Goal: Task Accomplishment & Management: Manage account settings

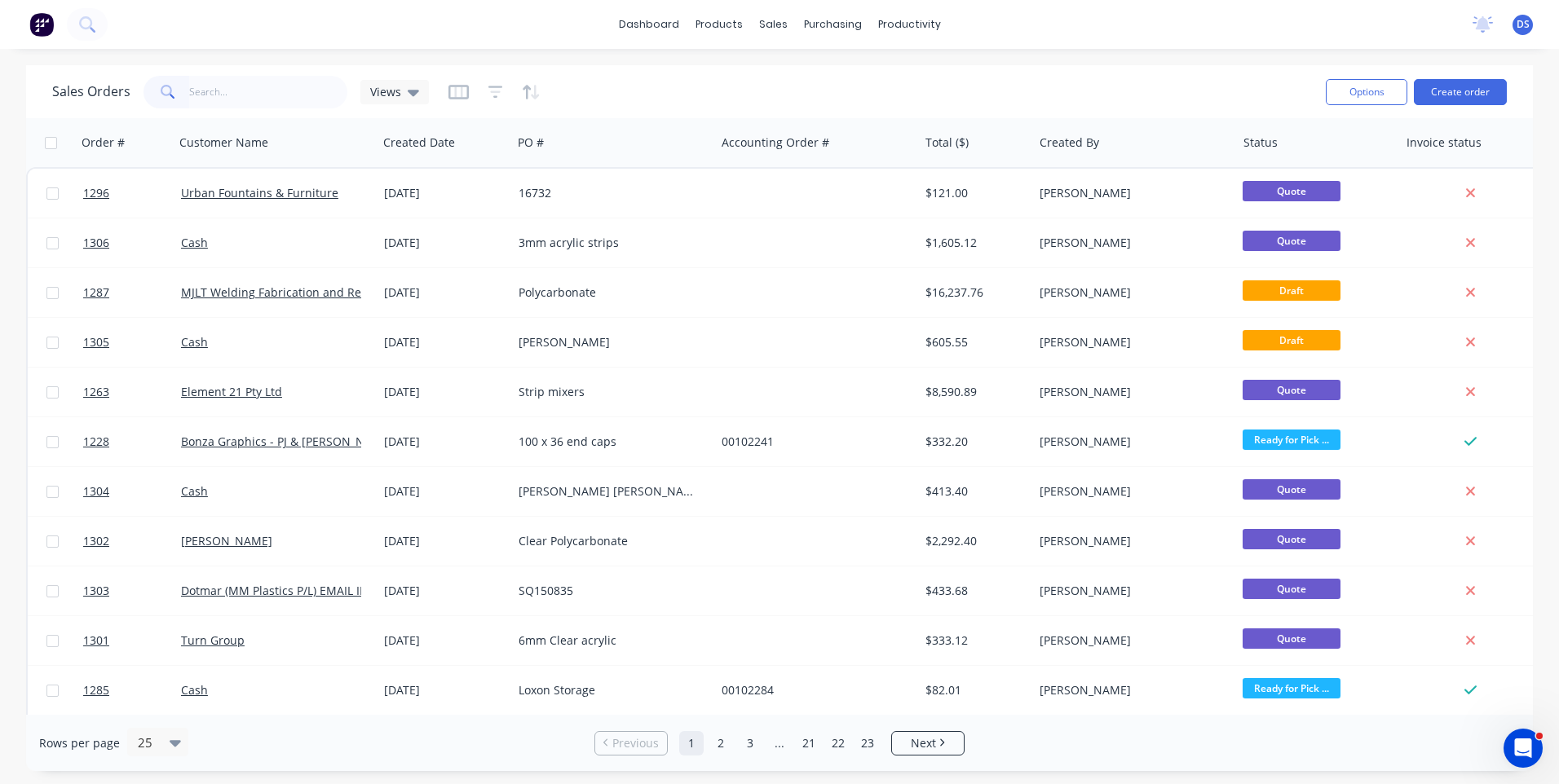
click at [262, 101] on input "text" at bounding box center [268, 92] width 159 height 32
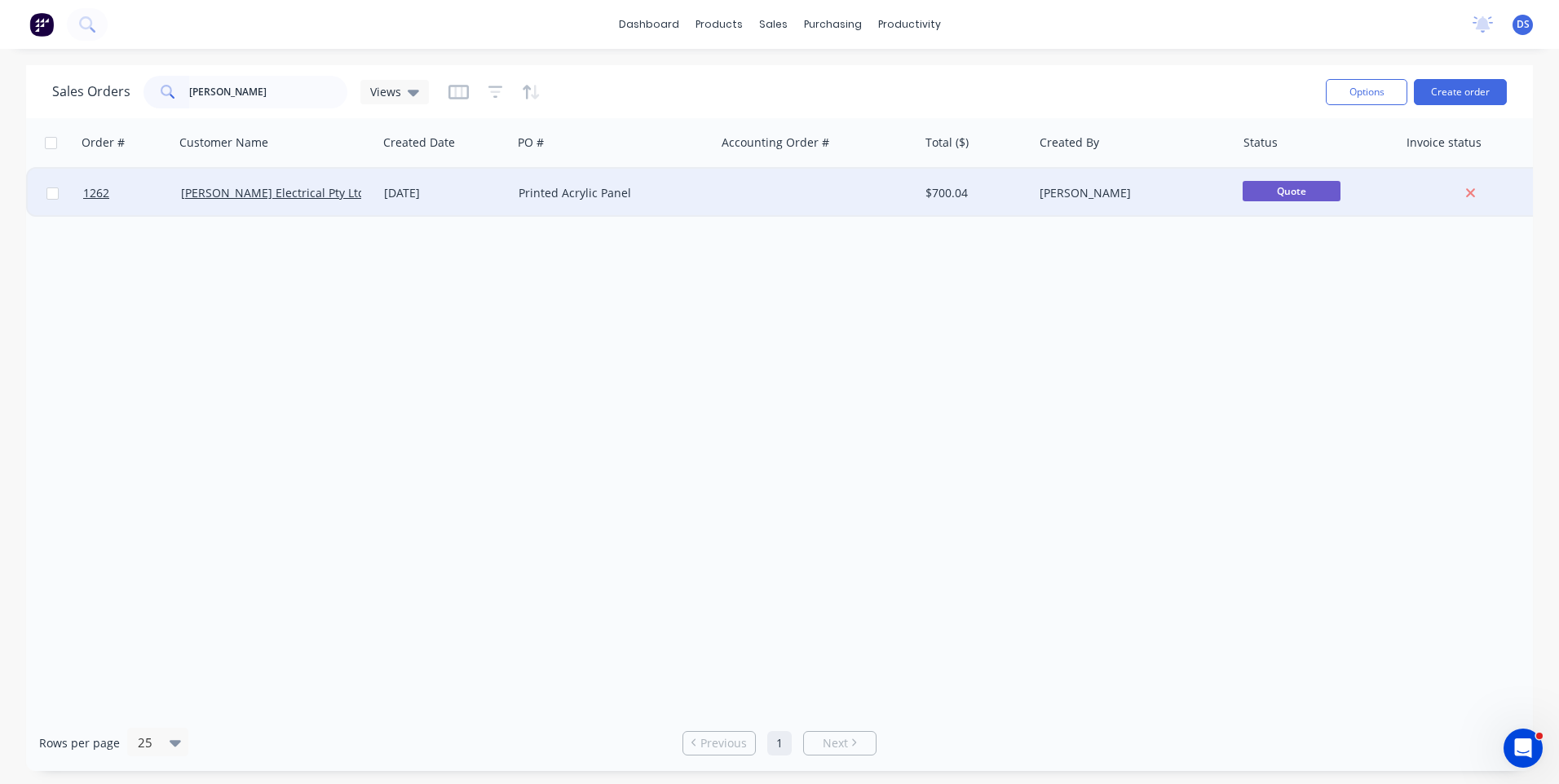
type input "nix"
click at [525, 190] on div "Printed Acrylic Panel" at bounding box center [609, 193] width 181 height 17
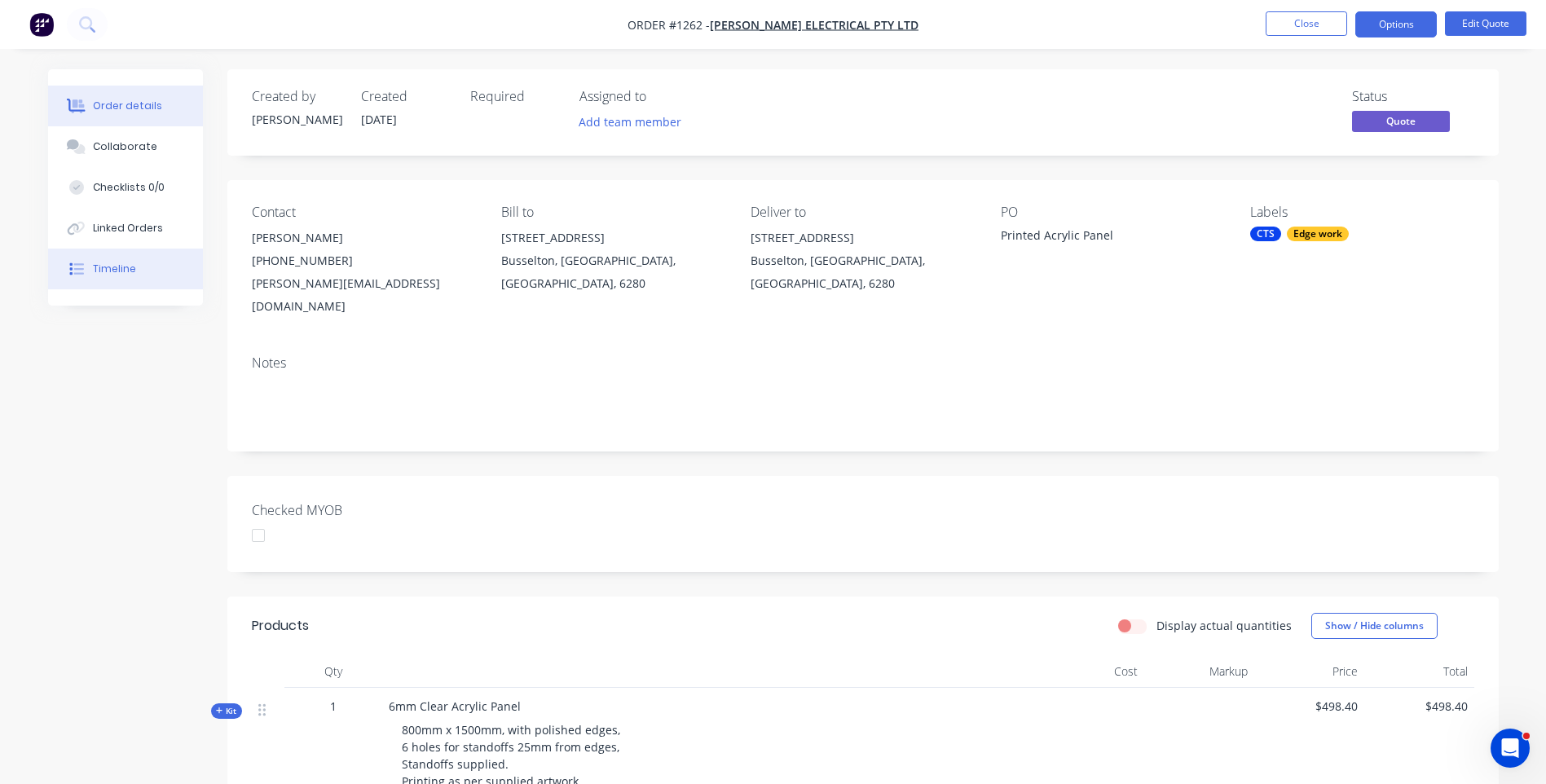
click at [131, 273] on div "Timeline" at bounding box center [114, 269] width 43 height 15
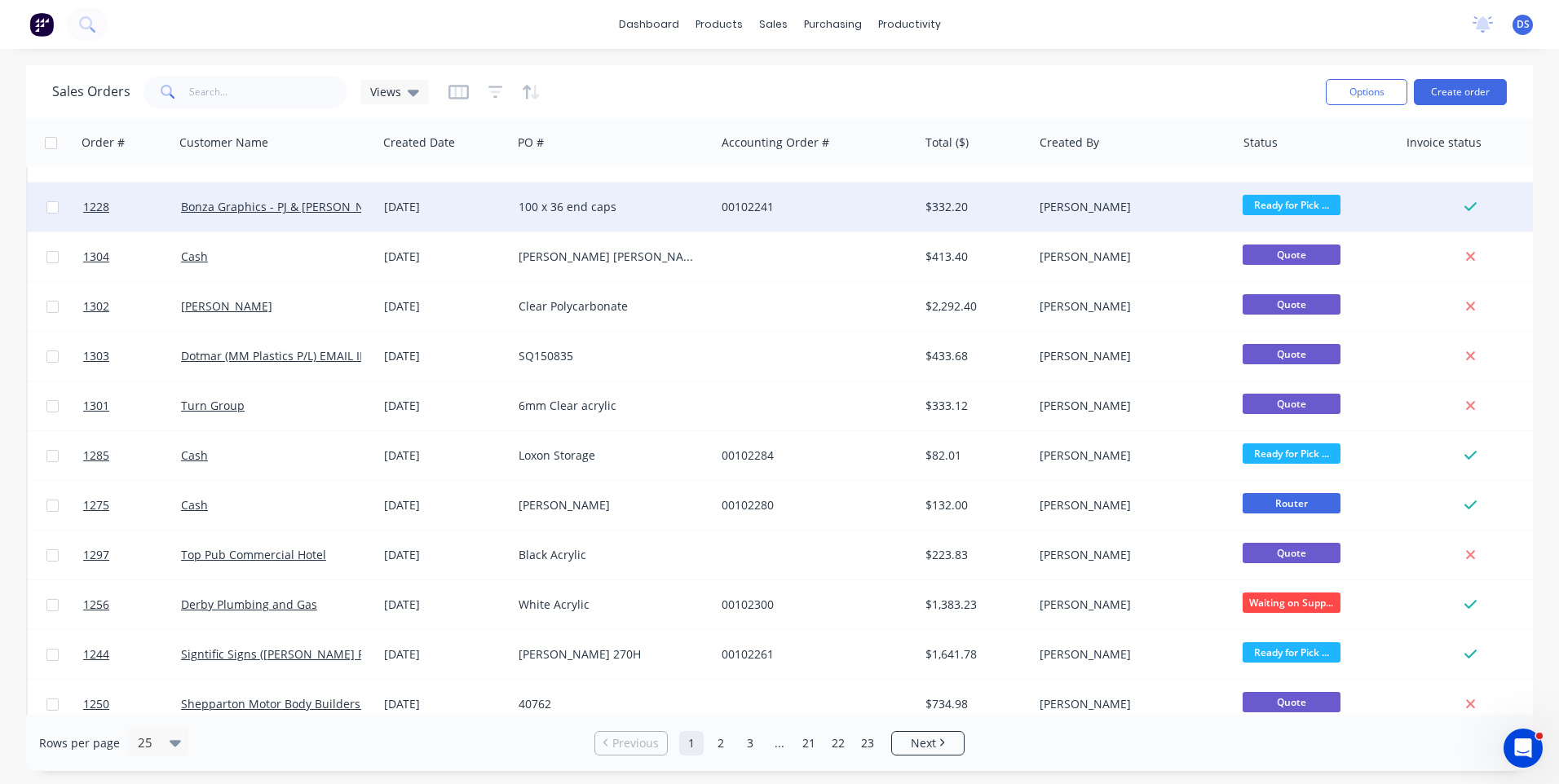
scroll to position [244, 0]
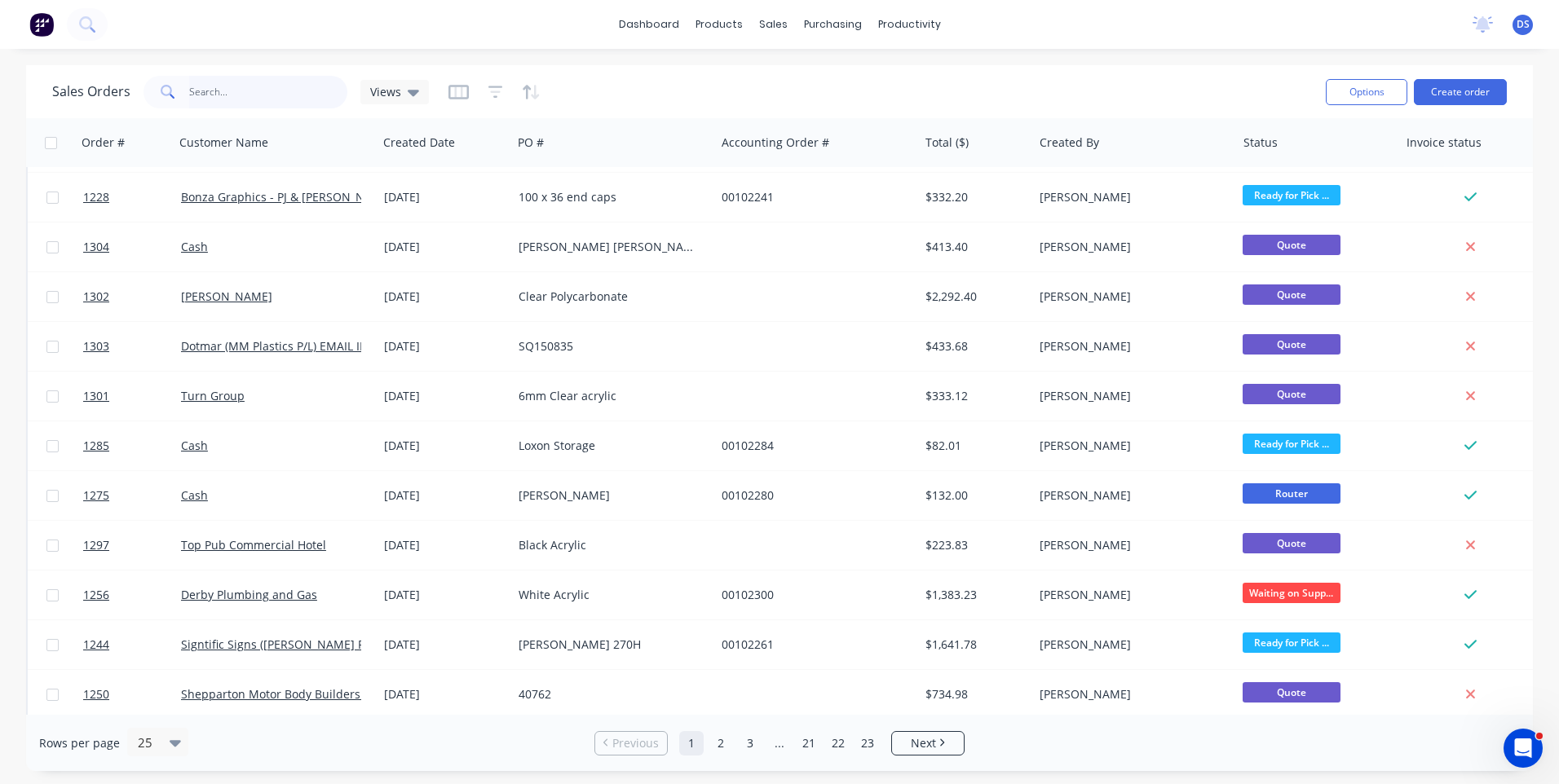
click at [297, 94] on input "text" at bounding box center [268, 92] width 159 height 32
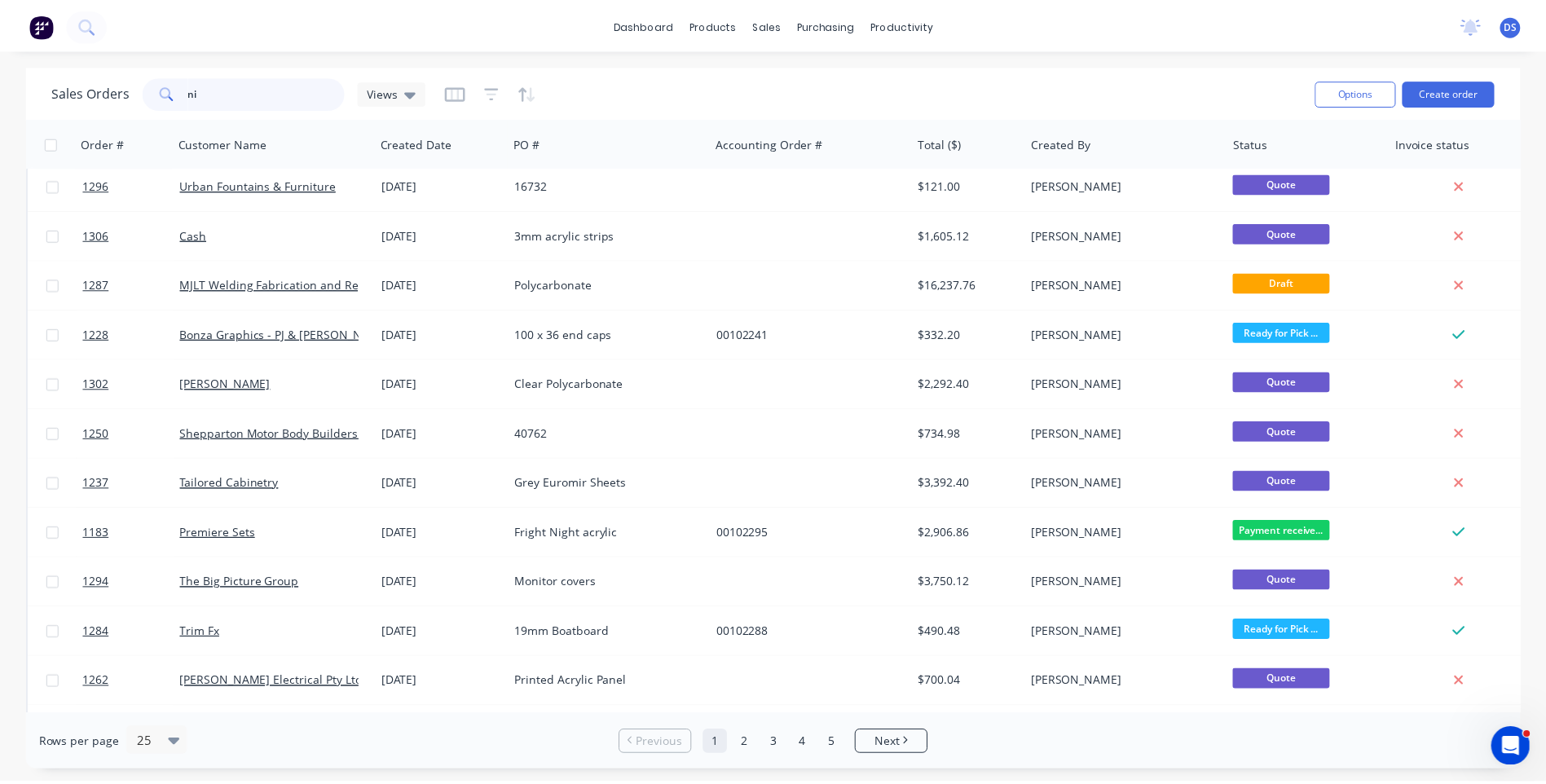
scroll to position [0, 0]
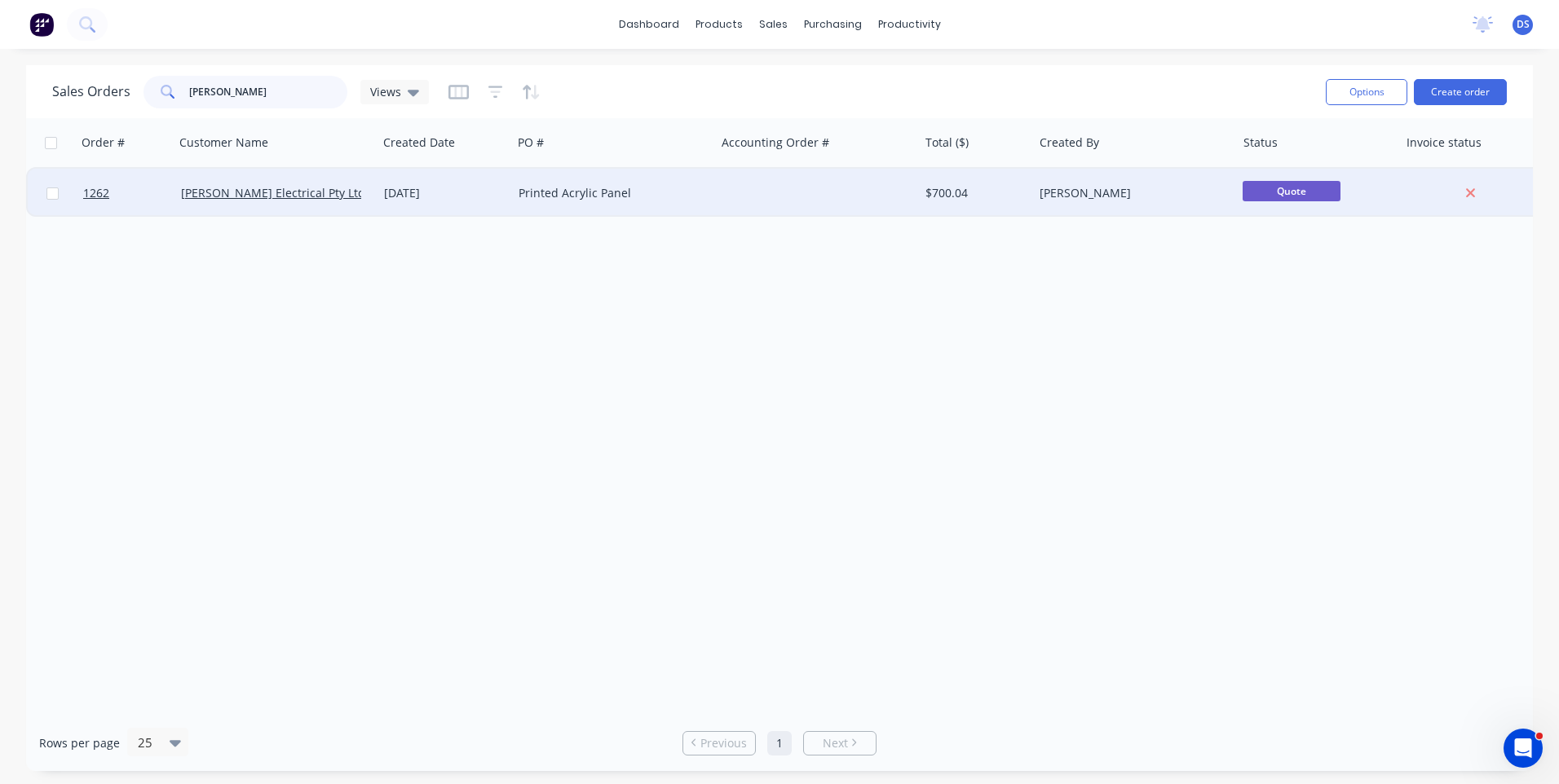
type input "nix"
click at [578, 196] on div "Printed Acrylic Panel" at bounding box center [609, 193] width 181 height 17
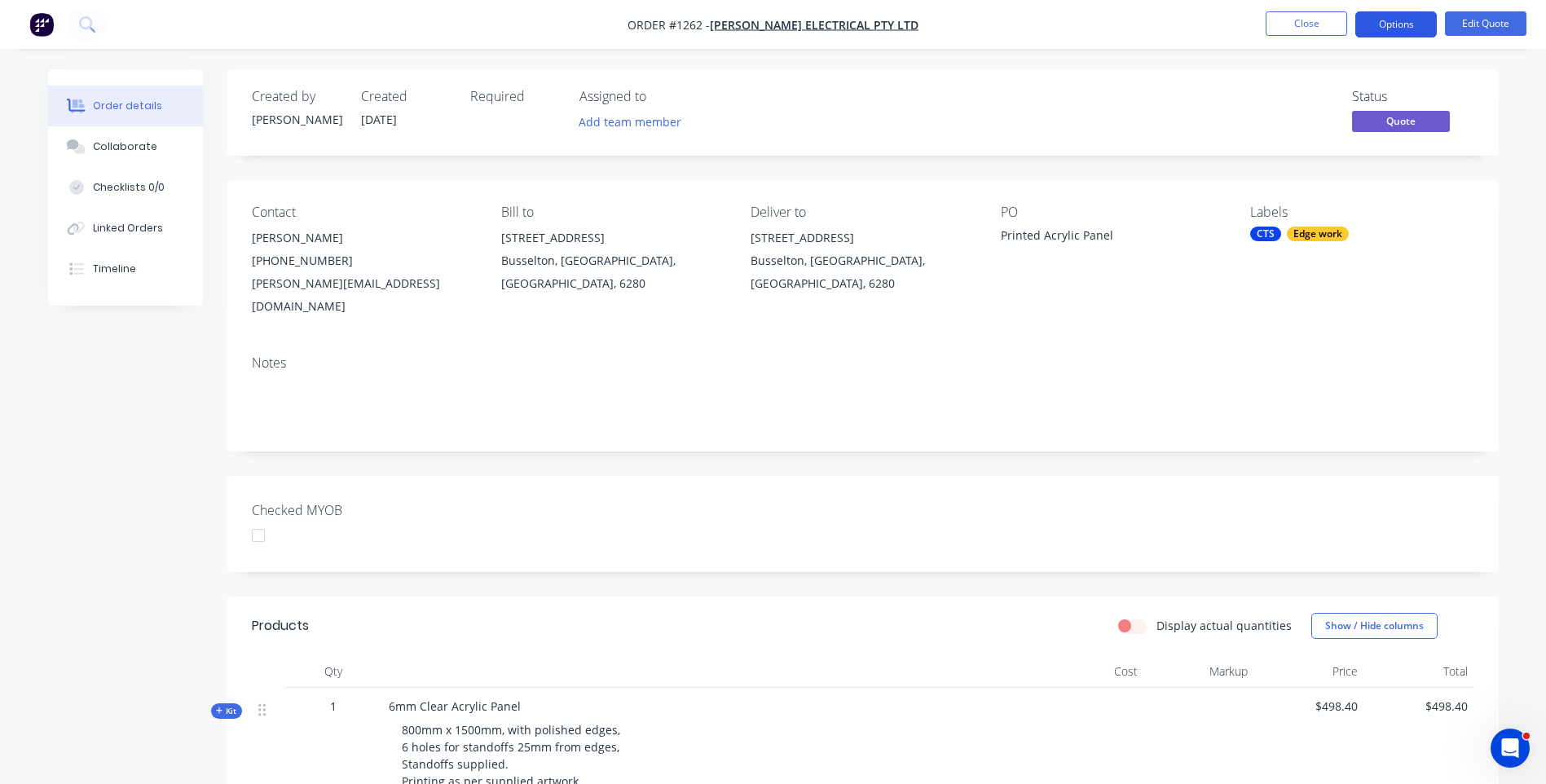
click at [1386, 31] on button "Options" at bounding box center [1396, 24] width 81 height 26
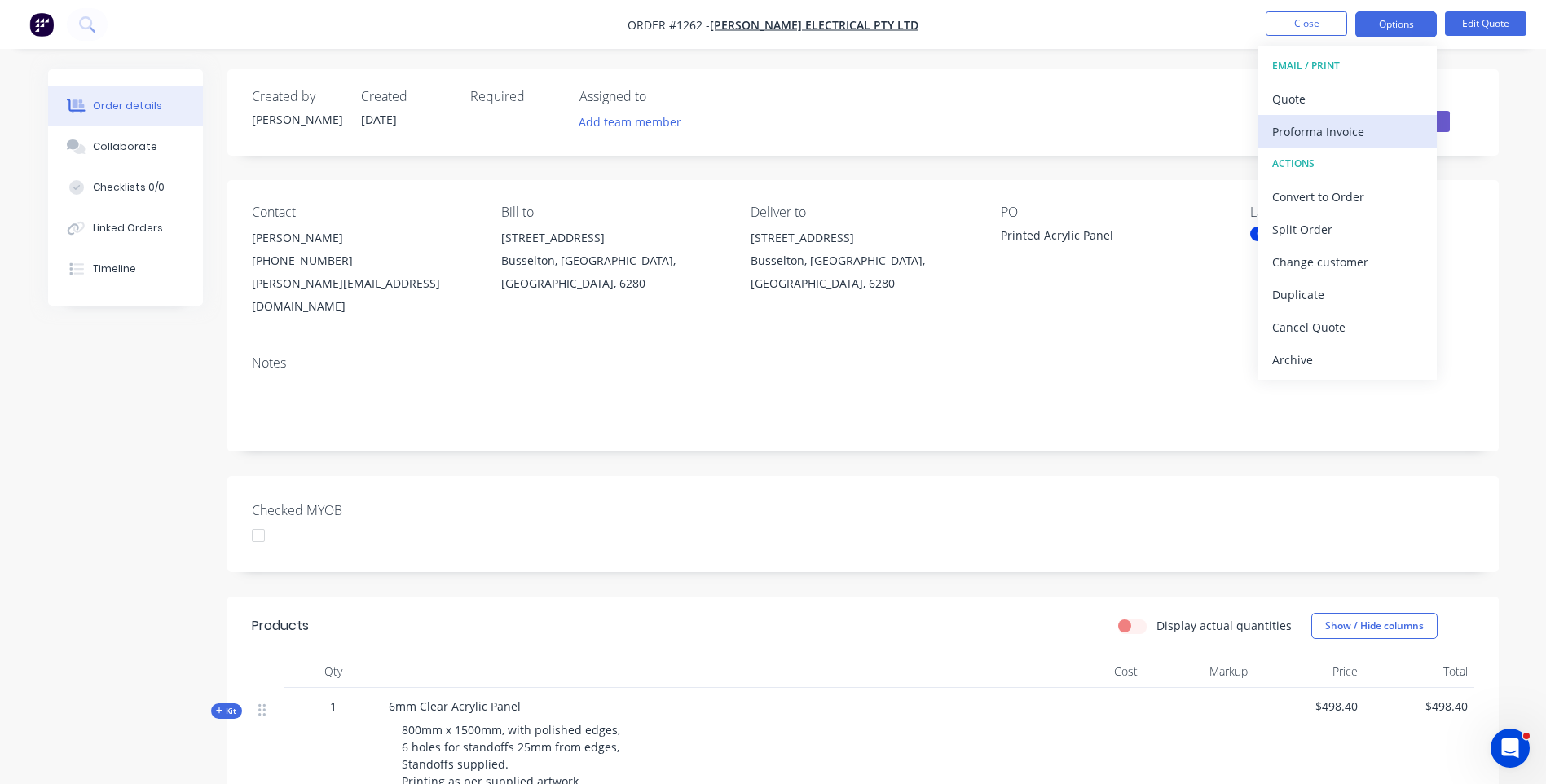
click at [1332, 140] on div "Proforma Invoice" at bounding box center [1346, 132] width 150 height 24
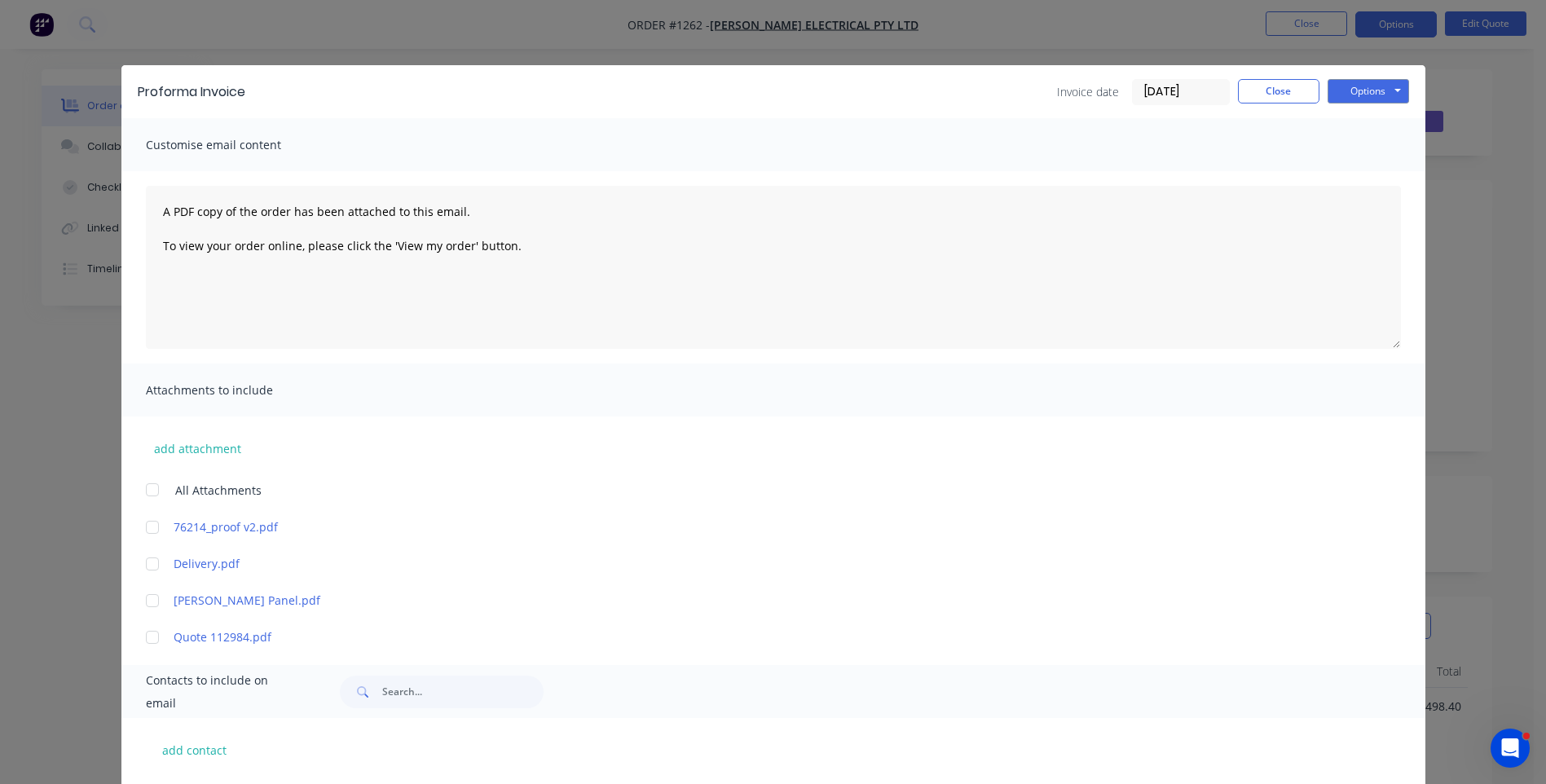
click at [143, 568] on div at bounding box center [152, 563] width 32 height 32
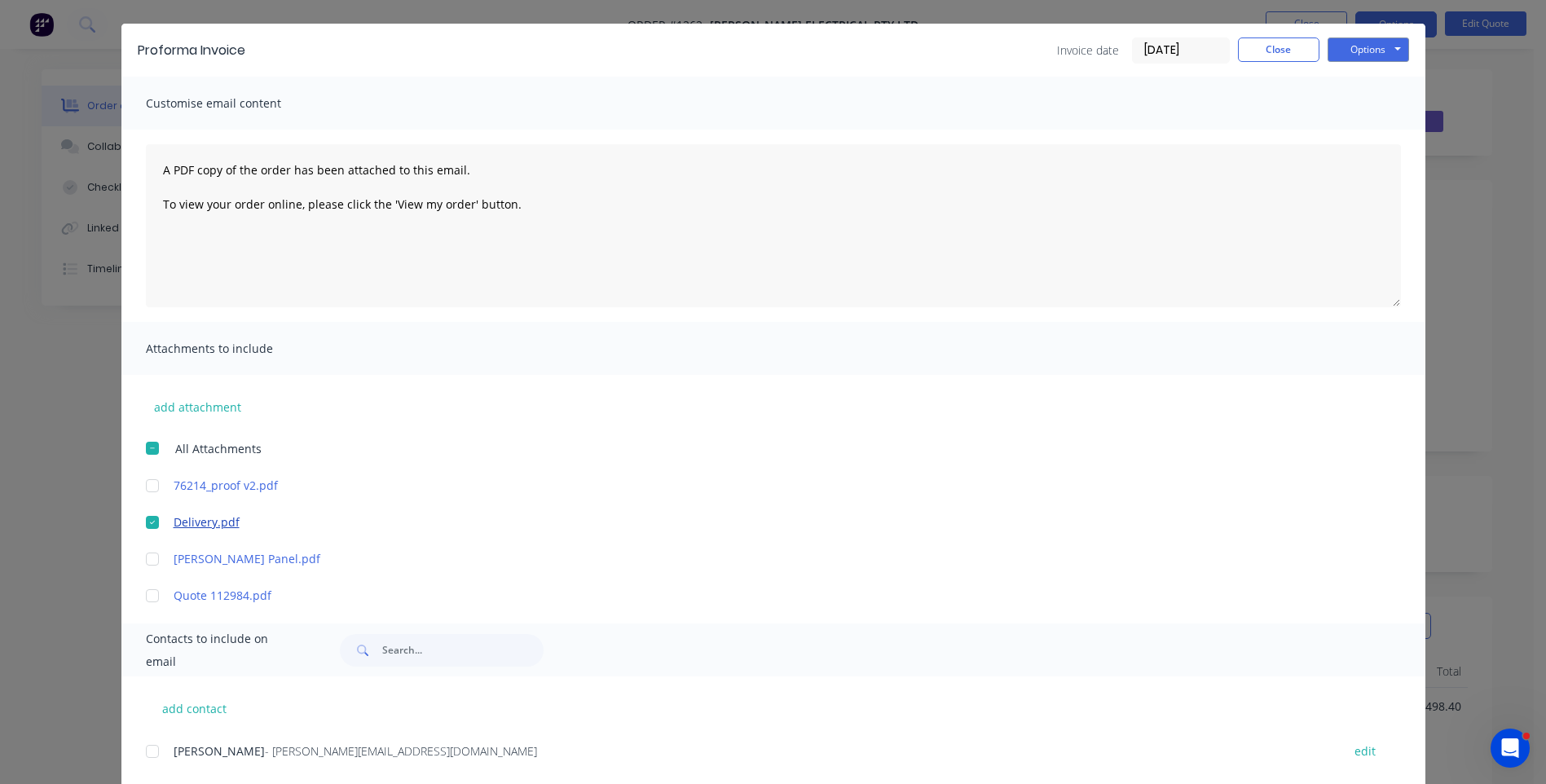
scroll to position [81, 0]
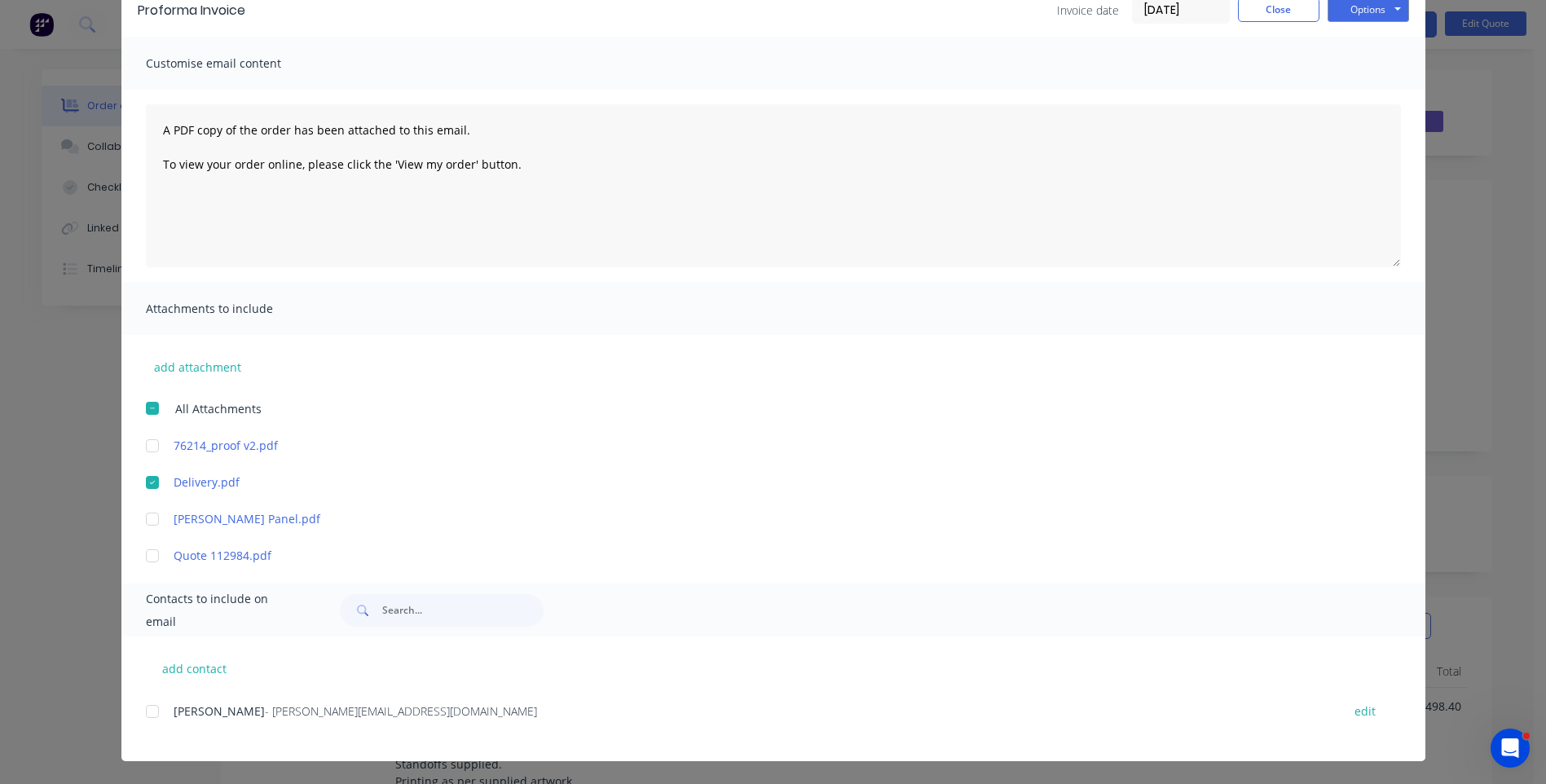
click at [146, 713] on div at bounding box center [152, 710] width 32 height 32
click at [1335, 17] on button "Options" at bounding box center [1368, 10] width 81 height 25
click at [1356, 36] on button "Preview" at bounding box center [1380, 39] width 104 height 26
click at [149, 714] on div at bounding box center [152, 710] width 32 height 32
click at [144, 484] on div at bounding box center [152, 482] width 32 height 32
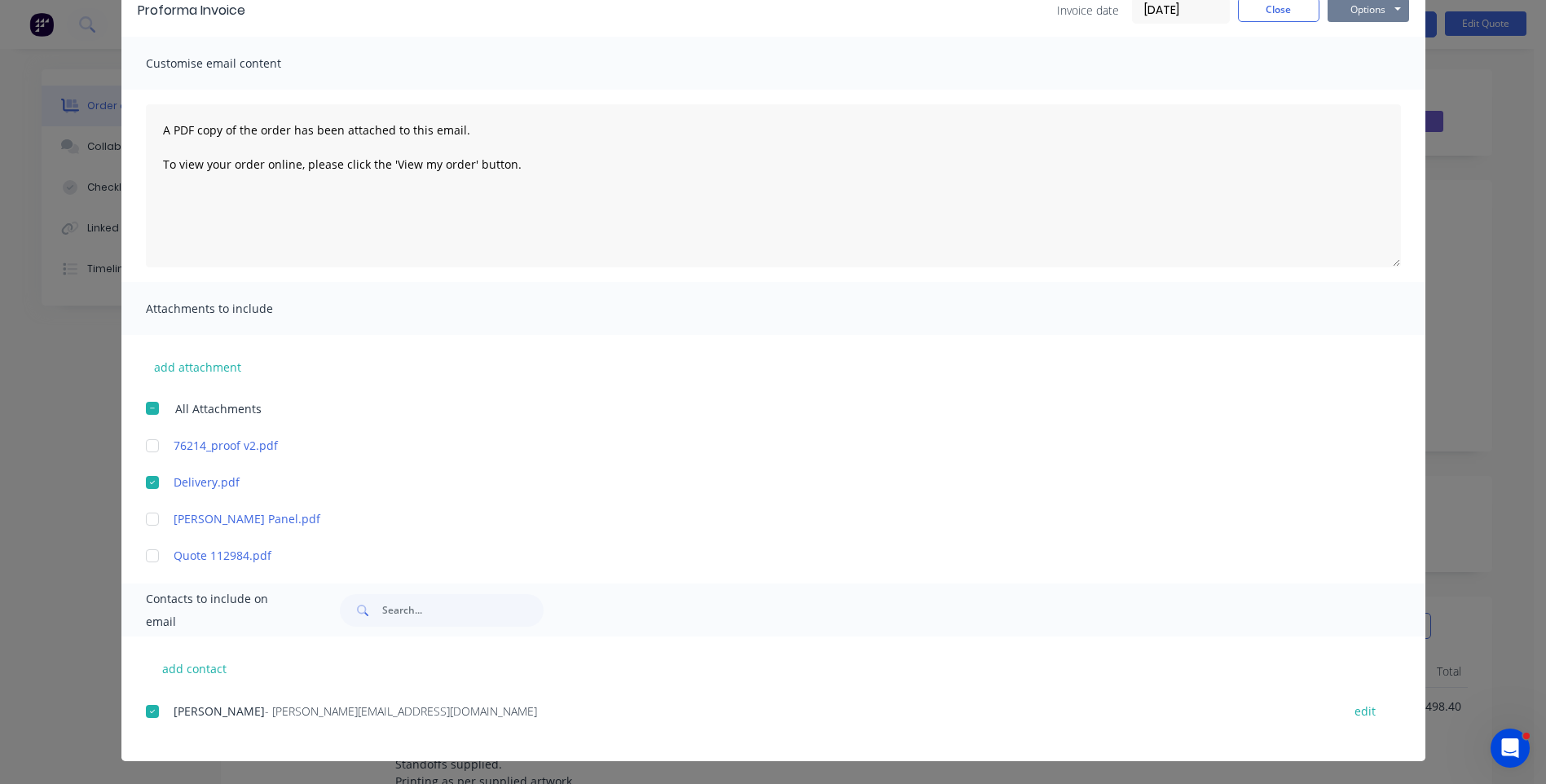
click at [1349, 15] on button "Options" at bounding box center [1368, 10] width 81 height 25
click at [1365, 96] on button "Email" at bounding box center [1380, 92] width 104 height 26
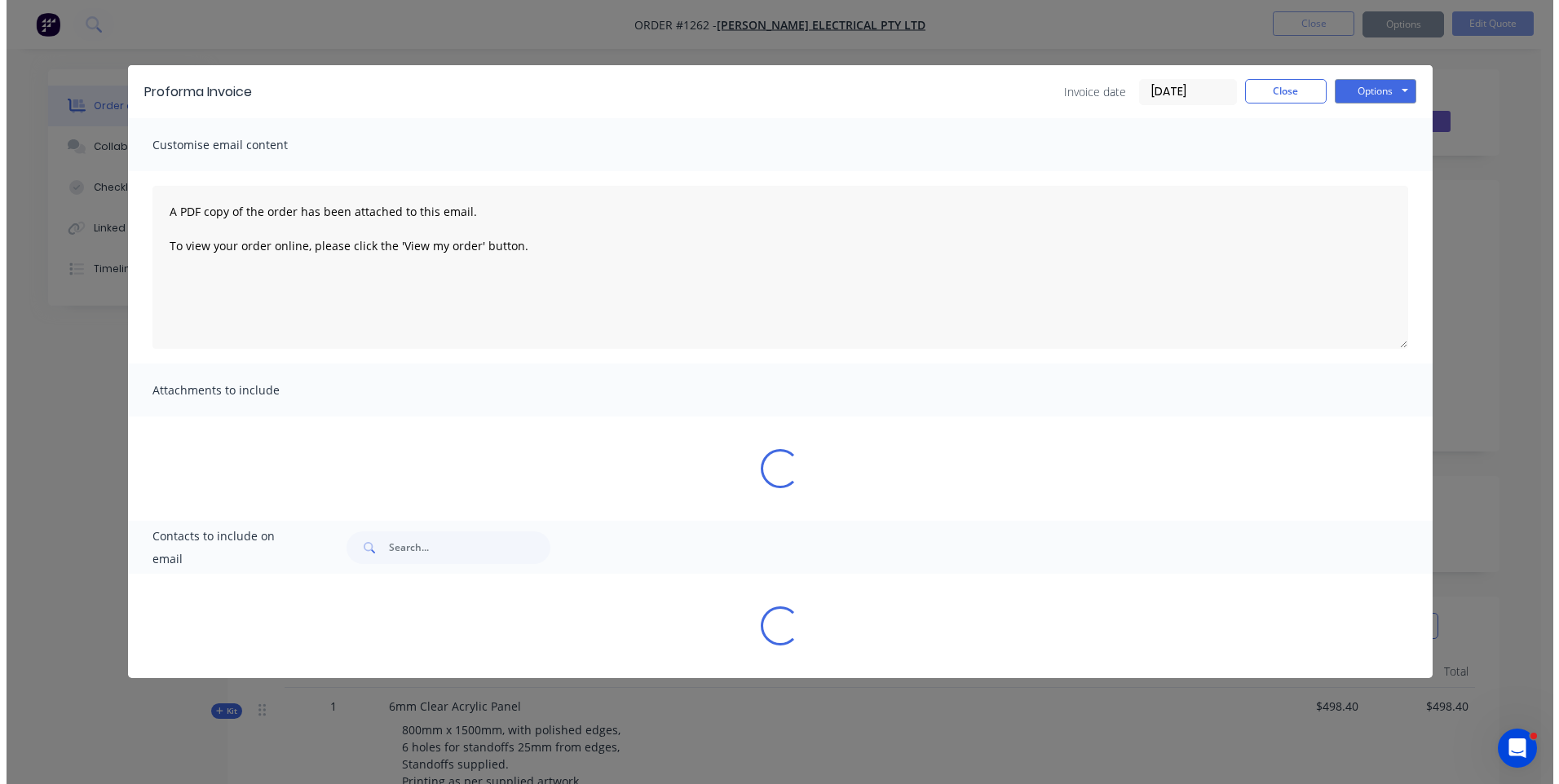
scroll to position [0, 0]
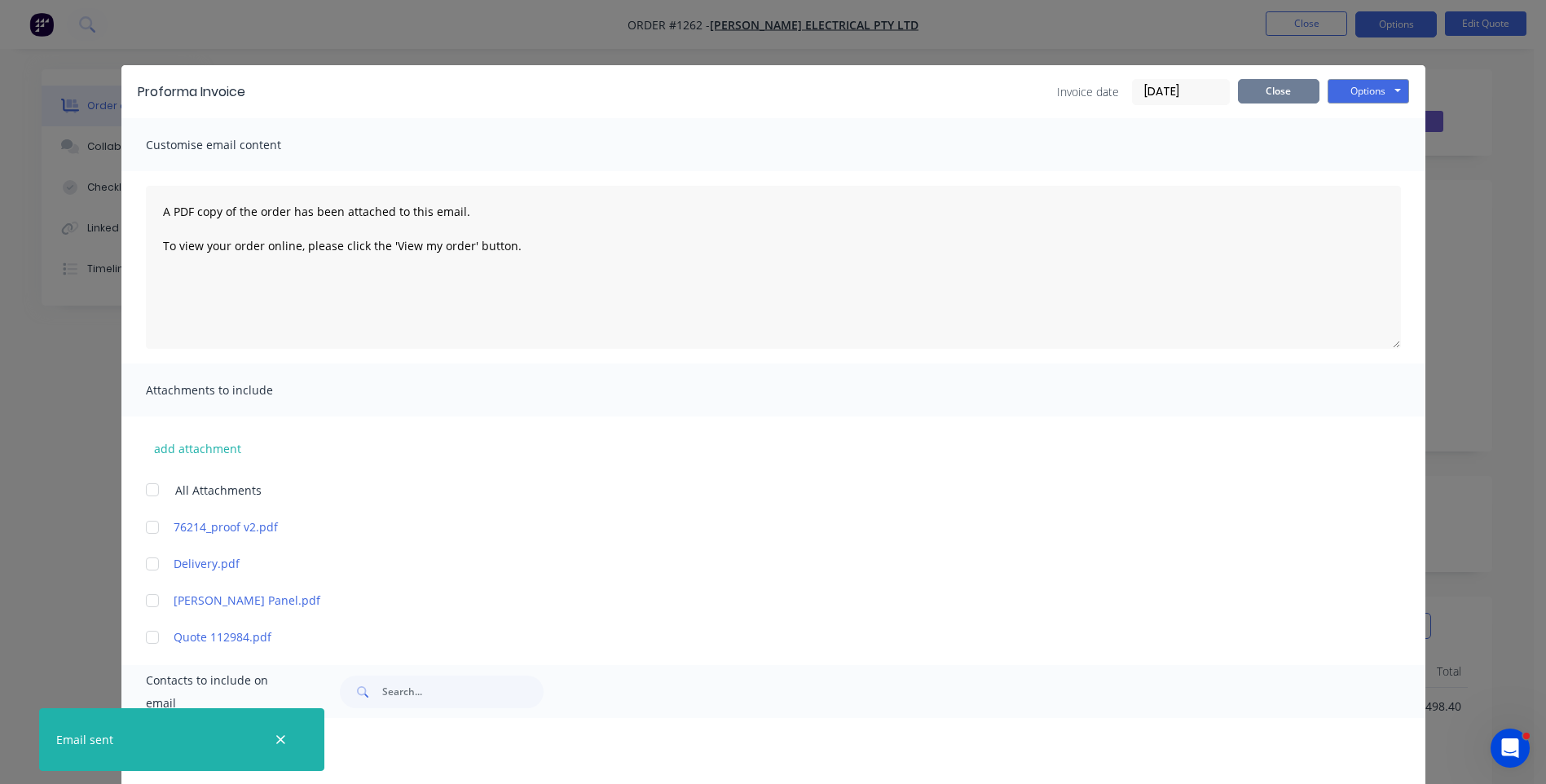
click at [1295, 87] on button "Close" at bounding box center [1279, 91] width 81 height 25
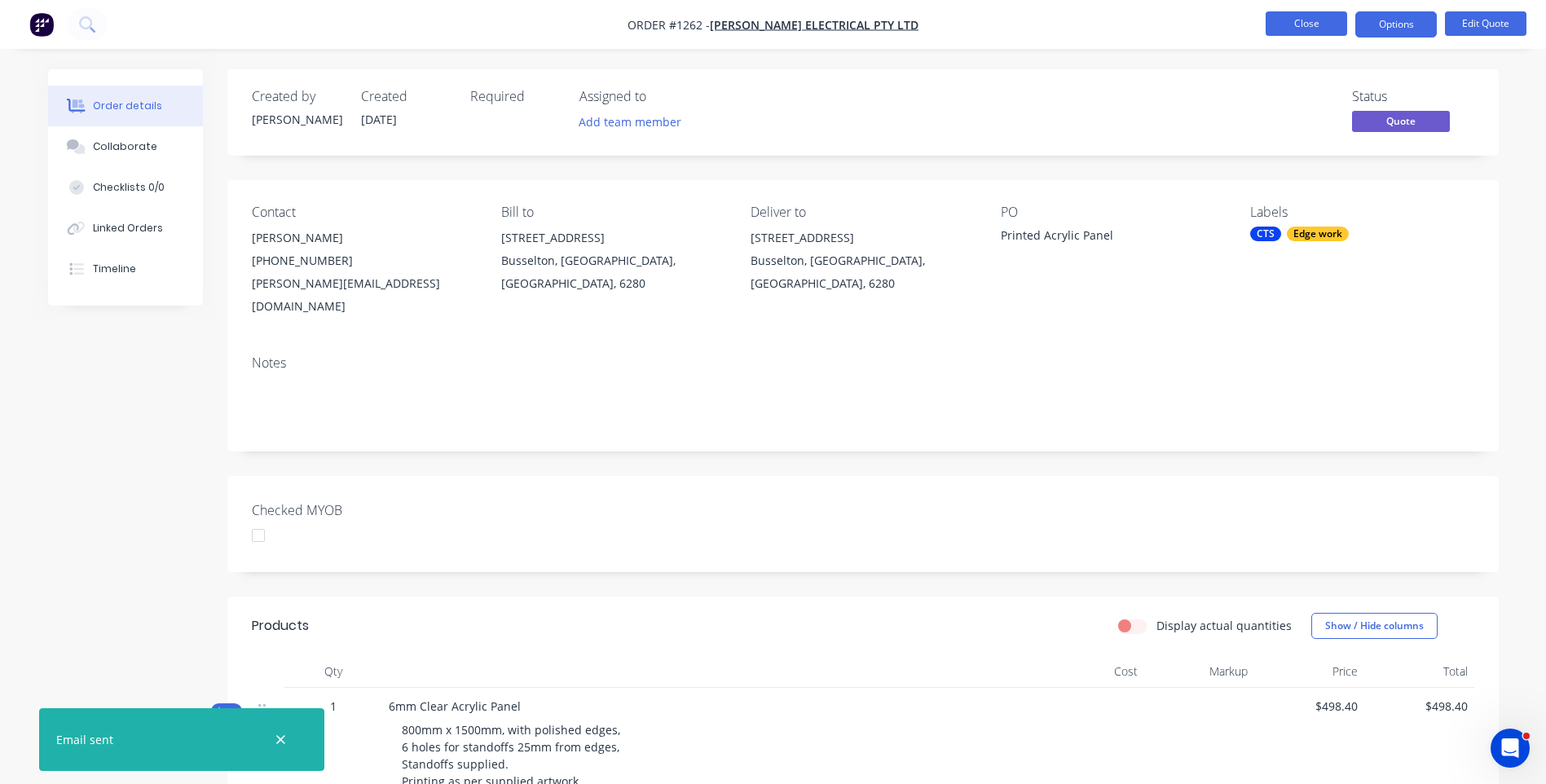
click at [1322, 31] on button "Close" at bounding box center [1306, 24] width 81 height 25
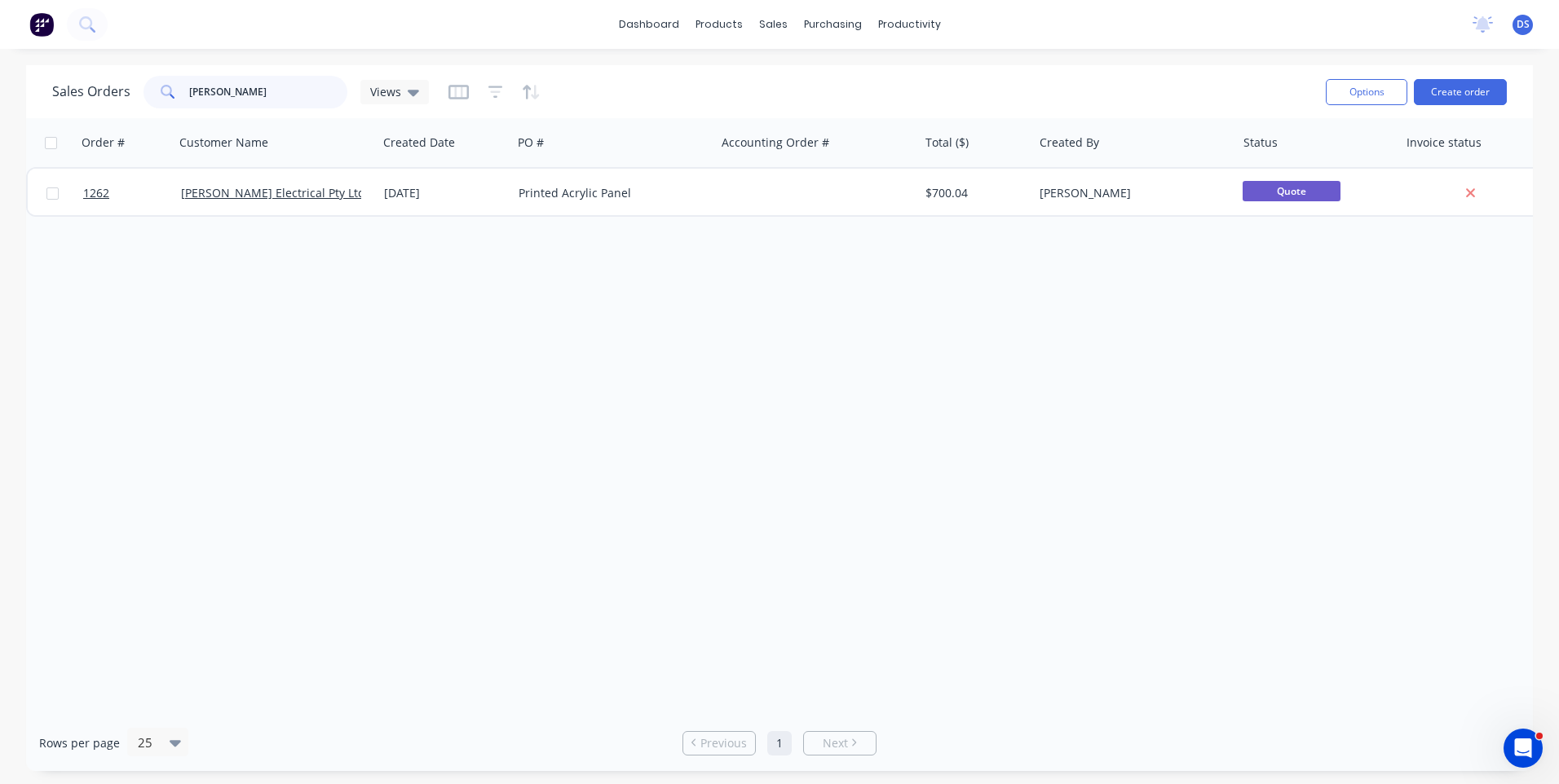
drag, startPoint x: 229, startPoint y: 99, endPoint x: 152, endPoint y: 98, distance: 77.0
click at [152, 98] on div "nix" at bounding box center [245, 92] width 204 height 32
click at [291, 416] on div "Order # Customer Name Created Date PO # Accounting Order # Total ($) Created By…" at bounding box center [779, 416] width 1507 height 596
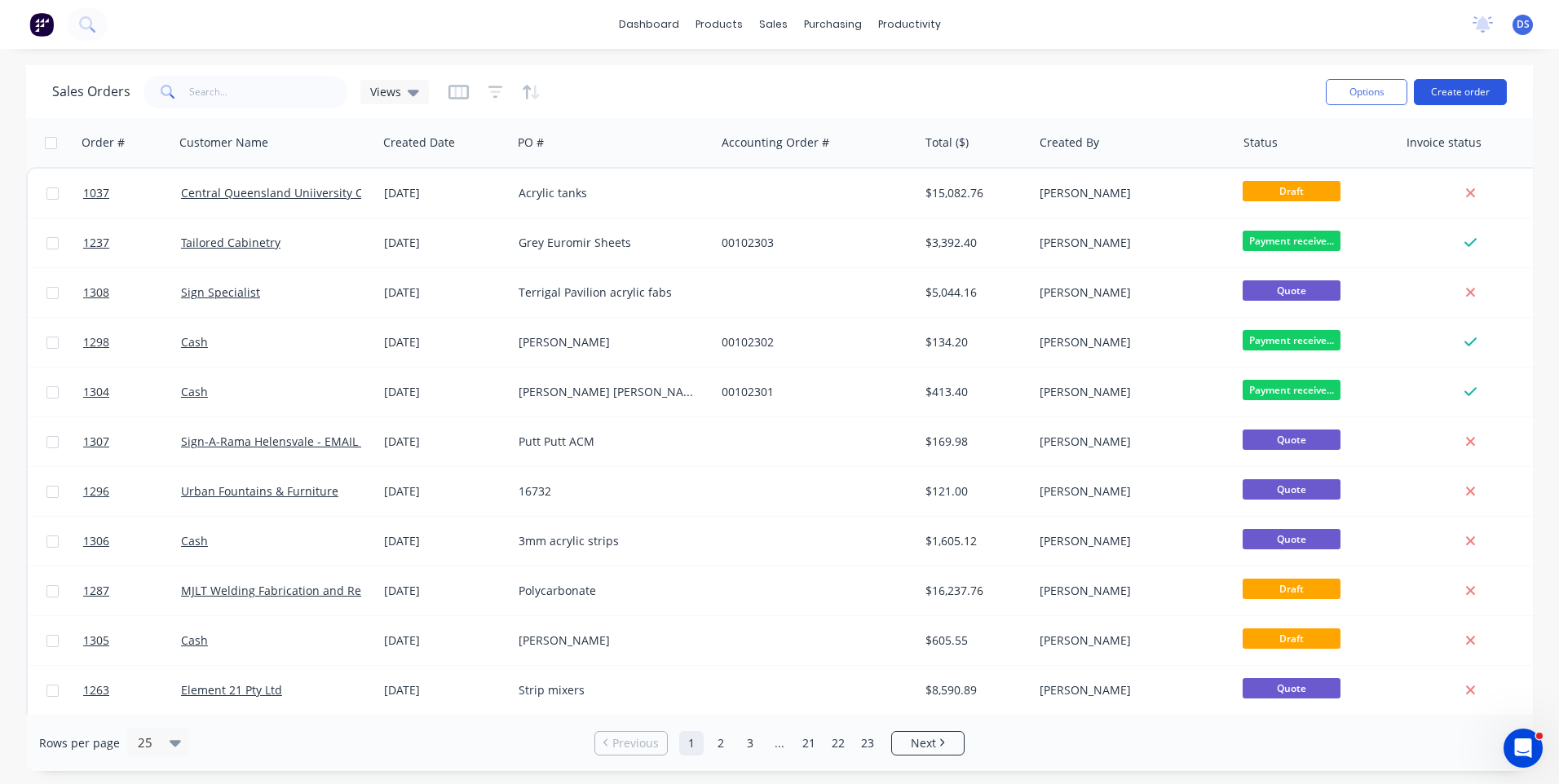
click at [1466, 93] on button "Create order" at bounding box center [1460, 91] width 93 height 26
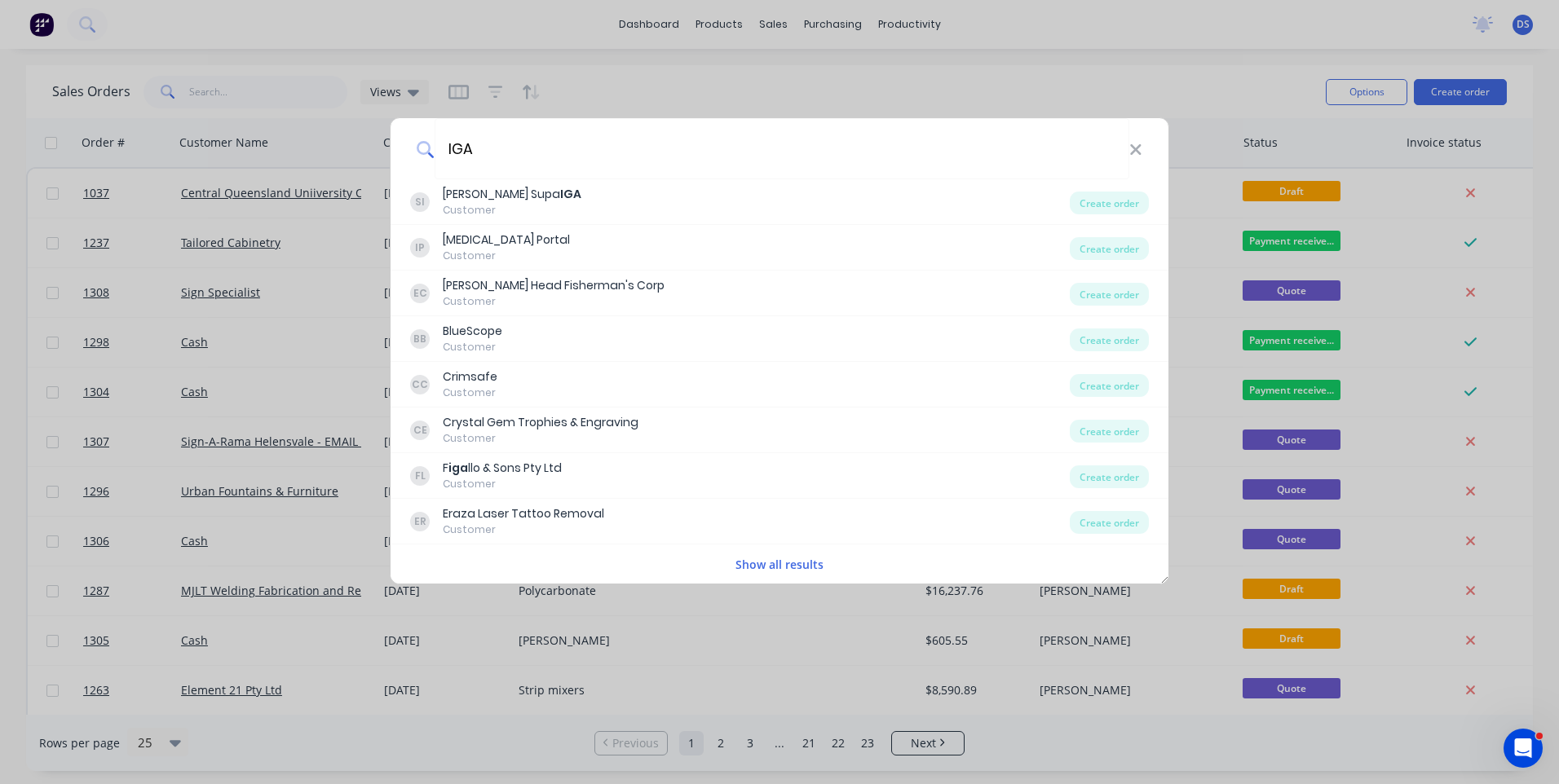
click at [783, 565] on button "Show all results" at bounding box center [780, 564] width 98 height 19
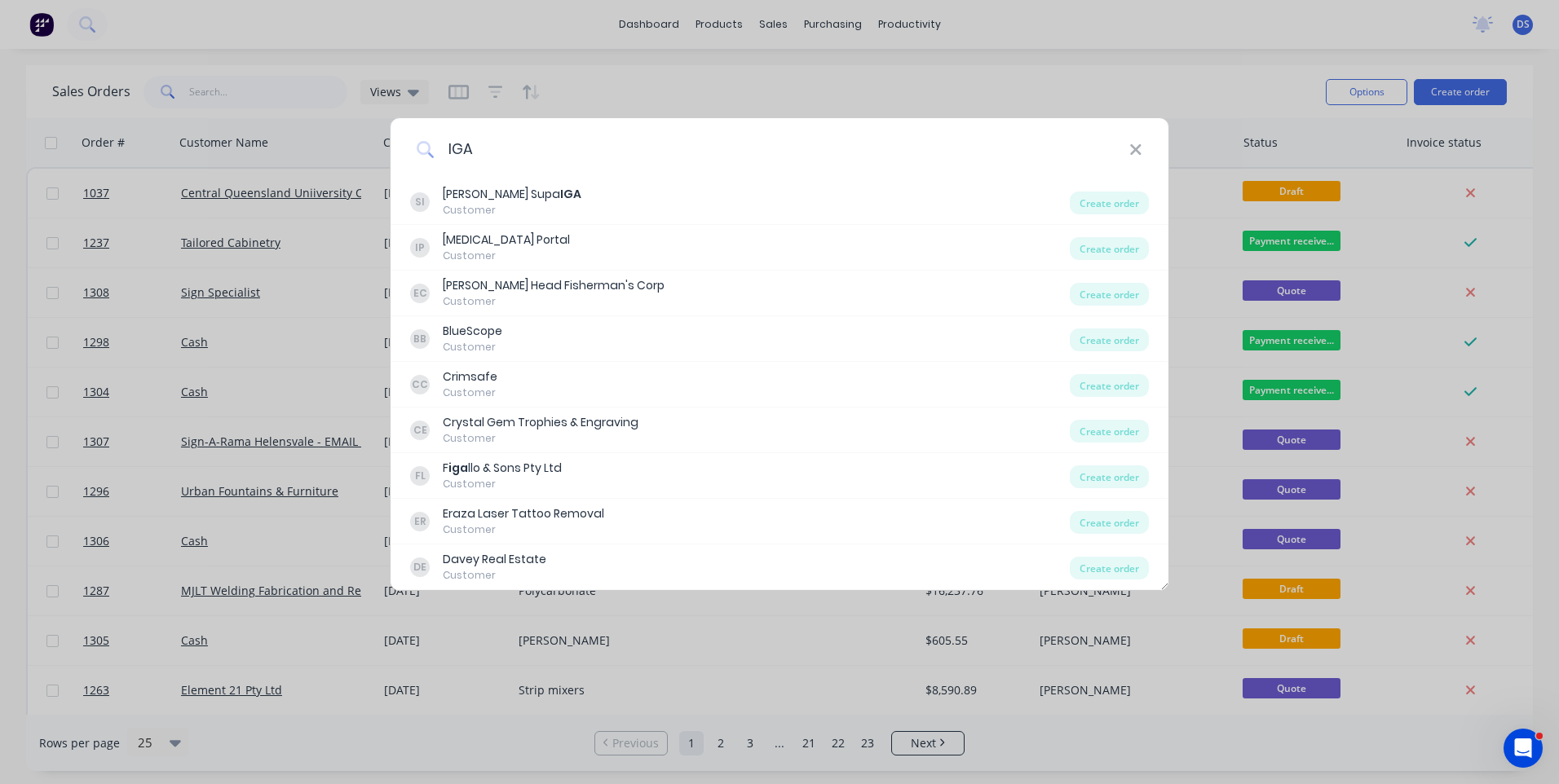
click at [486, 153] on input "IGA" at bounding box center [782, 149] width 694 height 61
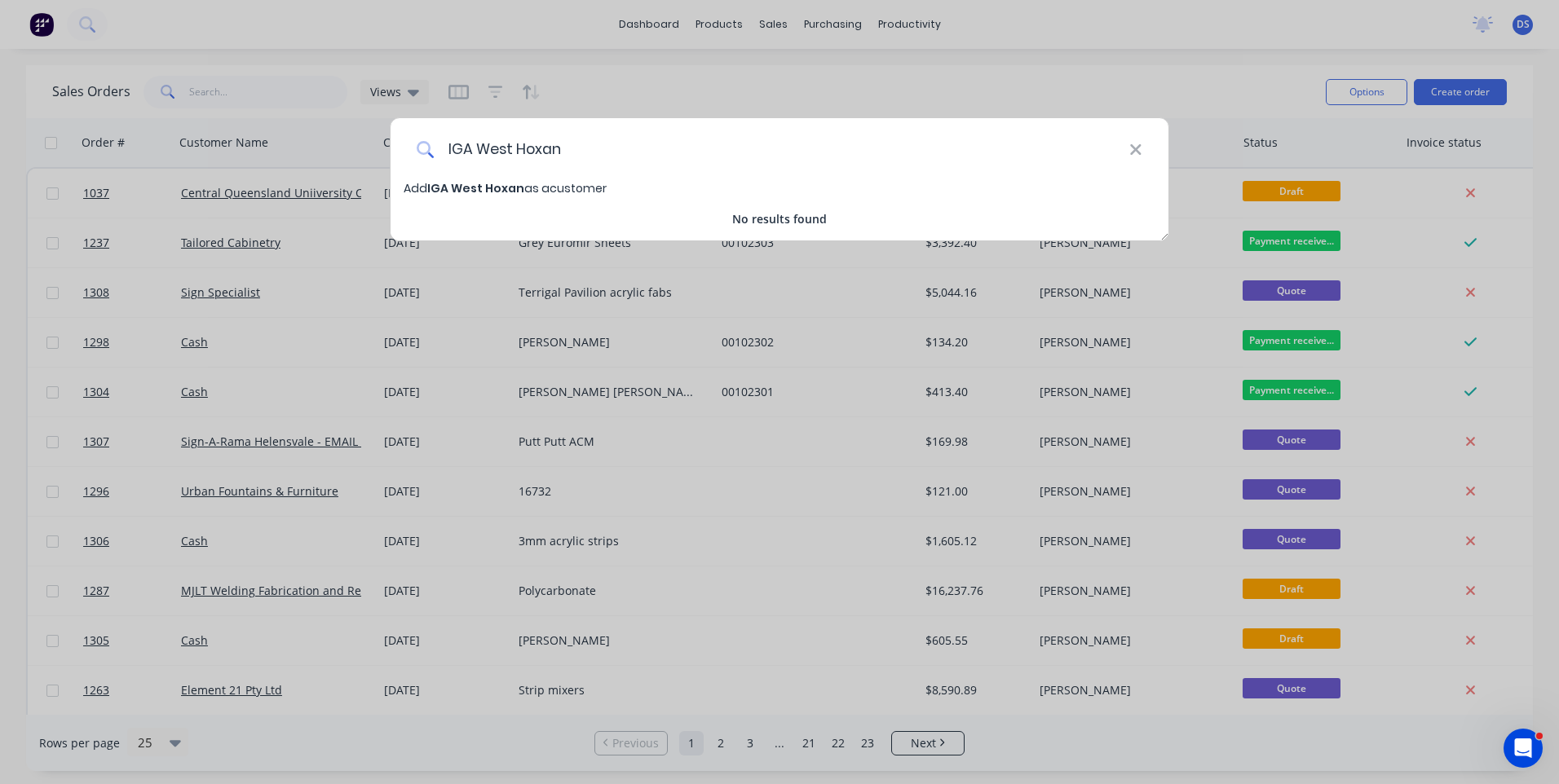
click at [543, 147] on input "IGA West Hoxan" at bounding box center [782, 149] width 694 height 61
type input "IGA [GEOGRAPHIC_DATA]"
click at [485, 190] on span "IGA [GEOGRAPHIC_DATA]" at bounding box center [504, 188] width 152 height 17
select select "AU"
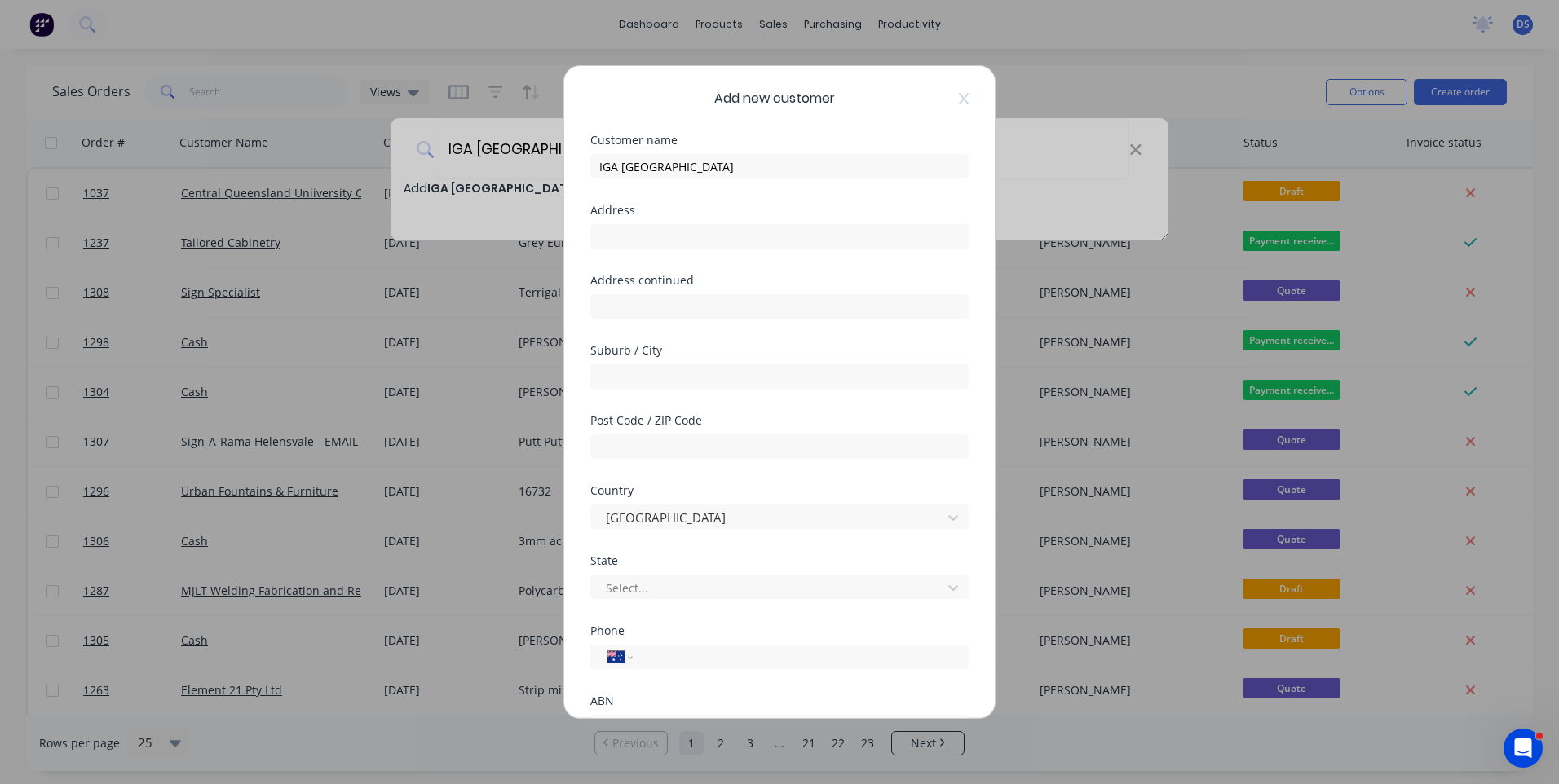
click at [344, 754] on div "Add new customer Customer name IGA West Hoxton Address Address continued Suburb…" at bounding box center [780, 392] width 1559 height 784
paste input "Shop 12/ 393-400 Fifteenth Avenue West Hoxton 2171"
type input "Shop 12/ 393-400 Fifteenth Avenue West Hoxton 2171"
click at [675, 380] on input "text" at bounding box center [780, 377] width 379 height 25
type input "West Hoxton"
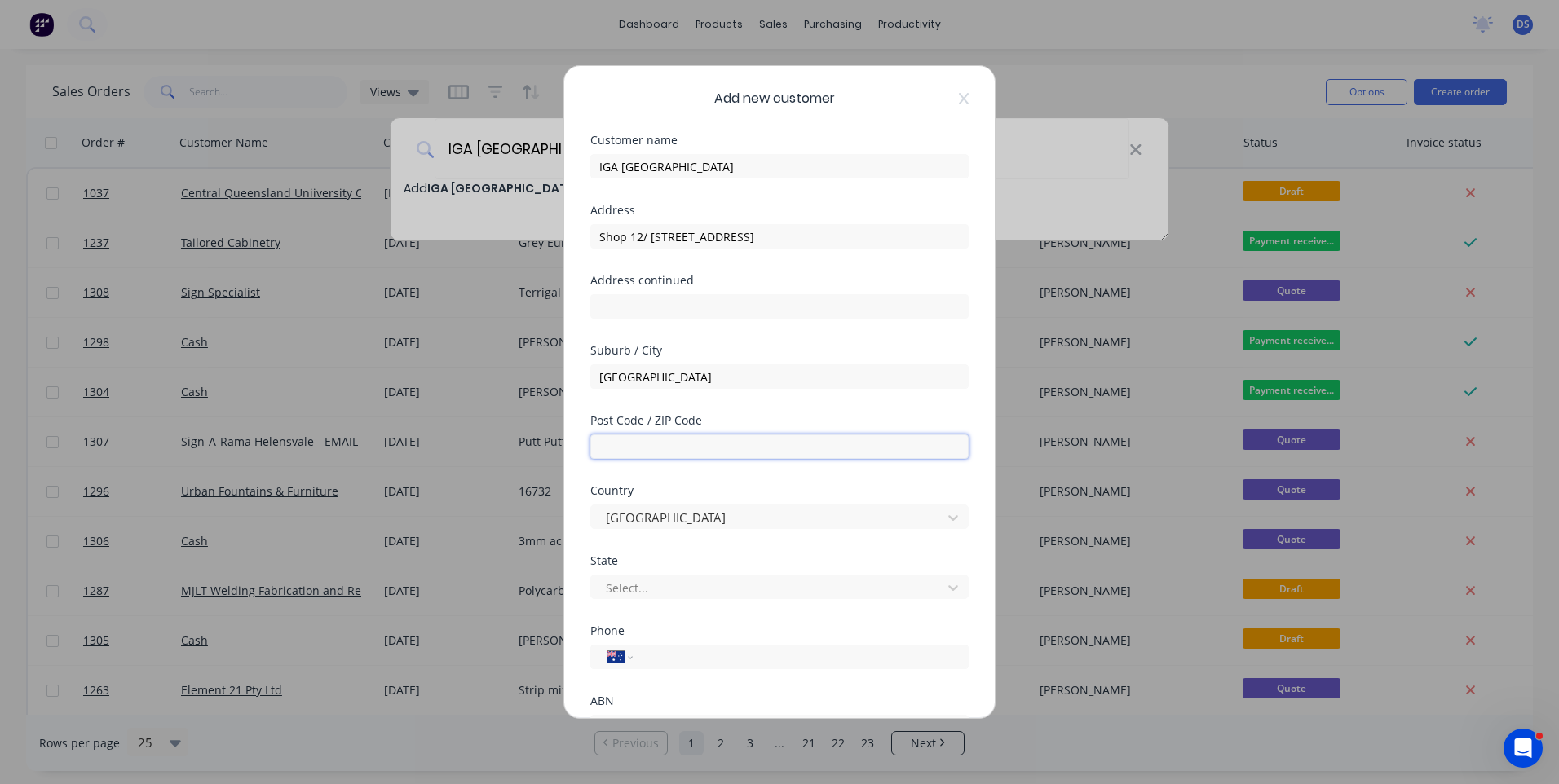
click at [648, 455] on input "text" at bounding box center [780, 447] width 379 height 25
type input "2171"
click at [680, 596] on div at bounding box center [769, 588] width 330 height 21
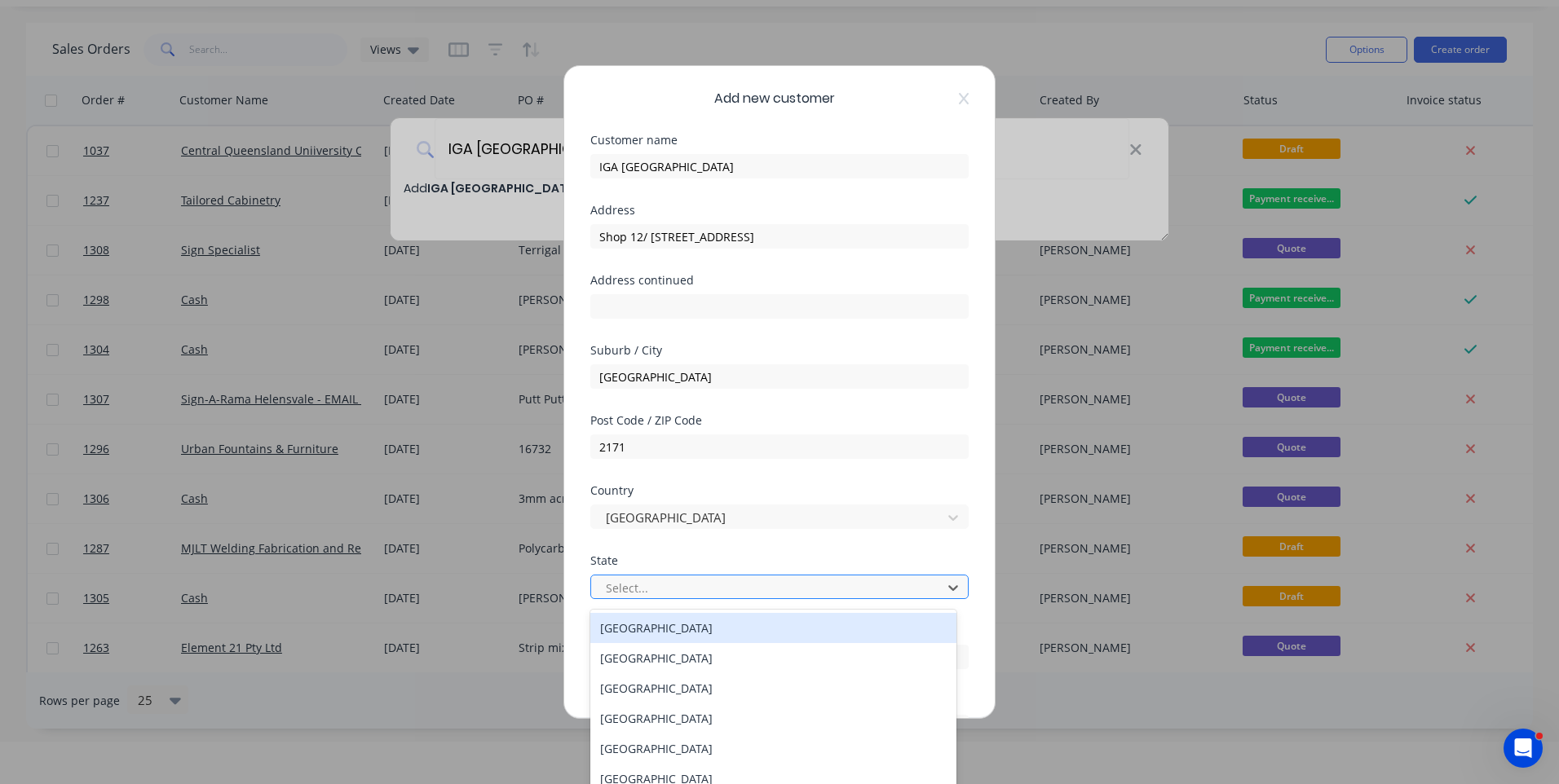
scroll to position [48, 0]
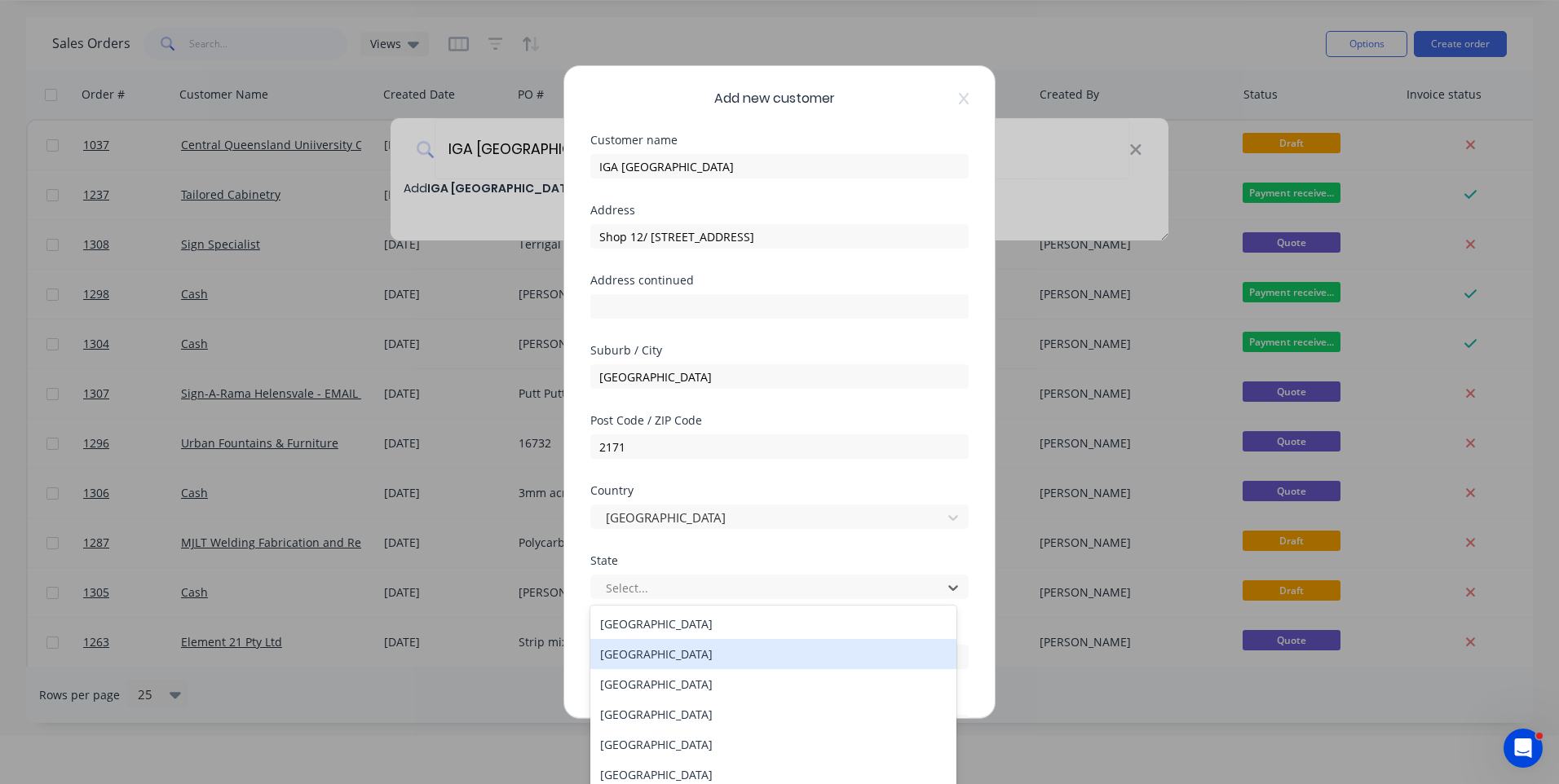
click at [657, 659] on div "New South Wales" at bounding box center [774, 654] width 366 height 30
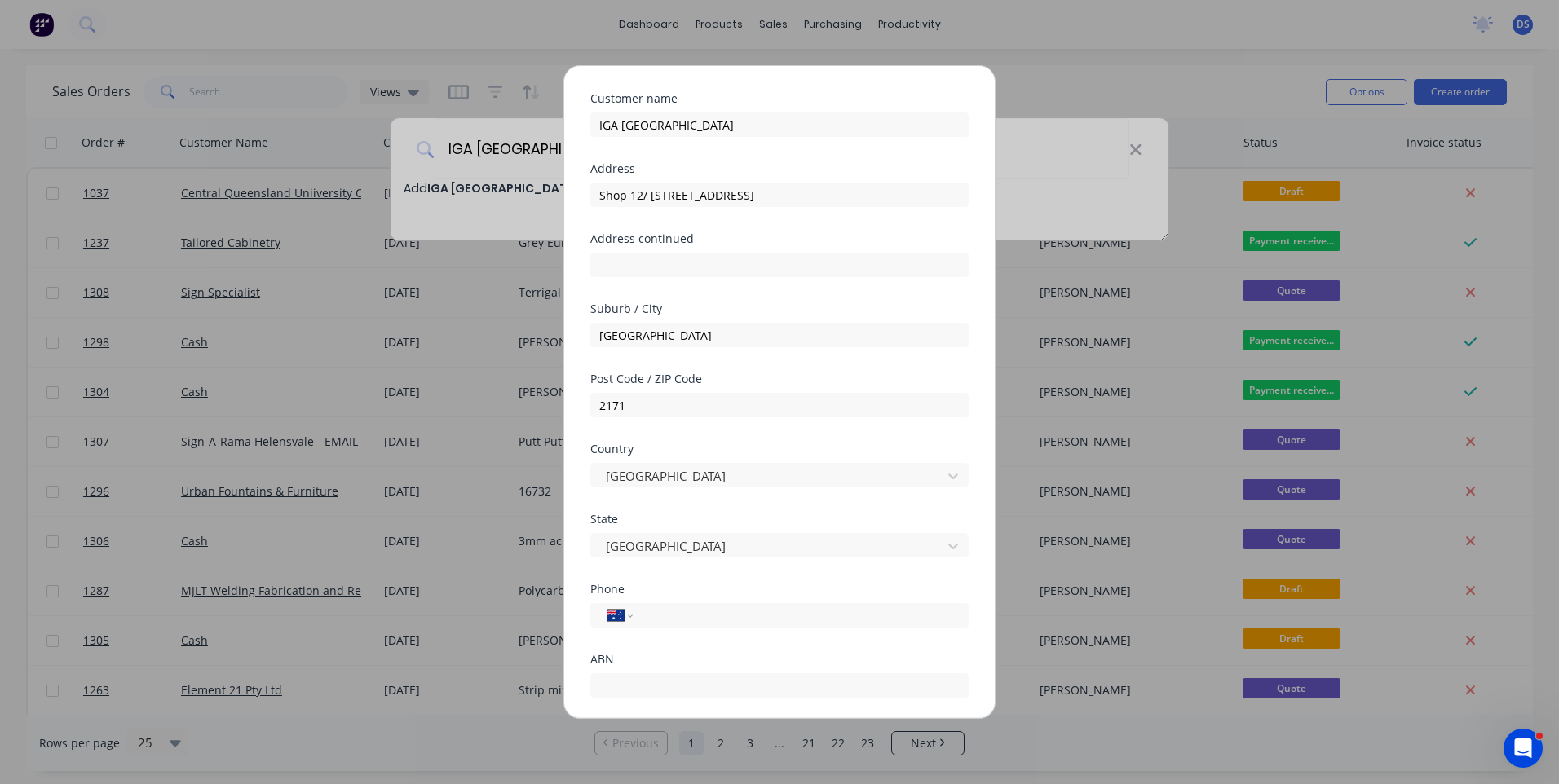
scroll to position [81, 0]
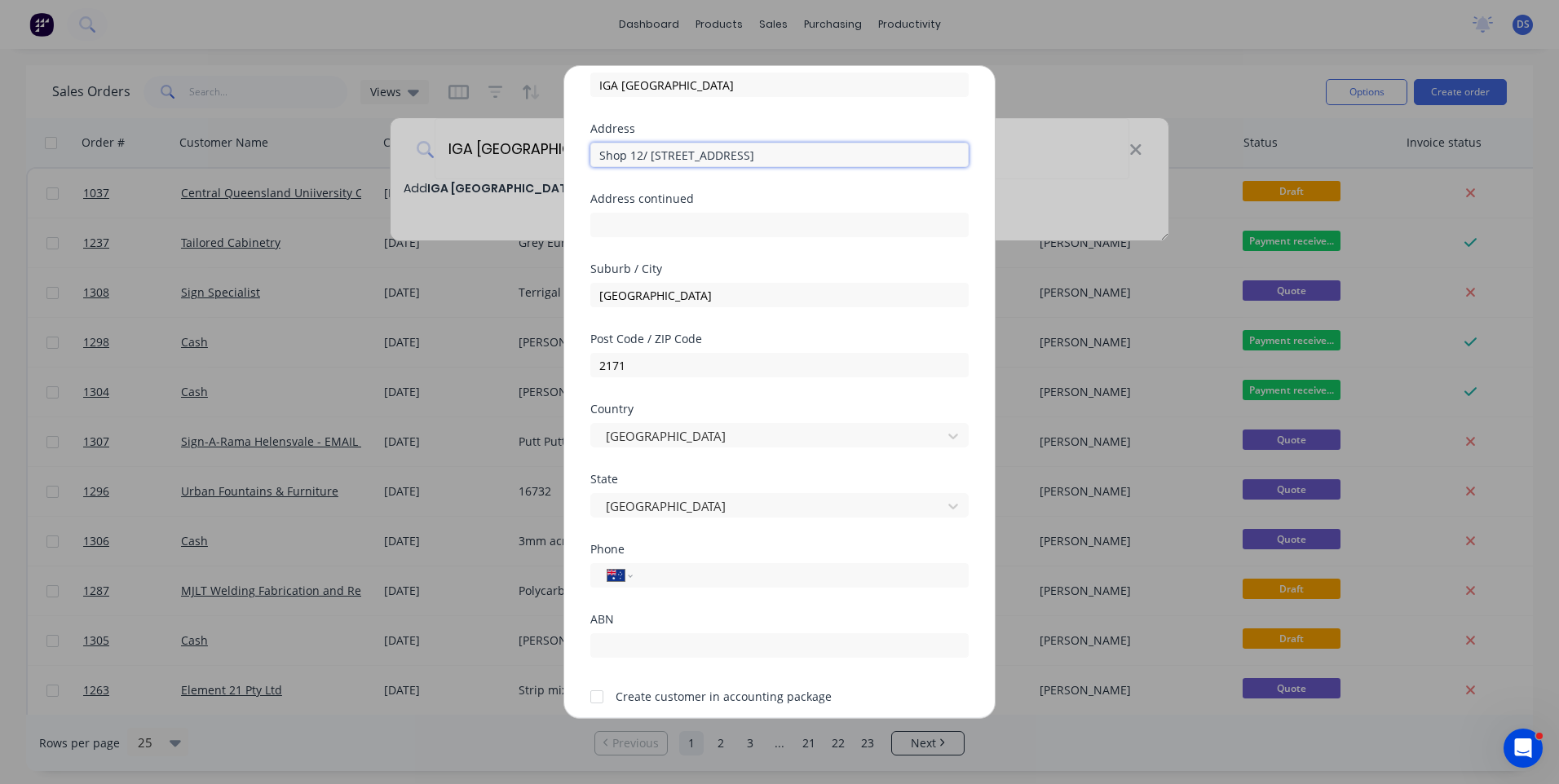
drag, startPoint x: 891, startPoint y: 153, endPoint x: 785, endPoint y: 157, distance: 106.1
click at [785, 157] on input "Shop 12/ 393-400 Fifteenth Avenue West Hoxton 2171" at bounding box center [780, 155] width 379 height 25
type input "Shop 12/ 393-400 Fifteenth Avenue"
drag, startPoint x: 449, startPoint y: 760, endPoint x: 460, endPoint y: 757, distance: 11.4
click at [451, 760] on div "Add new customer Customer name IGA West Hoxton Address Shop 12/ 393-400 Fifteen…" at bounding box center [780, 392] width 1559 height 784
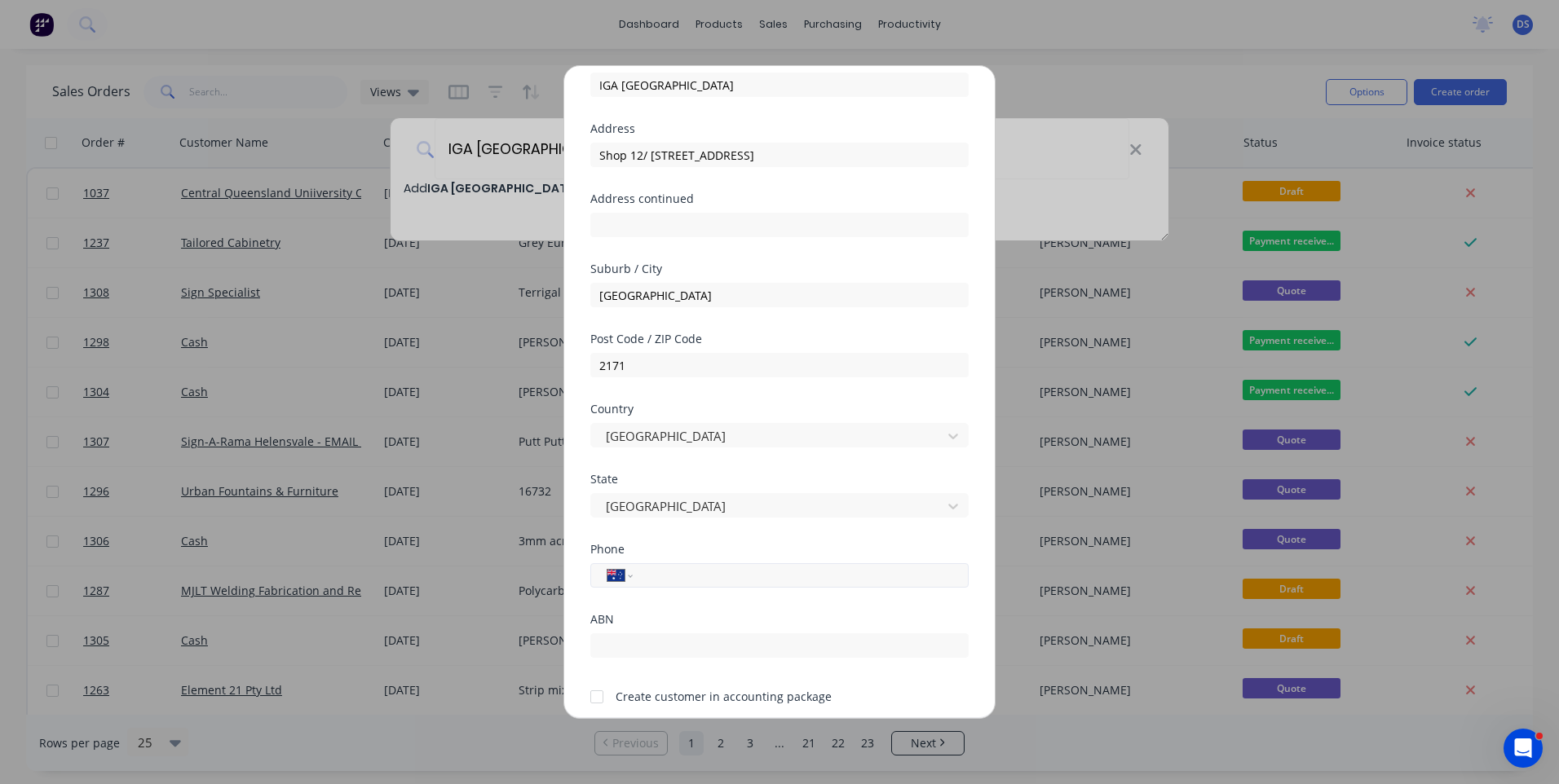
paste input "0420 200 908"
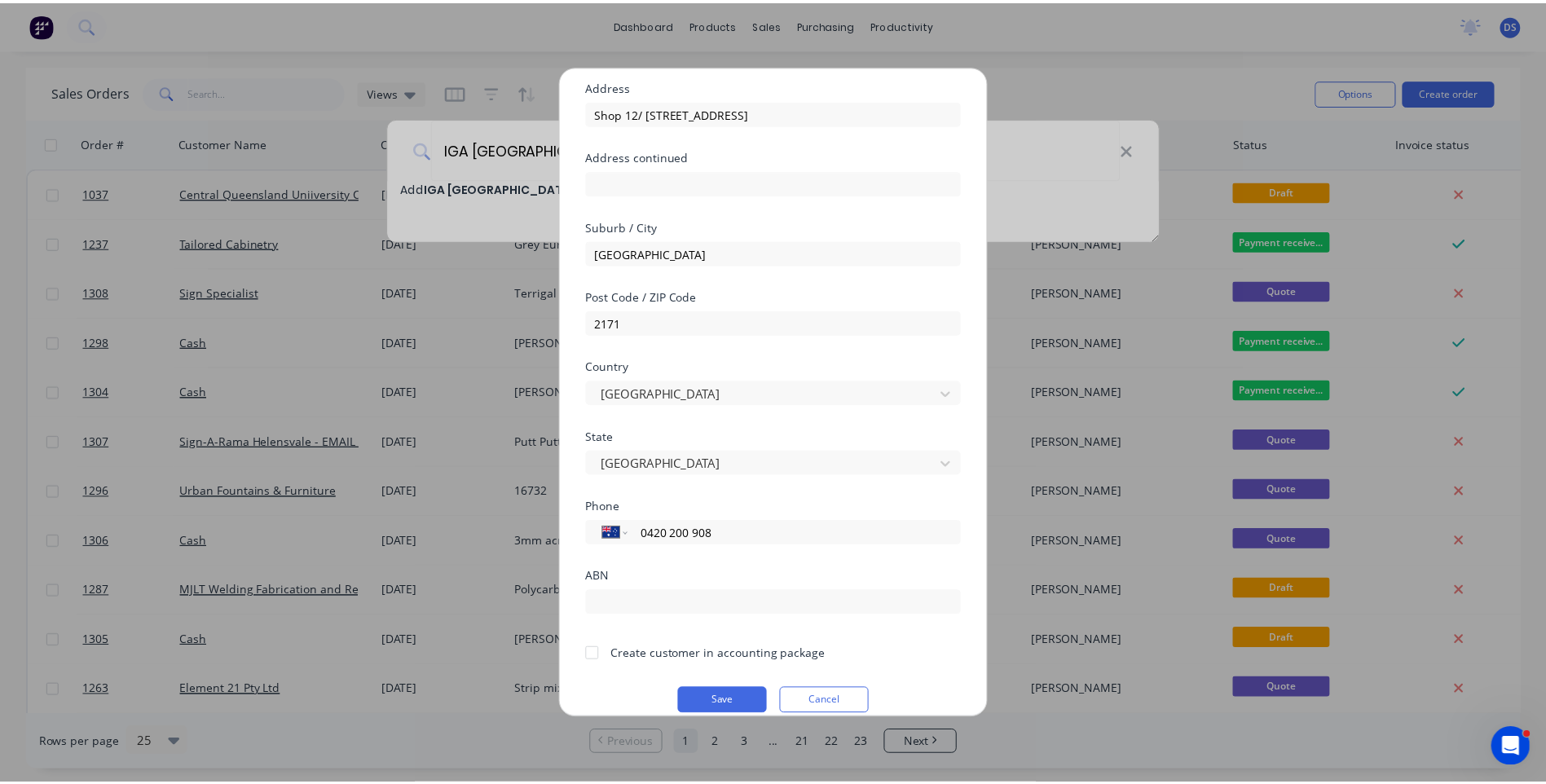
scroll to position [143, 0]
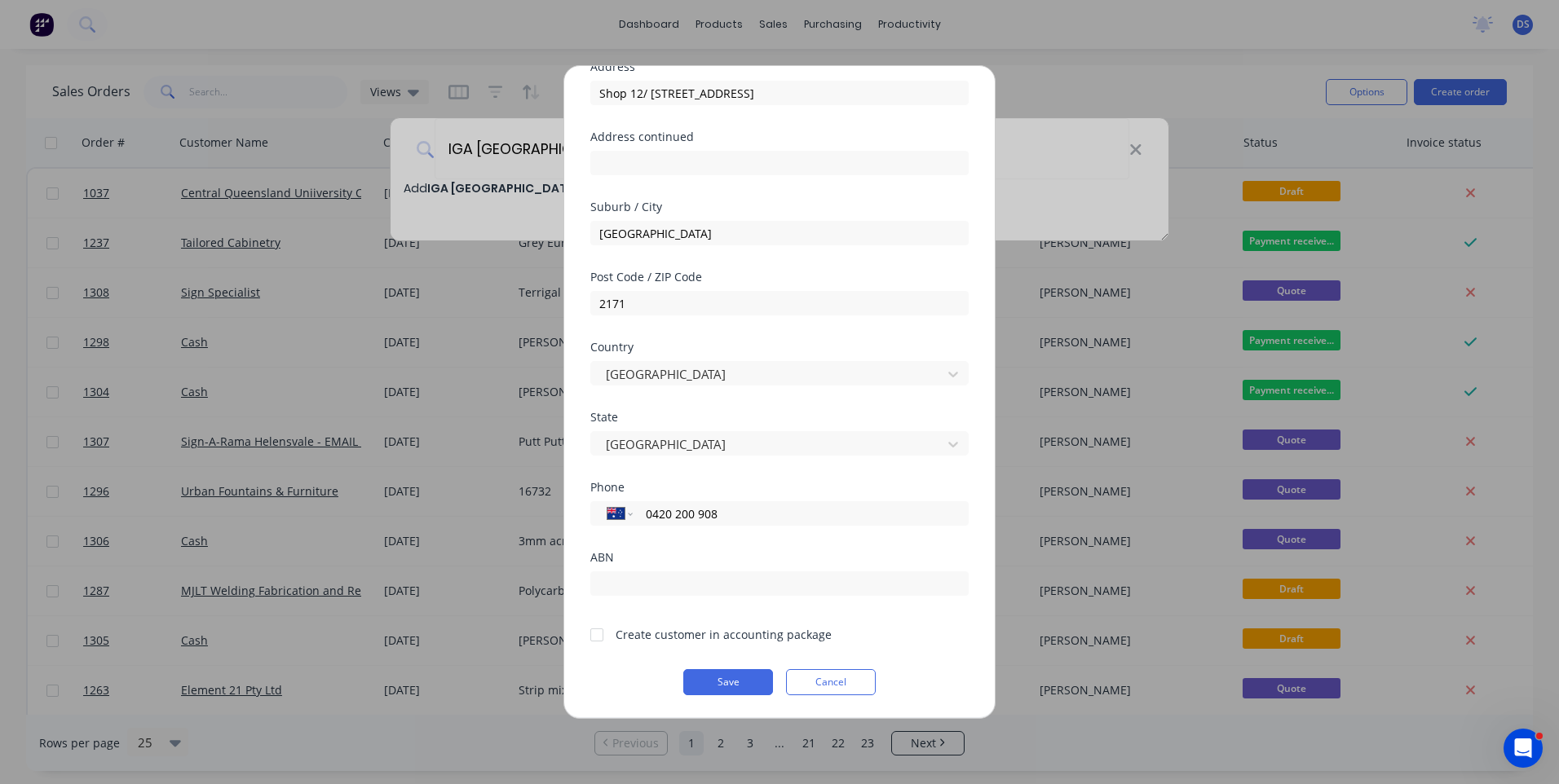
type input "0420 200 908"
click at [598, 635] on div at bounding box center [596, 634] width 32 height 32
click at [740, 680] on button "Save" at bounding box center [728, 681] width 89 height 26
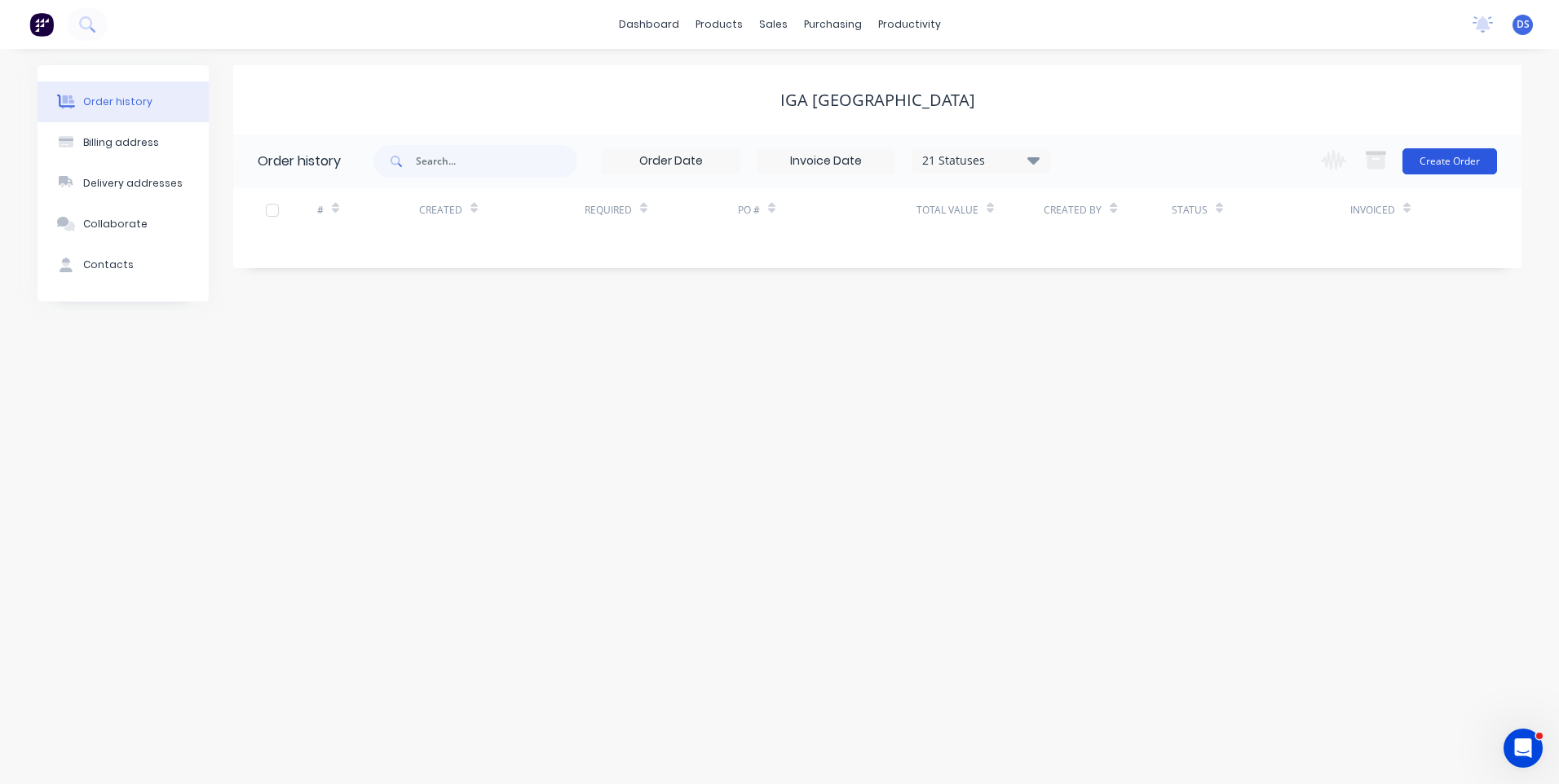
click at [1440, 162] on button "Create Order" at bounding box center [1450, 161] width 94 height 26
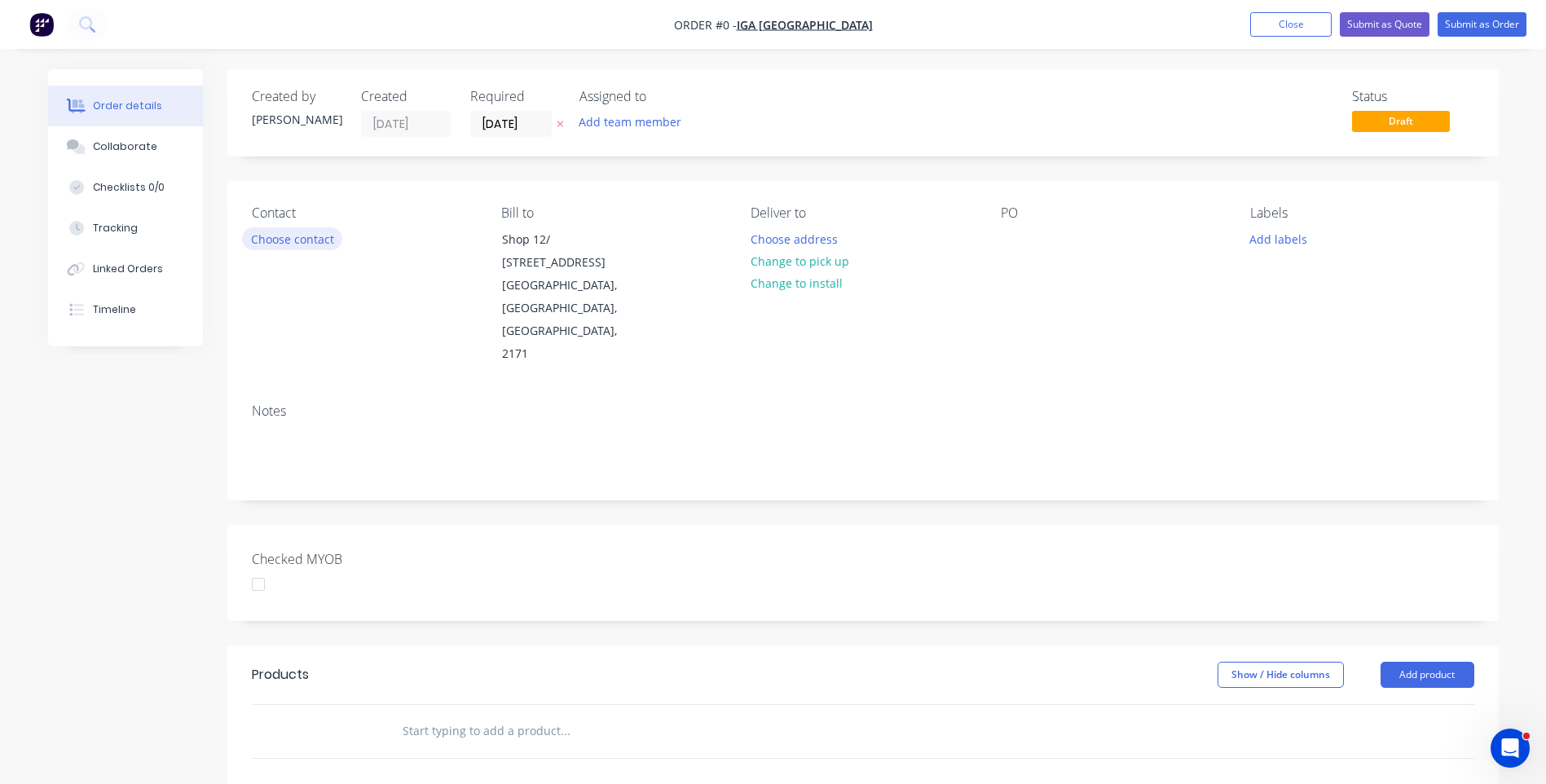
click at [287, 241] on button "Choose contact" at bounding box center [291, 238] width 100 height 22
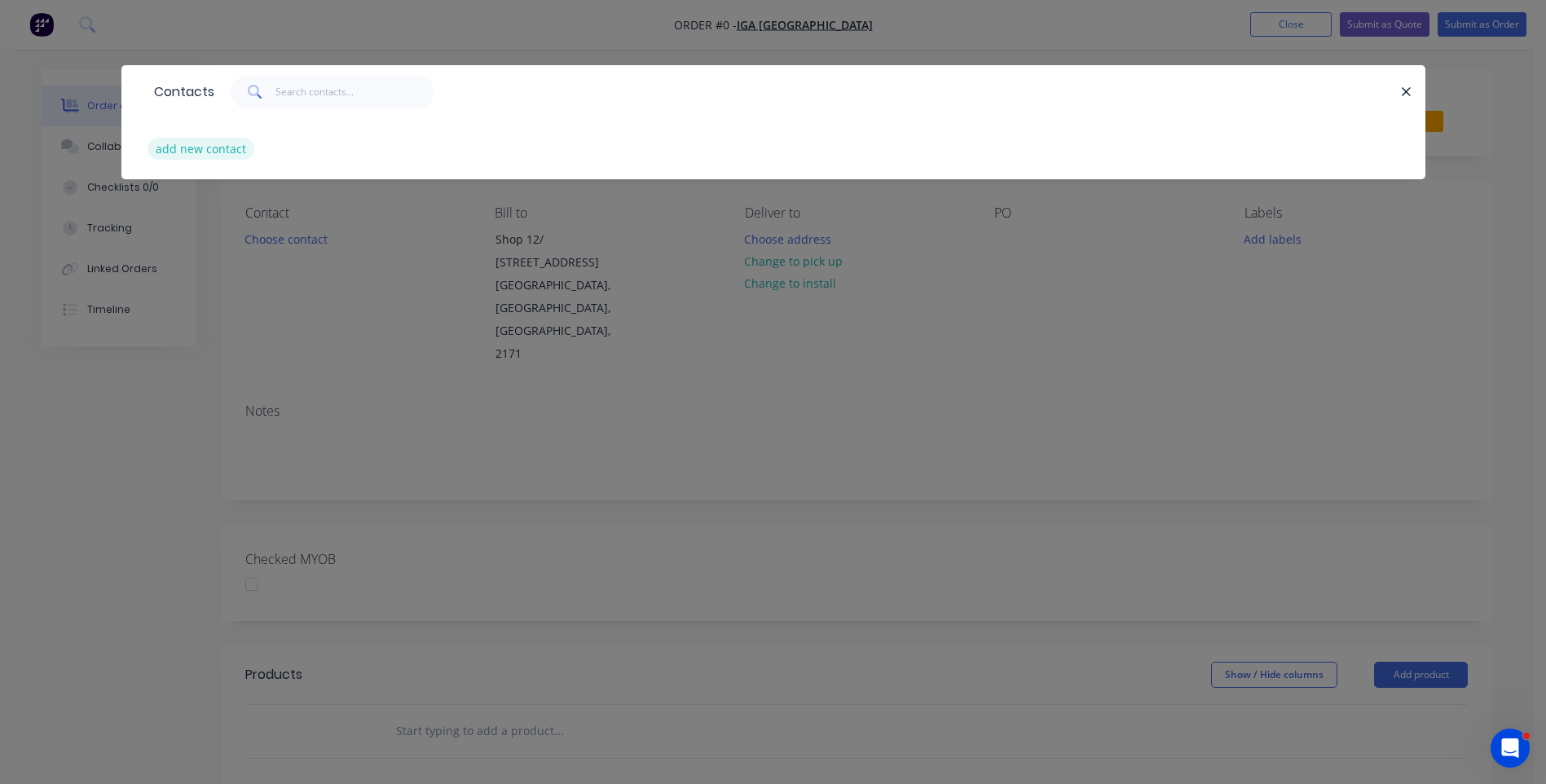
click at [201, 152] on button "add new contact" at bounding box center [201, 148] width 108 height 22
select select "AU"
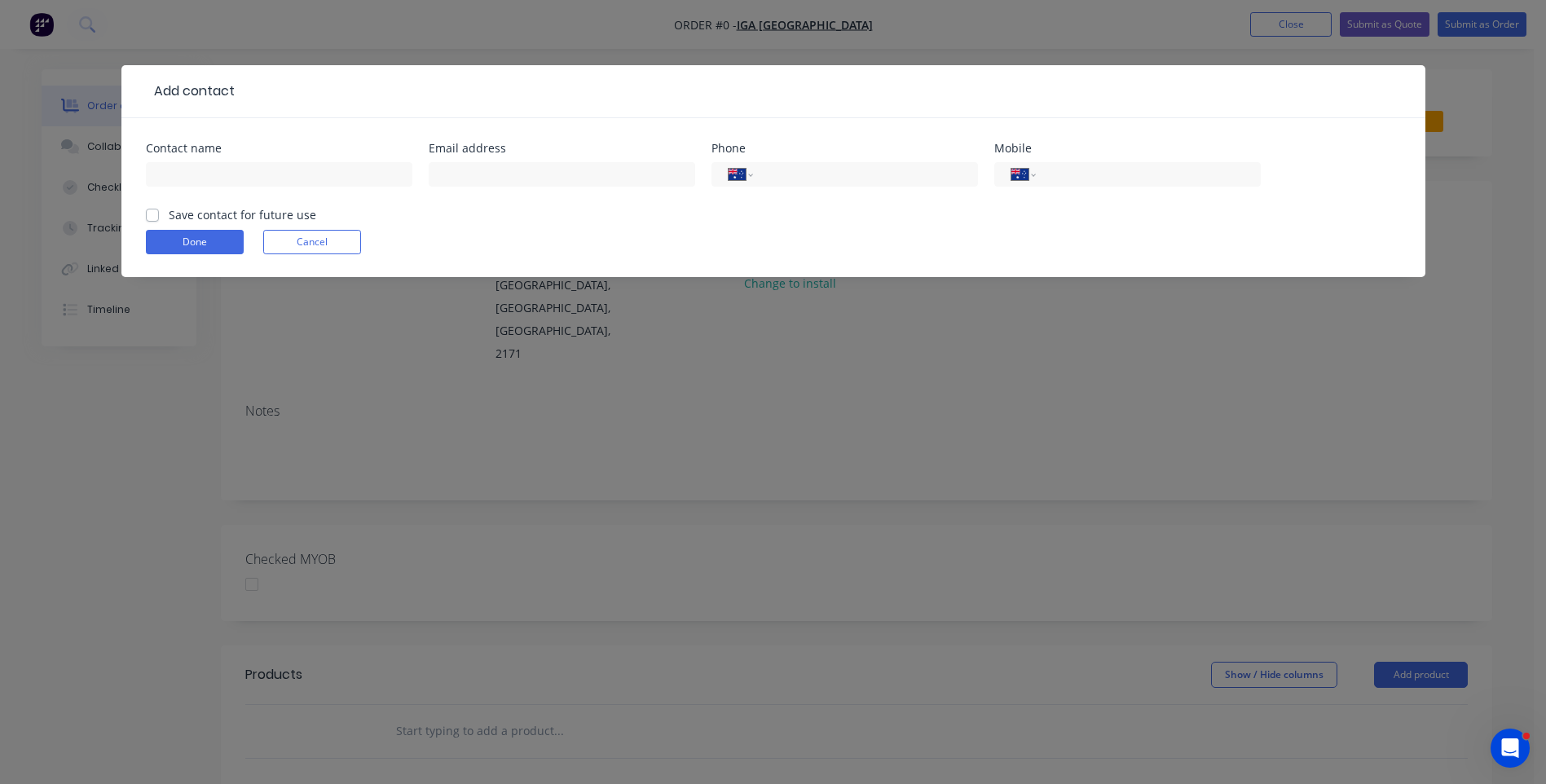
click at [265, 86] on div at bounding box center [817, 91] width 1166 height 20
paste input "Alyssa 0420200908 igawesthoxton@hotmail.com"
drag, startPoint x: 402, startPoint y: 175, endPoint x: 248, endPoint y: 179, distance: 154.1
click at [248, 179] on input "Alyssa 0420200908 igawesthoxton@hotmail.com" at bounding box center [279, 175] width 267 height 25
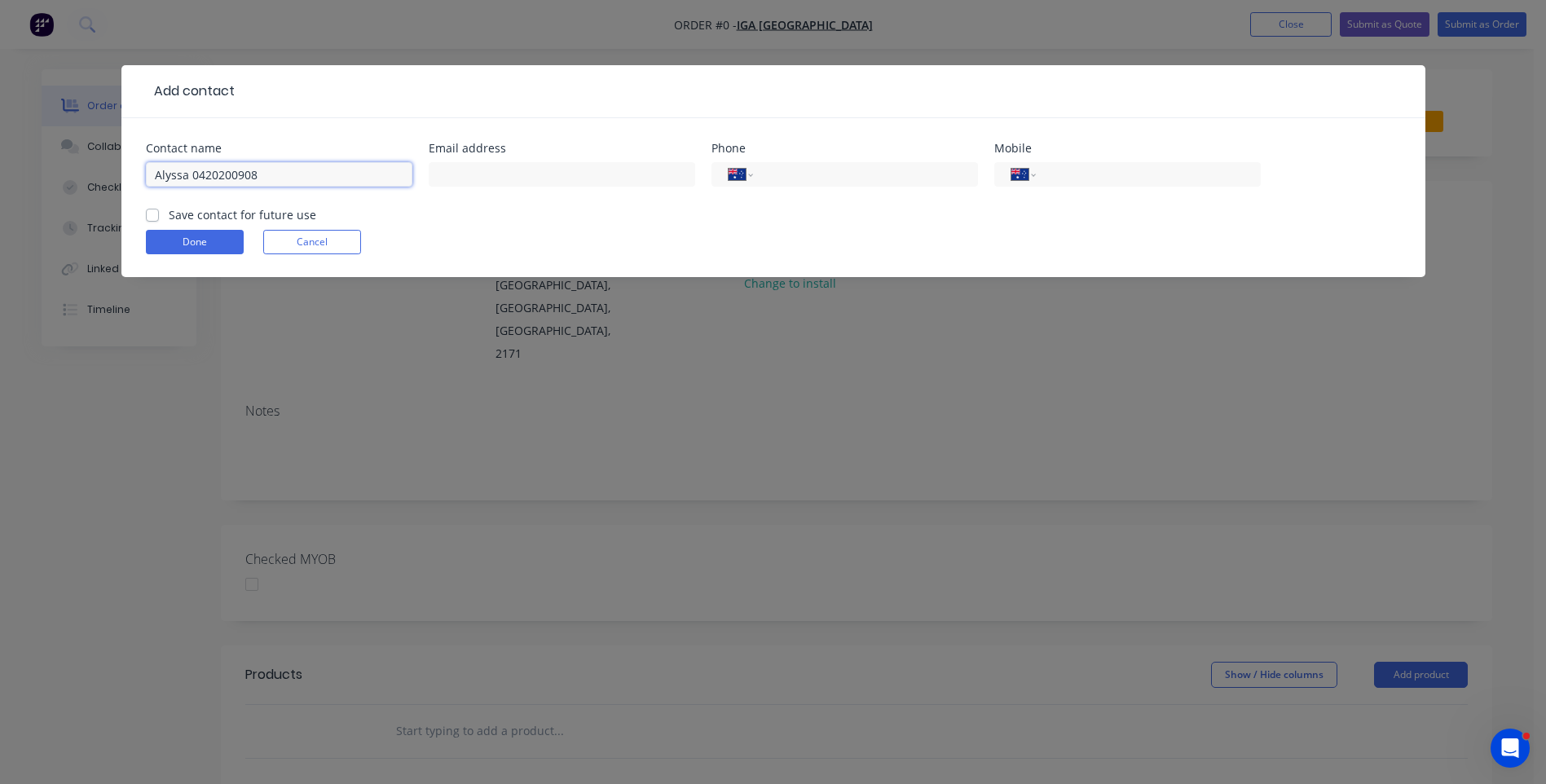
scroll to position [0, 0]
type input "Alyssa 0420200908"
paste input "igawesthoxton@hotmail.com"
type input "igawesthoxton@hotmail.com"
drag, startPoint x: 255, startPoint y: 176, endPoint x: 192, endPoint y: 174, distance: 63.0
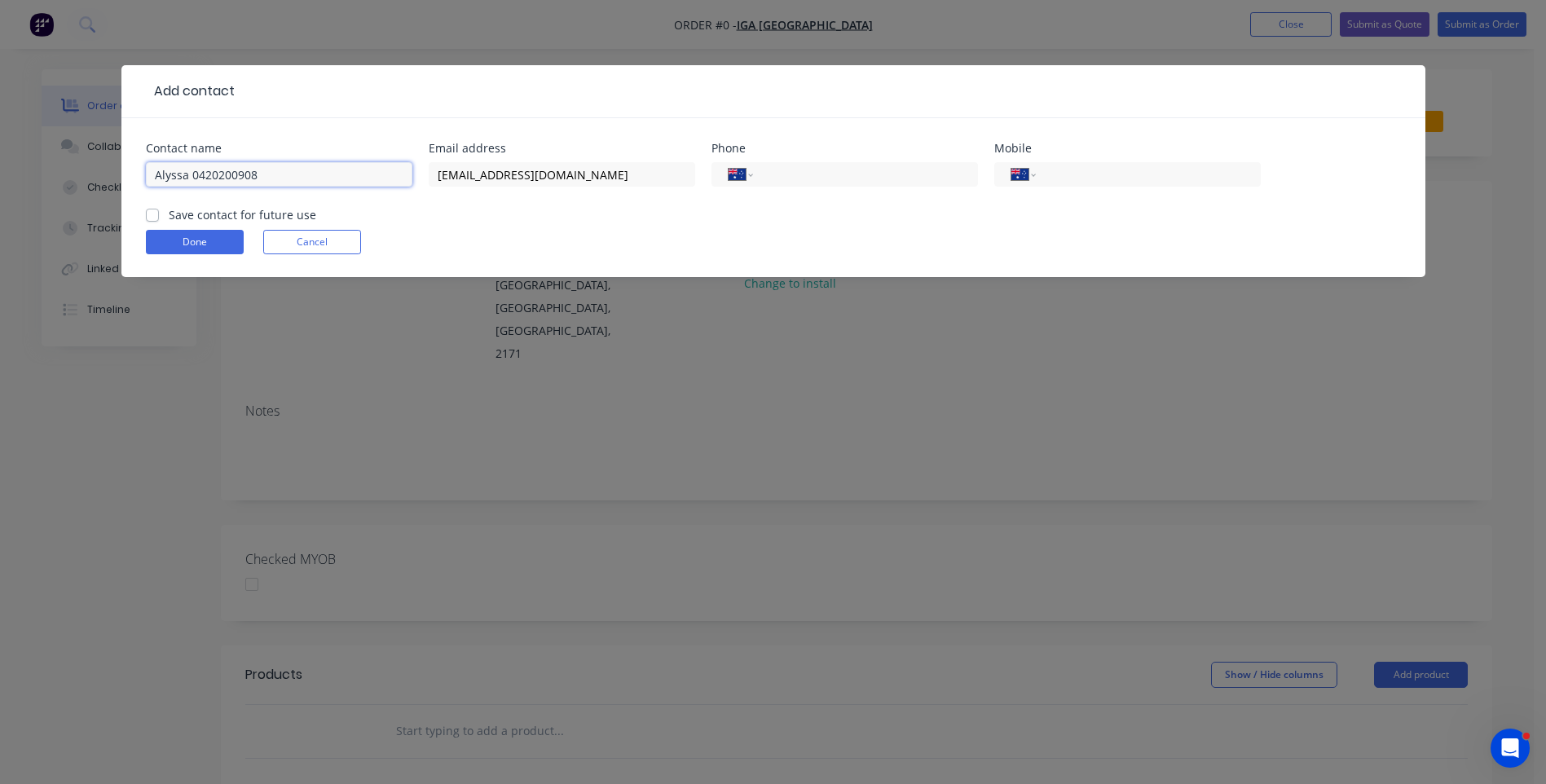
click at [192, 174] on input "Alyssa 0420200908" at bounding box center [279, 175] width 267 height 25
type input "Alyssa"
paste input "0420 200 908"
type input "0420 200 908"
drag, startPoint x: 154, startPoint y: 217, endPoint x: 184, endPoint y: 231, distance: 33.1
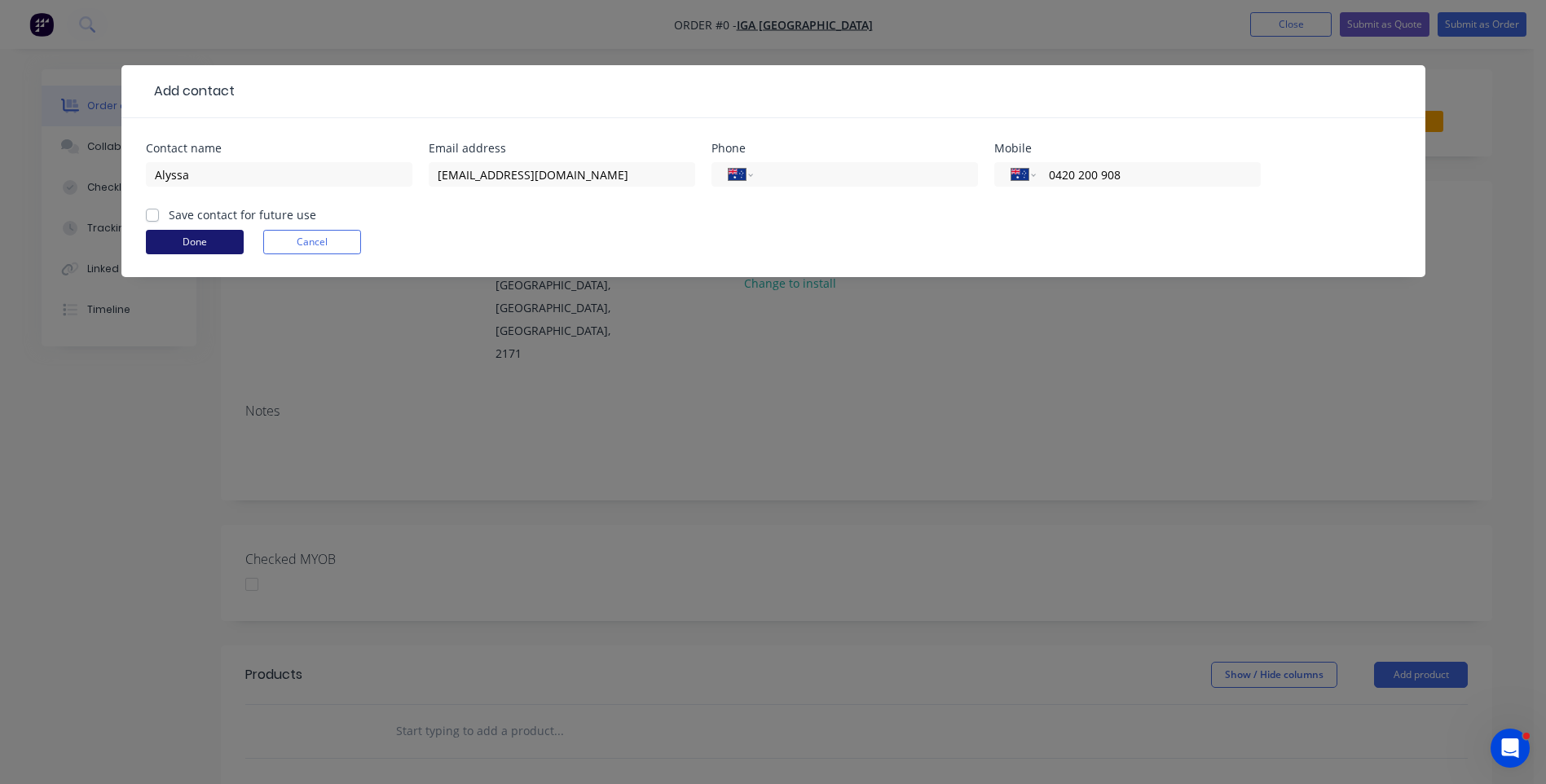
click at [169, 217] on label "Save contact for future use" at bounding box center [243, 214] width 147 height 17
click at [157, 217] on input "Save contact for future use" at bounding box center [152, 214] width 13 height 16
checkbox input "true"
click at [189, 244] on button "Done" at bounding box center [195, 243] width 98 height 25
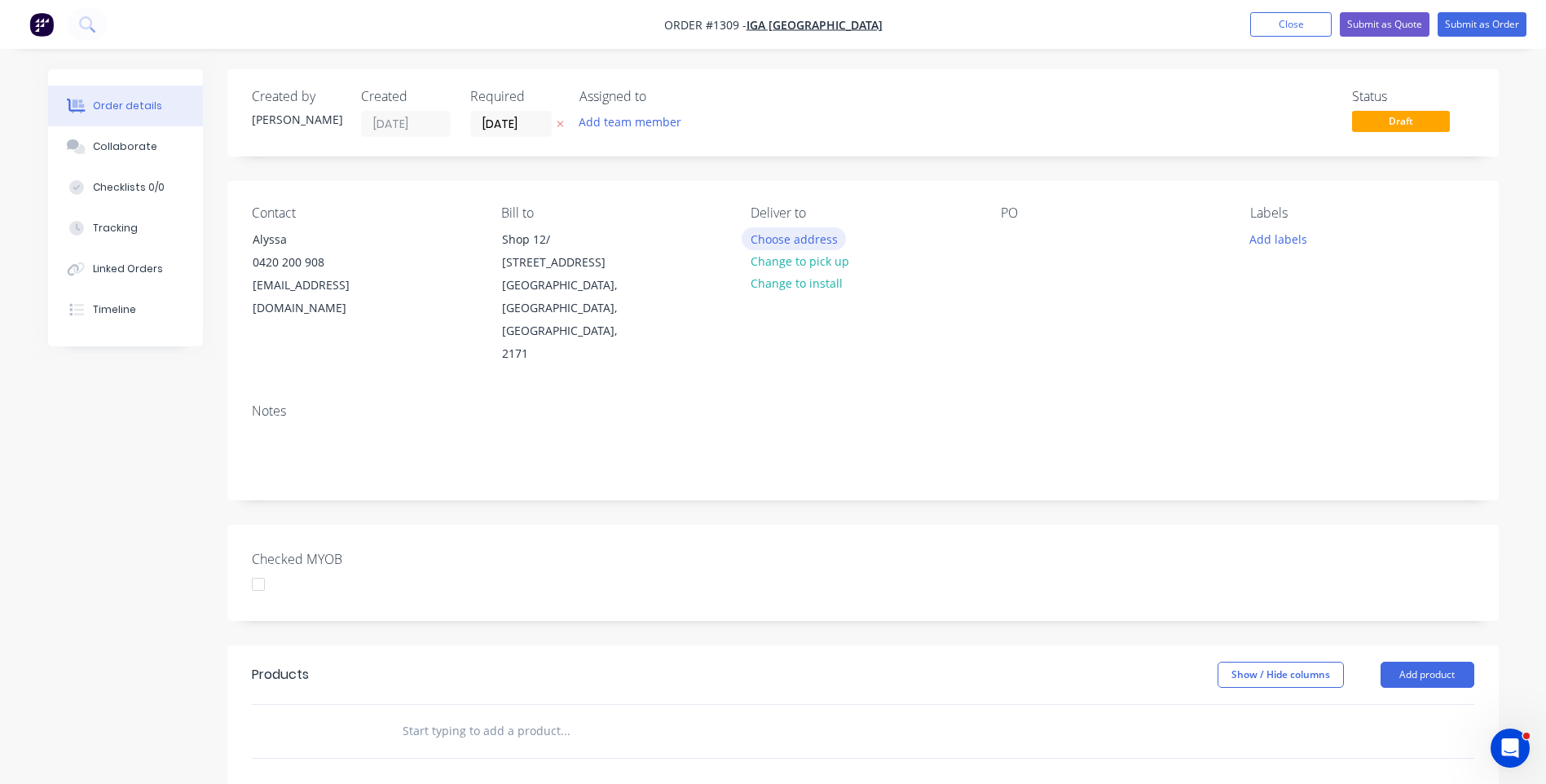
click at [794, 243] on button "Choose address" at bounding box center [794, 238] width 104 height 22
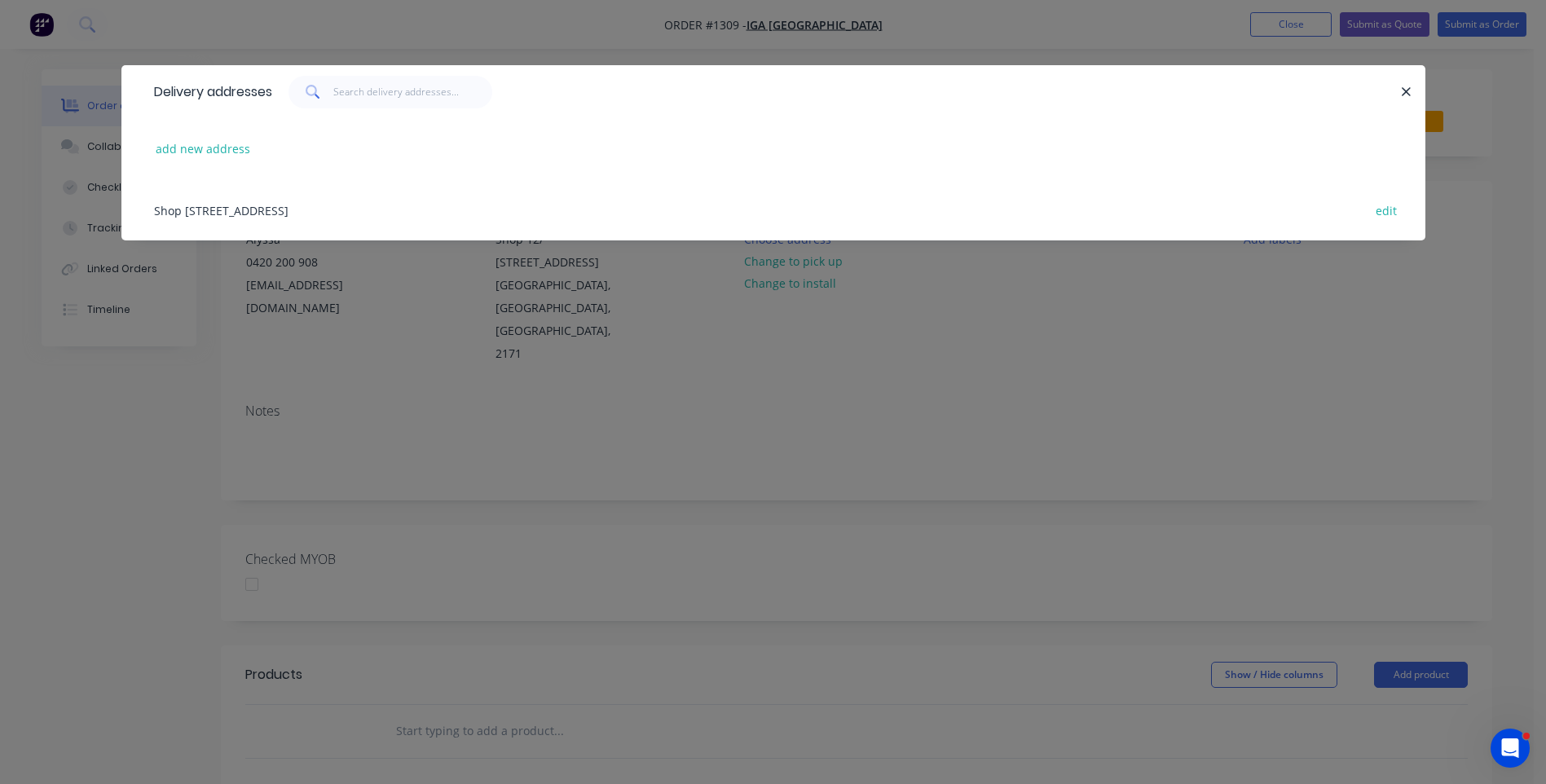
click at [402, 213] on div "Shop 12/ 393-400 Fifteenth Avenue, West Hoxton, New South Wales, Australia, 217…" at bounding box center [773, 210] width 1255 height 61
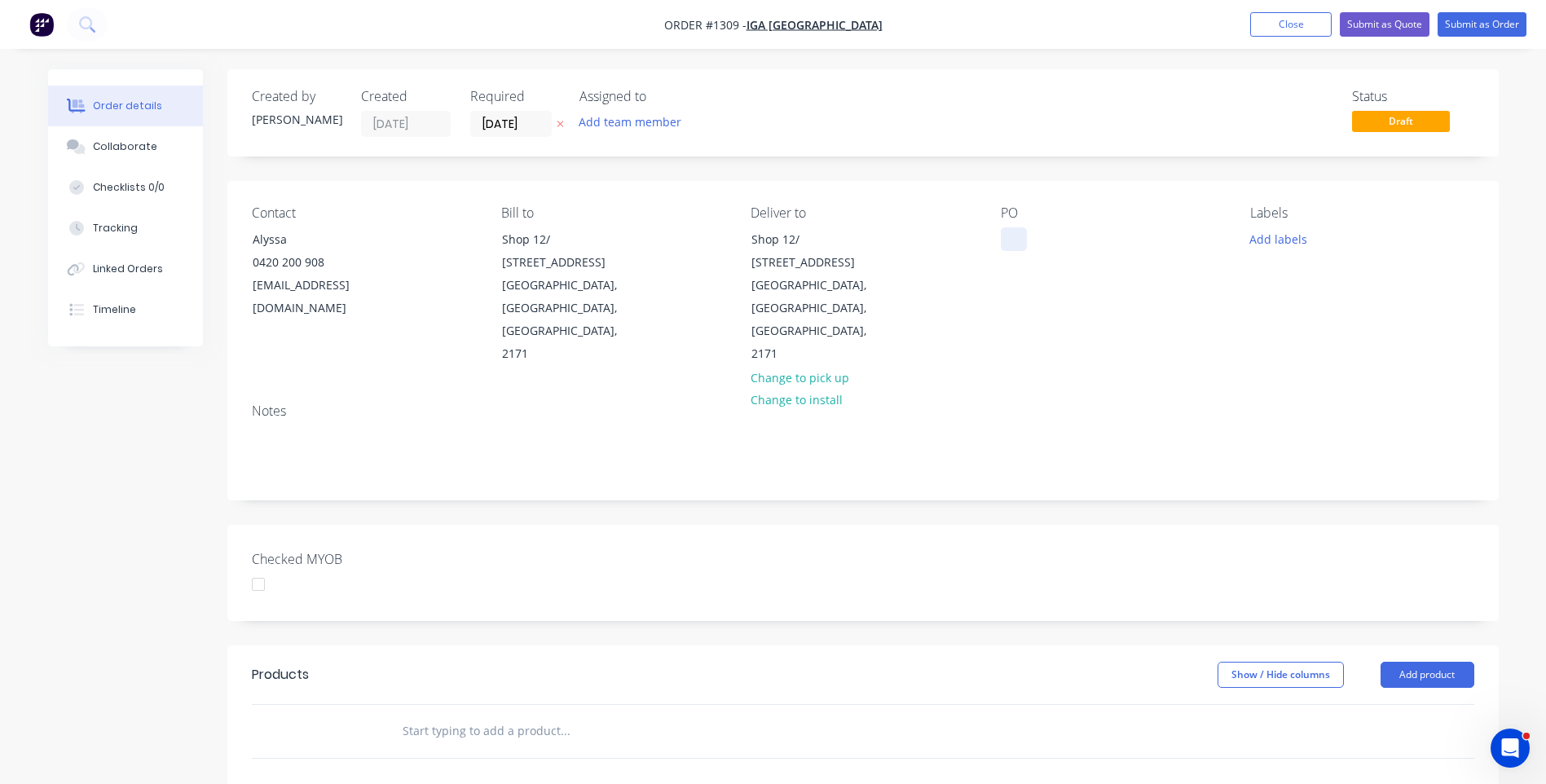
click at [1005, 243] on div at bounding box center [1014, 239] width 26 height 24
click at [1266, 241] on button "Add labels" at bounding box center [1279, 238] width 75 height 22
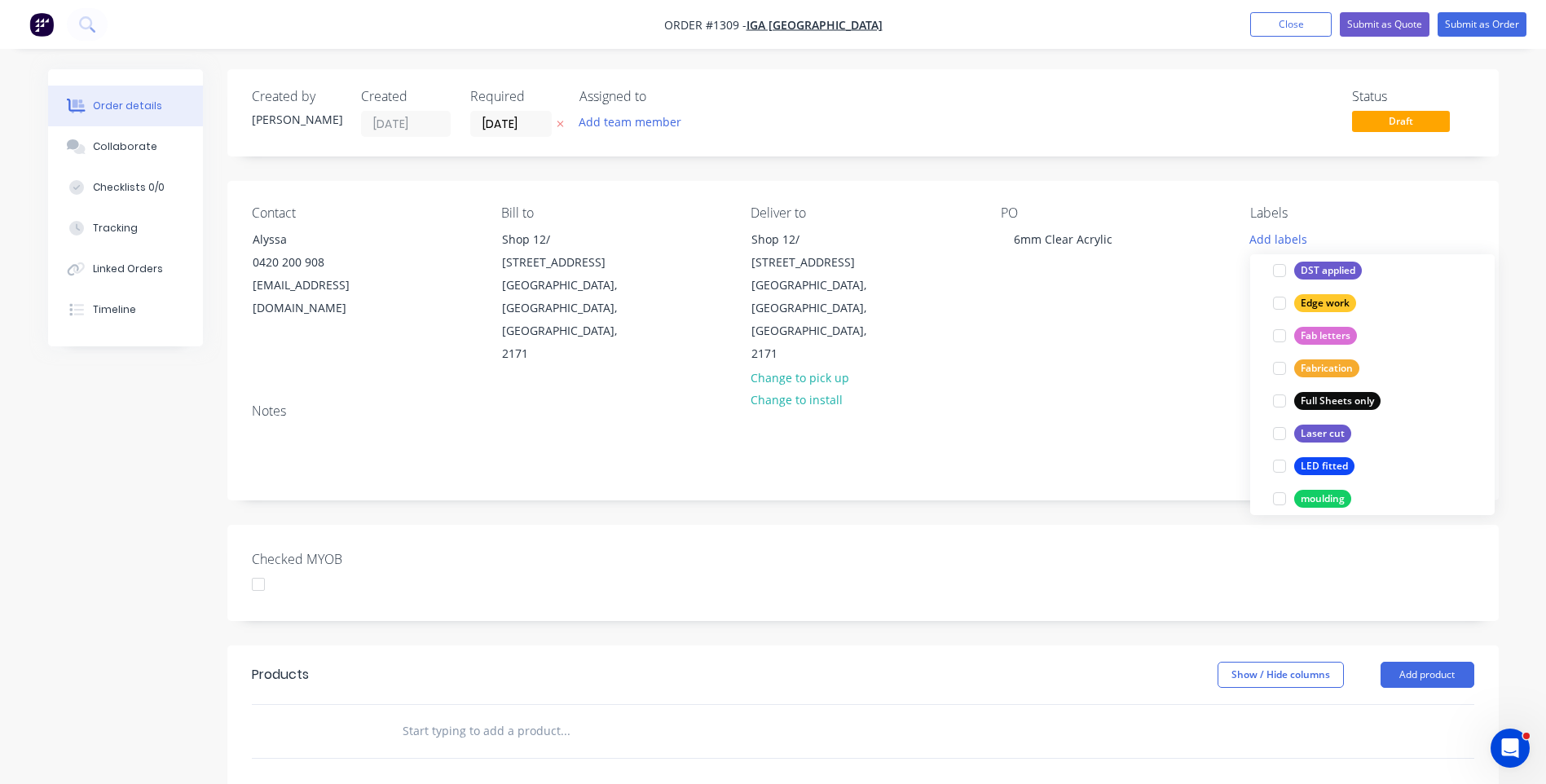
scroll to position [326, 0]
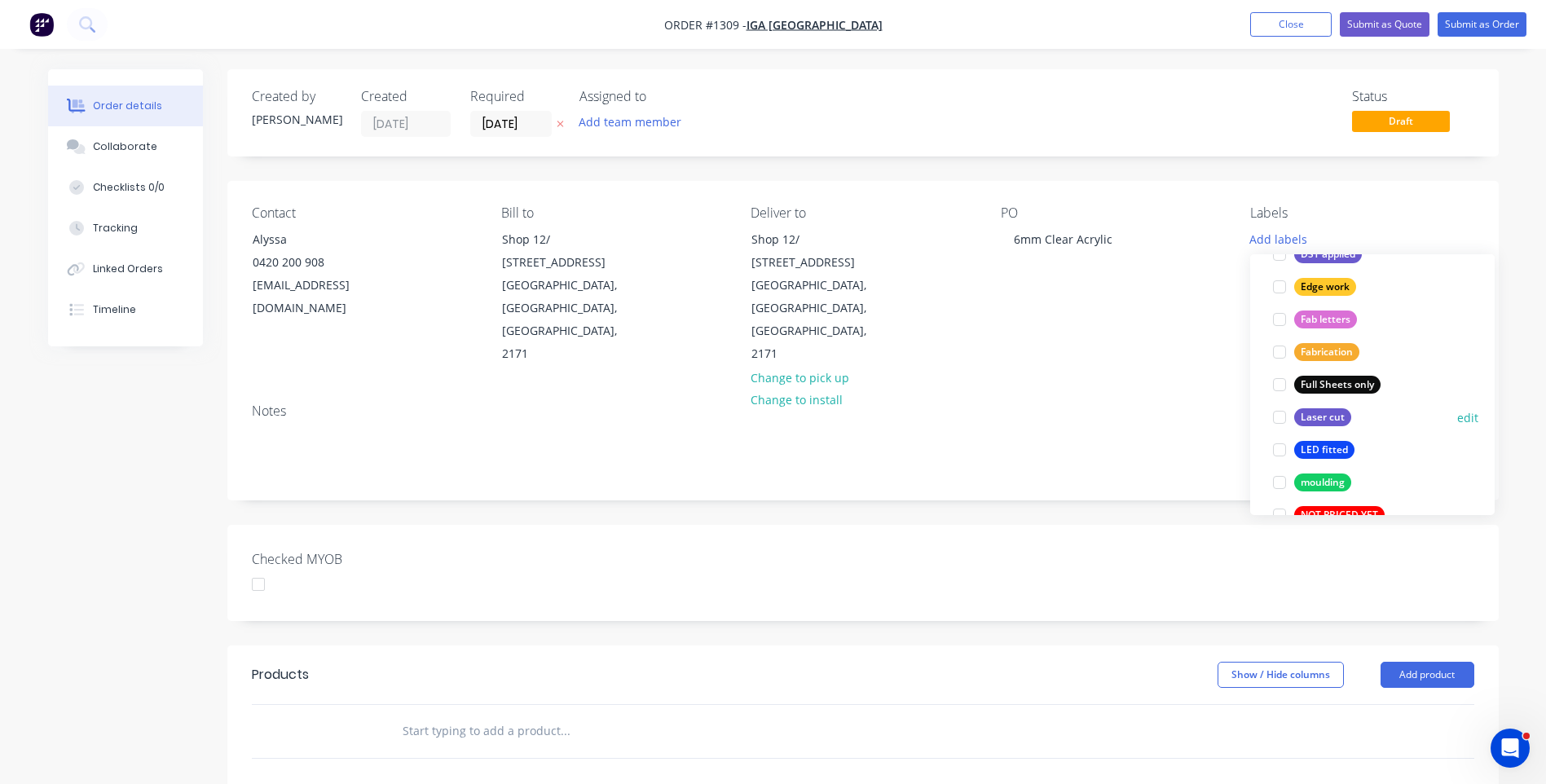
click at [1316, 421] on div "Laser cut" at bounding box center [1322, 417] width 57 height 18
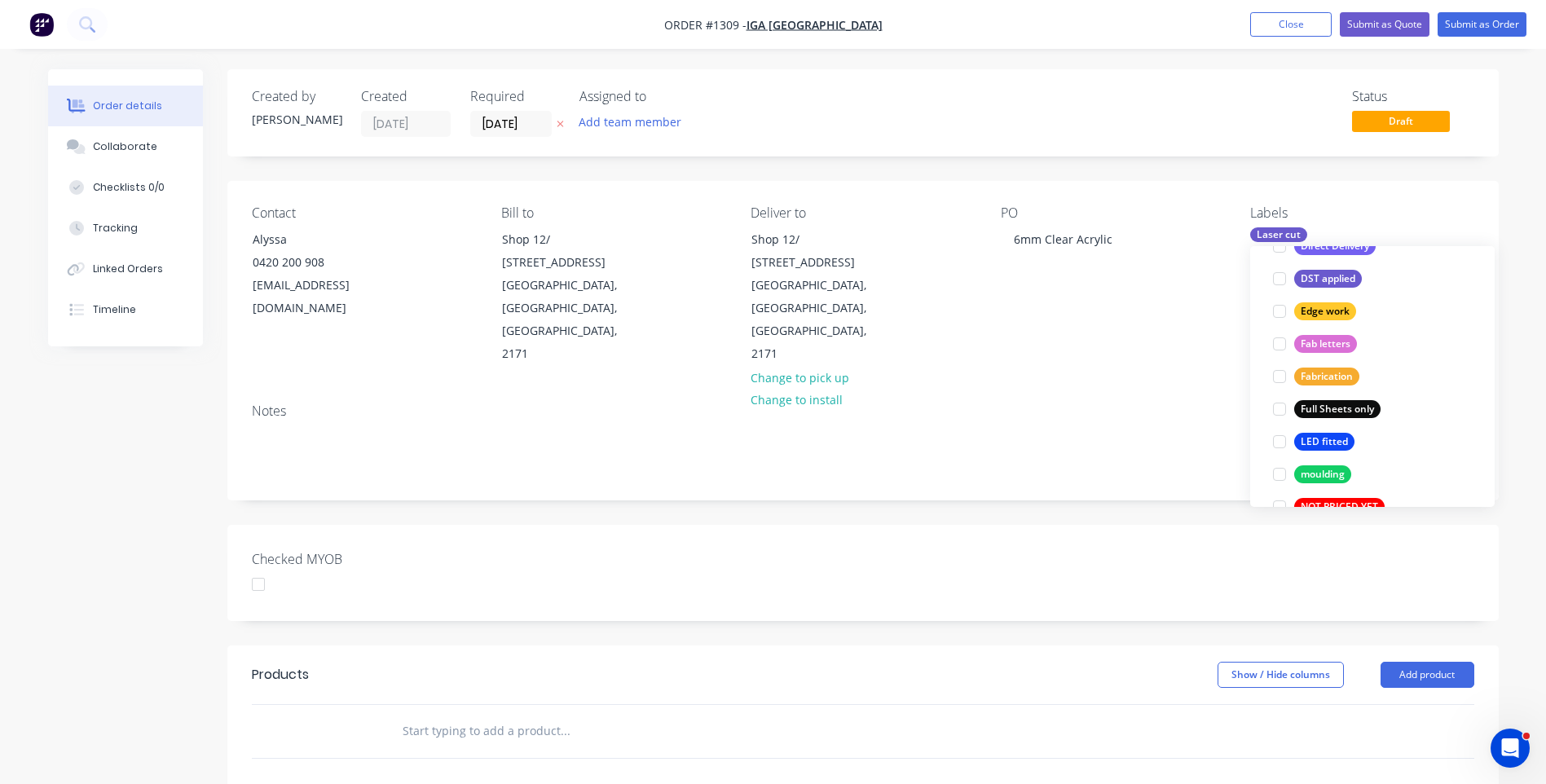
scroll to position [0, 0]
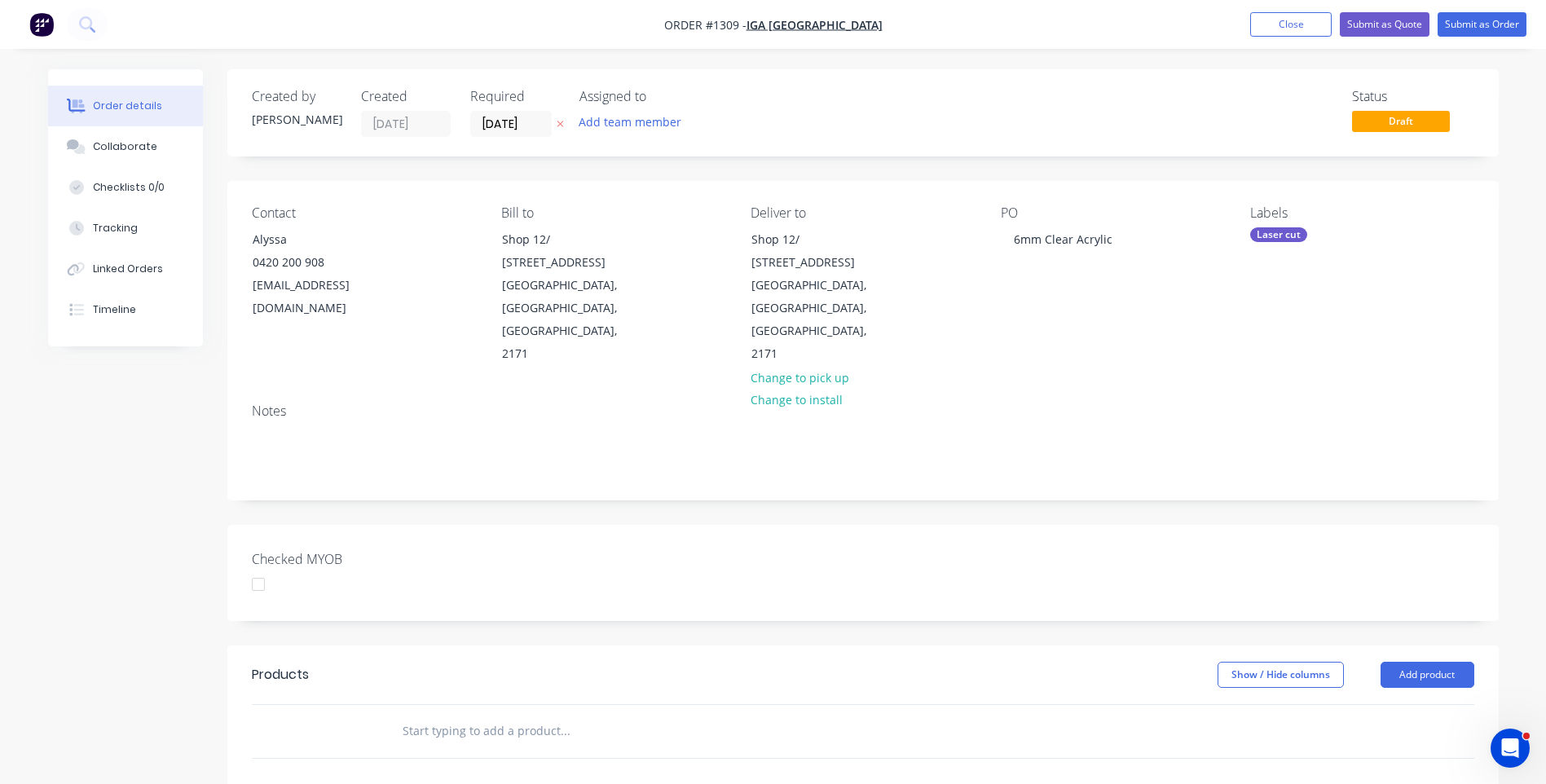
click at [1158, 403] on div "Notes" at bounding box center [863, 411] width 1222 height 16
click at [1399, 661] on button "Add product" at bounding box center [1427, 674] width 94 height 26
click at [1386, 704] on div "Product catalogue" at bounding box center [1397, 715] width 126 height 24
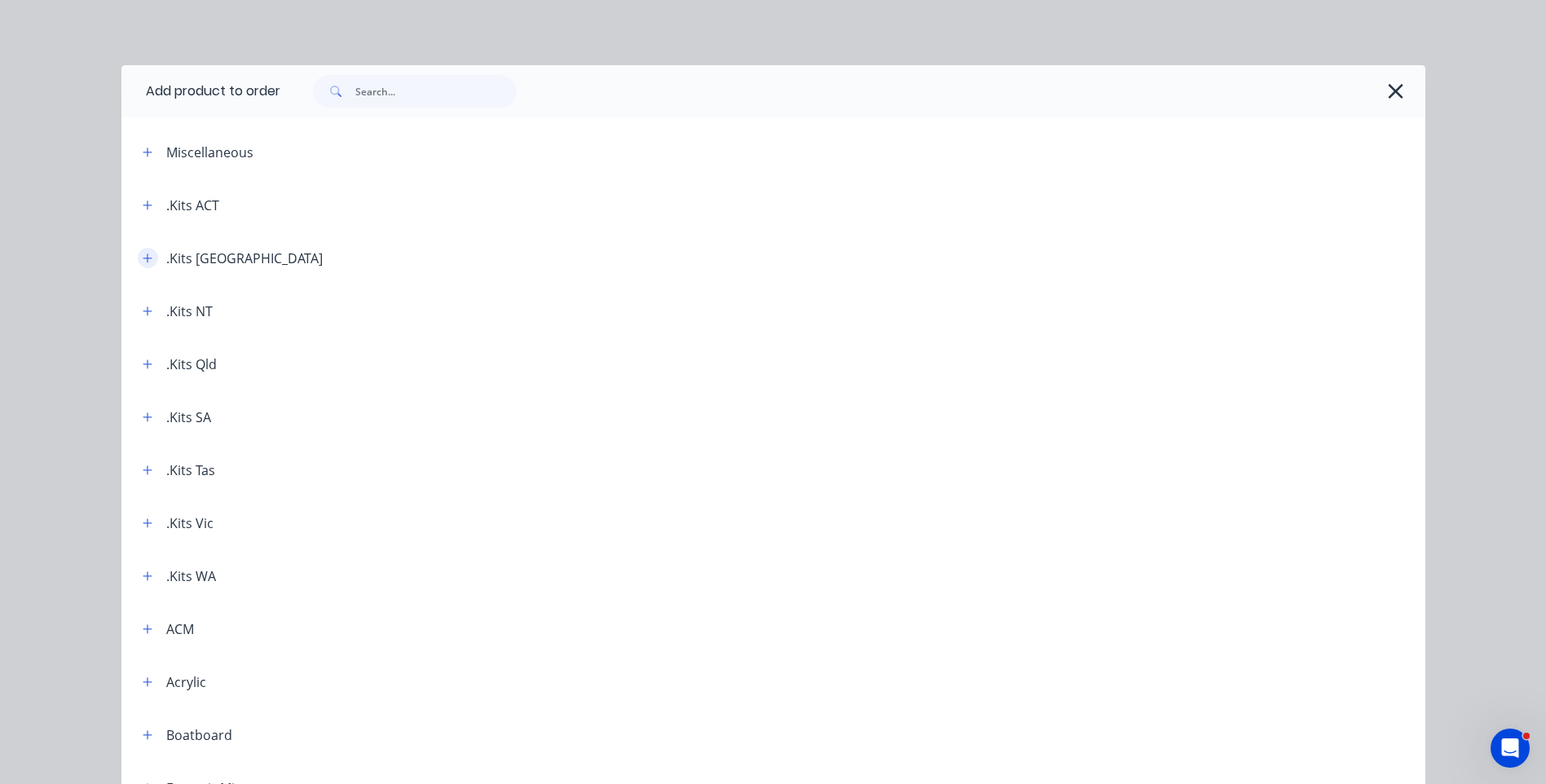
click at [142, 262] on icon "button" at bounding box center [147, 258] width 10 height 12
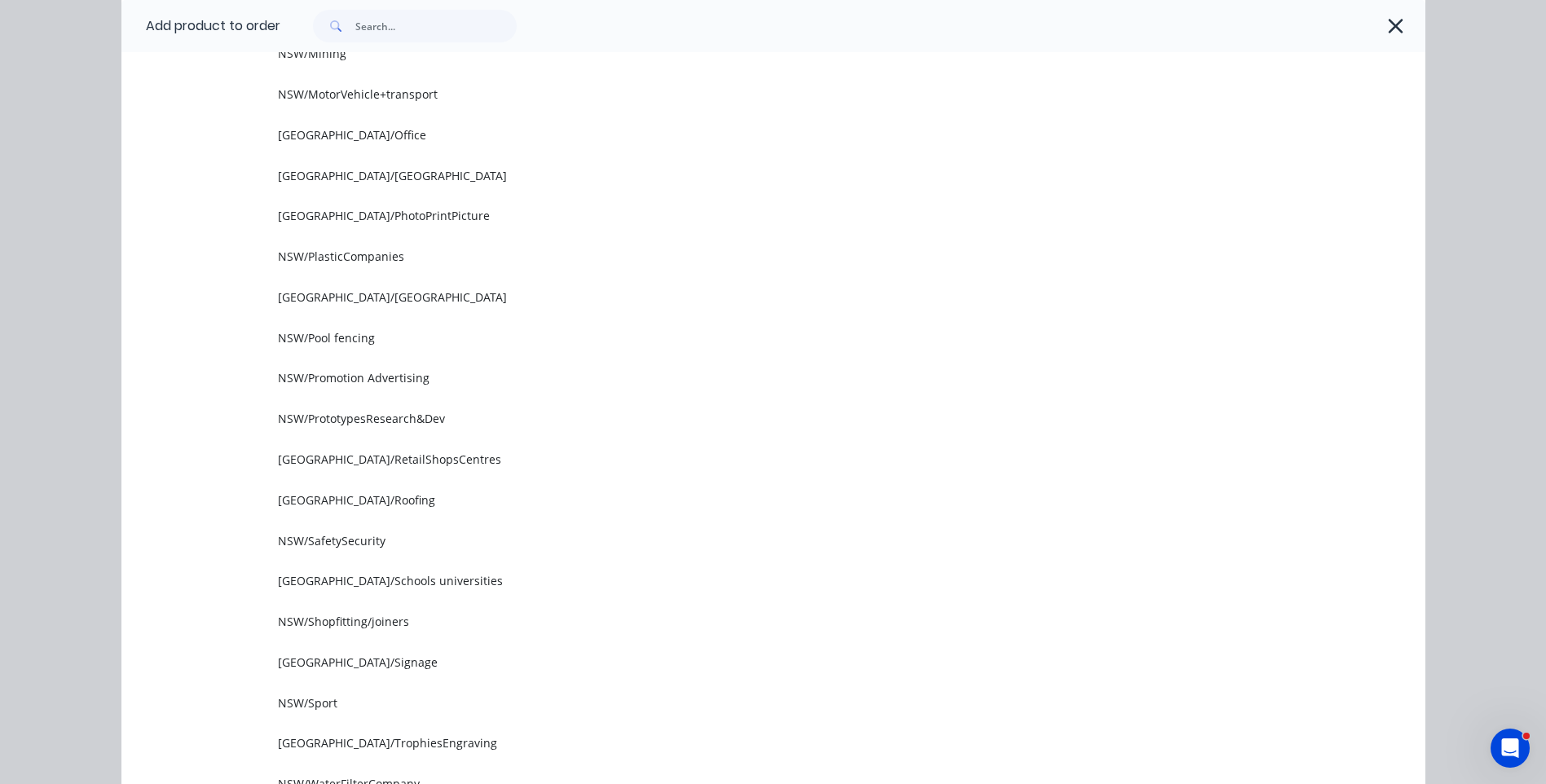
scroll to position [1629, 0]
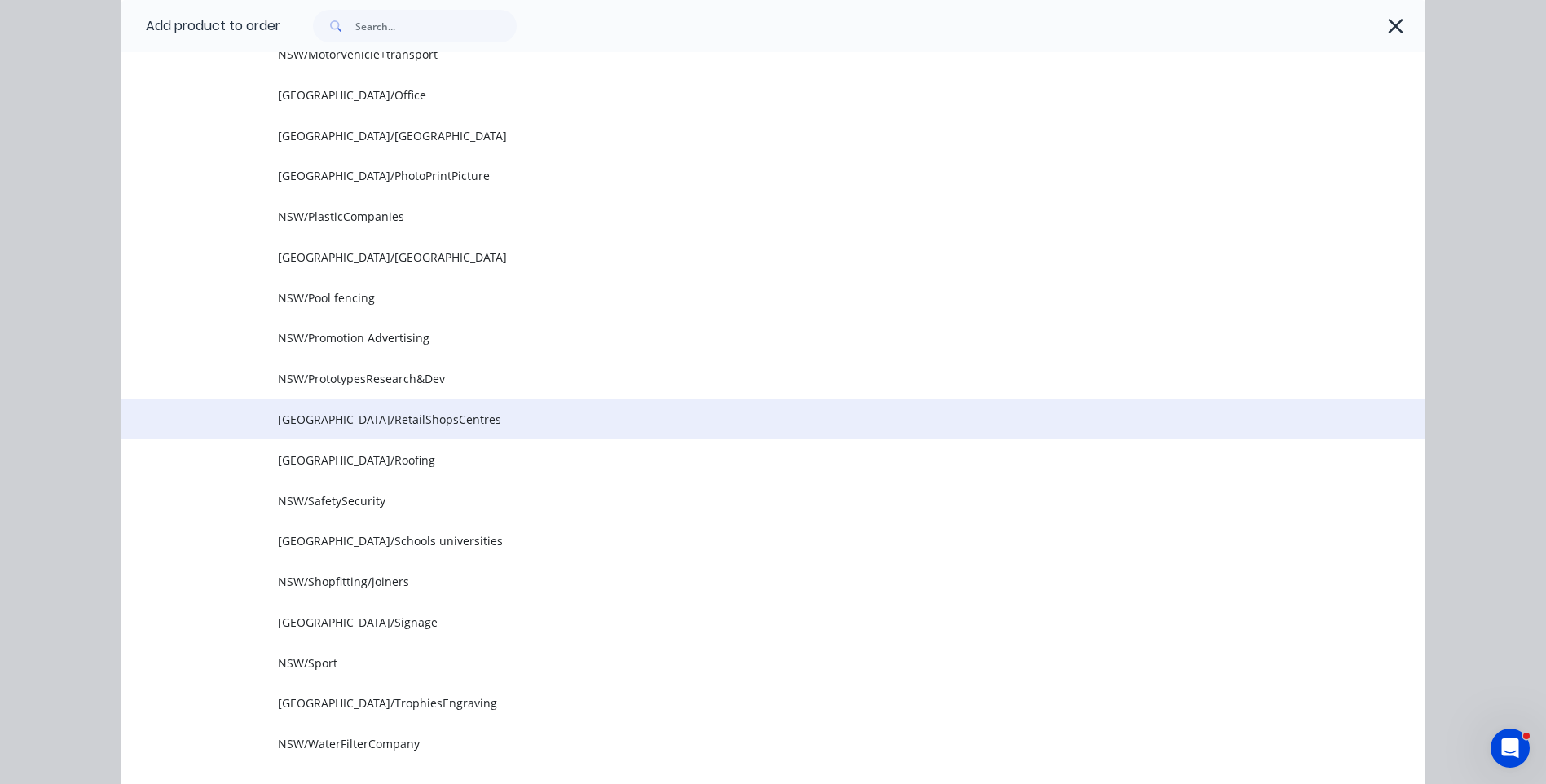
click at [390, 421] on span "NSW/RetailShopsCentres" at bounding box center [737, 419] width 917 height 17
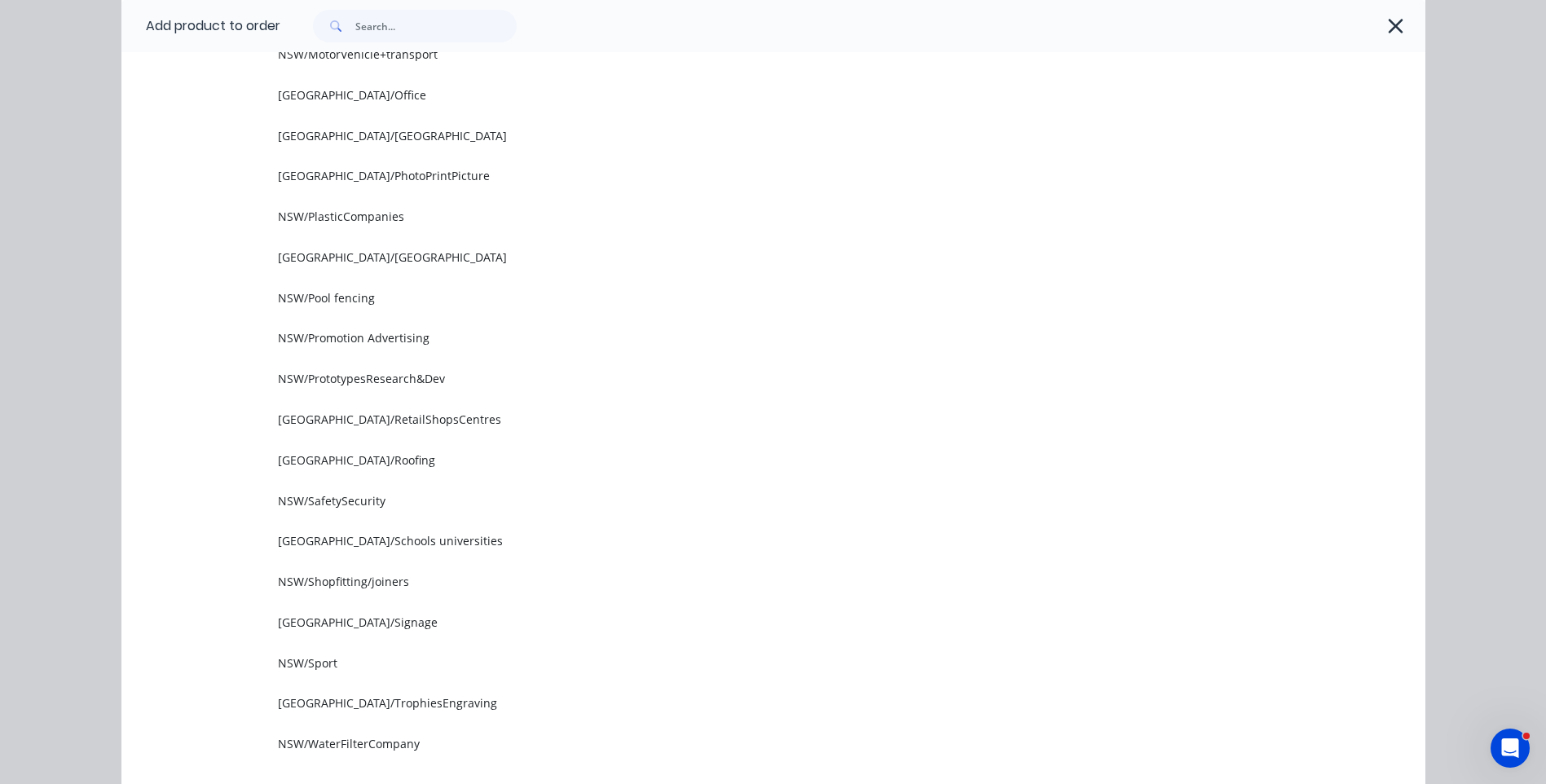
scroll to position [0, 0]
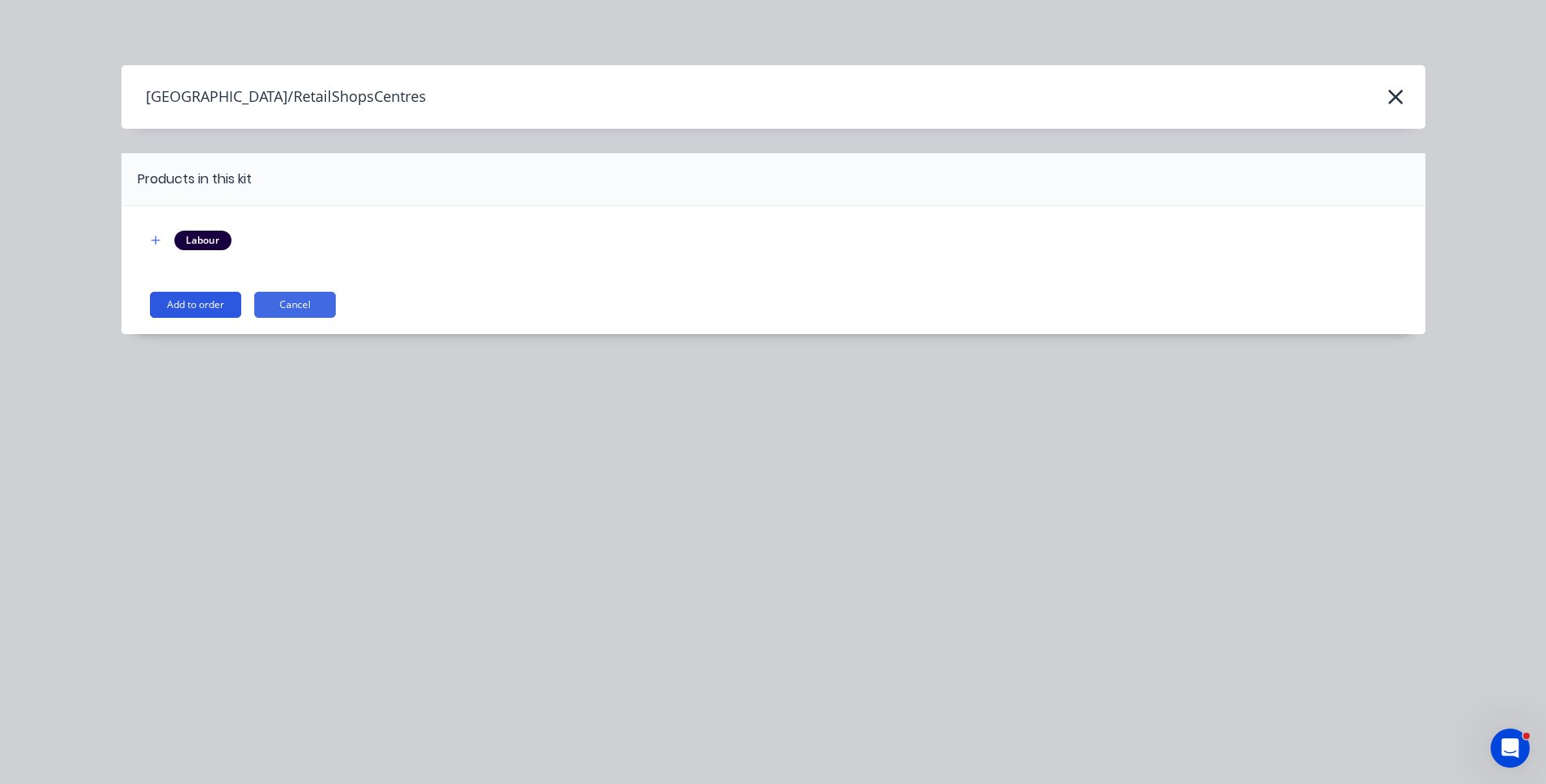
click at [205, 312] on button "Add to order" at bounding box center [195, 304] width 91 height 26
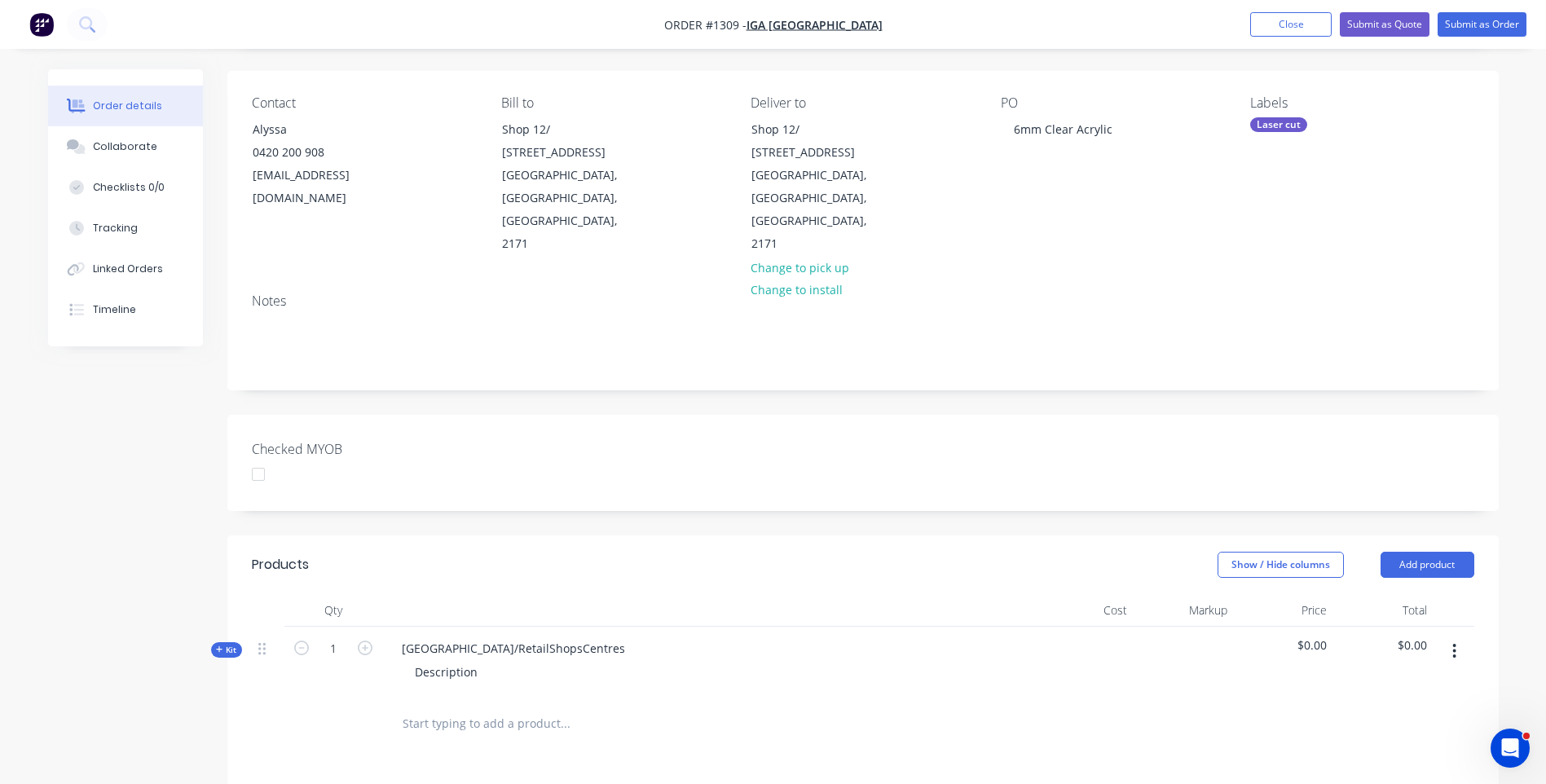
scroll to position [163, 0]
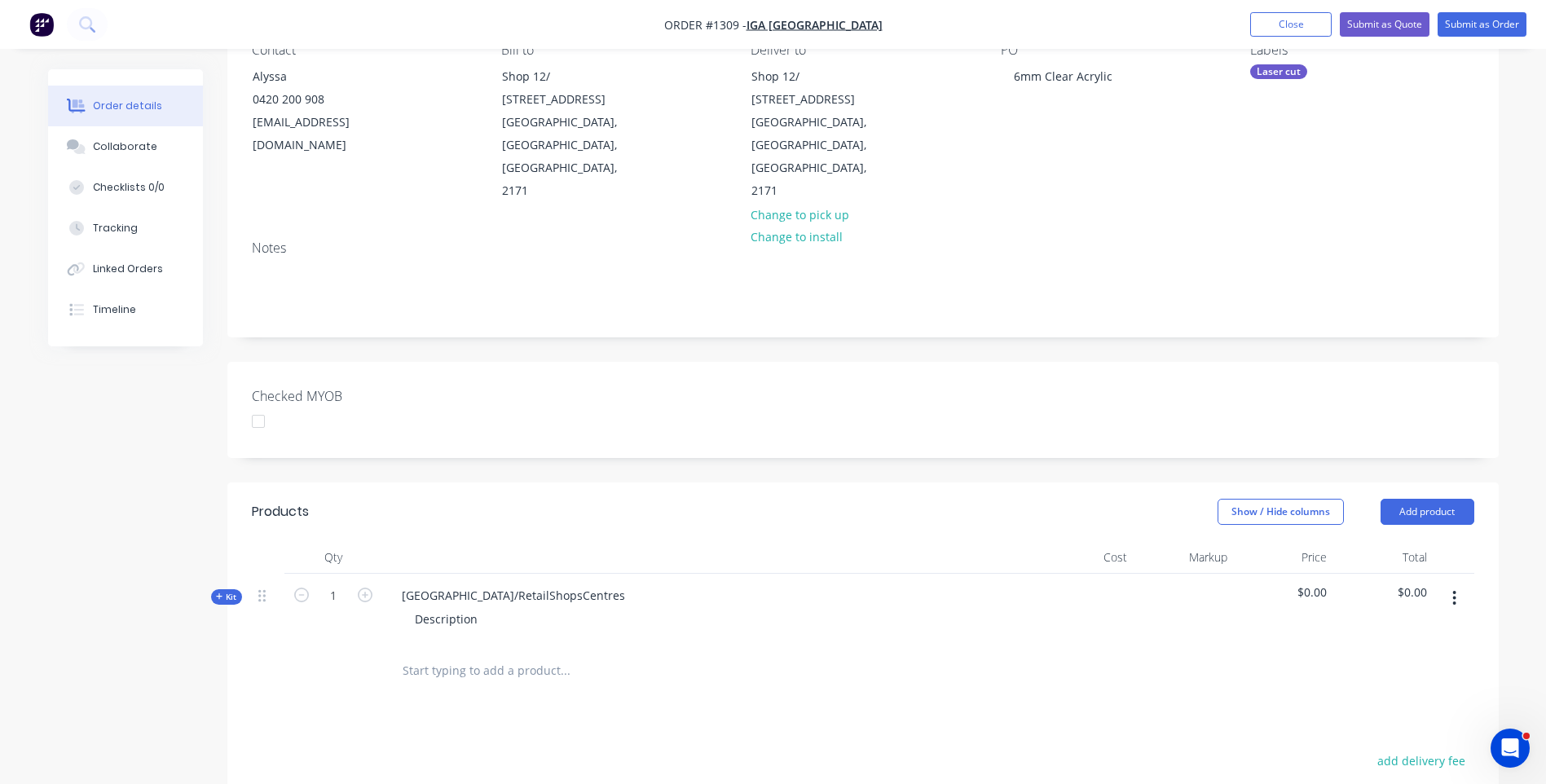
click at [220, 592] on icon at bounding box center [219, 596] width 7 height 8
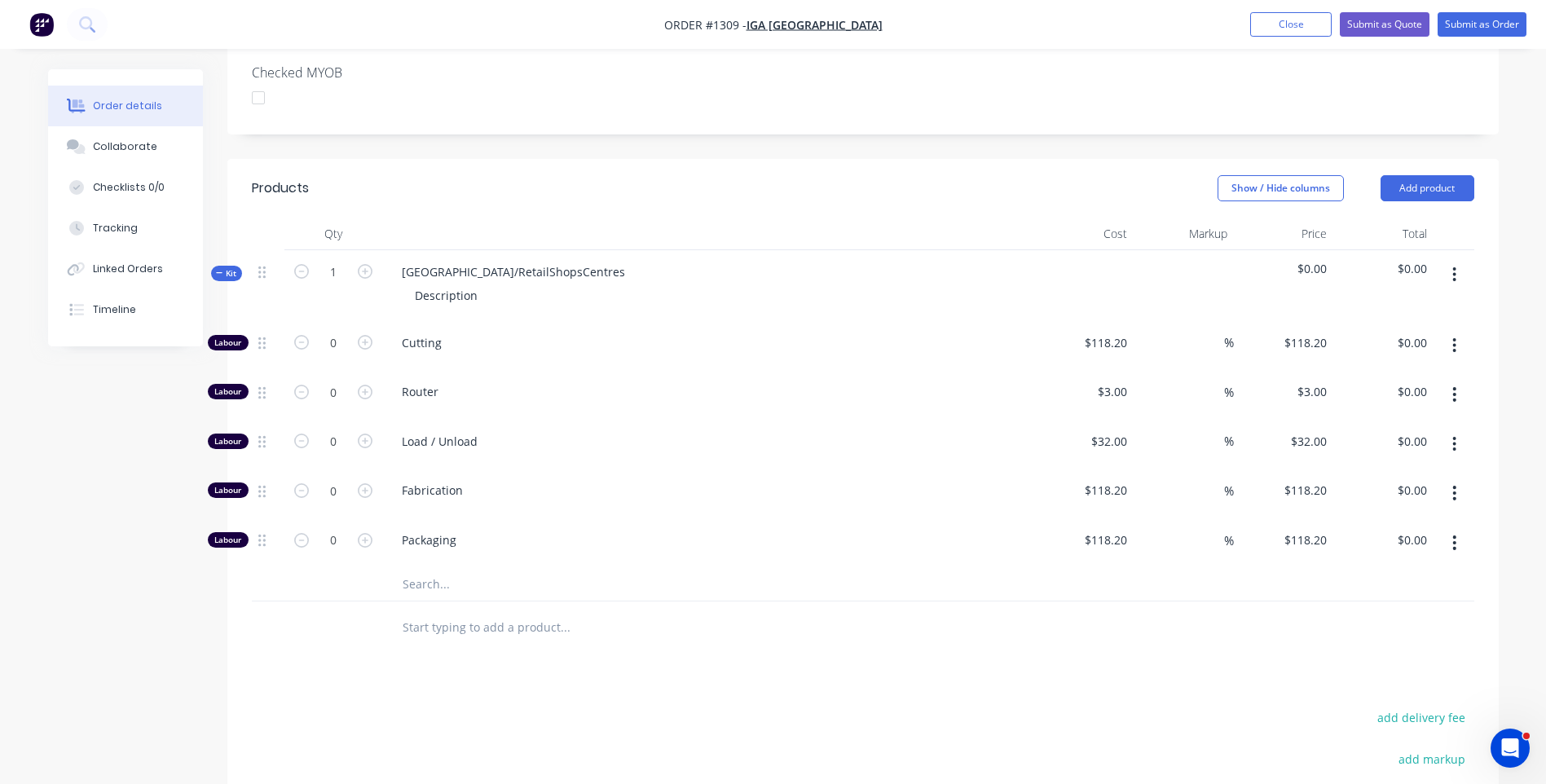
scroll to position [488, 0]
click at [435, 565] on input "text" at bounding box center [565, 581] width 326 height 32
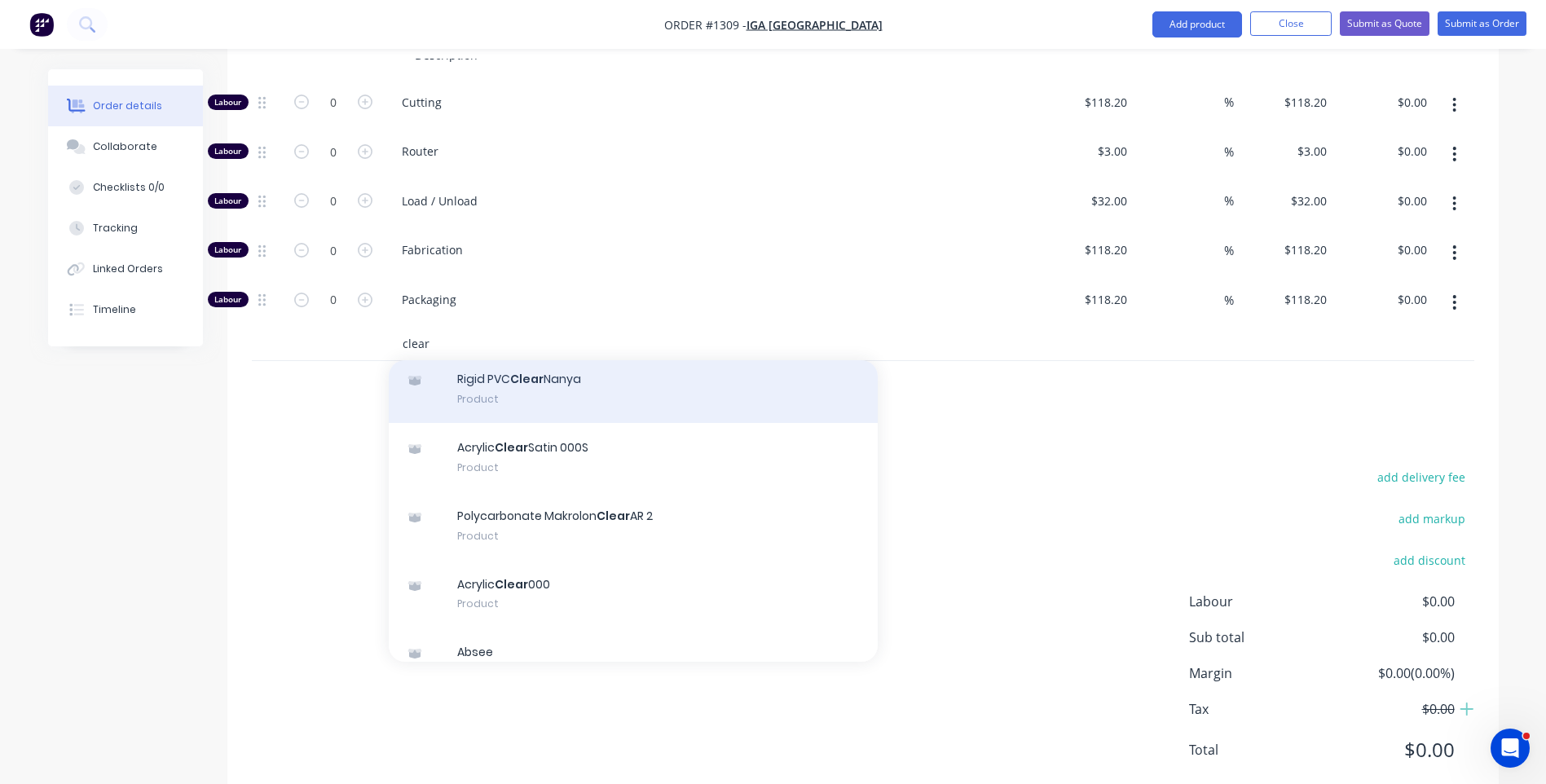
scroll to position [244, 0]
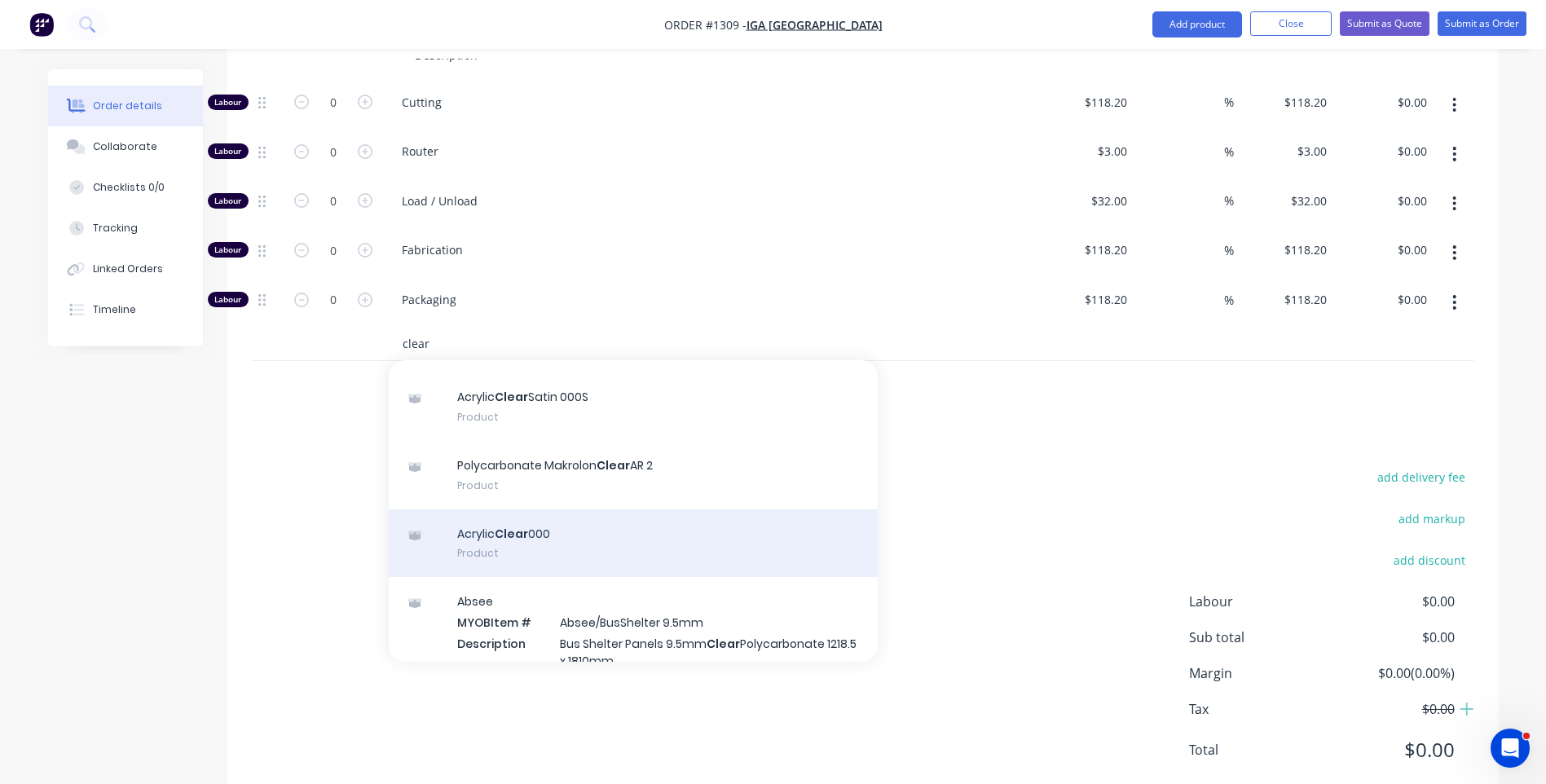
type input "clear"
click at [515, 509] on div "Acrylic Clear 000 Product" at bounding box center [633, 543] width 489 height 69
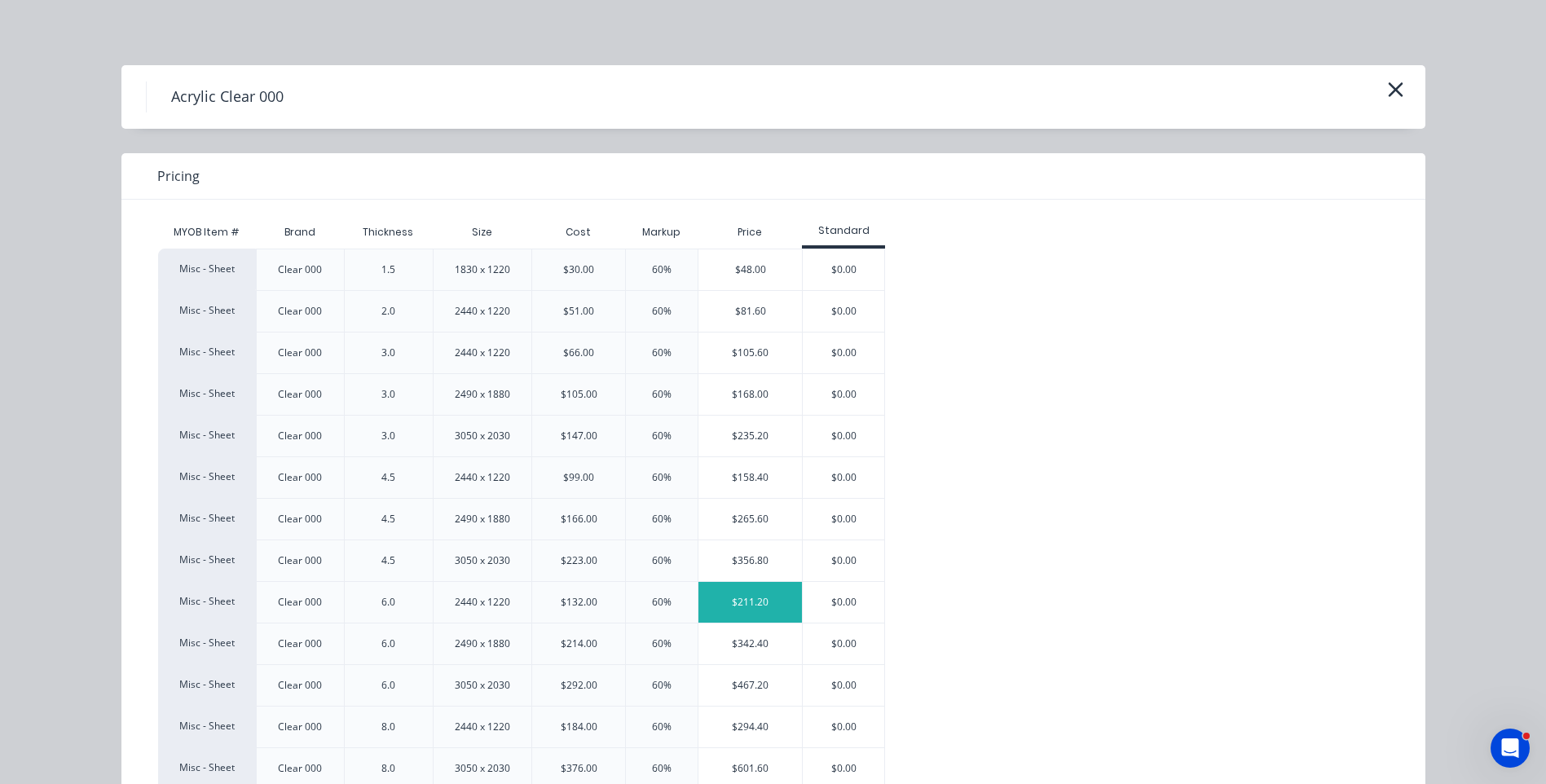
click at [730, 600] on div "$211.20" at bounding box center [749, 602] width 104 height 41
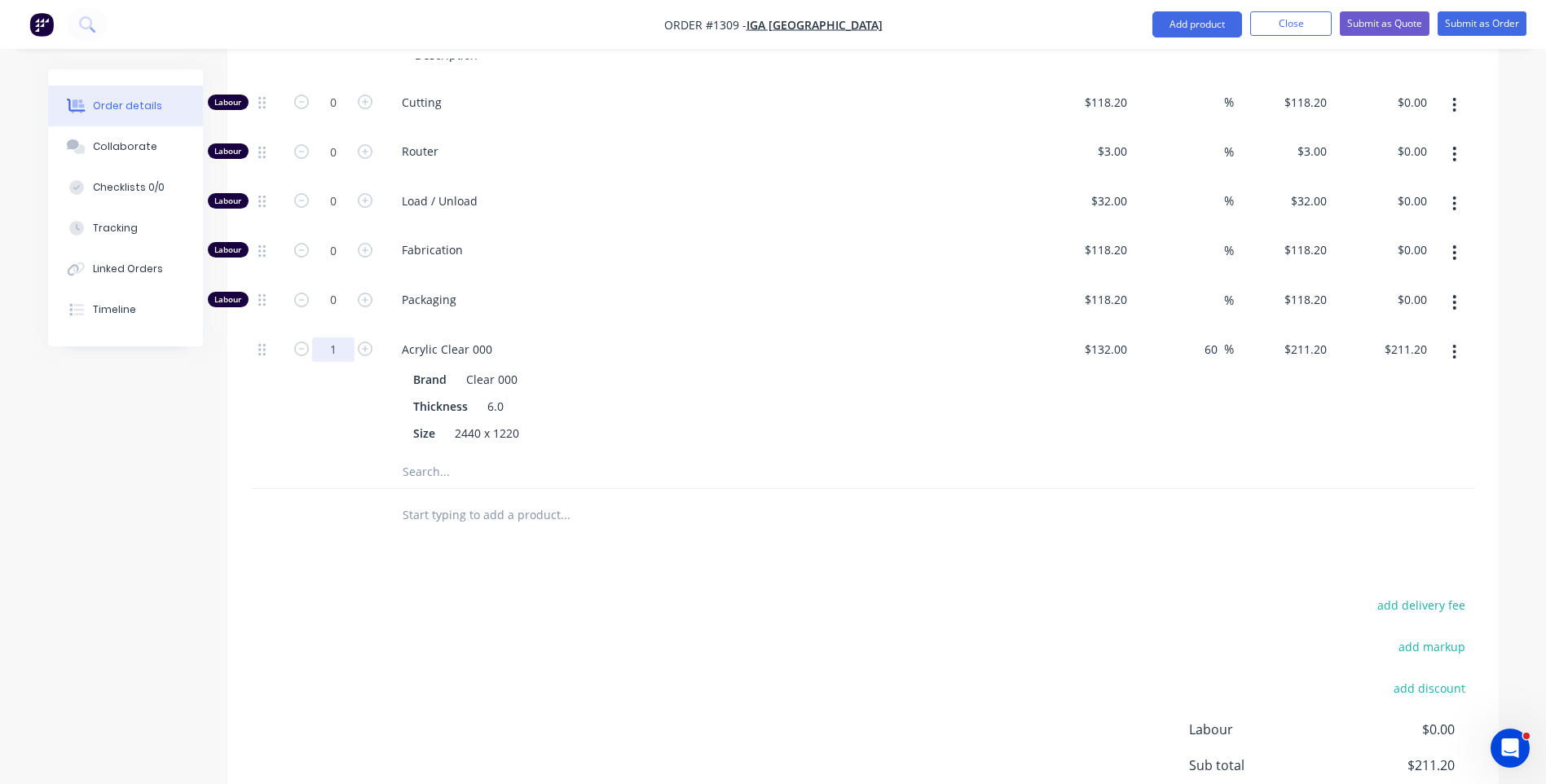
click at [351, 115] on input "1" at bounding box center [333, 103] width 42 height 25
type input "0.25"
type input "$52.80"
click at [730, 421] on div "Size 2440 x 1220" at bounding box center [705, 433] width 596 height 24
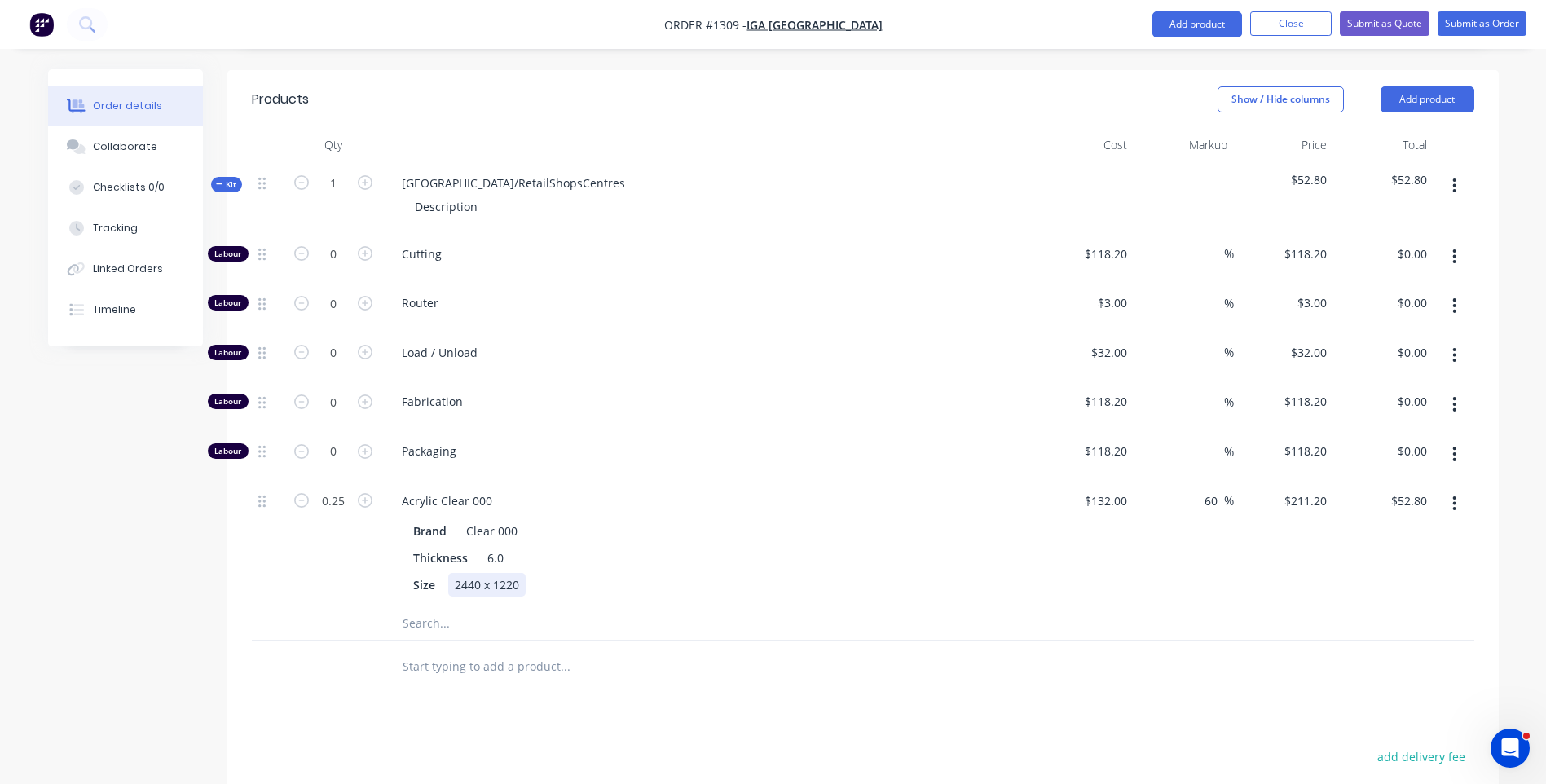
scroll to position [564, 0]
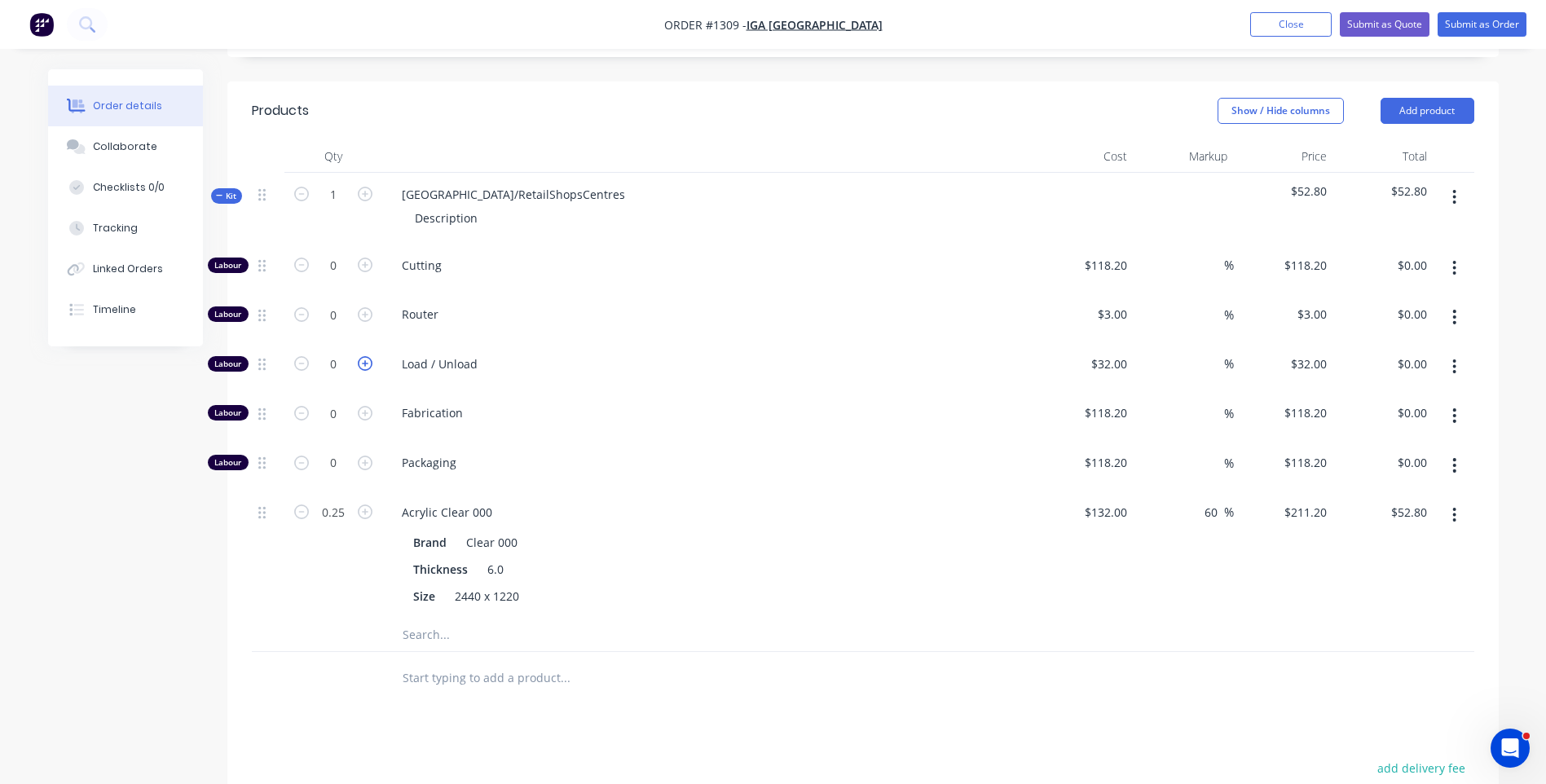
click at [363, 356] on icon "button" at bounding box center [365, 363] width 15 height 15
type input "1"
type input "$32.00"
click at [334, 271] on input "0" at bounding box center [333, 266] width 42 height 25
type input "10"
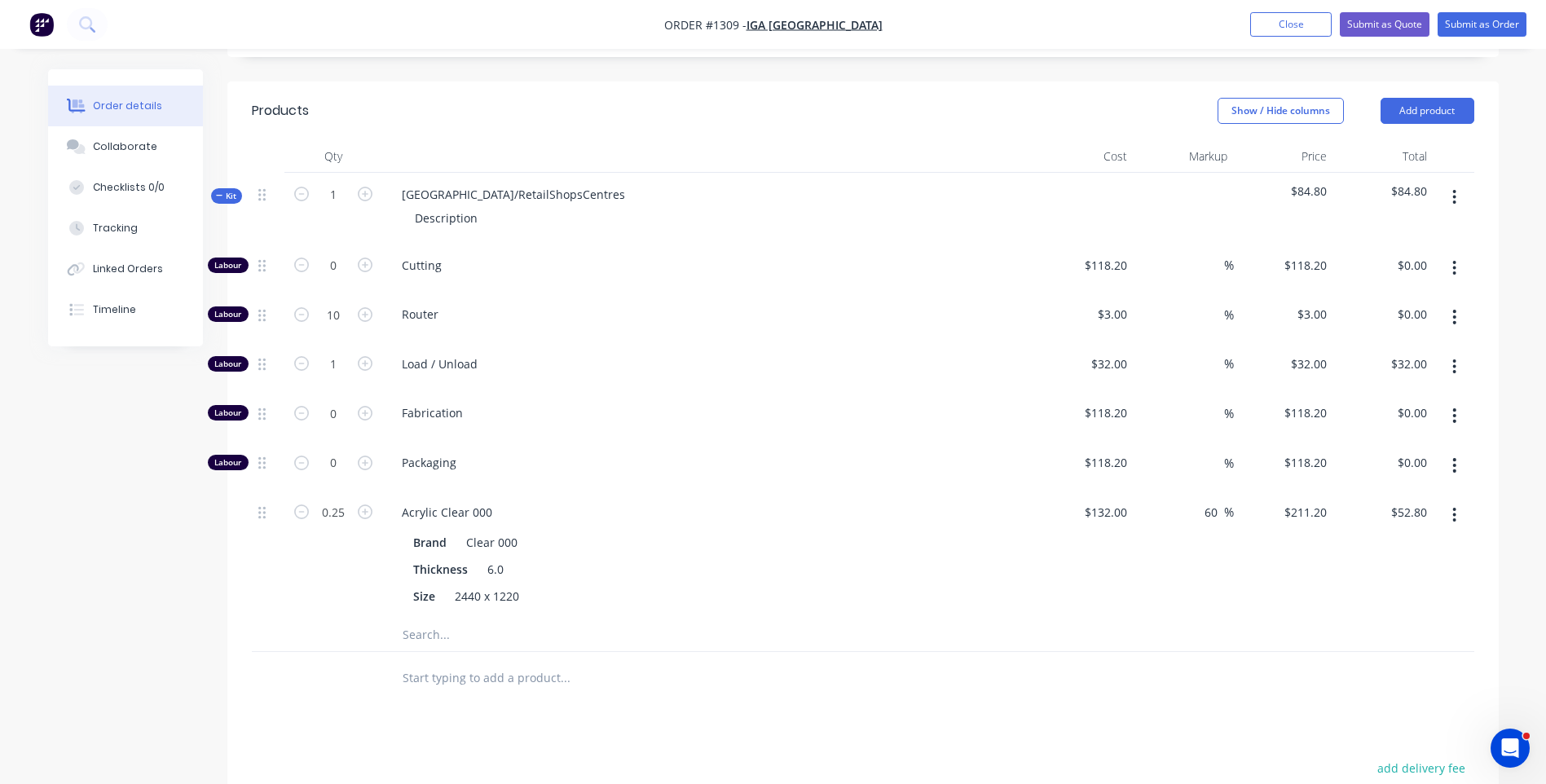
type input "$30.00"
click at [739, 391] on div "Fabrication" at bounding box center [708, 416] width 652 height 50
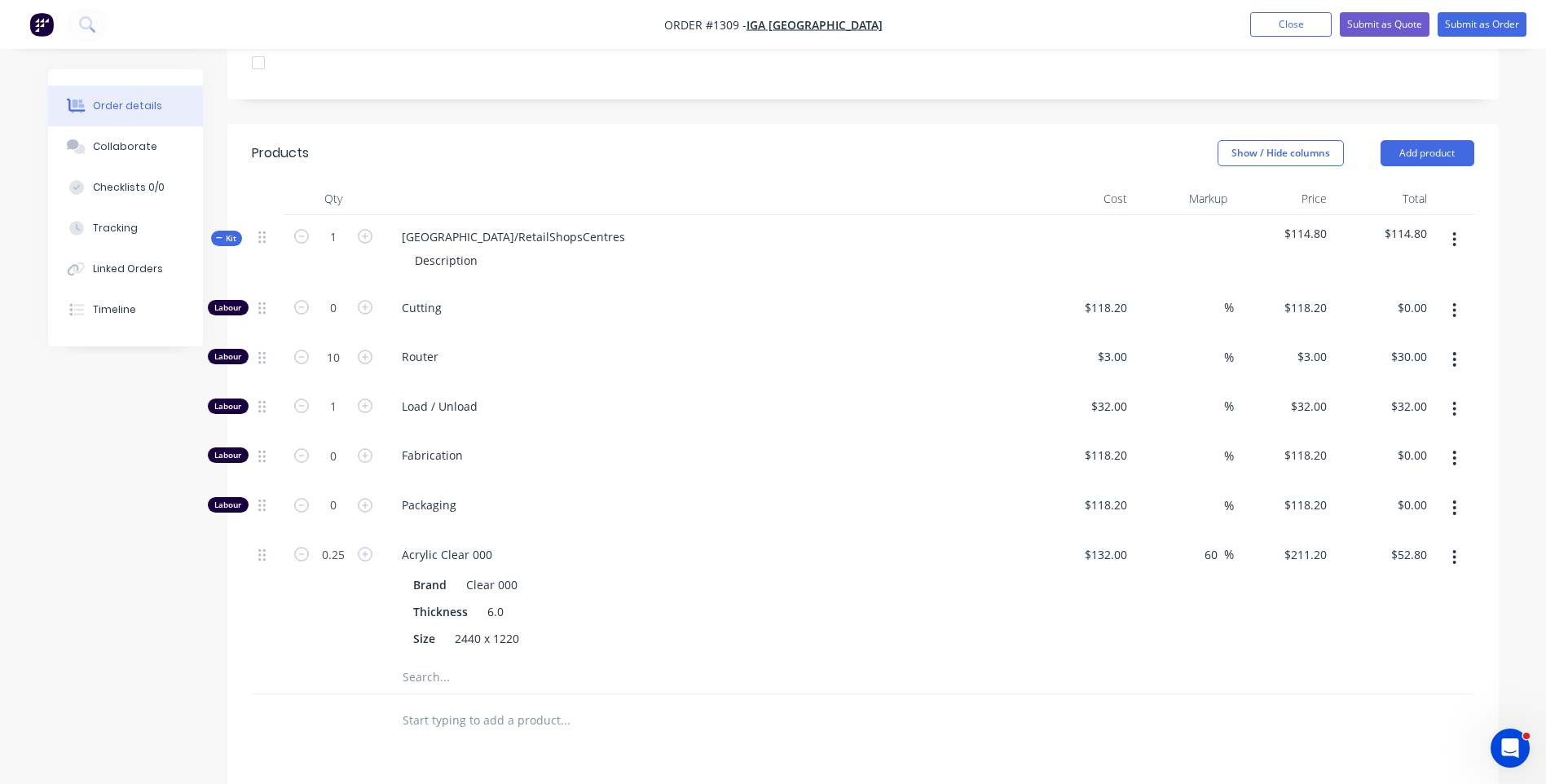
scroll to position [483, 0]
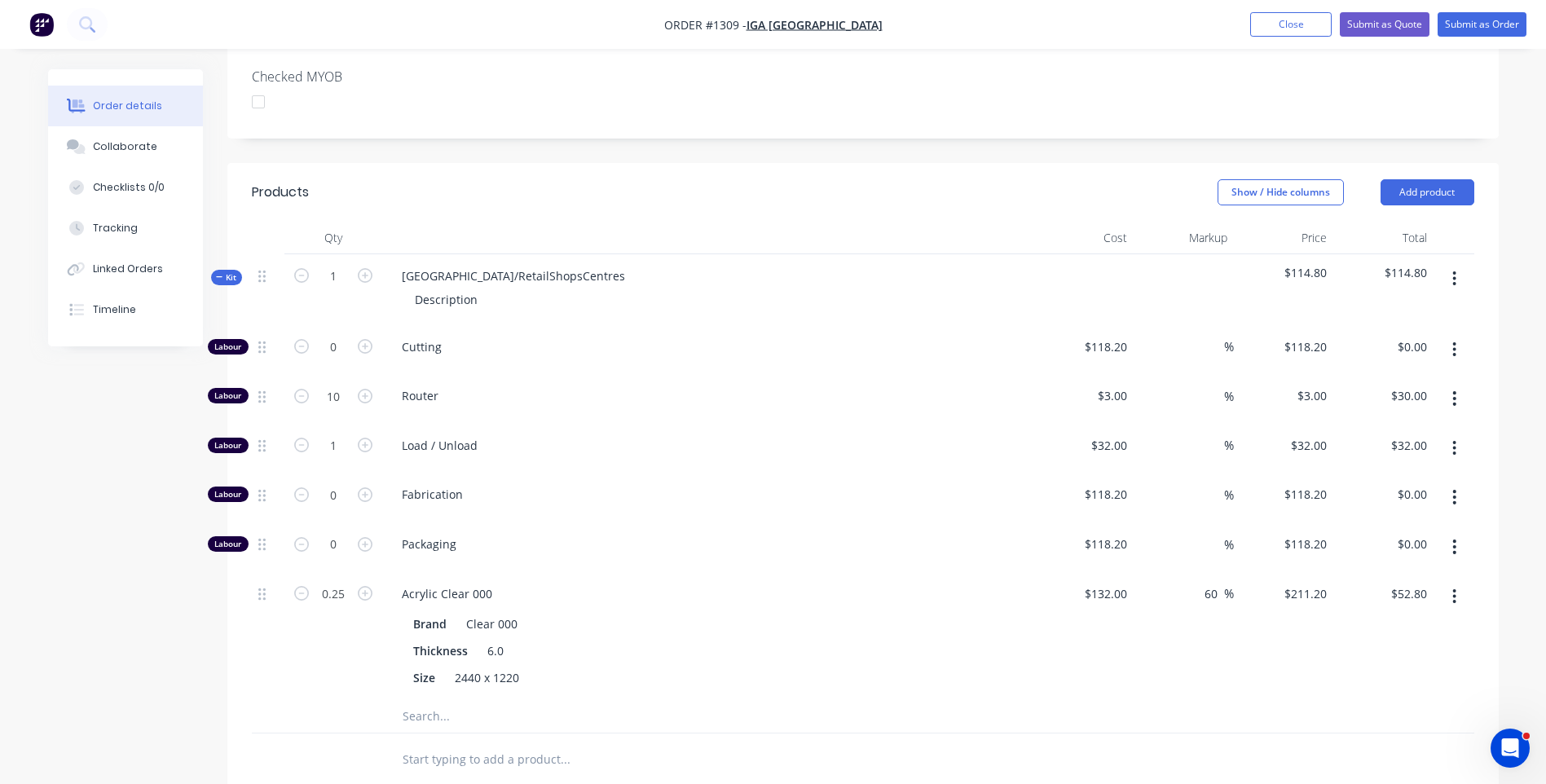
click at [433, 700] on input "text" at bounding box center [565, 715] width 326 height 32
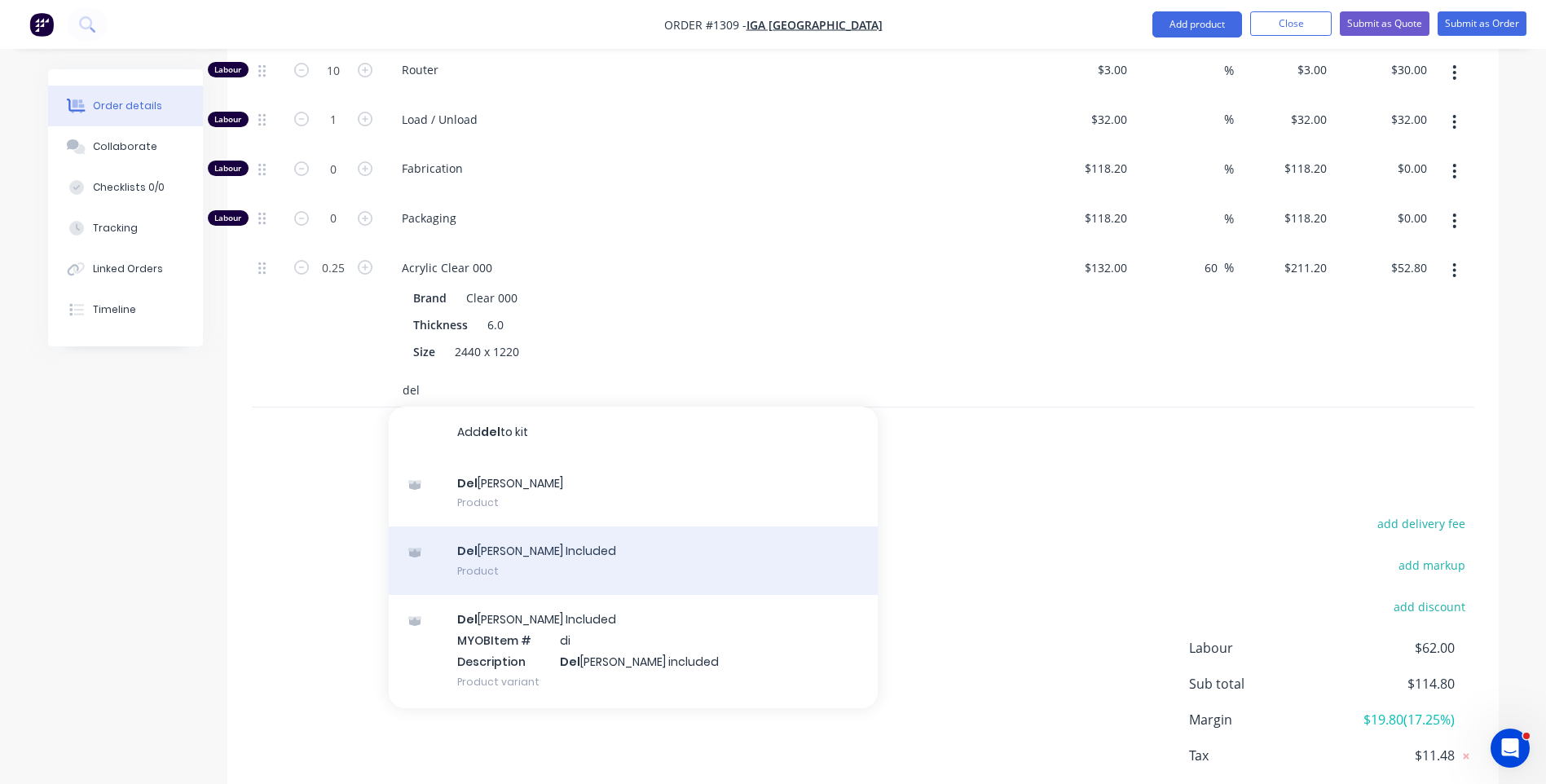
scroll to position [108, 0]
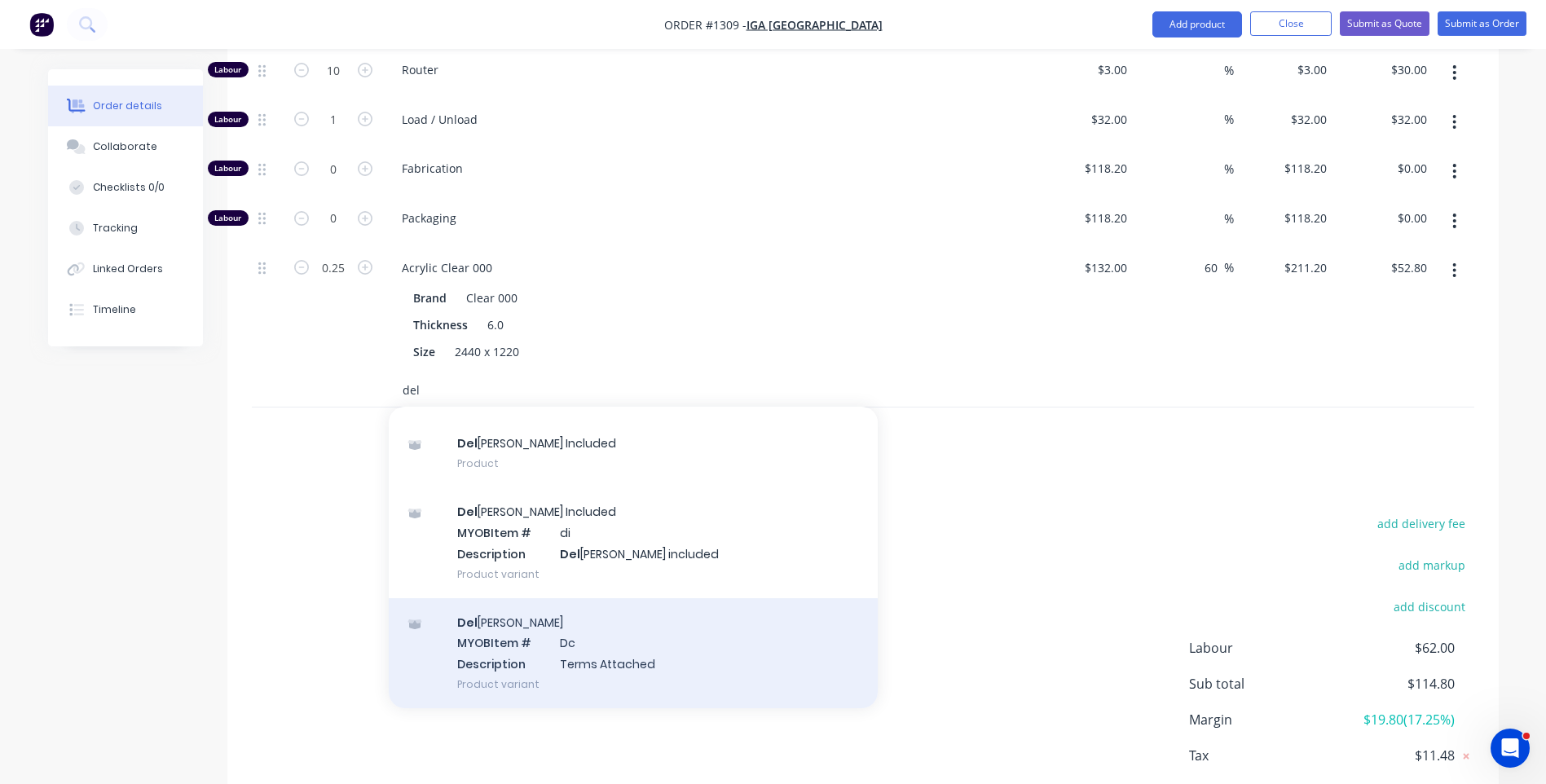
type input "del"
click at [569, 599] on div "Del ivery MYOB Item # Dc Description Terms Attached Product variant" at bounding box center [633, 652] width 489 height 110
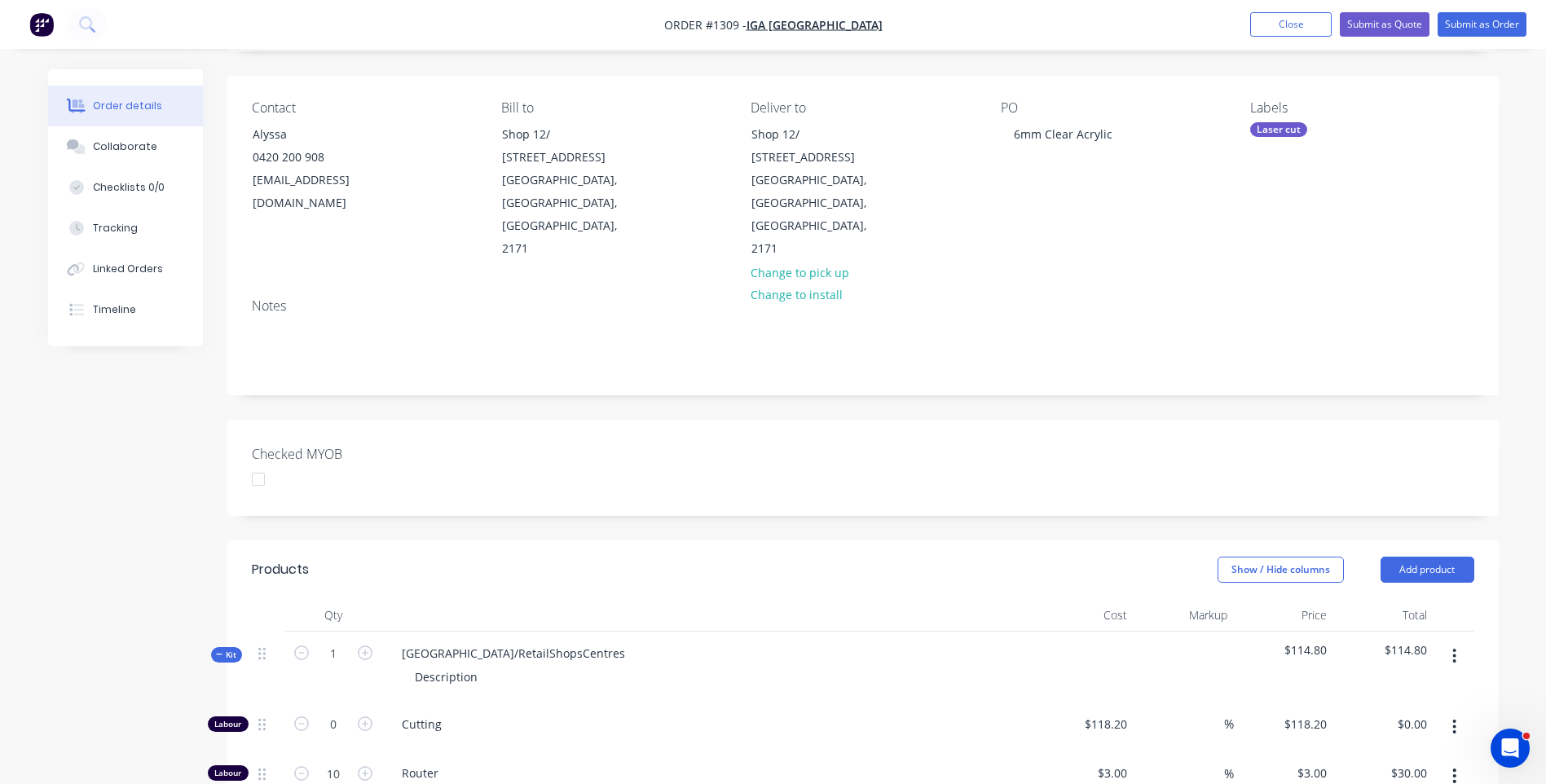
scroll to position [0, 0]
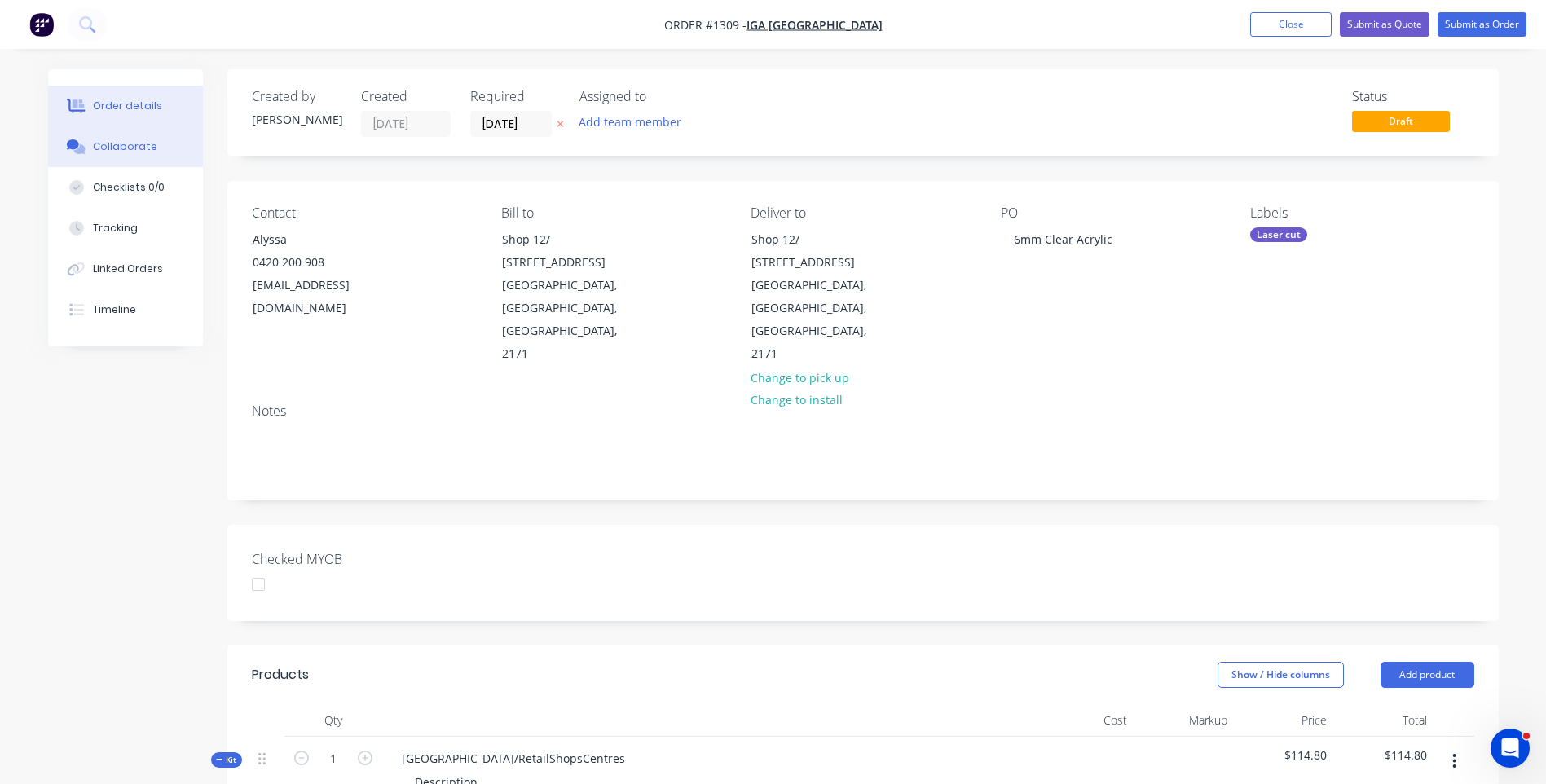
click at [120, 154] on button "Collaborate" at bounding box center [125, 147] width 155 height 41
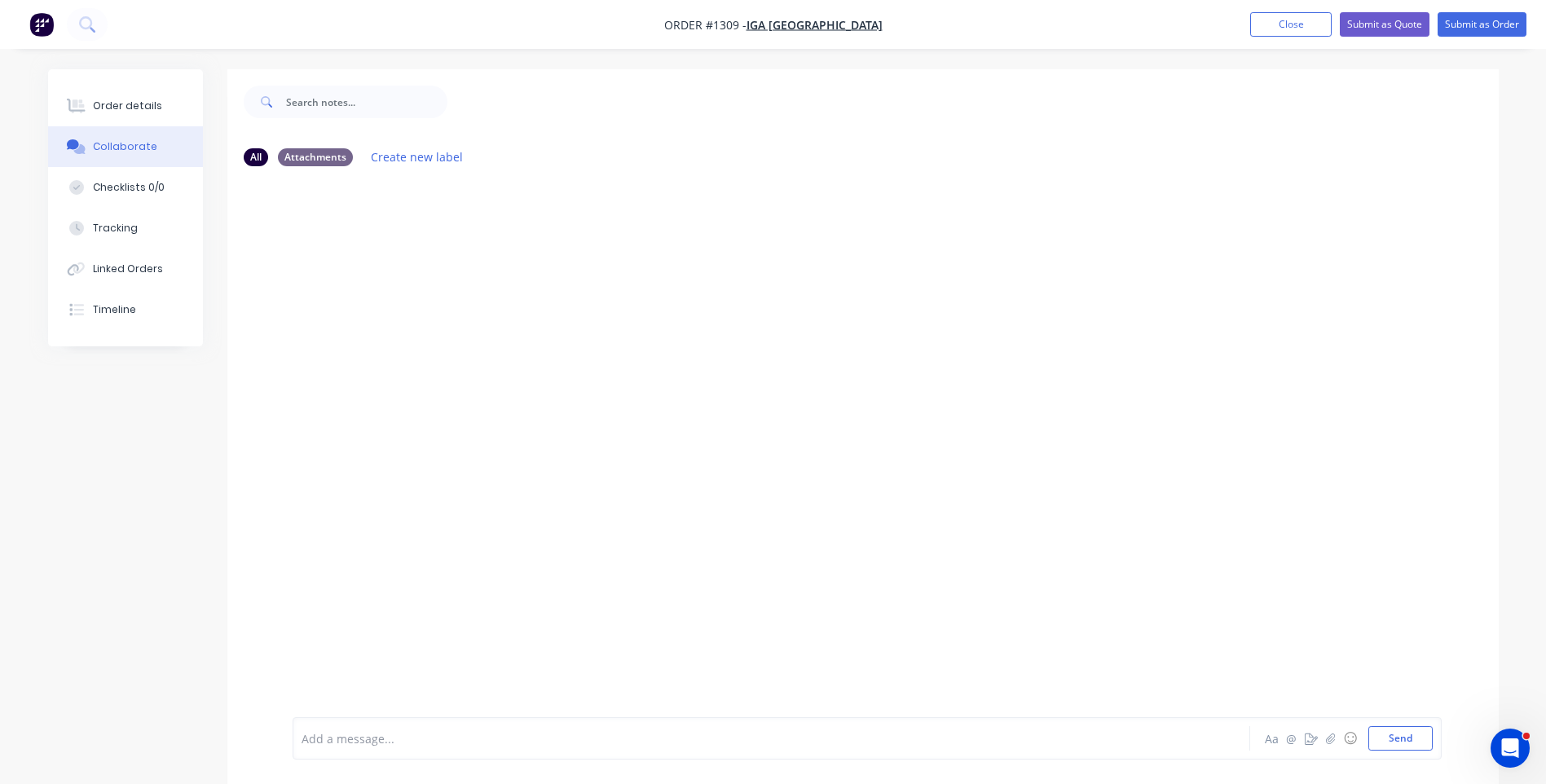
click at [382, 743] on div at bounding box center [726, 738] width 848 height 17
click at [1409, 745] on button "Send" at bounding box center [1400, 738] width 65 height 25
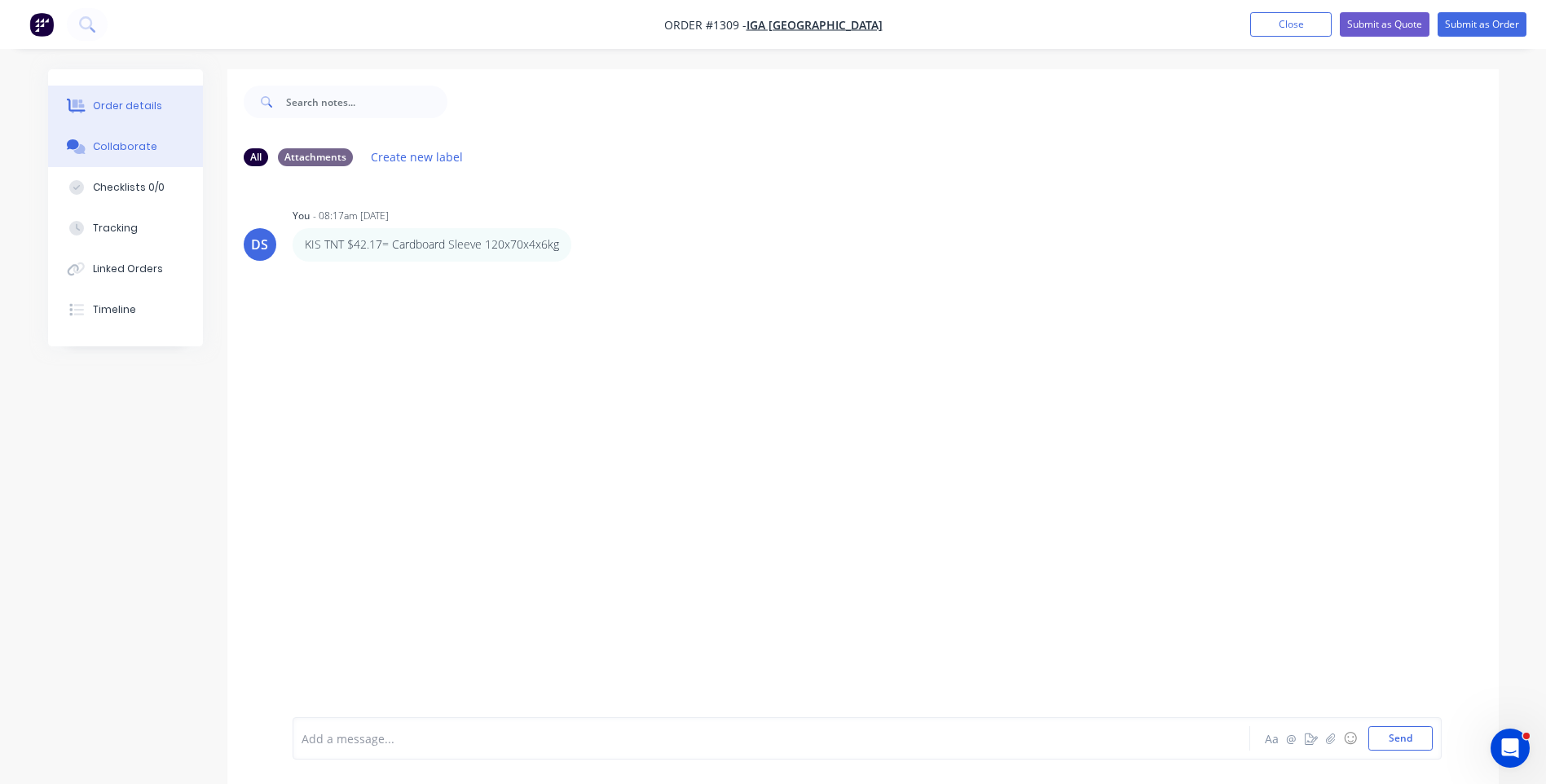
click at [128, 111] on div "Order details" at bounding box center [128, 106] width 70 height 15
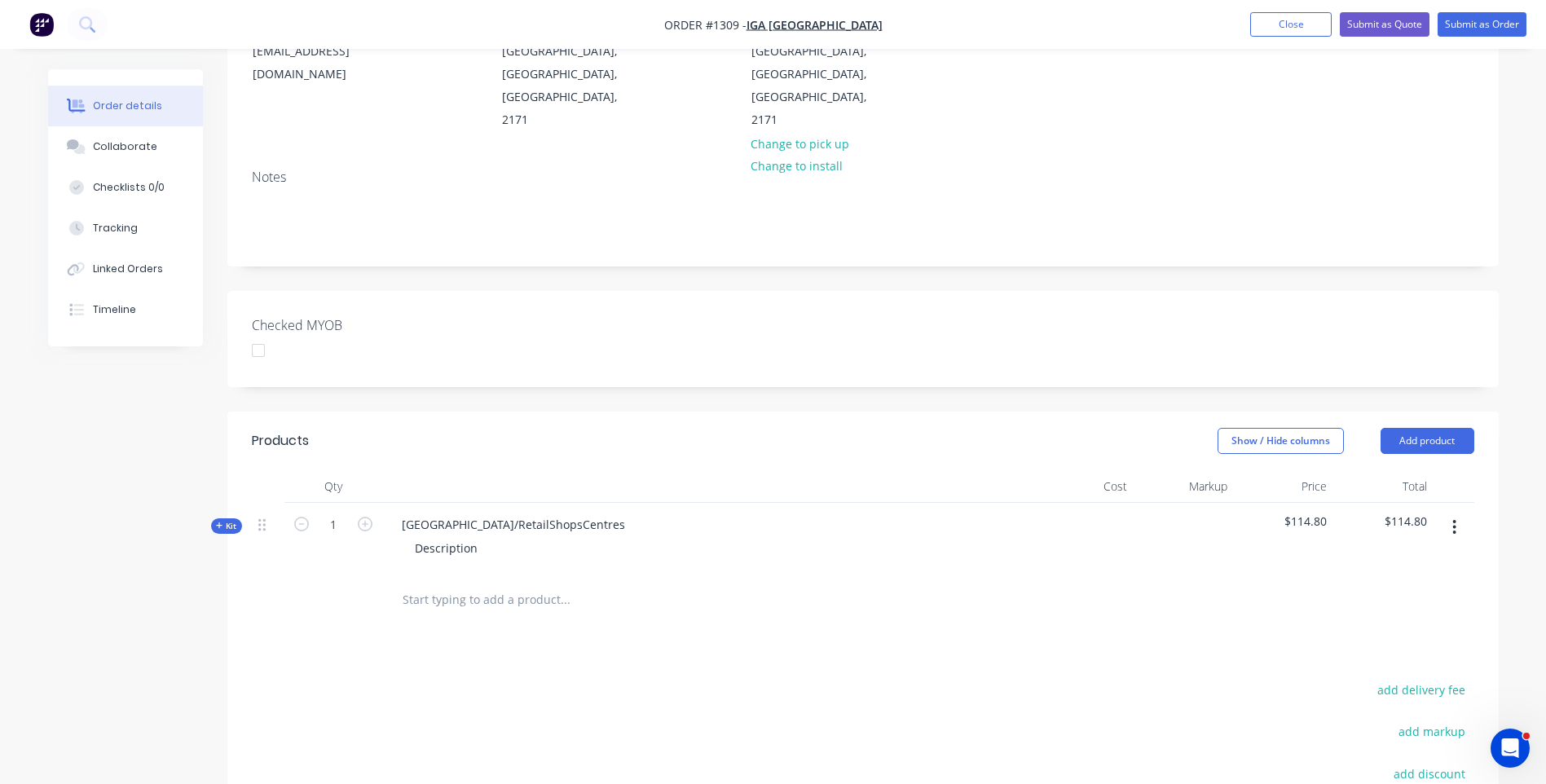
scroll to position [244, 0]
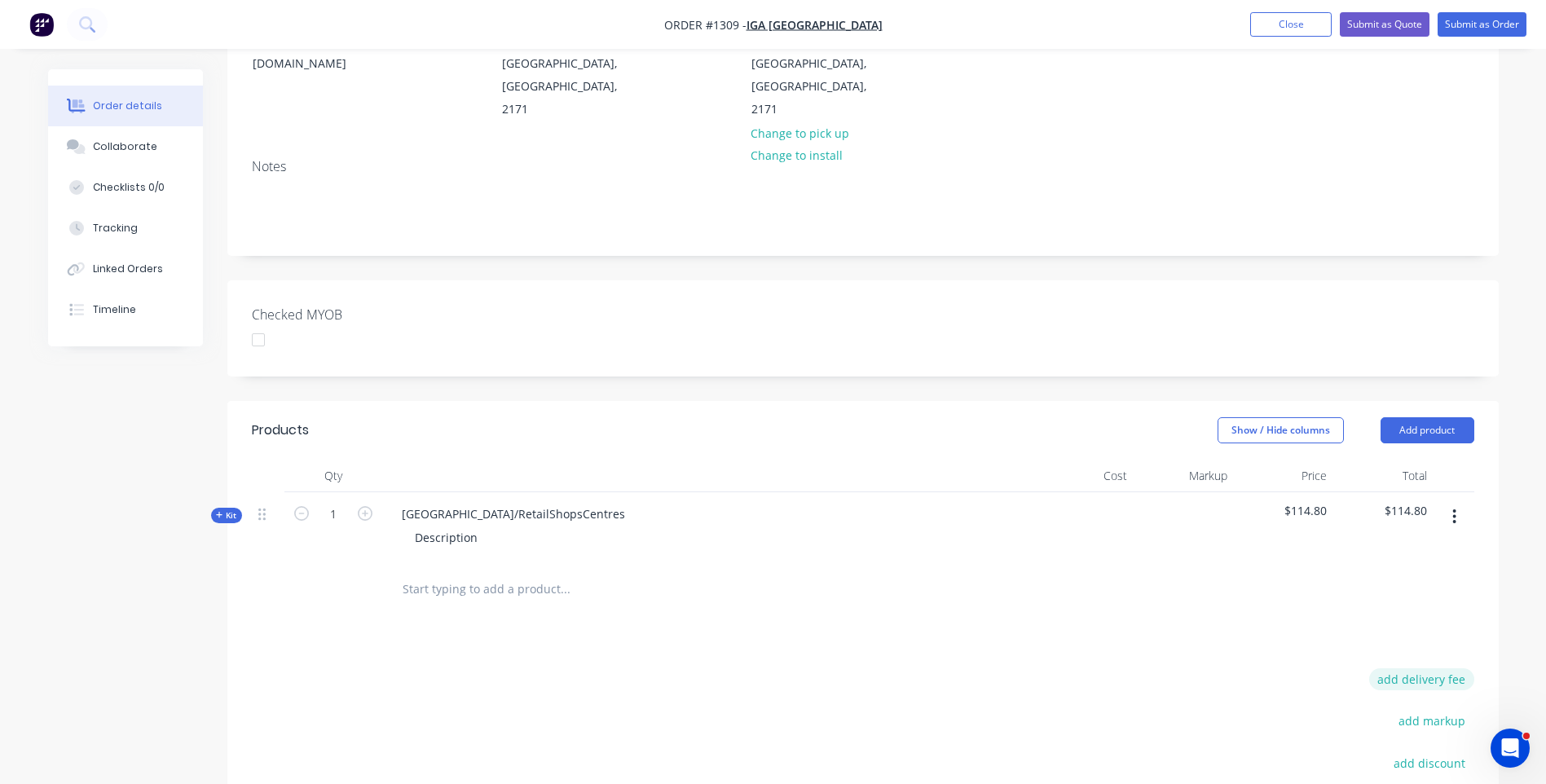
click at [1394, 668] on button "add delivery fee" at bounding box center [1421, 679] width 105 height 22
type input "67"
click at [217, 512] on icon at bounding box center [219, 515] width 7 height 7
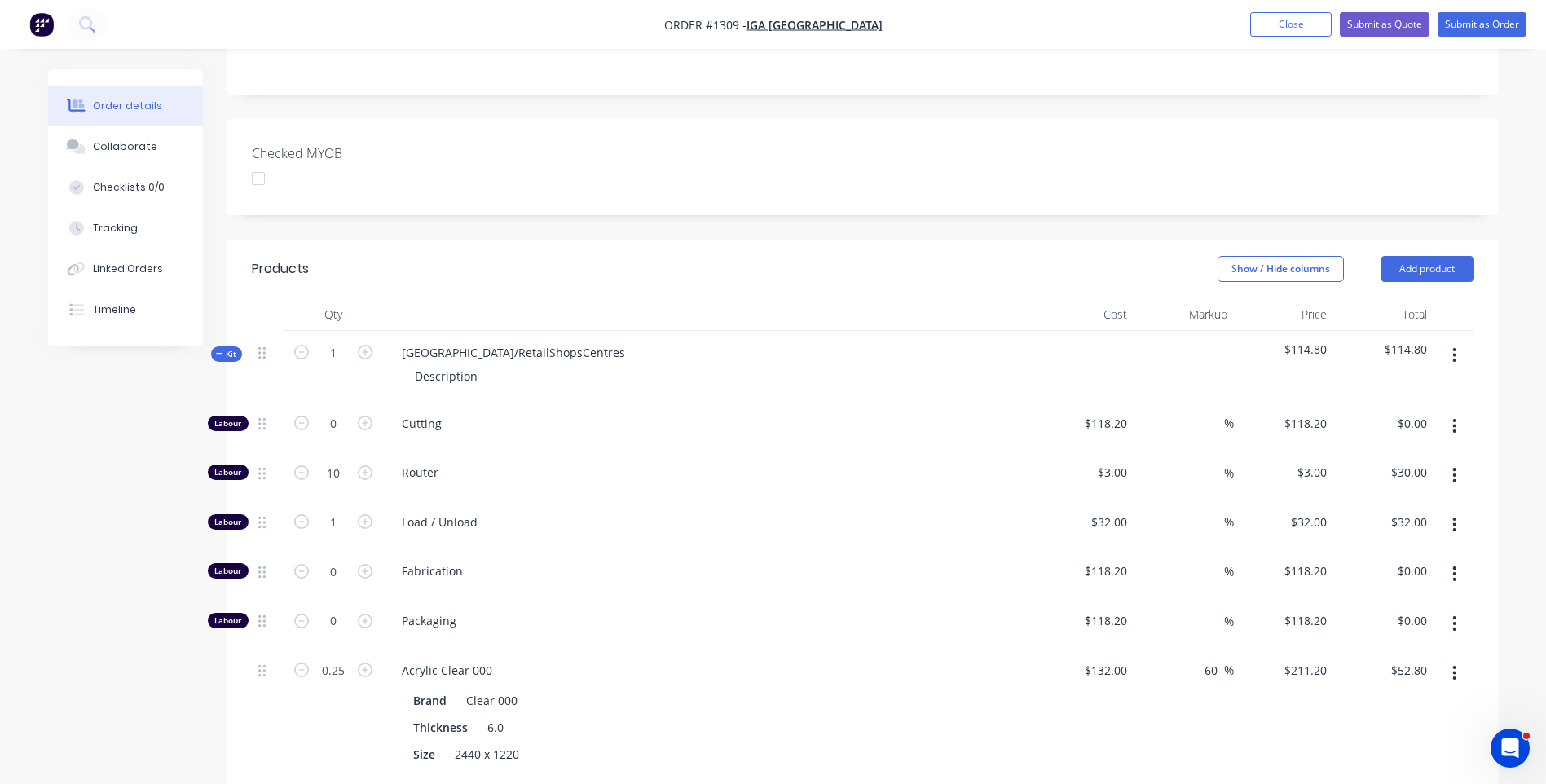
scroll to position [407, 0]
drag, startPoint x: 539, startPoint y: 301, endPoint x: 403, endPoint y: 302, distance: 136.0
click at [403, 339] on div "NSW/RetailShopsCentres" at bounding box center [513, 350] width 249 height 24
drag, startPoint x: 474, startPoint y: 331, endPoint x: 405, endPoint y: 353, distance: 72.4
click at [405, 353] on div "6mm Clear Acrylic Panel Description" at bounding box center [708, 365] width 652 height 71
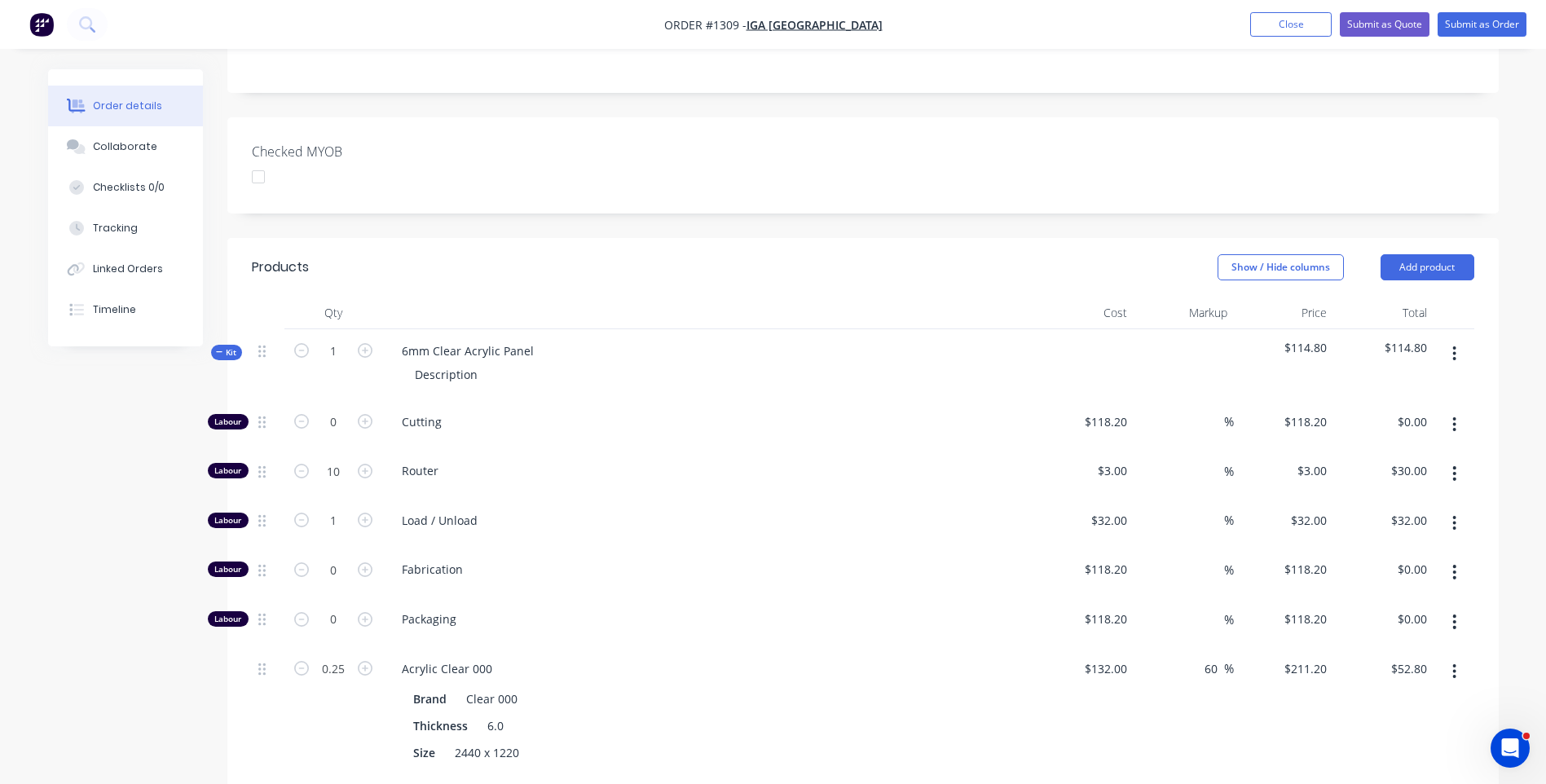
click at [139, 468] on div "Created by Darren Created 27/08/25 Required 27/08/25 Assigned to Add team membe…" at bounding box center [773, 503] width 1451 height 1681
drag, startPoint x: 474, startPoint y: 330, endPoint x: 405, endPoint y: 330, distance: 69.0
click at [405, 363] on div "Description" at bounding box center [445, 374] width 89 height 24
click at [796, 413] on span "Cutting" at bounding box center [715, 421] width 626 height 17
click at [639, 363] on div "930mm x 440mm as per supplied drawing" at bounding box center [530, 374] width 257 height 24
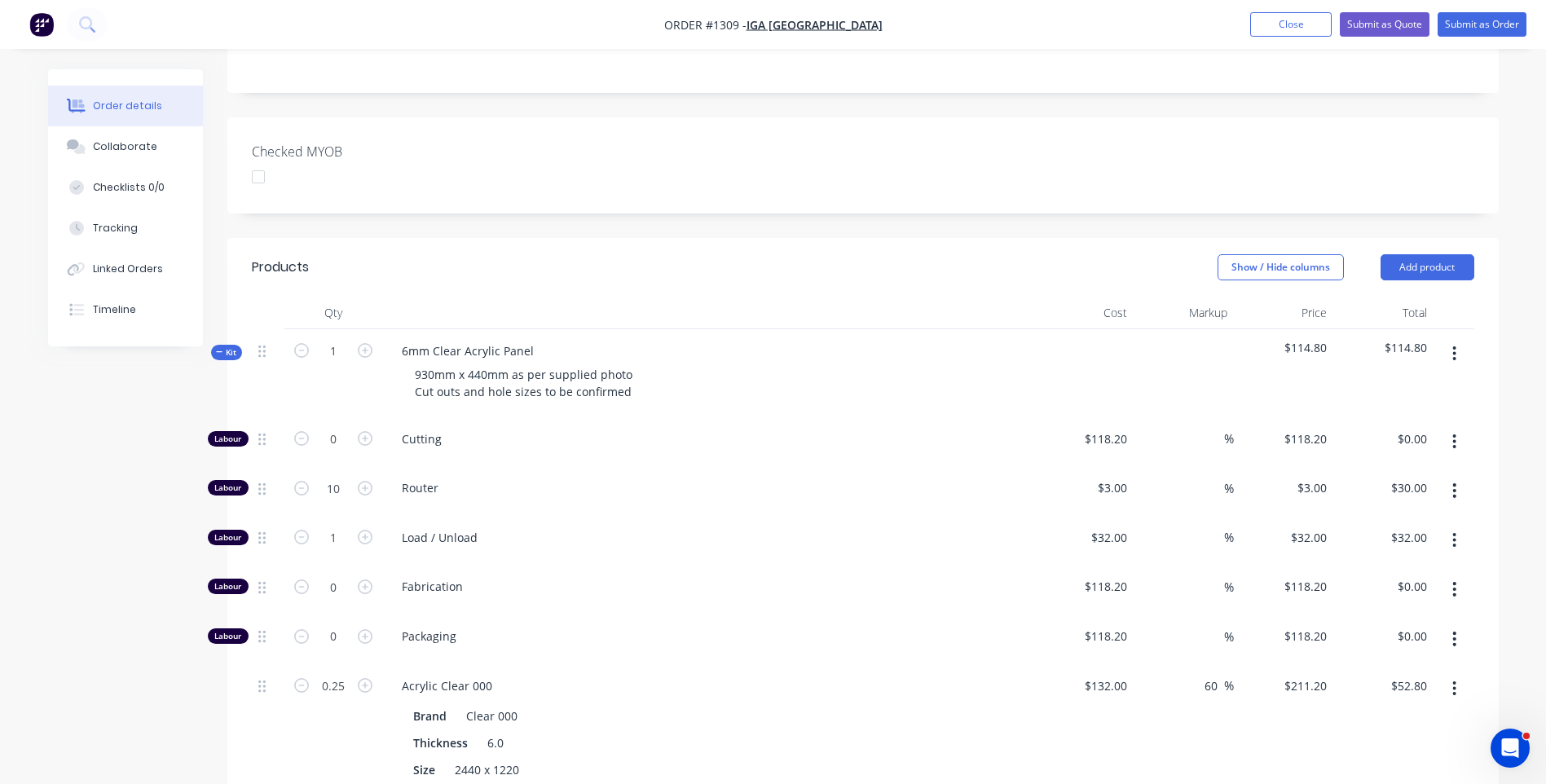
click at [709, 417] on div "Cutting" at bounding box center [708, 442] width 652 height 50
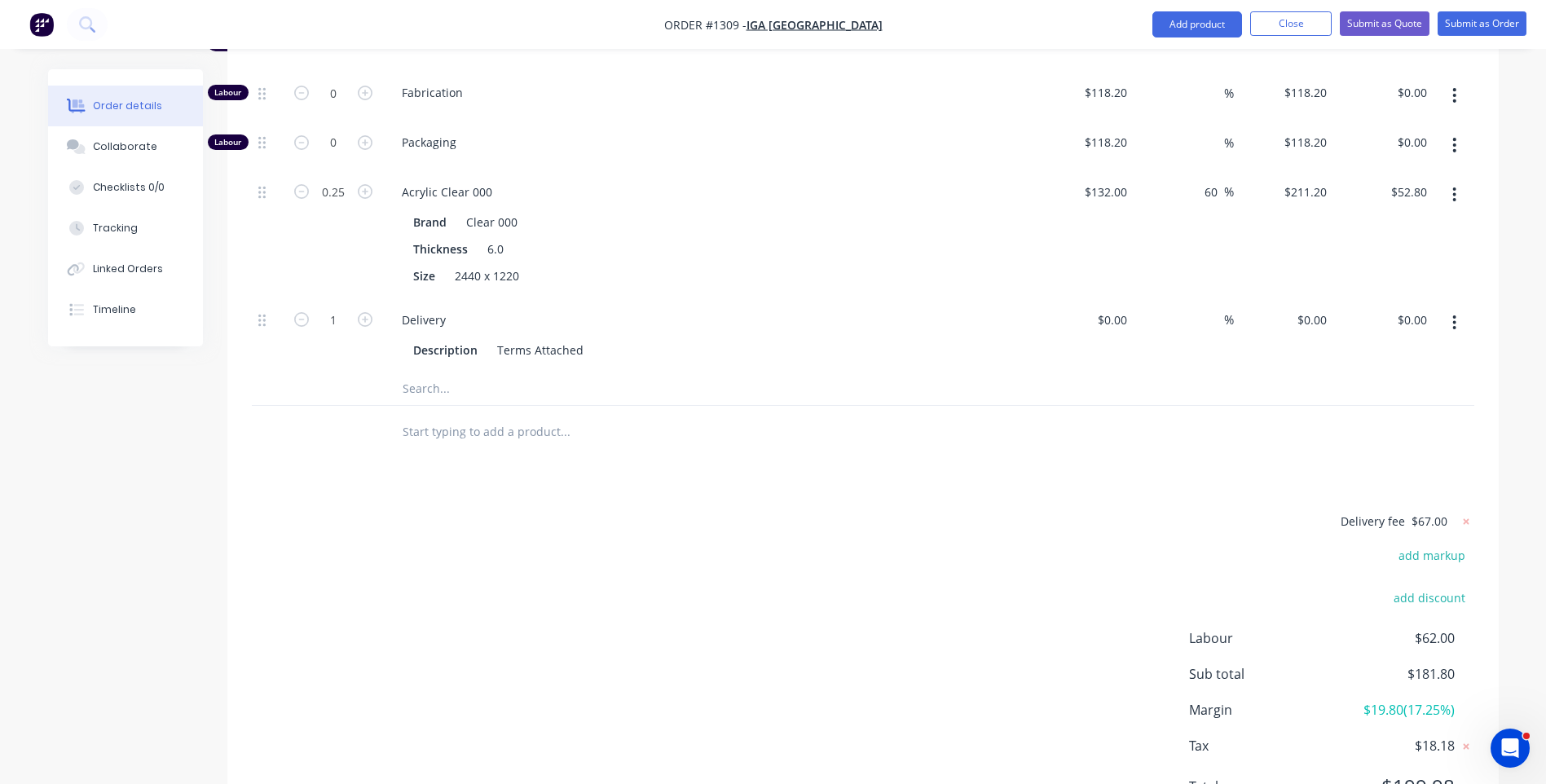
scroll to position [938, 0]
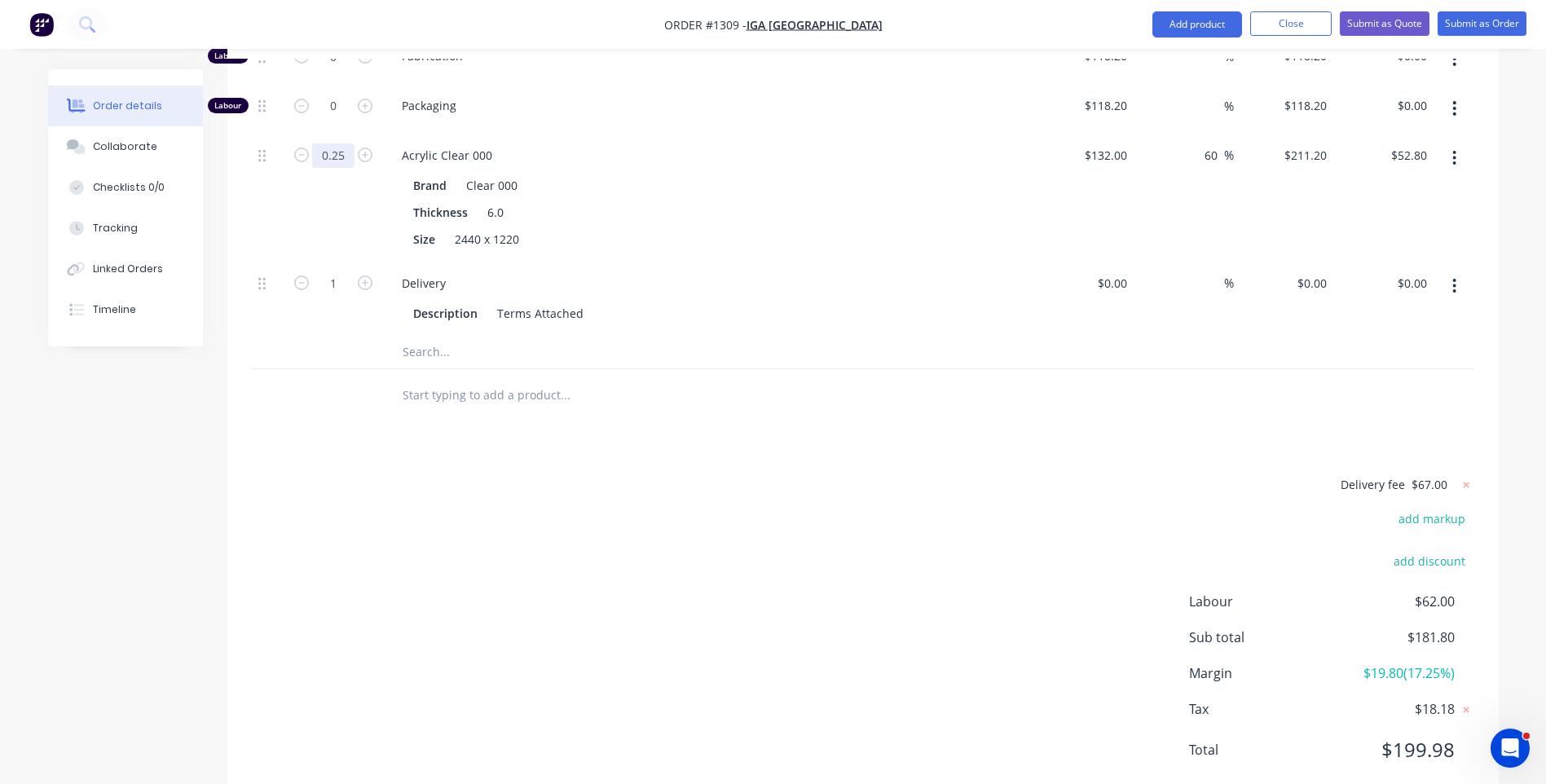
type input "0.3"
type input "$63.36"
click at [361, 474] on div "Delivery fee $67.00 add markup add discount Labour $62.00 Sub total $181.80 Mar…" at bounding box center [863, 628] width 1222 height 306
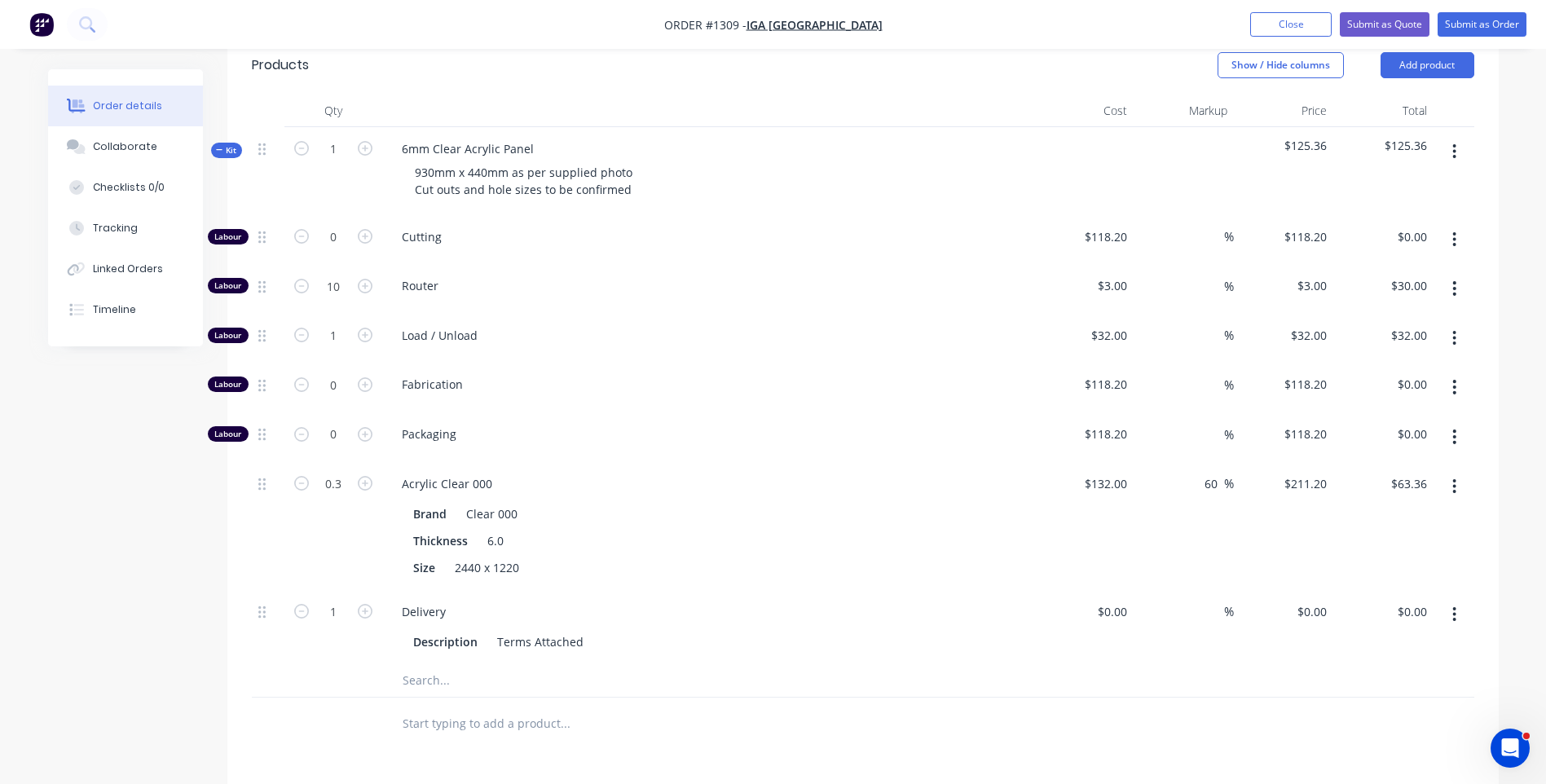
scroll to position [531, 0]
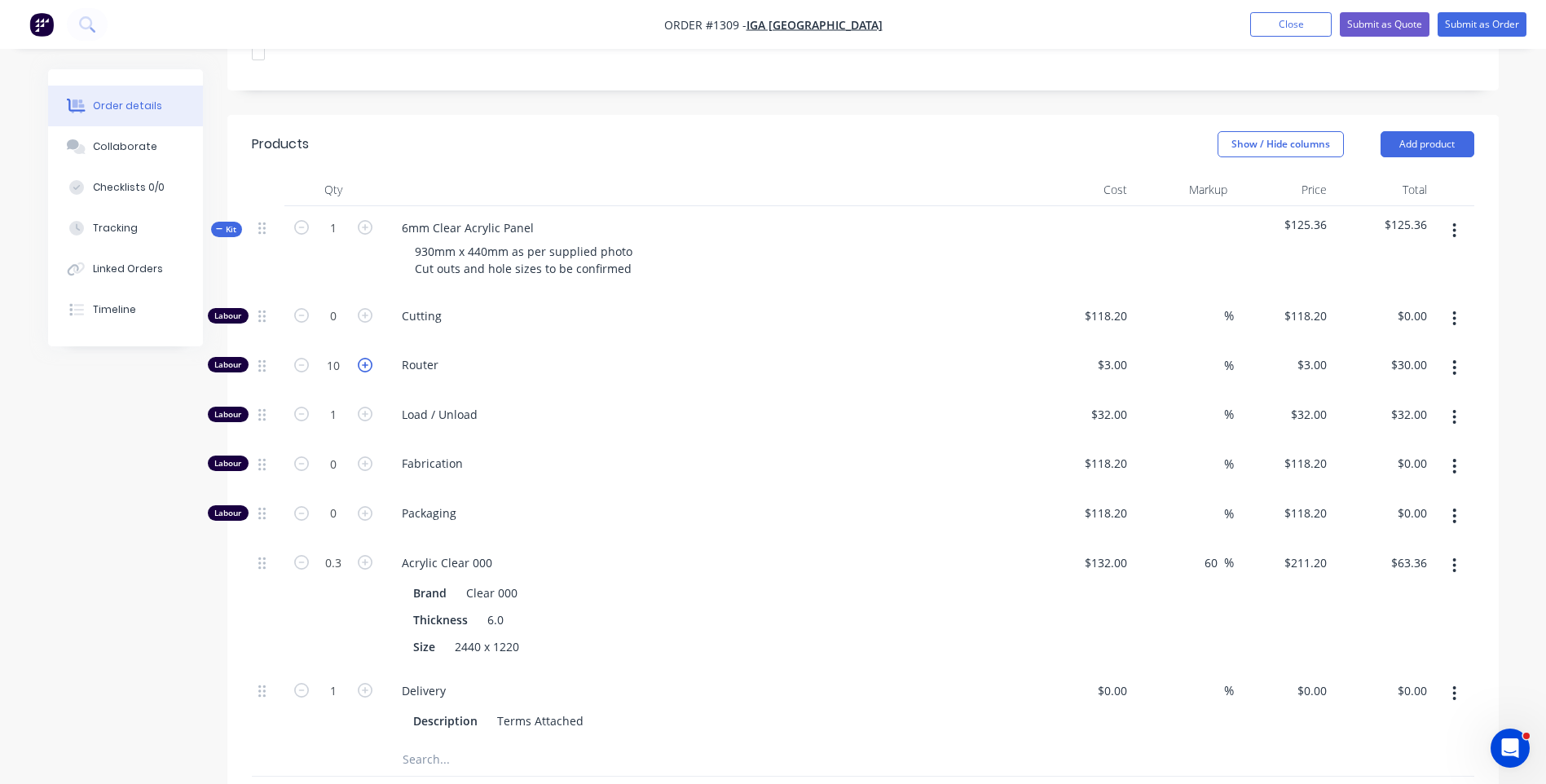
click at [364, 358] on icon "button" at bounding box center [365, 365] width 15 height 15
type input "11"
type input "$33.00"
click at [364, 358] on icon "button" at bounding box center [365, 365] width 15 height 15
type input "12"
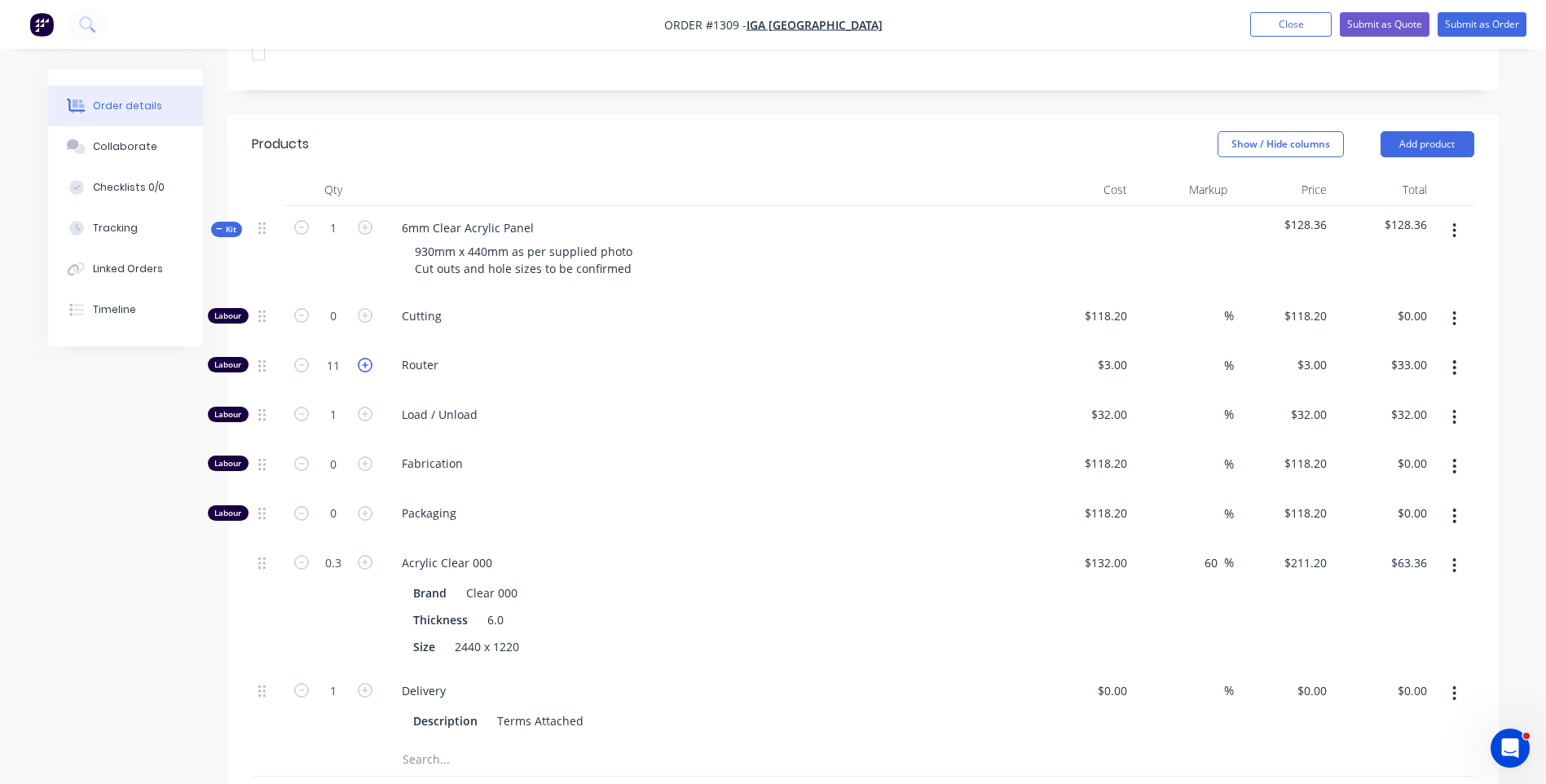
type input "$36.00"
click at [722, 392] on div "Load / Unload" at bounding box center [708, 417] width 652 height 50
click at [142, 149] on div "Collaborate" at bounding box center [125, 147] width 65 height 15
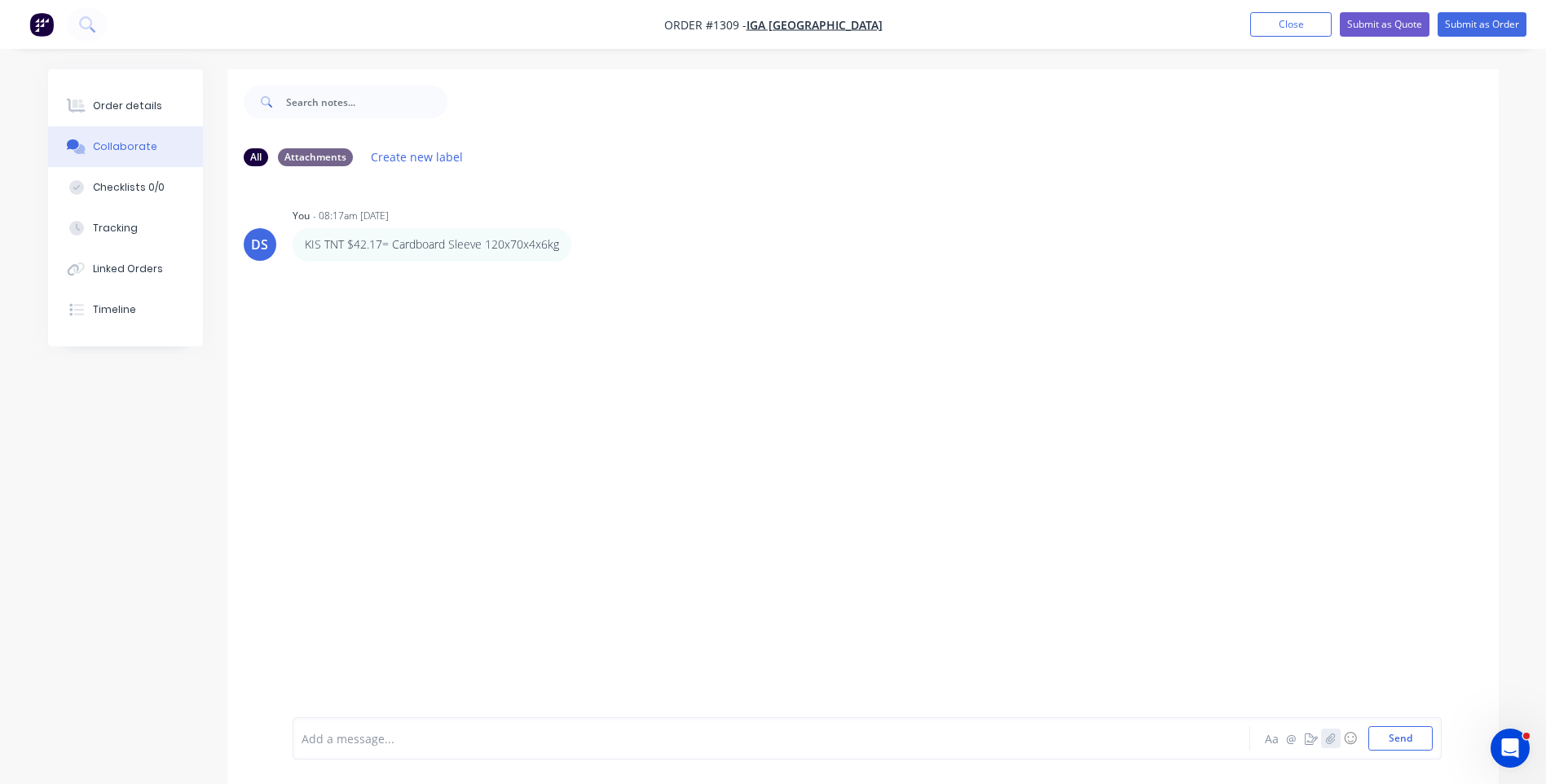
click at [1334, 740] on icon "button" at bounding box center [1330, 738] width 9 height 11
click at [1333, 738] on icon "button" at bounding box center [1330, 738] width 10 height 12
click at [1330, 740] on icon "button" at bounding box center [1330, 738] width 10 height 12
click at [357, 740] on div at bounding box center [726, 738] width 848 height 17
click at [1389, 743] on button "Send" at bounding box center [1400, 738] width 65 height 25
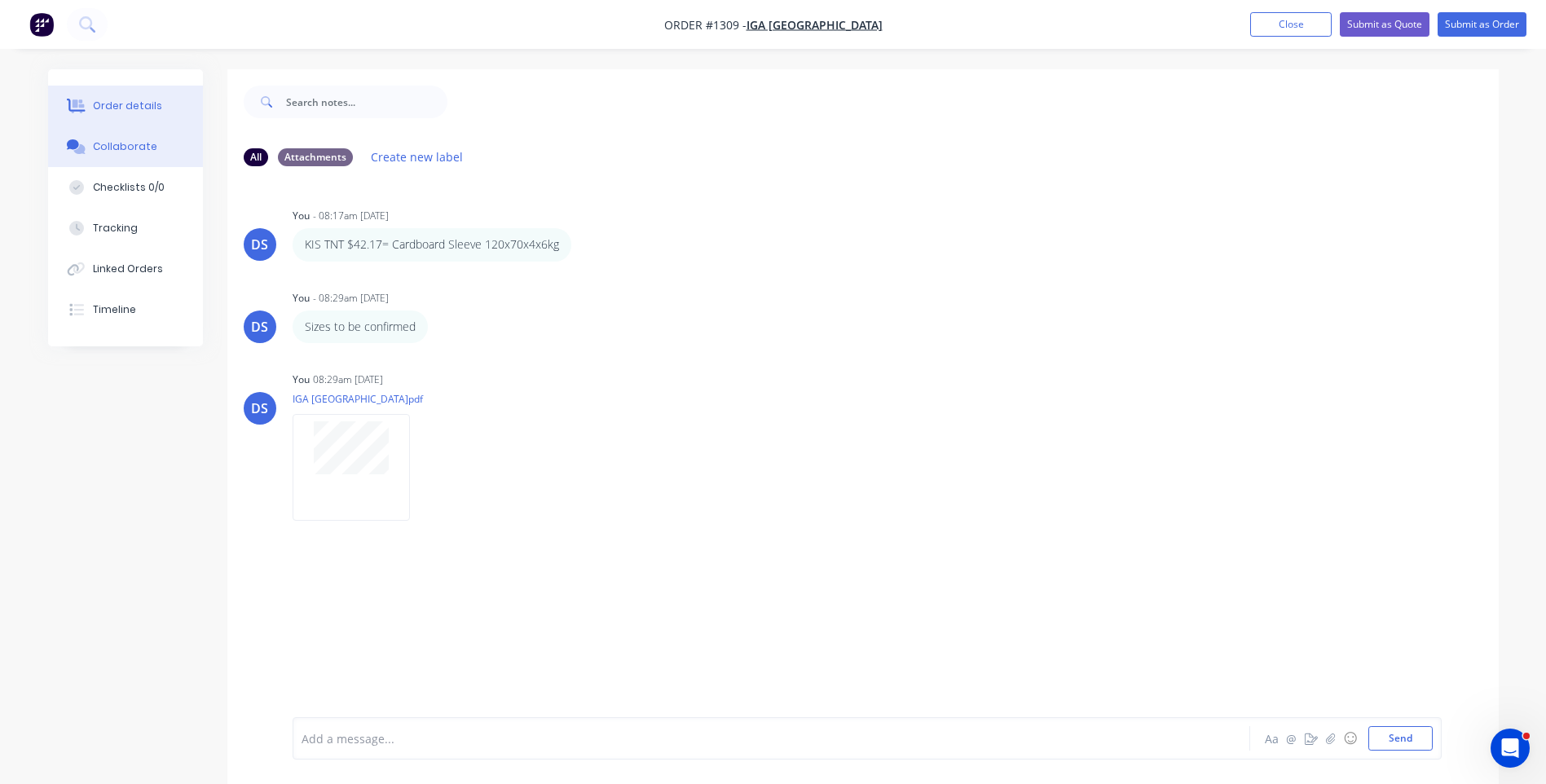
click at [121, 105] on div "Order details" at bounding box center [128, 106] width 70 height 15
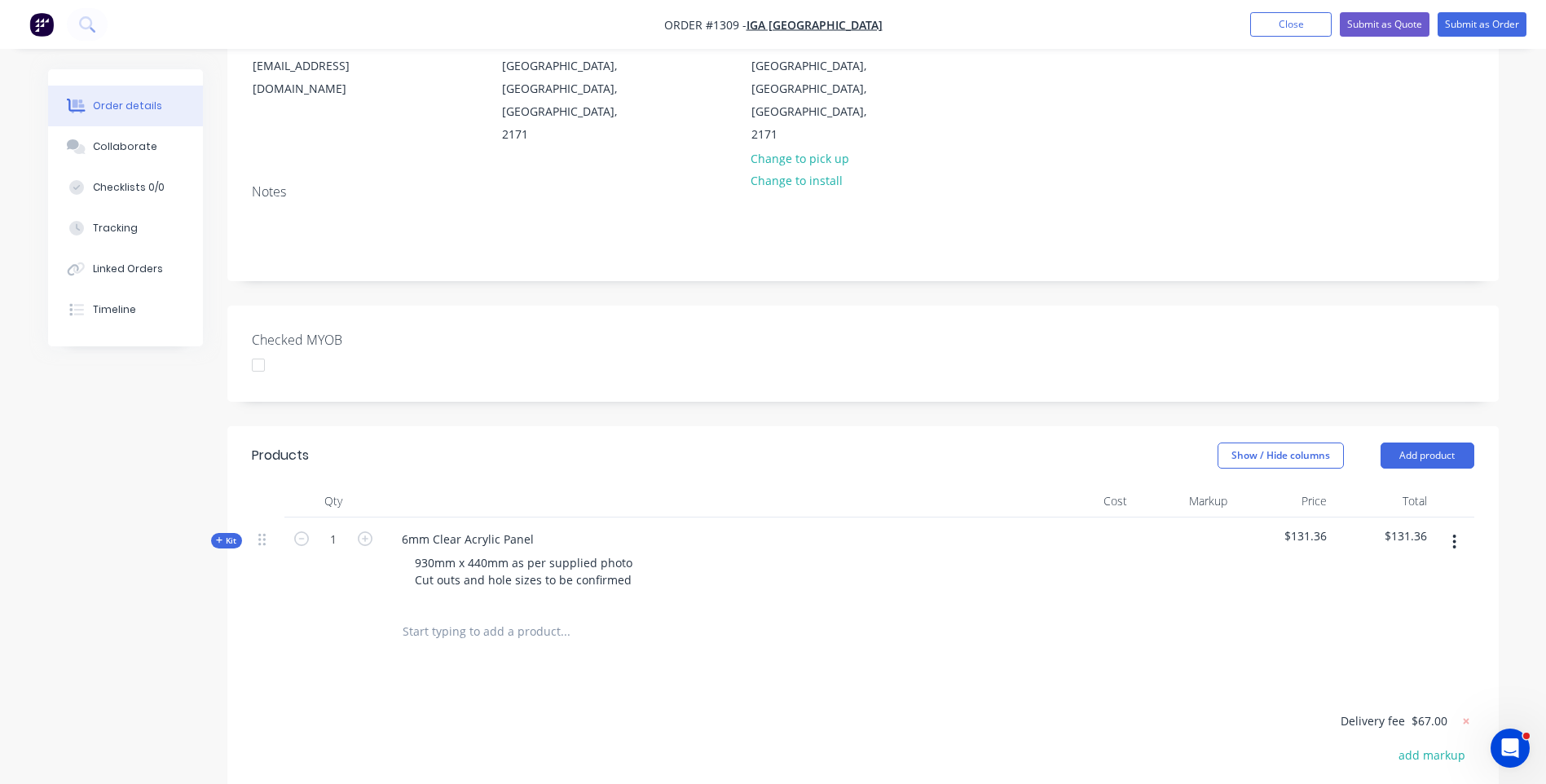
scroll to position [244, 0]
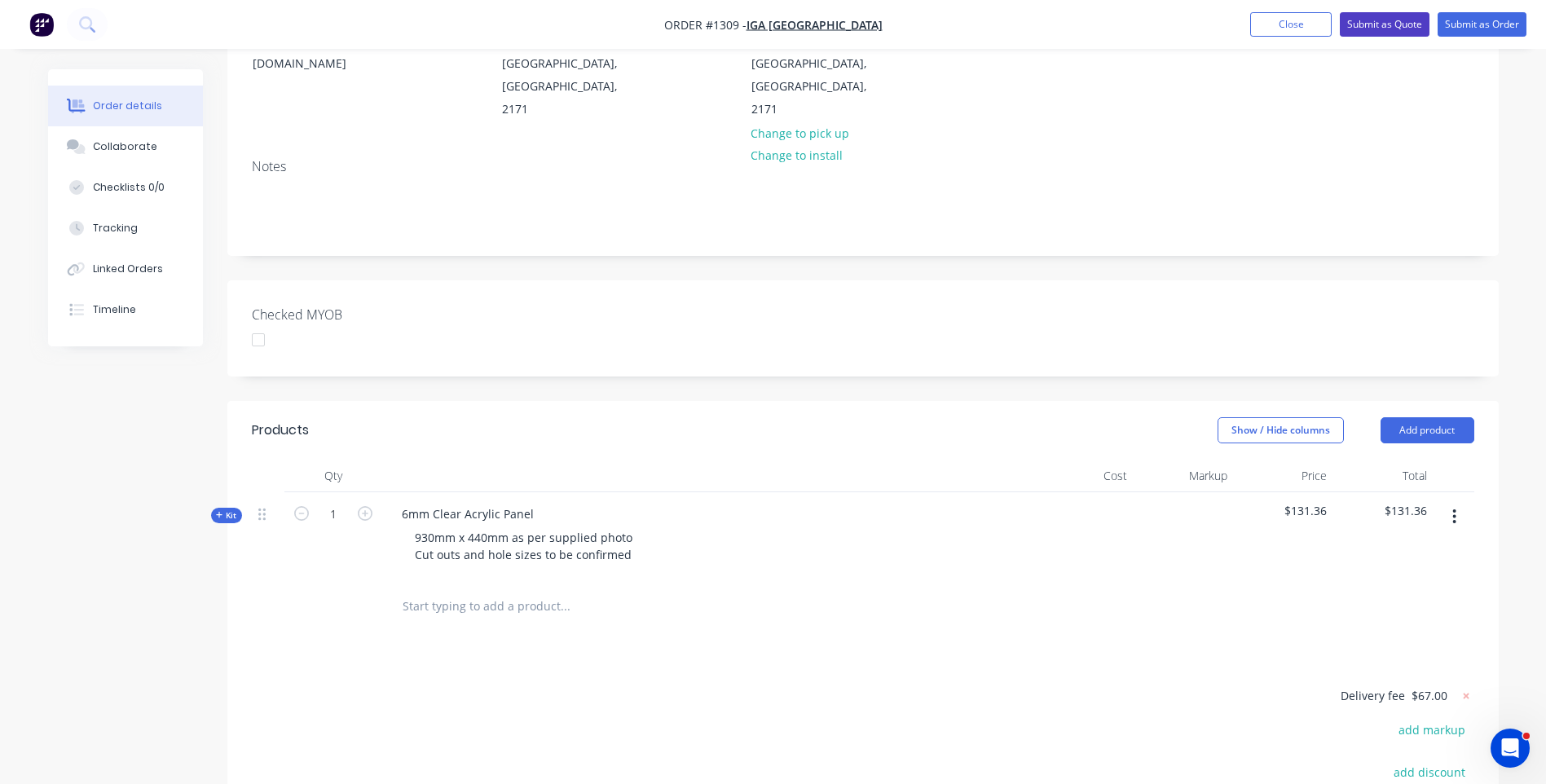
click at [1384, 30] on button "Submit as Quote" at bounding box center [1385, 25] width 89 height 25
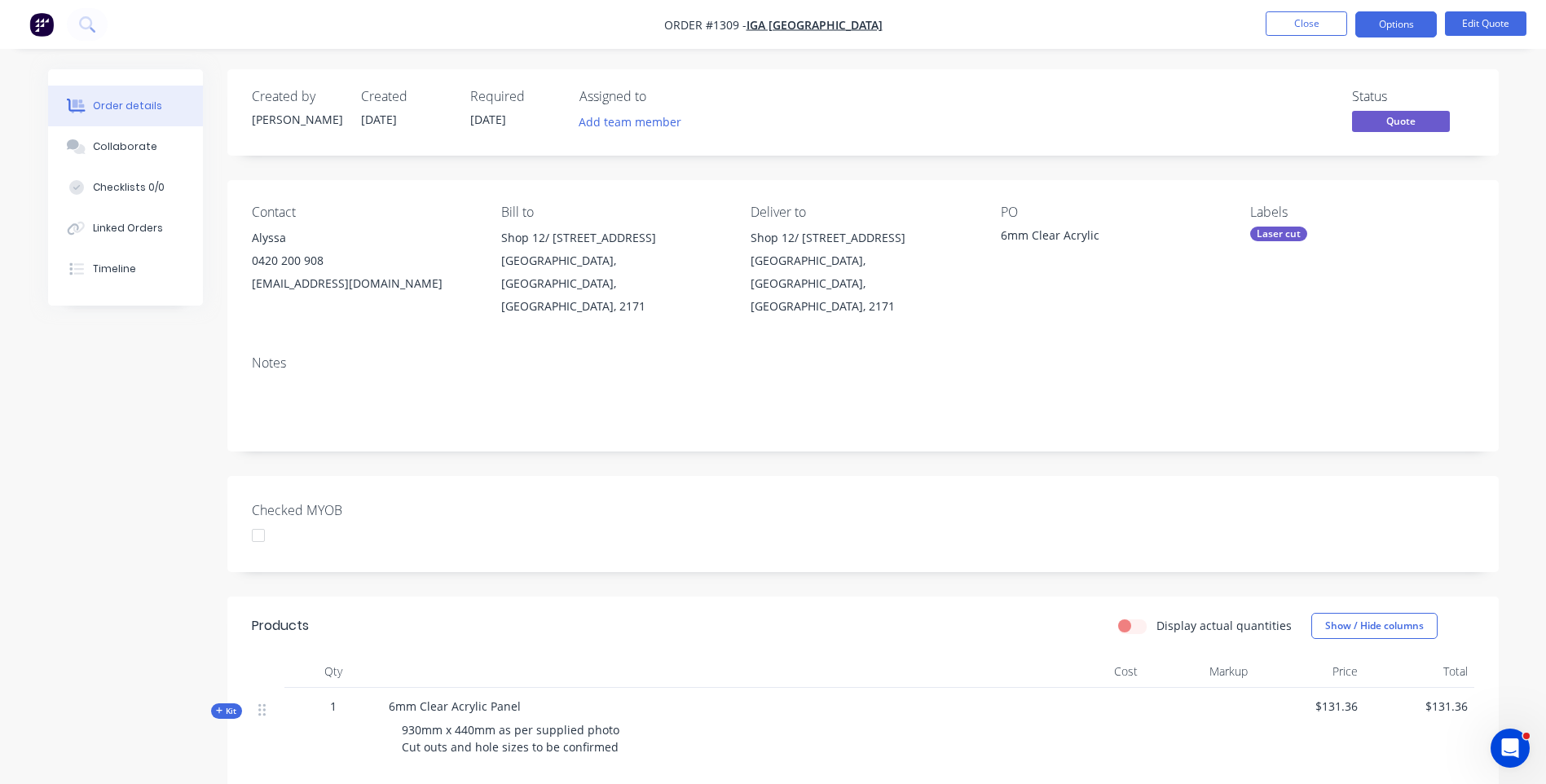
click at [1384, 30] on button "Options" at bounding box center [1396, 24] width 81 height 26
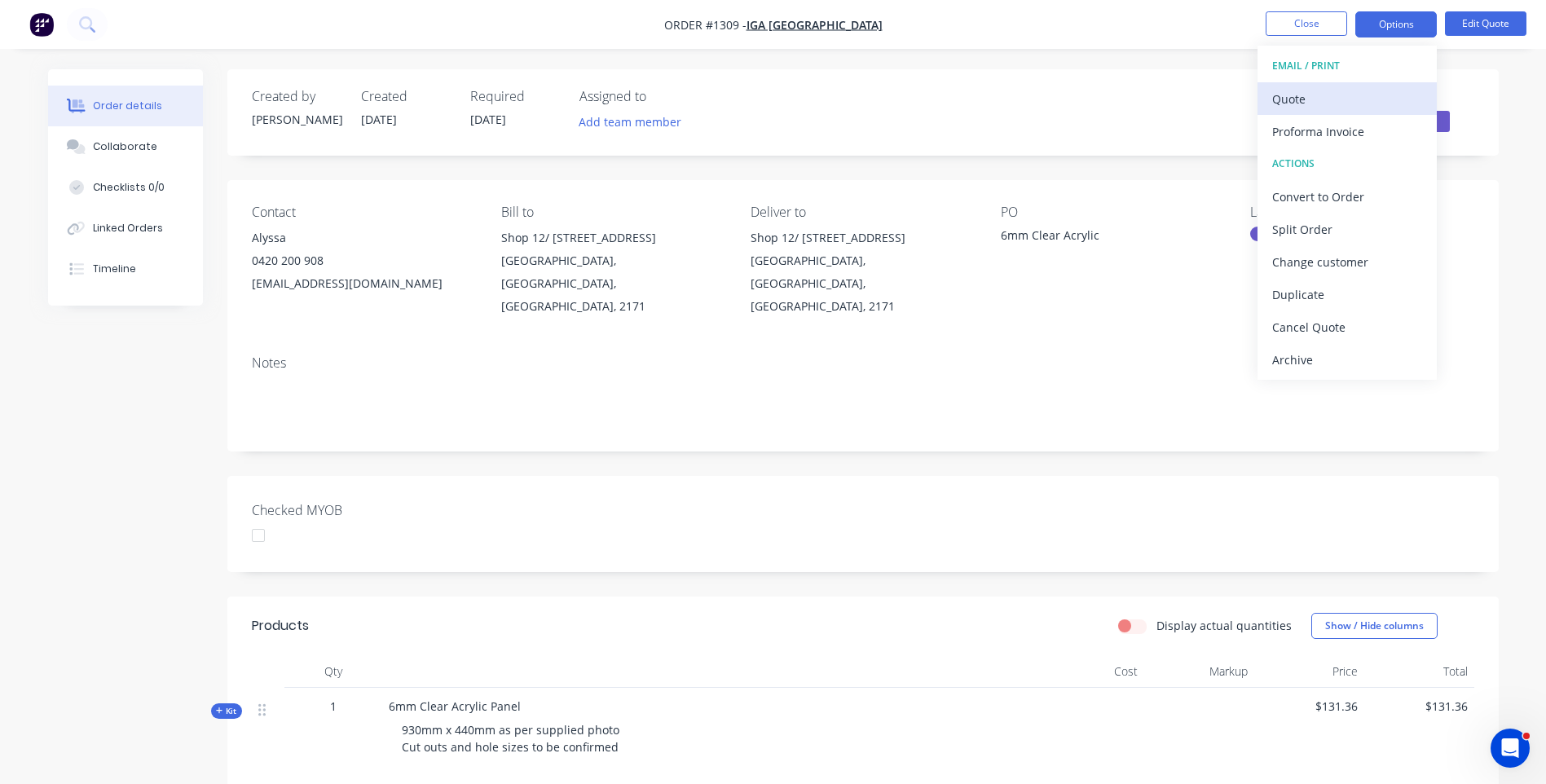
click at [1288, 106] on div "Quote" at bounding box center [1346, 99] width 150 height 24
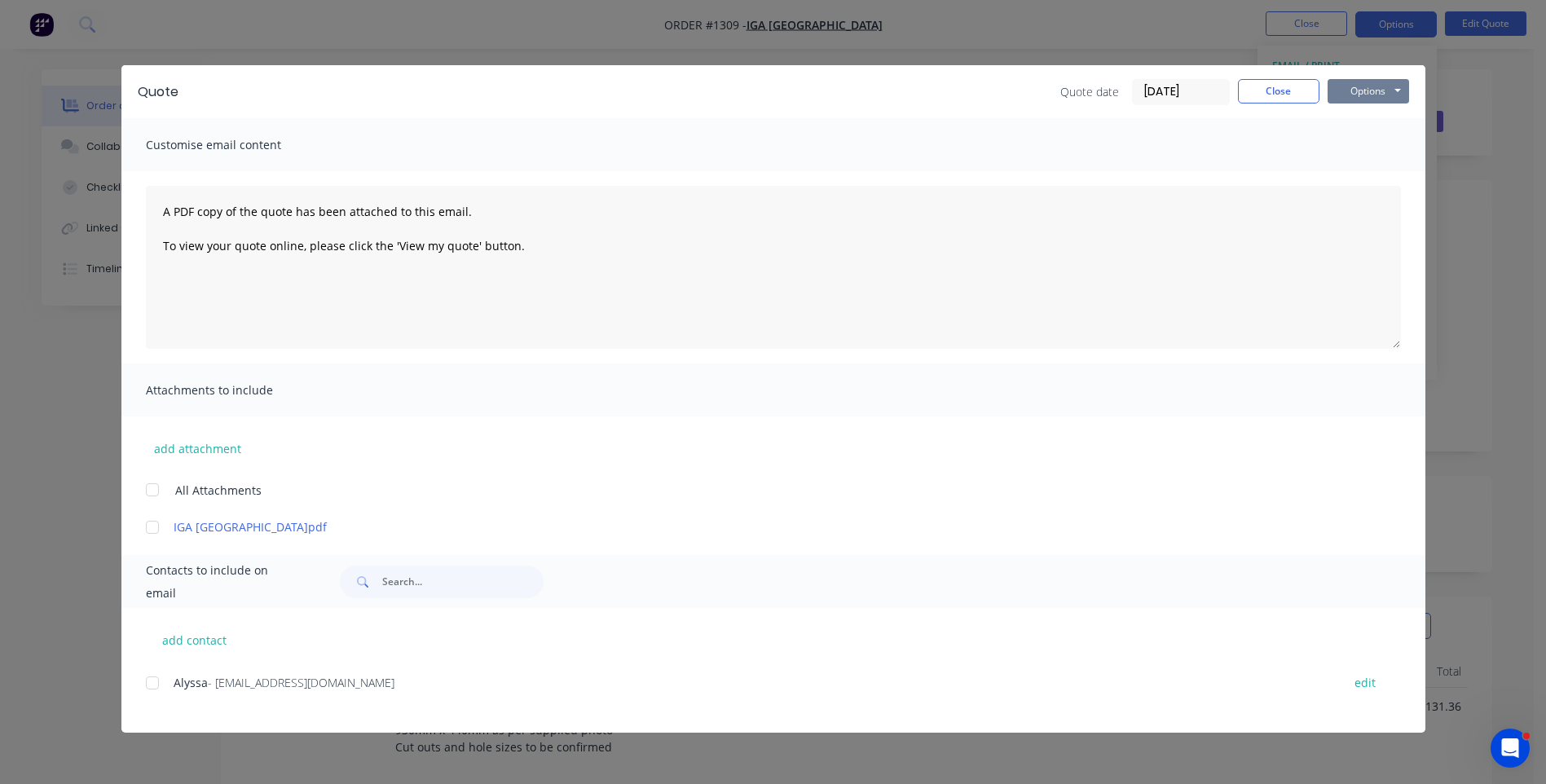
click at [1353, 94] on button "Options" at bounding box center [1368, 91] width 81 height 25
click at [1371, 128] on button "Preview" at bounding box center [1380, 120] width 104 height 26
click at [154, 681] on div at bounding box center [152, 682] width 32 height 32
click at [211, 455] on button "add attachment" at bounding box center [197, 449] width 104 height 25
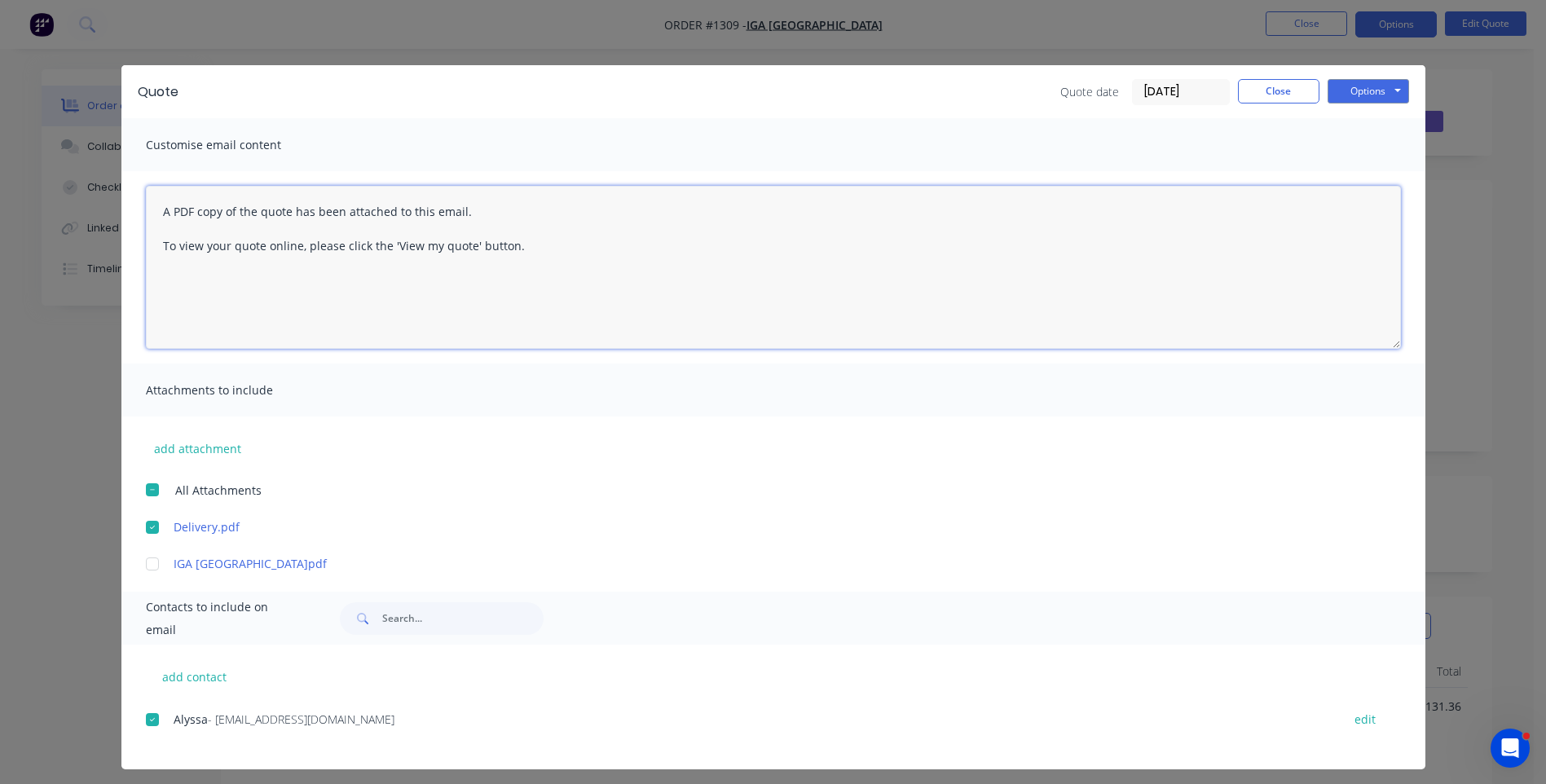
click at [158, 205] on textarea "A PDF copy of the quote has been attached to this email. To view your quote onl…" at bounding box center [773, 267] width 1255 height 163
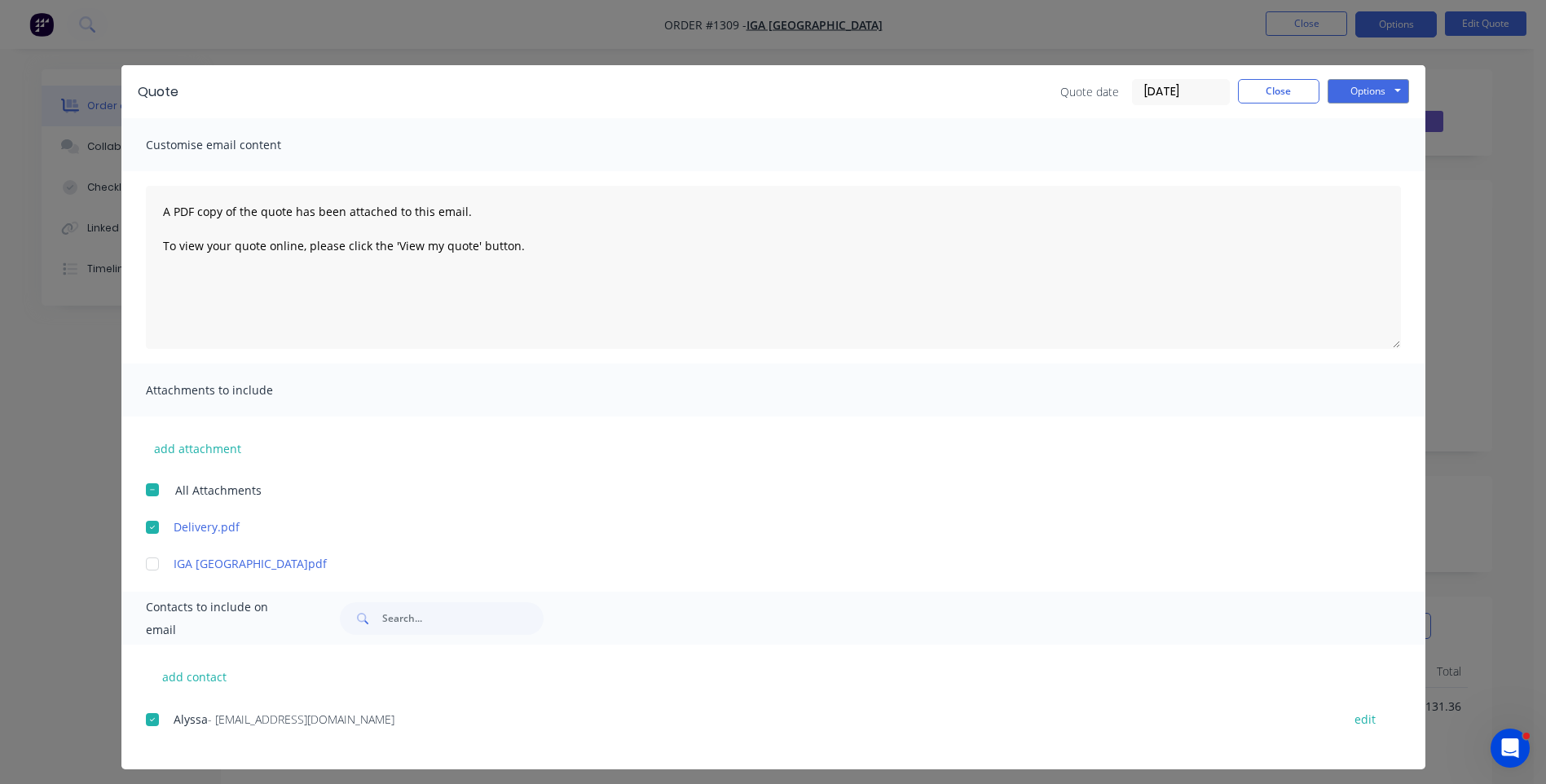
click at [1028, 726] on div "Alyssa - igawesthoxton@hotmail.com" at bounding box center [749, 719] width 1152 height 17
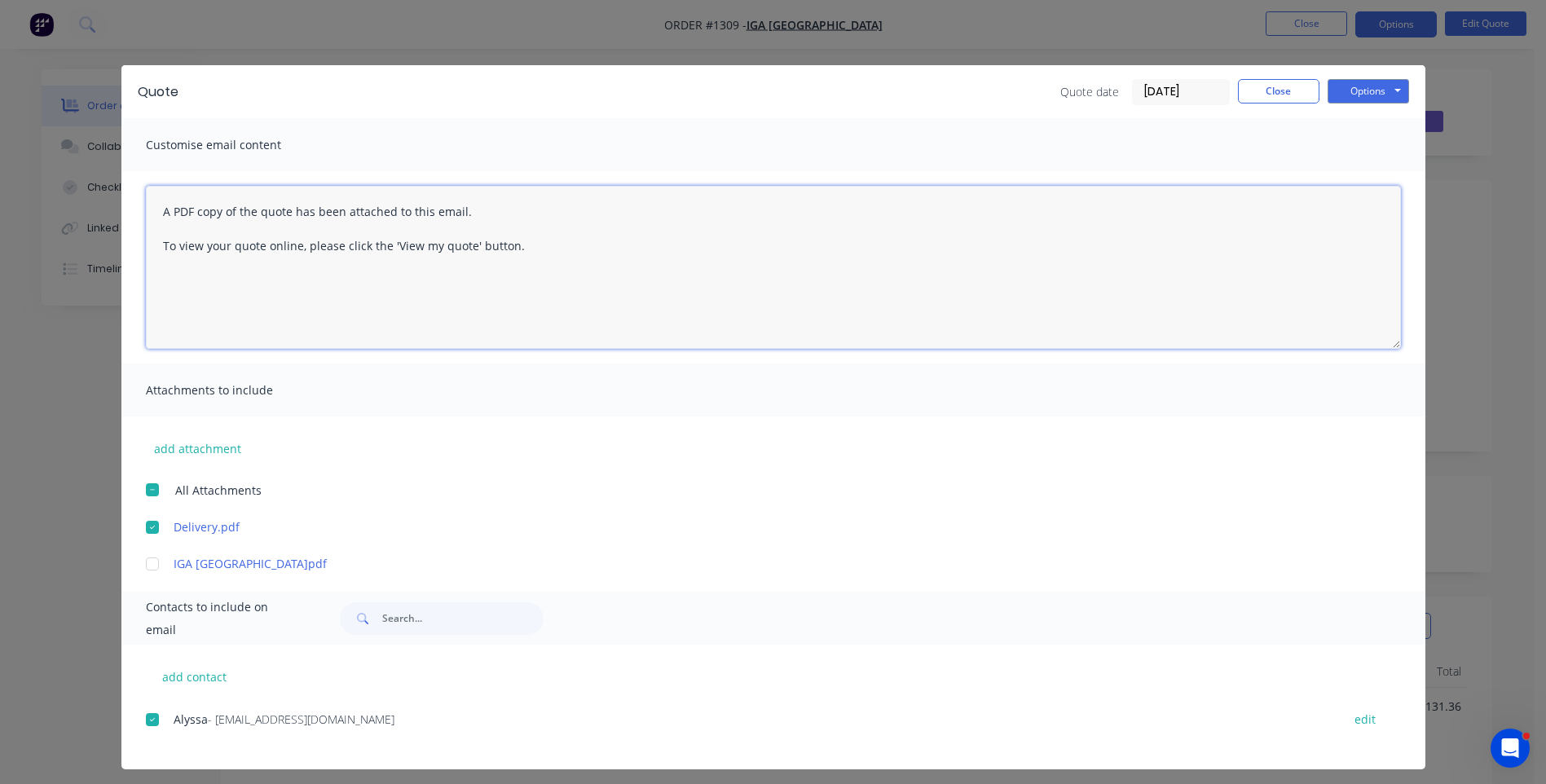
paste textarea "Hi, Please contact us if you have any questions. Regards, Darren sales@allstarp…"
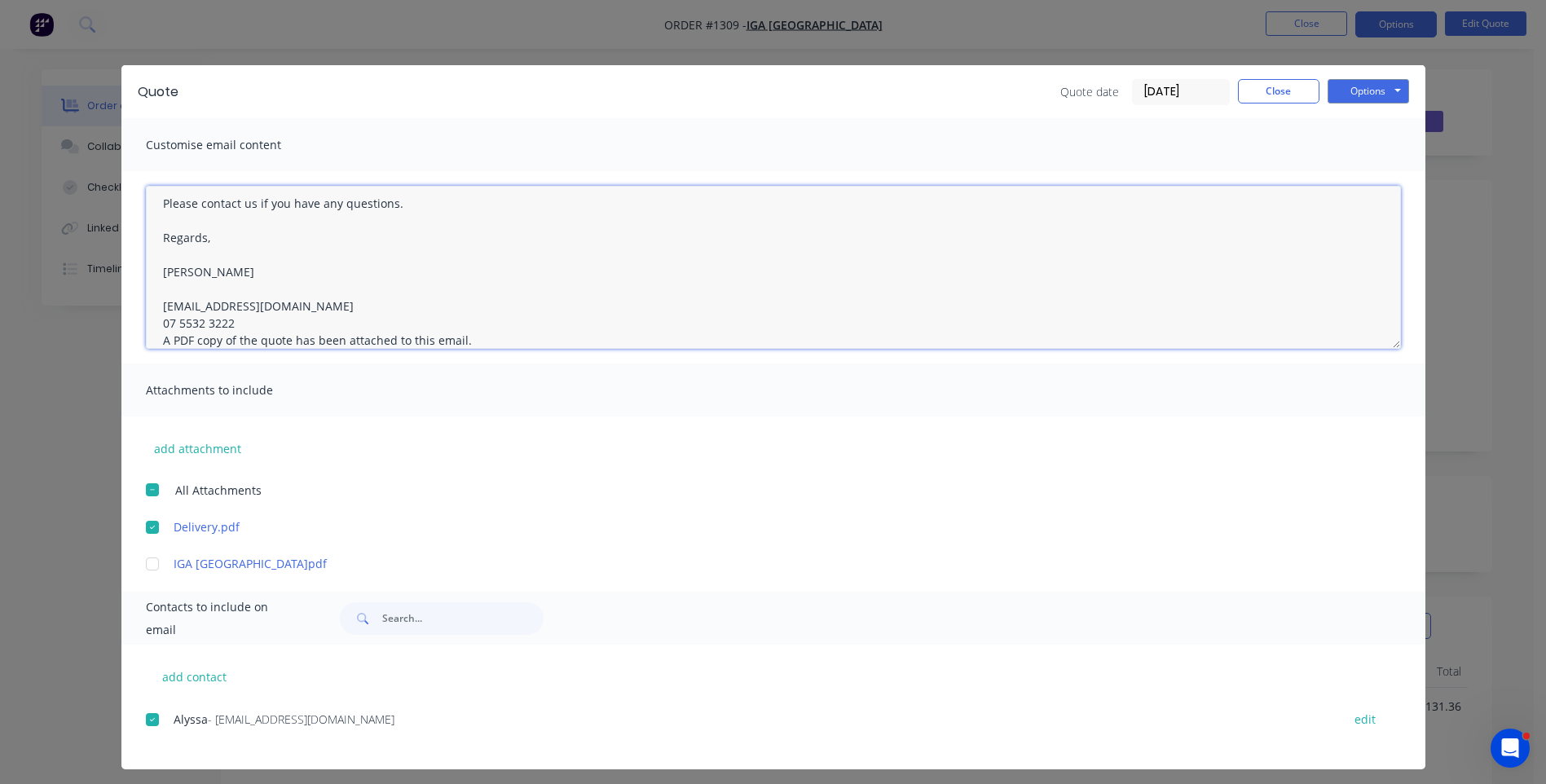
click at [239, 326] on textarea "Hi, Please contact us if you have any questions. Regards, Darren sales@allstarp…" at bounding box center [773, 267] width 1255 height 163
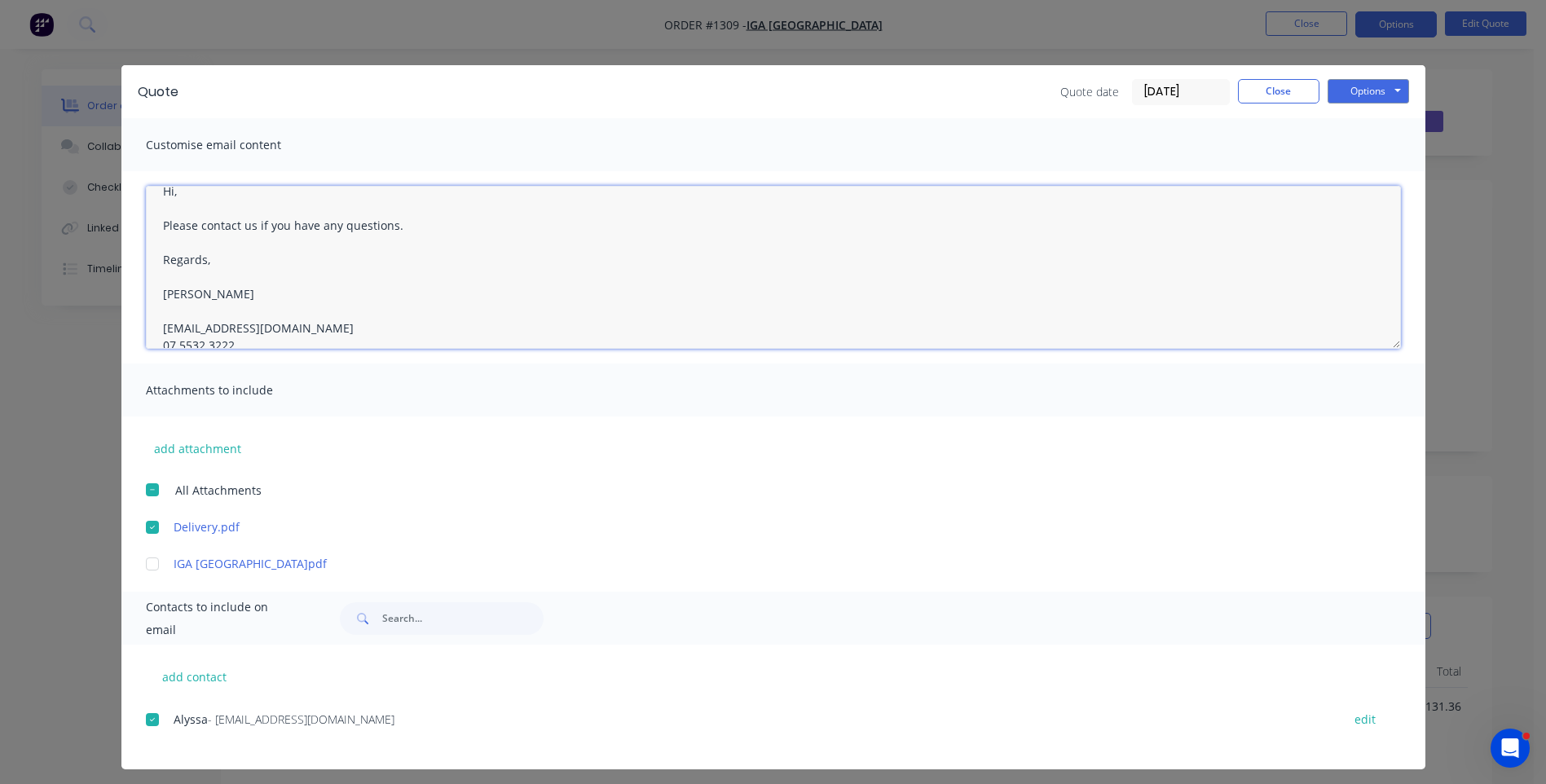
scroll to position [0, 0]
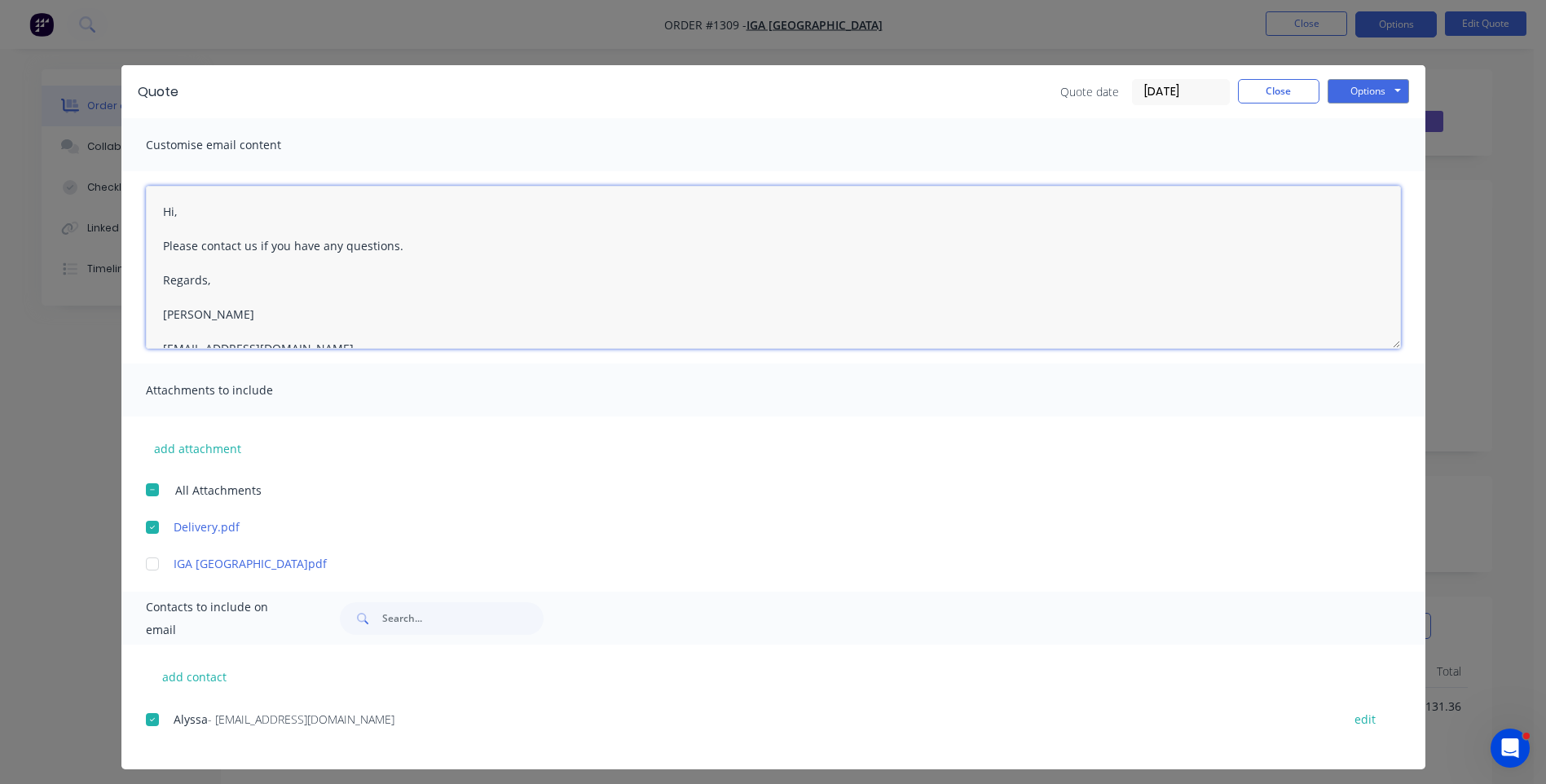
click at [190, 212] on textarea "Hi, Please contact us if you have any questions. Regards, Darren sales@allstarp…" at bounding box center [773, 267] width 1255 height 163
click at [571, 316] on textarea "Hi Alyssa, Please see attached quote. From the supplied photos, I have worked o…" at bounding box center [773, 267] width 1255 height 163
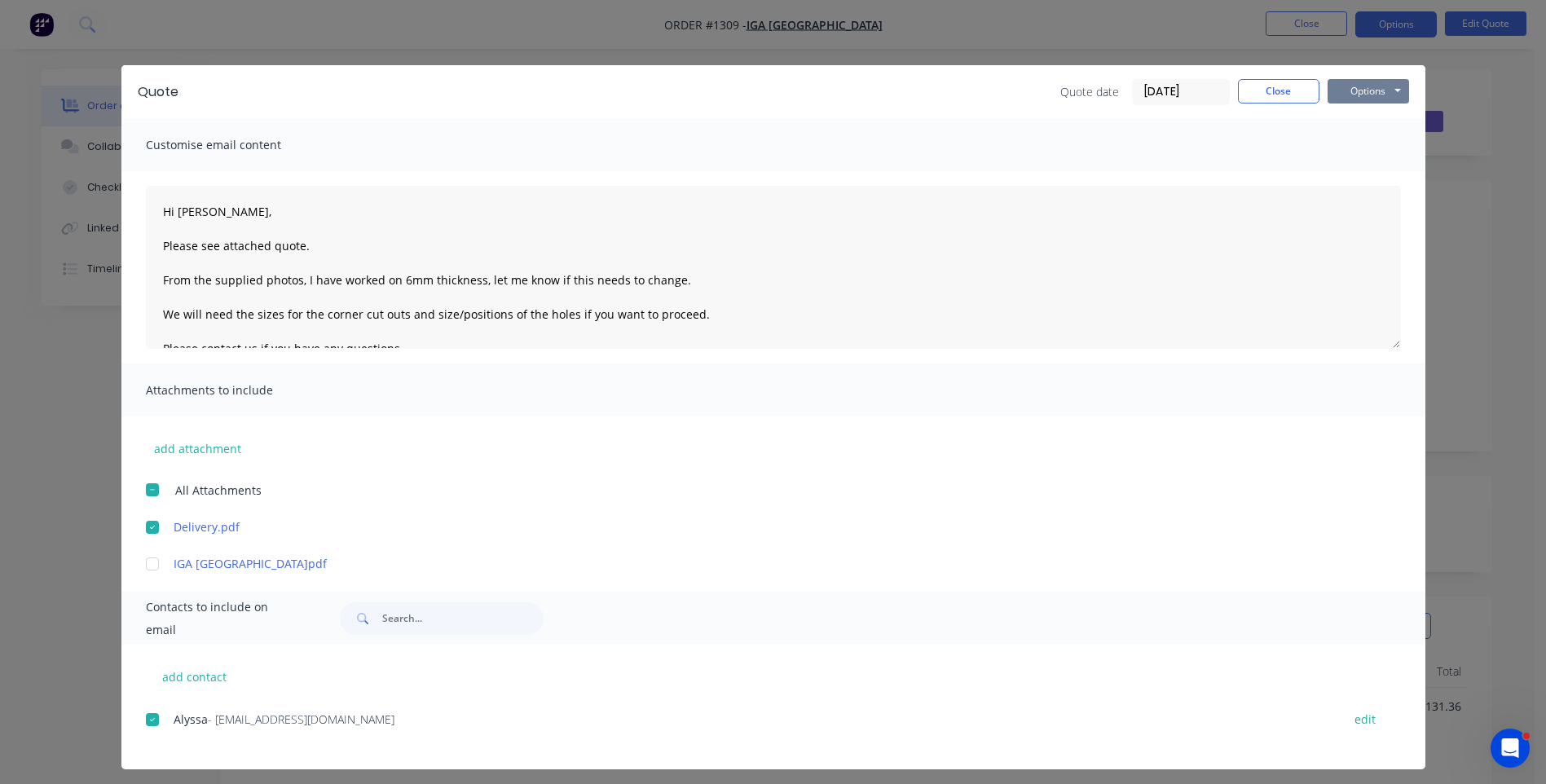
click at [1343, 99] on button "Options" at bounding box center [1368, 91] width 81 height 25
click at [1363, 176] on button "Email" at bounding box center [1380, 174] width 104 height 26
type textarea "A PDF copy of the quote has been attached to this email. To view your quote onl…"
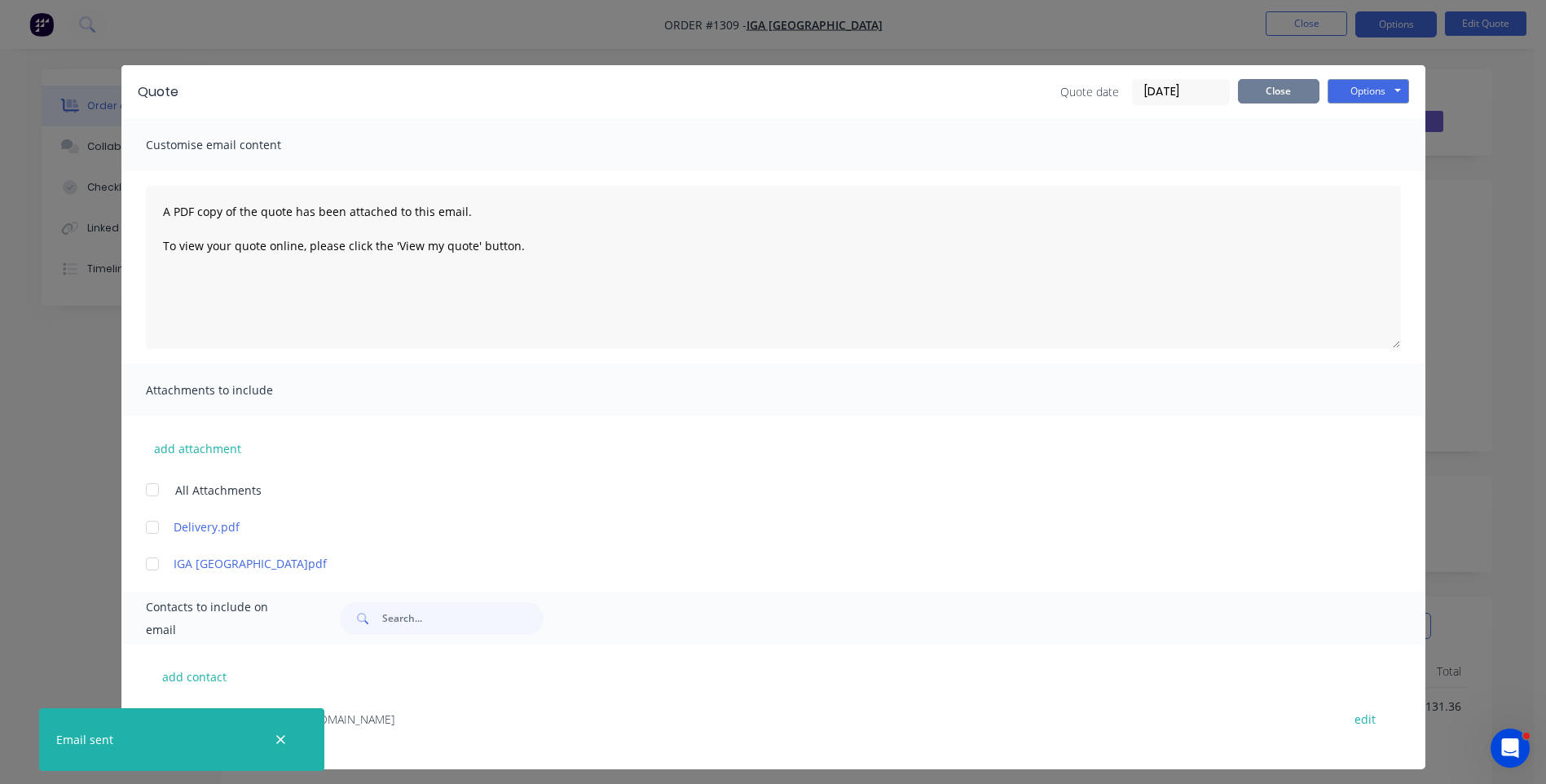
click at [1264, 89] on button "Close" at bounding box center [1279, 91] width 81 height 25
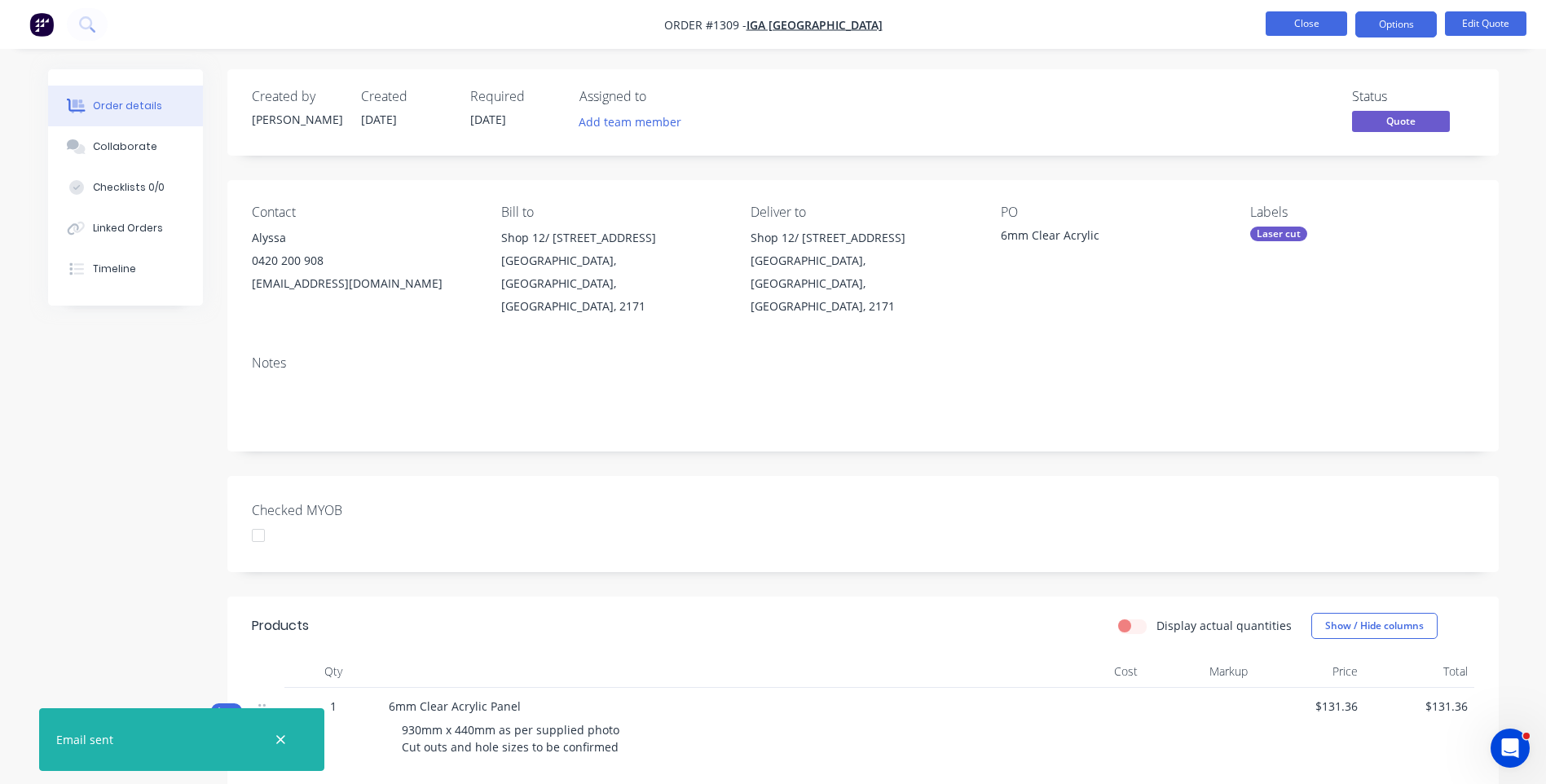
click at [1288, 31] on button "Close" at bounding box center [1306, 24] width 81 height 25
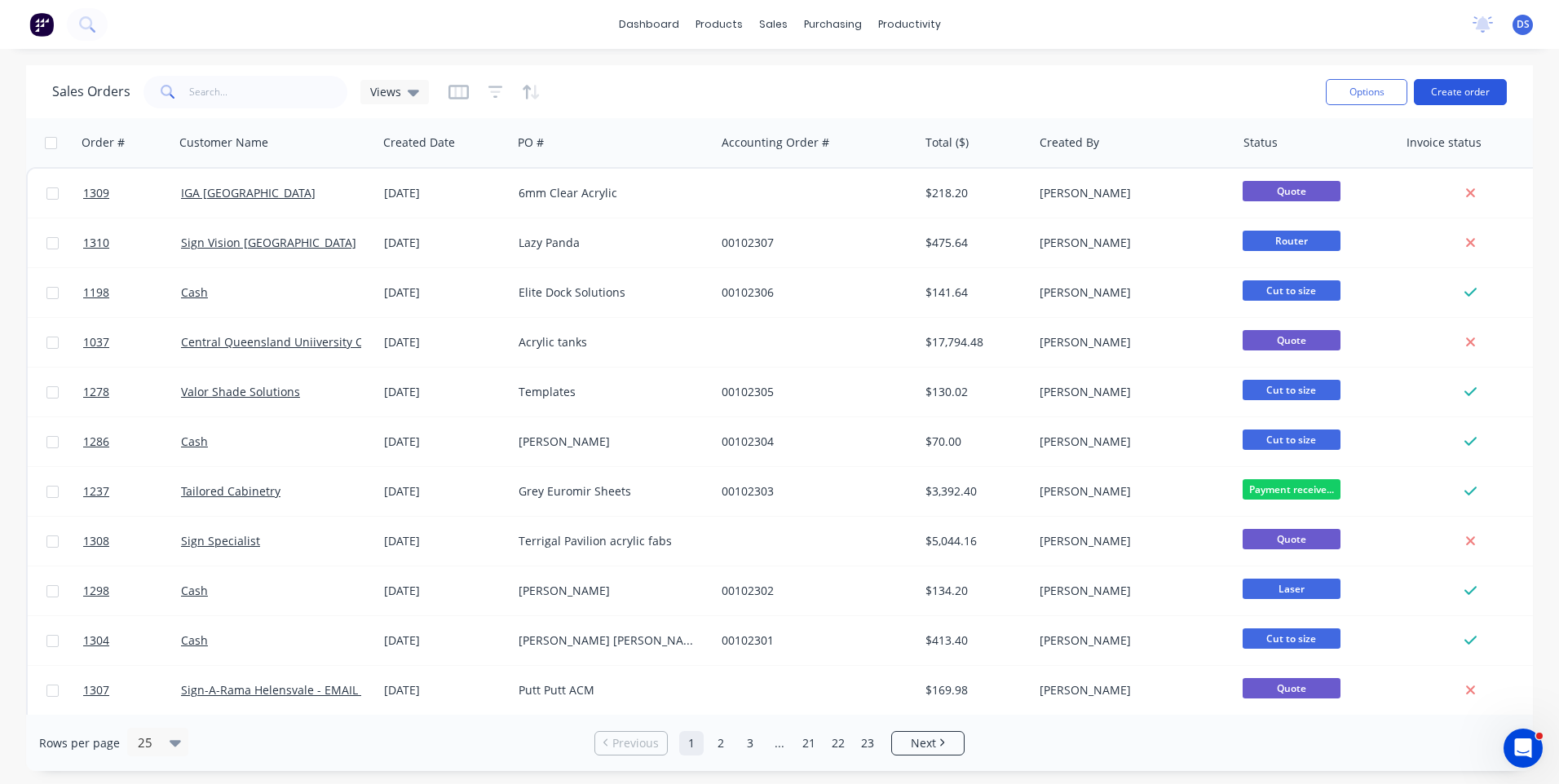
click at [1468, 95] on button "Create order" at bounding box center [1460, 91] width 93 height 26
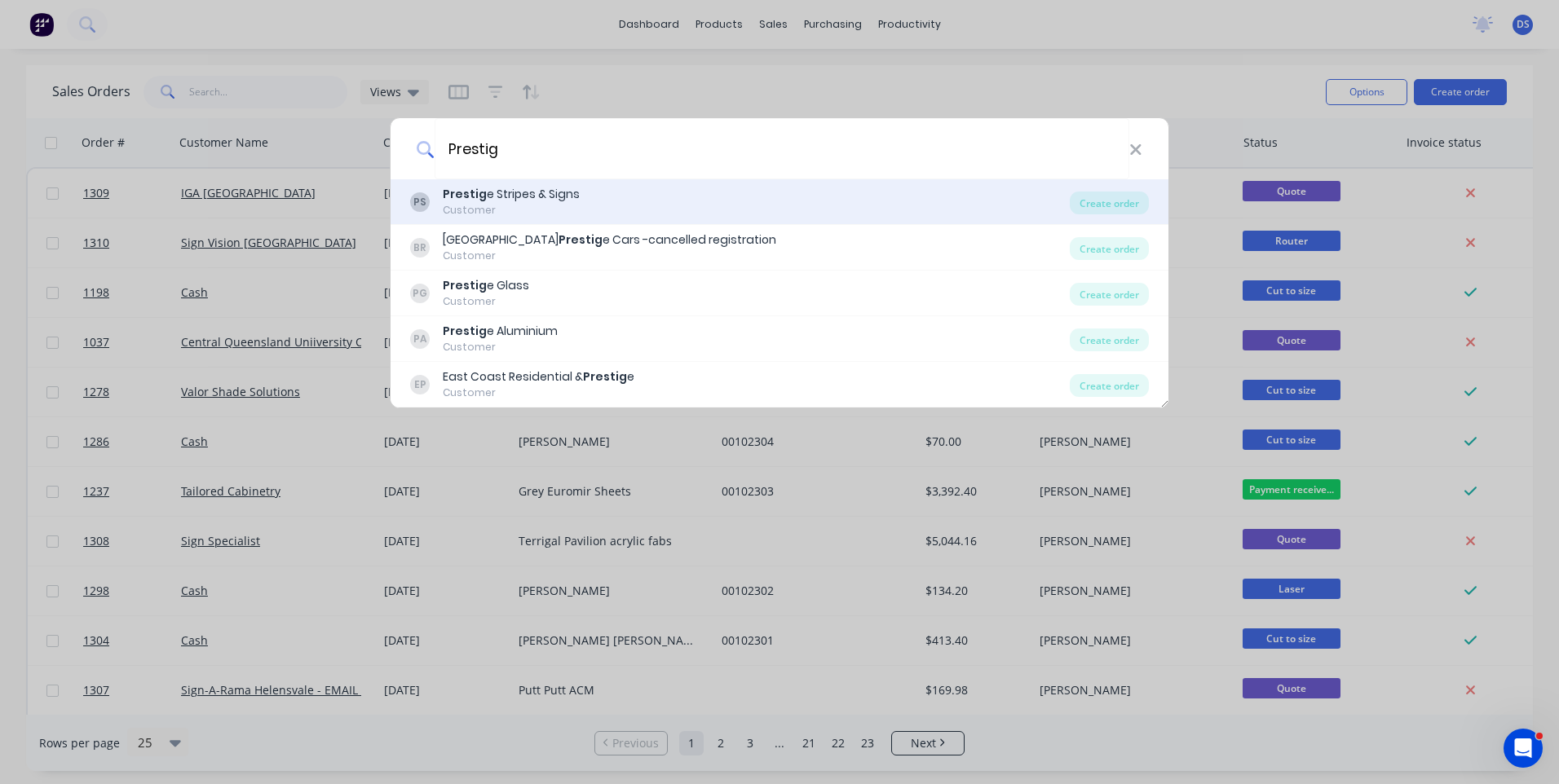
type input "Prestig"
click at [509, 193] on div "Prestig e Stripes & Signs" at bounding box center [510, 194] width 137 height 17
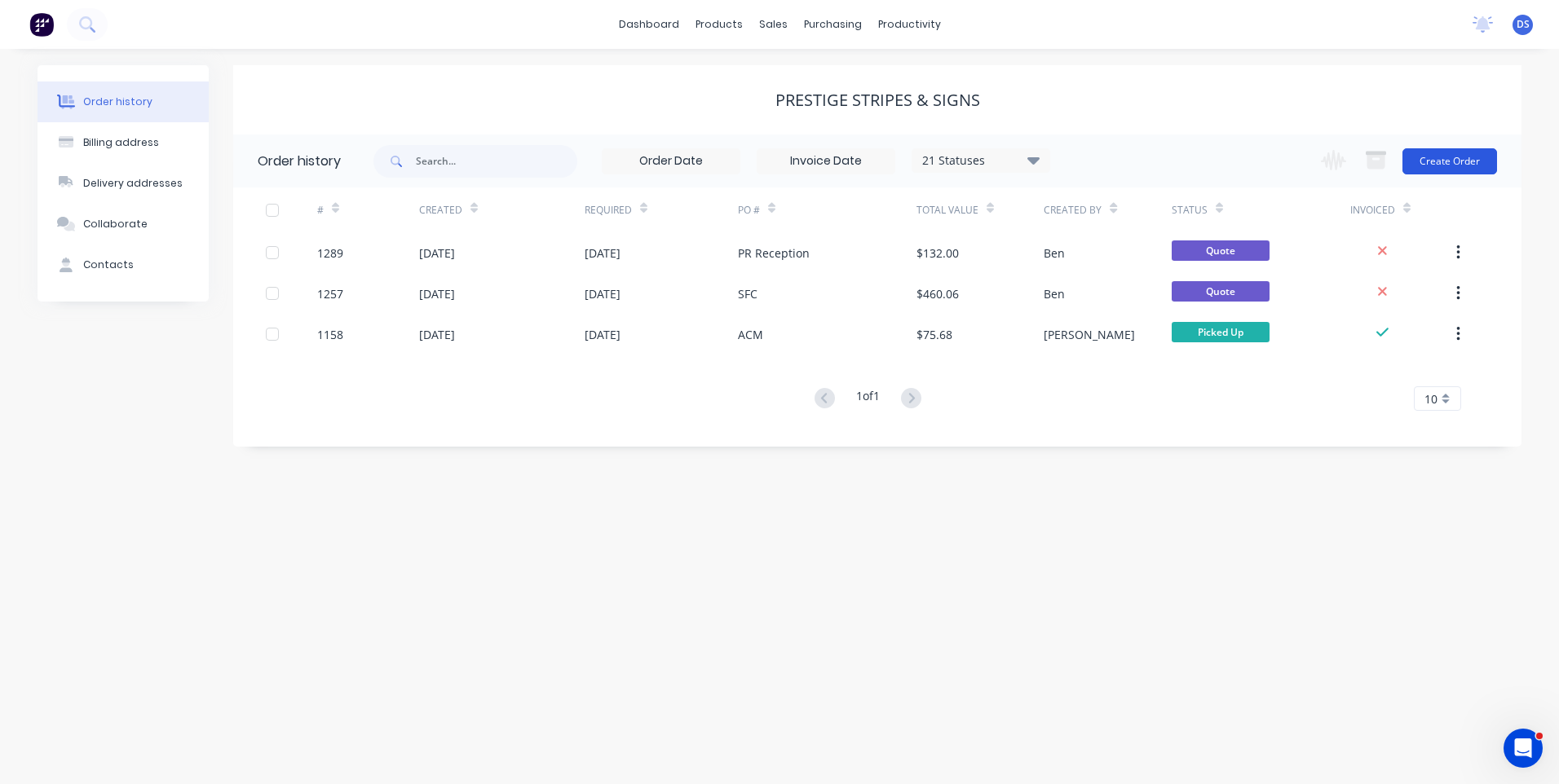
click at [1463, 163] on button "Create Order" at bounding box center [1450, 161] width 94 height 26
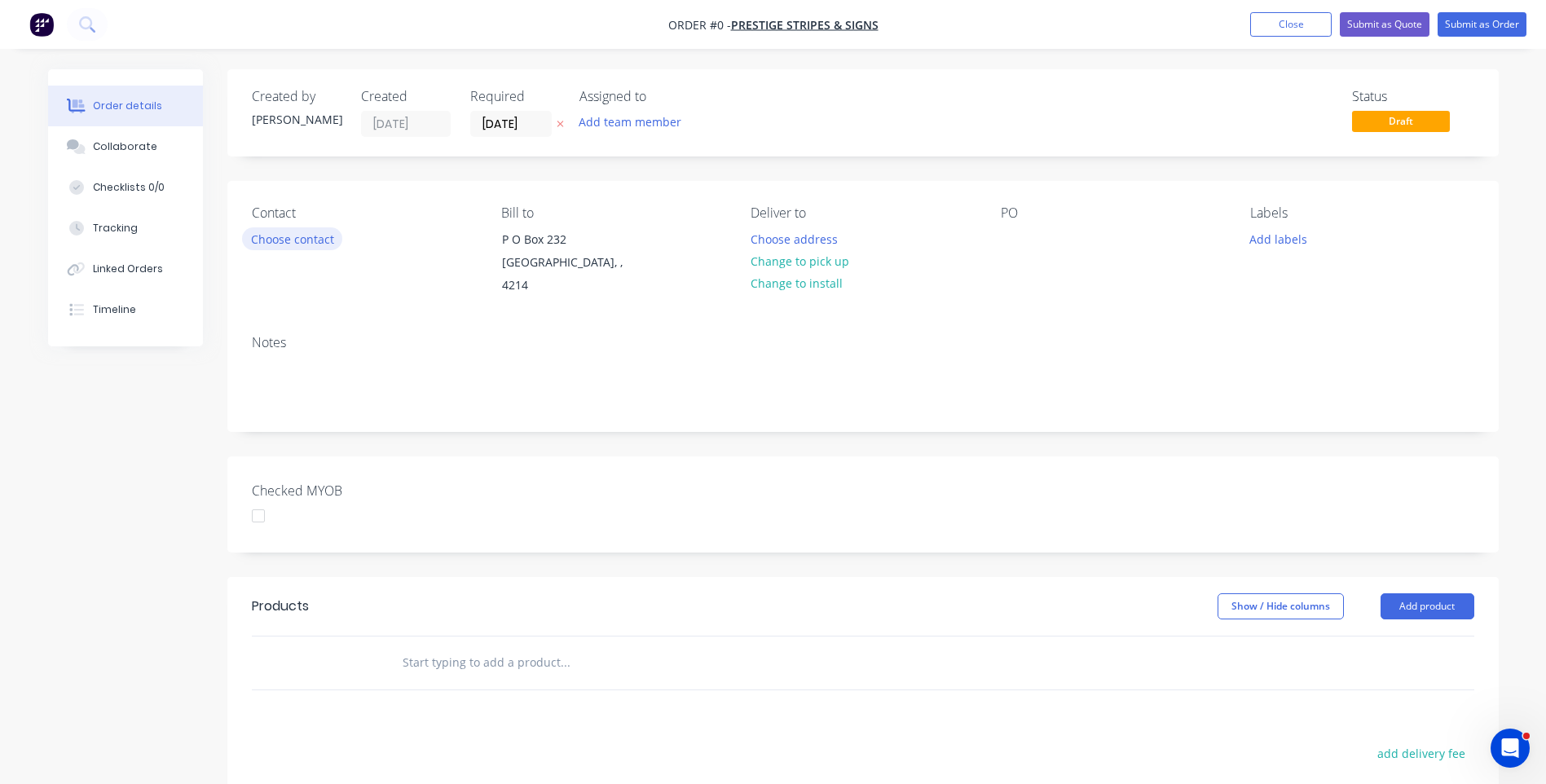
click at [321, 245] on button "Choose contact" at bounding box center [291, 238] width 100 height 22
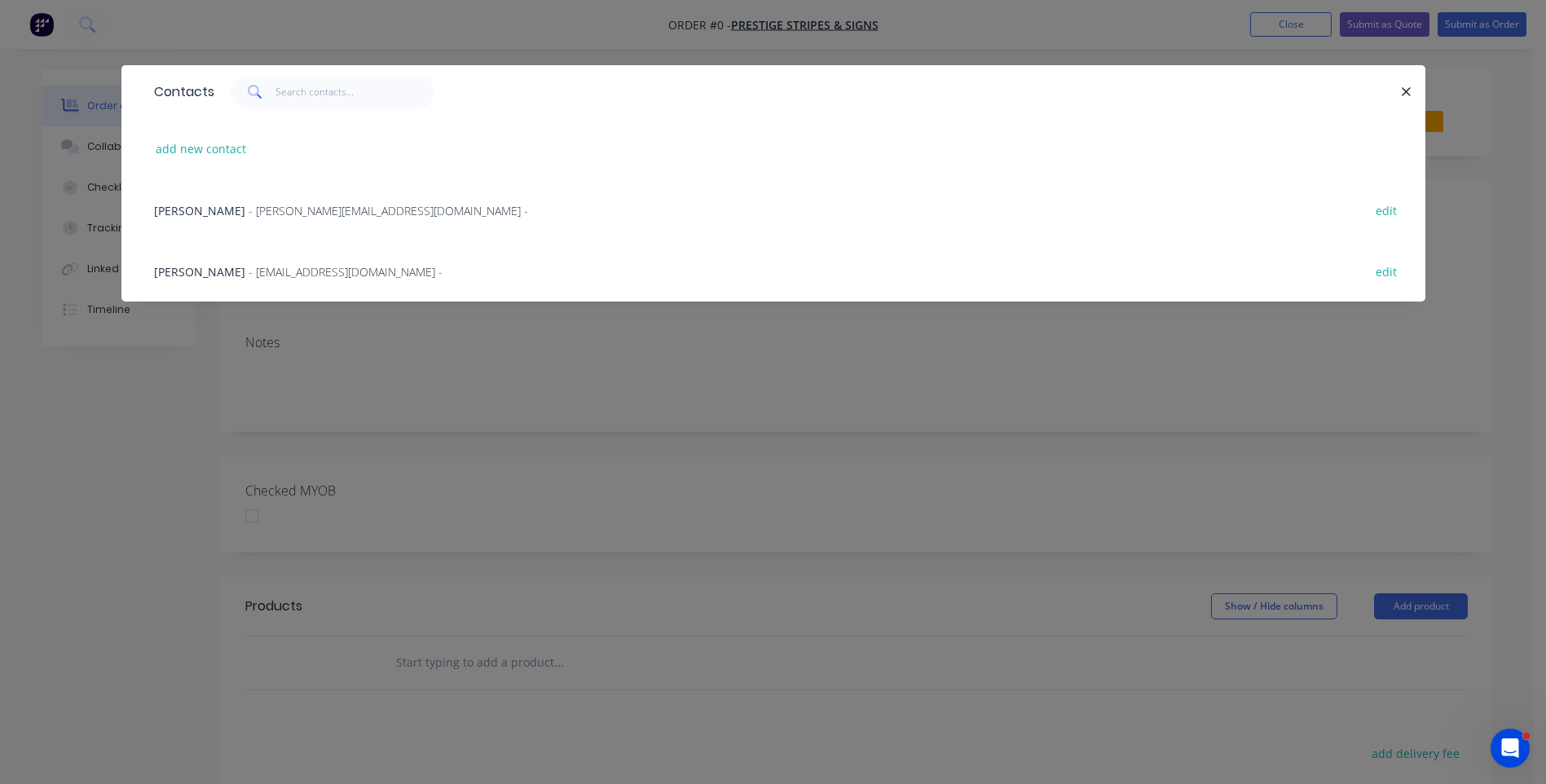
click at [315, 214] on span "- stuart@prestigestripes.com.au -" at bounding box center [388, 210] width 280 height 16
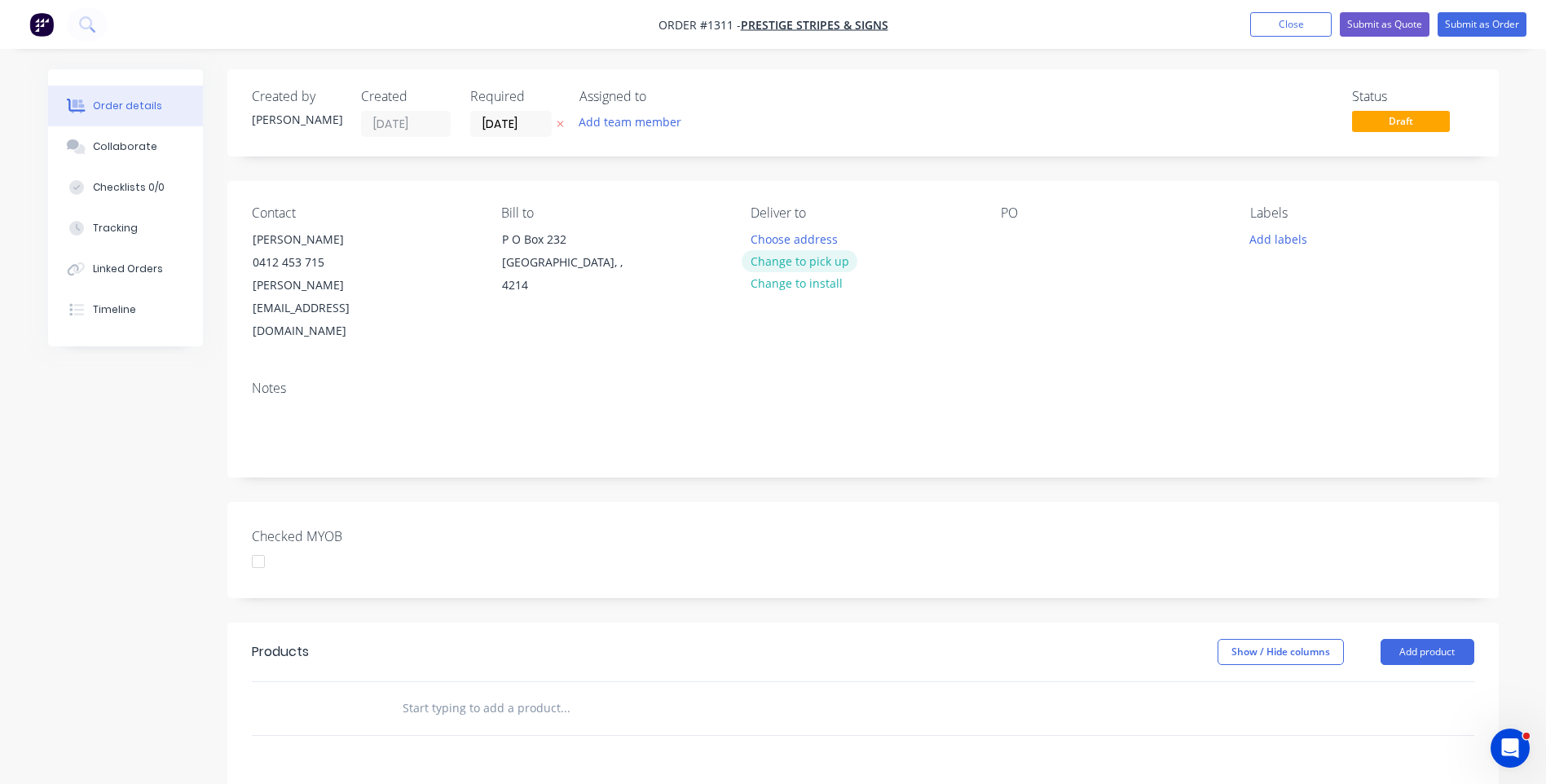
click at [816, 267] on button "Change to pick up" at bounding box center [800, 261] width 116 height 22
click at [1017, 231] on div at bounding box center [1014, 239] width 26 height 24
click at [1298, 244] on button "Add labels" at bounding box center [1279, 238] width 75 height 22
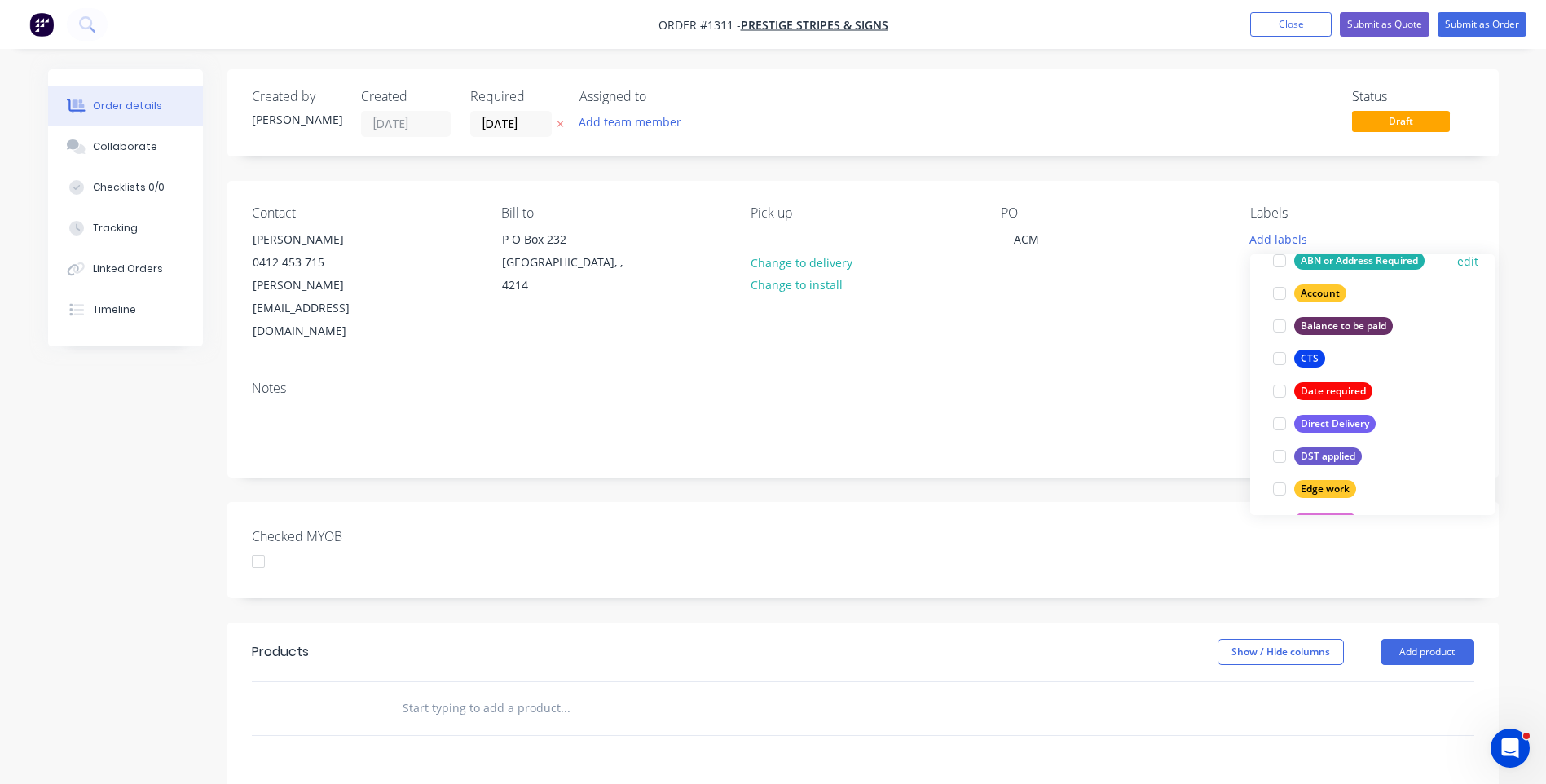
scroll to position [163, 0]
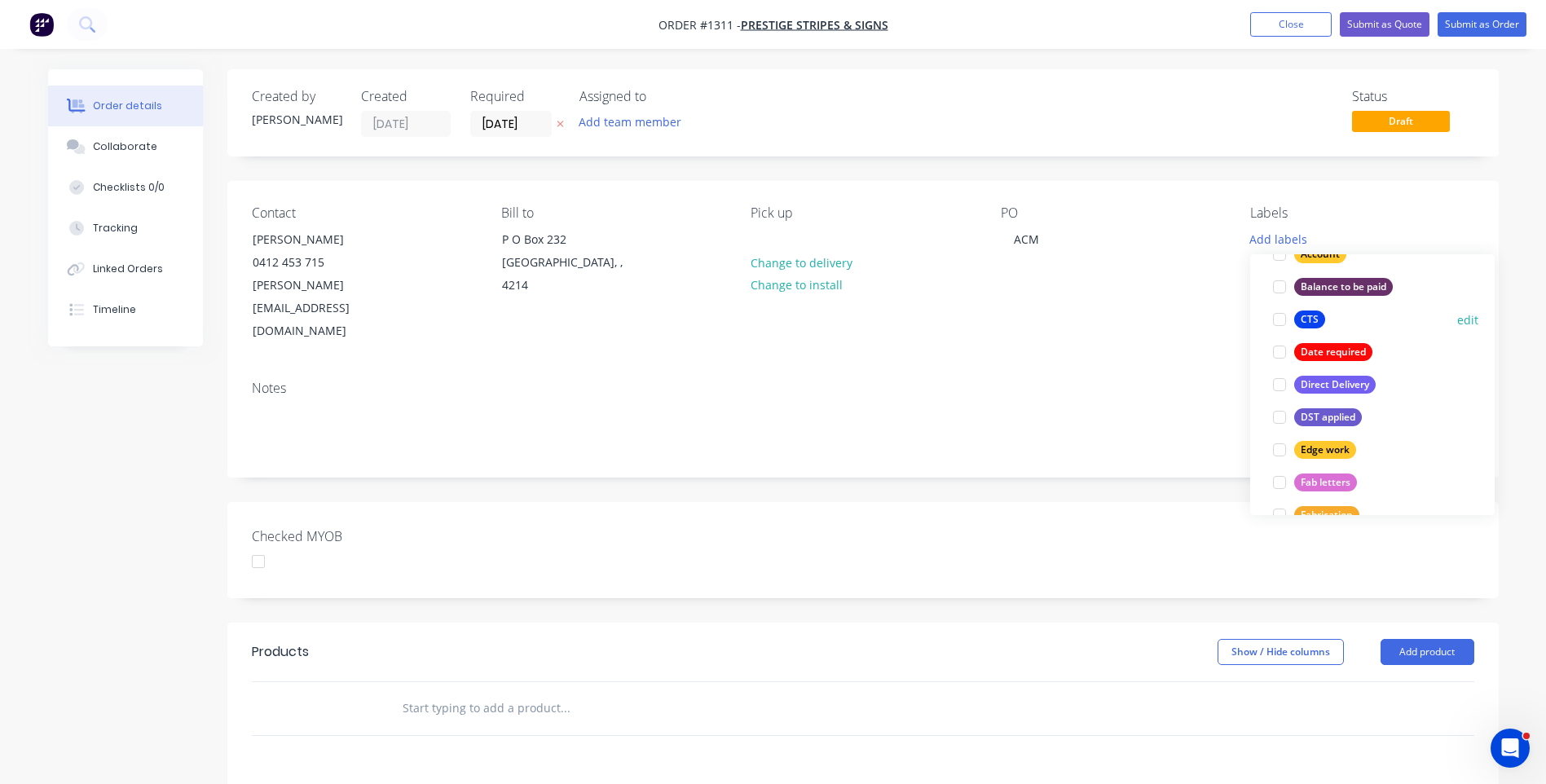
click at [1281, 320] on div at bounding box center [1279, 319] width 32 height 32
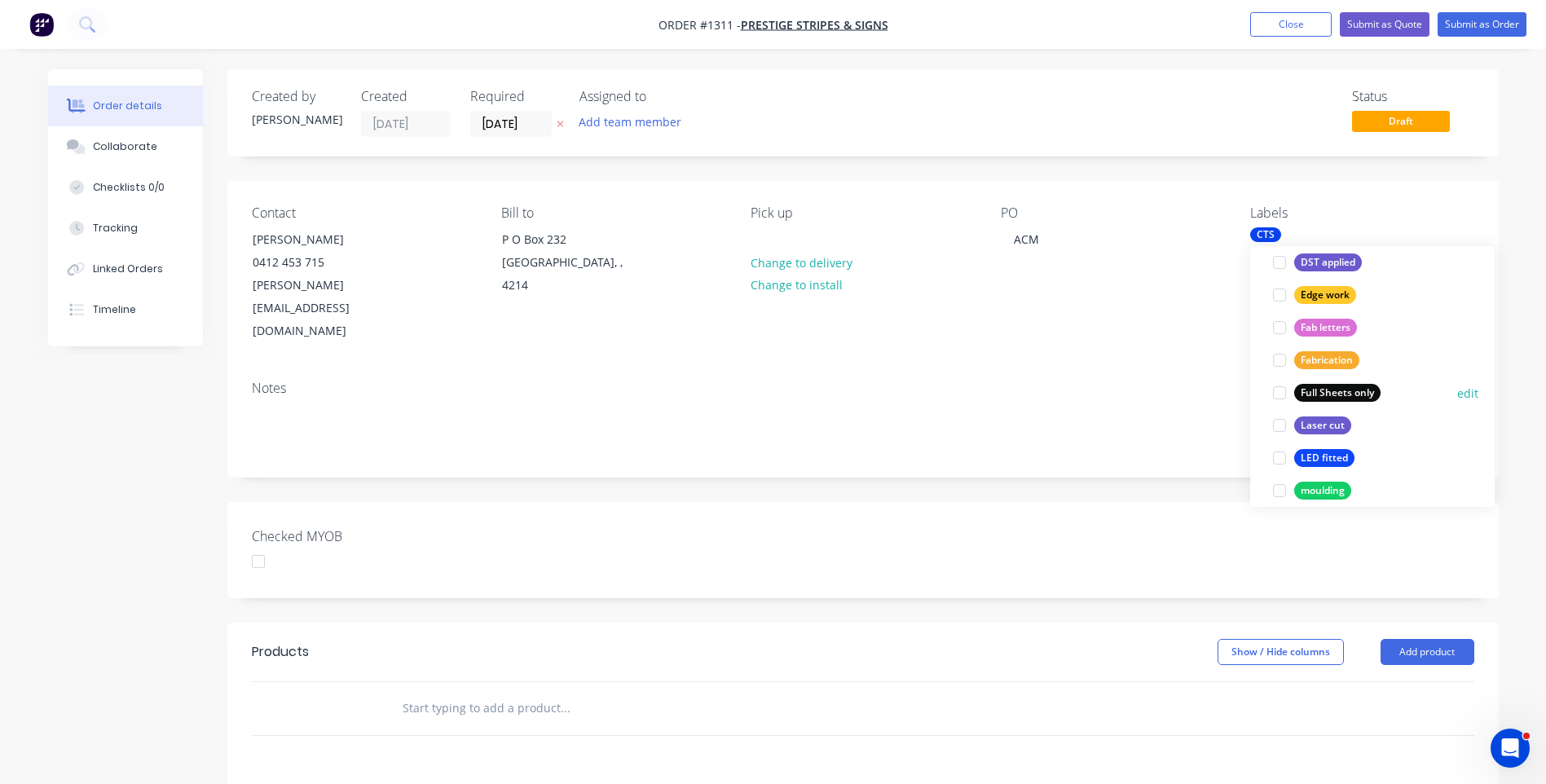
click at [1306, 401] on div "Full Sheets only" at bounding box center [1337, 393] width 86 height 18
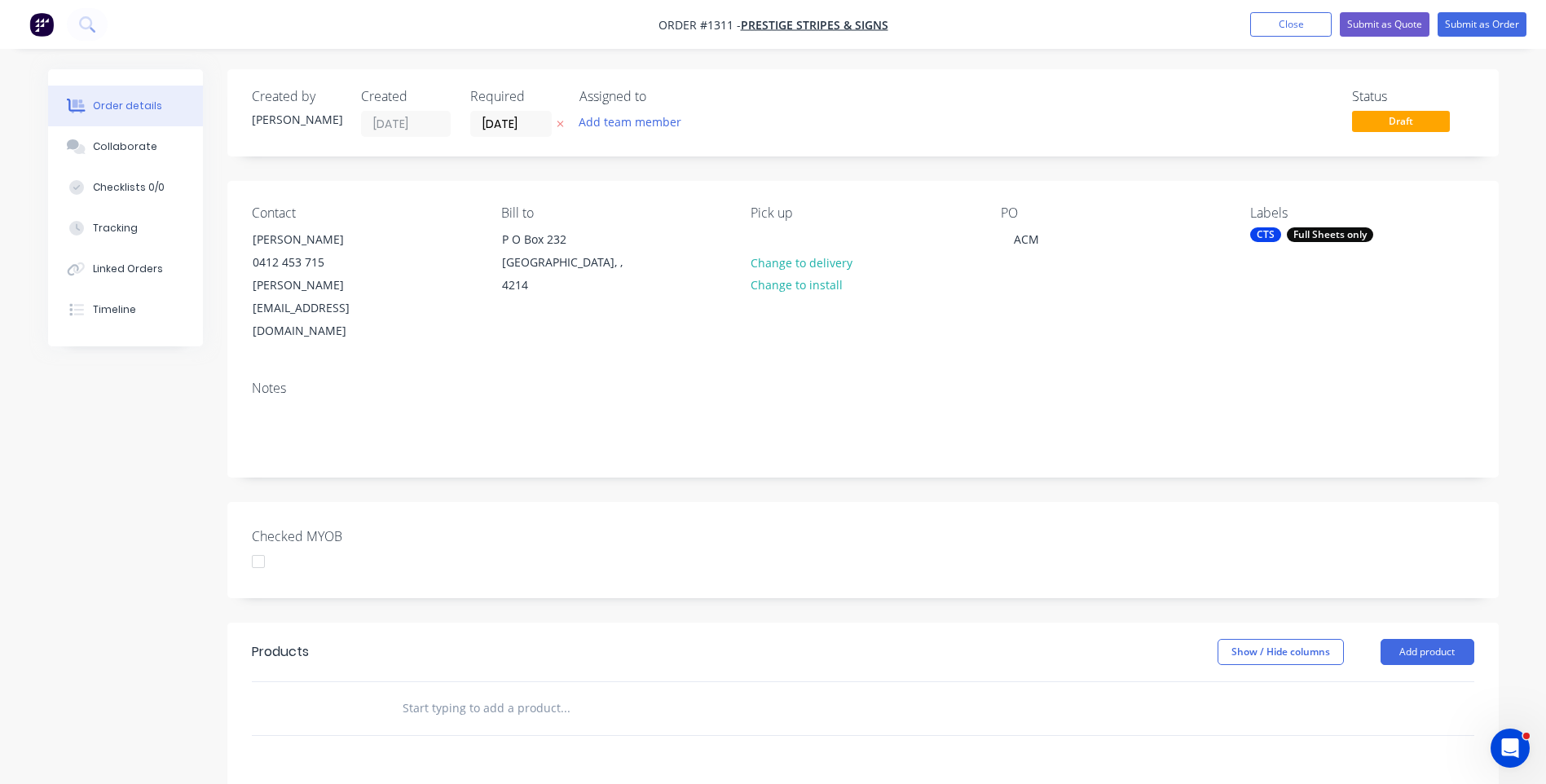
click at [1169, 292] on div "PO ACM" at bounding box center [1113, 274] width 224 height 137
click at [1426, 639] on button "Add product" at bounding box center [1427, 652] width 94 height 26
click at [1403, 681] on div "Product catalogue" at bounding box center [1397, 693] width 126 height 24
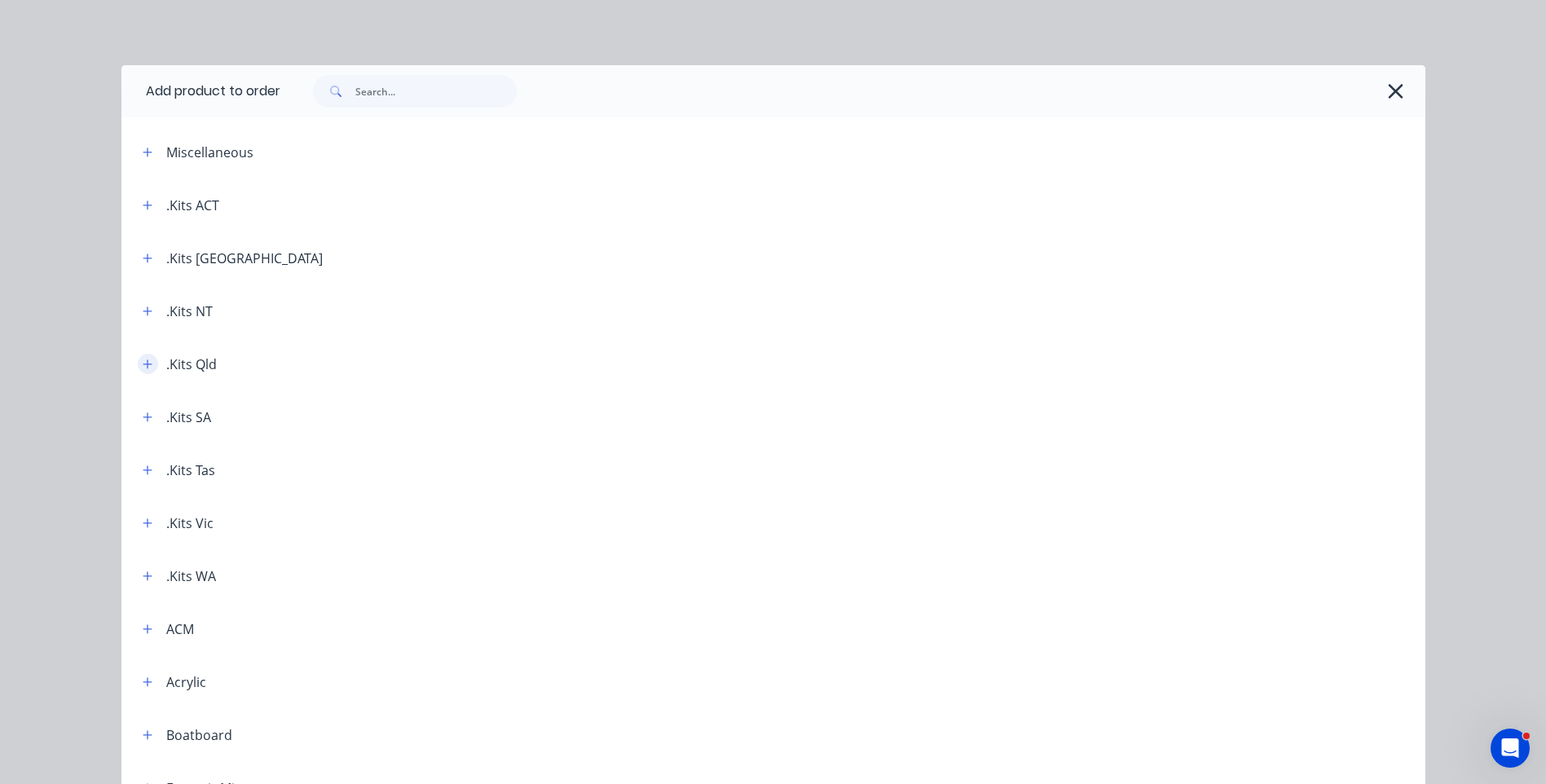
click at [142, 362] on icon "button" at bounding box center [147, 364] width 10 height 12
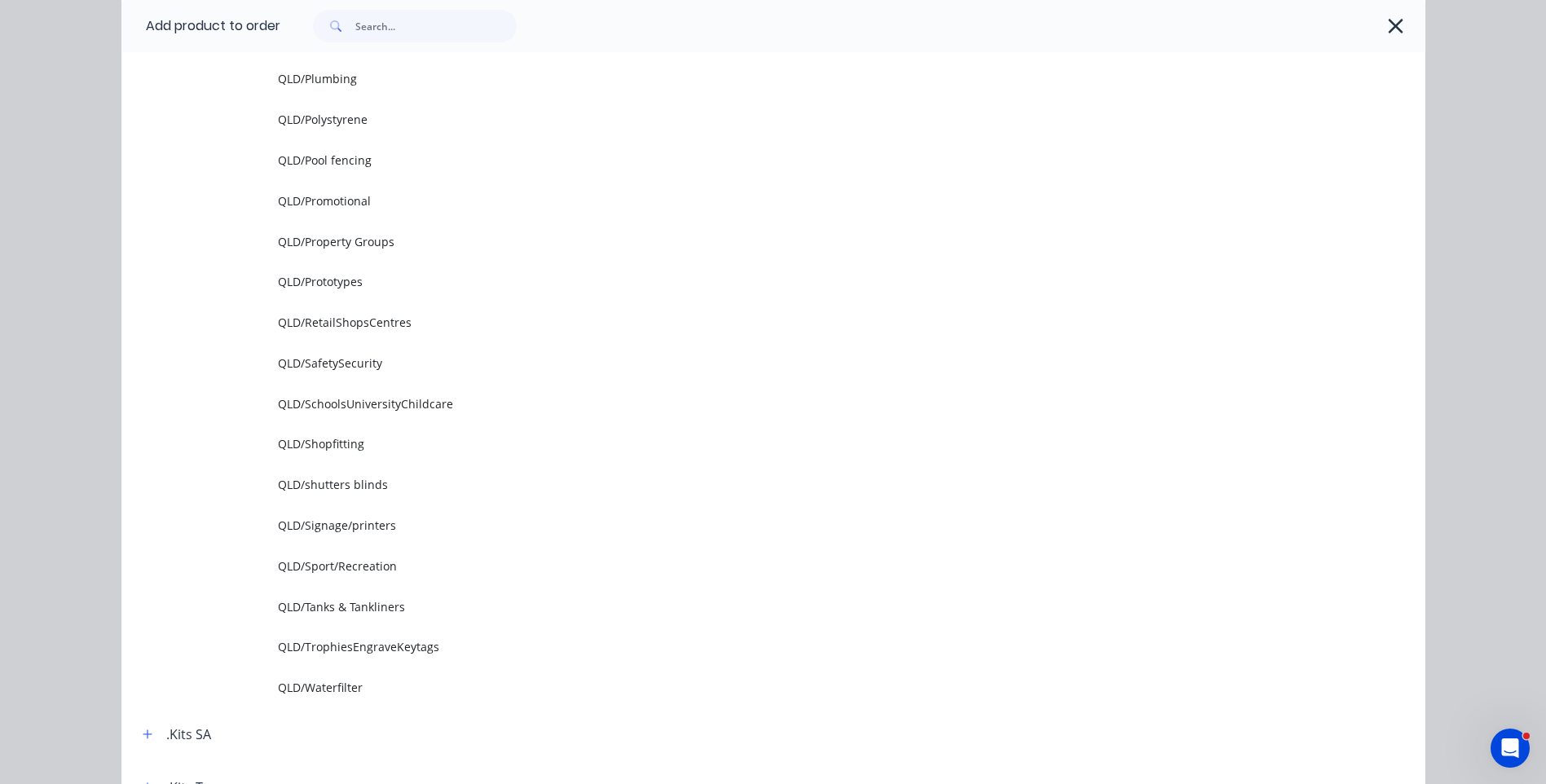
scroll to position [2037, 0]
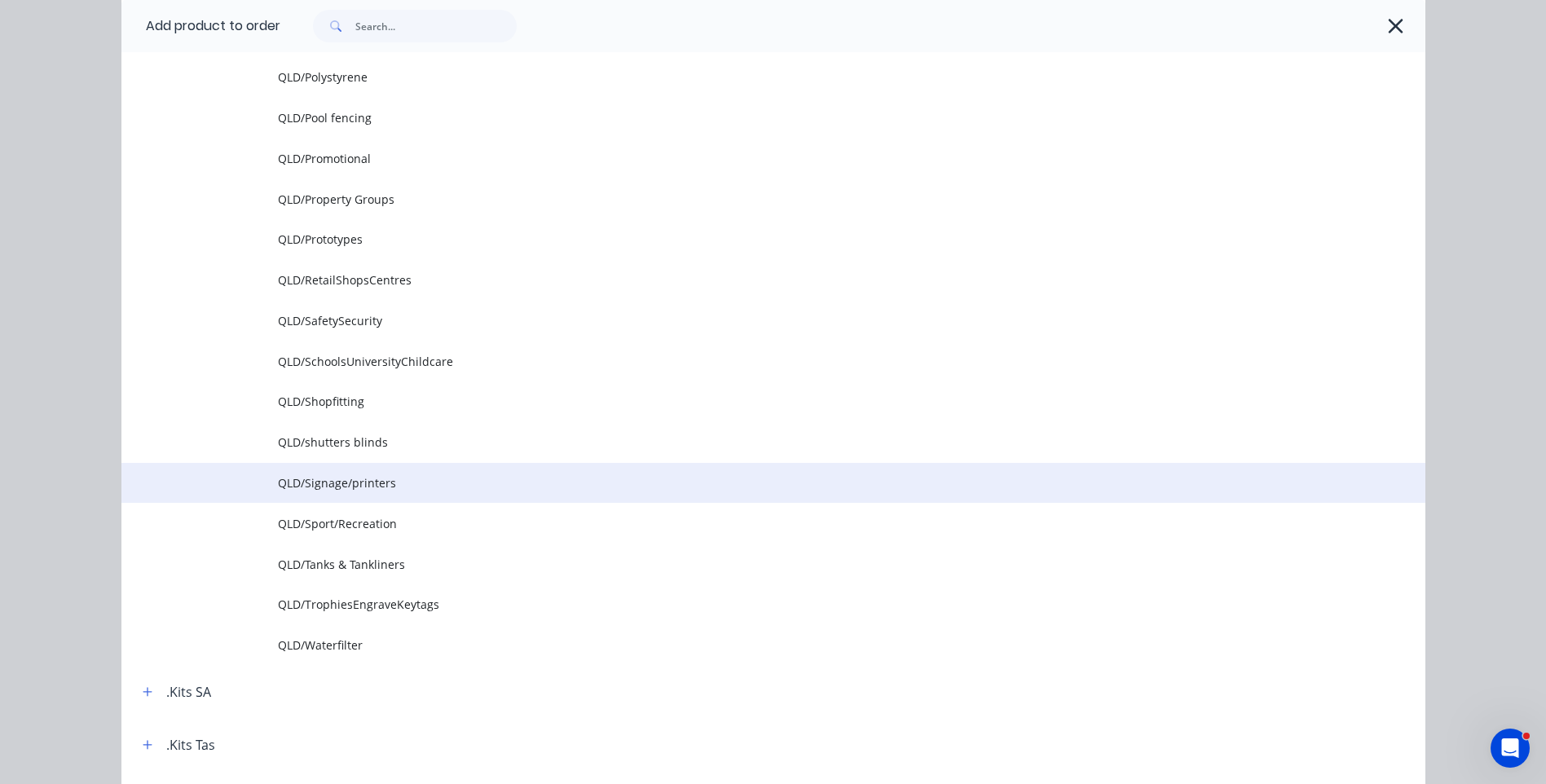
click at [343, 480] on span "QLD/Signage/printers" at bounding box center [737, 483] width 917 height 17
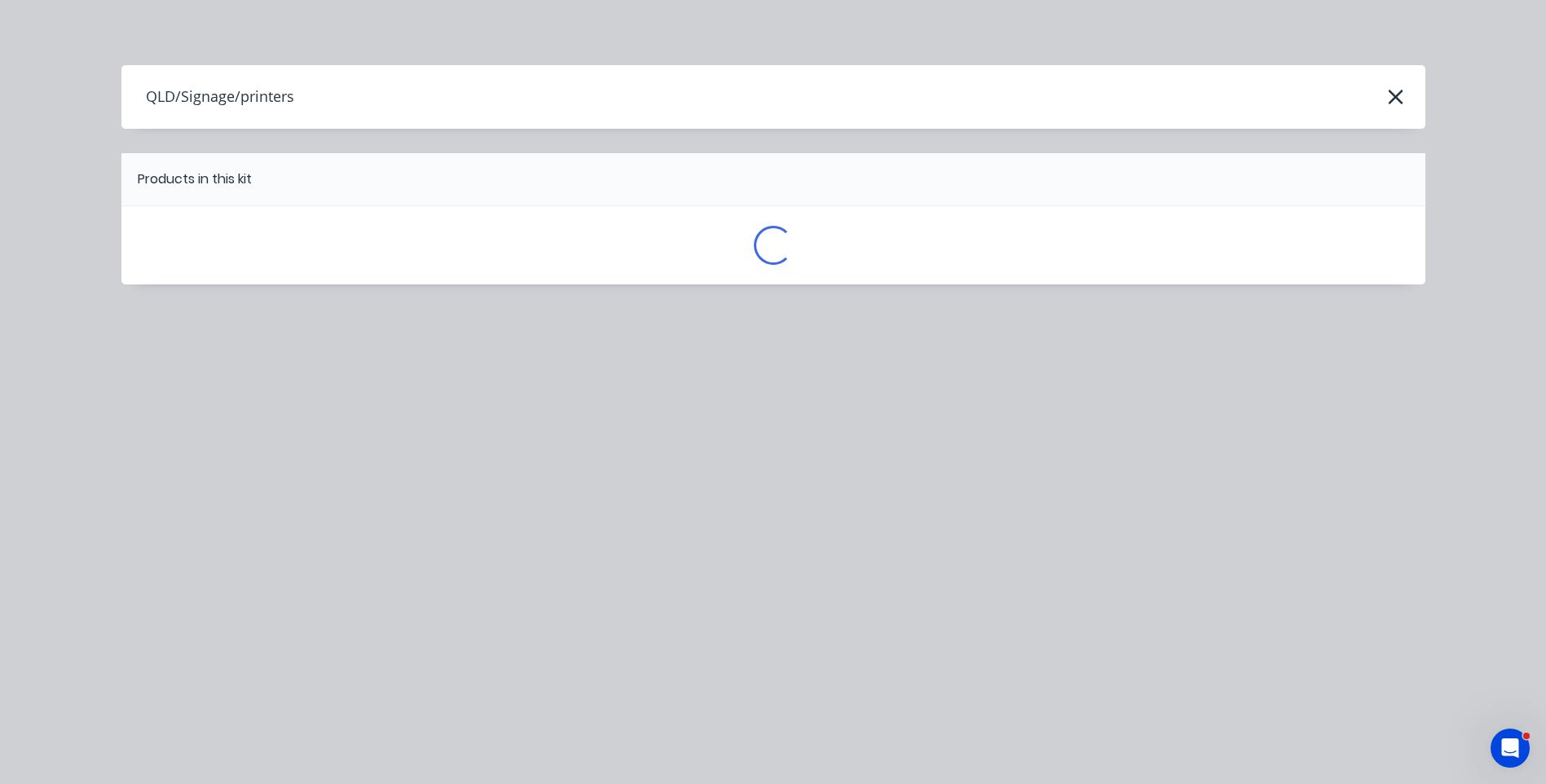
scroll to position [0, 0]
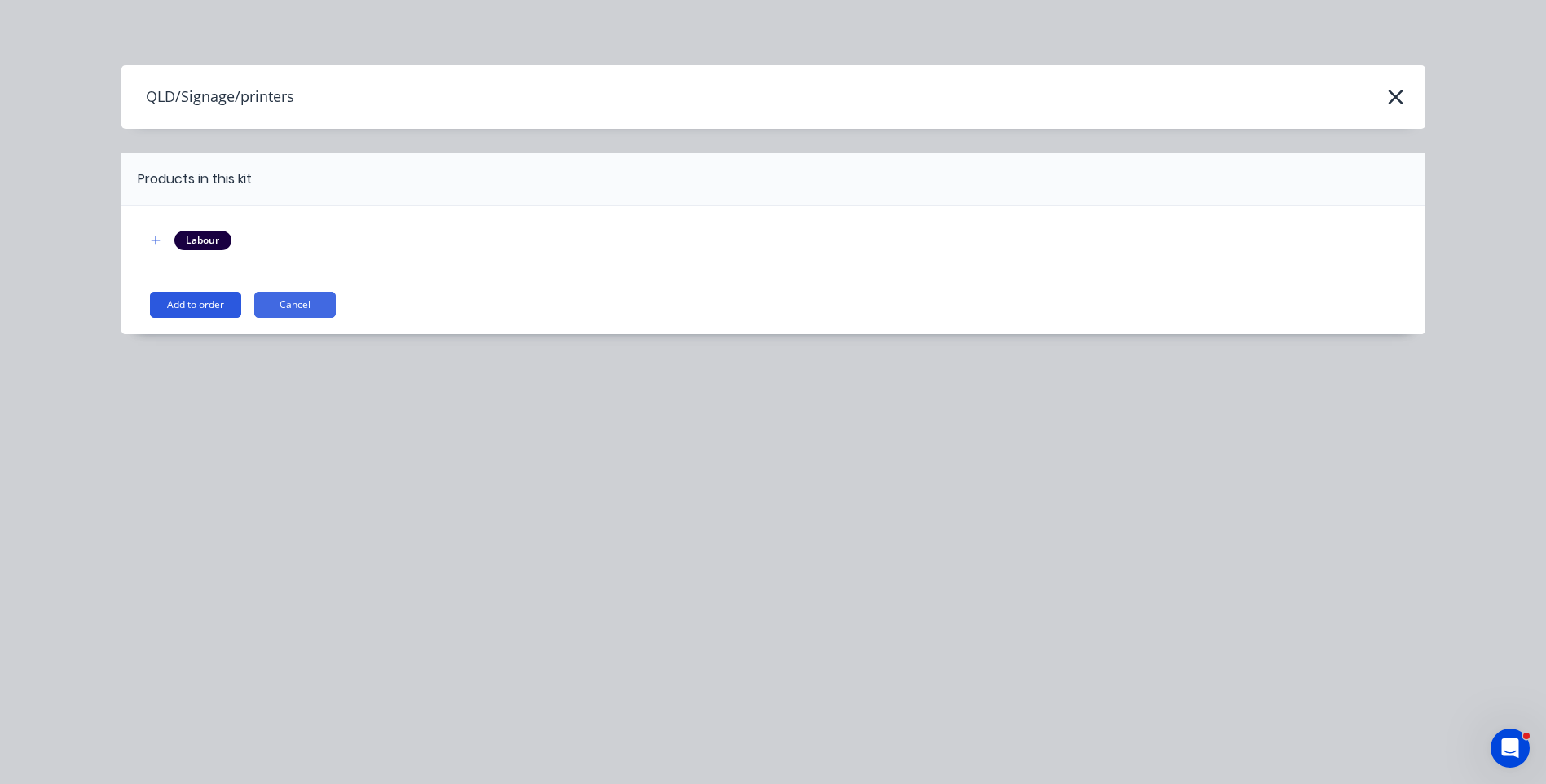
click at [202, 306] on button "Add to order" at bounding box center [195, 304] width 91 height 26
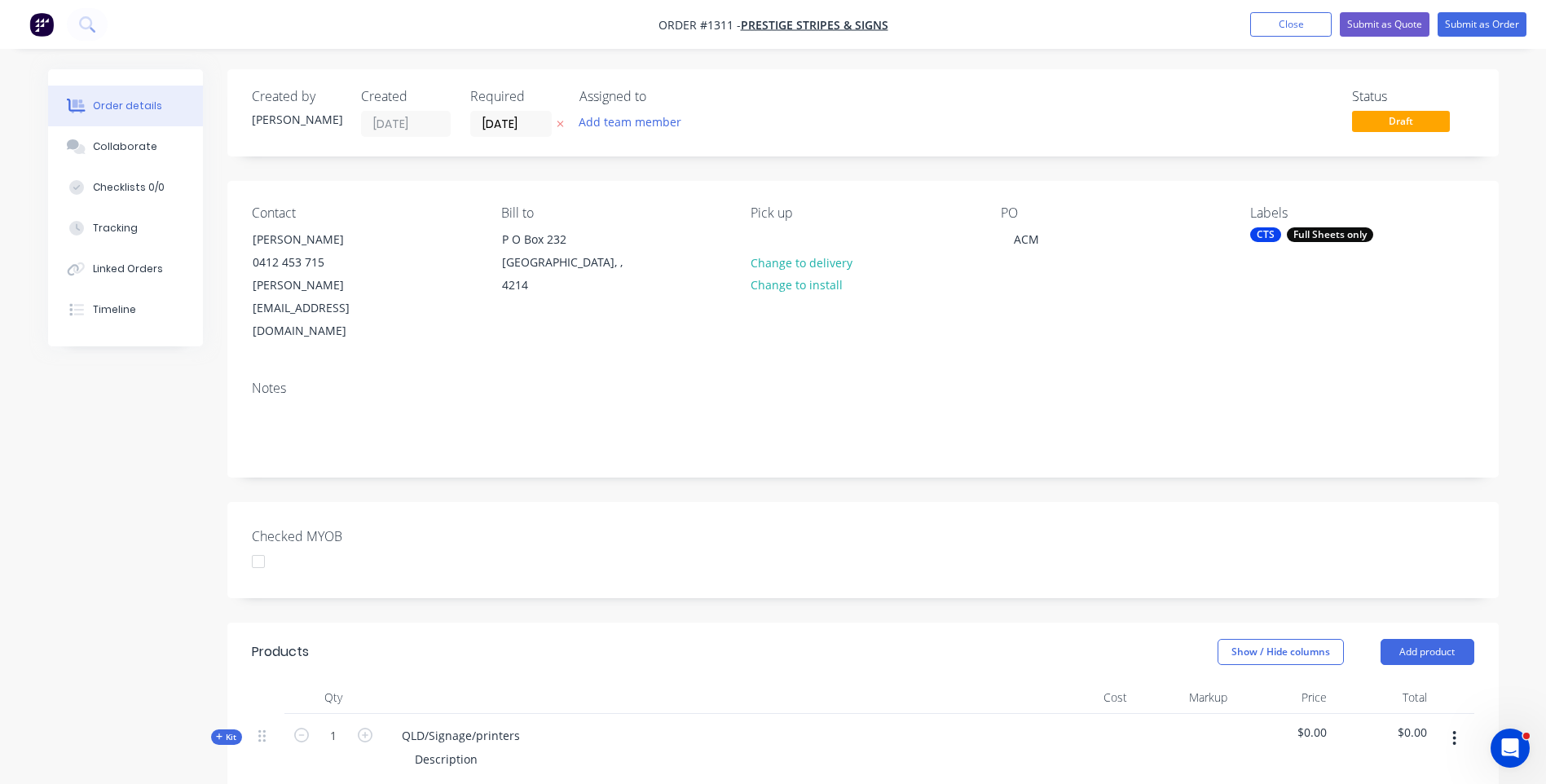
scroll to position [244, 0]
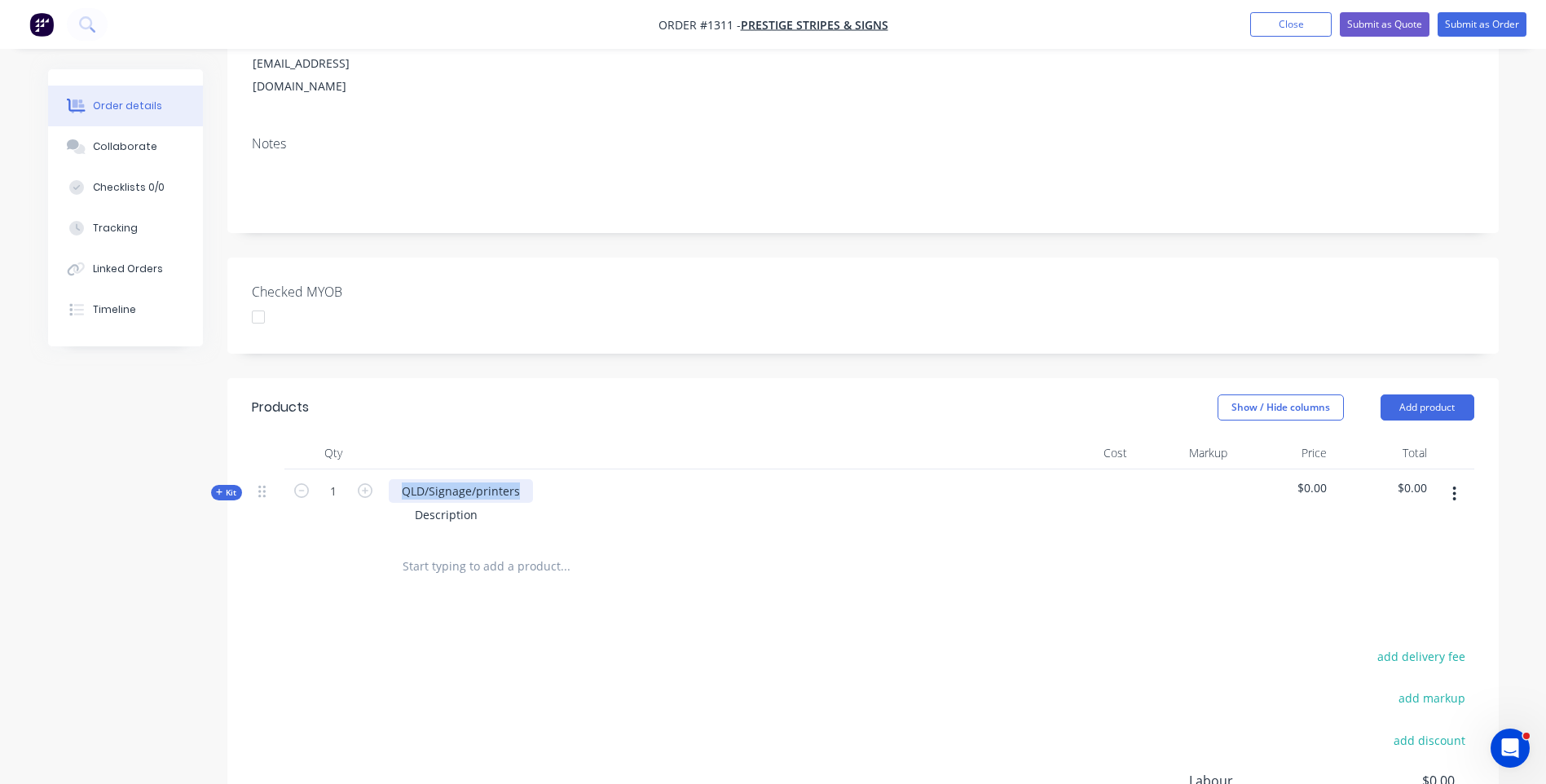
drag, startPoint x: 518, startPoint y: 444, endPoint x: 397, endPoint y: 445, distance: 121.0
click at [397, 479] on div "QLD/Signage/printers" at bounding box center [460, 491] width 144 height 24
drag, startPoint x: 481, startPoint y: 472, endPoint x: 402, endPoint y: 469, distance: 79.1
click at [402, 503] on div "Description" at bounding box center [445, 514] width 89 height 24
click at [369, 483] on icon "button" at bounding box center [365, 491] width 15 height 15
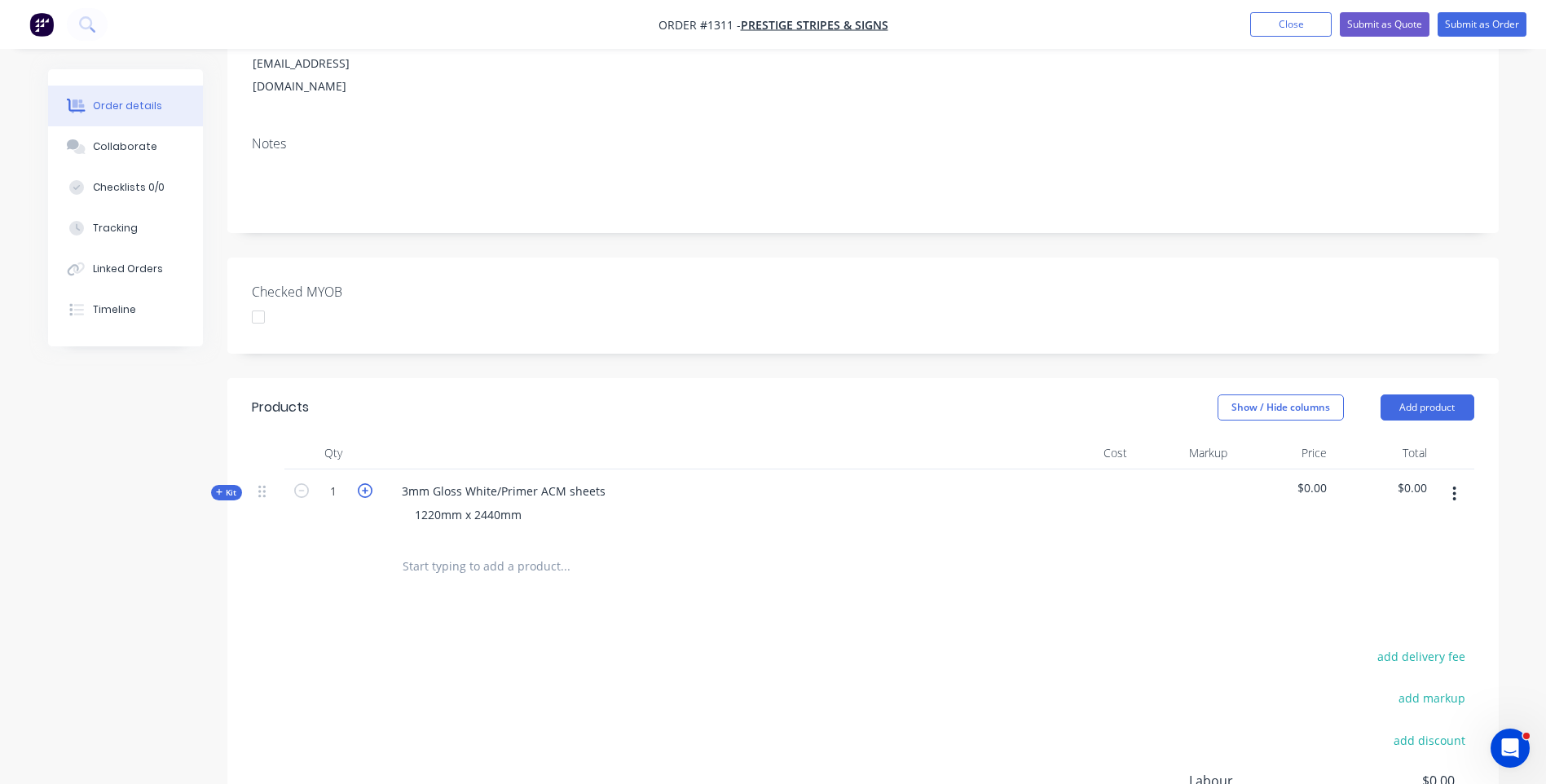
type input "2"
click at [217, 488] on icon at bounding box center [219, 492] width 7 height 7
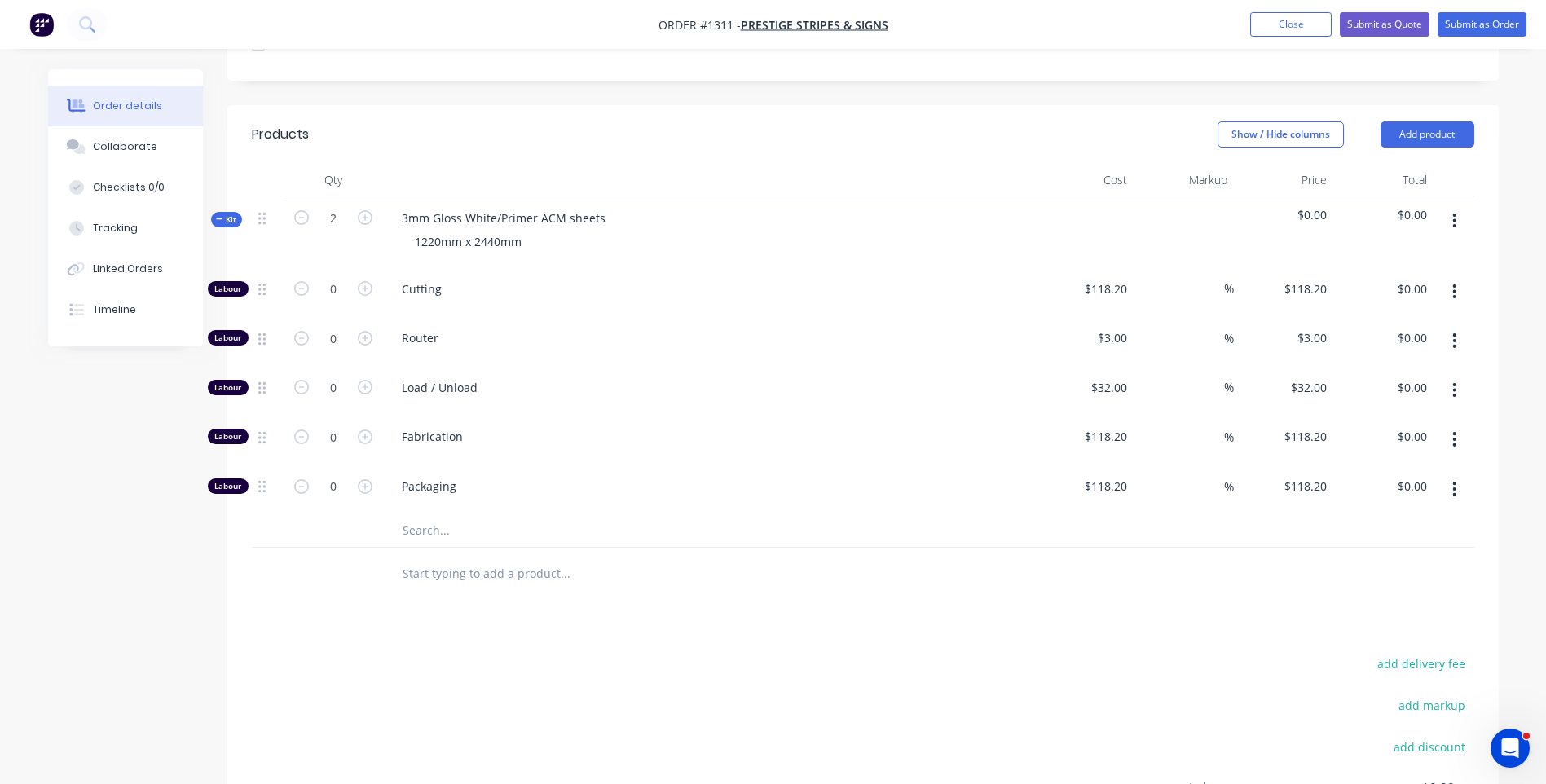
scroll to position [570, 0]
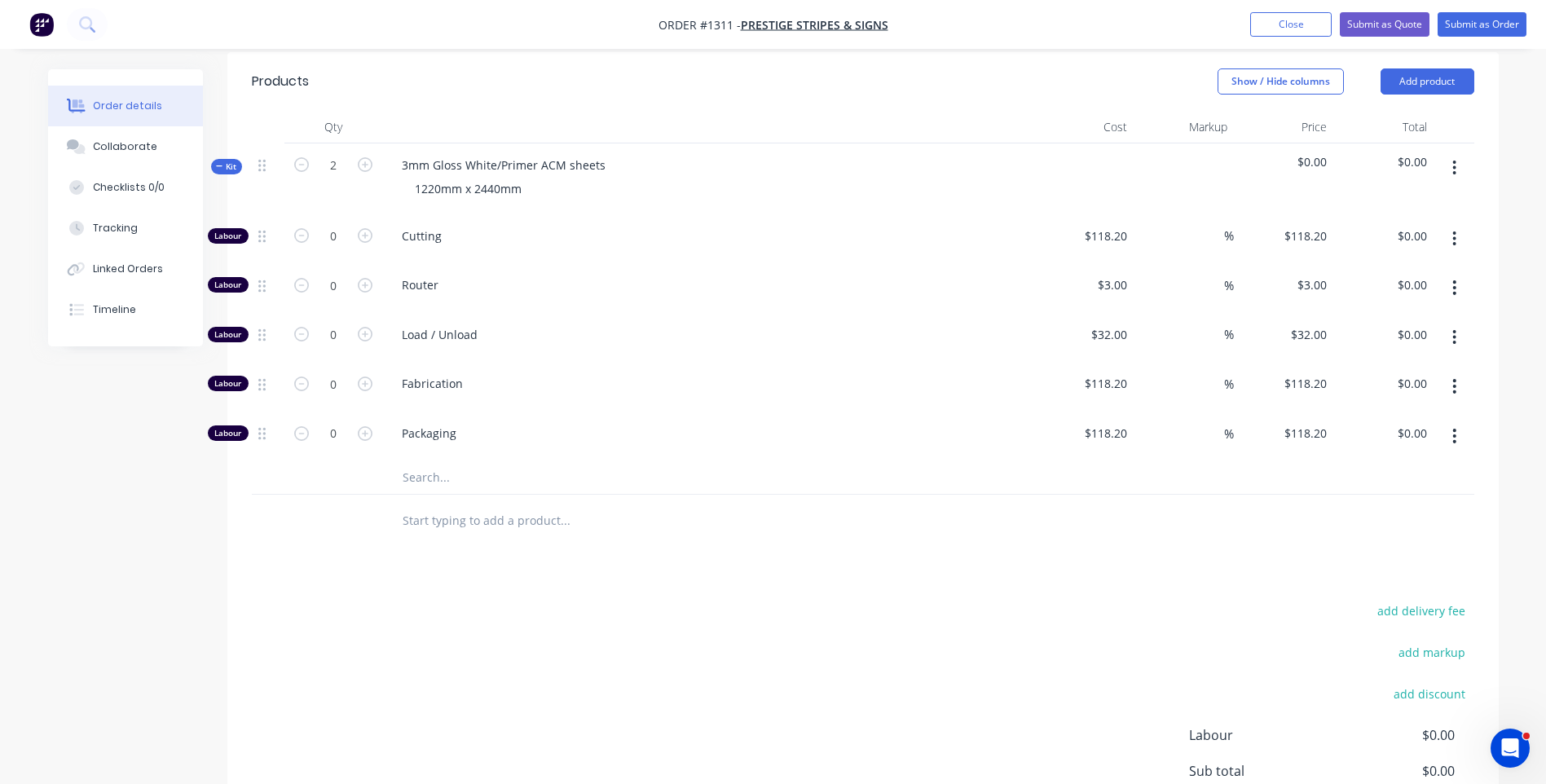
click at [419, 461] on input "text" at bounding box center [565, 477] width 326 height 32
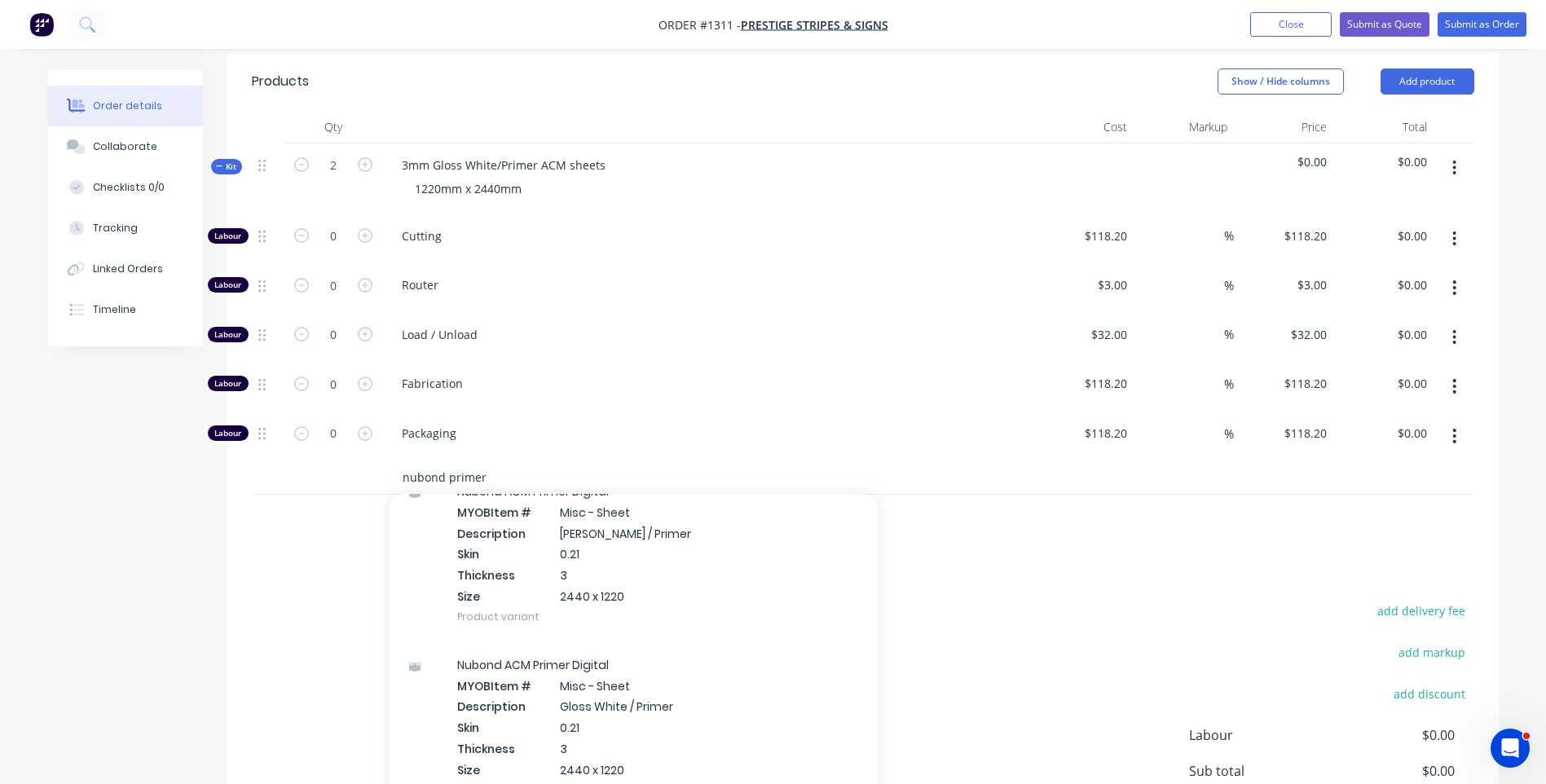
scroll to position [488, 0]
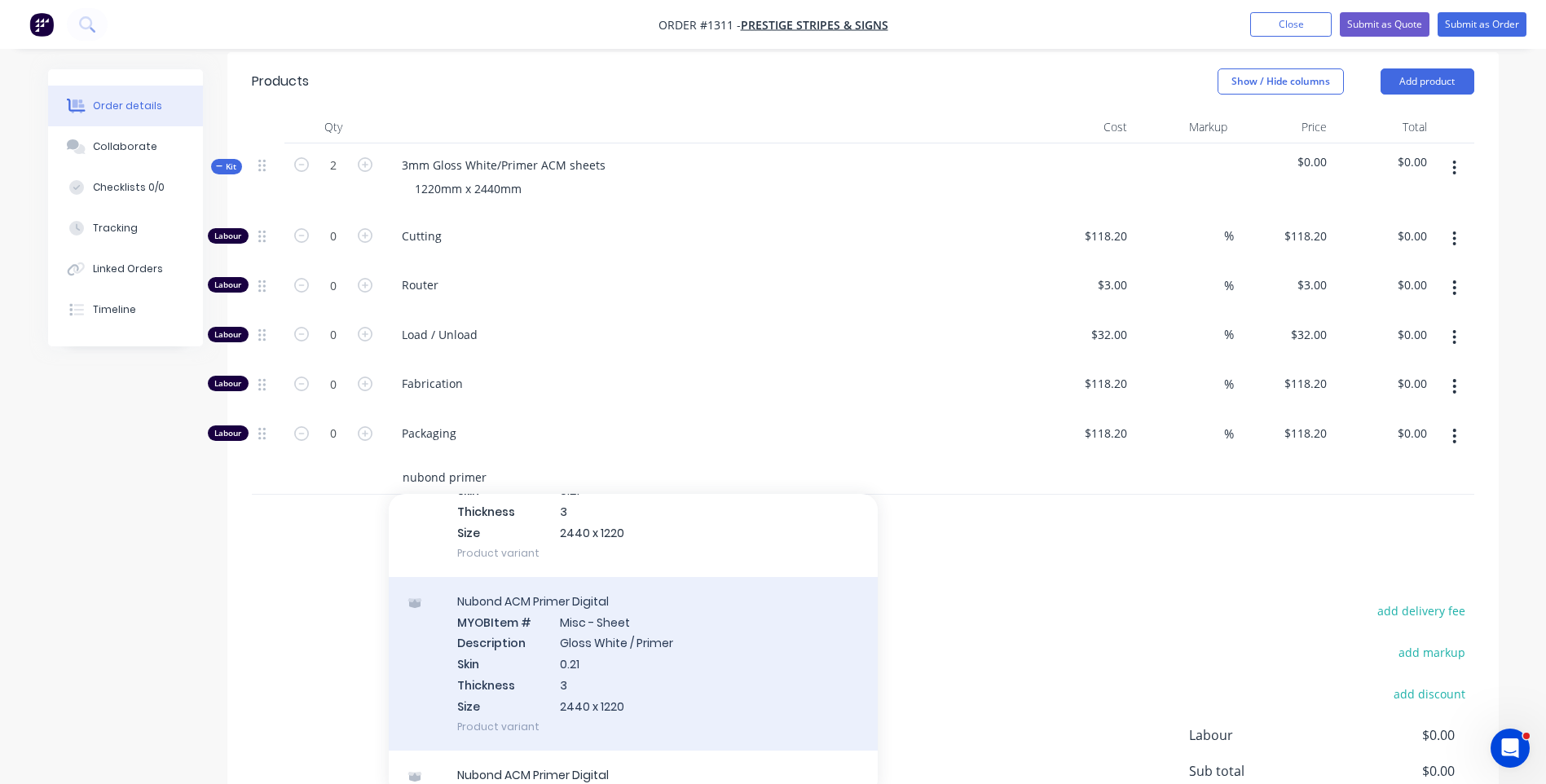
type input "nubond primer"
click at [554, 591] on div "Nubond ACM Primer Digital MYOB Item # Misc - Sheet Description Gloss White / Pr…" at bounding box center [633, 664] width 489 height 174
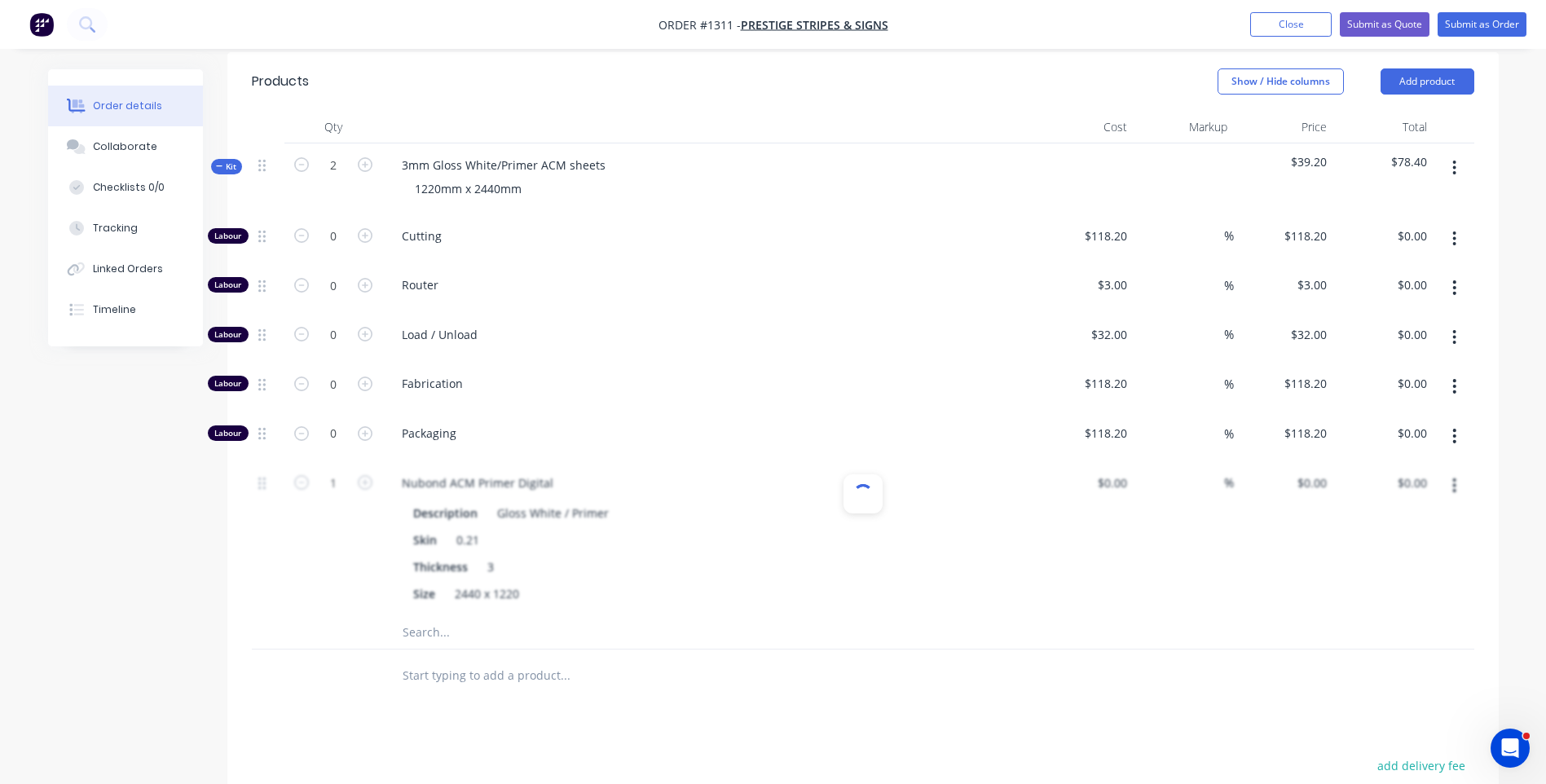
type input "$49.00"
type input "60"
type input "$78.40"
drag, startPoint x: 363, startPoint y: 434, endPoint x: 372, endPoint y: 439, distance: 10.3
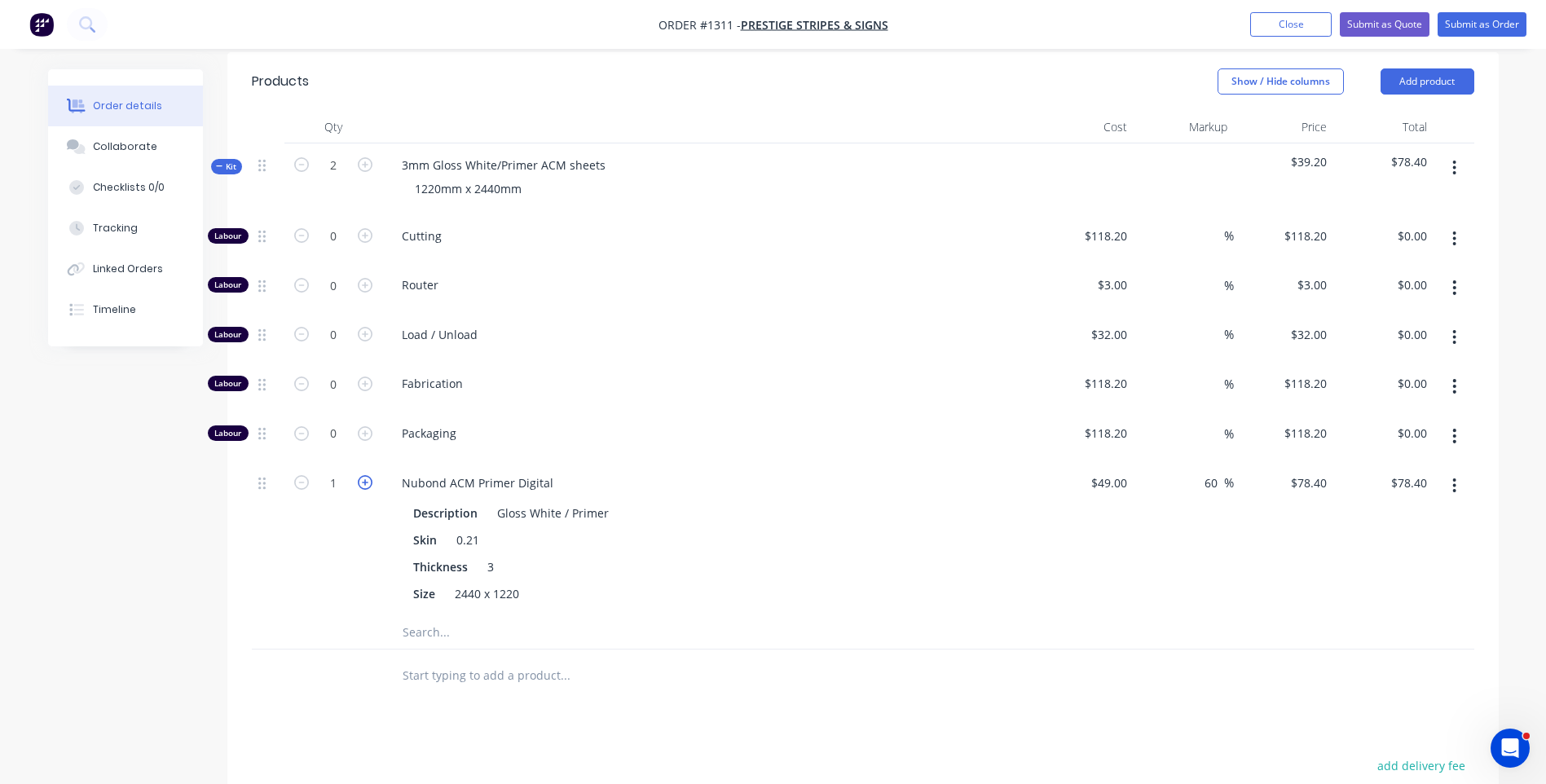
click at [361, 475] on icon "button" at bounding box center [365, 483] width 15 height 15
type input "2"
type input "$156.80"
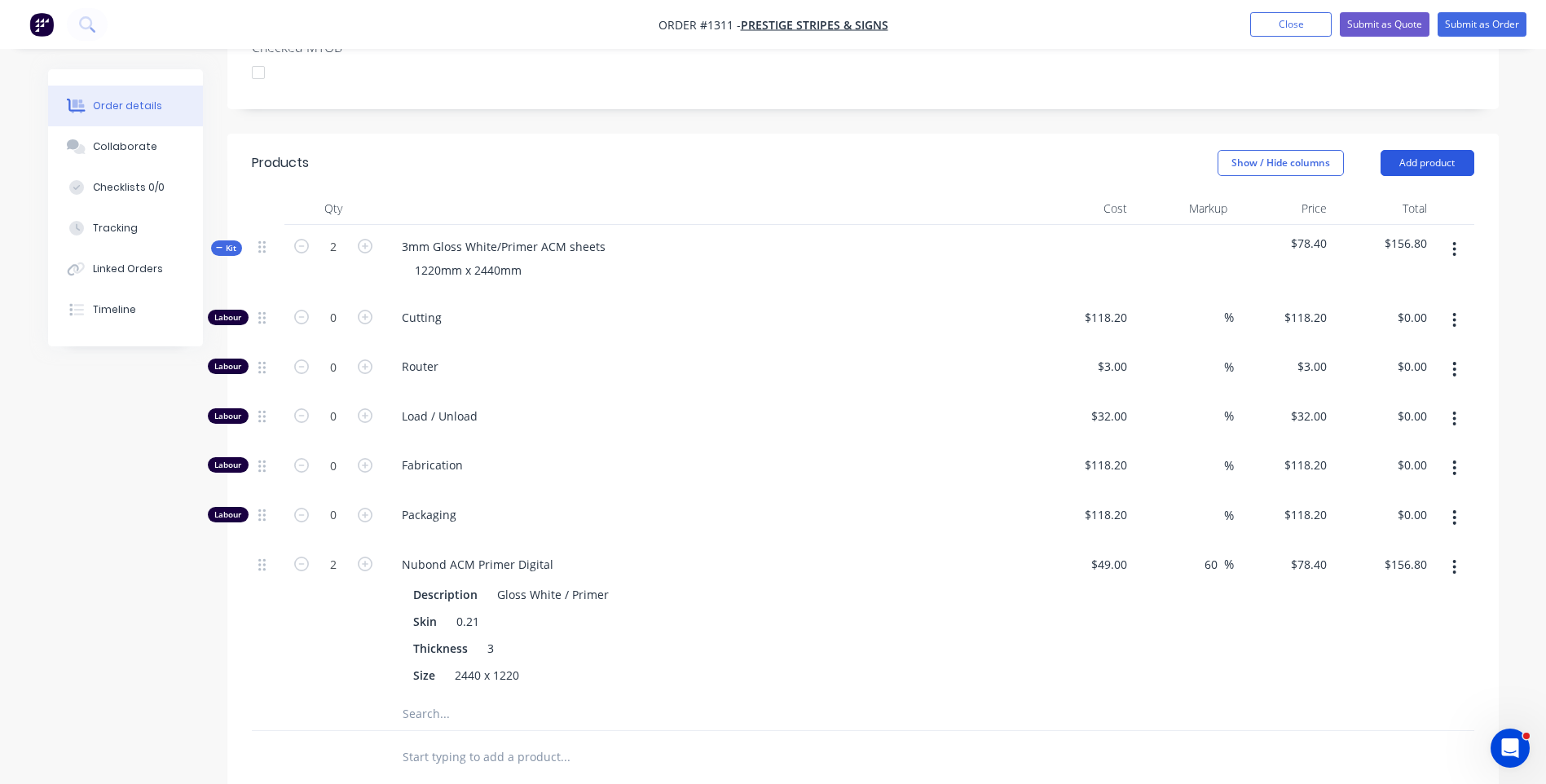
click at [1429, 150] on button "Add product" at bounding box center [1427, 162] width 94 height 26
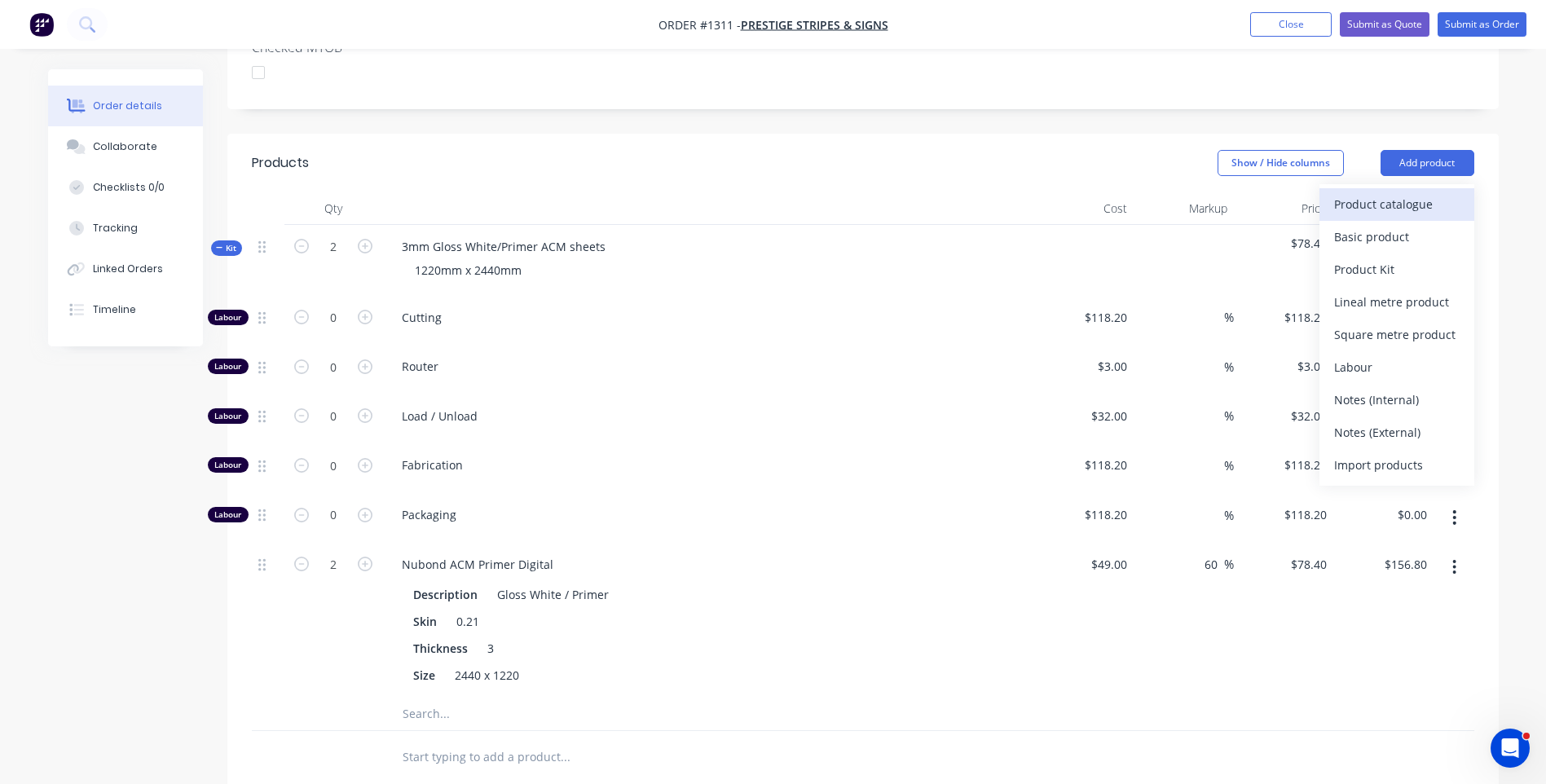
click at [1364, 192] on div "Product catalogue" at bounding box center [1397, 204] width 126 height 24
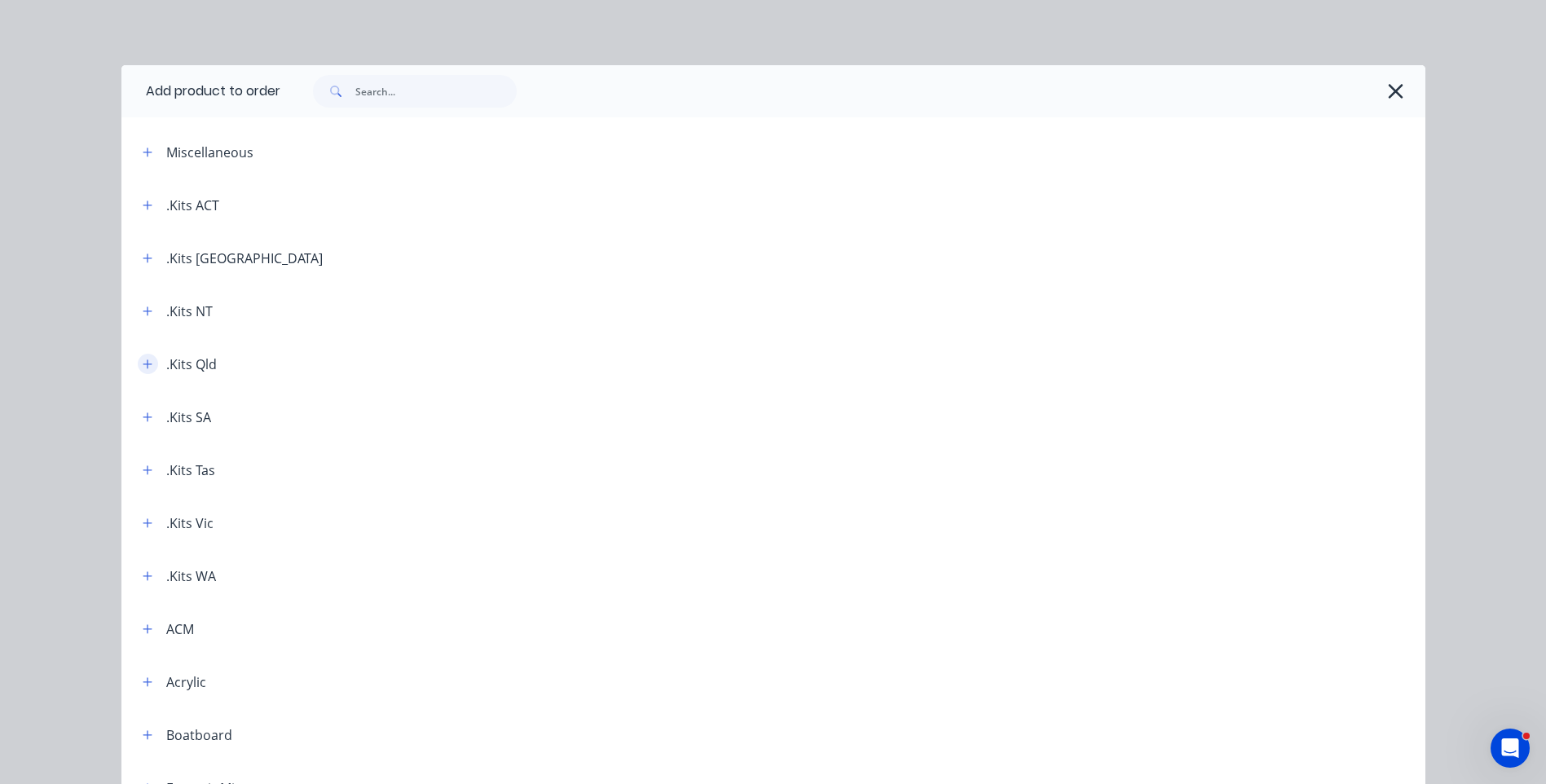
click at [142, 368] on icon "button" at bounding box center [147, 364] width 10 height 12
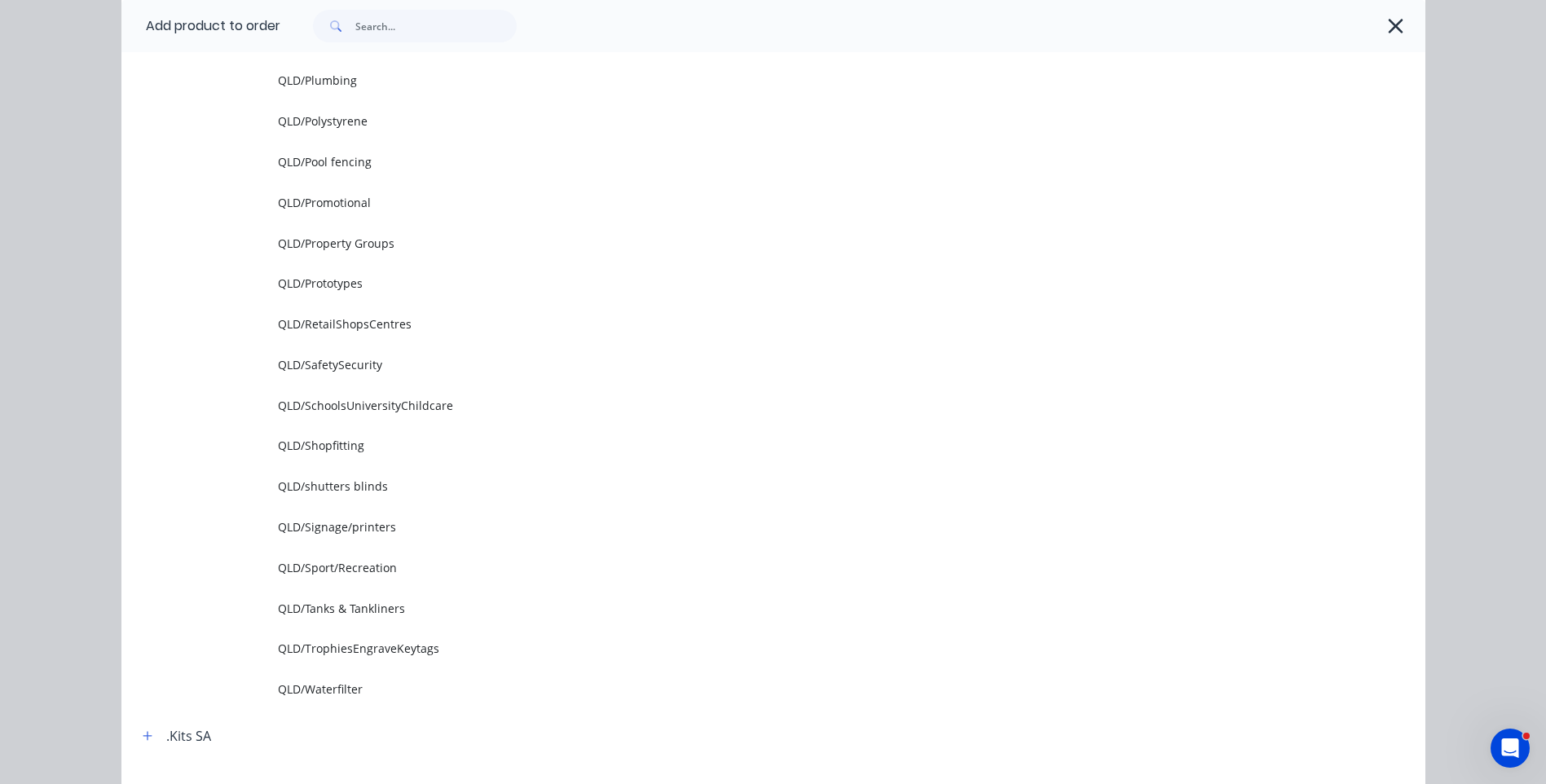
scroll to position [2037, 0]
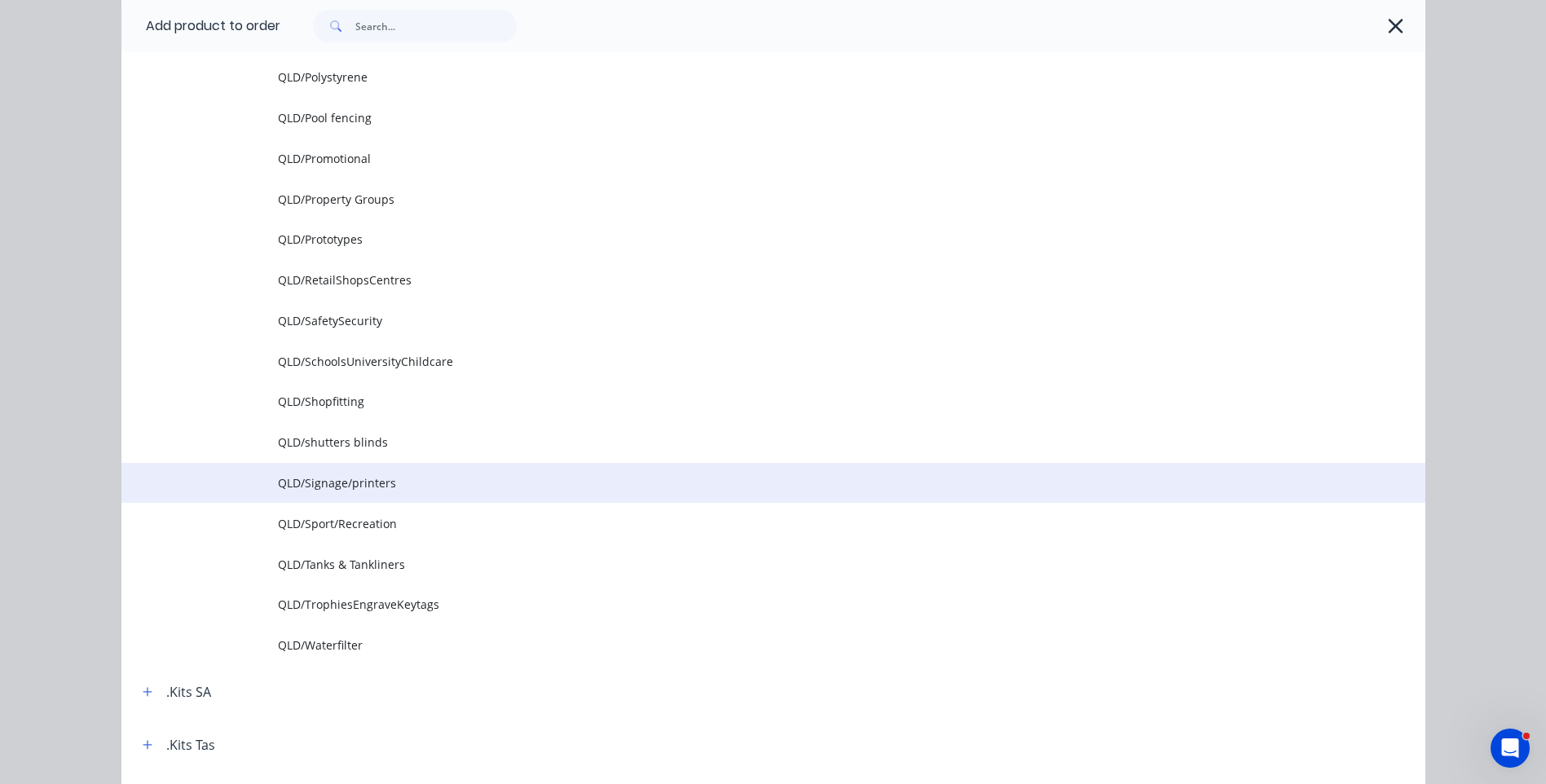
click at [375, 488] on span "QLD/Signage/printers" at bounding box center [737, 483] width 917 height 17
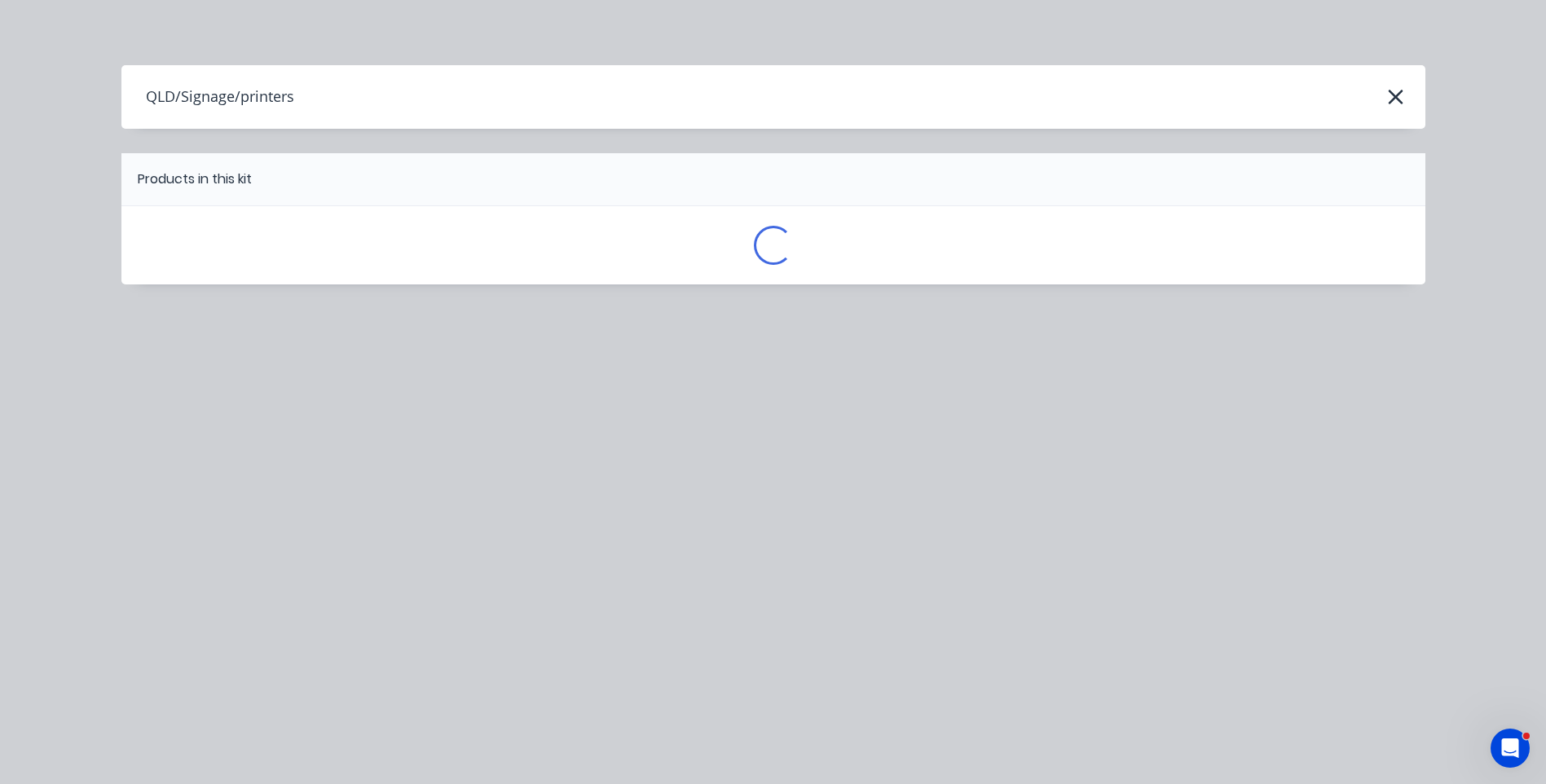
scroll to position [0, 0]
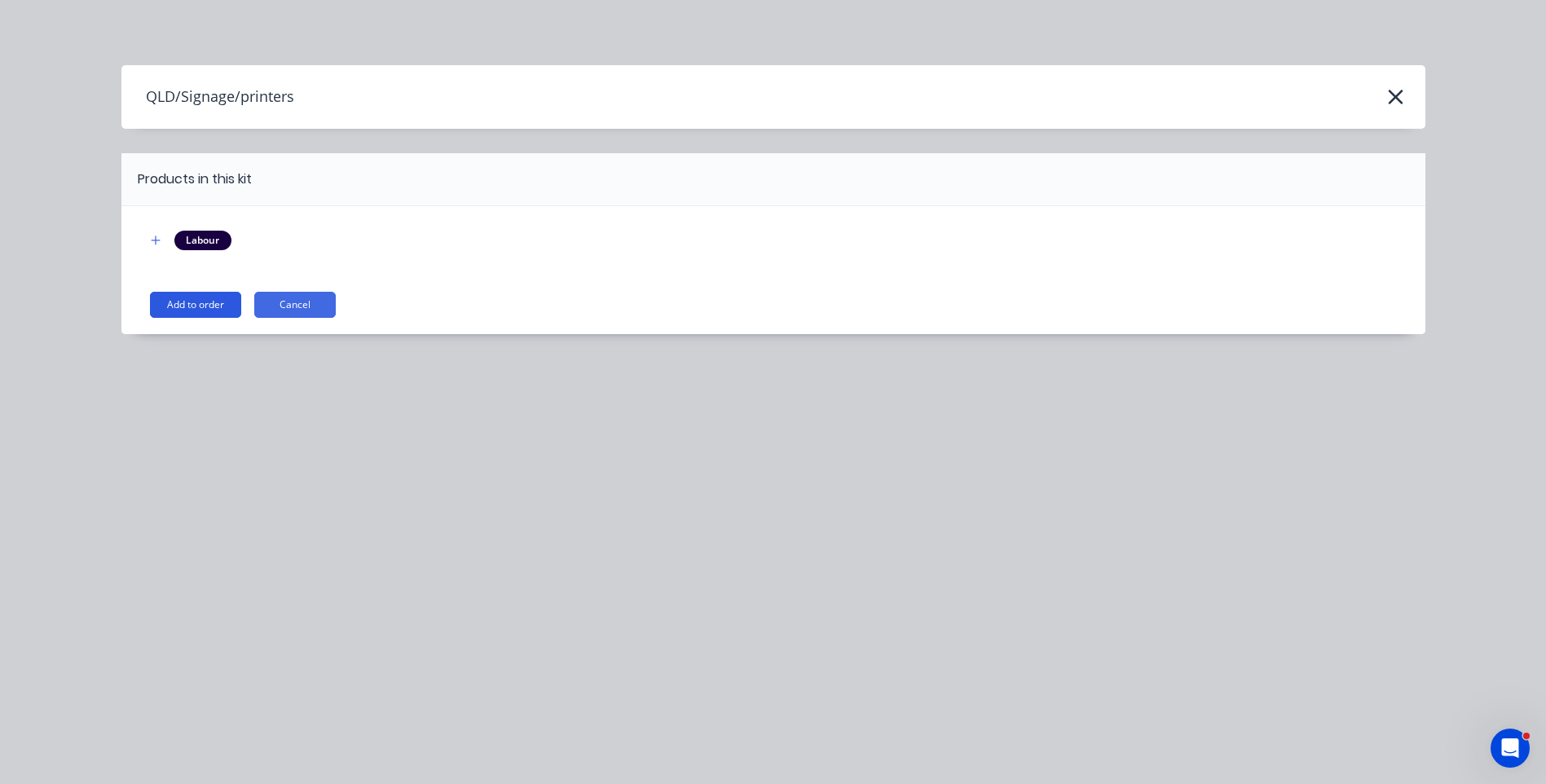
click at [187, 310] on button "Add to order" at bounding box center [195, 304] width 91 height 26
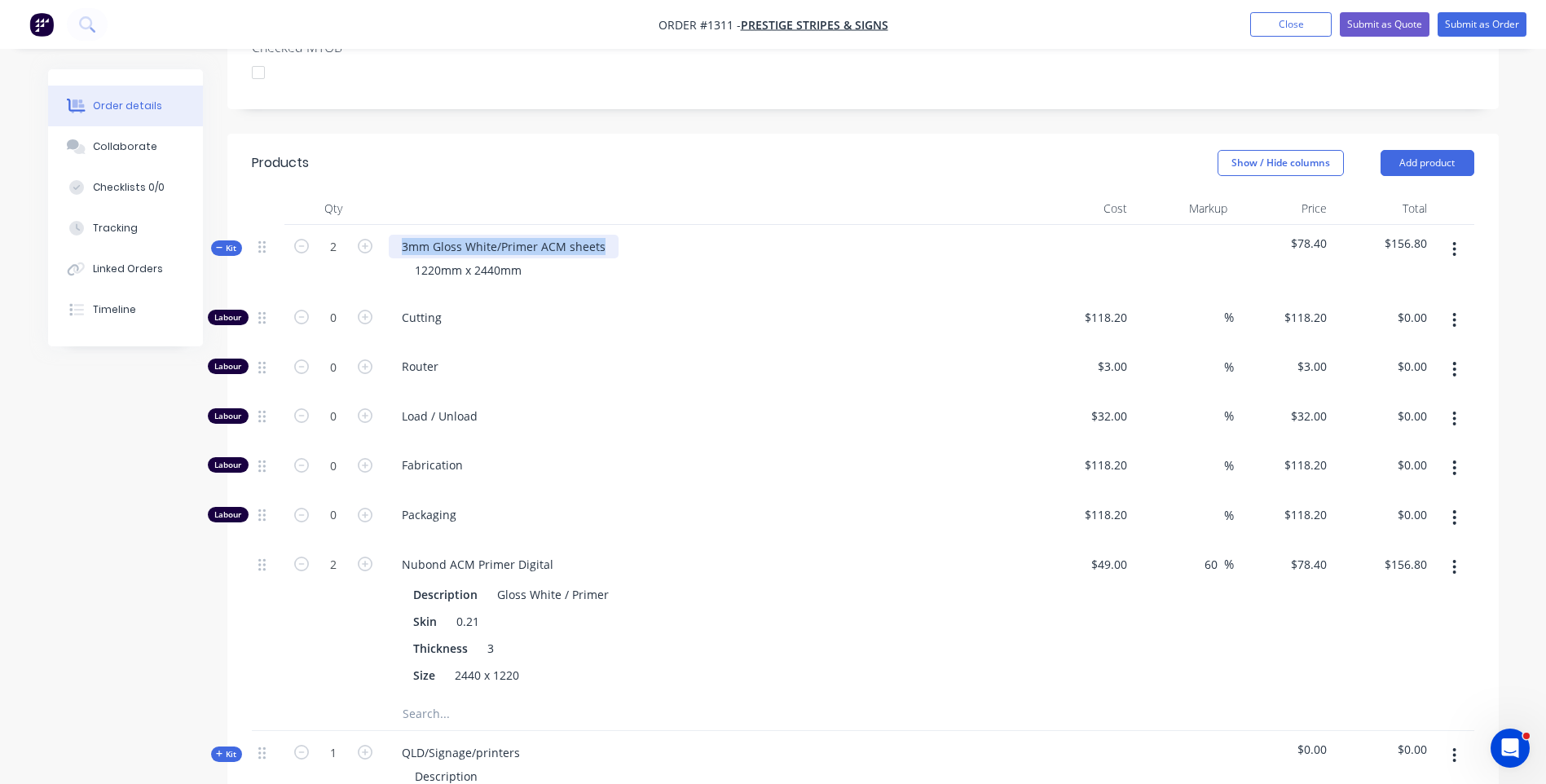
drag, startPoint x: 601, startPoint y: 201, endPoint x: 396, endPoint y: 200, distance: 205.0
click at [396, 234] on div "3mm Gloss White/Primer ACM sheets" at bounding box center [503, 246] width 230 height 24
copy div "3mm Gloss White/Primer ACM sheets"
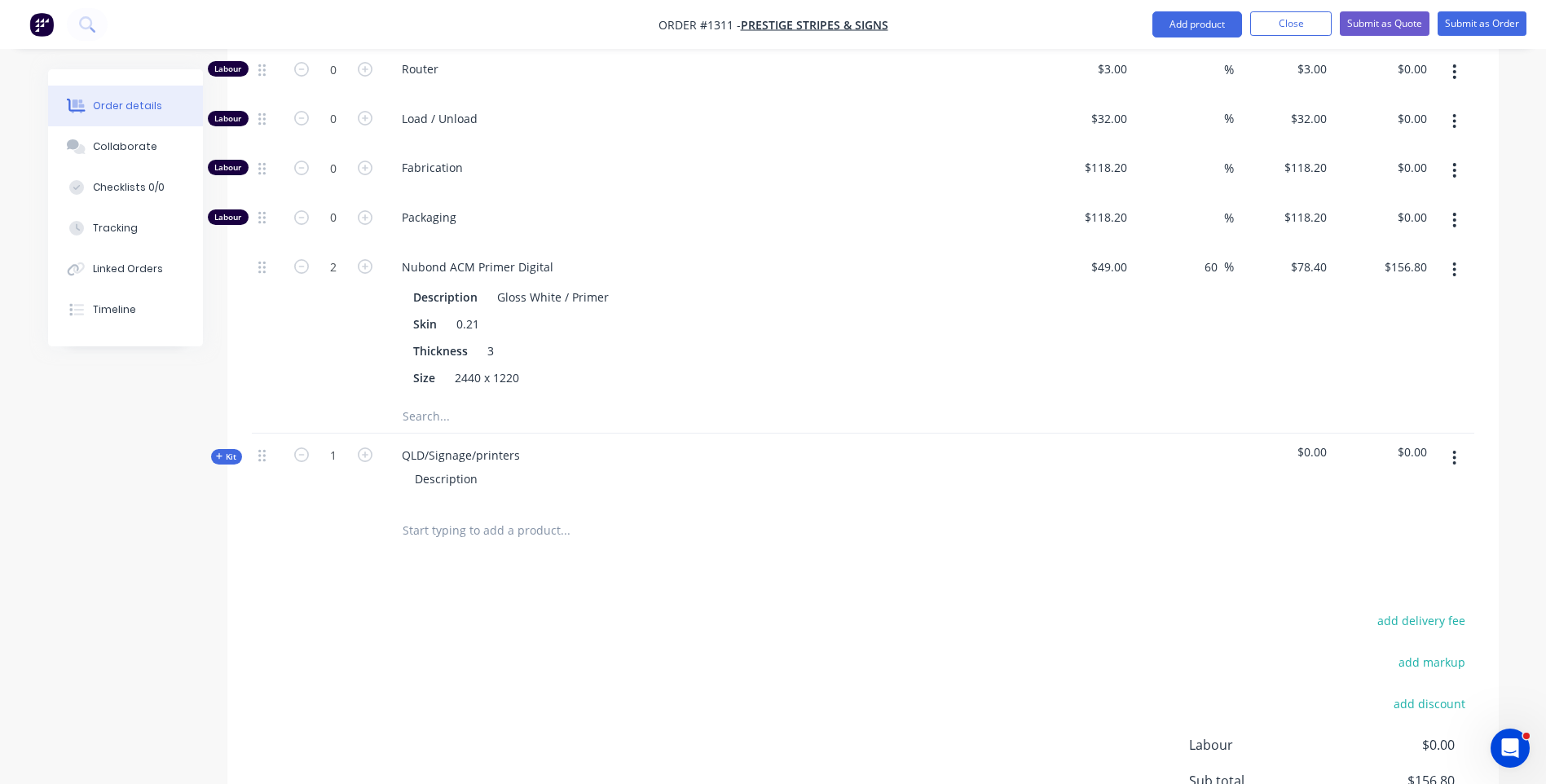
scroll to position [815, 0]
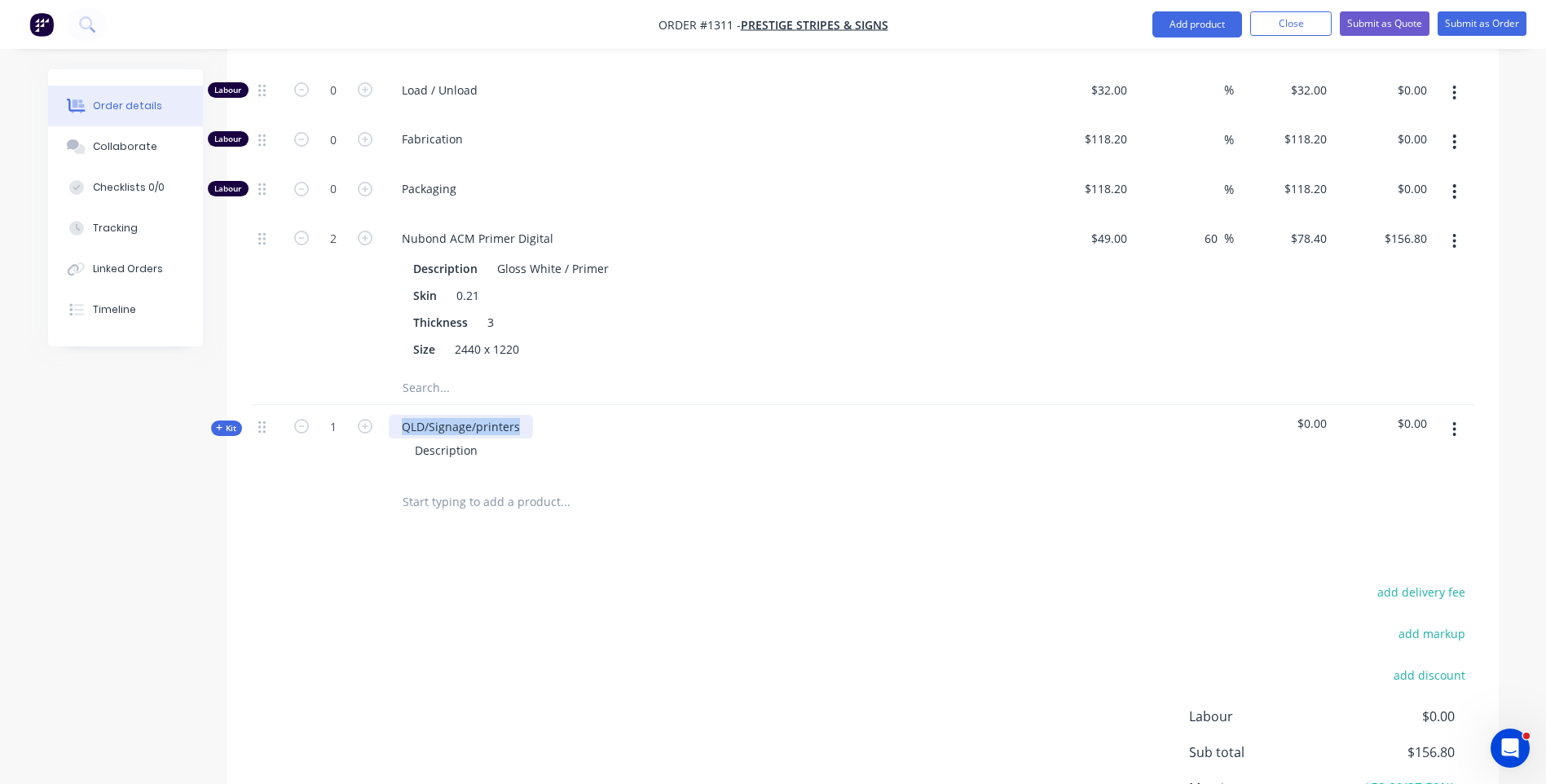
drag, startPoint x: 522, startPoint y: 384, endPoint x: 399, endPoint y: 382, distance: 123.0
click at [399, 415] on div "QLD/Signage/printers" at bounding box center [460, 426] width 144 height 24
paste div
drag, startPoint x: 488, startPoint y: 406, endPoint x: 409, endPoint y: 406, distance: 79.0
click at [409, 438] on div "Description" at bounding box center [445, 450] width 89 height 24
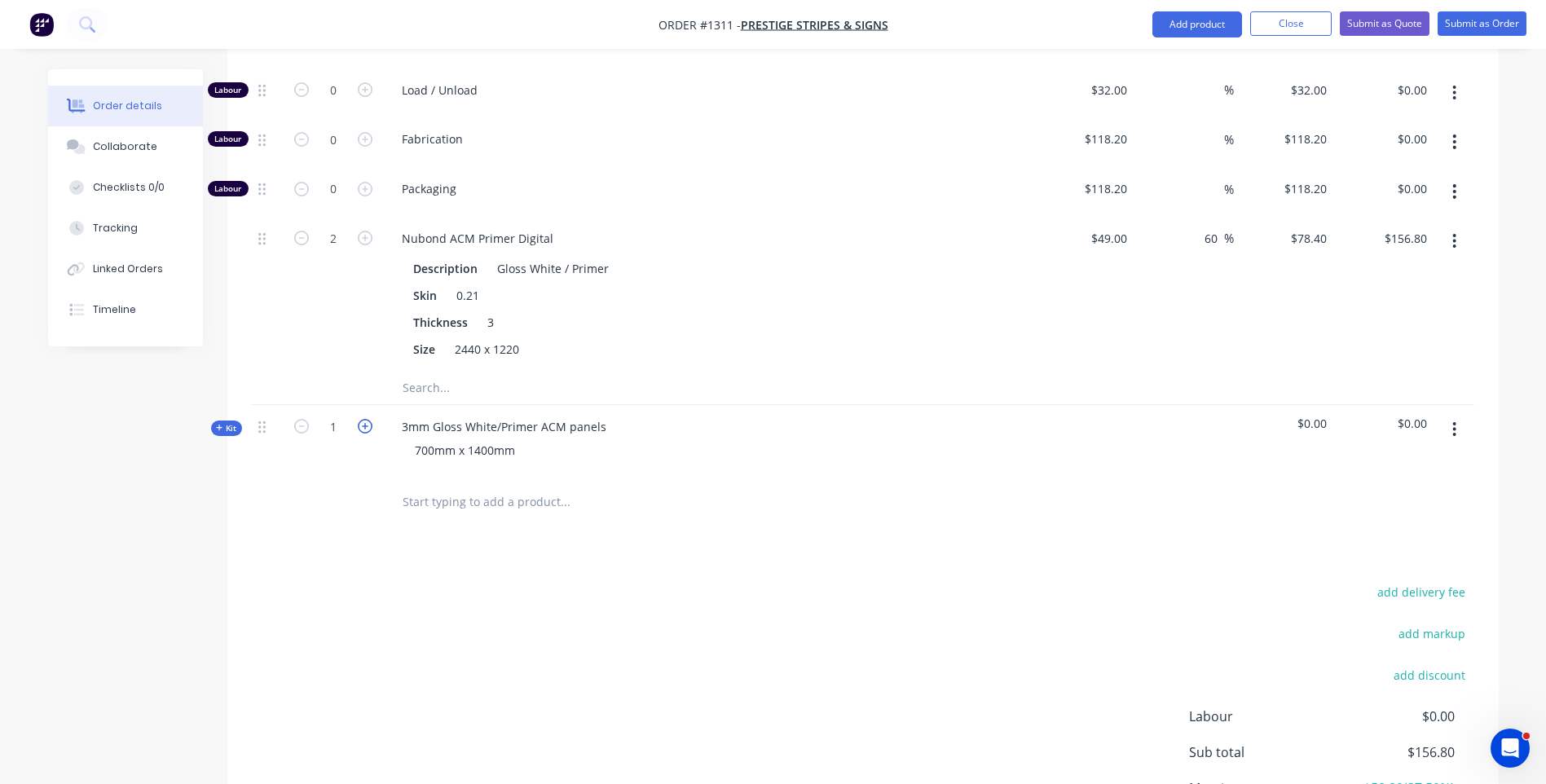
click at [366, 419] on icon "button" at bounding box center [365, 426] width 15 height 15
click at [365, 419] on icon "button" at bounding box center [365, 426] width 15 height 15
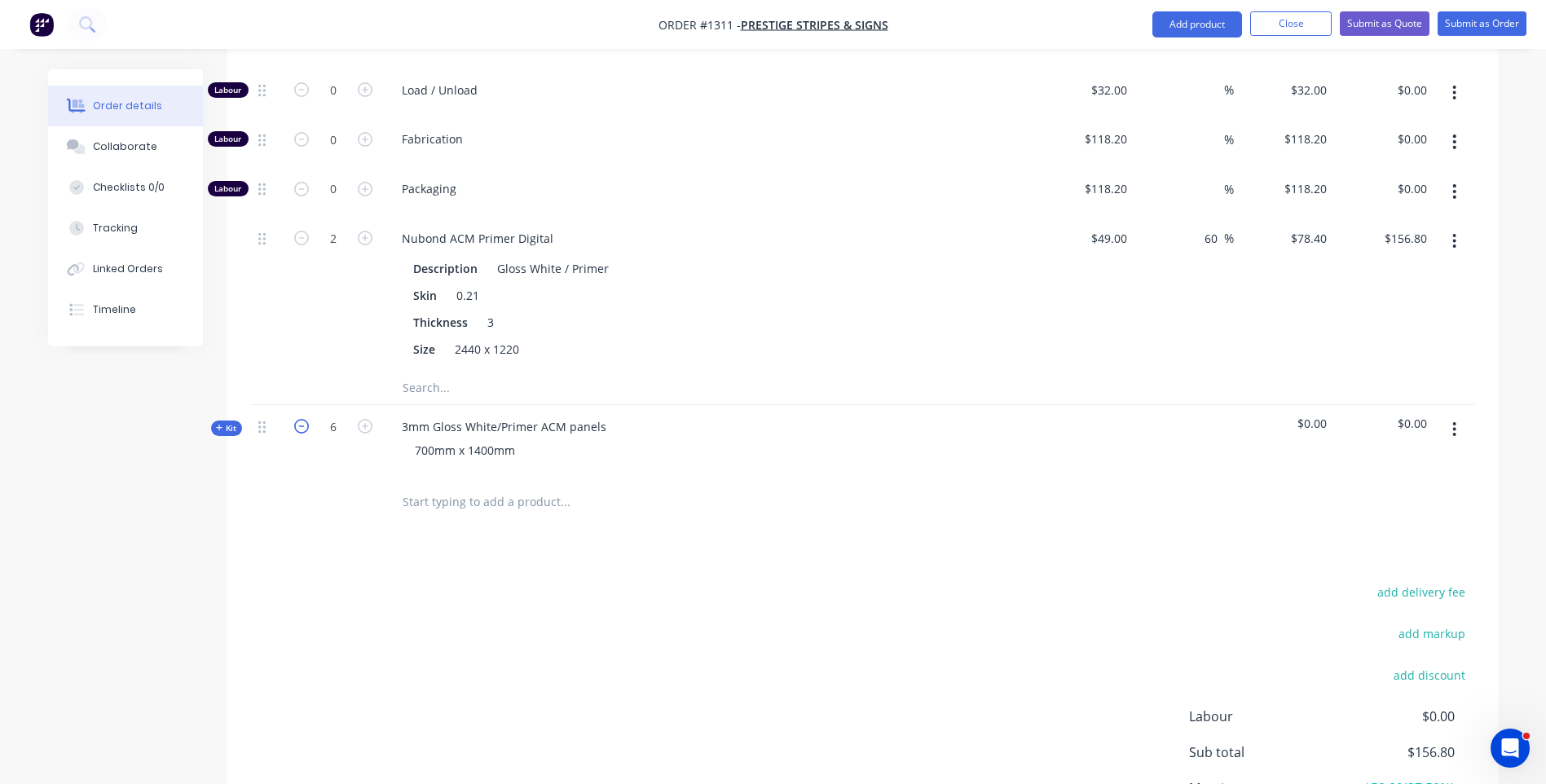
click at [306, 419] on icon "button" at bounding box center [301, 426] width 15 height 15
type input "5"
click at [474, 531] on div "Products Show / Hide columns Add product Qty Cost Markup Price Total Kit 2 3mm …" at bounding box center [863, 363] width 1271 height 1112
click at [218, 424] on icon at bounding box center [219, 428] width 7 height 8
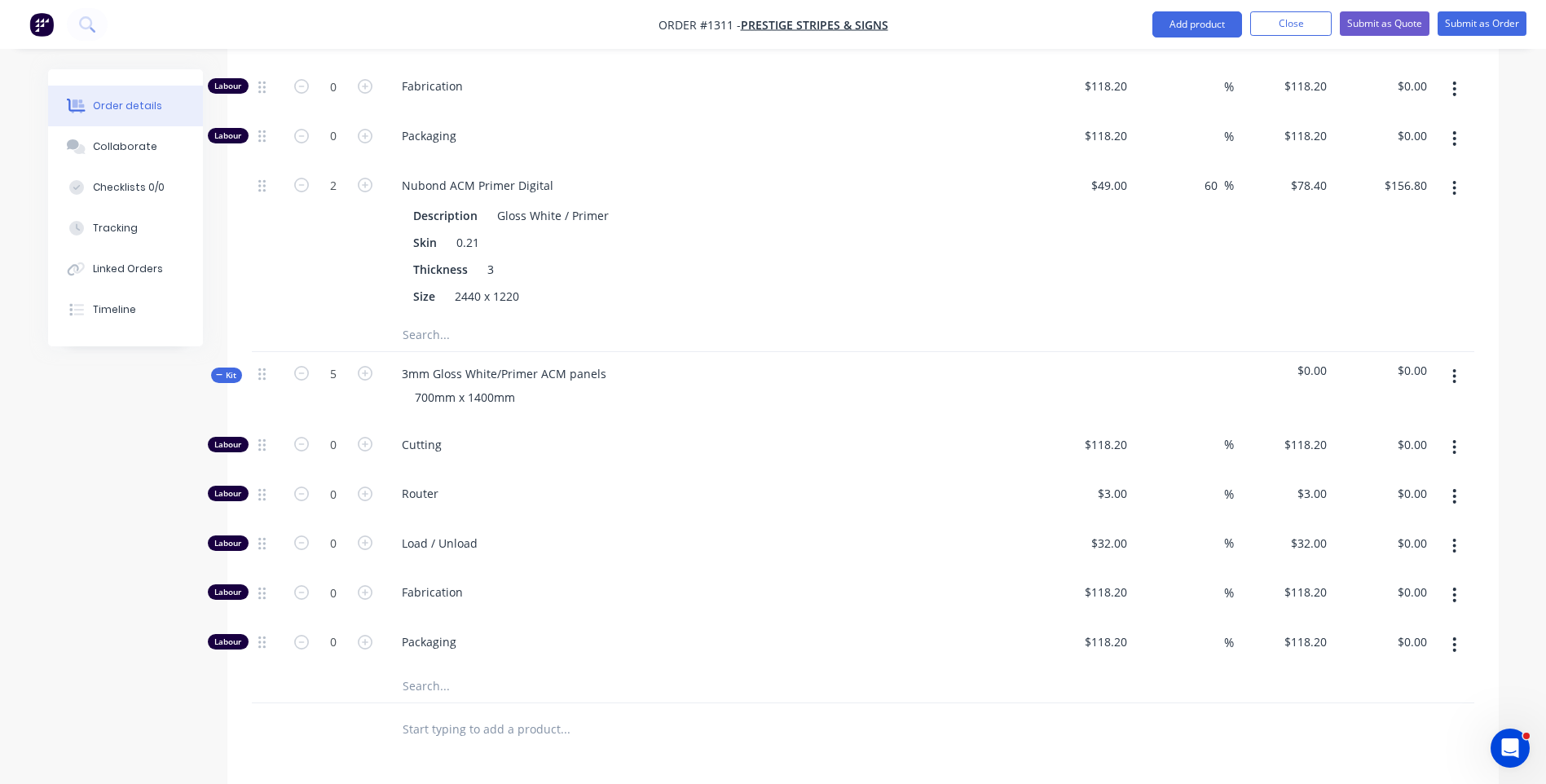
scroll to position [897, 0]
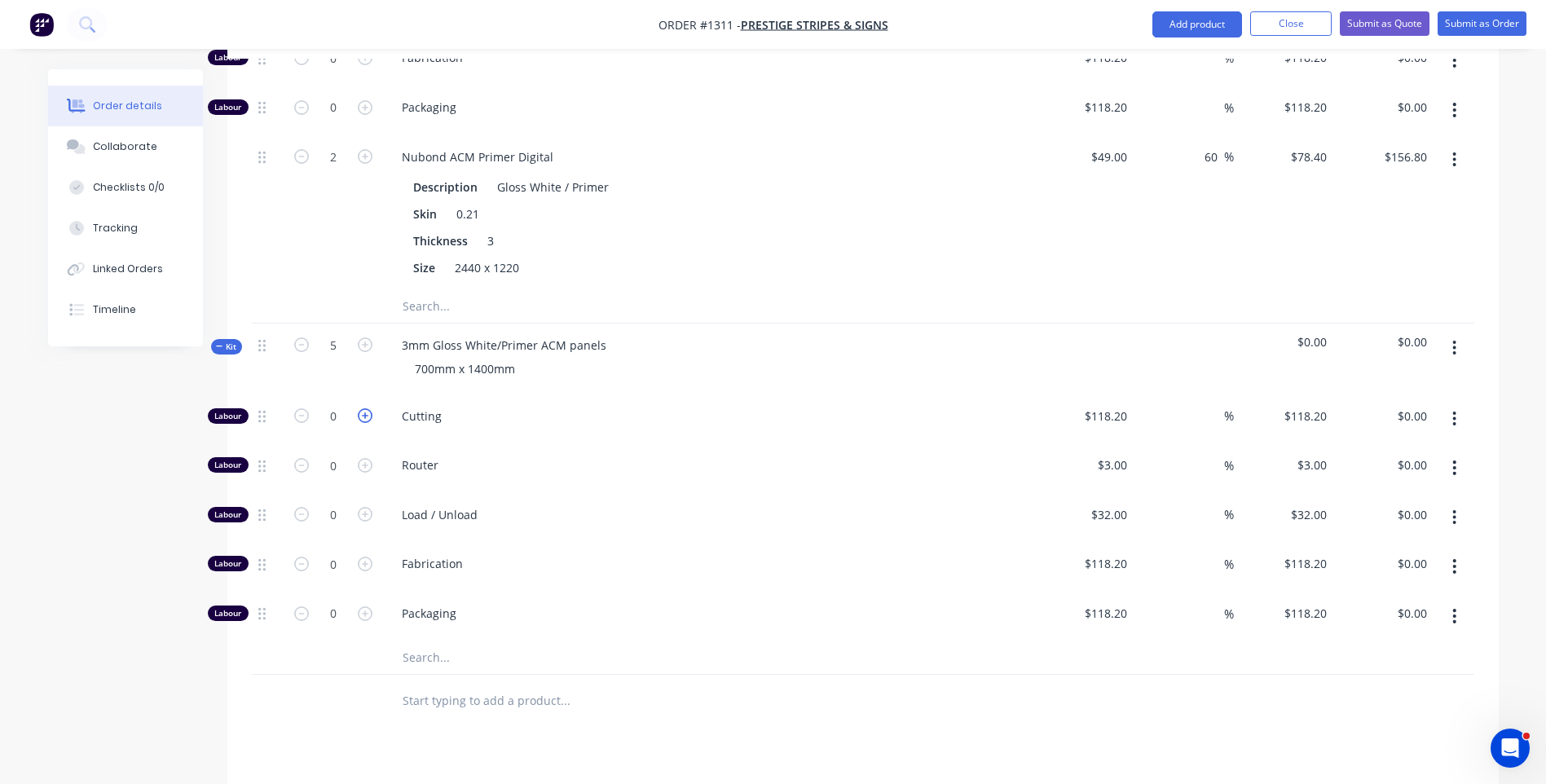
click at [361, 408] on icon "button" at bounding box center [365, 416] width 15 height 15
type input "1"
type input "$118.20"
click at [361, 408] on icon "button" at bounding box center [365, 416] width 15 height 15
type input "2"
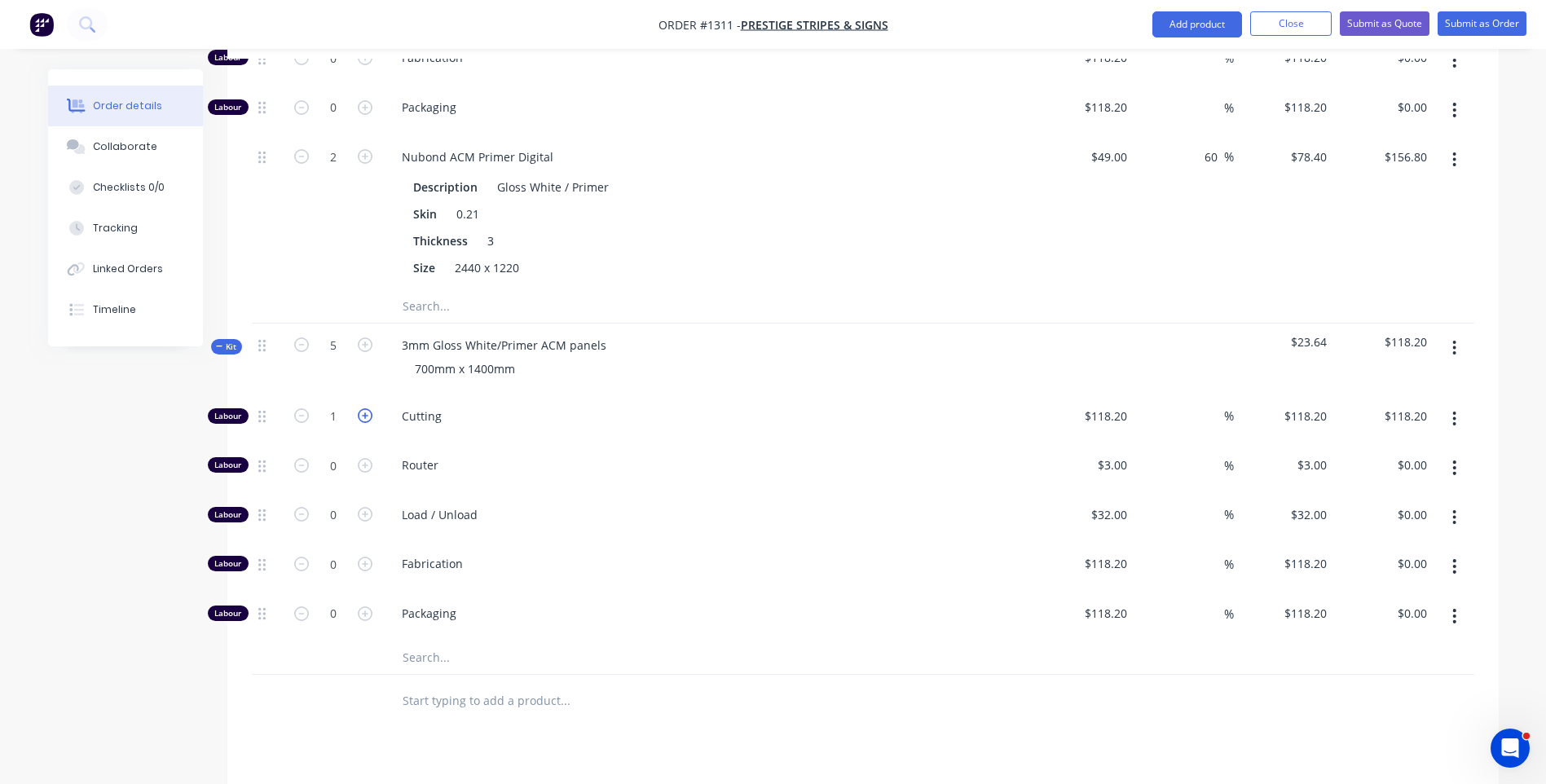
type input "$236.40"
click at [361, 408] on icon "button" at bounding box center [365, 416] width 15 height 15
type input "3"
type input "$354.60"
click at [361, 408] on icon "button" at bounding box center [365, 416] width 15 height 15
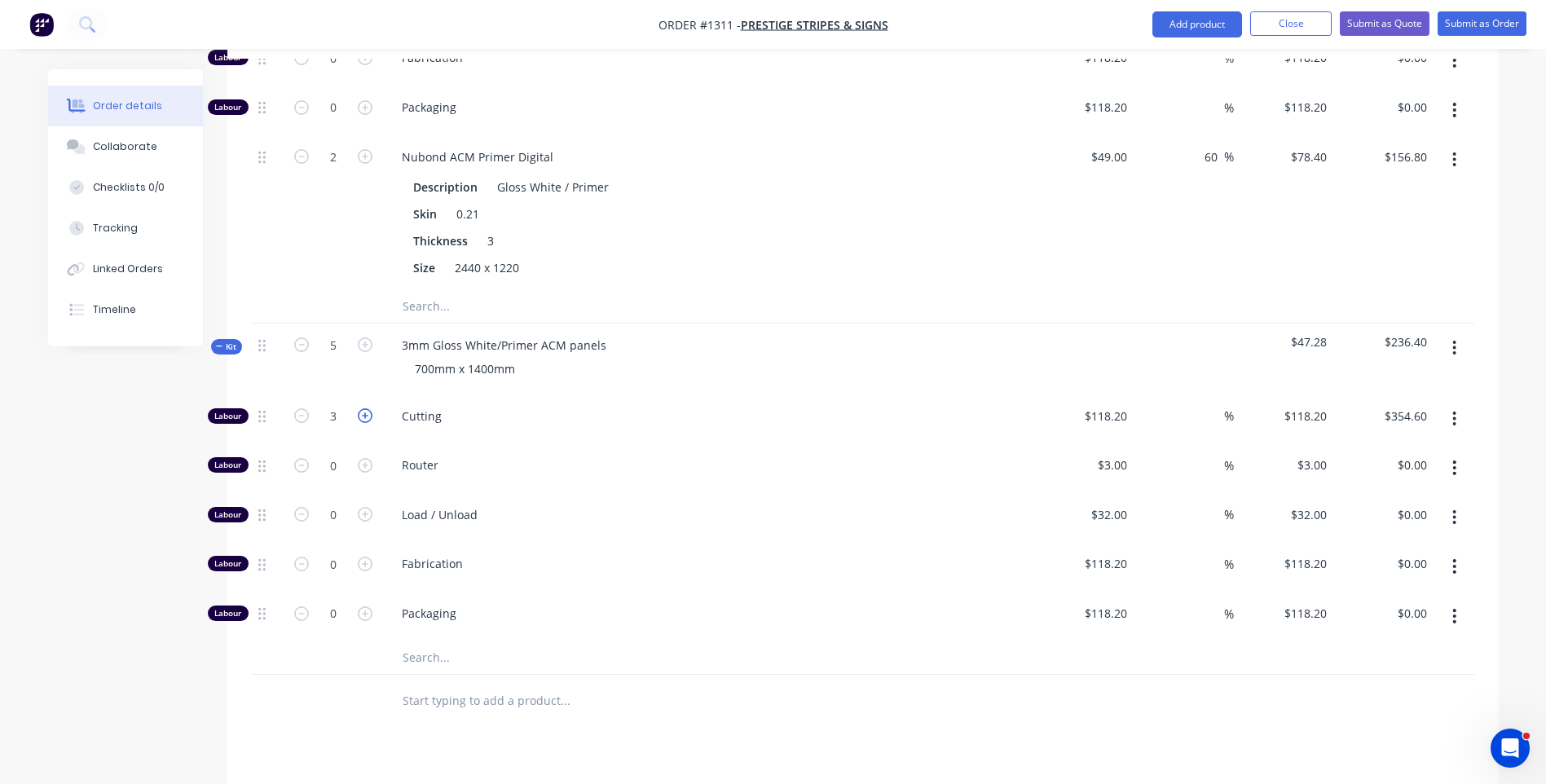
type input "4"
type input "$472.80"
click at [361, 408] on icon "button" at bounding box center [365, 416] width 15 height 15
type input "5"
type input "$591.00"
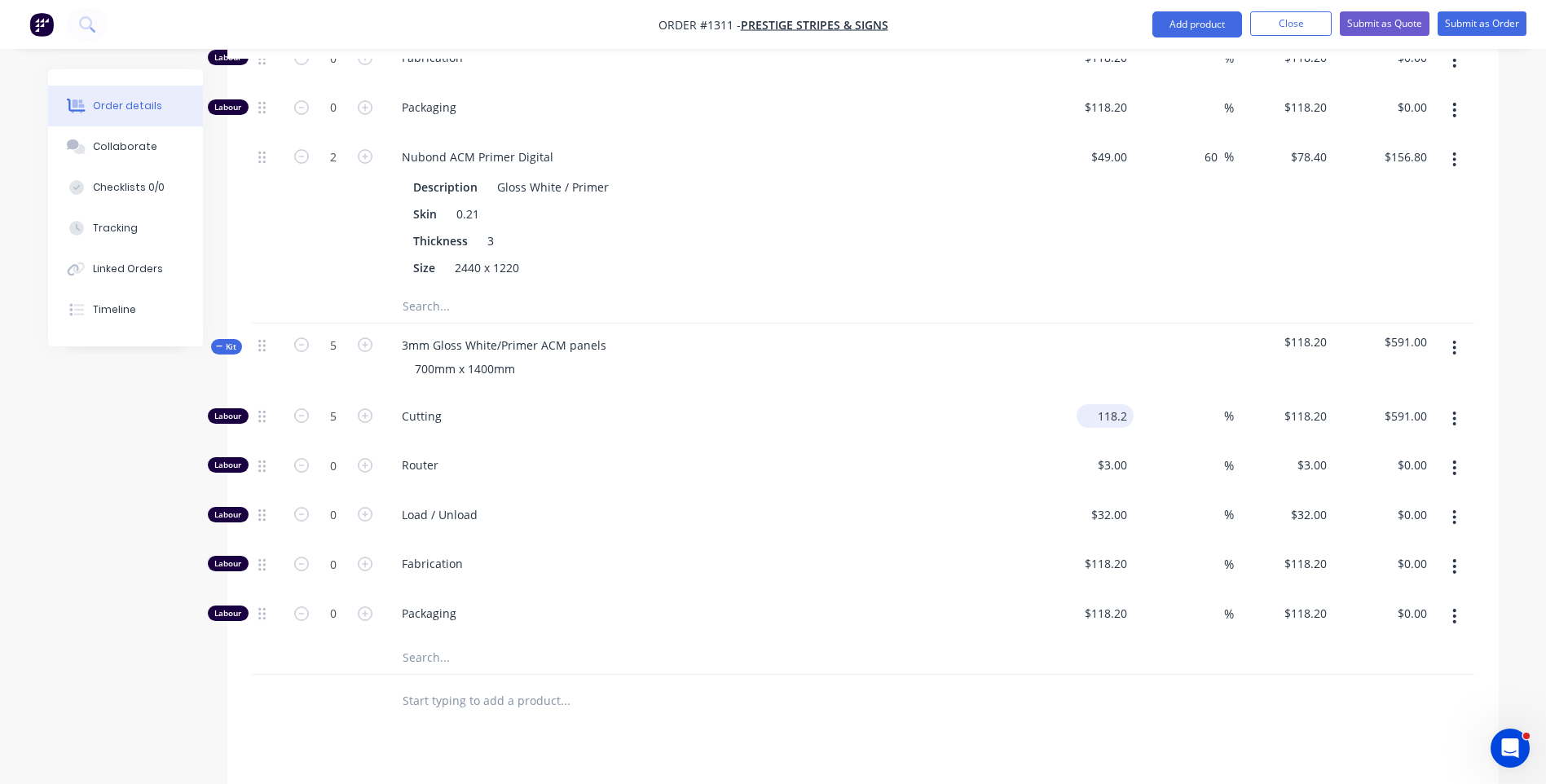
click at [1090, 394] on div "118.2 $118.20" at bounding box center [1084, 419] width 100 height 50
type input "$10.00"
type input "$50.00"
click at [1012, 394] on div "Cutting" at bounding box center [708, 419] width 652 height 50
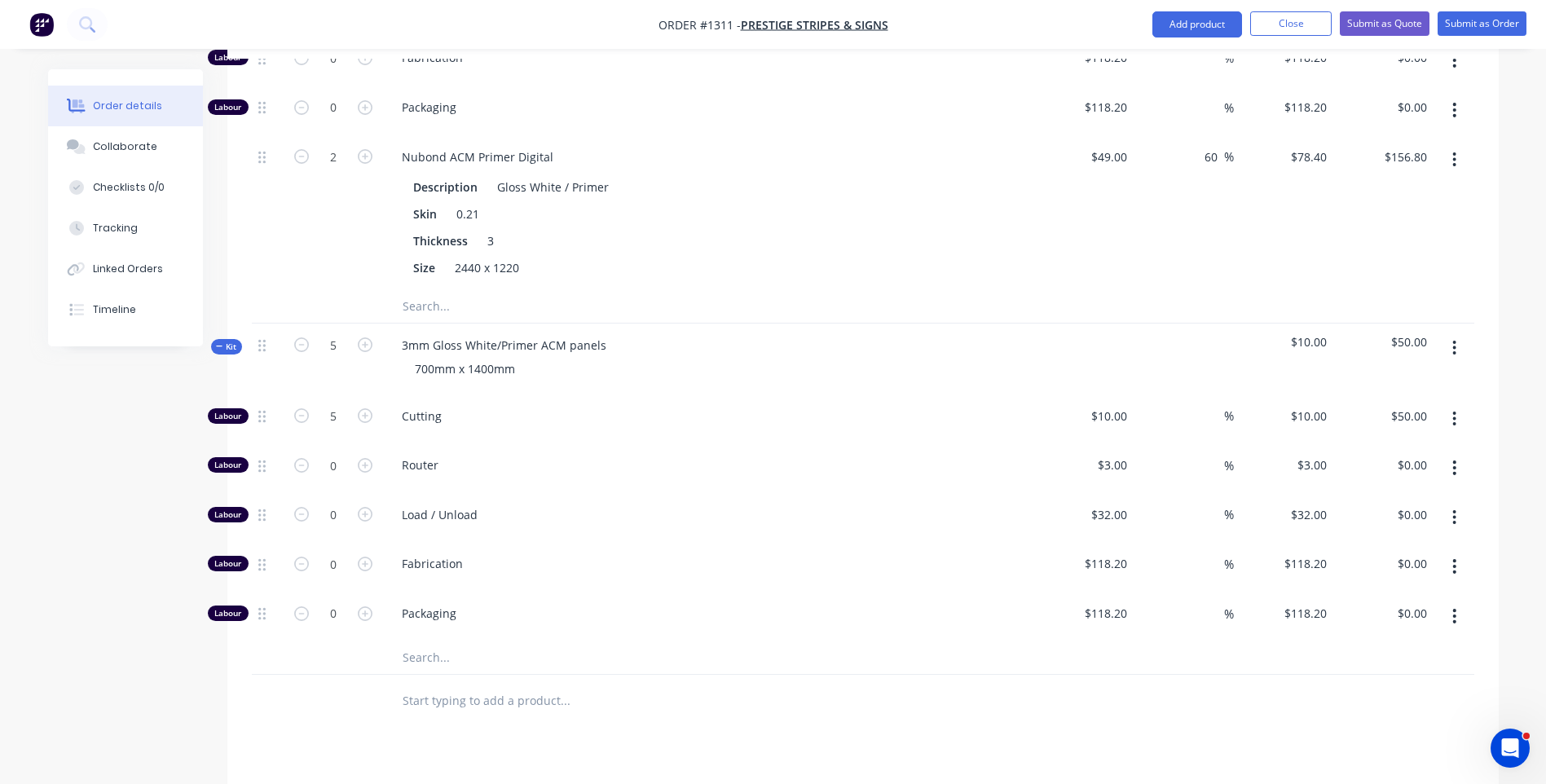
click at [417, 642] on input "text" at bounding box center [565, 657] width 326 height 32
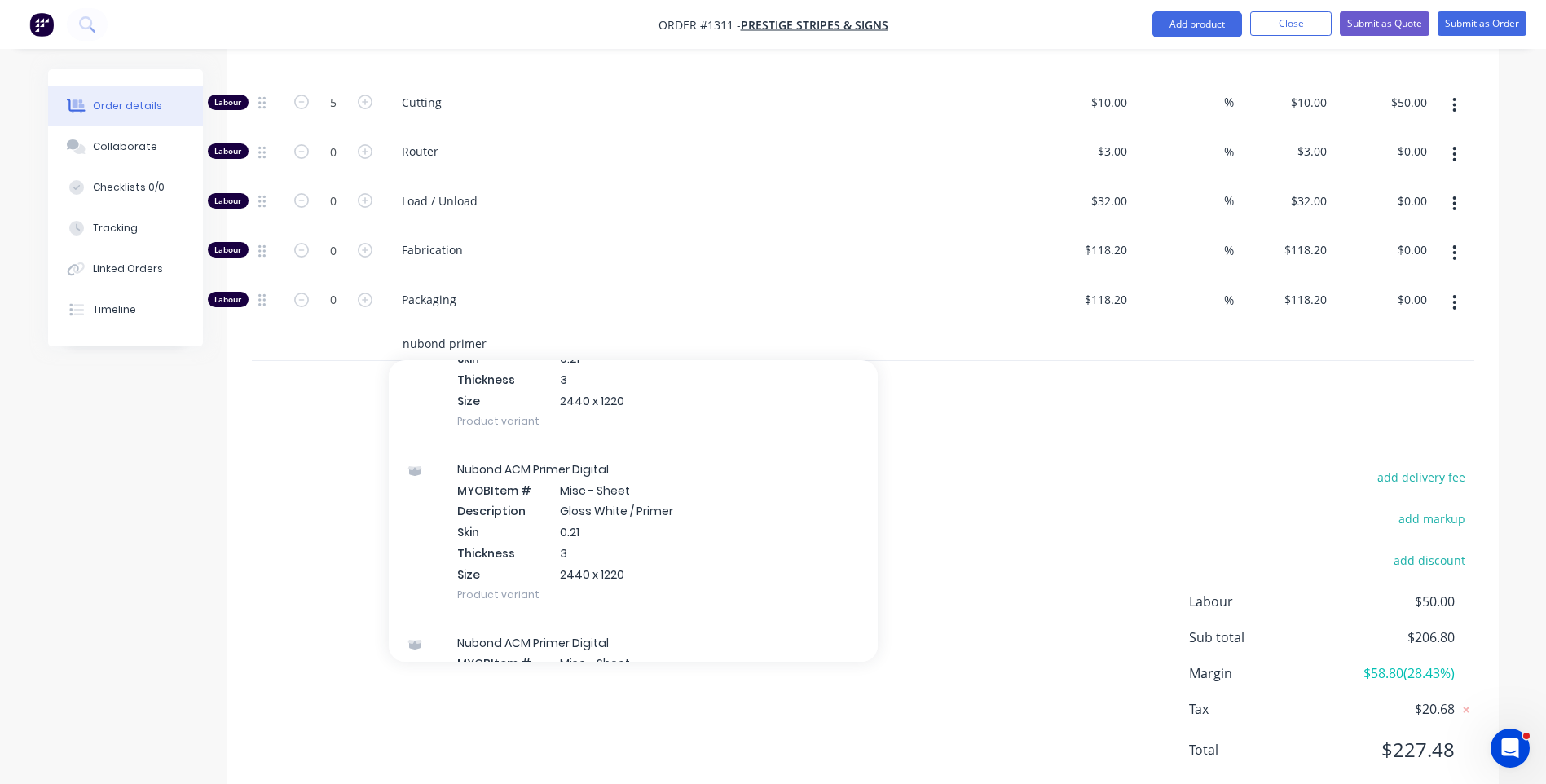
scroll to position [488, 0]
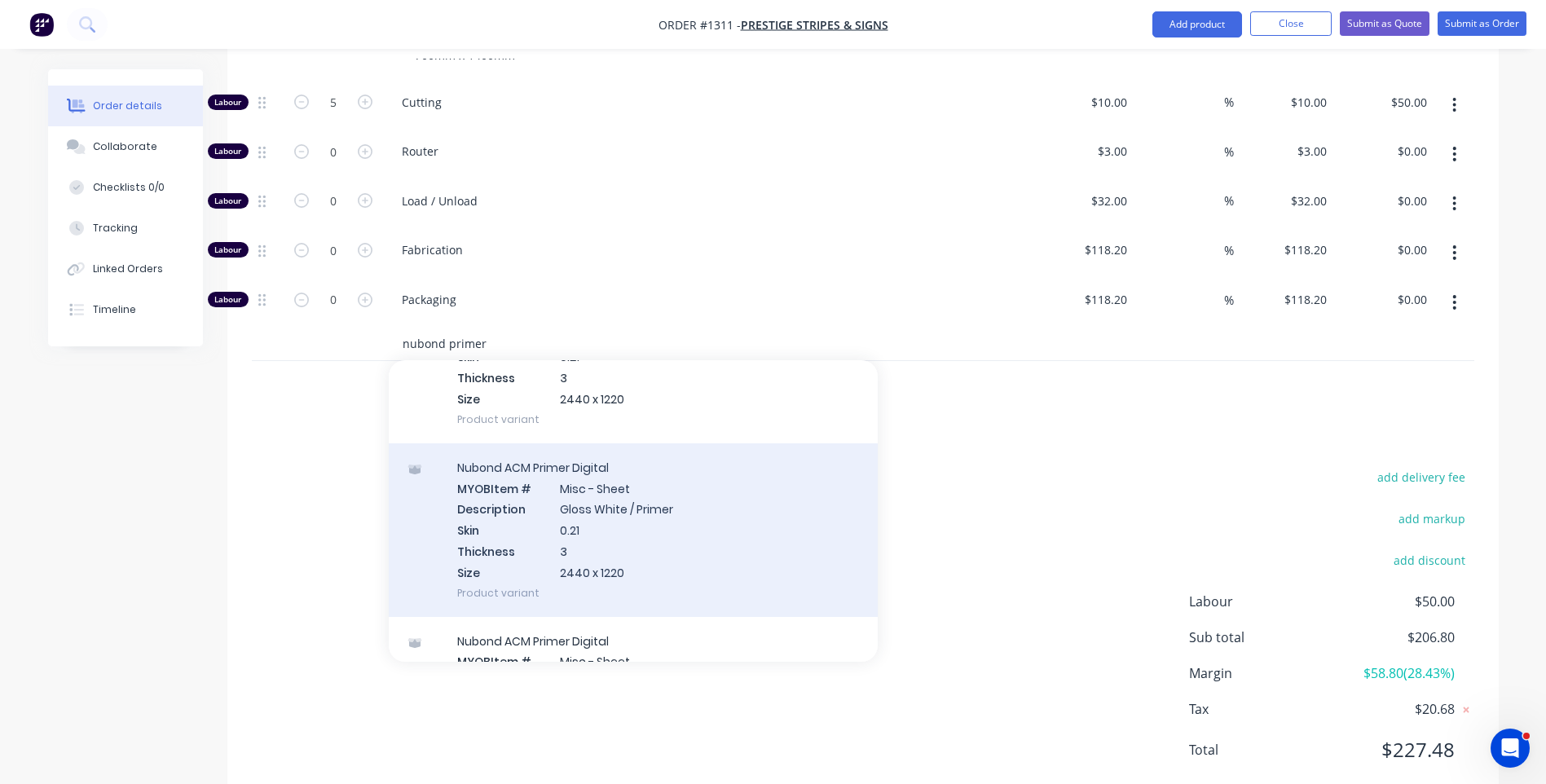
type input "nubond primer"
click at [604, 462] on div "Nubond ACM Primer Digital MYOB Item # Misc - Sheet Description Gloss White / Pr…" at bounding box center [633, 530] width 489 height 174
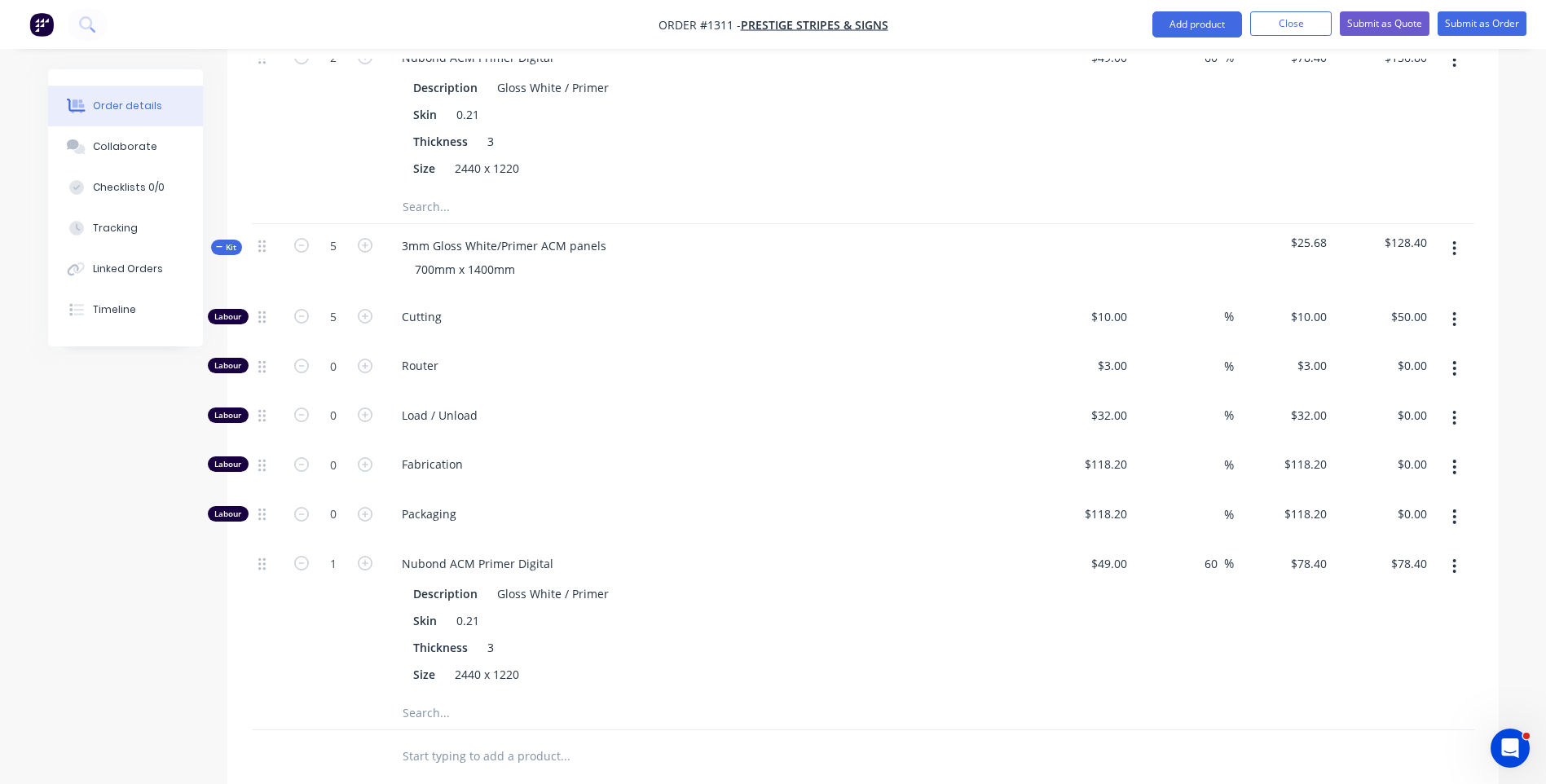
scroll to position [1047, 0]
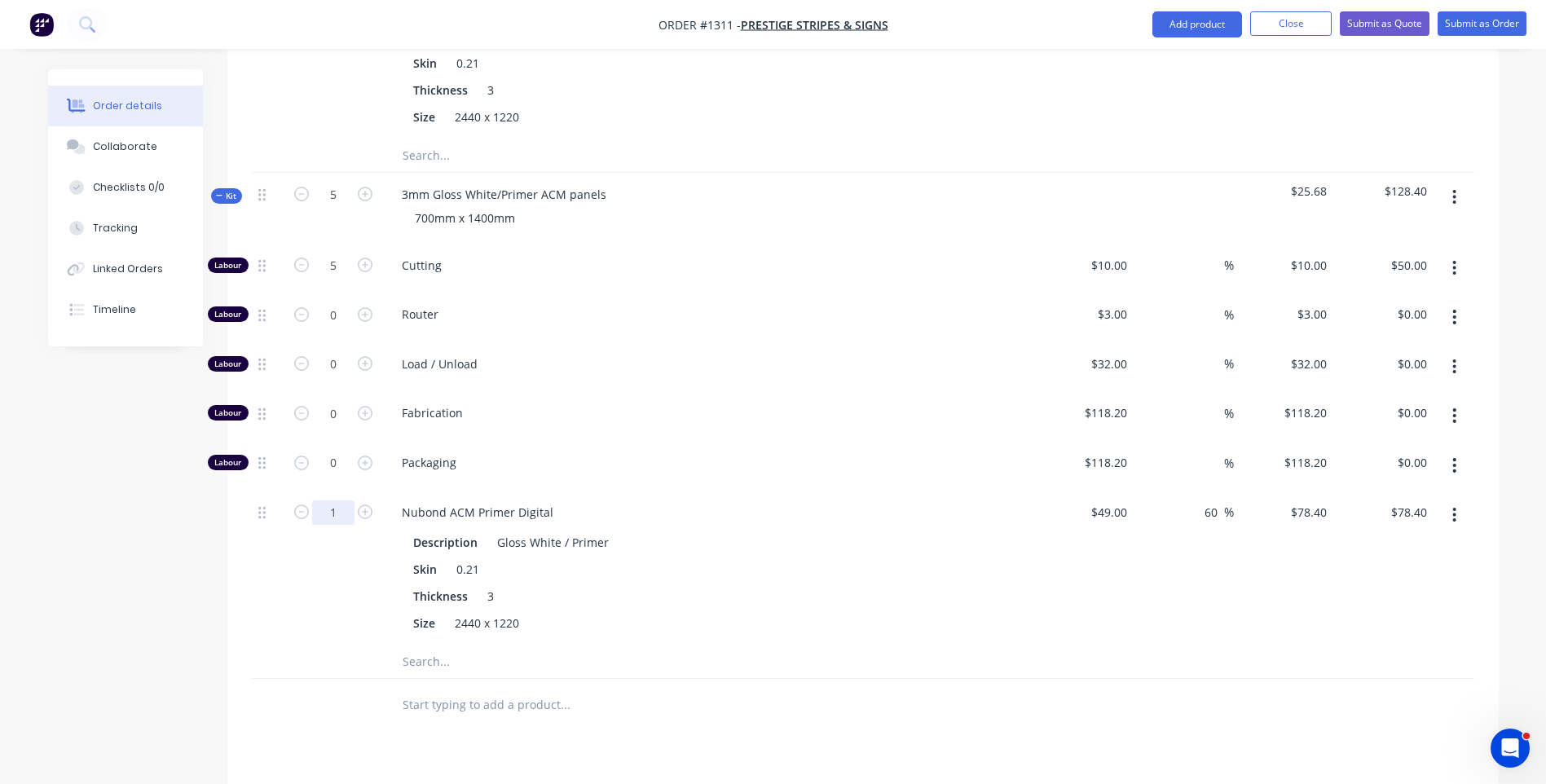
type input "3.75"
type input "$294.00"
click at [330, 528] on div "3.75" at bounding box center [333, 567] width 98 height 155
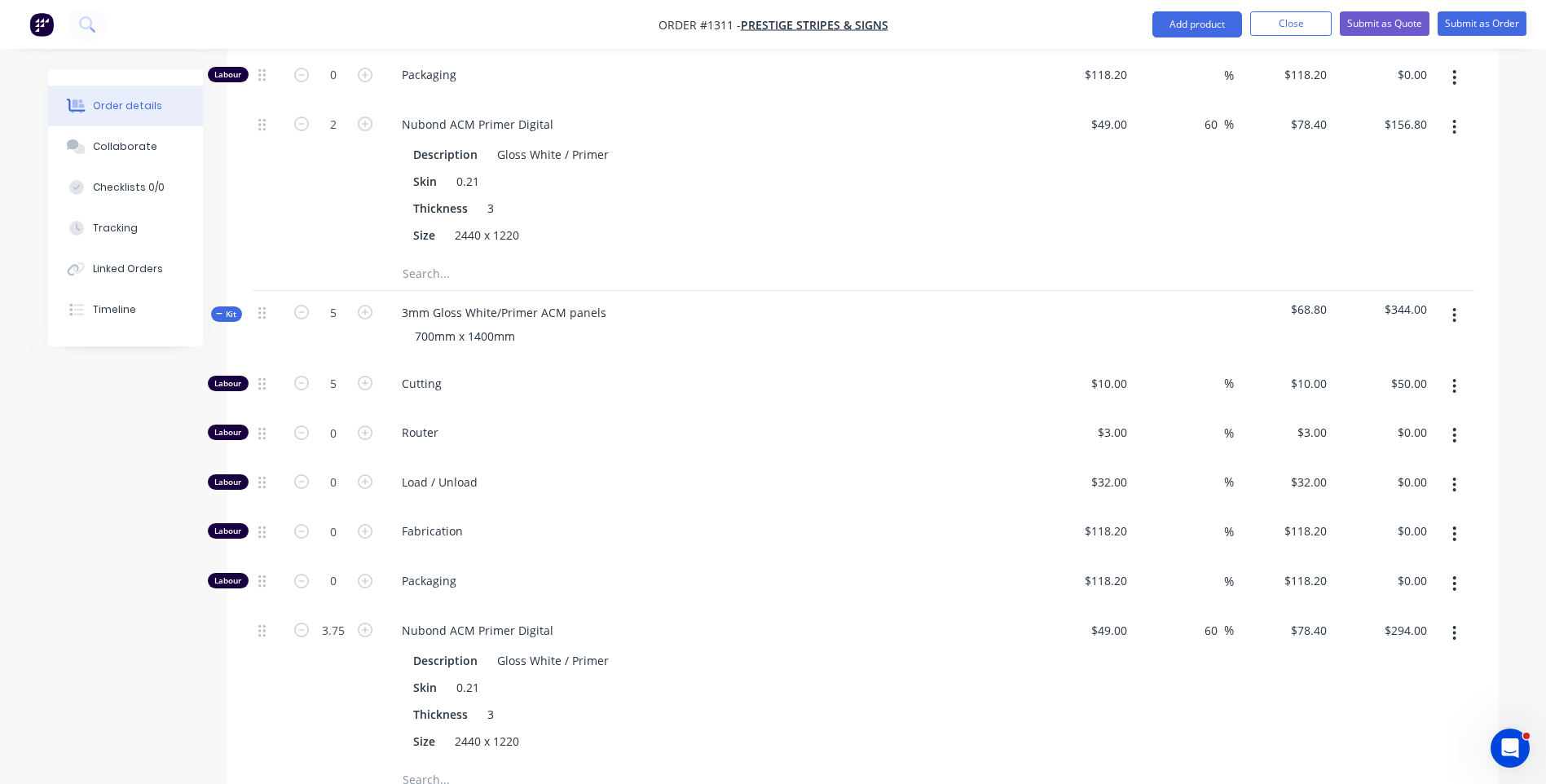
scroll to position [965, 0]
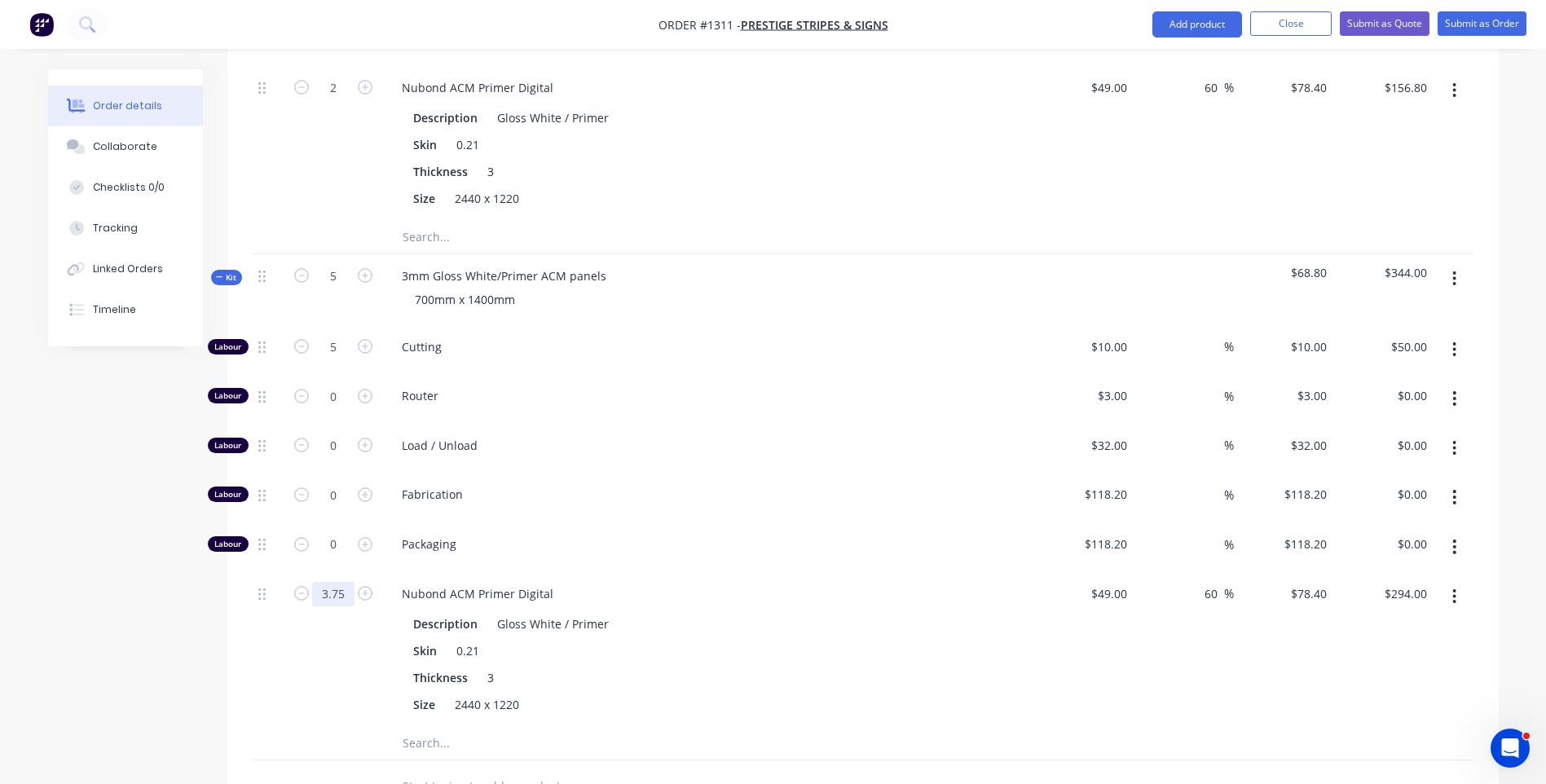
type input "3.5"
type input "$274.40"
click at [312, 613] on div "3.5" at bounding box center [333, 649] width 98 height 155
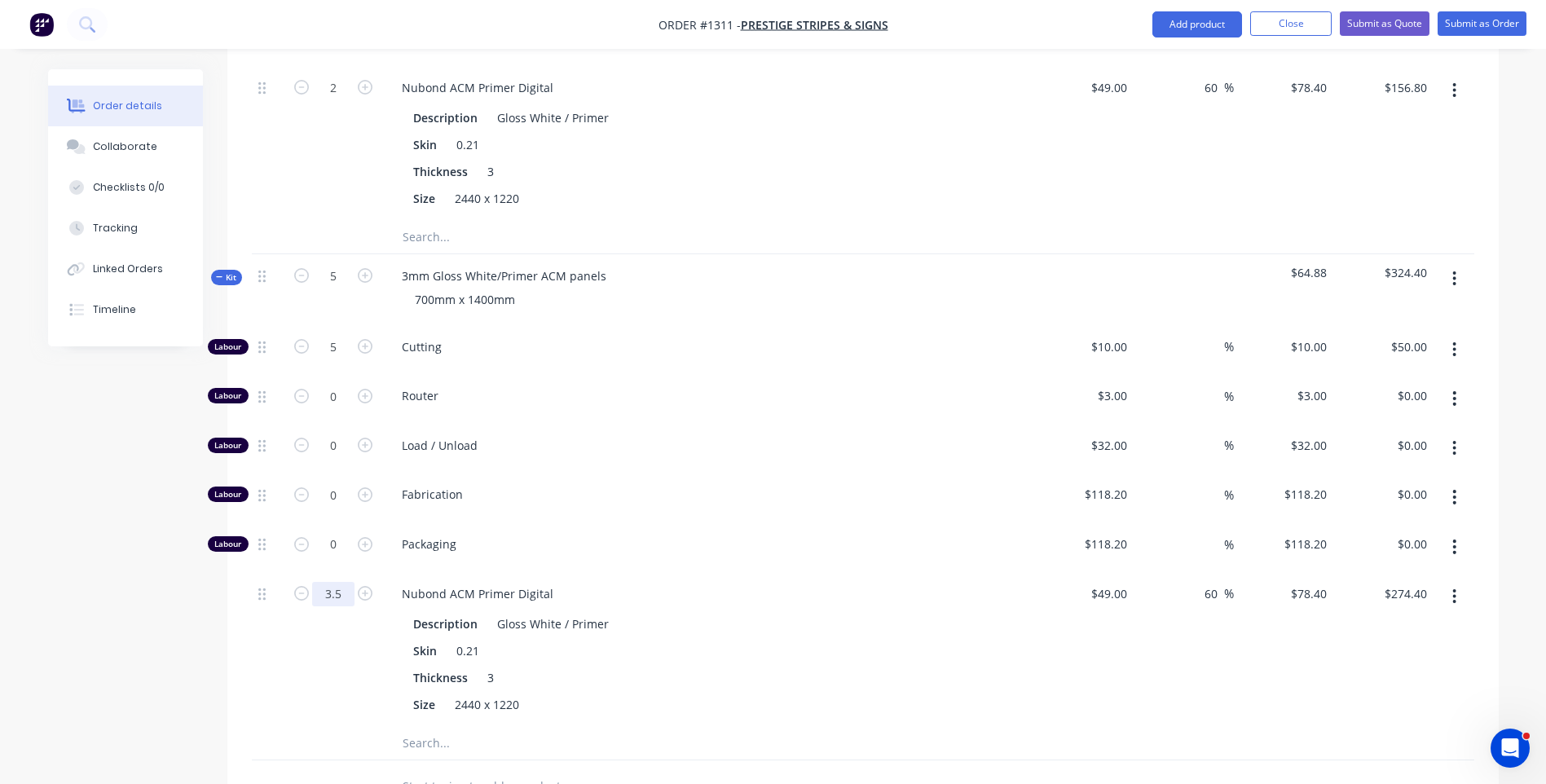
click at [737, 666] on div "Thickness 3" at bounding box center [705, 677] width 596 height 24
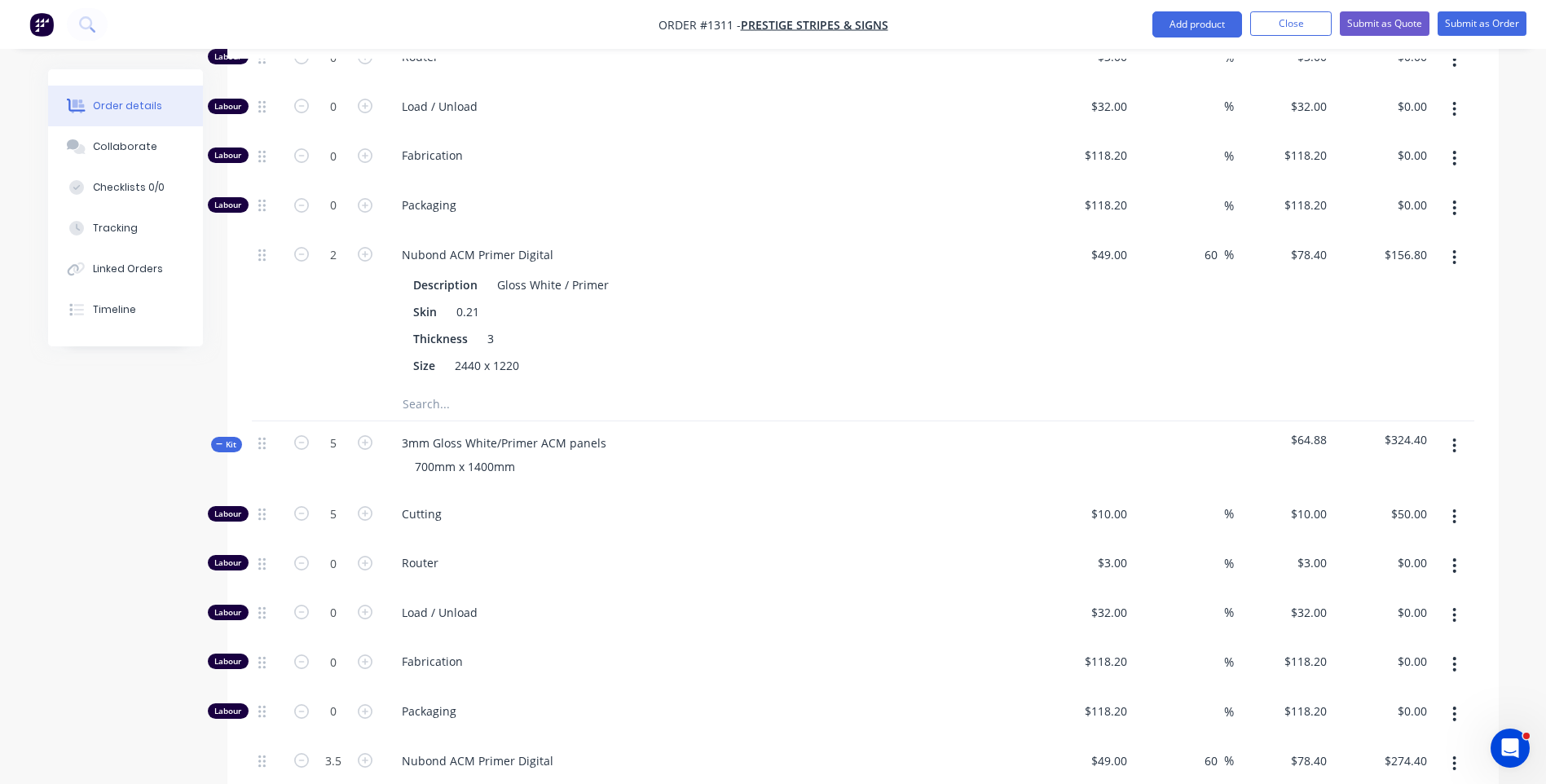
scroll to position [802, 0]
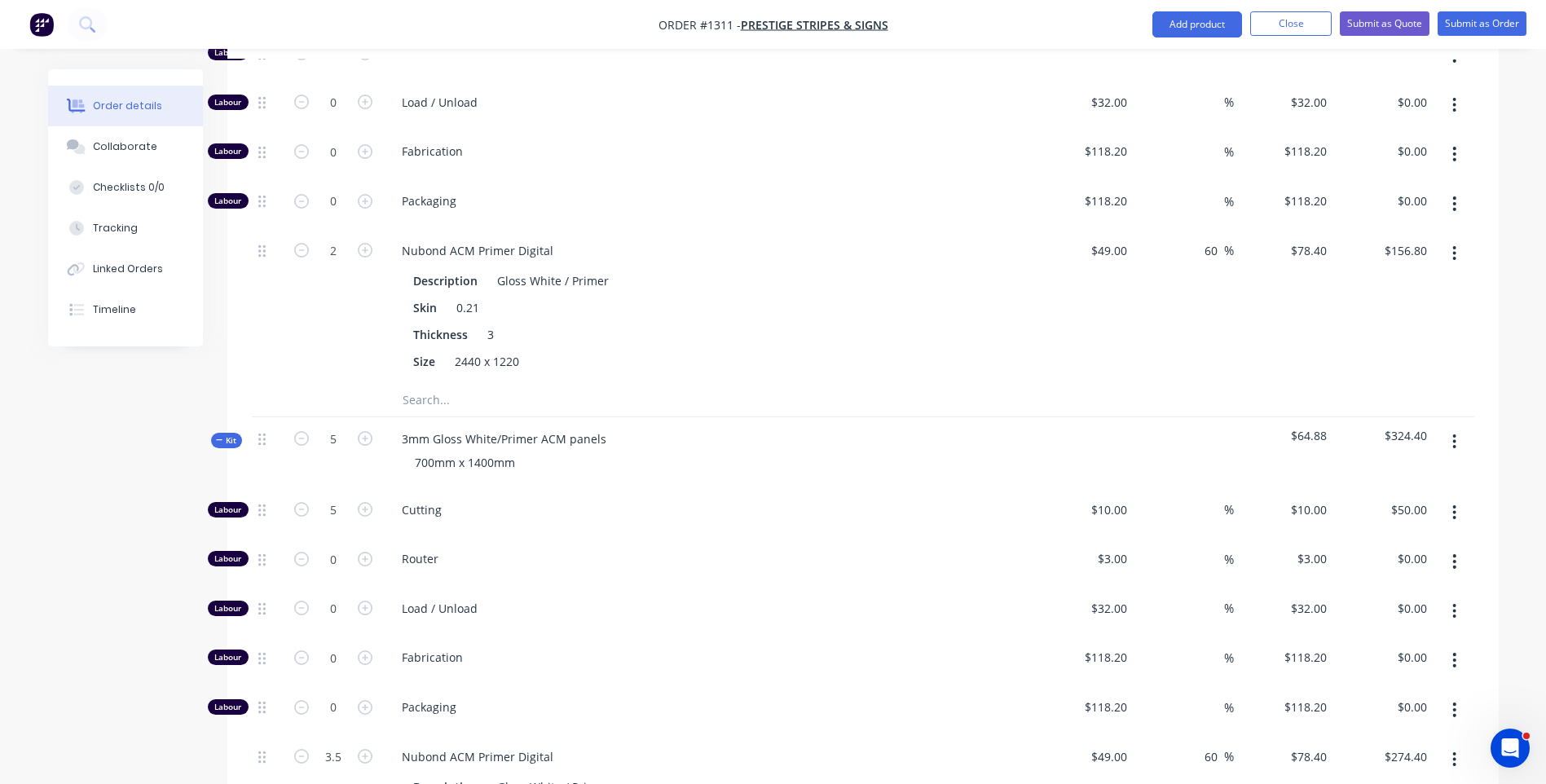
click at [820, 537] on div "Router" at bounding box center [708, 562] width 652 height 50
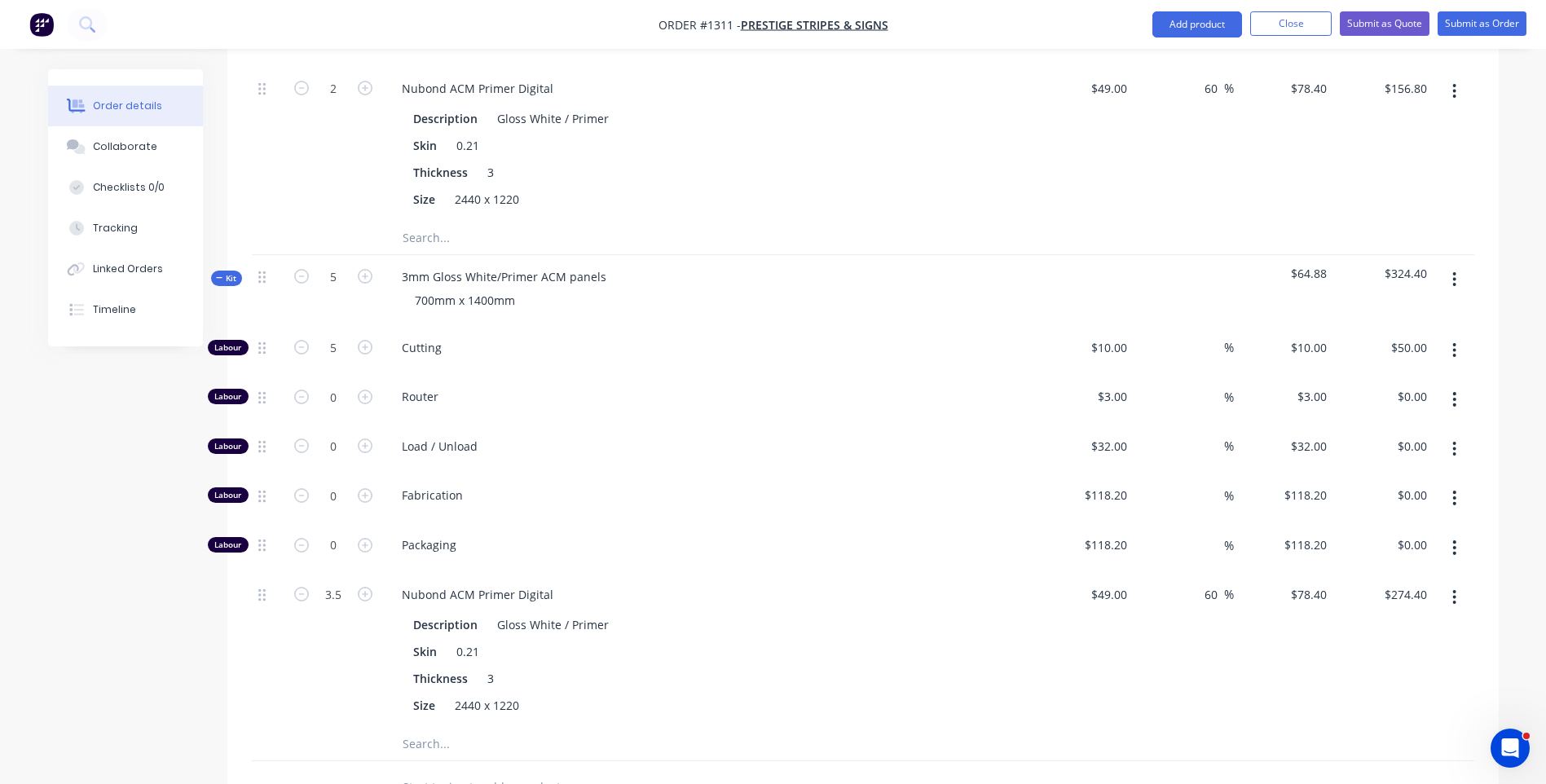
scroll to position [965, 0]
type input "3.33"
type input "$261.07"
click at [298, 625] on div "3.33" at bounding box center [333, 649] width 98 height 155
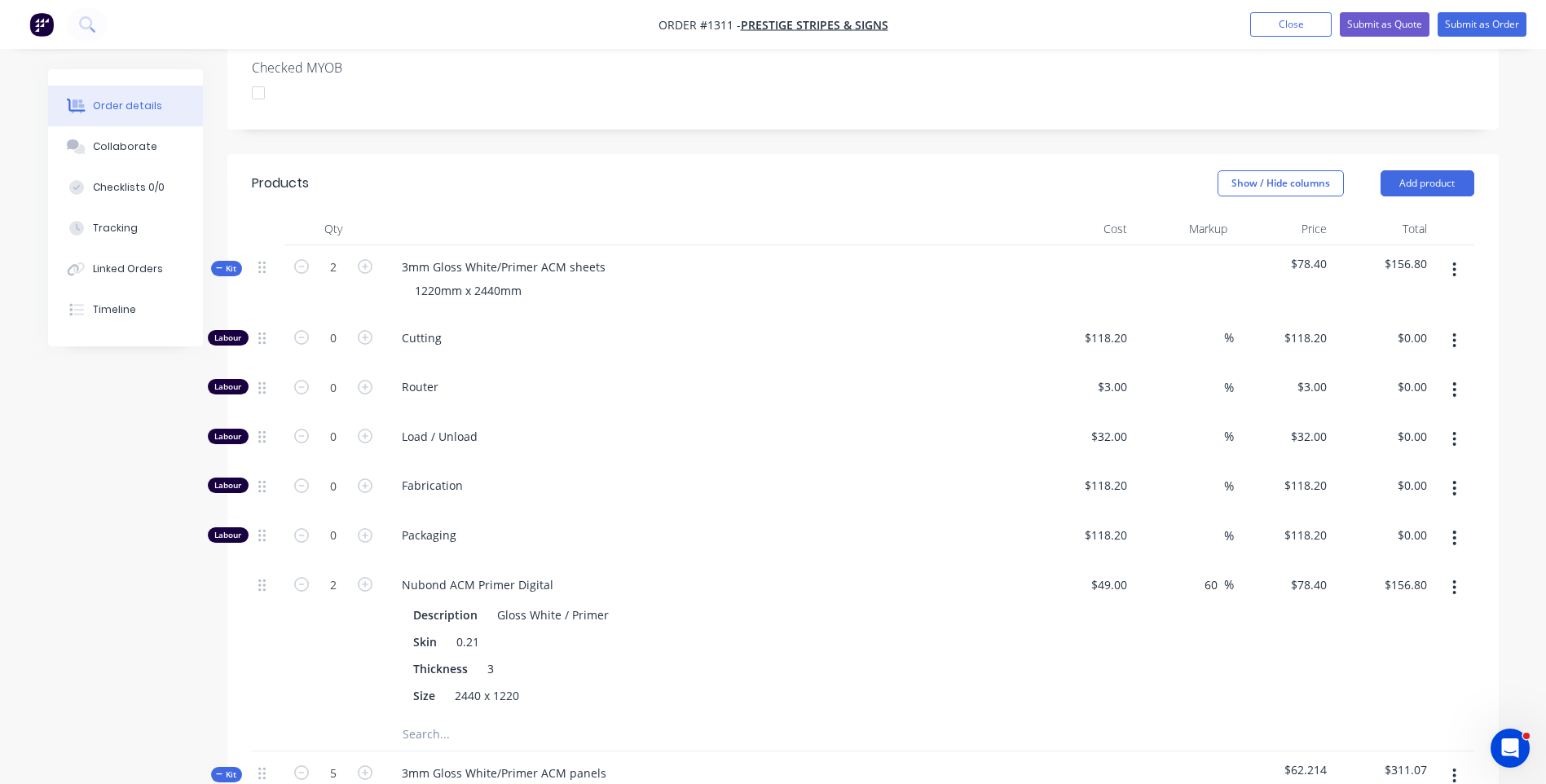
scroll to position [224, 0]
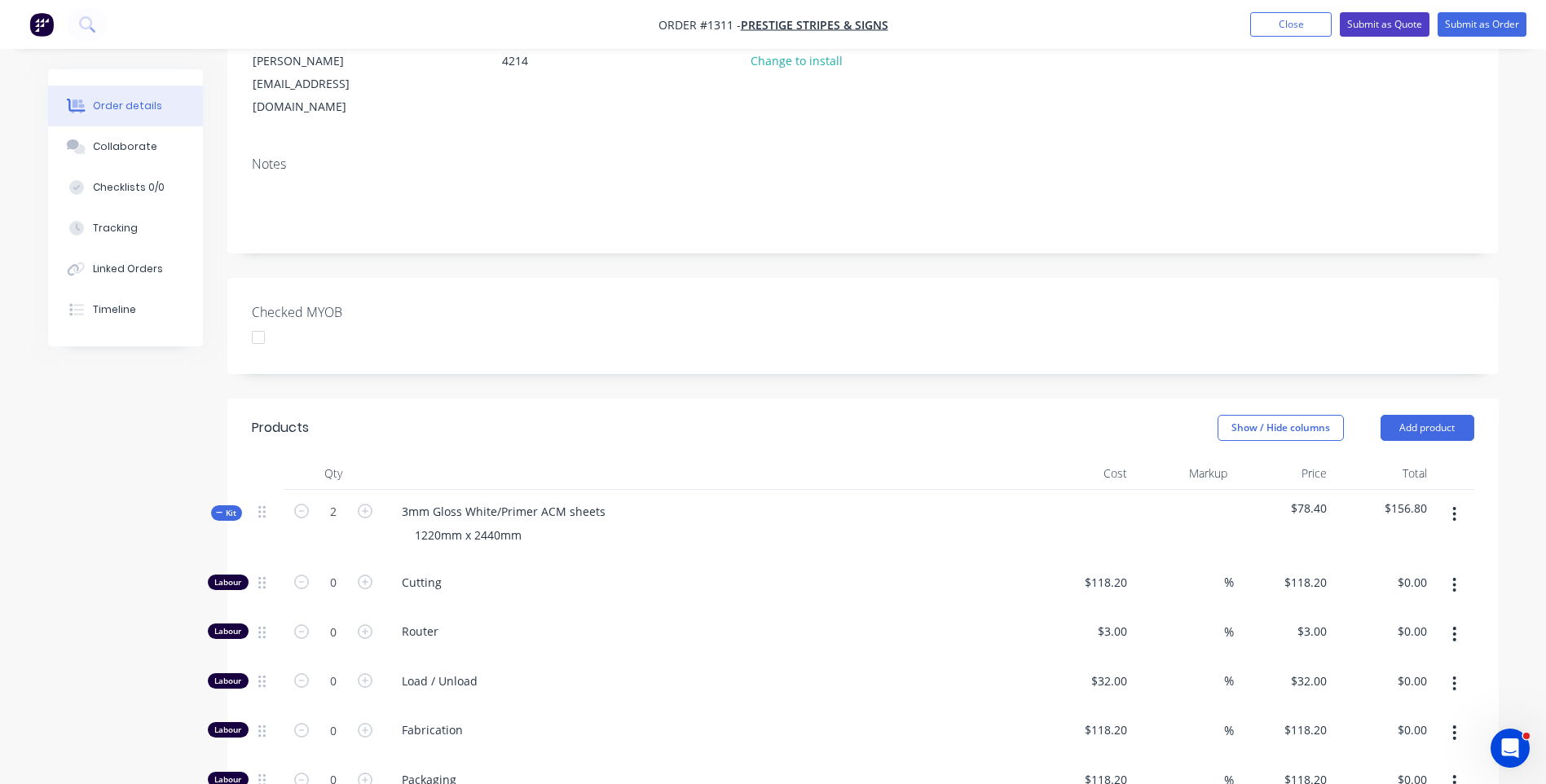
click at [1377, 31] on button "Submit as Quote" at bounding box center [1385, 25] width 89 height 25
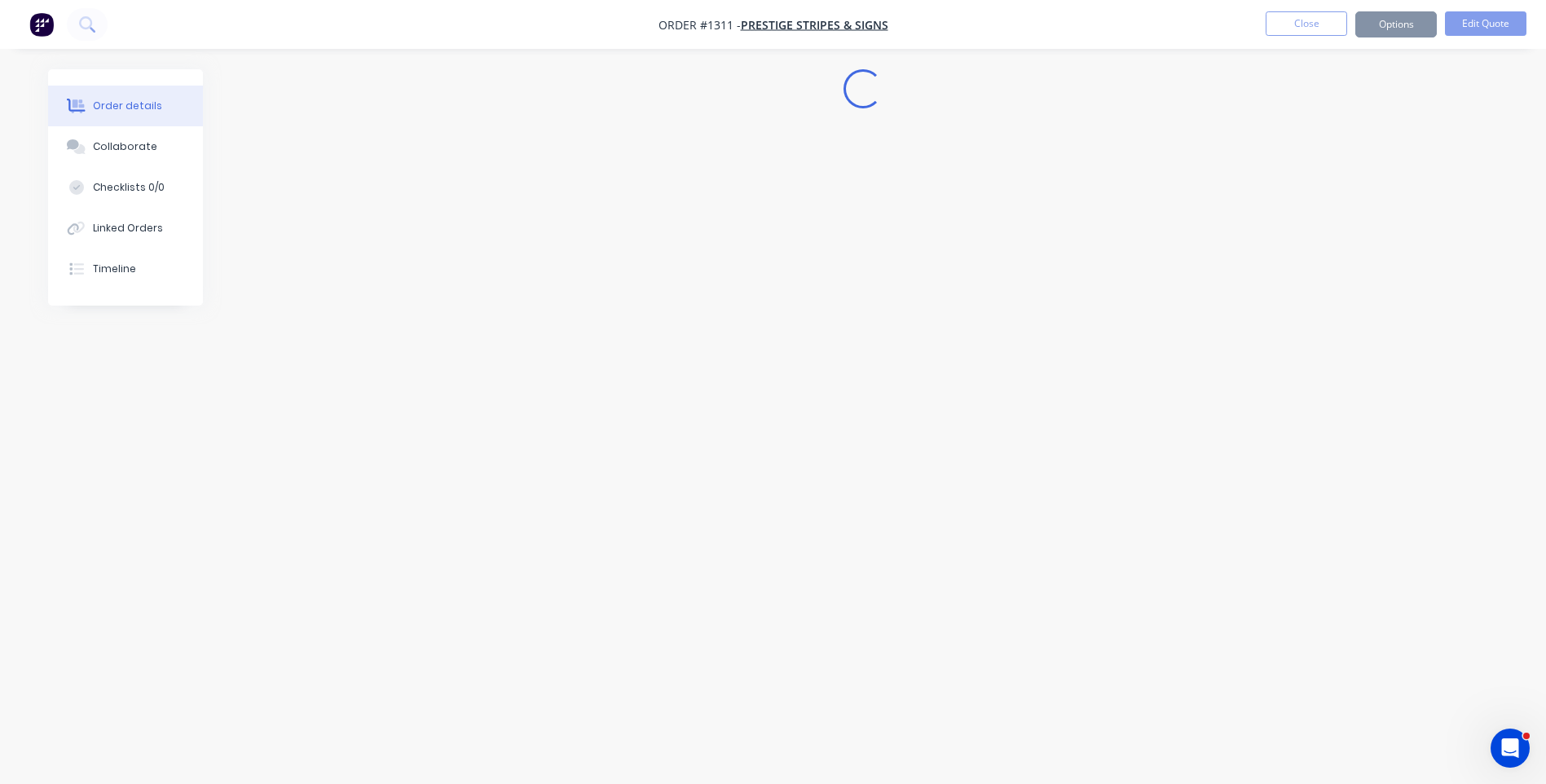
scroll to position [0, 0]
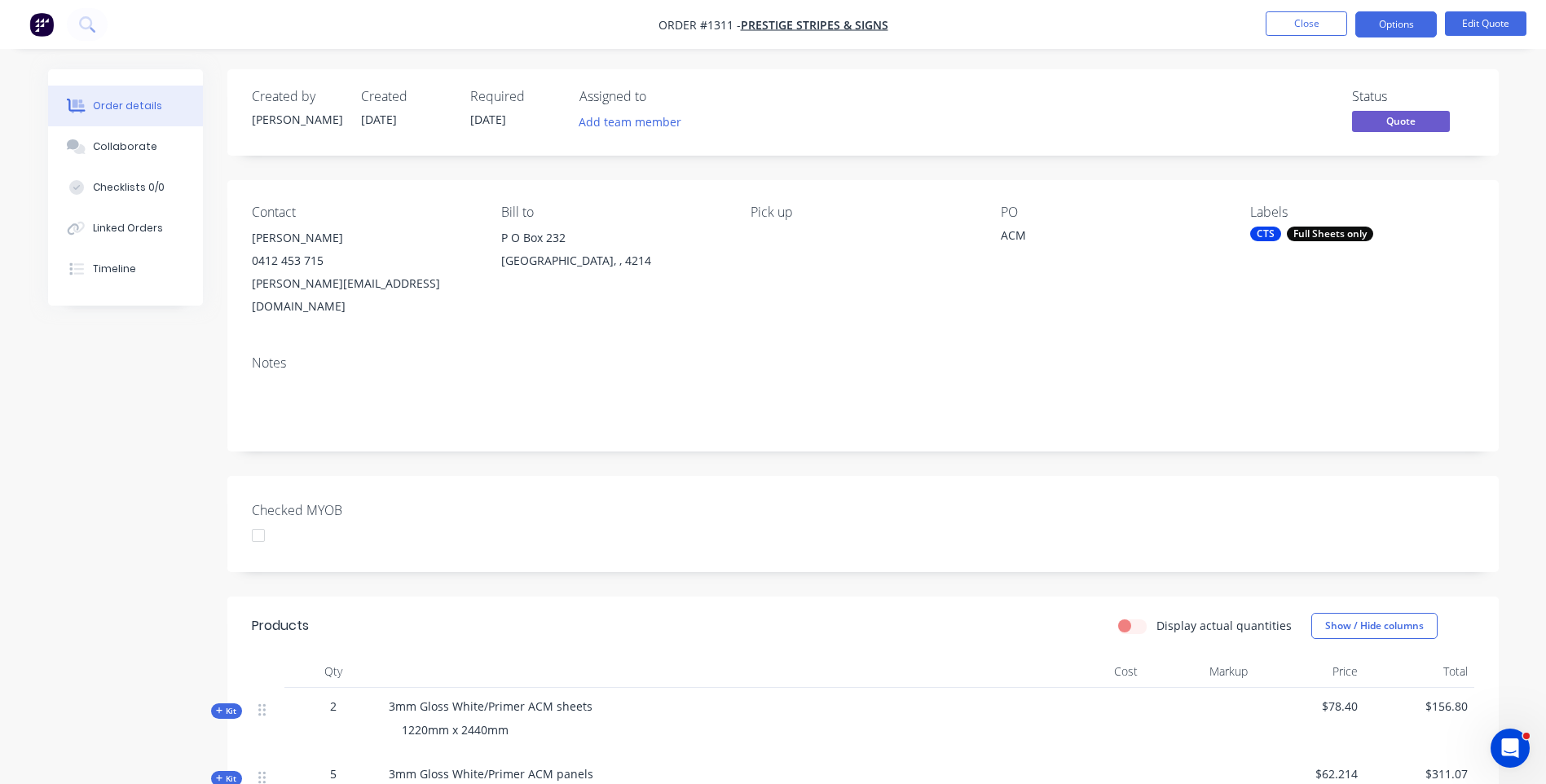
click at [1377, 31] on button "Options" at bounding box center [1396, 24] width 81 height 26
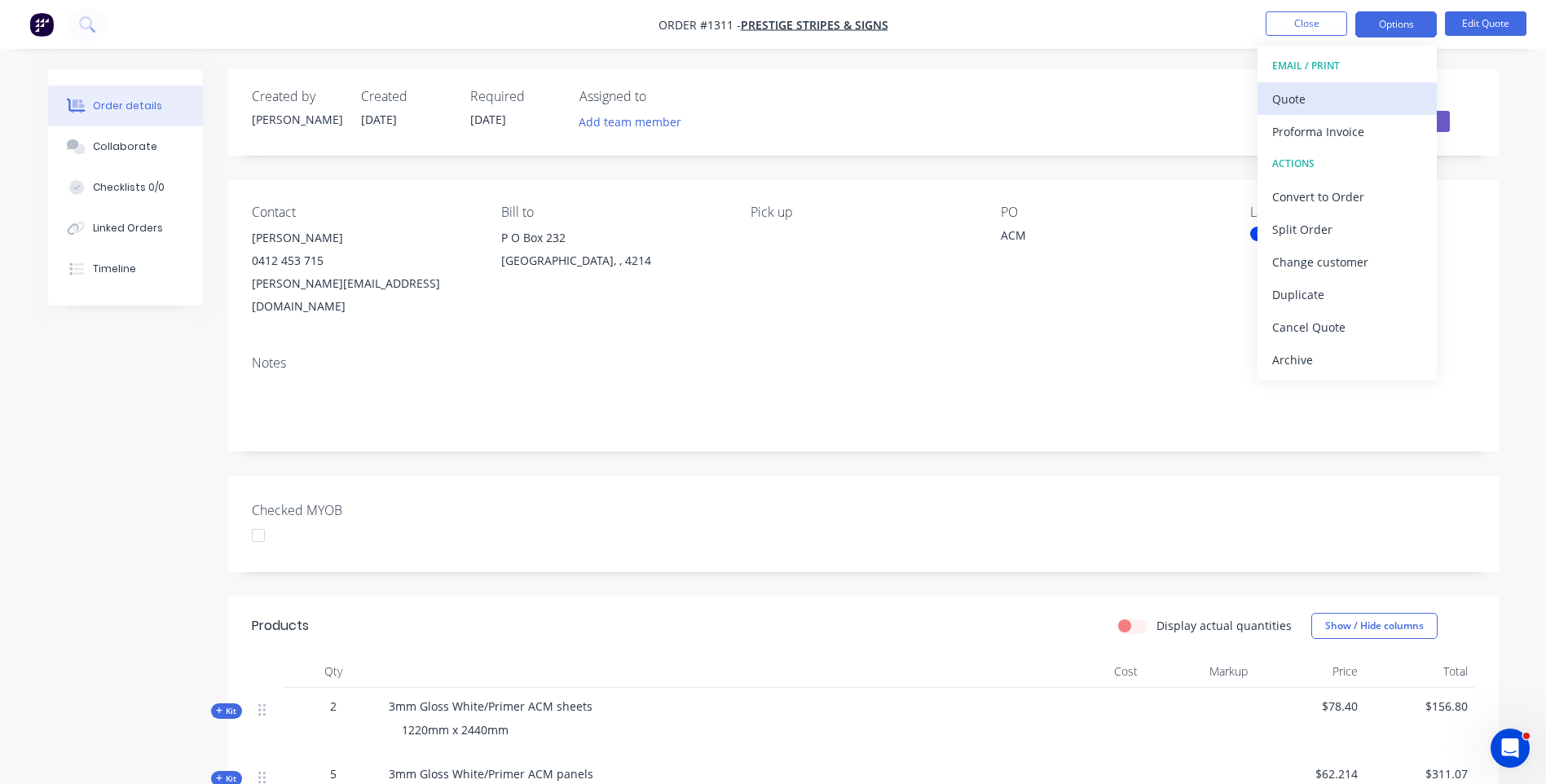
click at [1310, 102] on div "Quote" at bounding box center [1346, 99] width 150 height 24
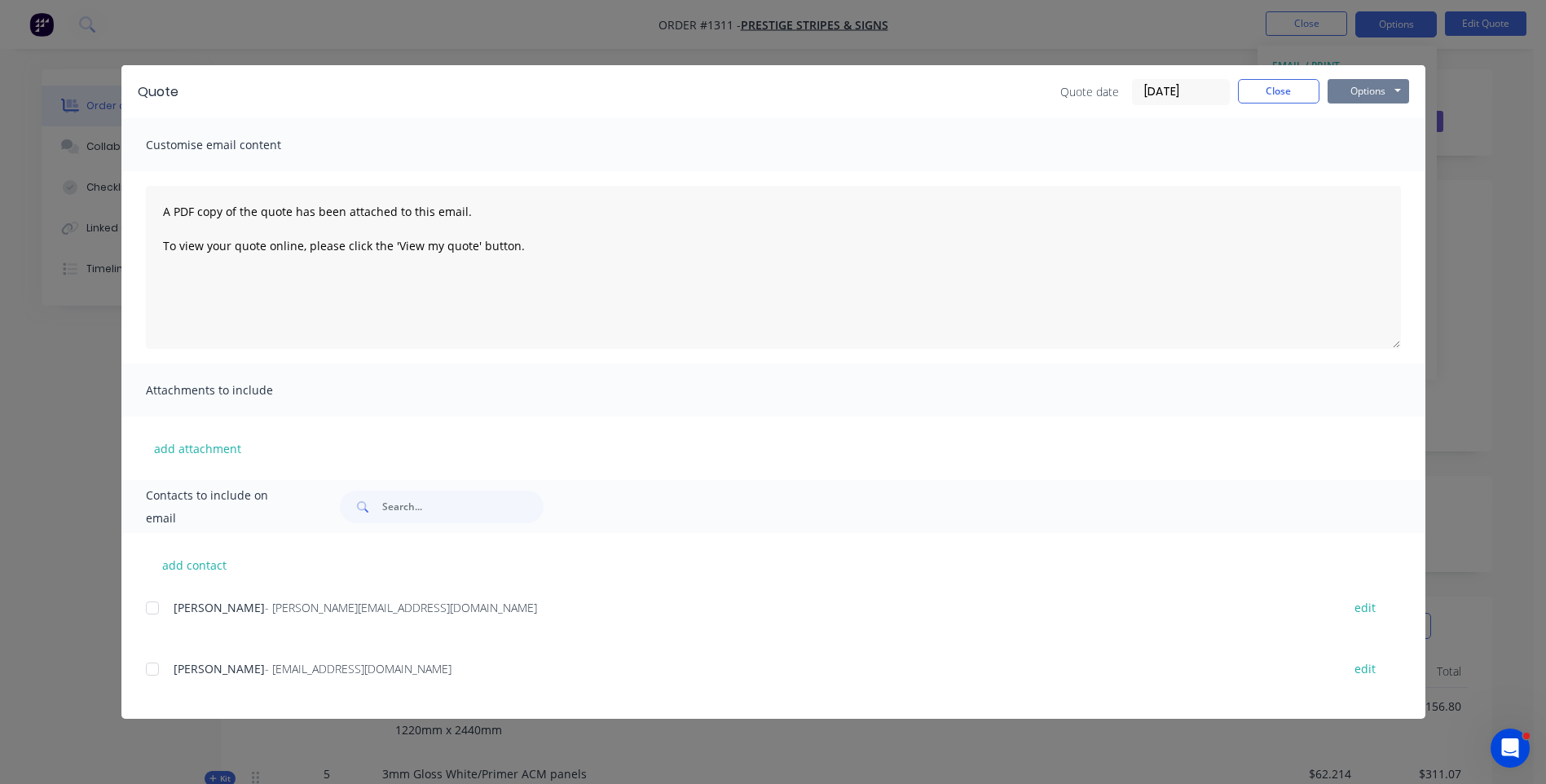
click at [1357, 95] on button "Options" at bounding box center [1368, 91] width 81 height 25
click at [1372, 123] on button "Preview" at bounding box center [1380, 120] width 104 height 26
click at [543, 684] on div "Stuart Walker - ppsigns@smartchat.net.au edit" at bounding box center [785, 678] width 1279 height 41
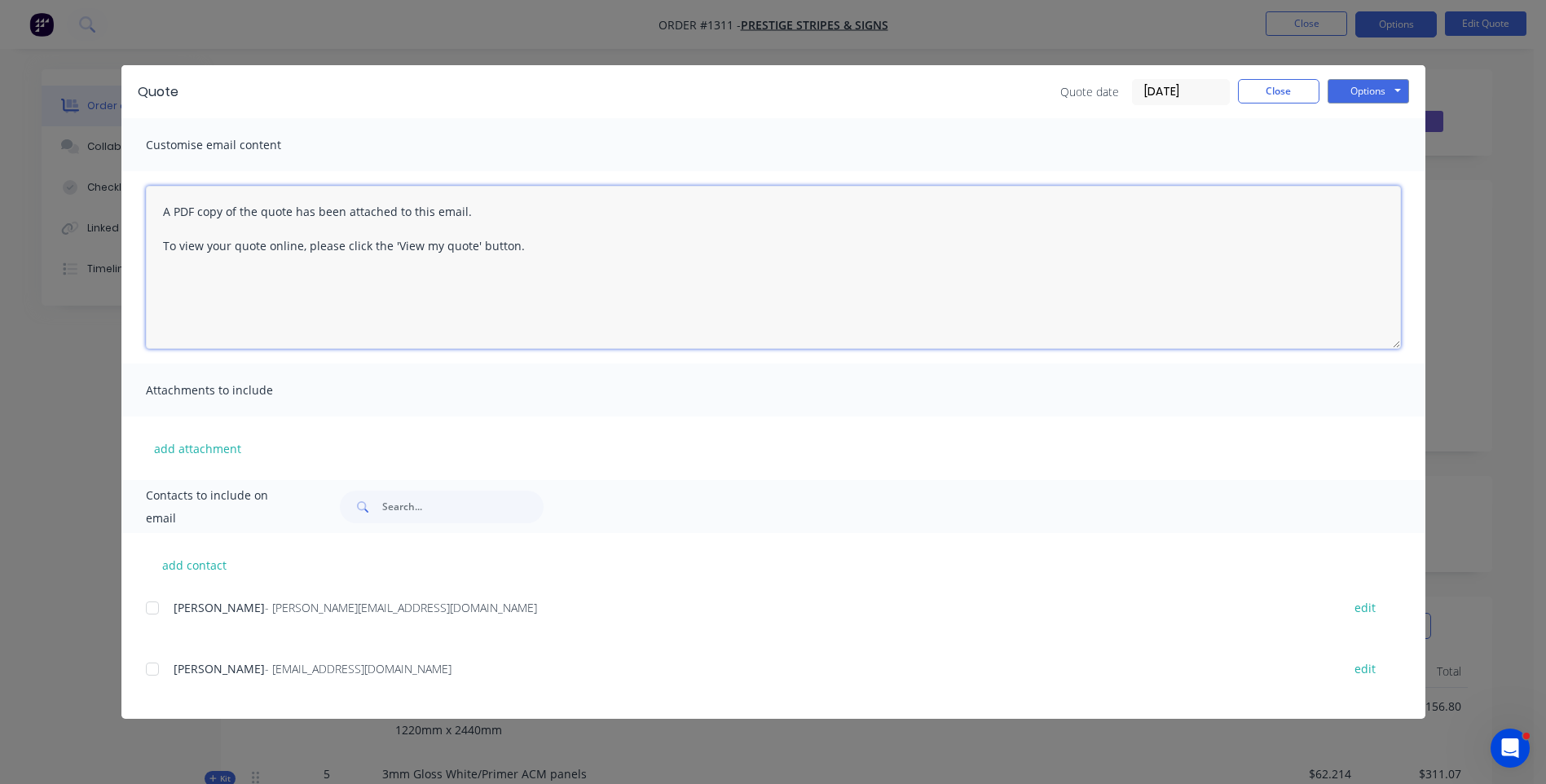
paste textarea "Hi, Please contact us if you have any questions. Regards, Darren sales@allstarp…"
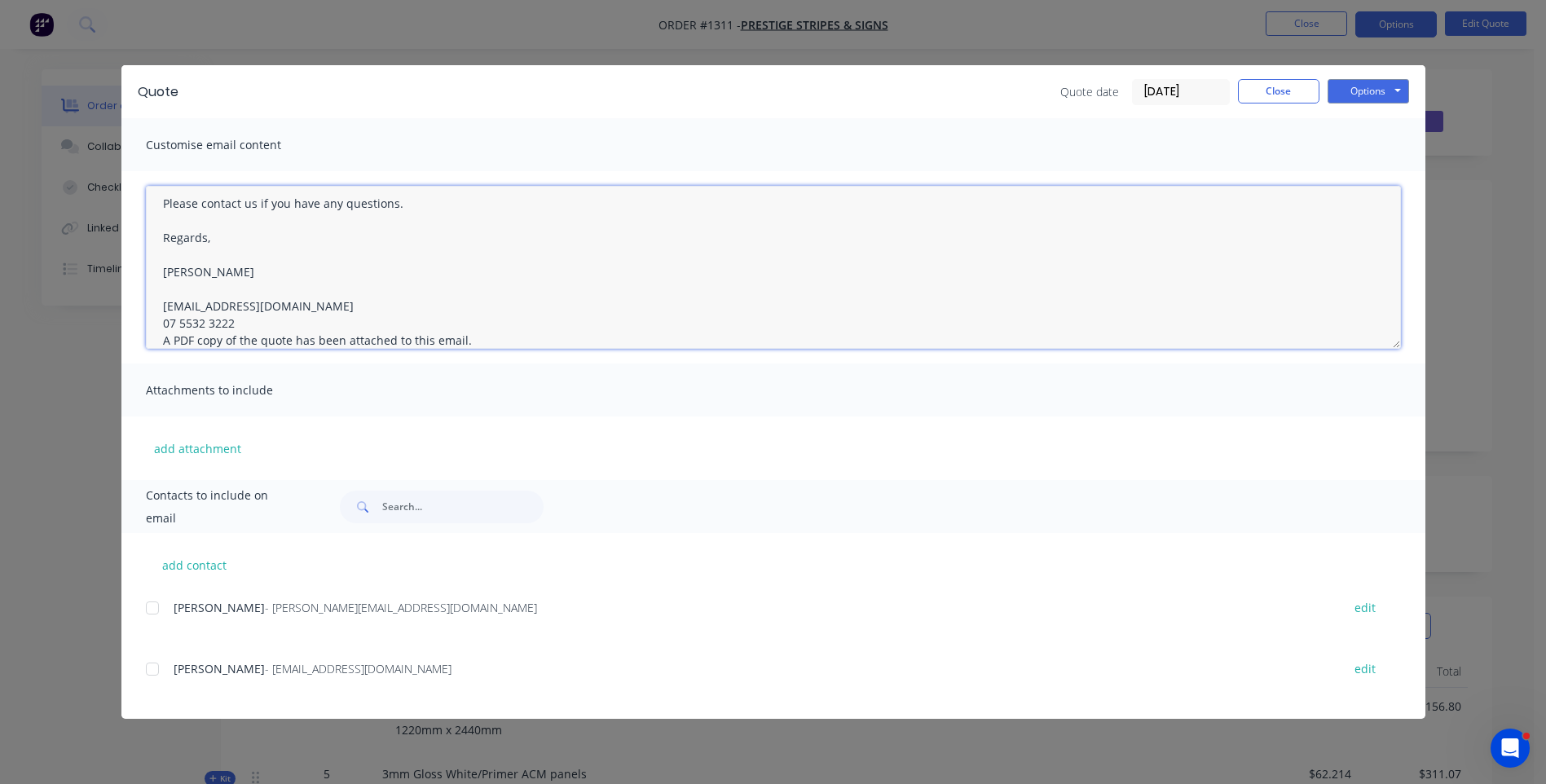
click at [238, 319] on textarea "Hi, Please contact us if you have any questions. Regards, Darren sales@allstarp…" at bounding box center [773, 267] width 1255 height 163
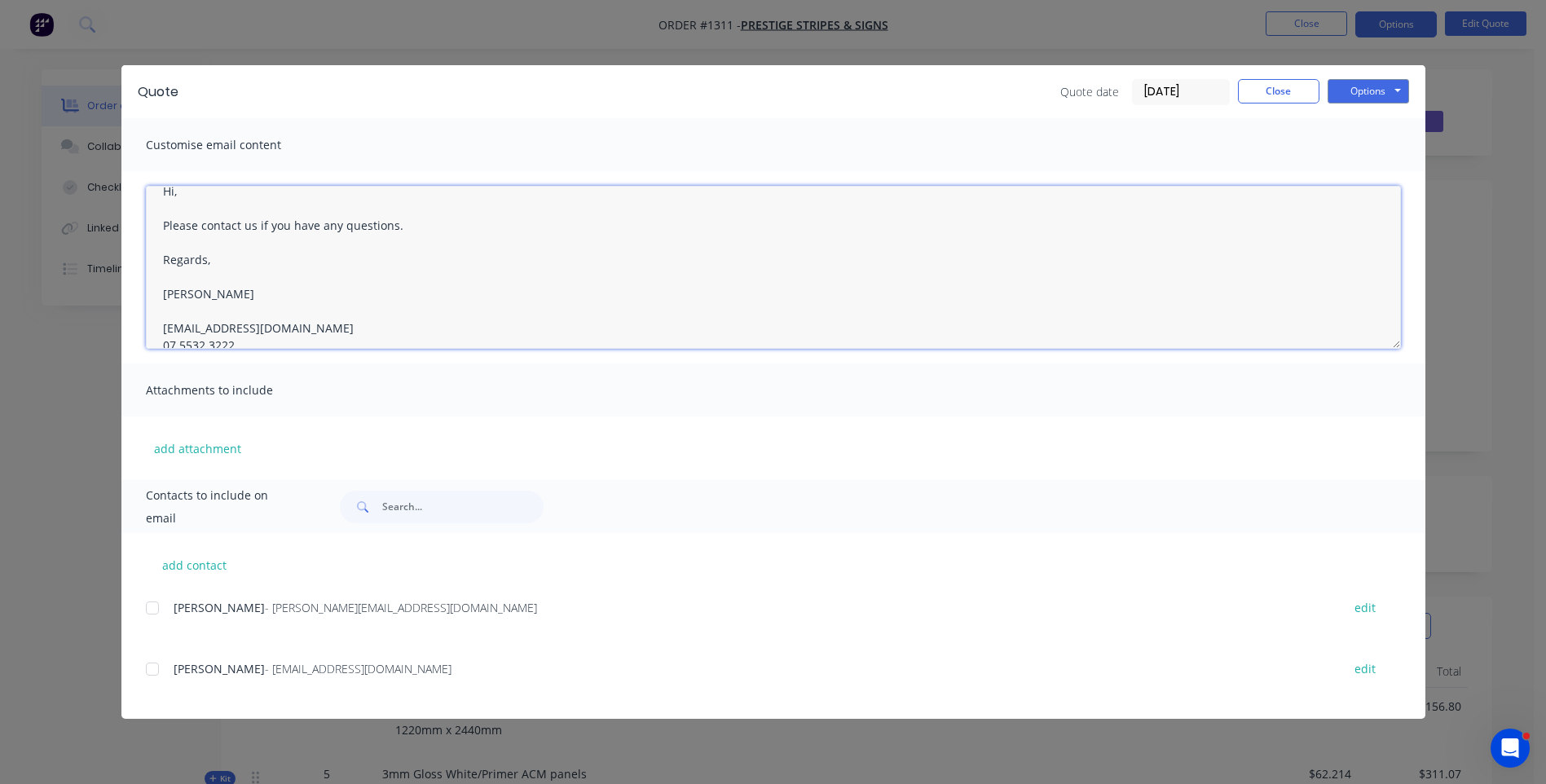
scroll to position [0, 0]
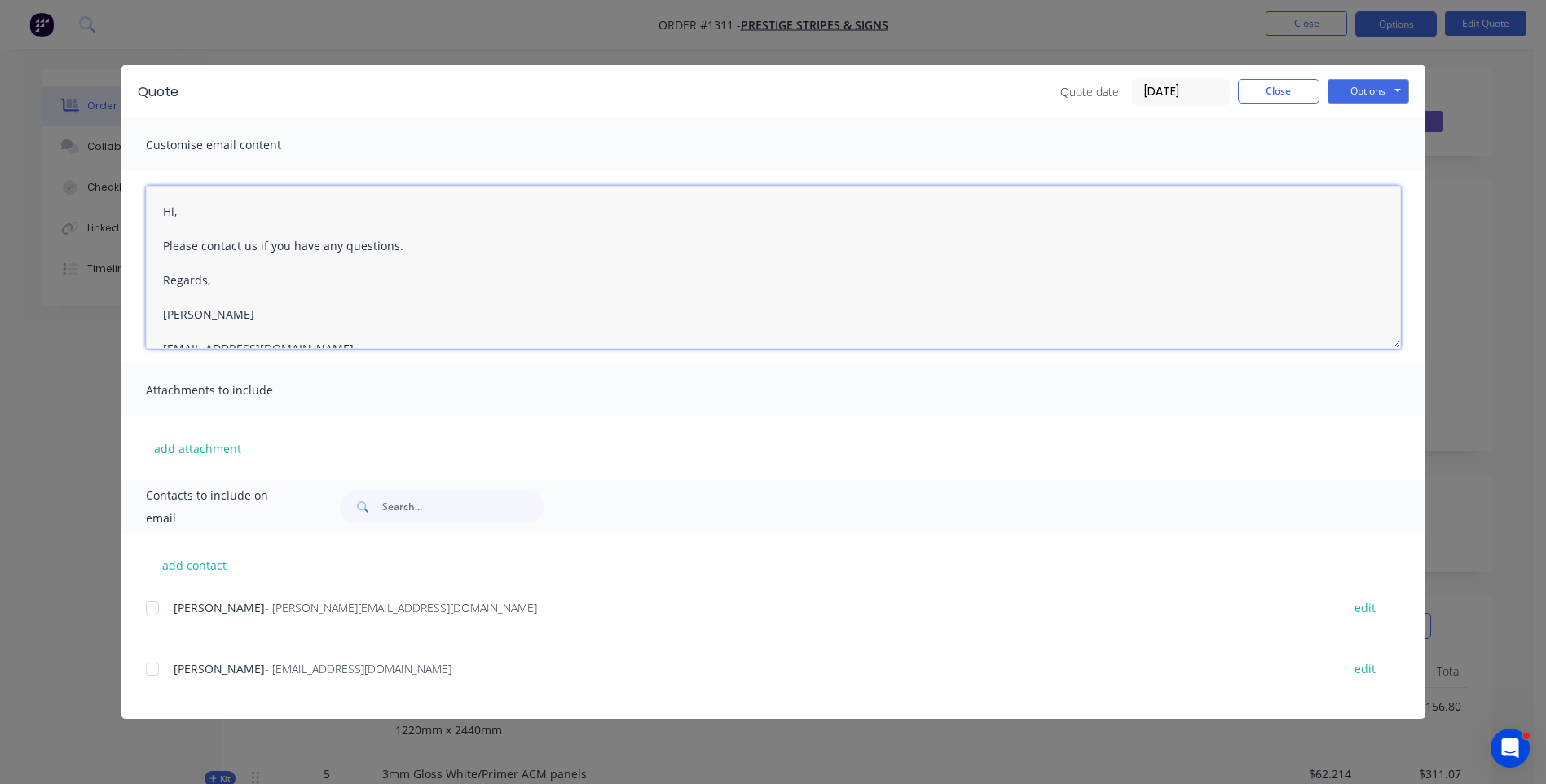
click at [197, 218] on textarea "Hi, Please contact us if you have any questions. Regards, Darren sales@allstarp…" at bounding box center [773, 267] width 1255 height 163
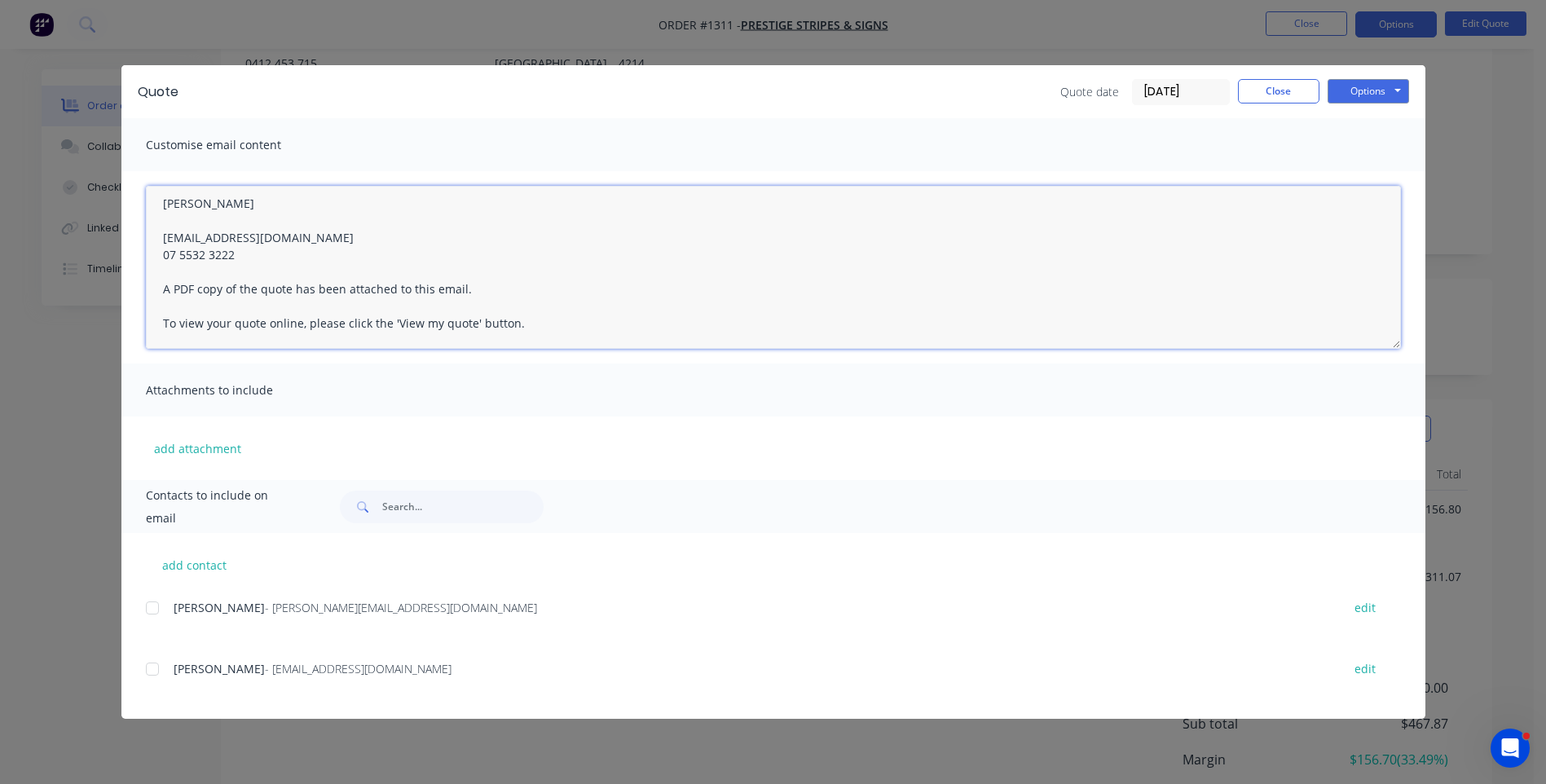
scroll to position [244, 0]
click at [156, 610] on div at bounding box center [152, 607] width 32 height 32
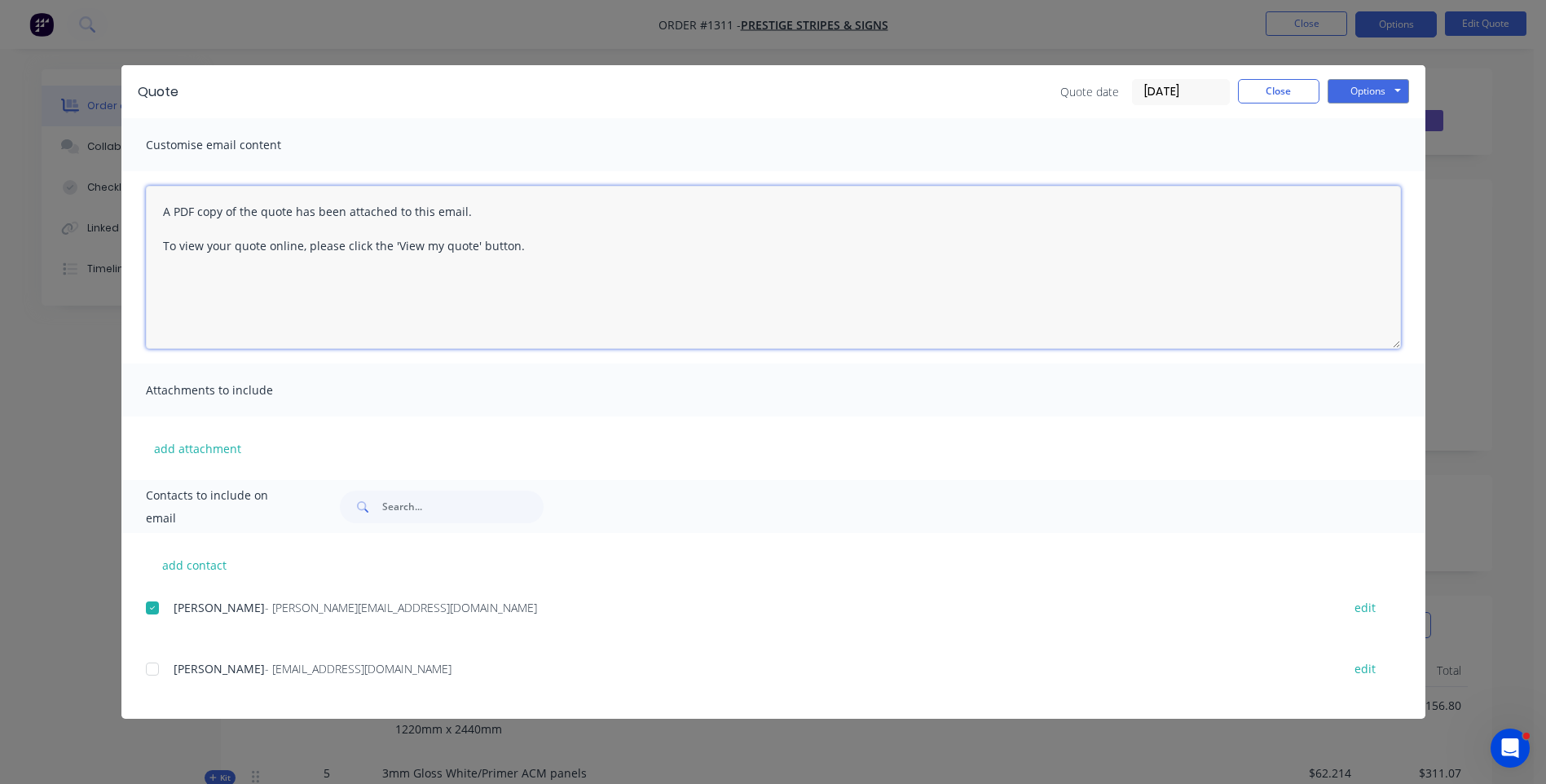
scroll to position [0, 0]
paste textarea "Hi, Please contact us if you have any questions. Regards, Darren sales@allstarp…"
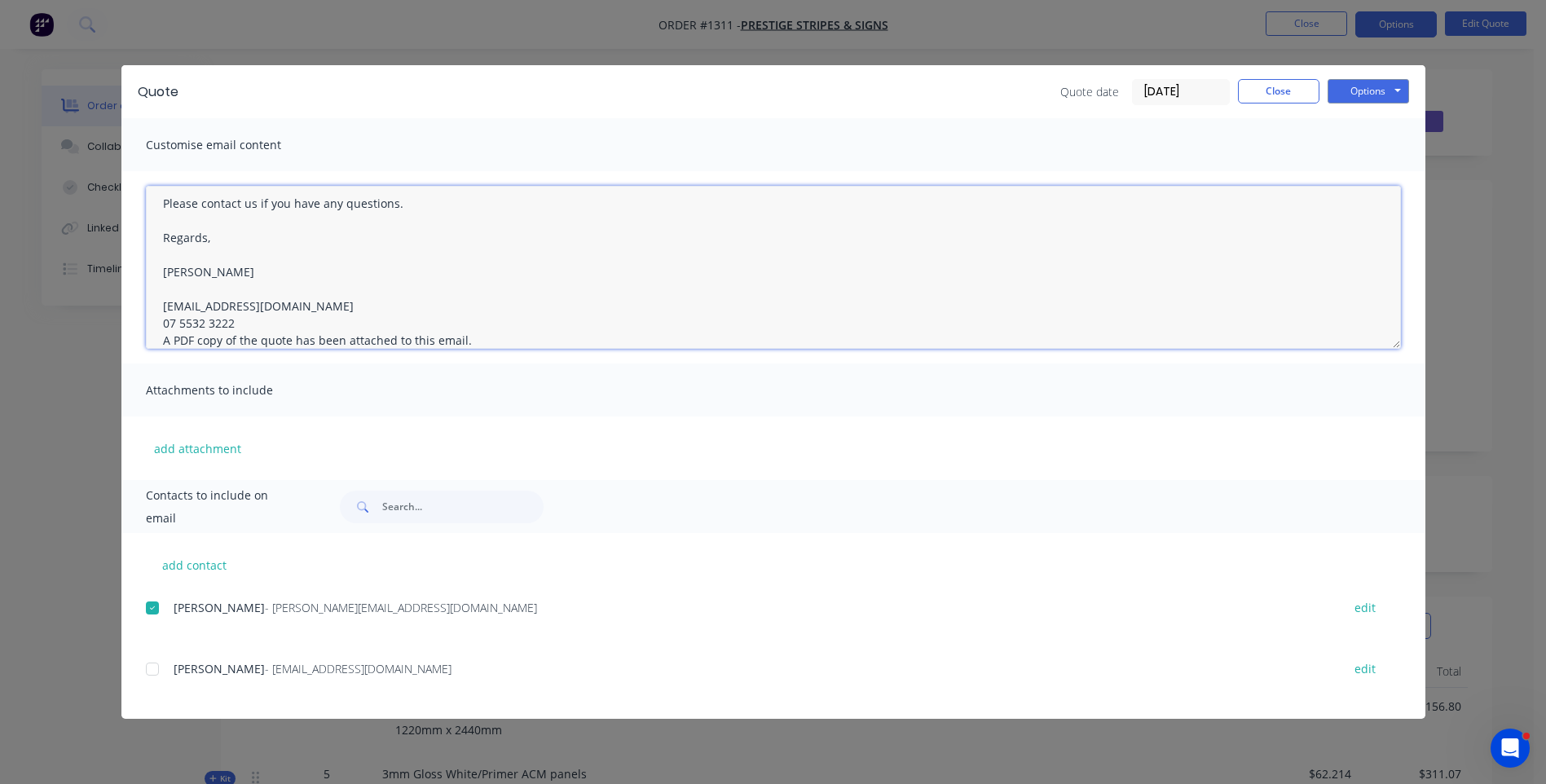
type textarea "Hi, Please contact us if you have any questions. Regards, Darren sales@allstarp…"
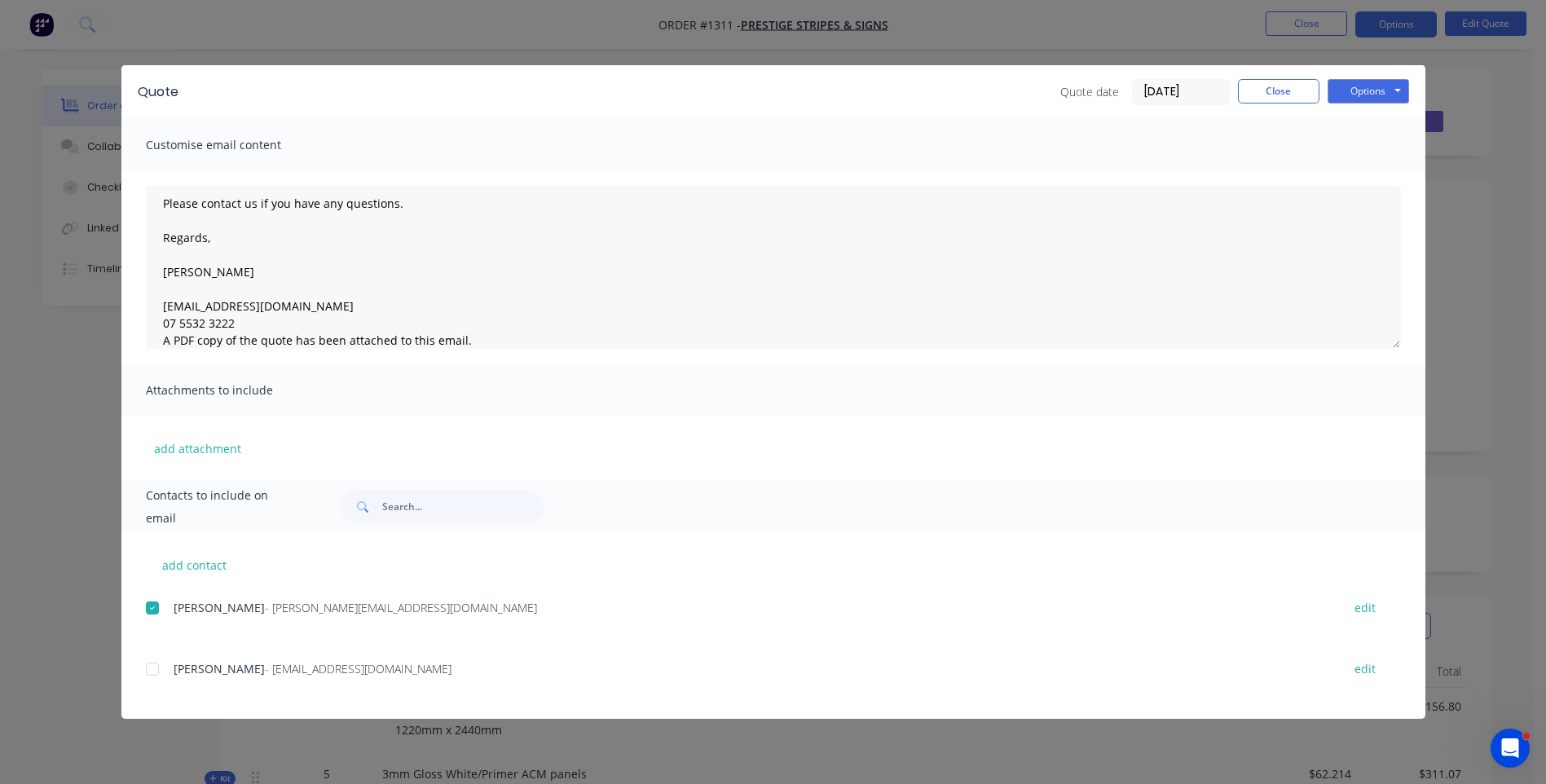
click at [1266, 103] on div "Quote date 27/08/25 Close Options Preview Print Email" at bounding box center [1234, 91] width 349 height 26
click at [1266, 103] on button "Close" at bounding box center [1279, 91] width 81 height 25
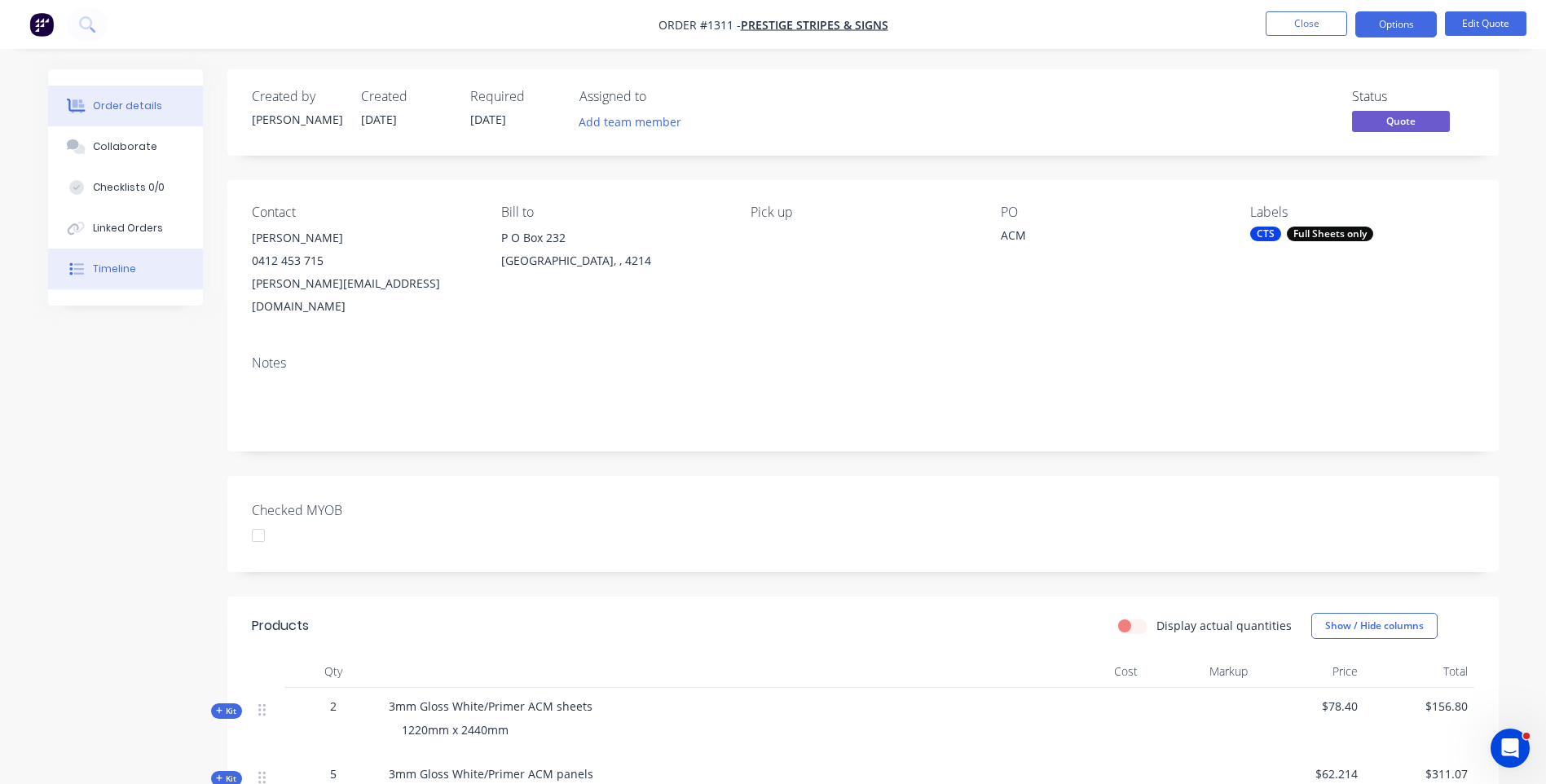
click at [113, 275] on div "Timeline" at bounding box center [114, 269] width 43 height 15
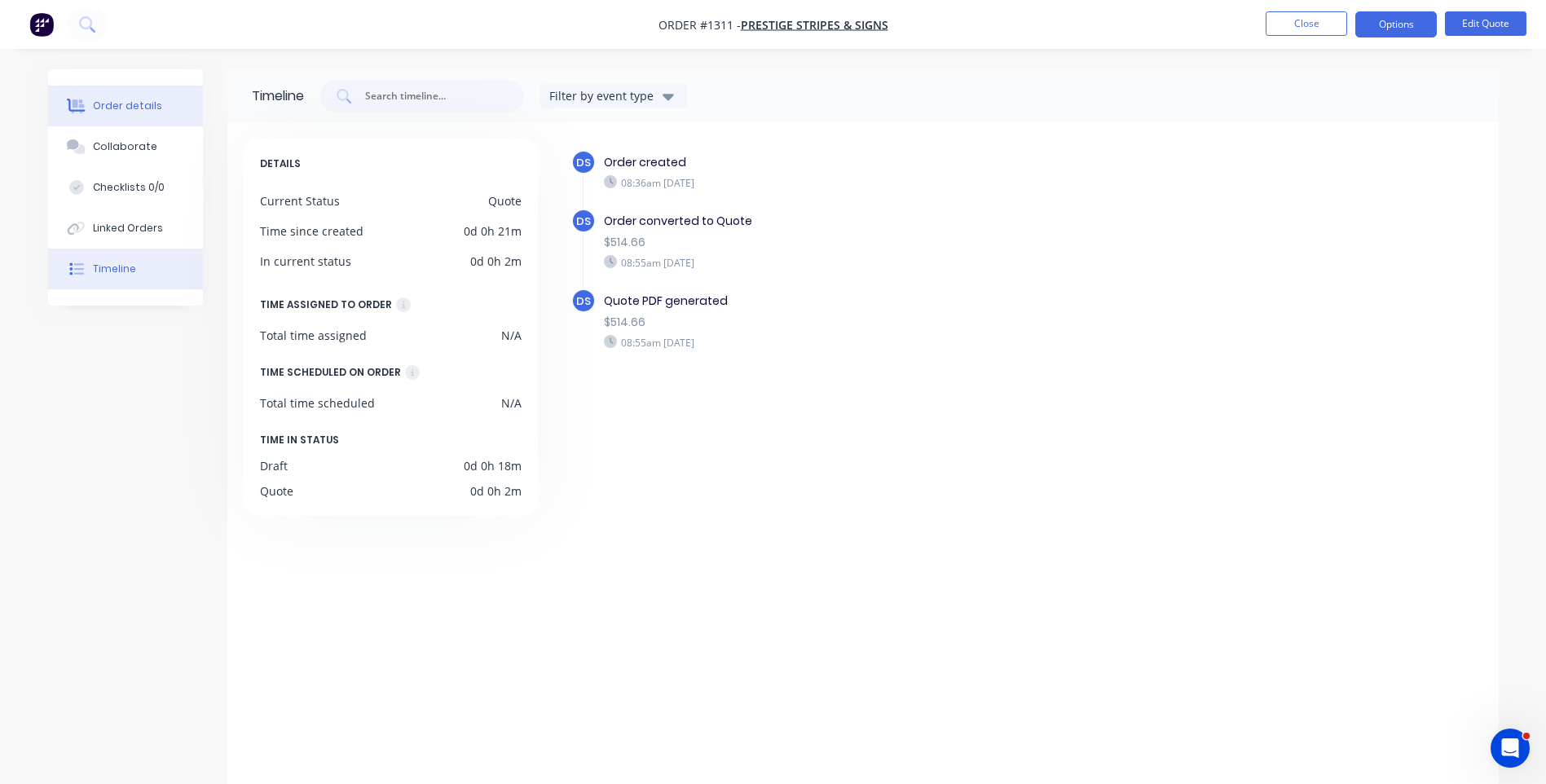
click at [134, 107] on div "Order details" at bounding box center [128, 106] width 70 height 15
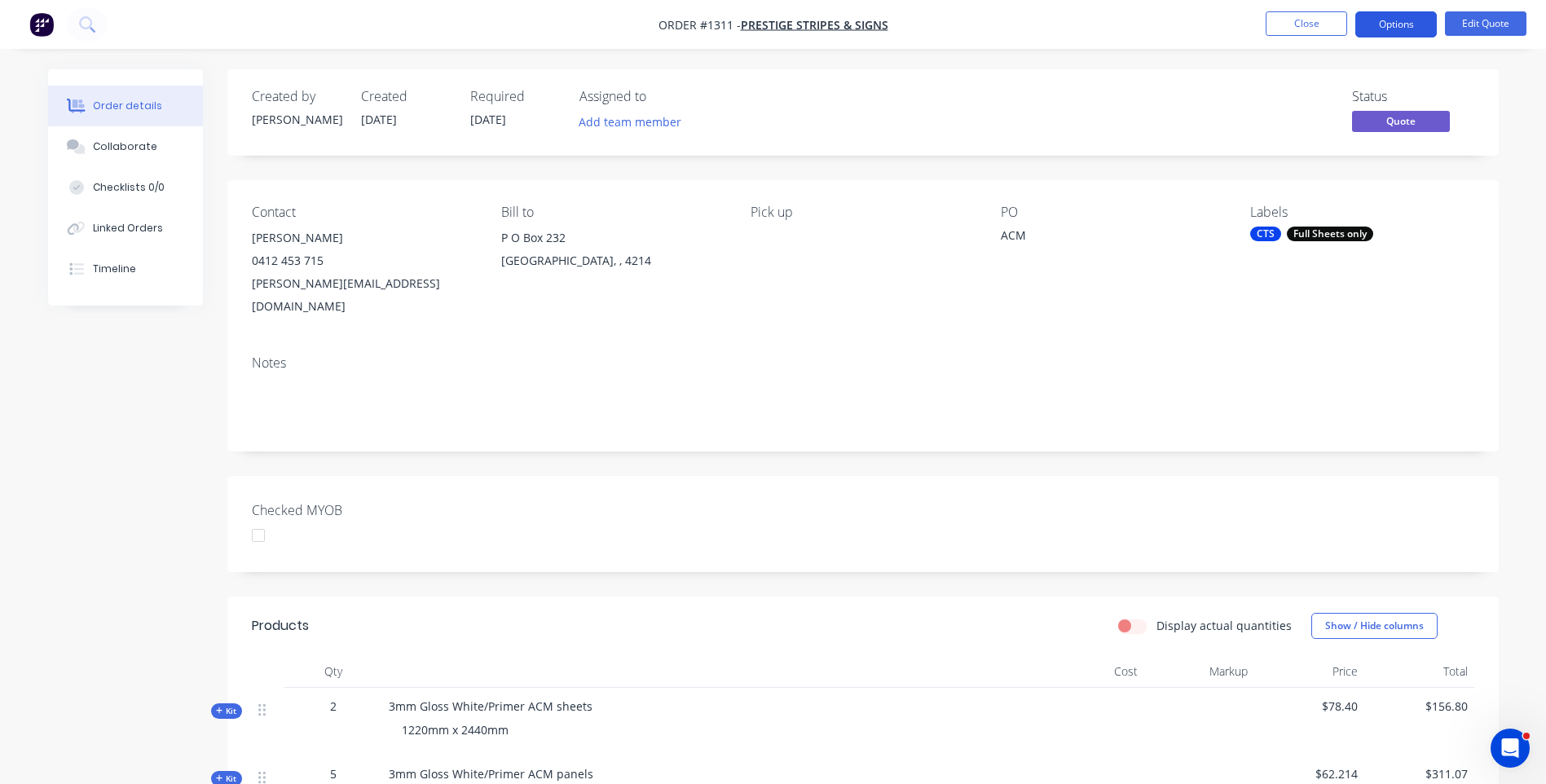
click at [1382, 34] on button "Options" at bounding box center [1396, 24] width 81 height 26
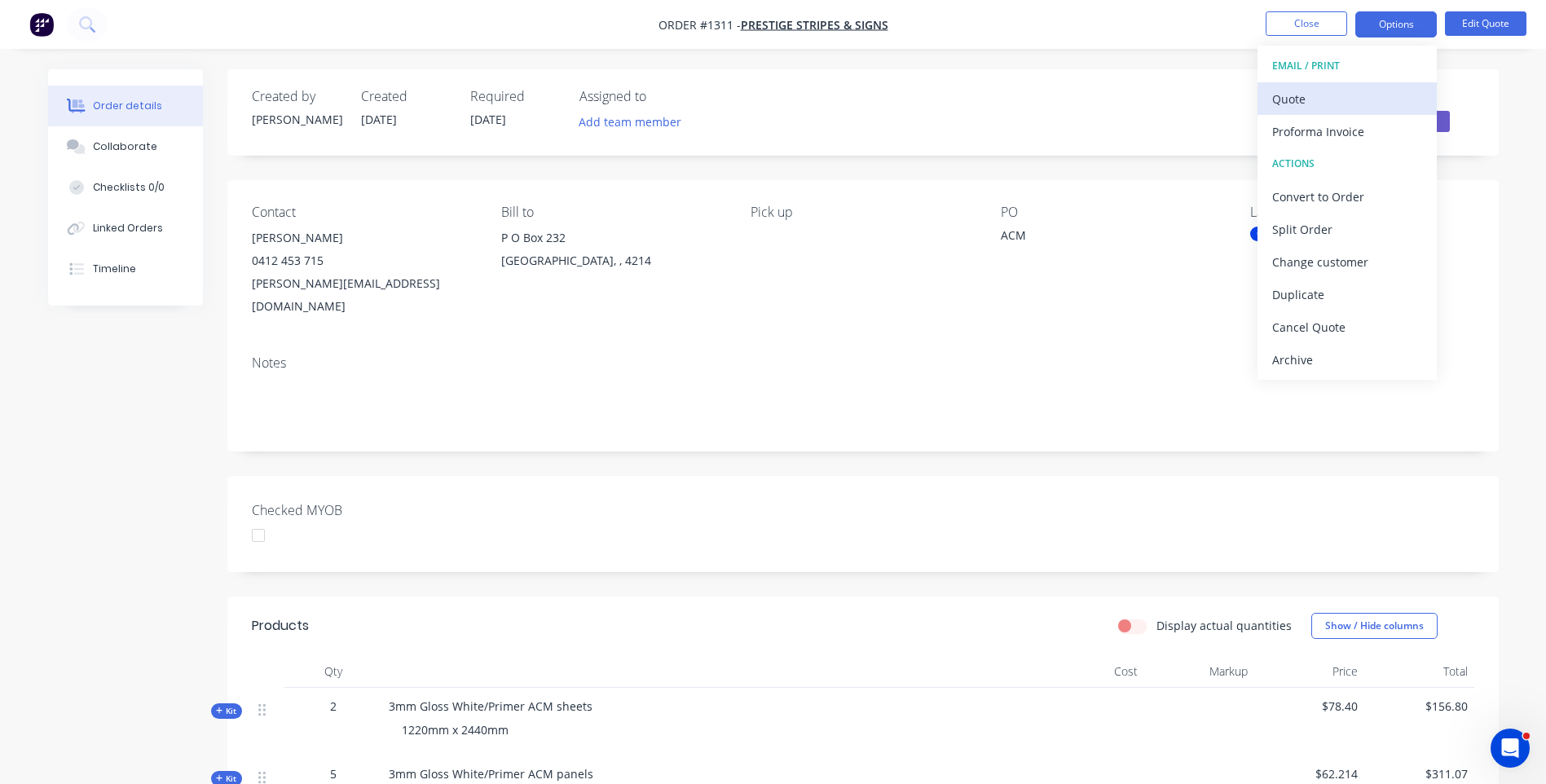
click at [1293, 99] on div "Quote" at bounding box center [1346, 99] width 150 height 24
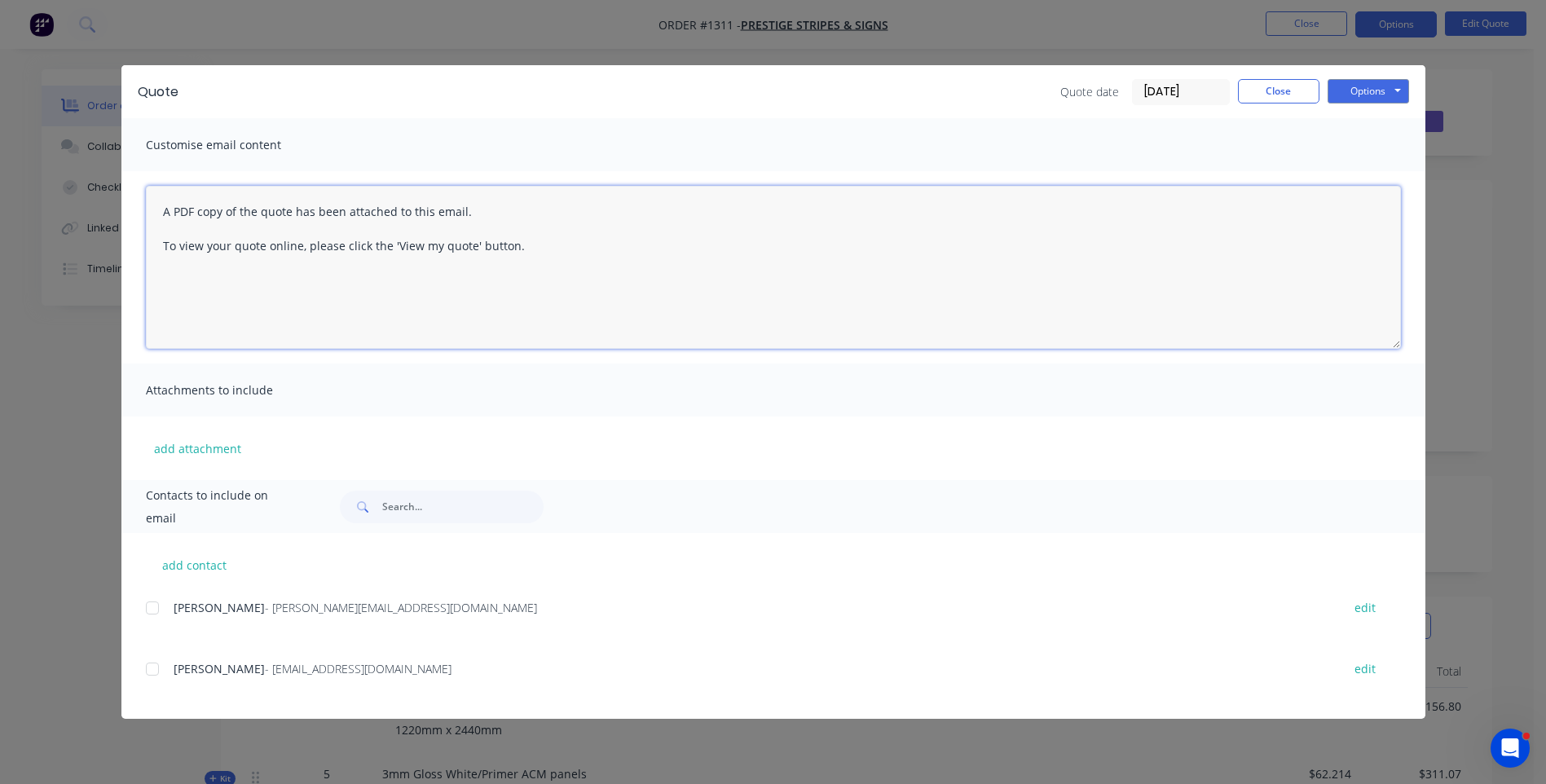
paste textarea "Hi, Please contact us if you have any questions. Regards, Darren sales@allstarp…"
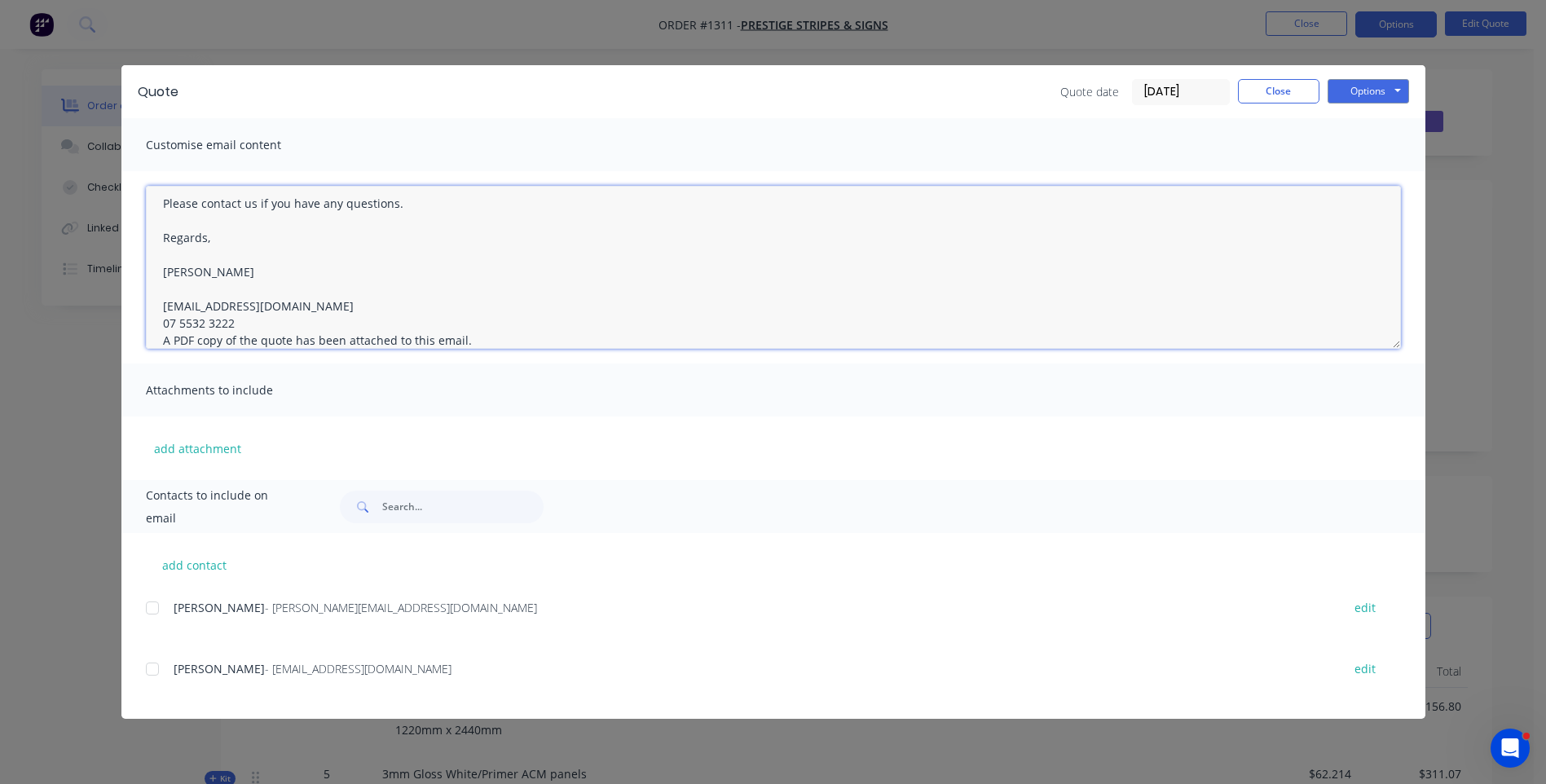
click at [248, 323] on textarea "Hi, Please contact us if you have any questions. Regards, Darren sales@allstarp…" at bounding box center [773, 267] width 1255 height 163
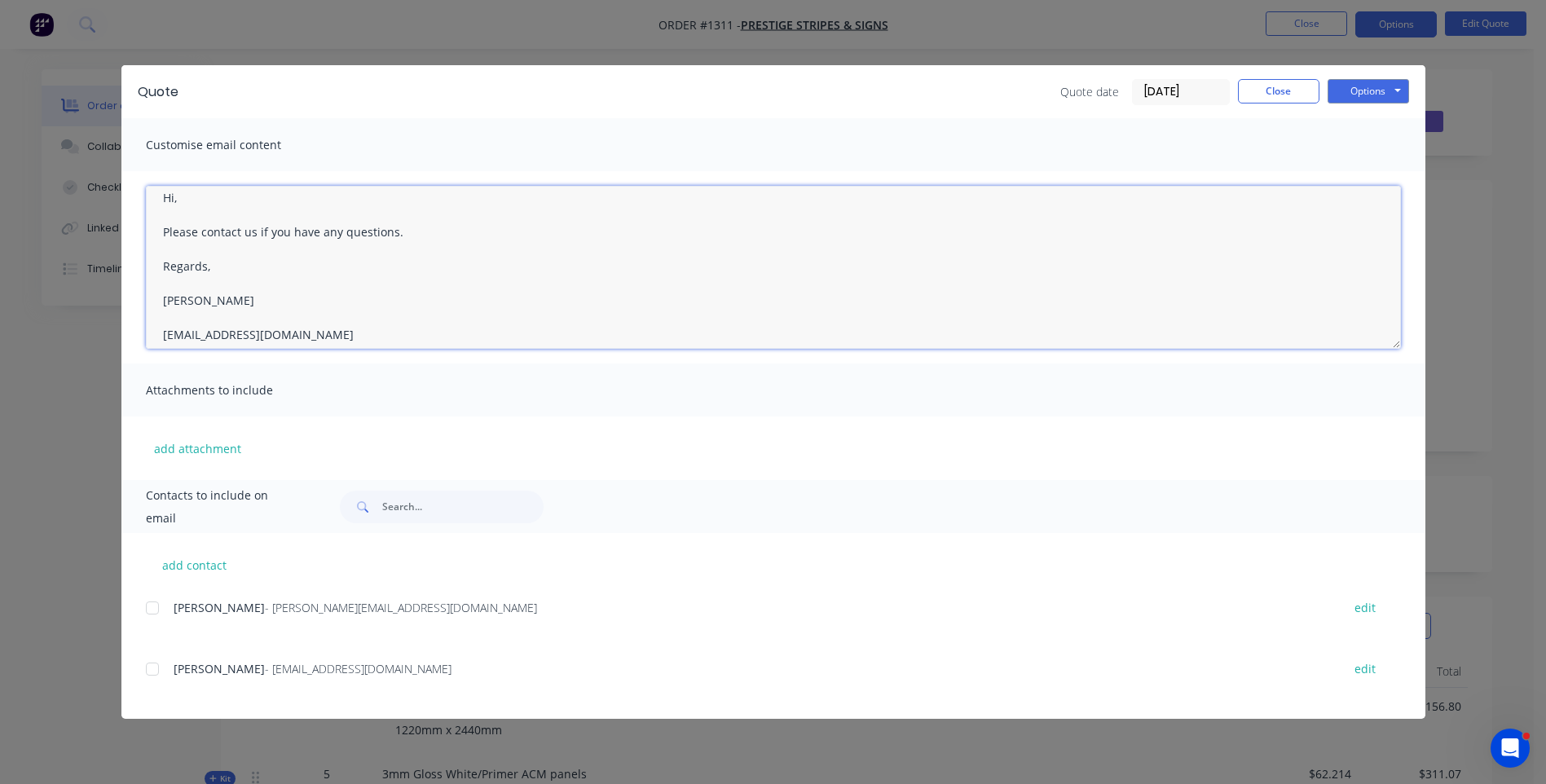
scroll to position [0, 0]
click at [190, 213] on textarea "Hi, Please contact us if you have any questions. Regards, Darren sales@allstarp…" at bounding box center [773, 267] width 1255 height 163
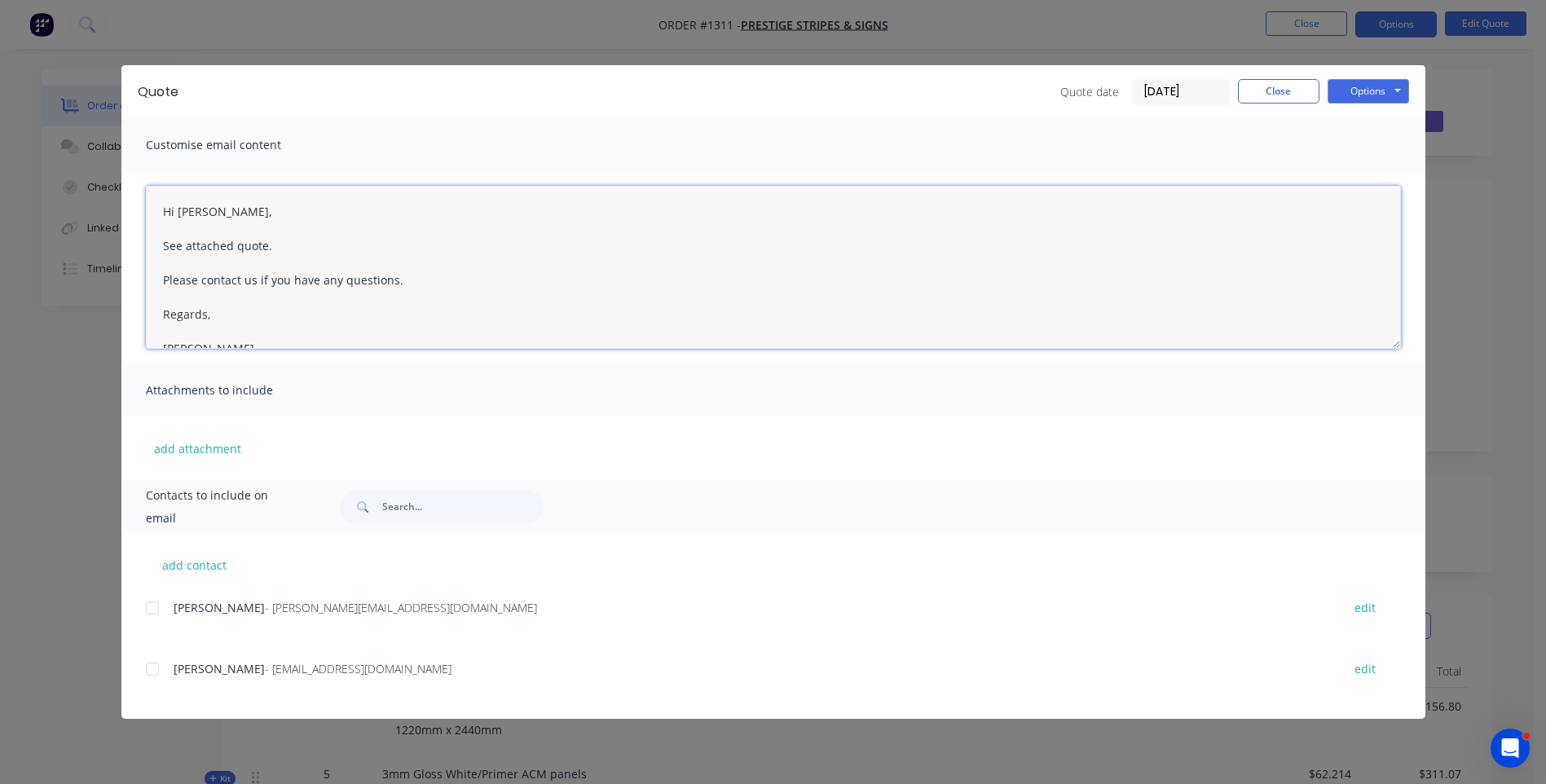
click at [153, 614] on div at bounding box center [152, 607] width 32 height 32
paste textarea "Hi, Please contact us if you have any questions. Regards, Darren sales@allstarp…"
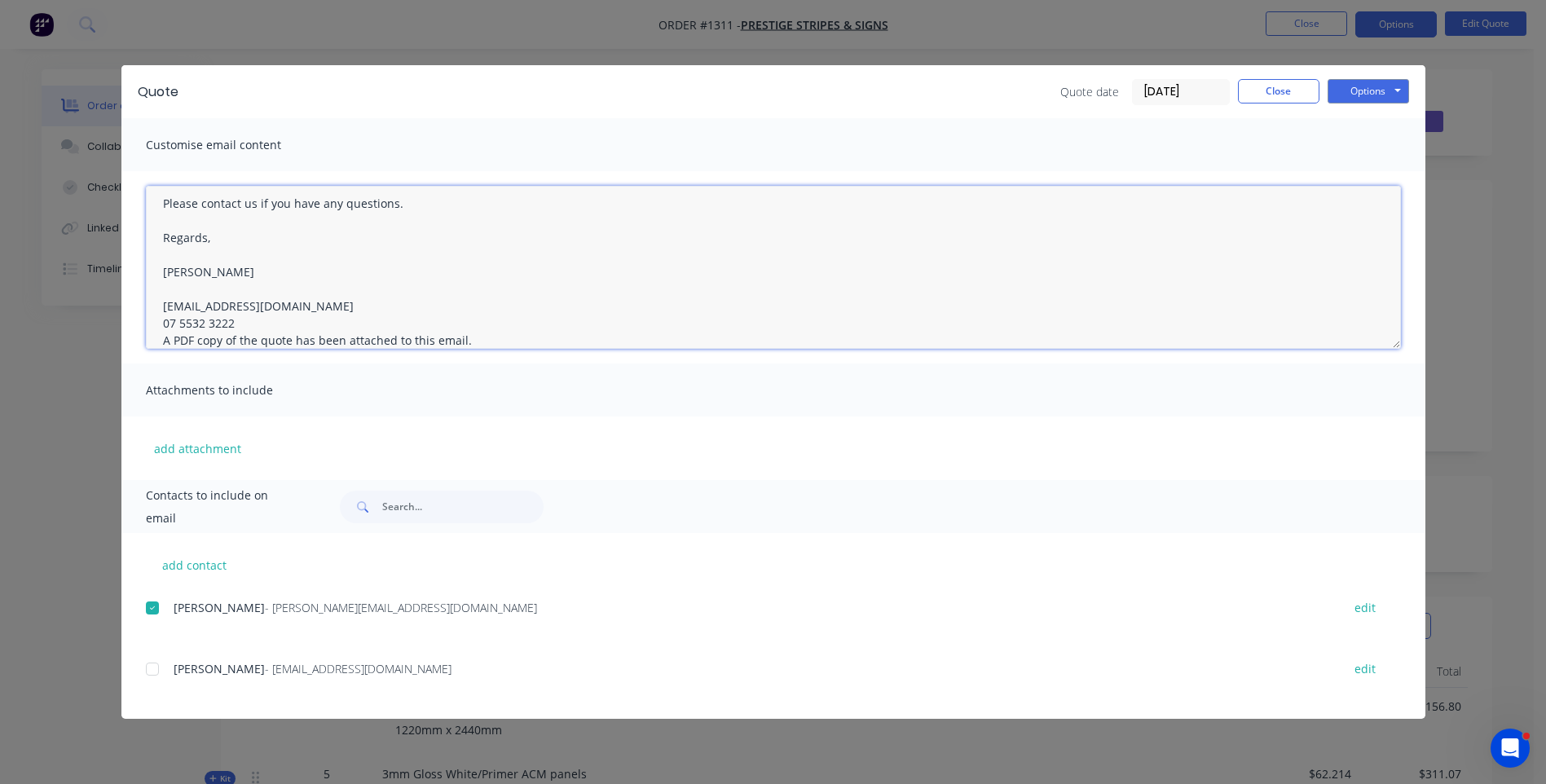
click at [238, 329] on textarea "Hi, Please contact us if you have any questions. Regards, Darren sales@allstarp…" at bounding box center [773, 267] width 1255 height 163
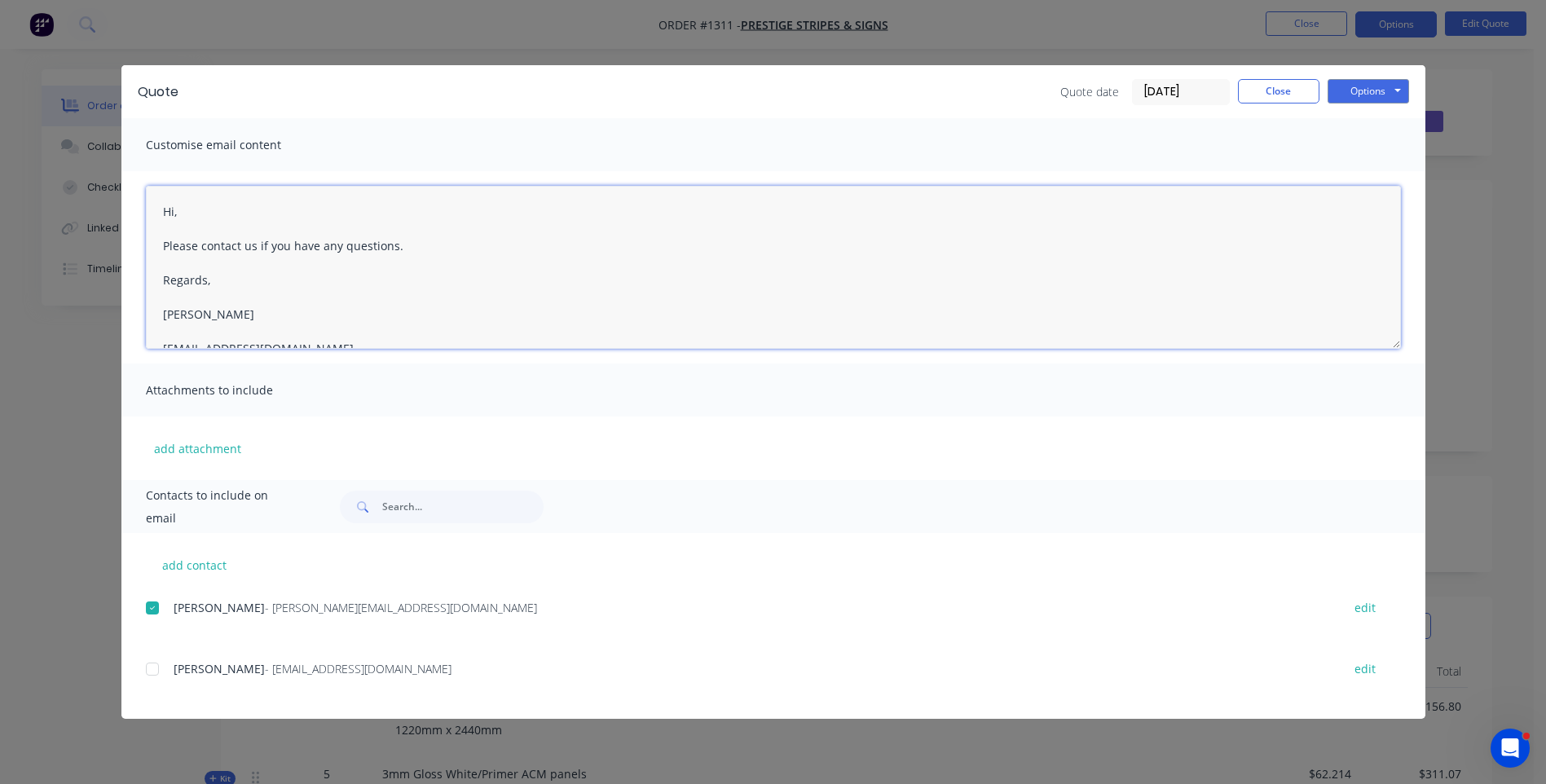
click at [185, 214] on textarea "Hi, Please contact us if you have any questions. Regards, Darren sales@allstarp…" at bounding box center [773, 267] width 1255 height 163
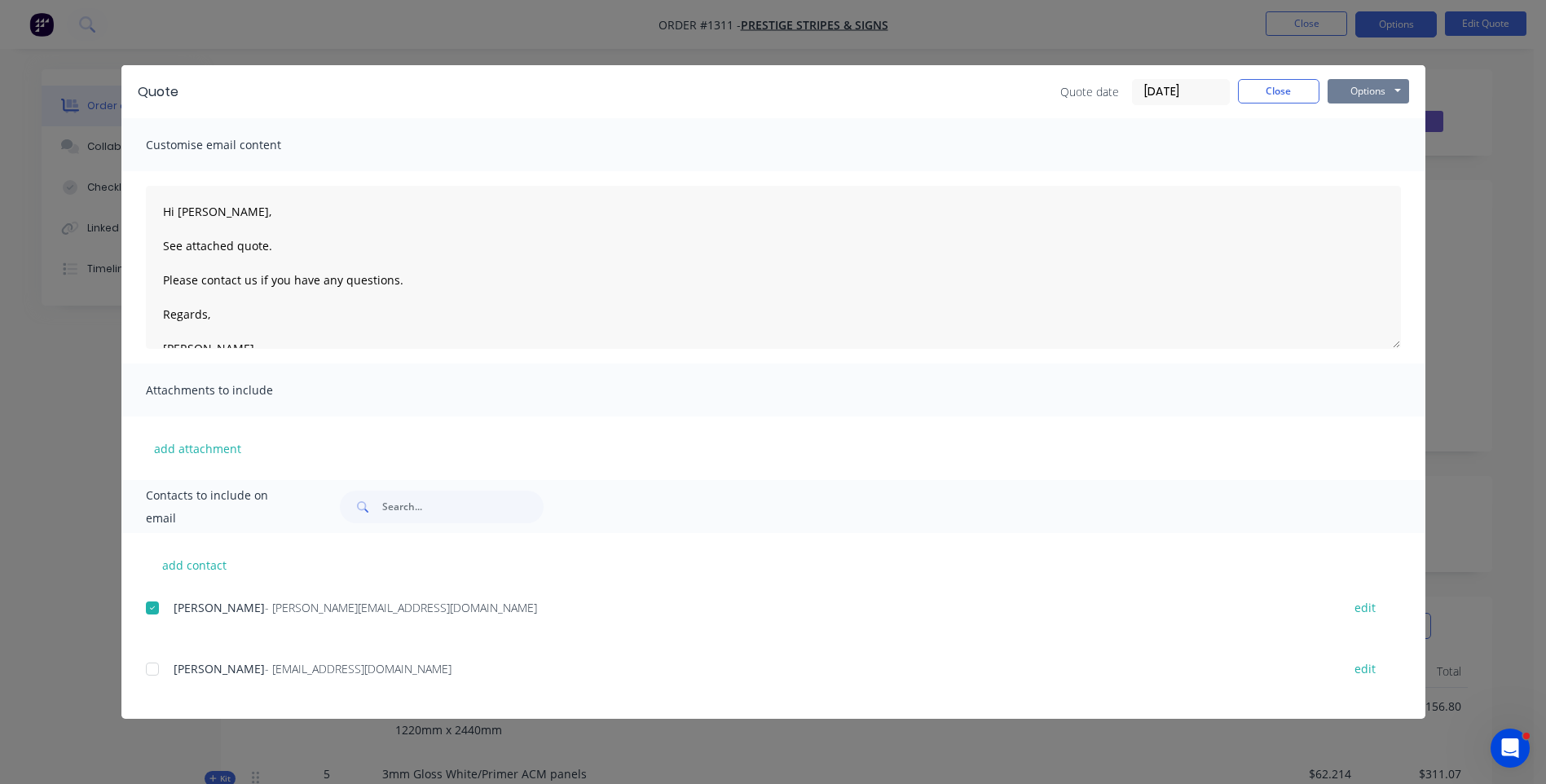
click at [1361, 93] on button "Options" at bounding box center [1368, 91] width 81 height 25
click at [1363, 180] on button "Email" at bounding box center [1380, 174] width 104 height 26
type textarea "A PDF copy of the quote has been attached to this email. To view your quote onl…"
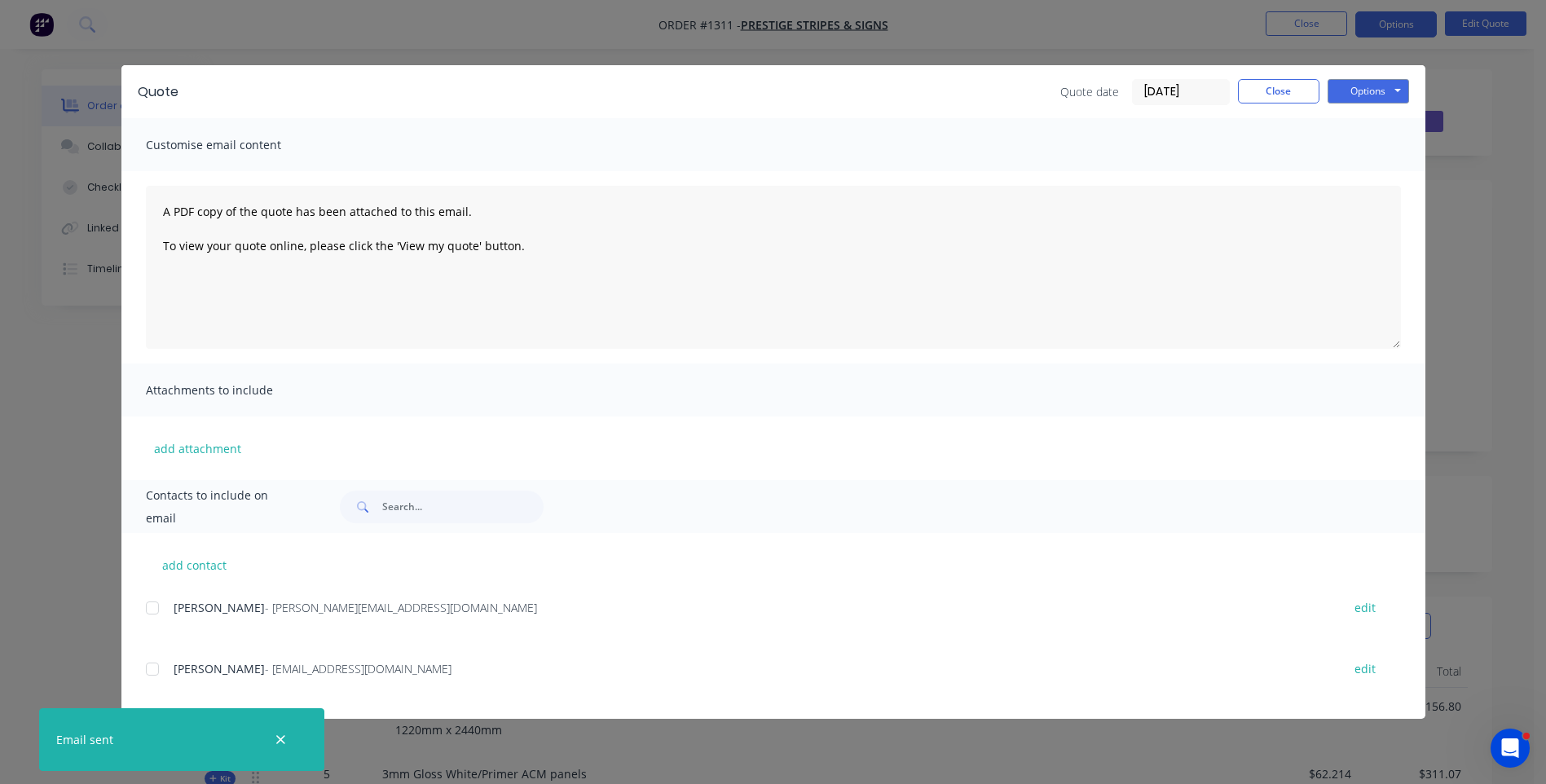
click at [277, 747] on button "button" at bounding box center [281, 739] width 21 height 21
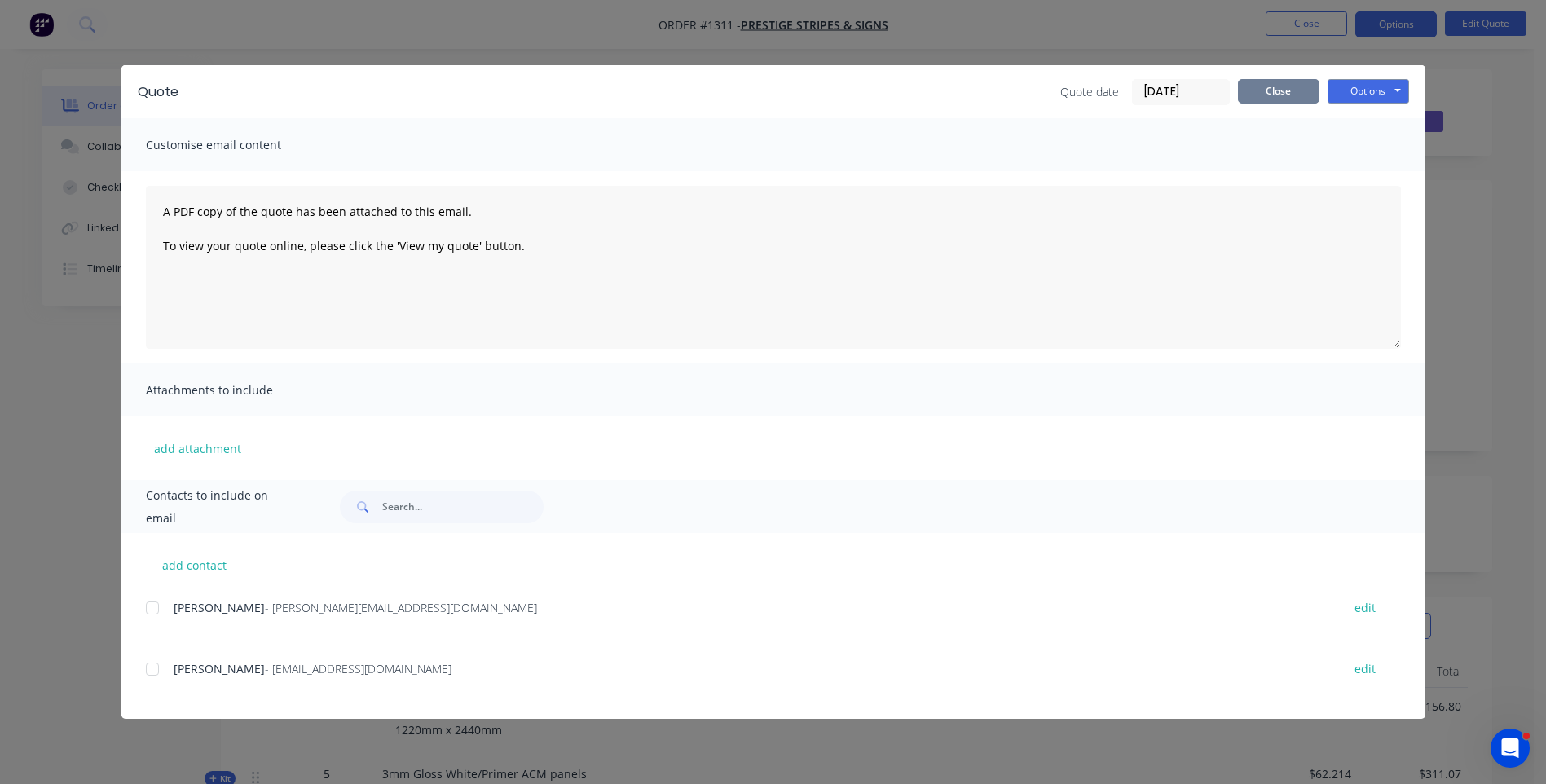
click at [1268, 99] on button "Close" at bounding box center [1279, 91] width 81 height 25
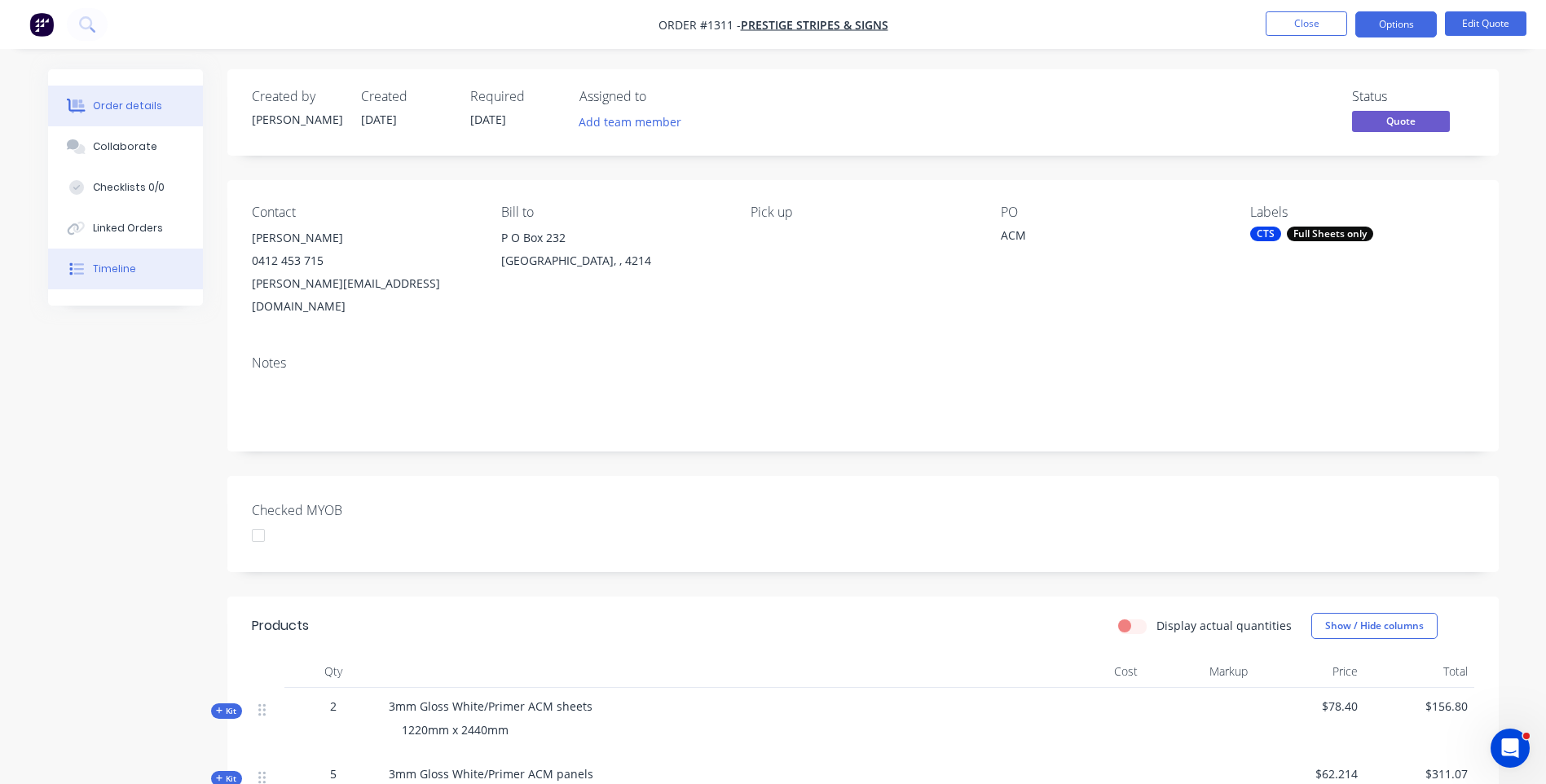
click at [108, 273] on div "Timeline" at bounding box center [114, 269] width 43 height 15
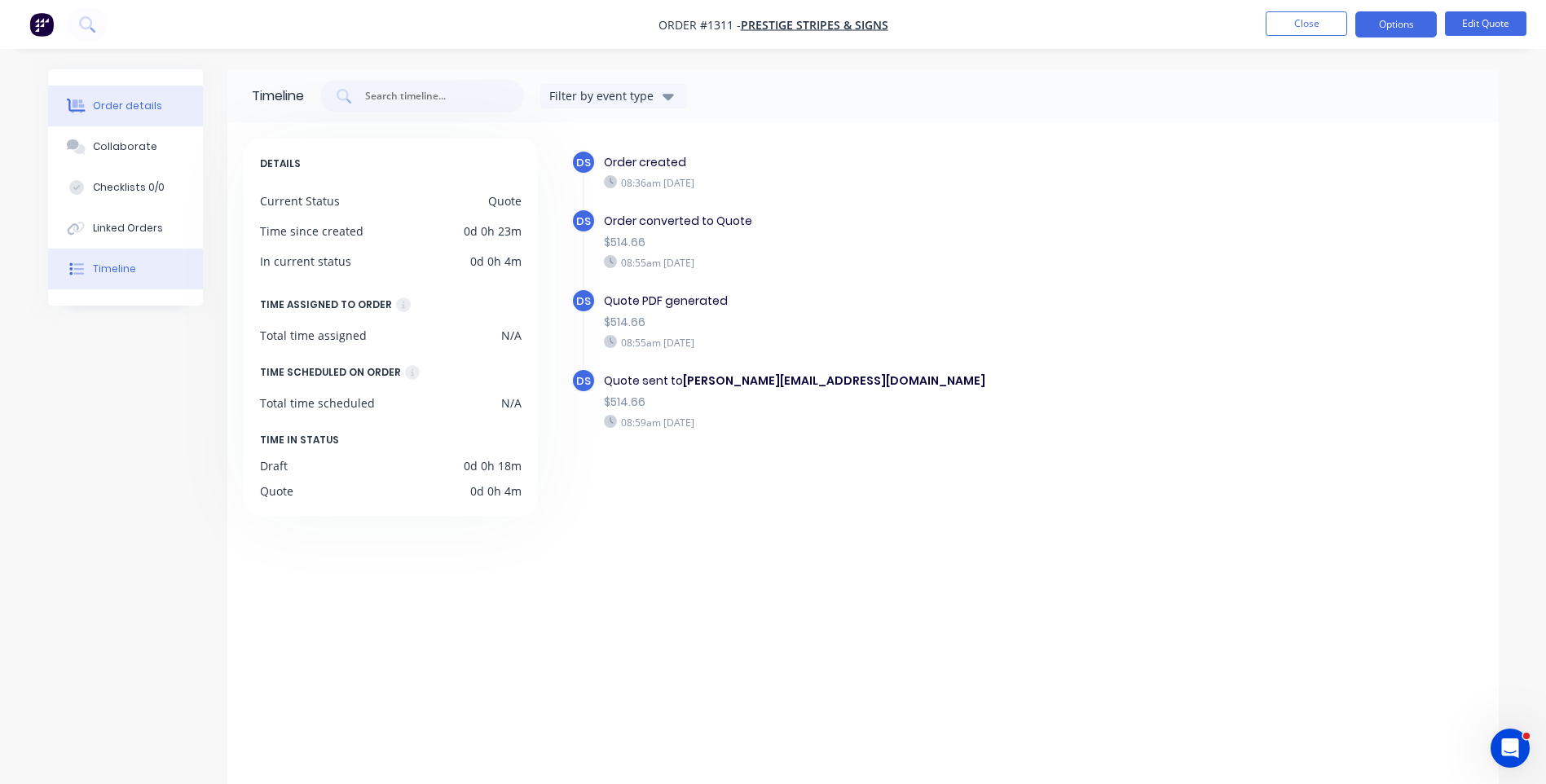
click at [110, 103] on div "Order details" at bounding box center [128, 106] width 70 height 15
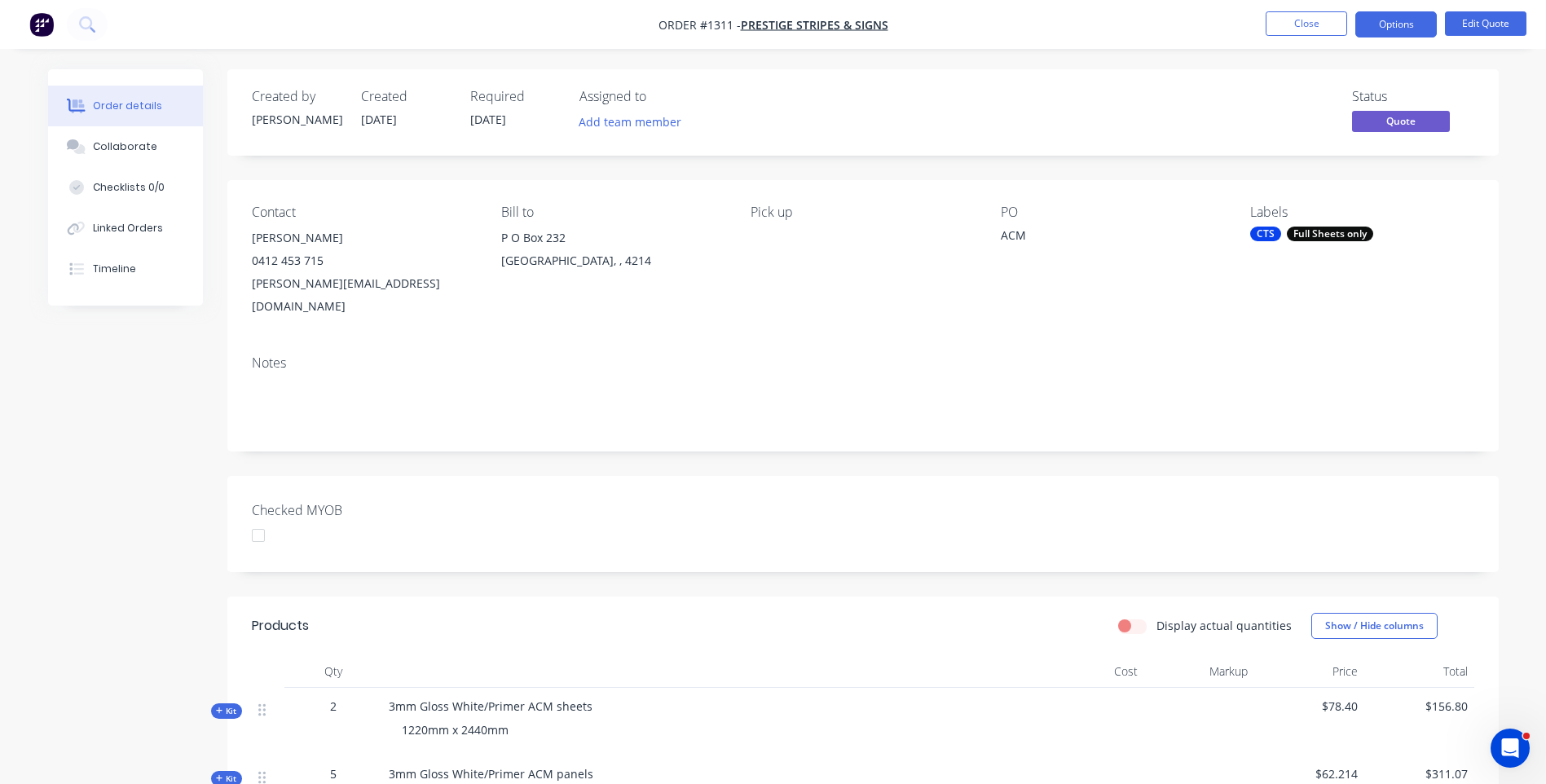
click at [1301, 36] on li "Close" at bounding box center [1306, 24] width 81 height 26
click at [1293, 31] on button "Close" at bounding box center [1306, 24] width 81 height 25
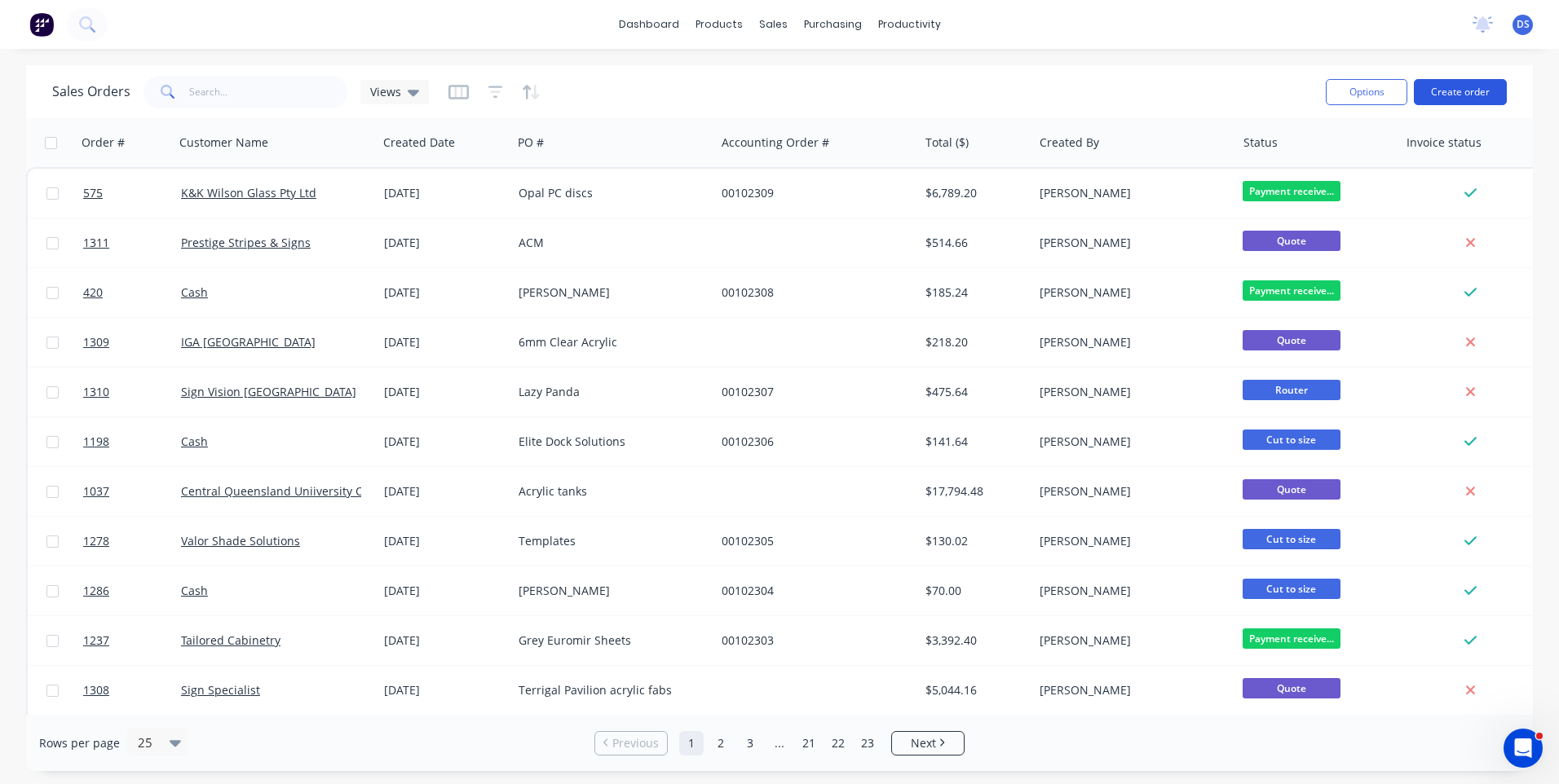
click at [1468, 103] on button "Create order" at bounding box center [1460, 91] width 93 height 26
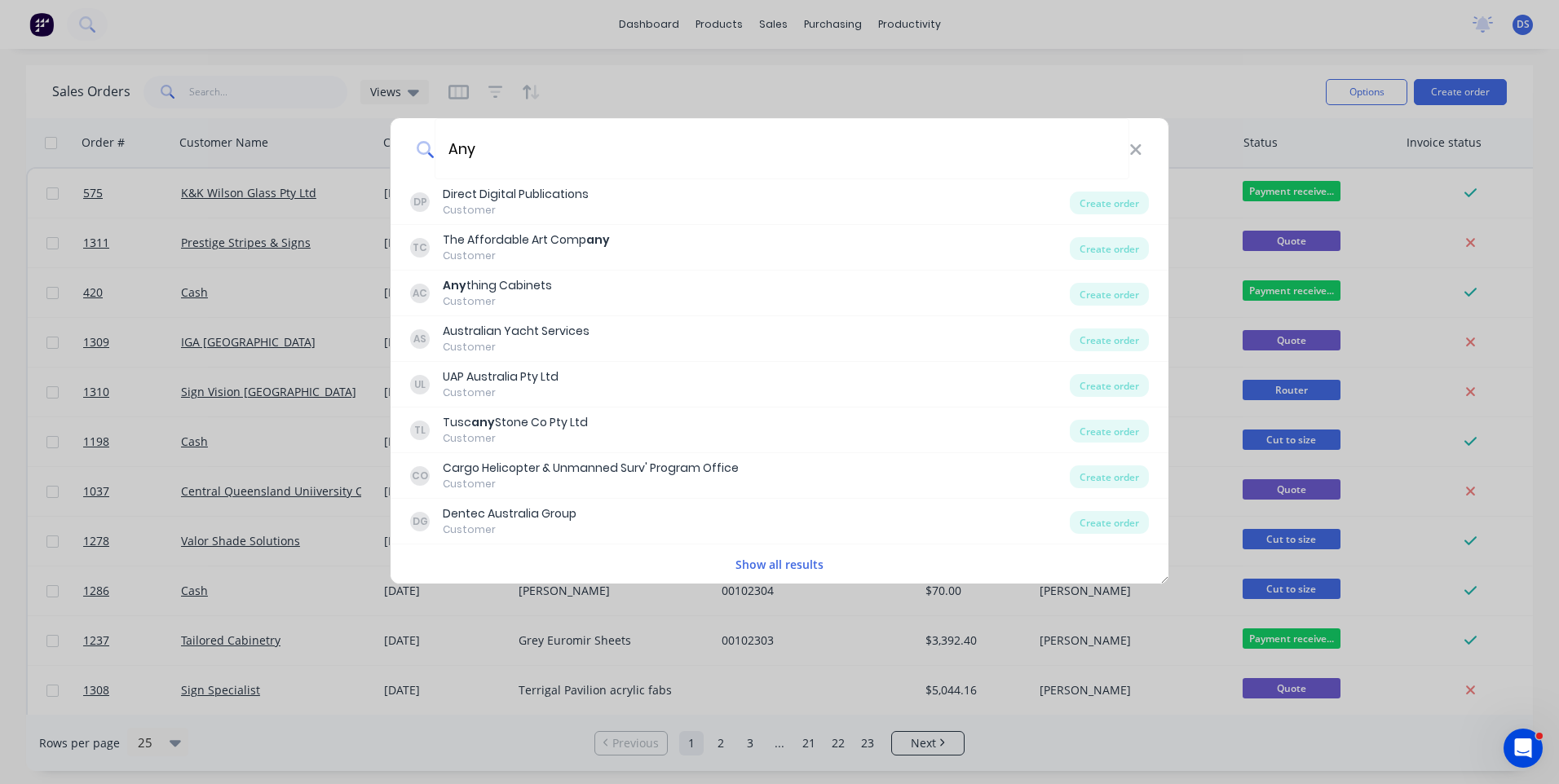
type input "Any"
click at [504, 756] on div "Any DP Direct Digital Publications Customer Create order TC The Affordable Art …" at bounding box center [780, 392] width 1559 height 784
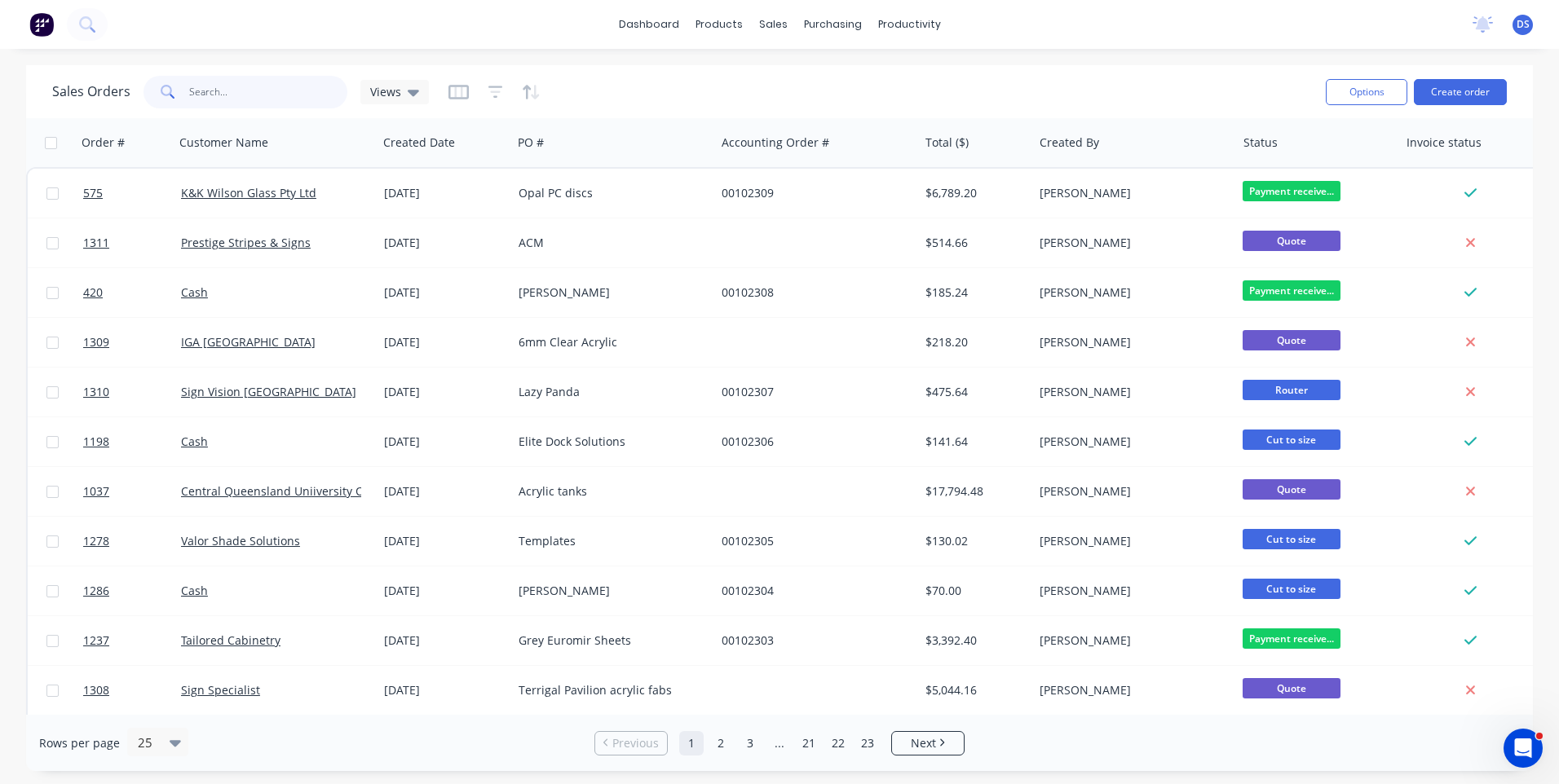
click at [218, 92] on input "text" at bounding box center [268, 92] width 159 height 32
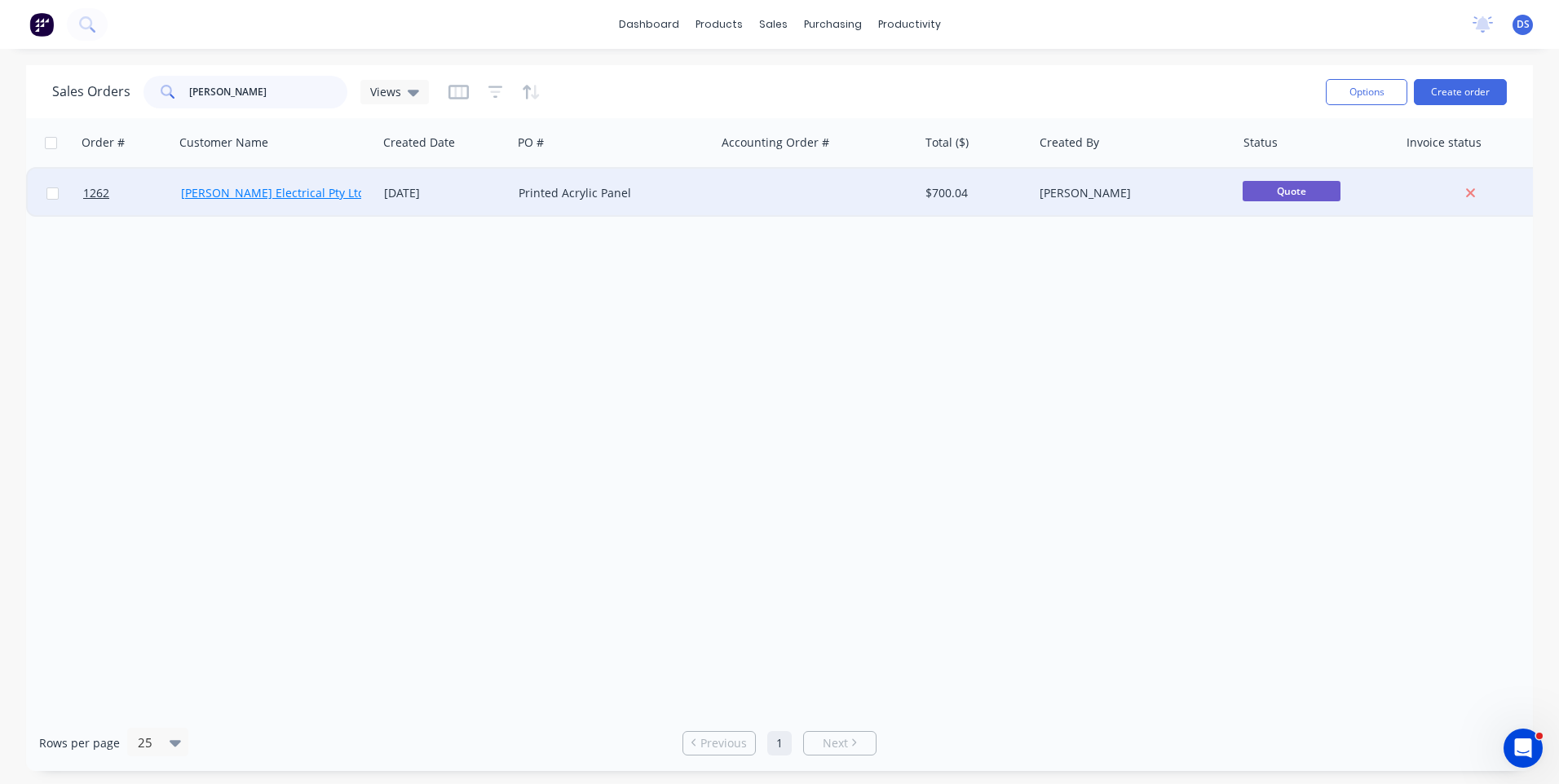
type input "nix"
click at [257, 197] on link "Nixon Electrical Pty Ltd" at bounding box center [273, 192] width 184 height 16
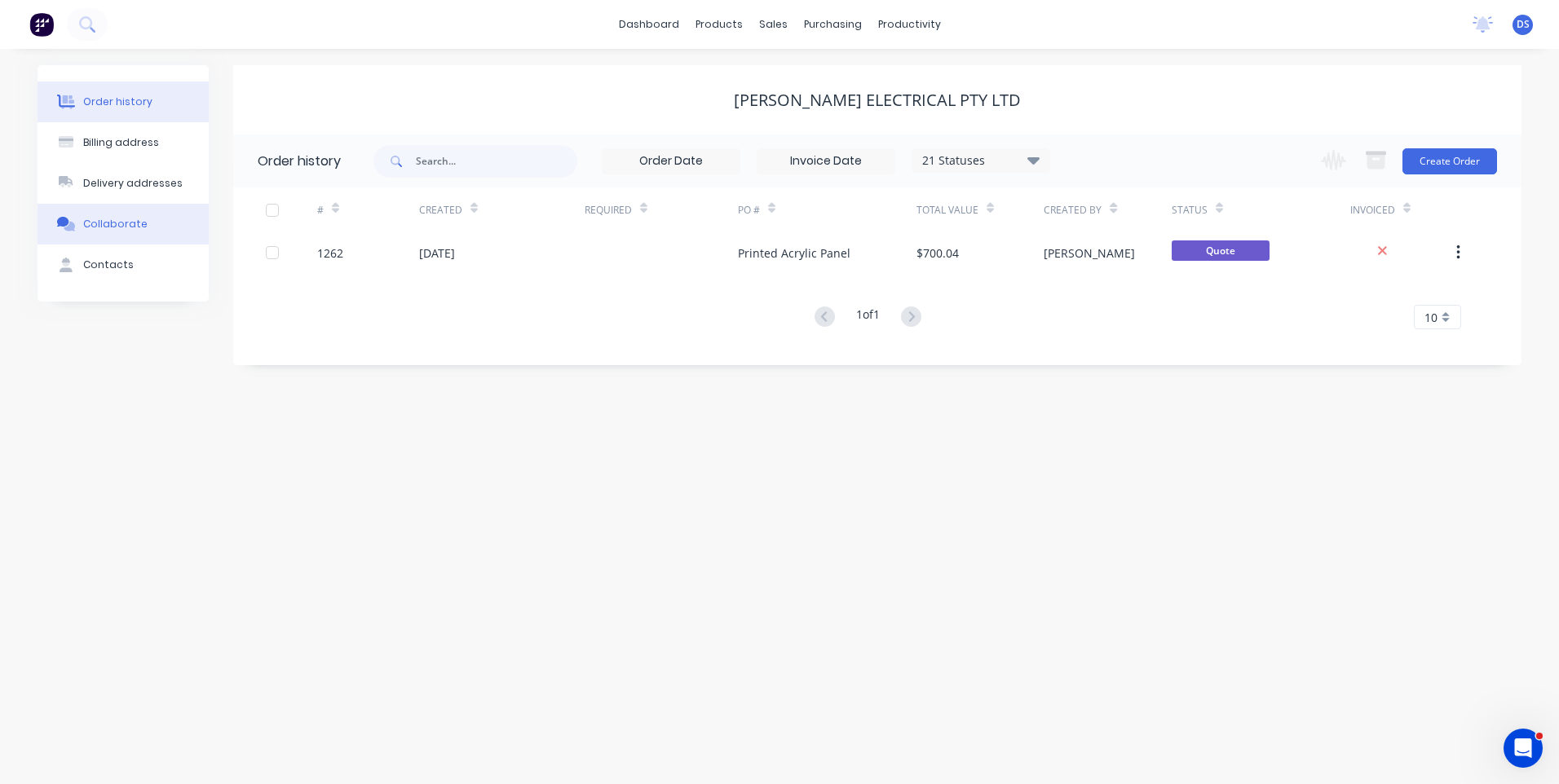
click at [109, 230] on div "Collaborate" at bounding box center [115, 224] width 65 height 15
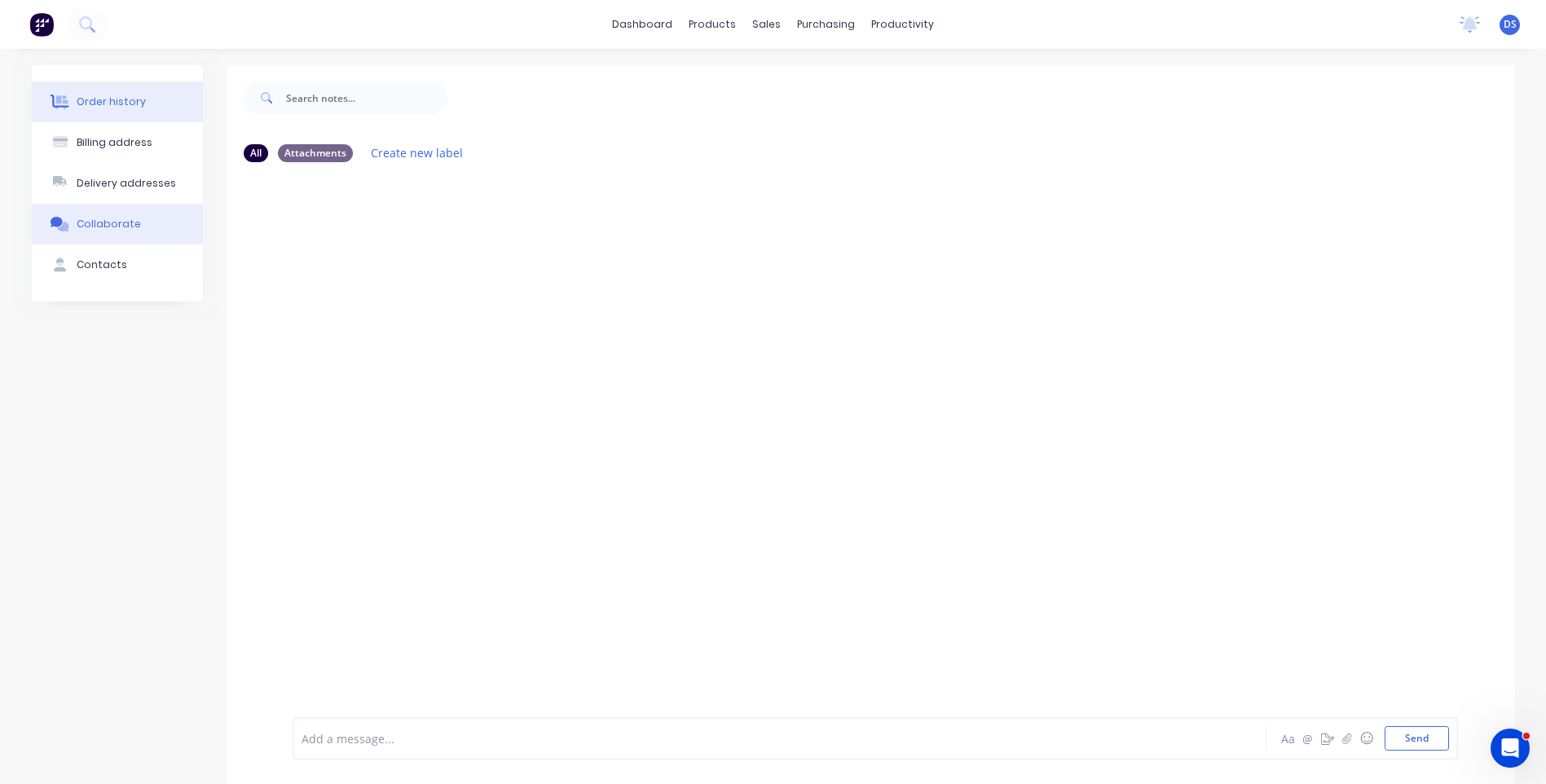
click at [111, 106] on div "Order history" at bounding box center [112, 102] width 70 height 15
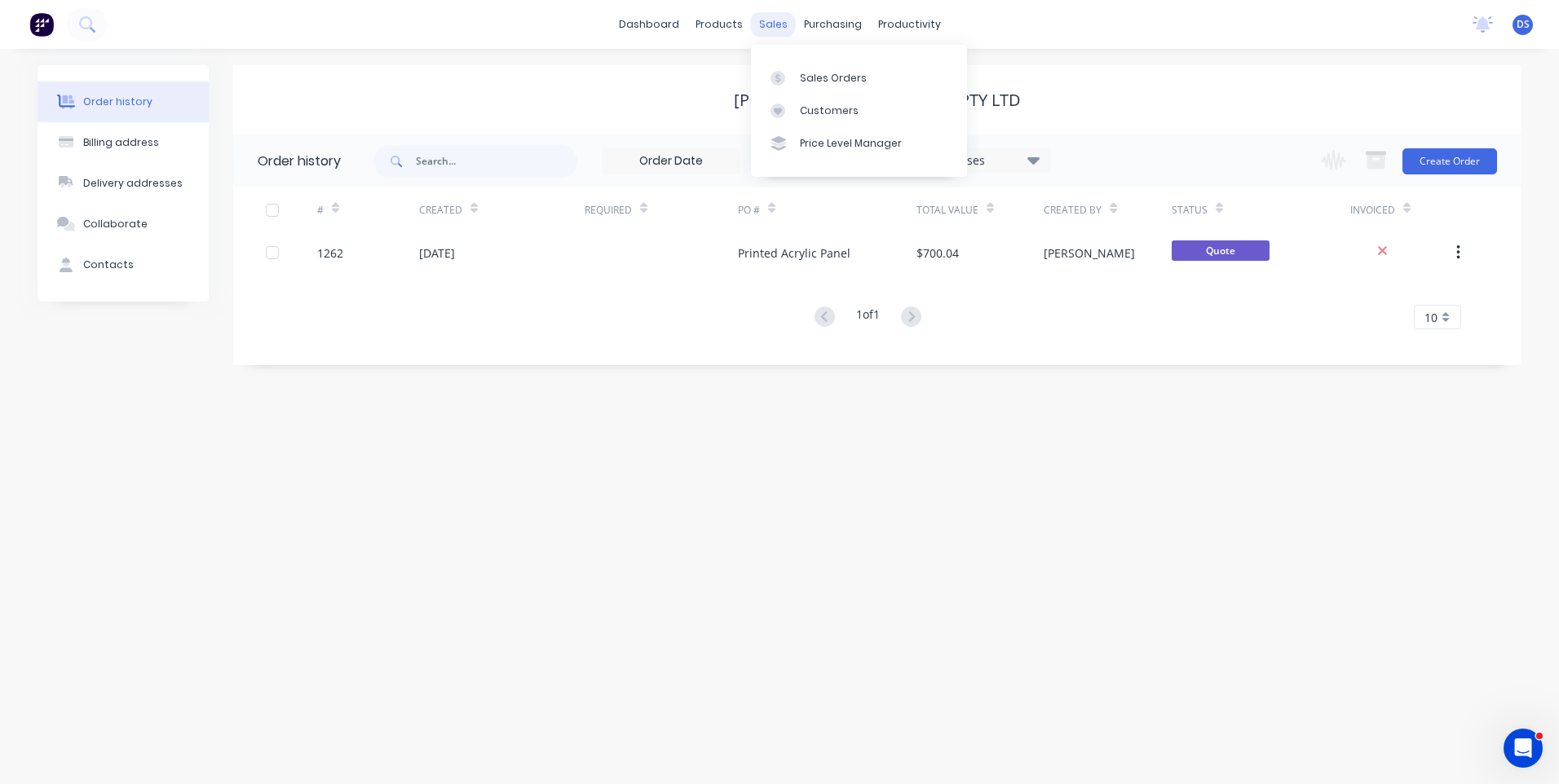
click at [770, 26] on div "sales" at bounding box center [773, 25] width 45 height 25
click at [830, 85] on link "Sales Orders" at bounding box center [858, 77] width 216 height 32
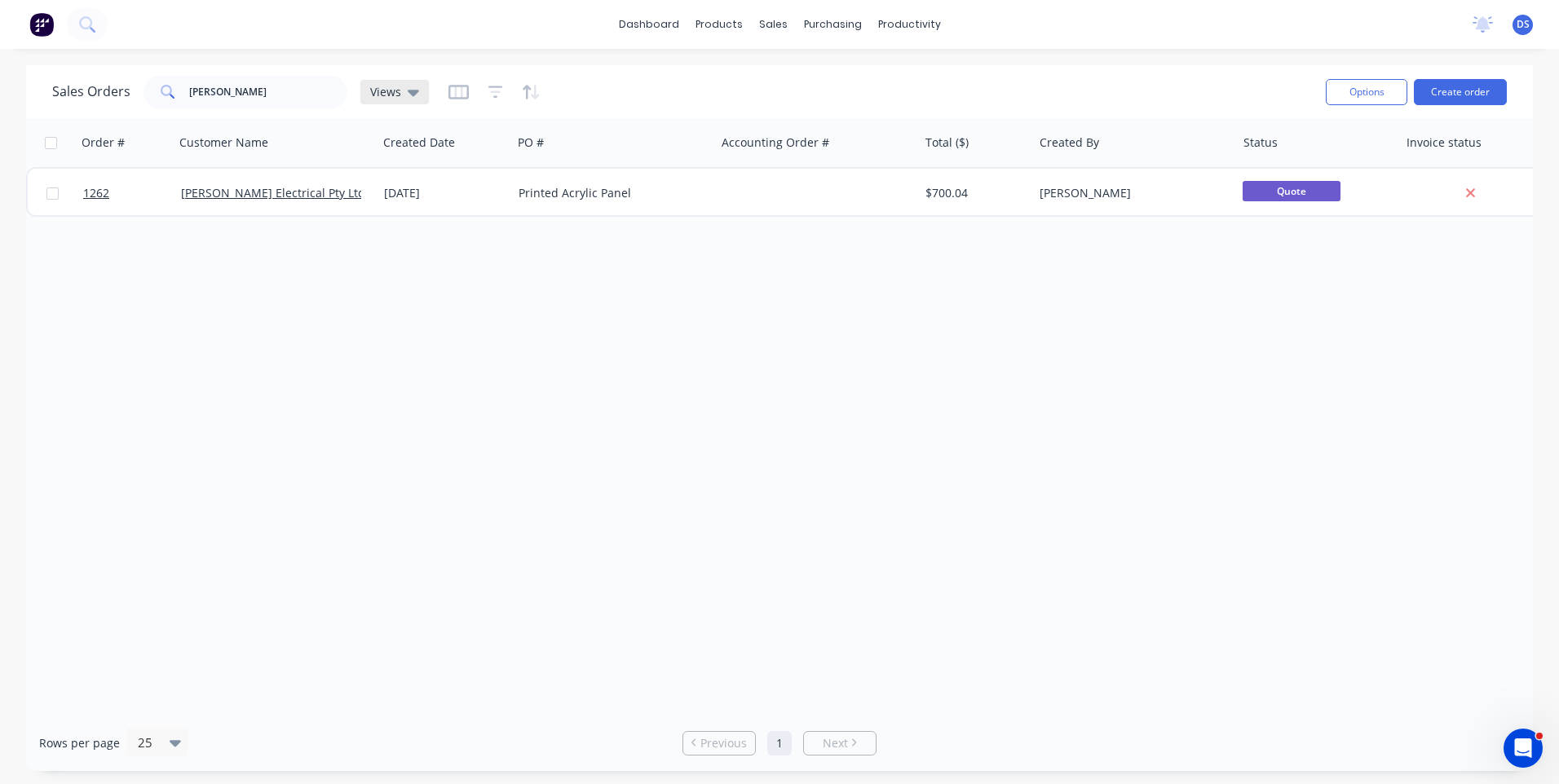
click at [412, 88] on icon at bounding box center [413, 92] width 12 height 18
click at [408, 271] on button "Archived Orders" at bounding box center [458, 263] width 186 height 19
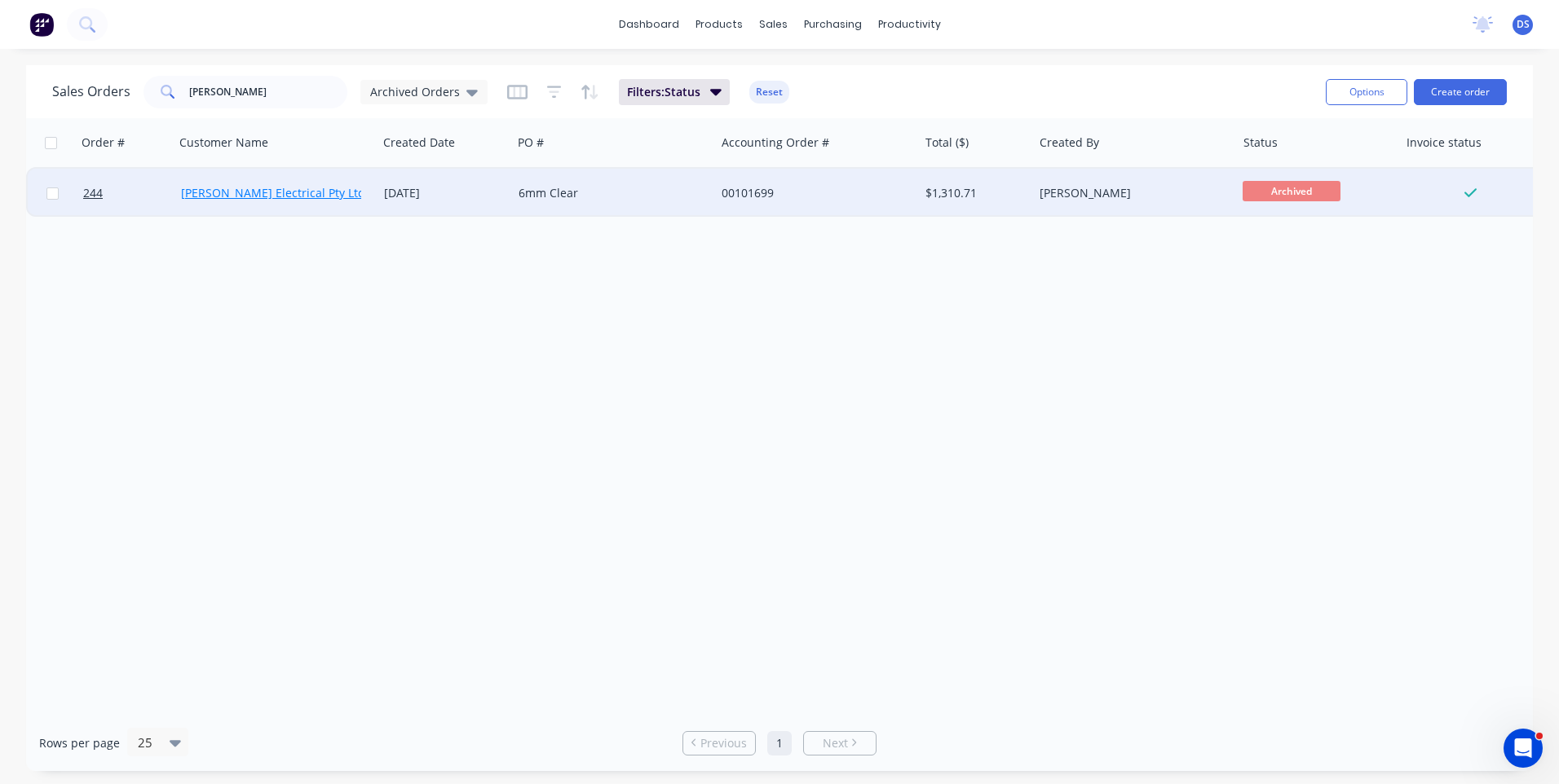
click at [285, 194] on link "Nixon Electrical Pty Ltd" at bounding box center [273, 192] width 184 height 16
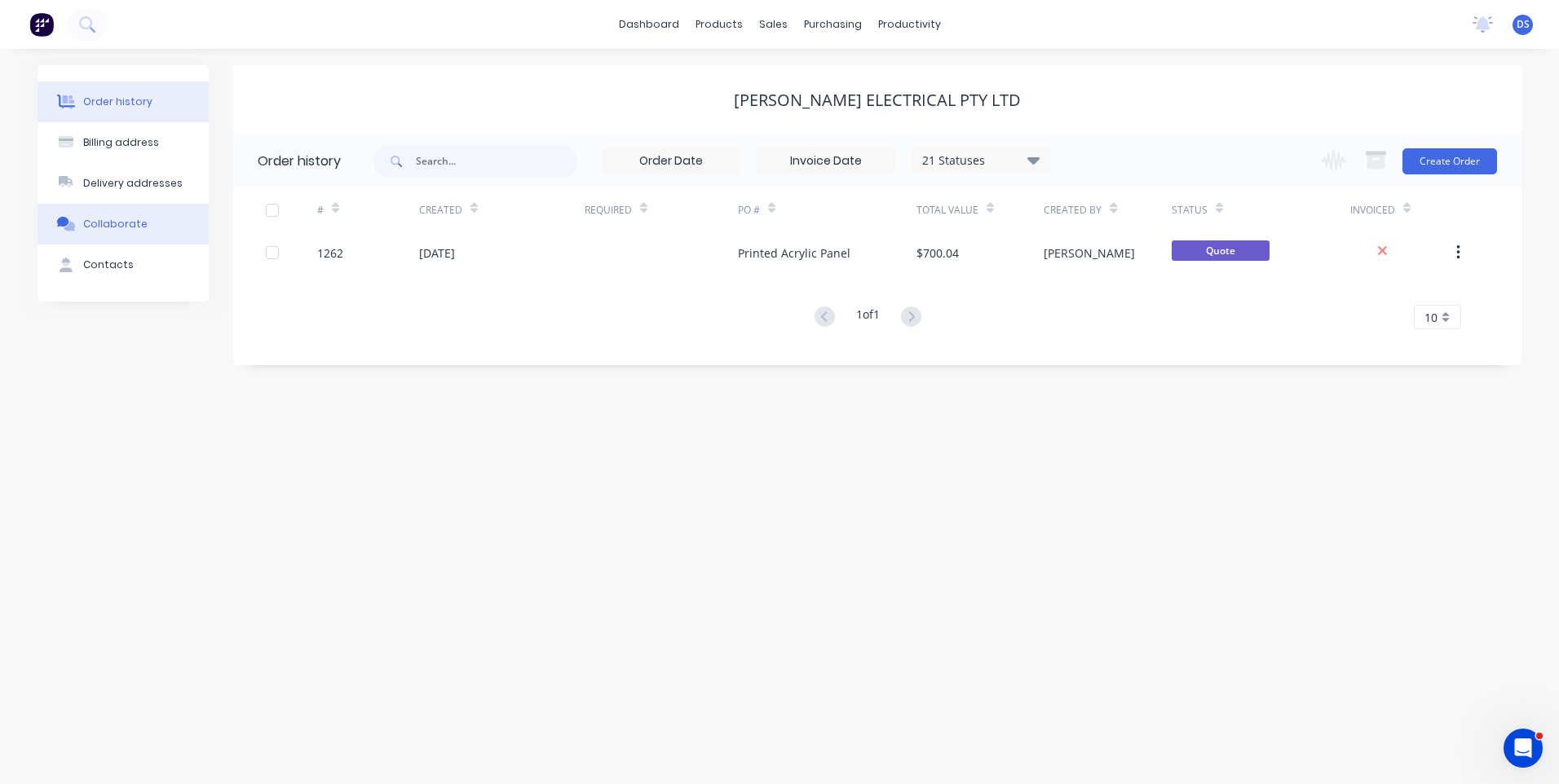
click at [115, 227] on div "Collaborate" at bounding box center [115, 224] width 65 height 15
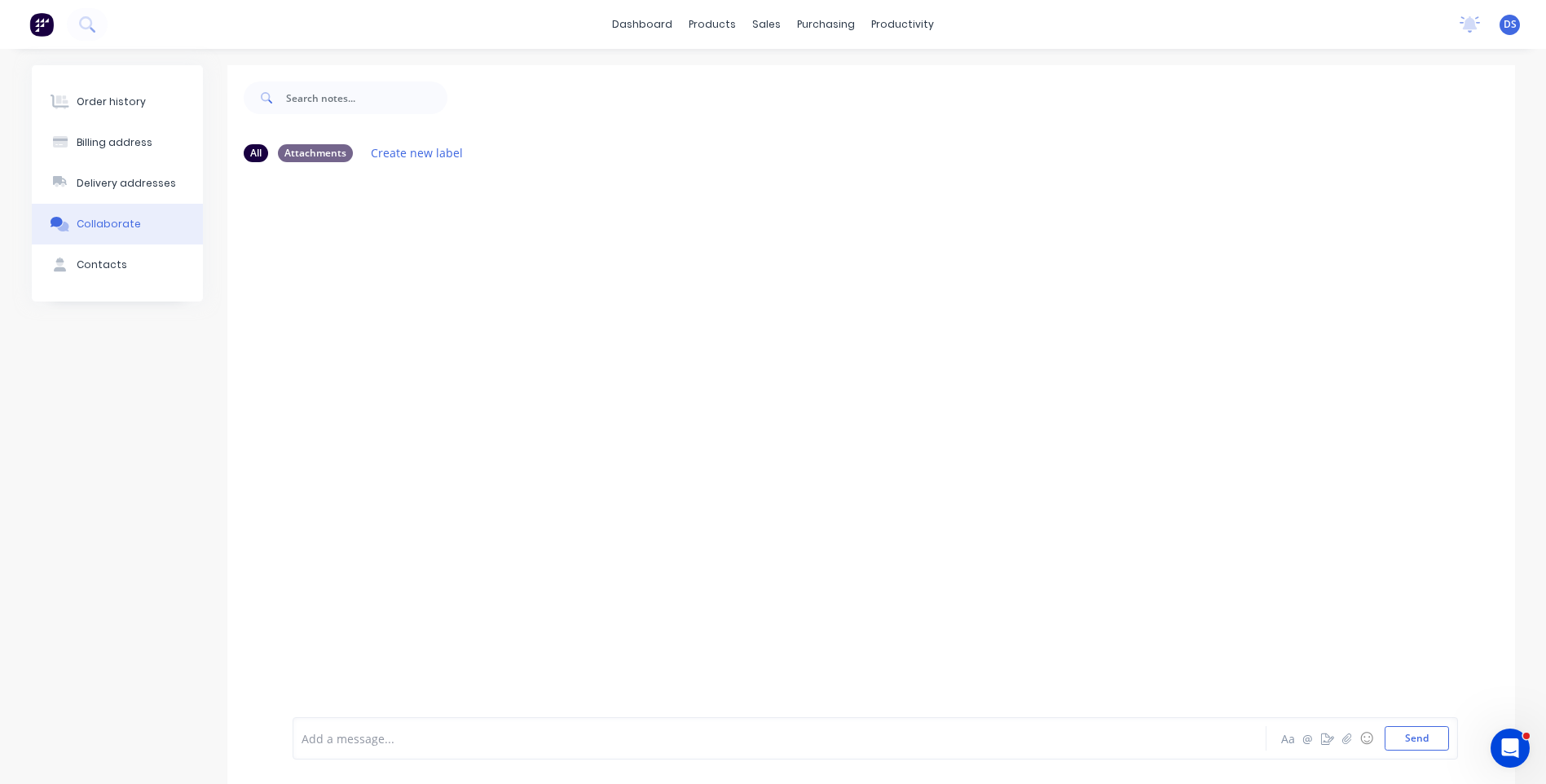
click at [86, 229] on div "Collaborate" at bounding box center [109, 224] width 65 height 15
click at [86, 103] on div "Order history" at bounding box center [112, 102] width 70 height 15
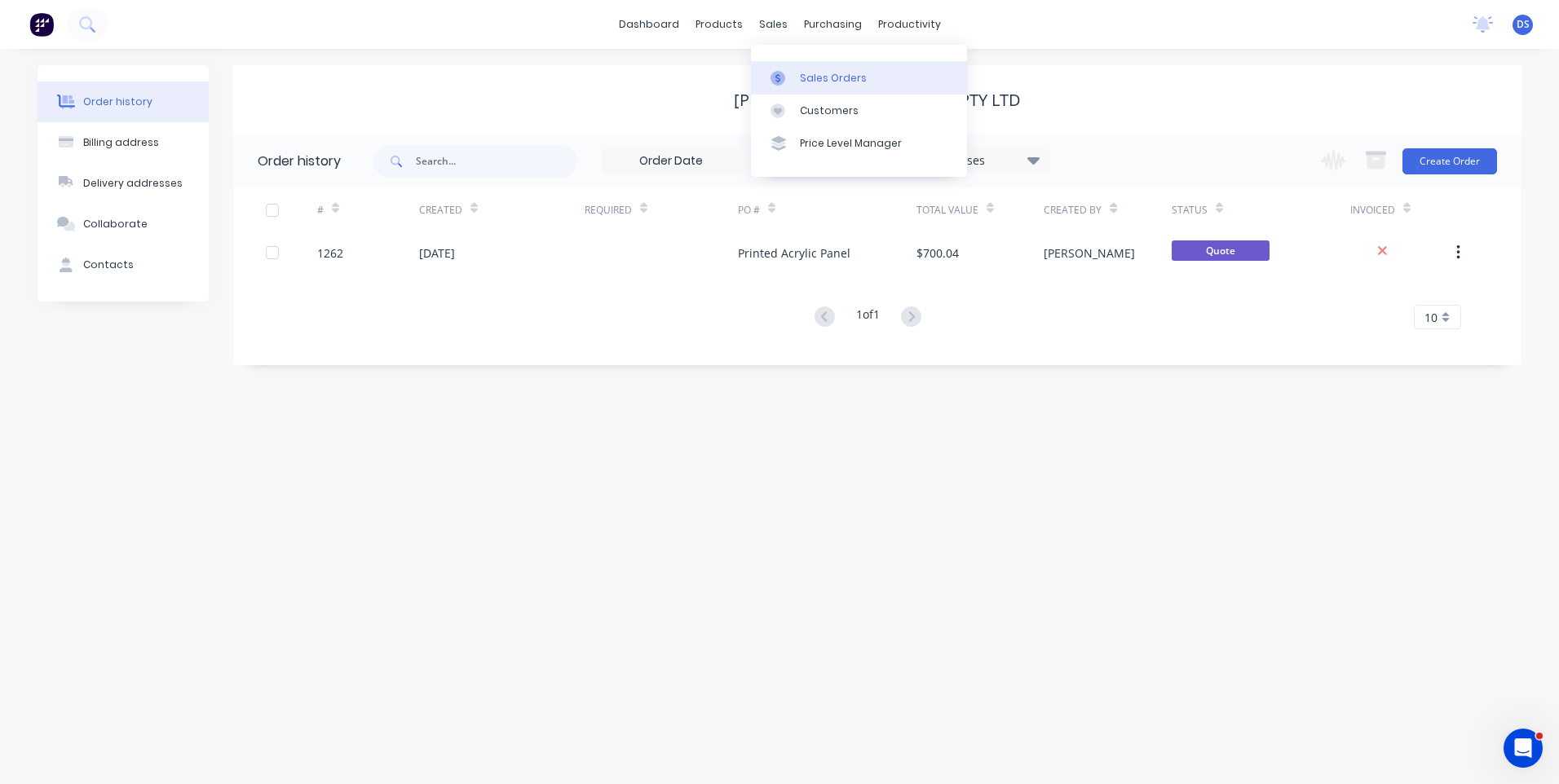
click at [823, 80] on div "Sales Orders" at bounding box center [833, 79] width 67 height 15
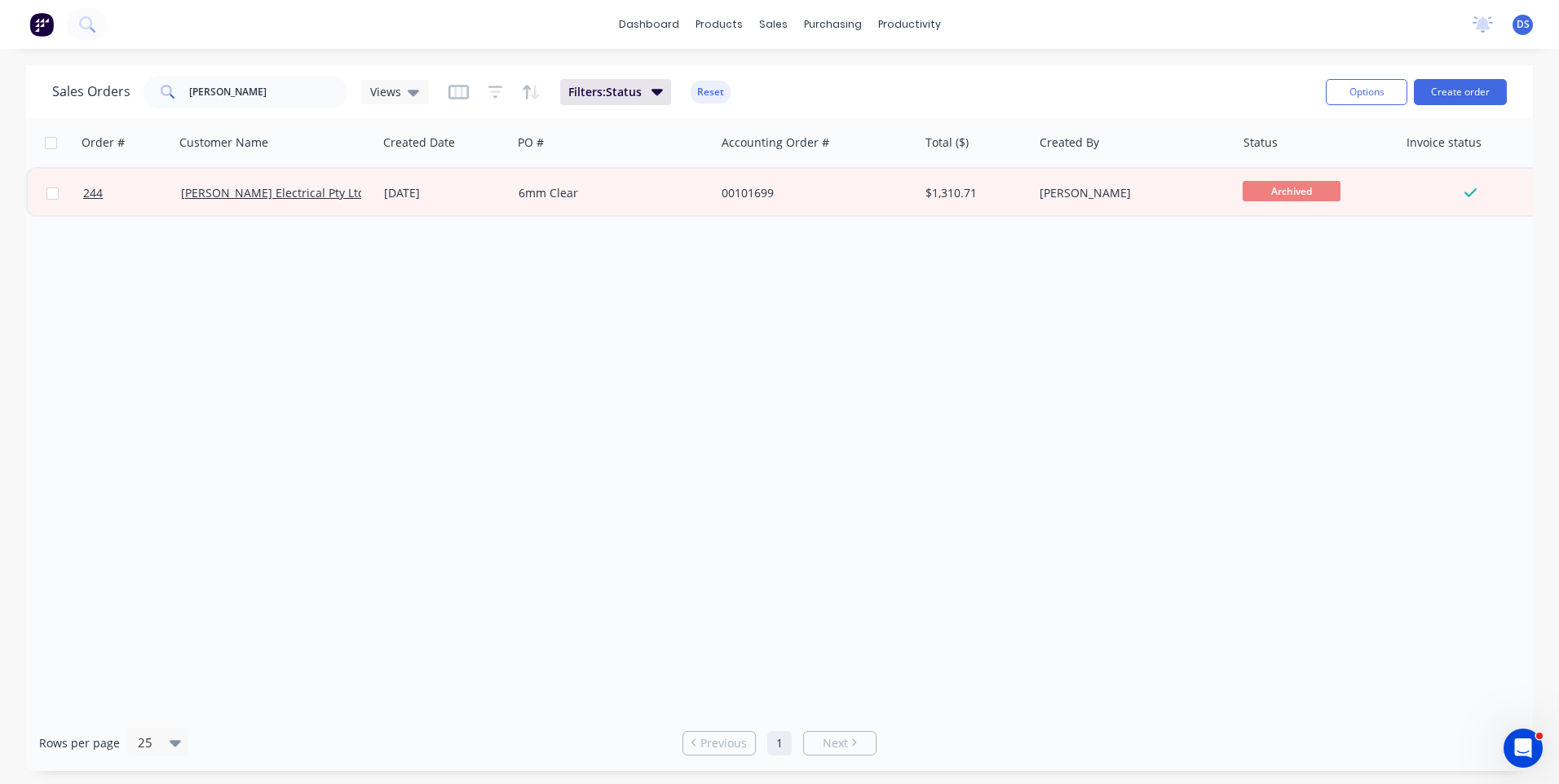
click at [611, 295] on div "Order # Customer Name Created Date PO # Accounting Order # Total ($) Created By…" at bounding box center [779, 416] width 1507 height 596
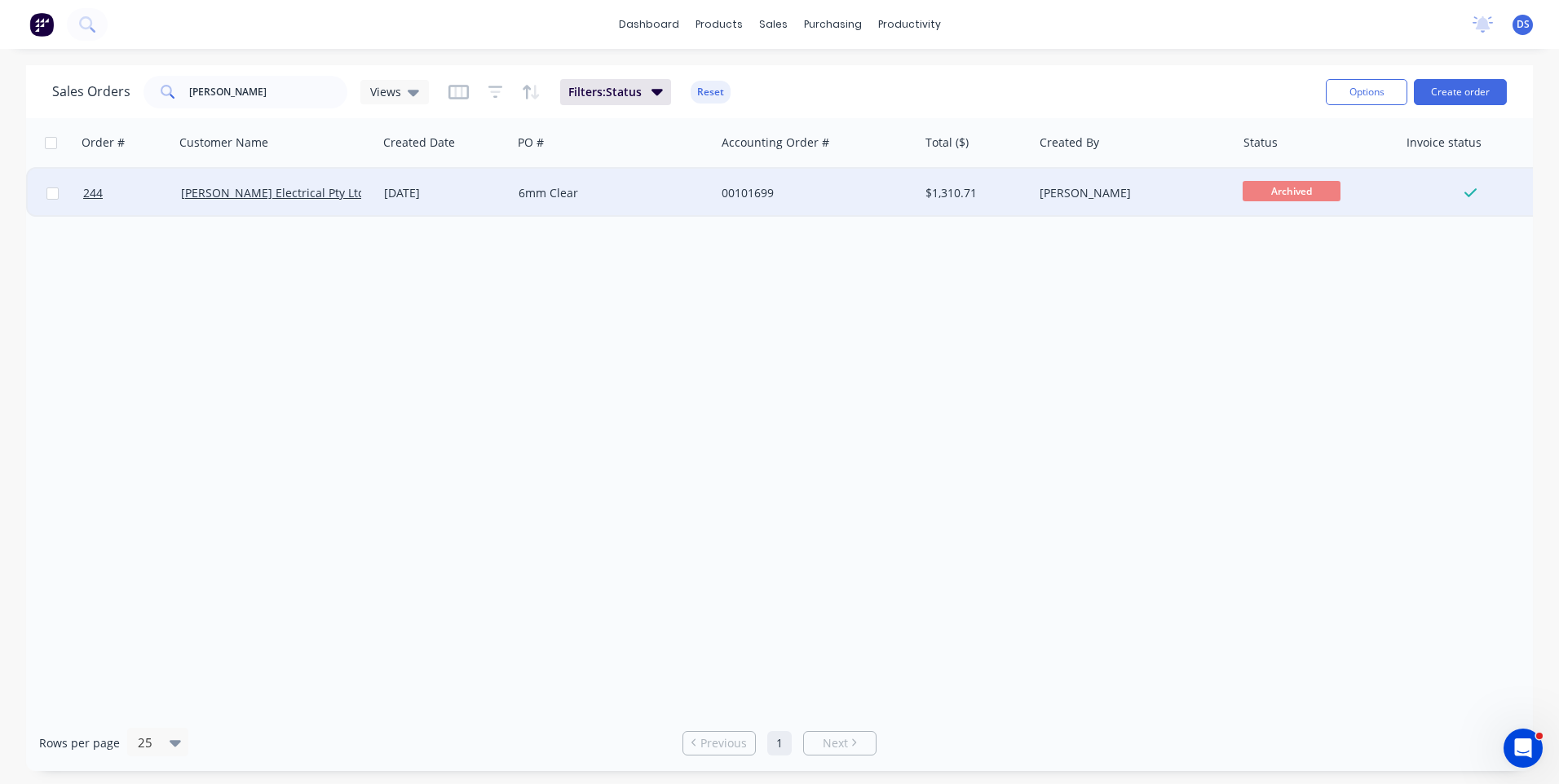
click at [435, 203] on div "01 Jul 2025" at bounding box center [445, 193] width 134 height 49
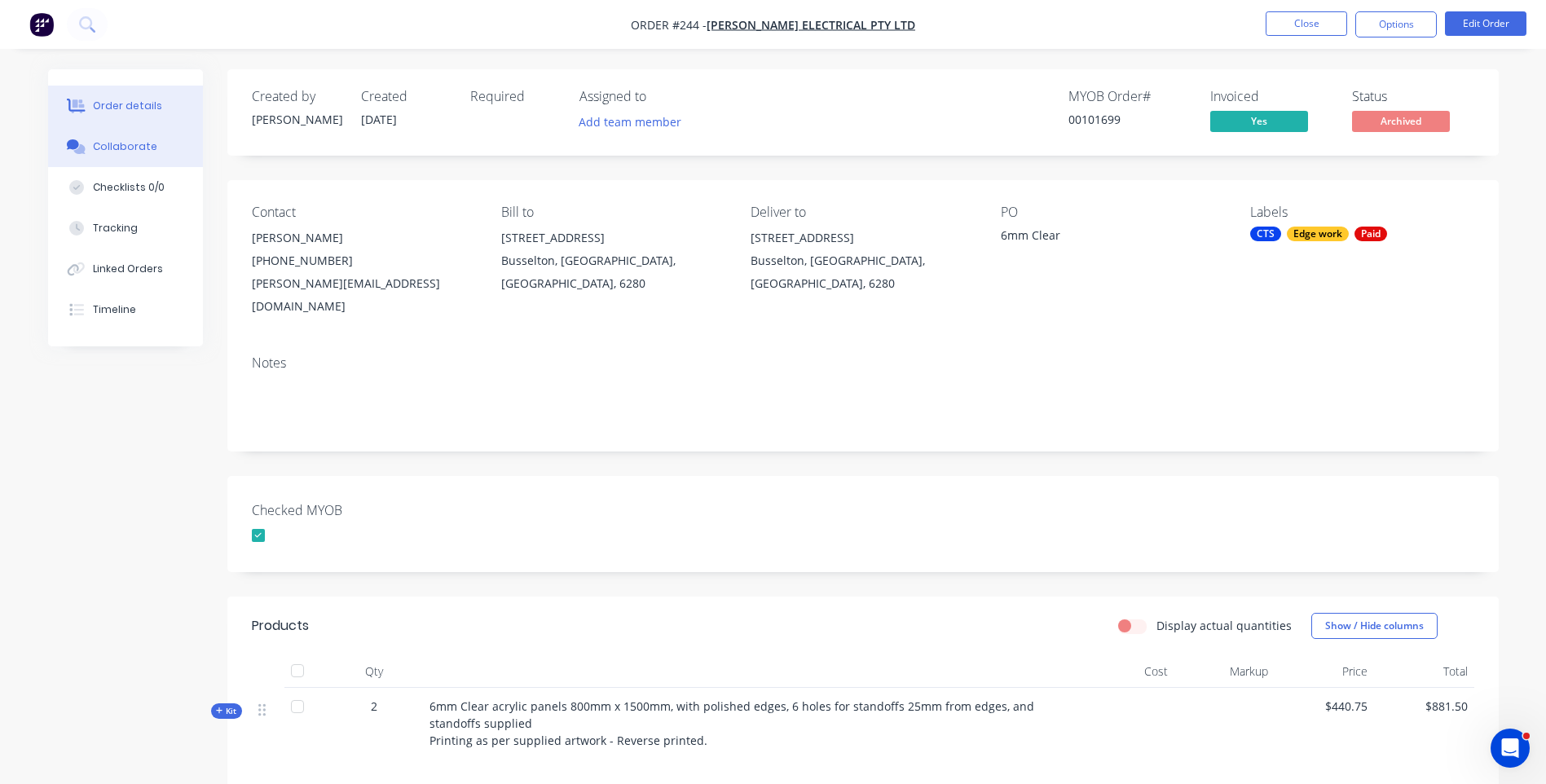
click at [120, 145] on div "Collaborate" at bounding box center [125, 147] width 65 height 15
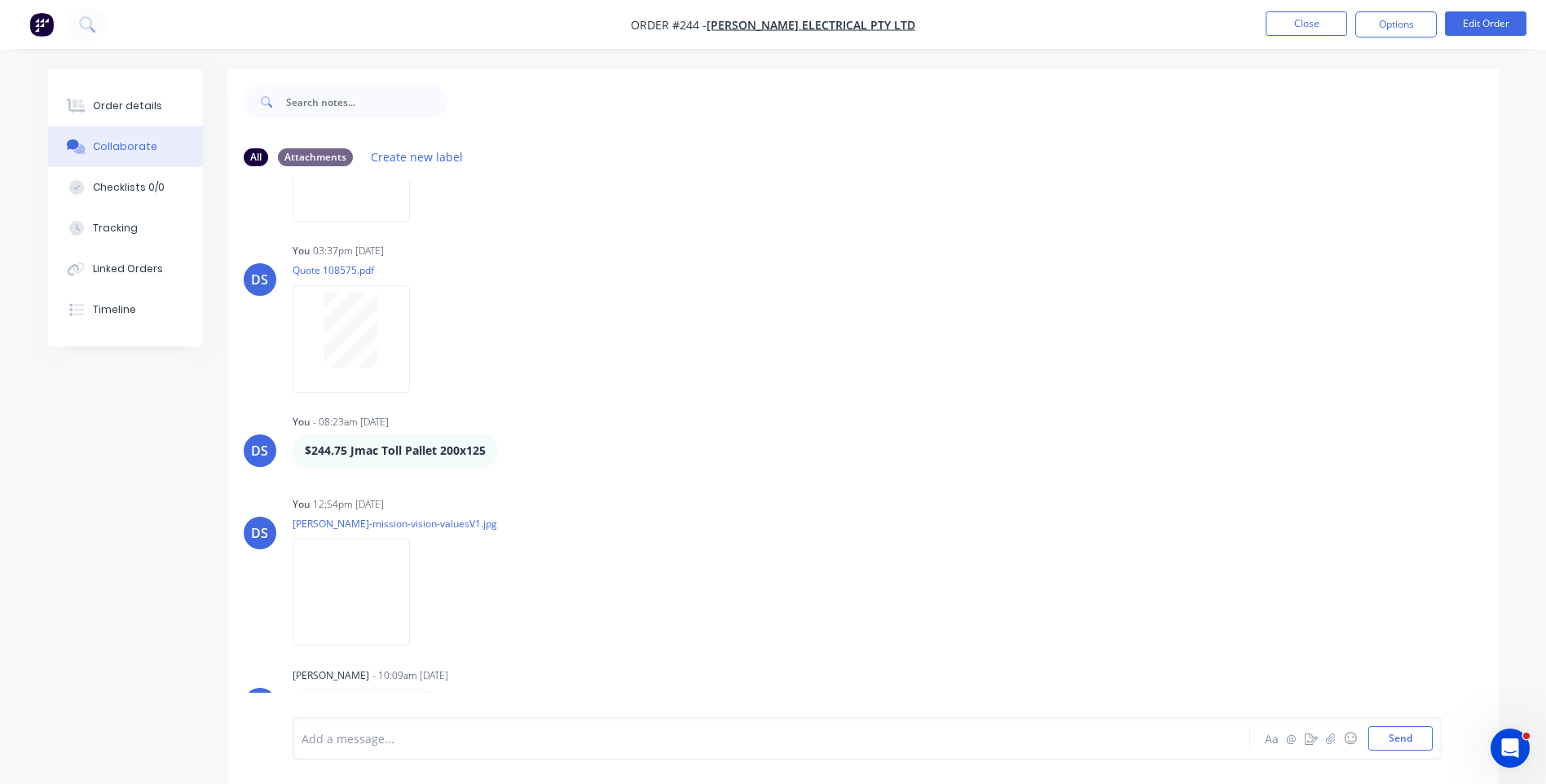
scroll to position [328, 0]
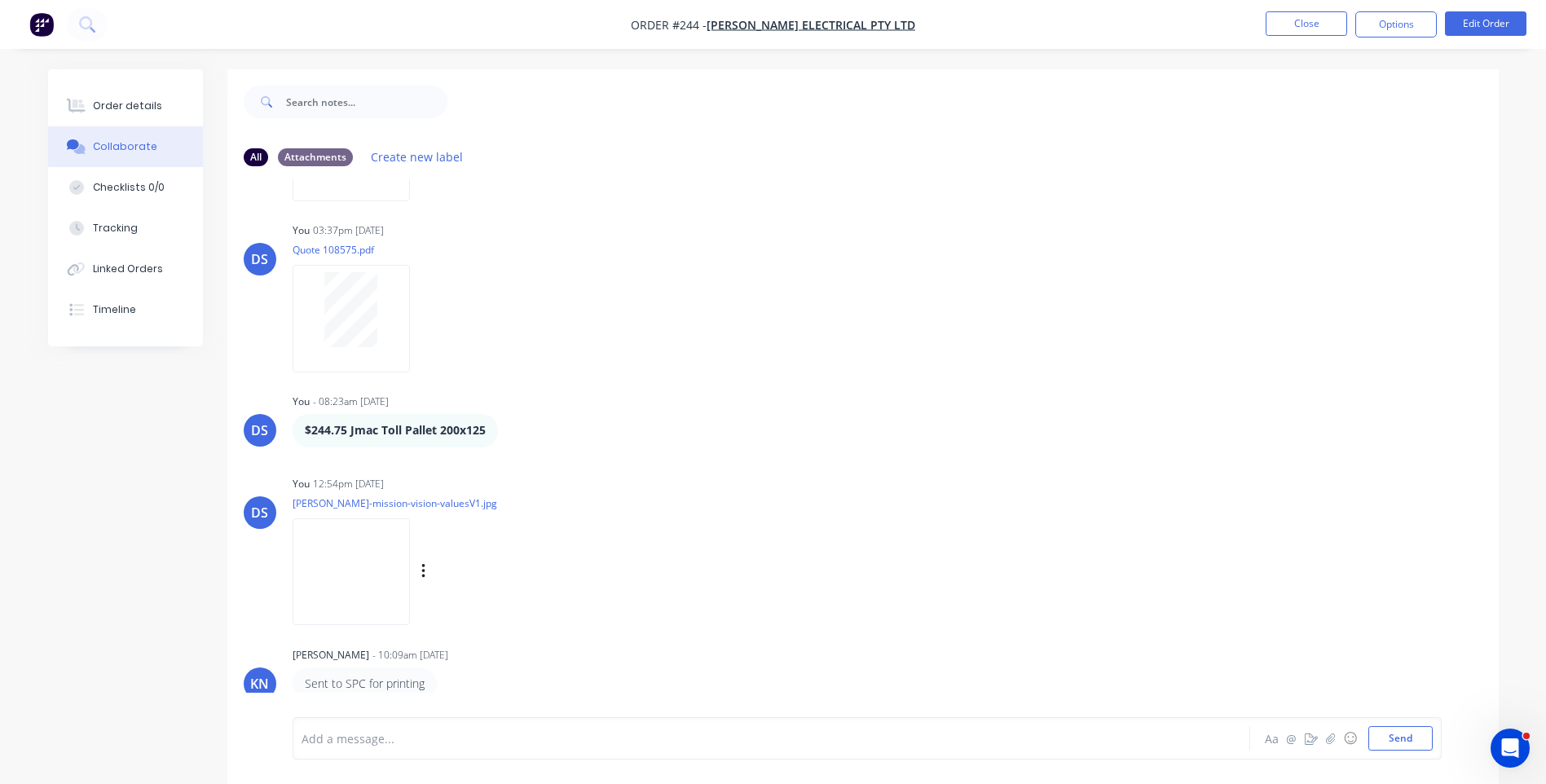
click at [365, 567] on img at bounding box center [351, 571] width 118 height 107
click at [1312, 26] on button "Close" at bounding box center [1306, 24] width 81 height 25
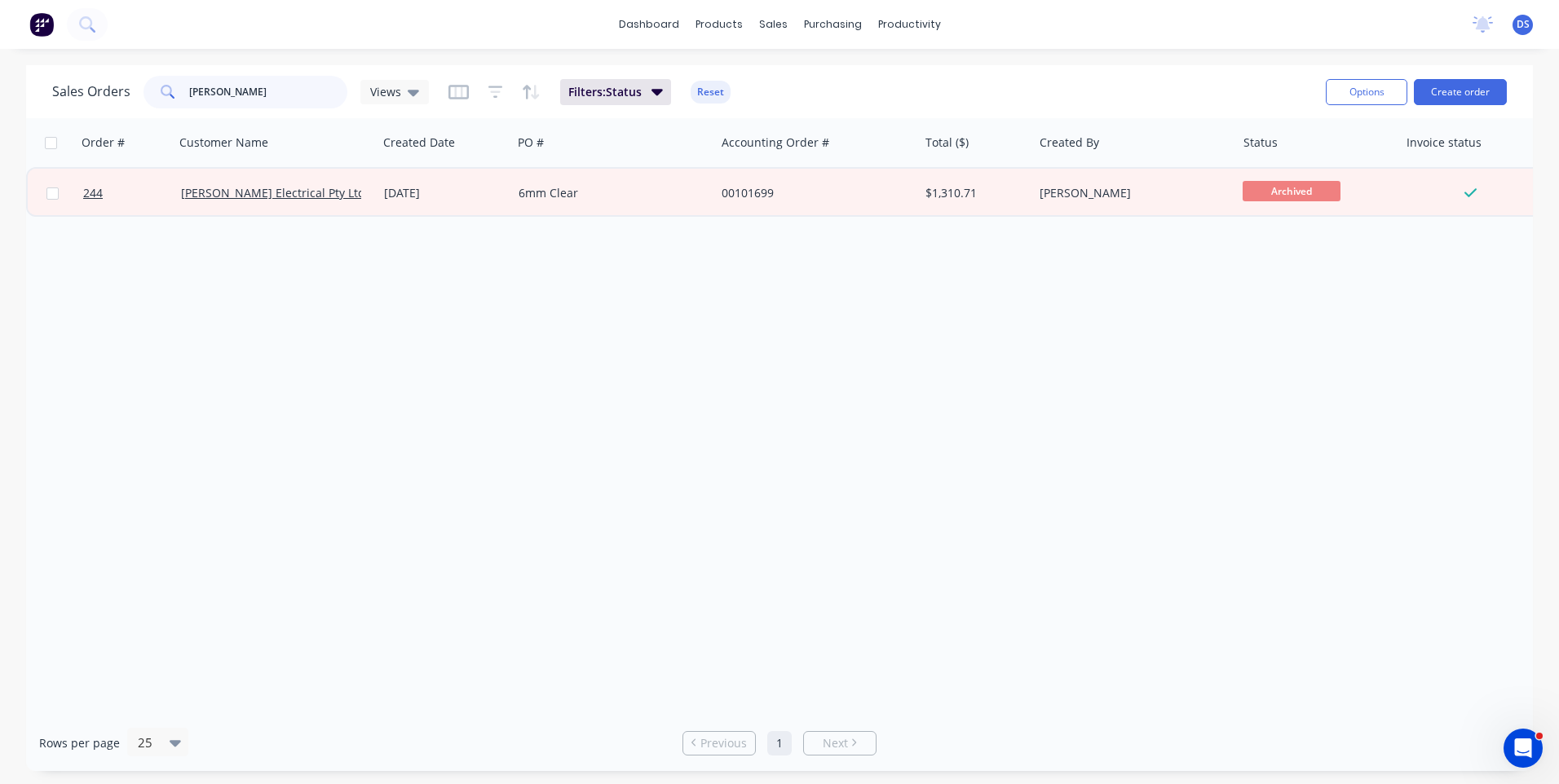
drag, startPoint x: 236, startPoint y: 92, endPoint x: 184, endPoint y: 99, distance: 52.5
click at [184, 99] on div "nix" at bounding box center [245, 92] width 204 height 32
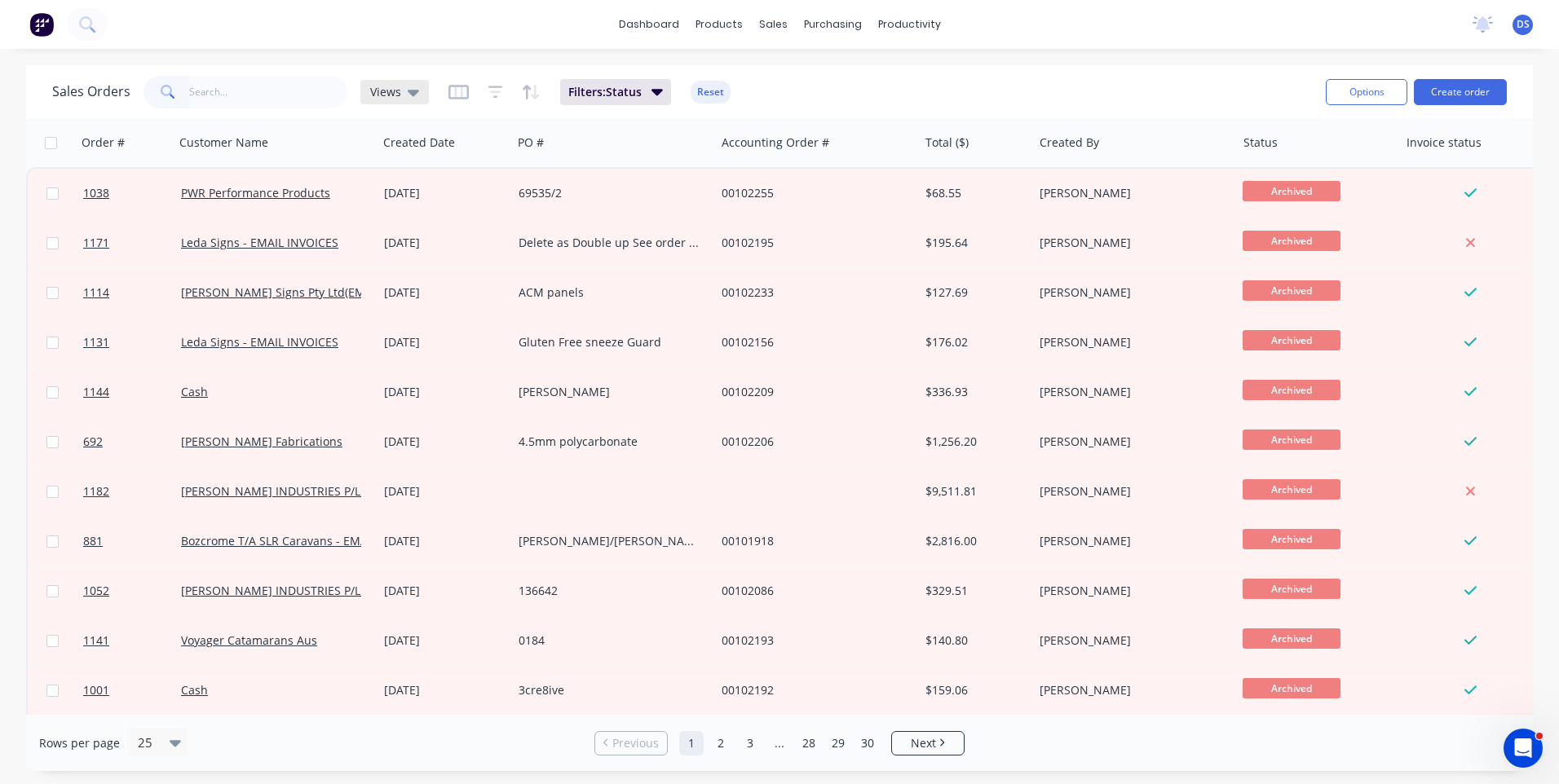
click at [412, 97] on icon at bounding box center [413, 92] width 12 height 18
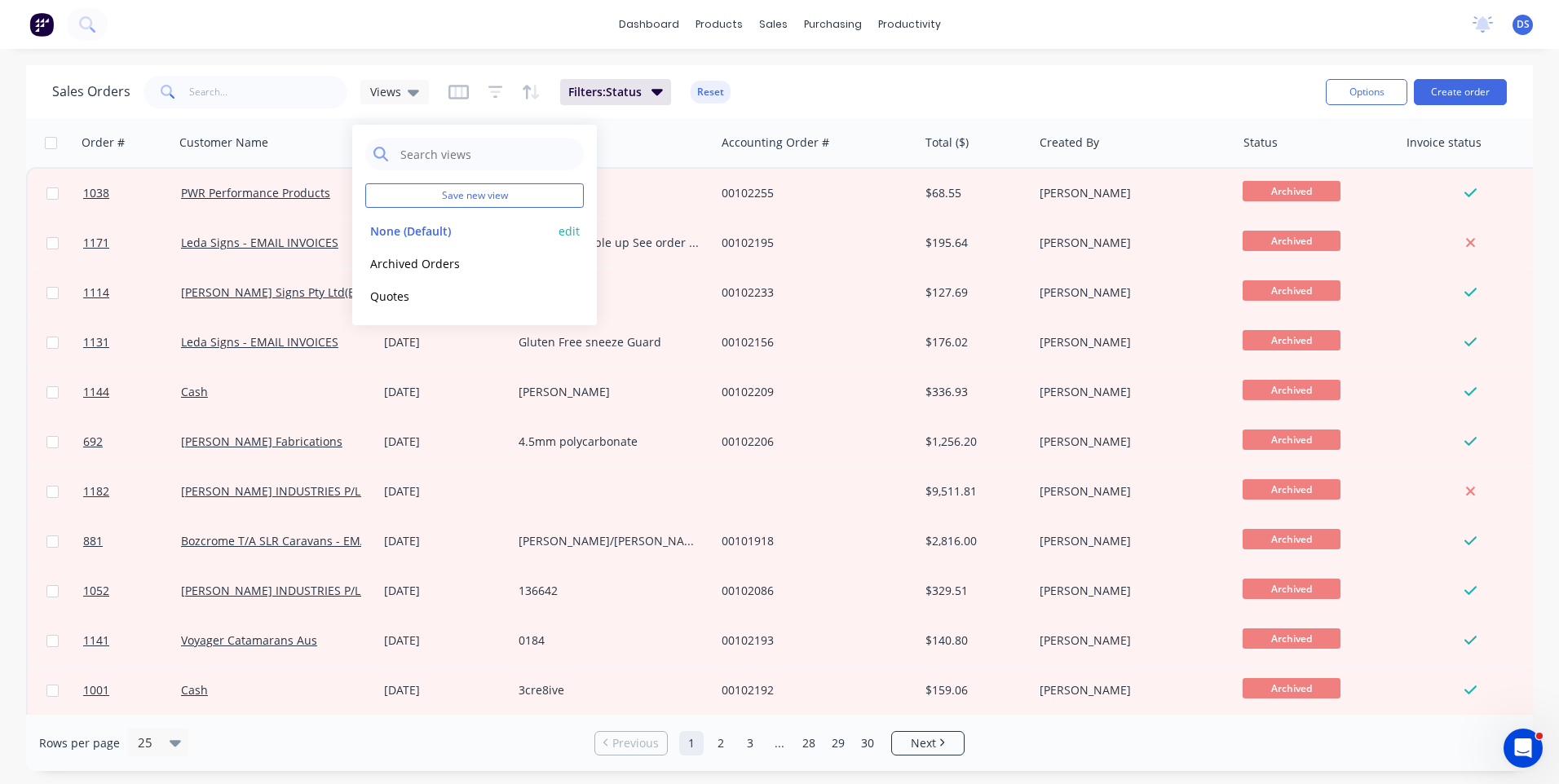
click at [412, 230] on button "None (Default)" at bounding box center [458, 231] width 186 height 19
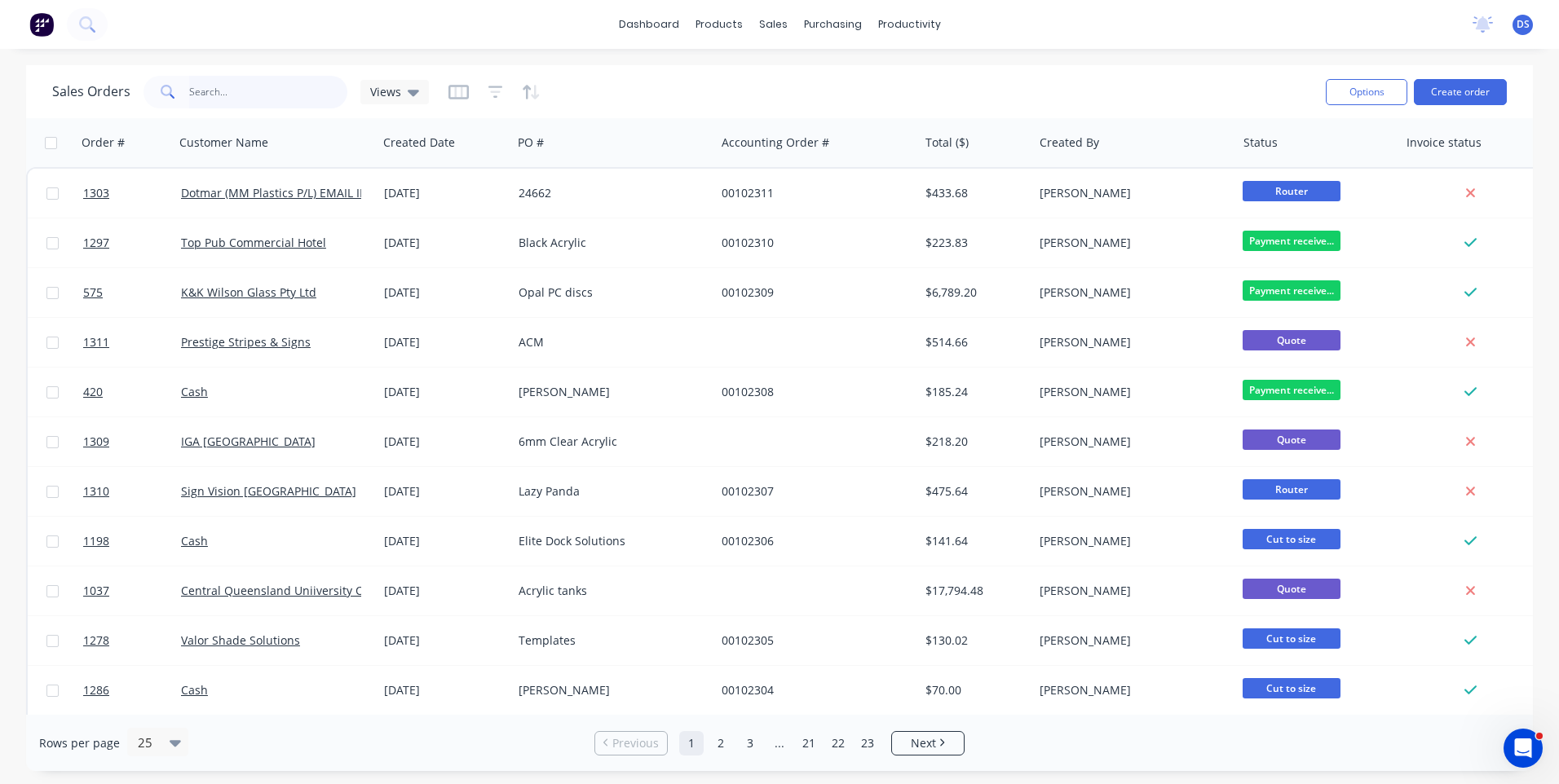
click at [243, 88] on input "text" at bounding box center [268, 92] width 159 height 32
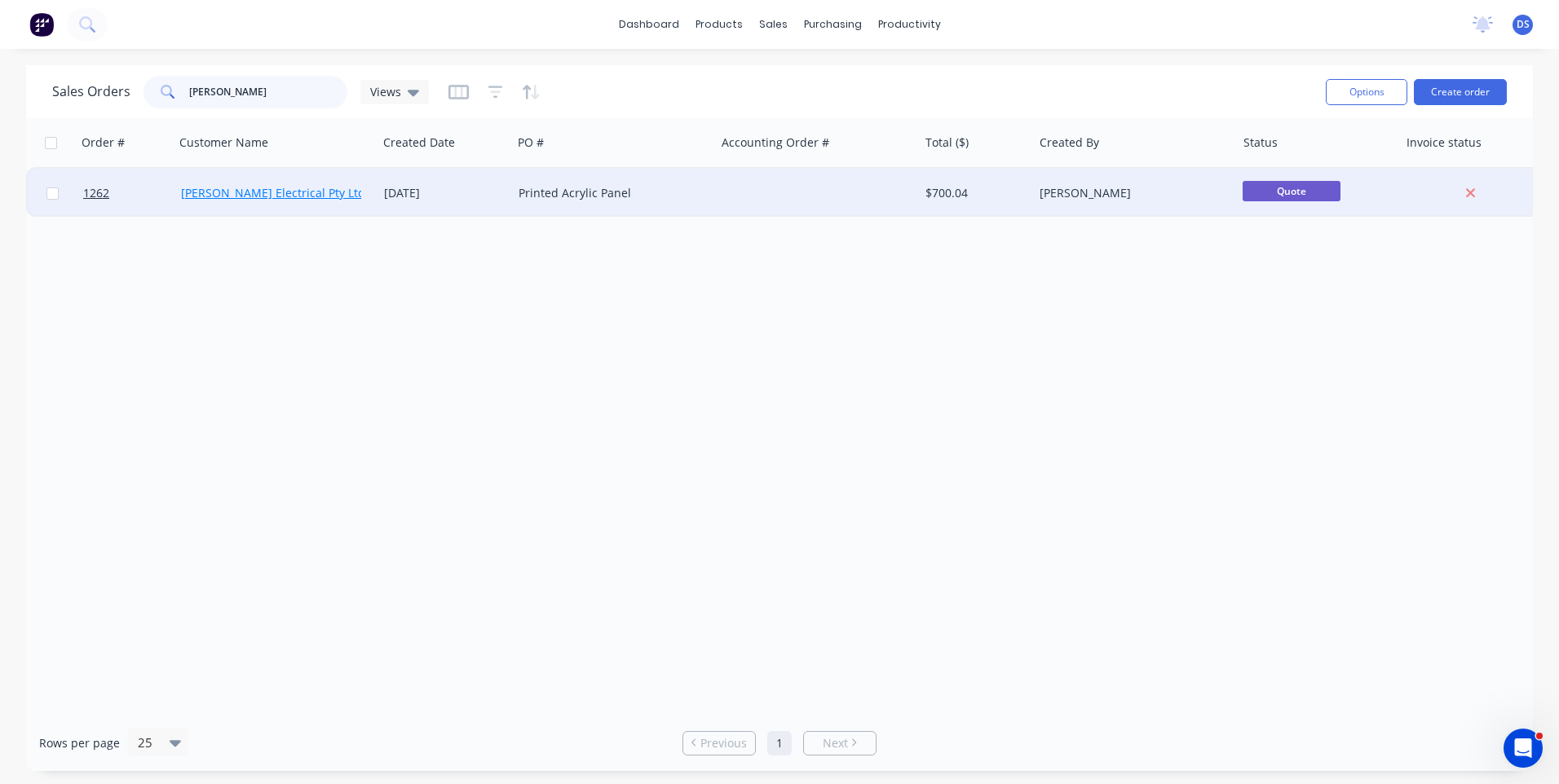
type input "nix"
click at [239, 200] on link "Nixon Electrical Pty Ltd" at bounding box center [273, 192] width 184 height 16
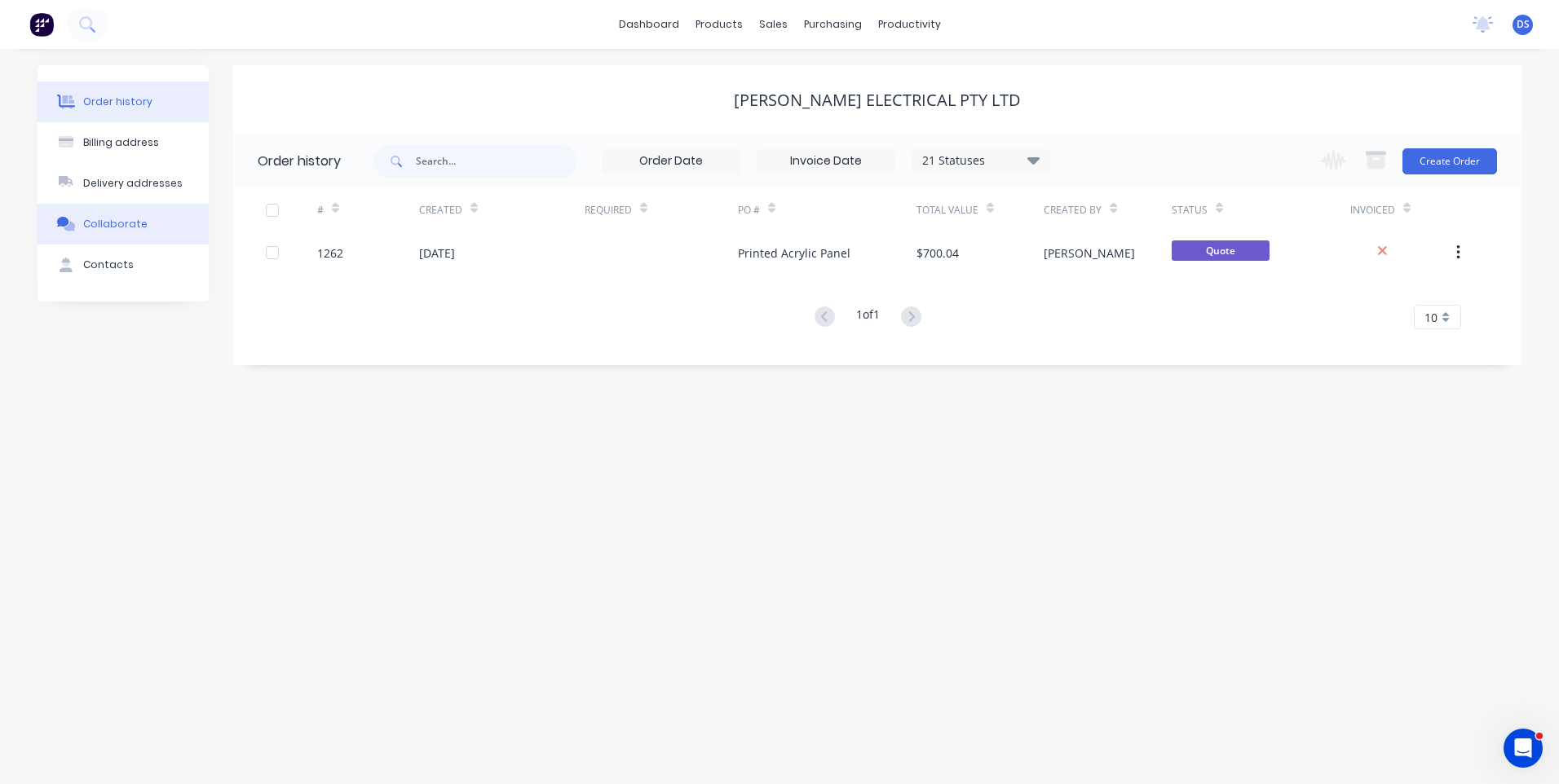
click at [120, 224] on div "Collaborate" at bounding box center [115, 224] width 65 height 15
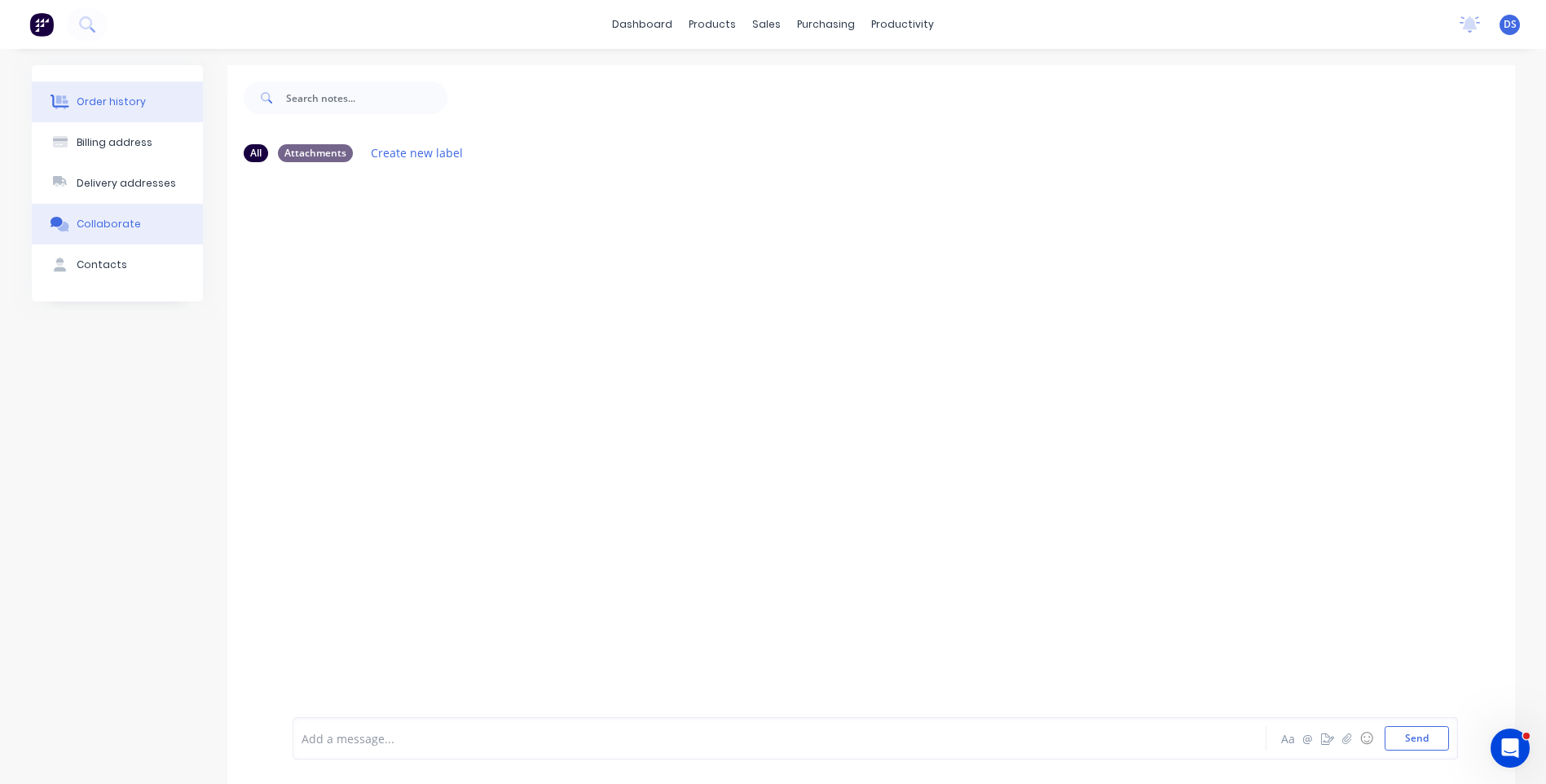
click at [105, 103] on div "Order history" at bounding box center [112, 102] width 70 height 15
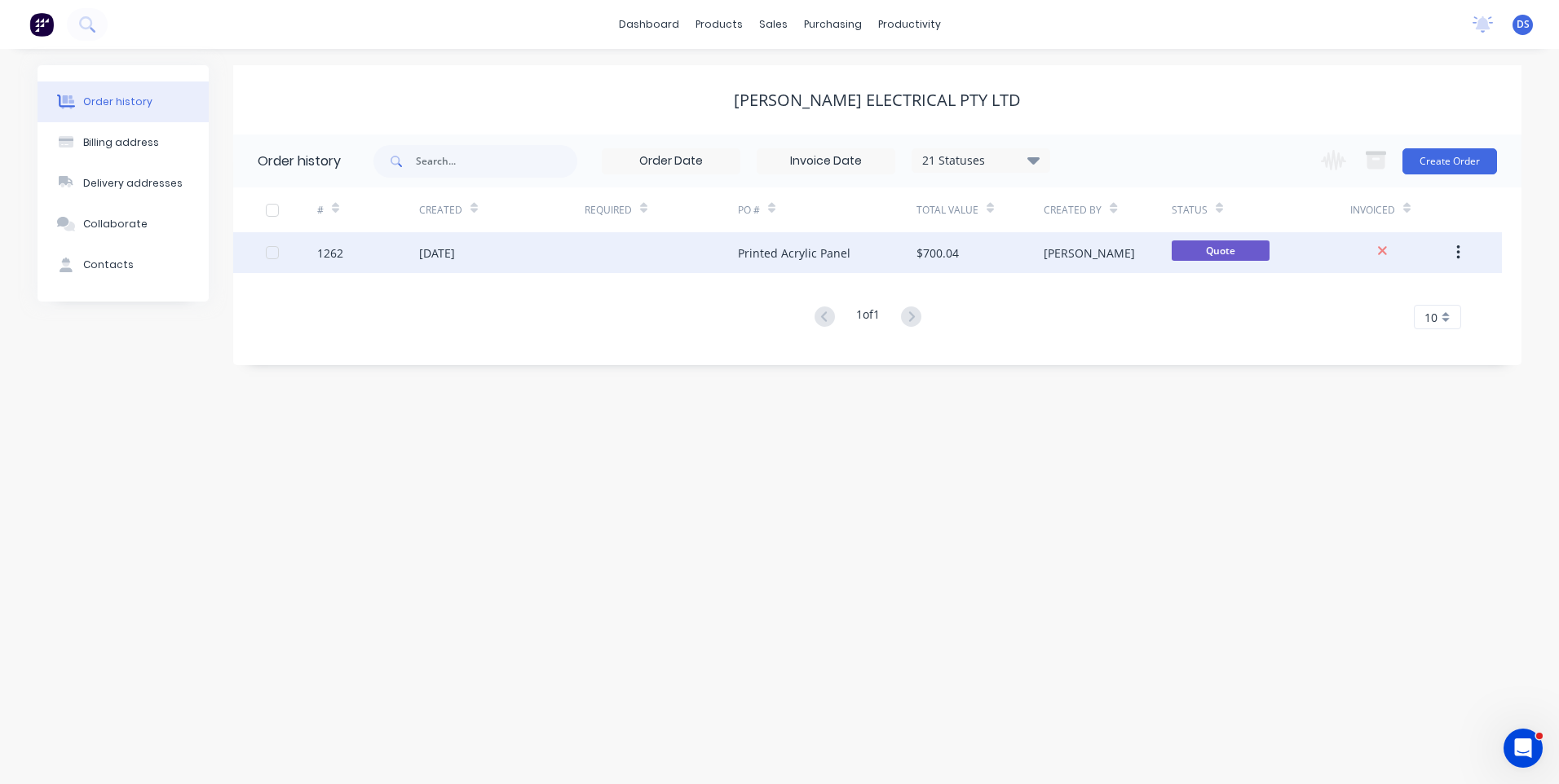
click at [757, 258] on div "Printed Acrylic Panel" at bounding box center [794, 253] width 113 height 17
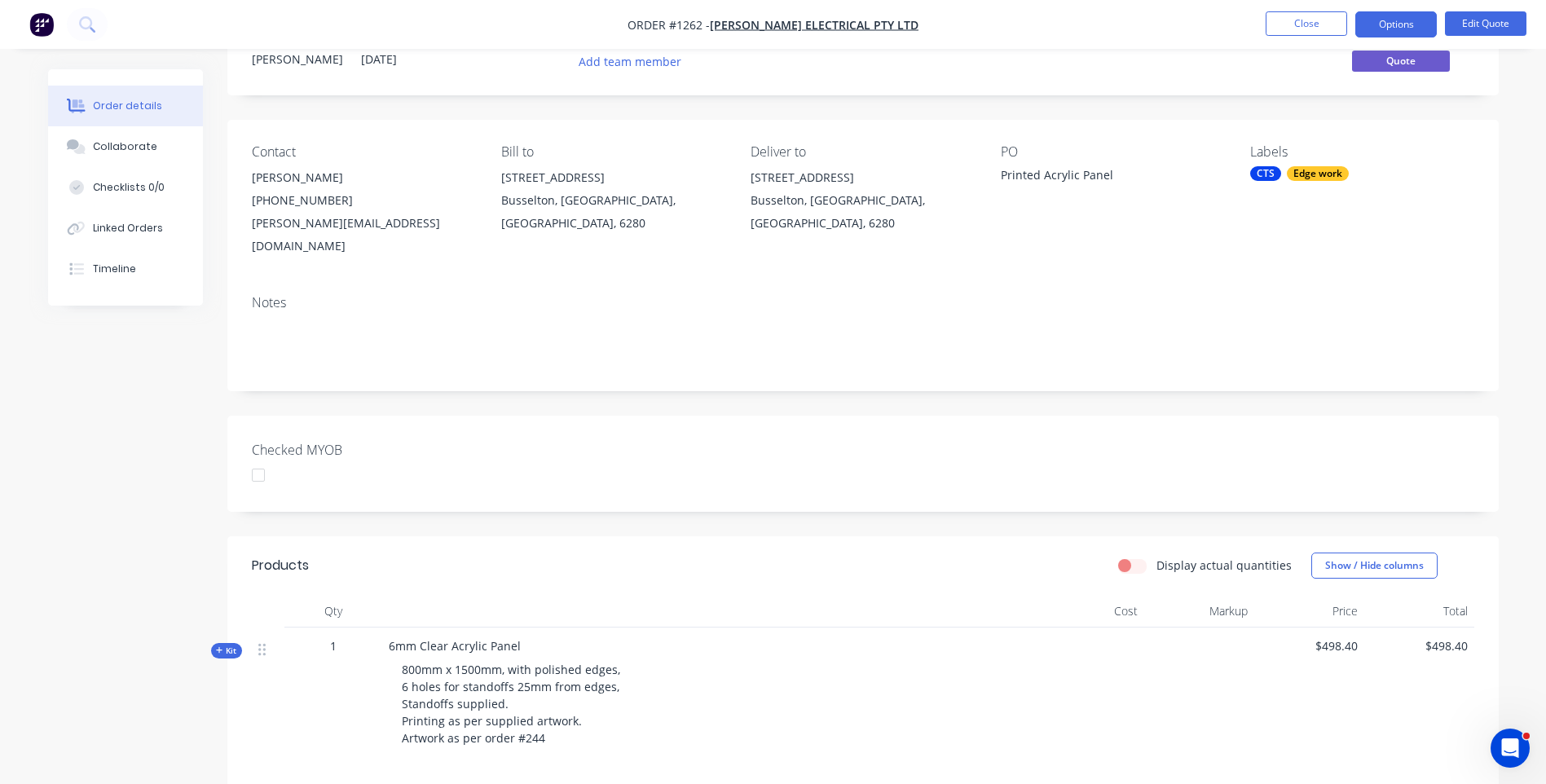
scroll to position [17, 0]
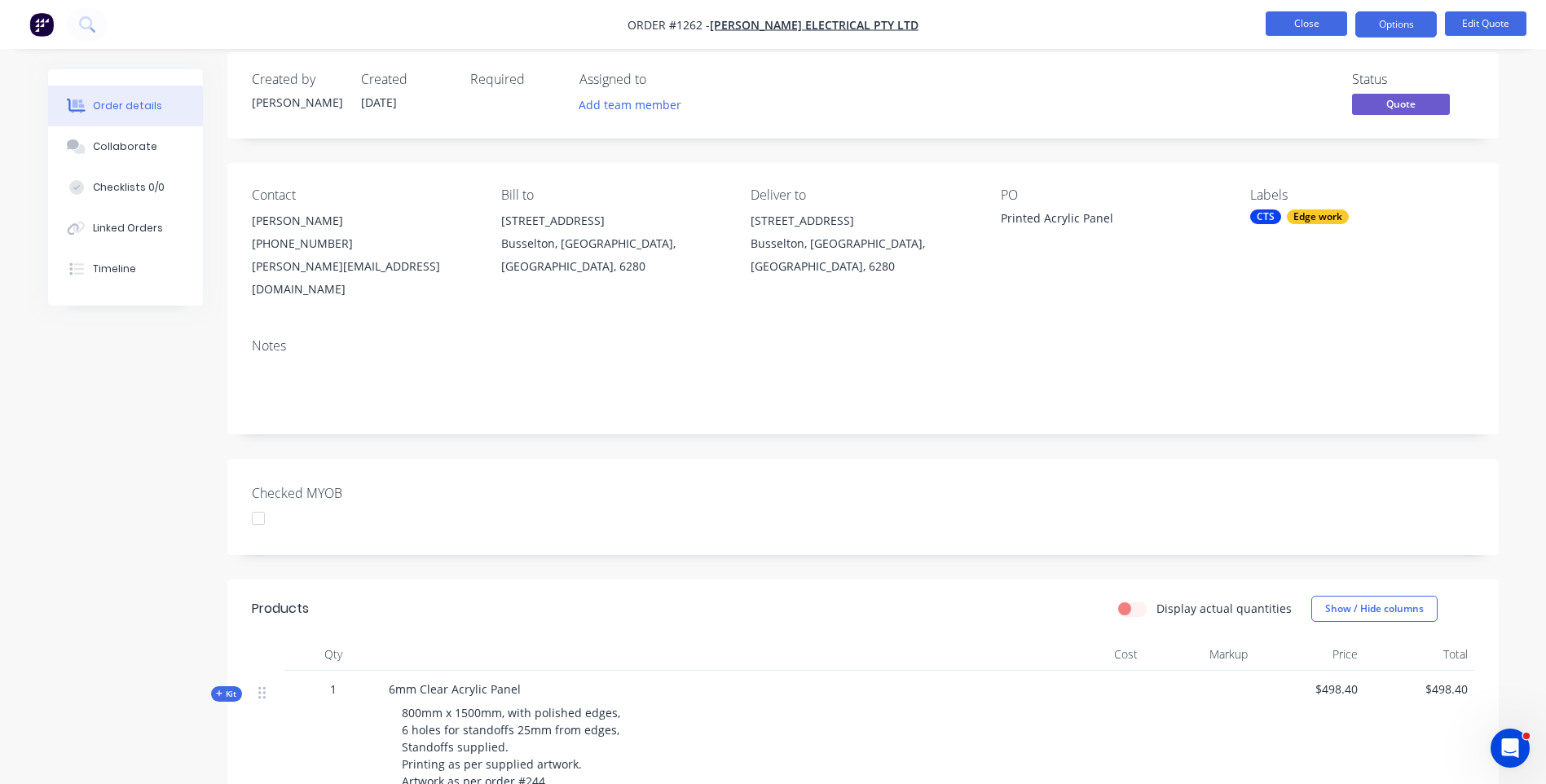
click at [1310, 28] on button "Close" at bounding box center [1306, 24] width 81 height 25
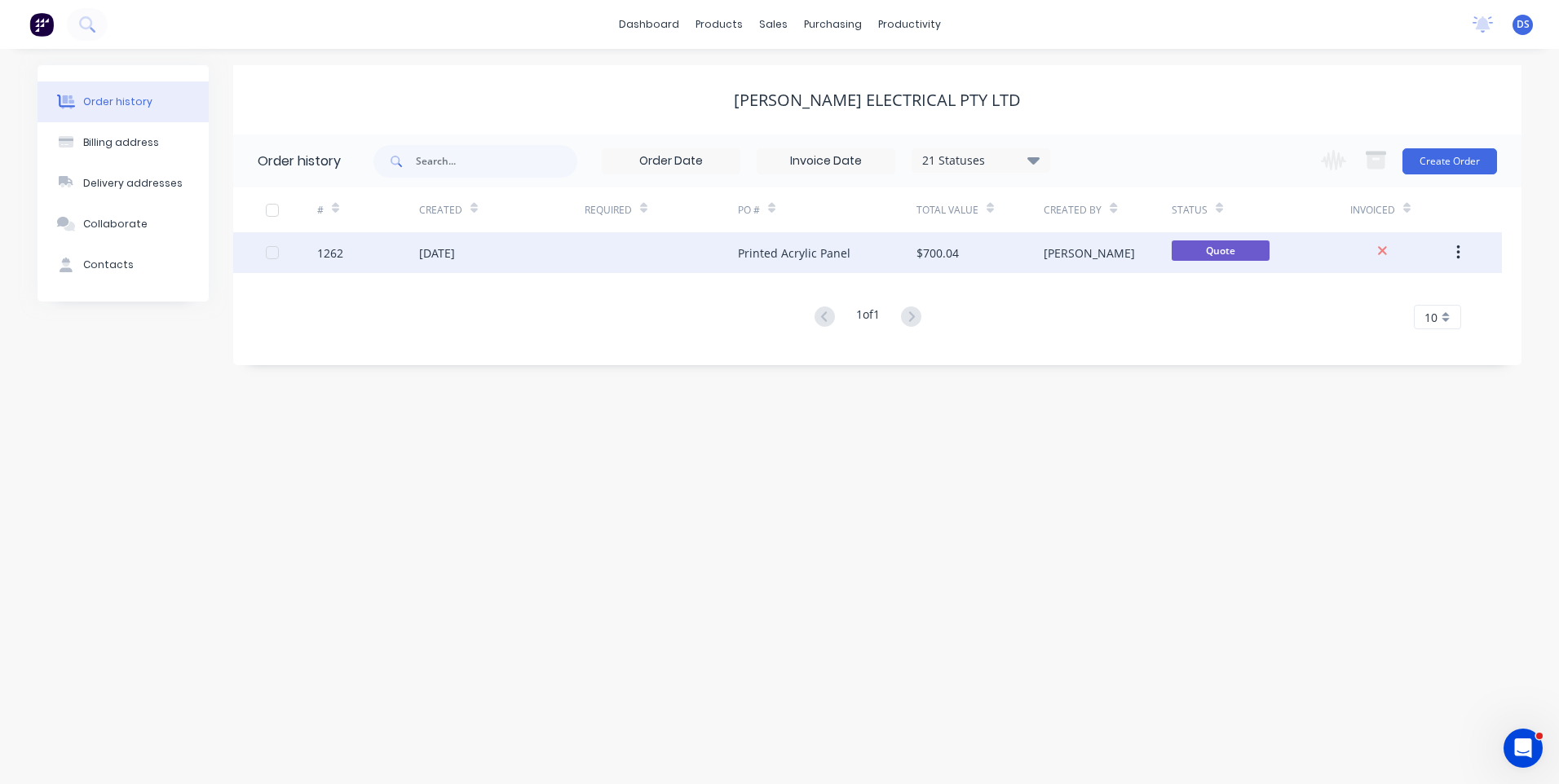
click at [452, 248] on div "[DATE]" at bounding box center [437, 253] width 36 height 17
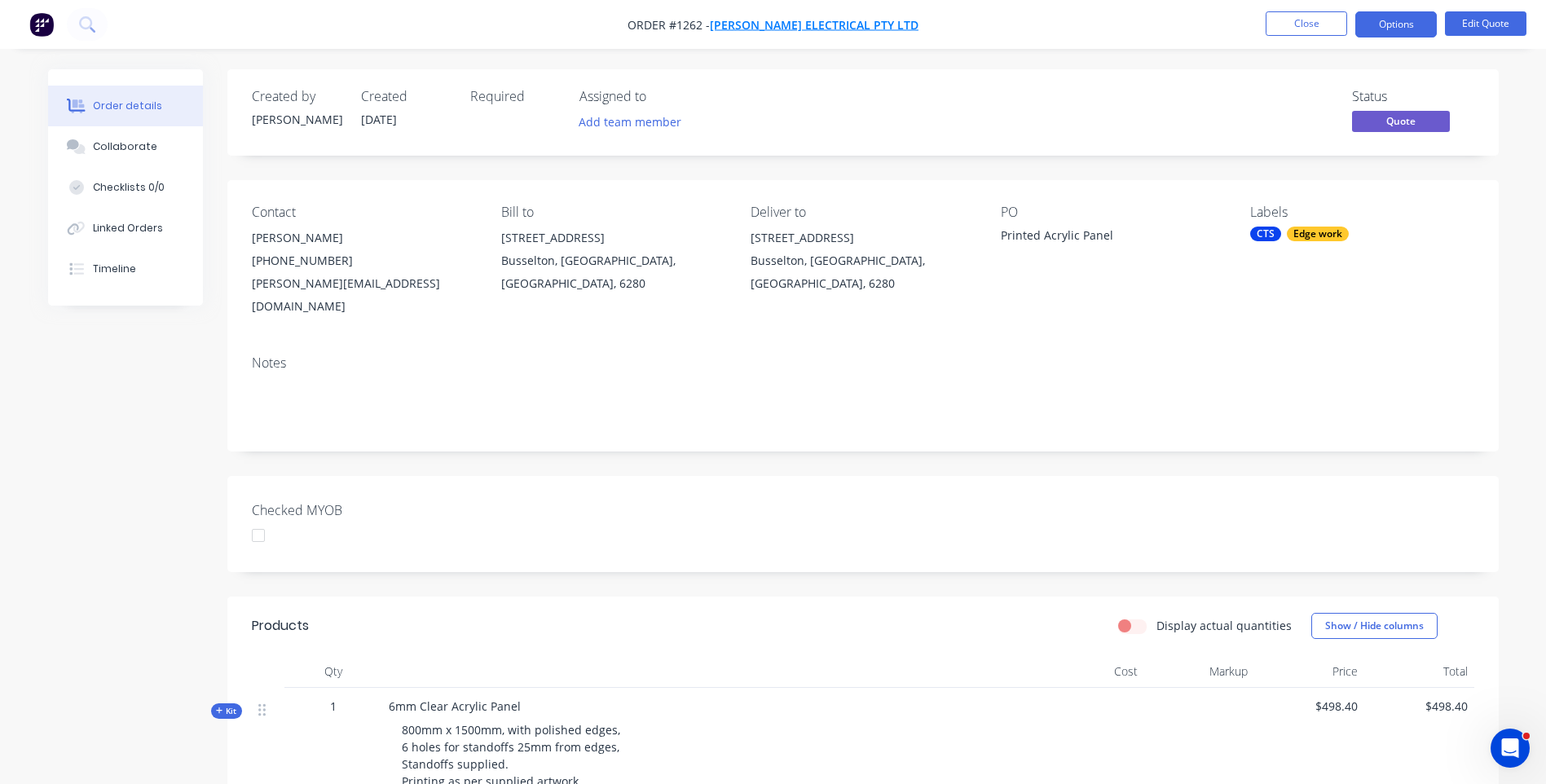
click at [807, 22] on span "Nixon Electrical Pty Ltd" at bounding box center [814, 25] width 209 height 16
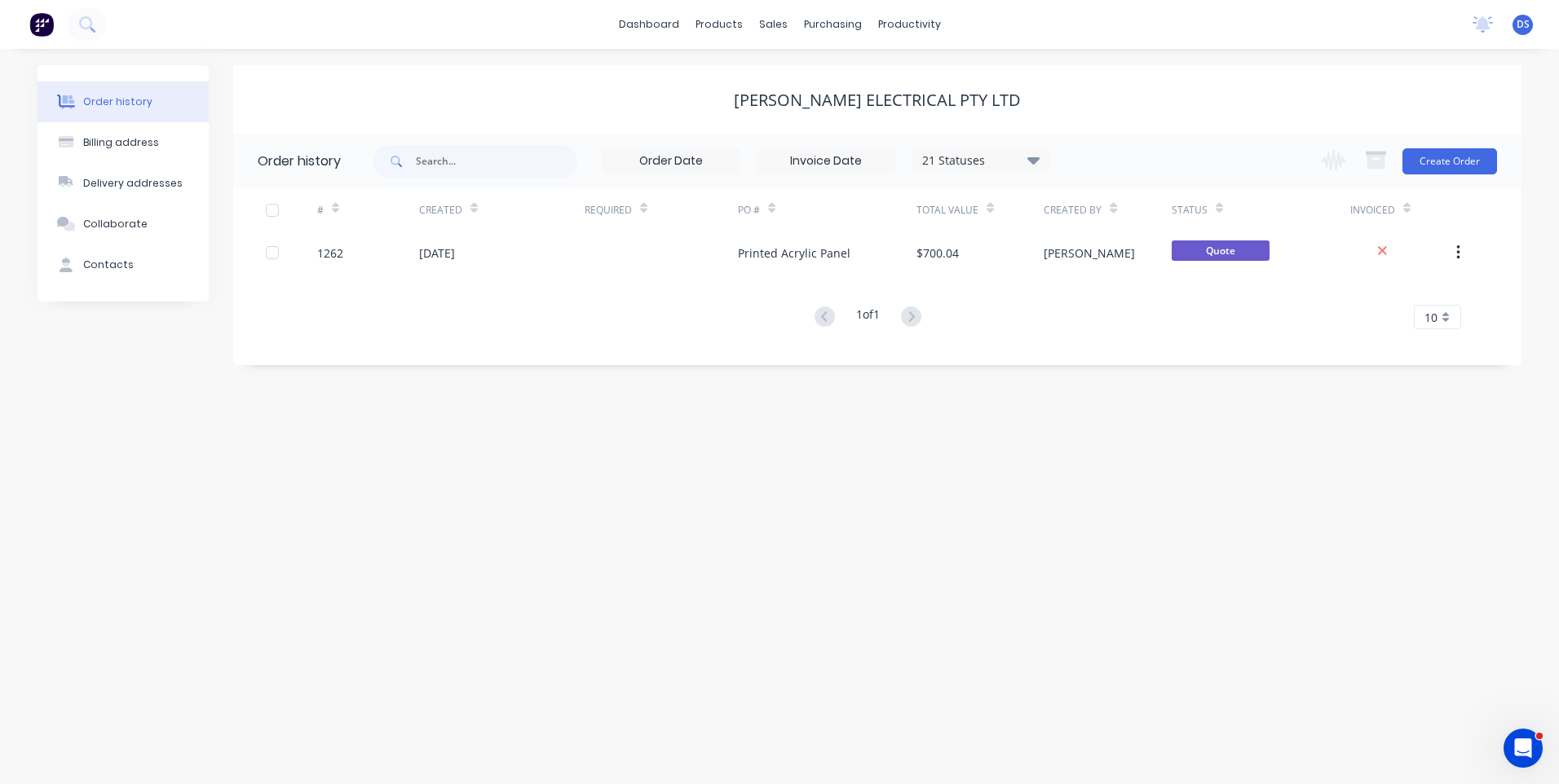
click at [470, 488] on div "Order history Billing address Delivery addresses Collaborate Contacts Nixon Ele…" at bounding box center [780, 416] width 1559 height 735
click at [389, 469] on div "Order history Billing address Delivery addresses Collaborate Contacts Nixon Ele…" at bounding box center [780, 416] width 1559 height 735
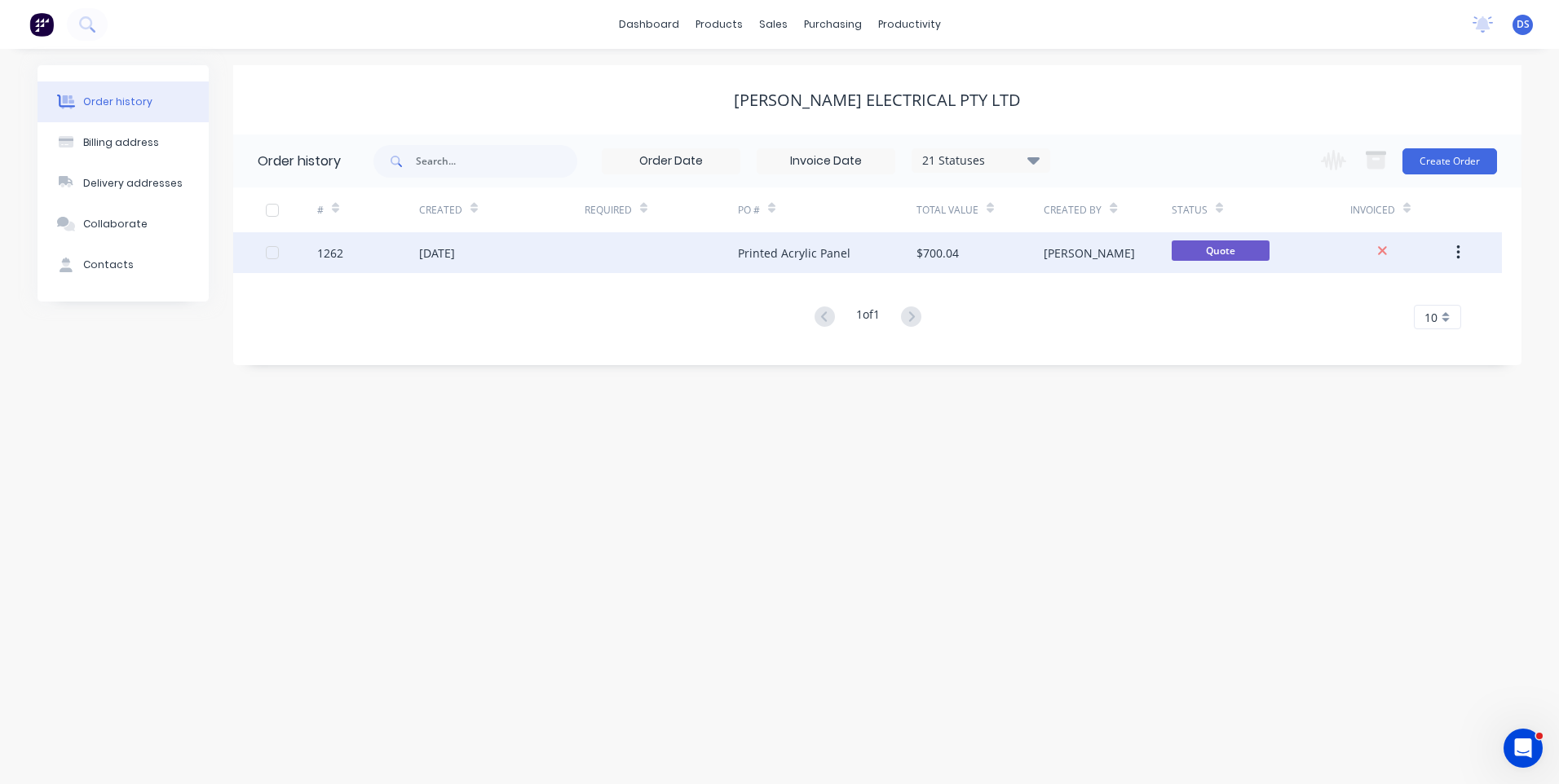
click at [726, 264] on div at bounding box center [661, 252] width 153 height 41
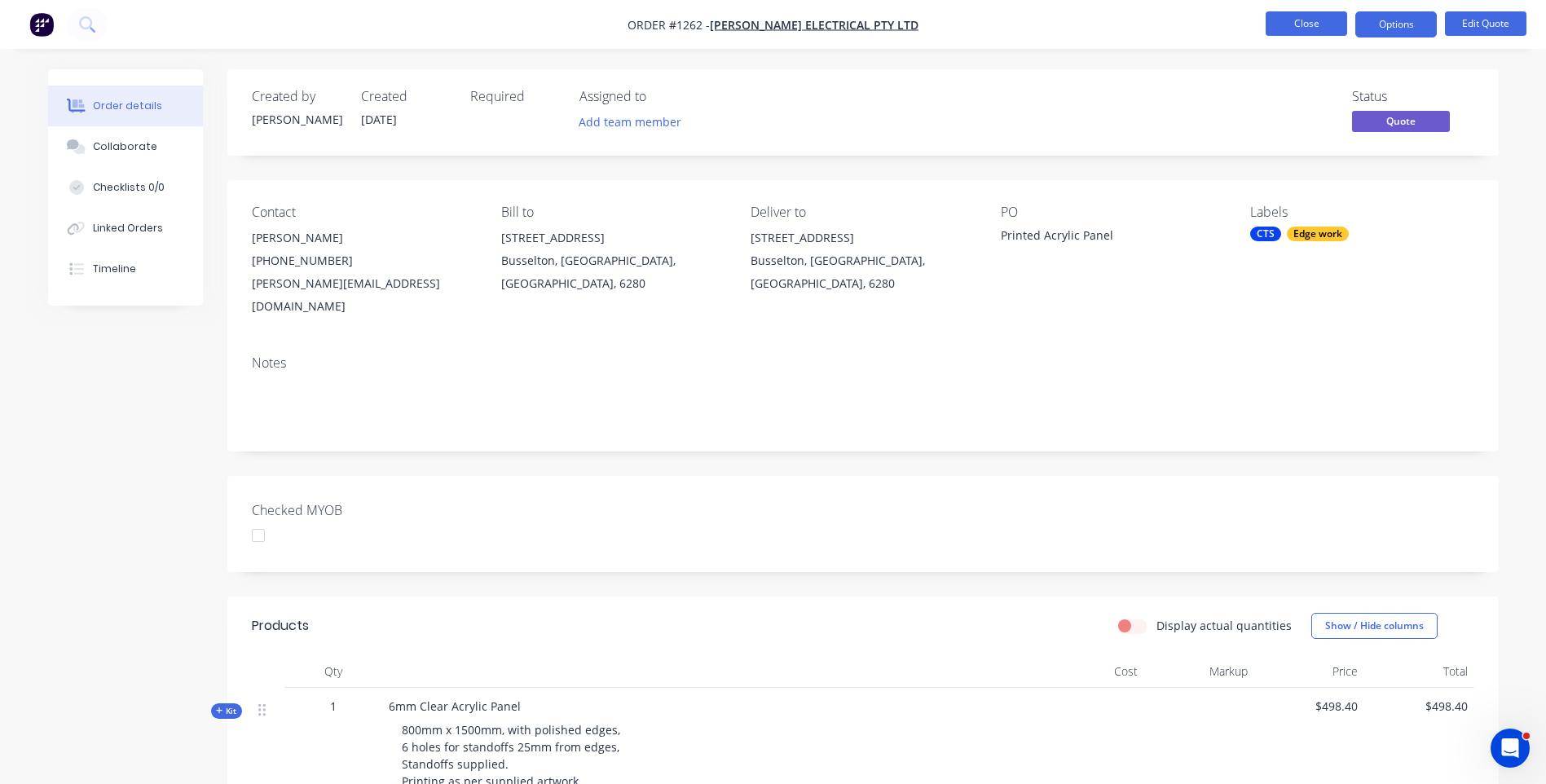
click at [1311, 32] on button "Close" at bounding box center [1306, 24] width 81 height 25
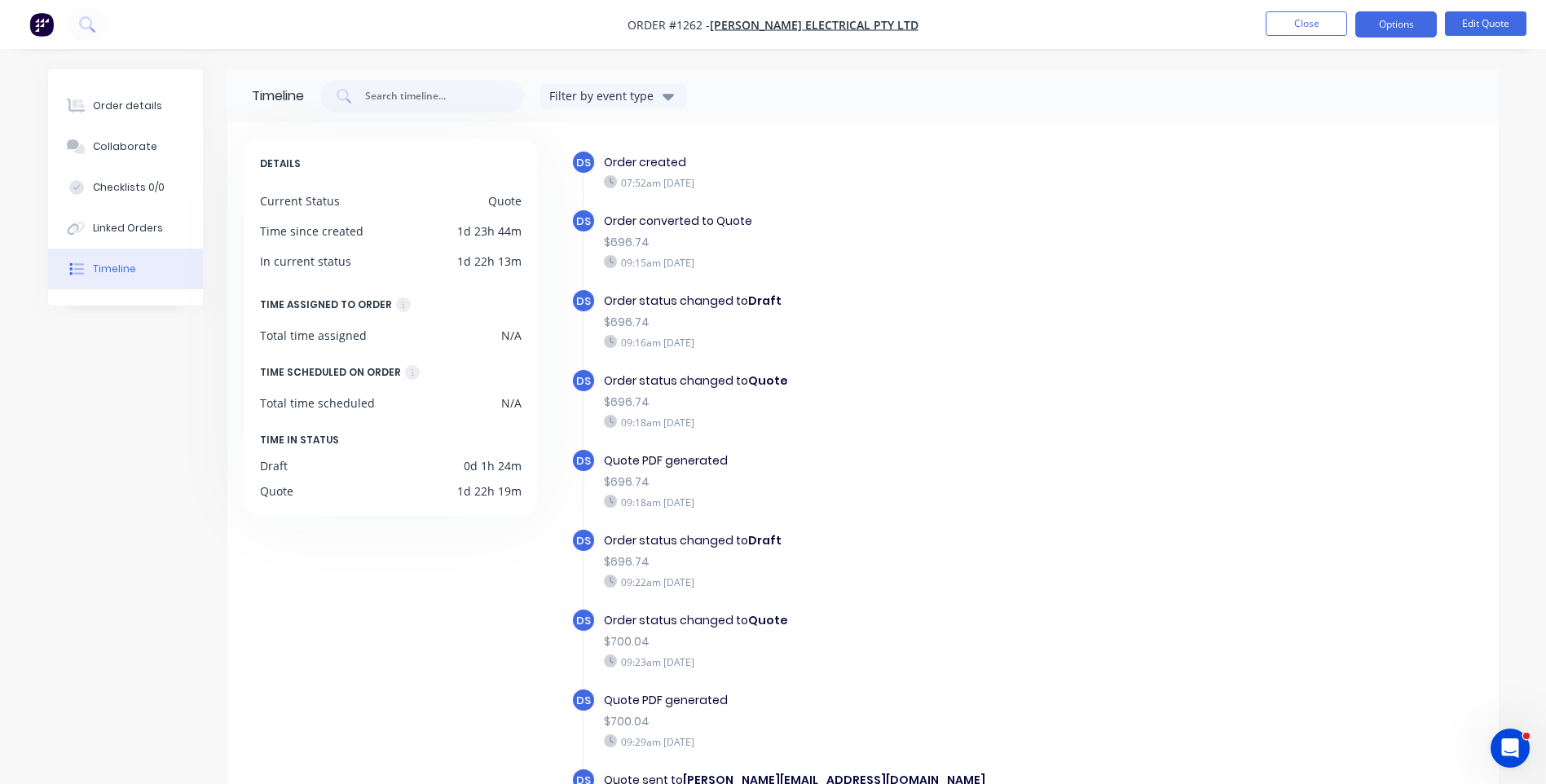
scroll to position [7, 0]
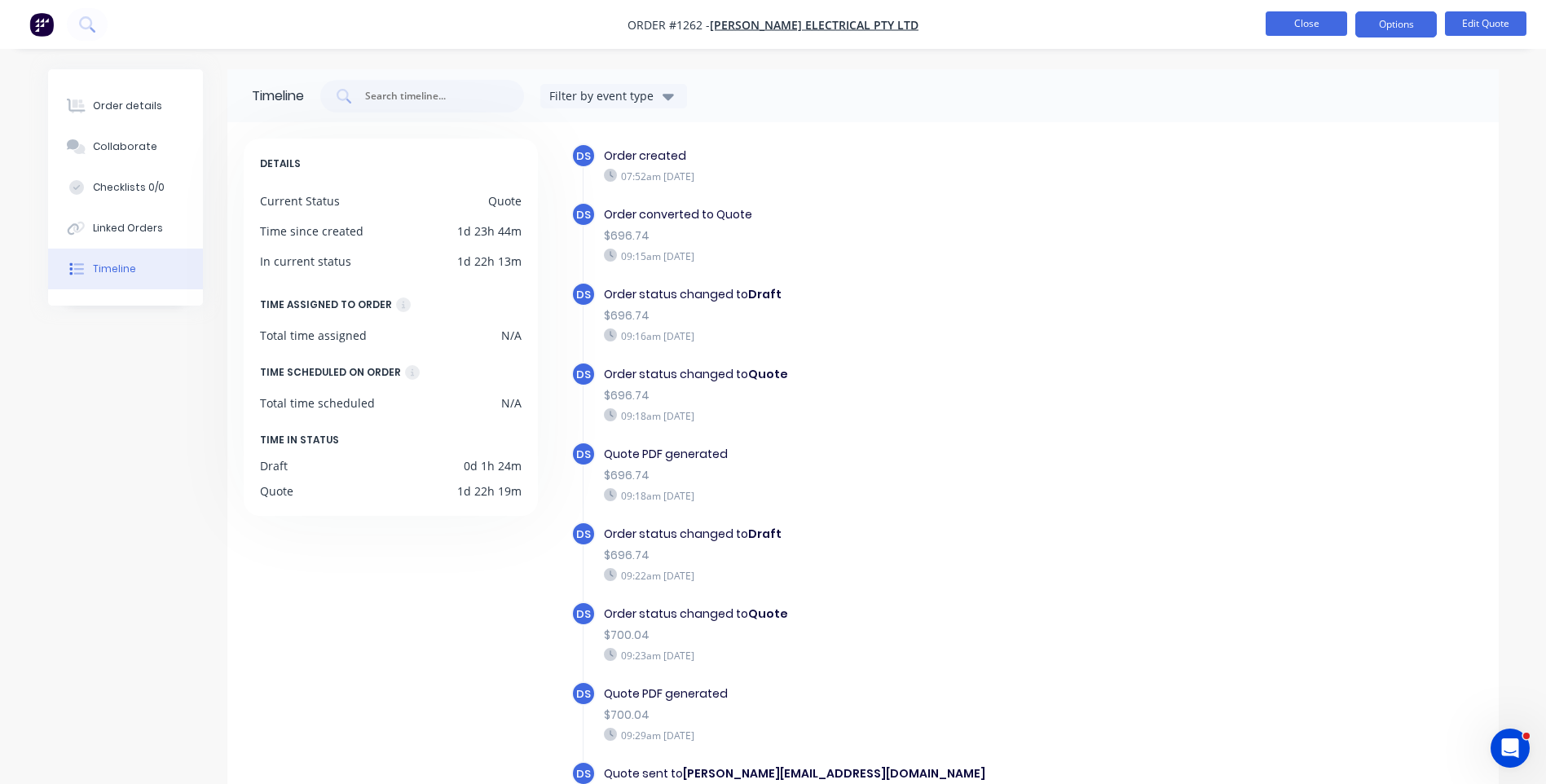
click at [1311, 27] on button "Close" at bounding box center [1306, 24] width 81 height 25
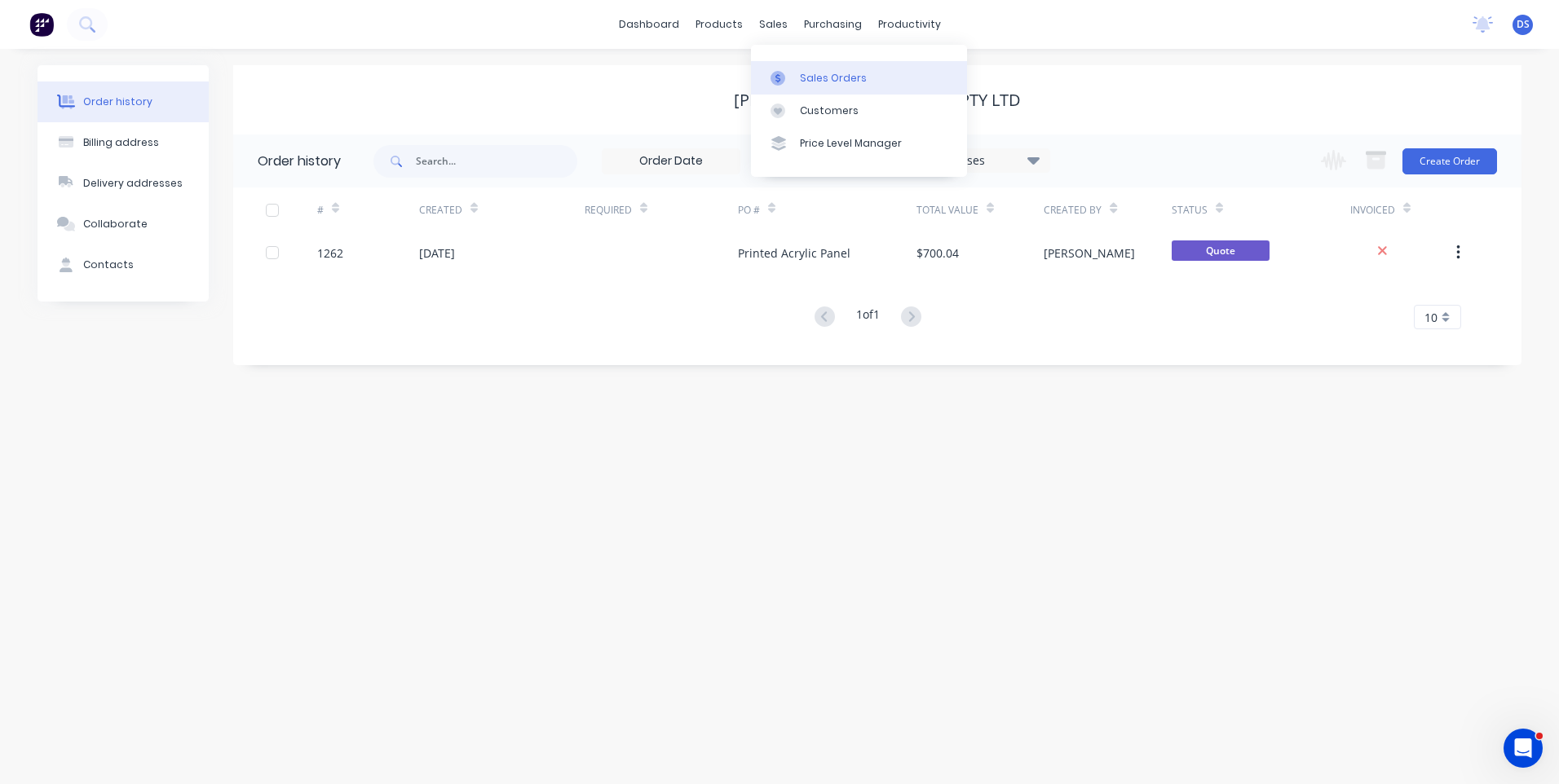
click at [826, 83] on div "Sales Orders" at bounding box center [833, 79] width 67 height 15
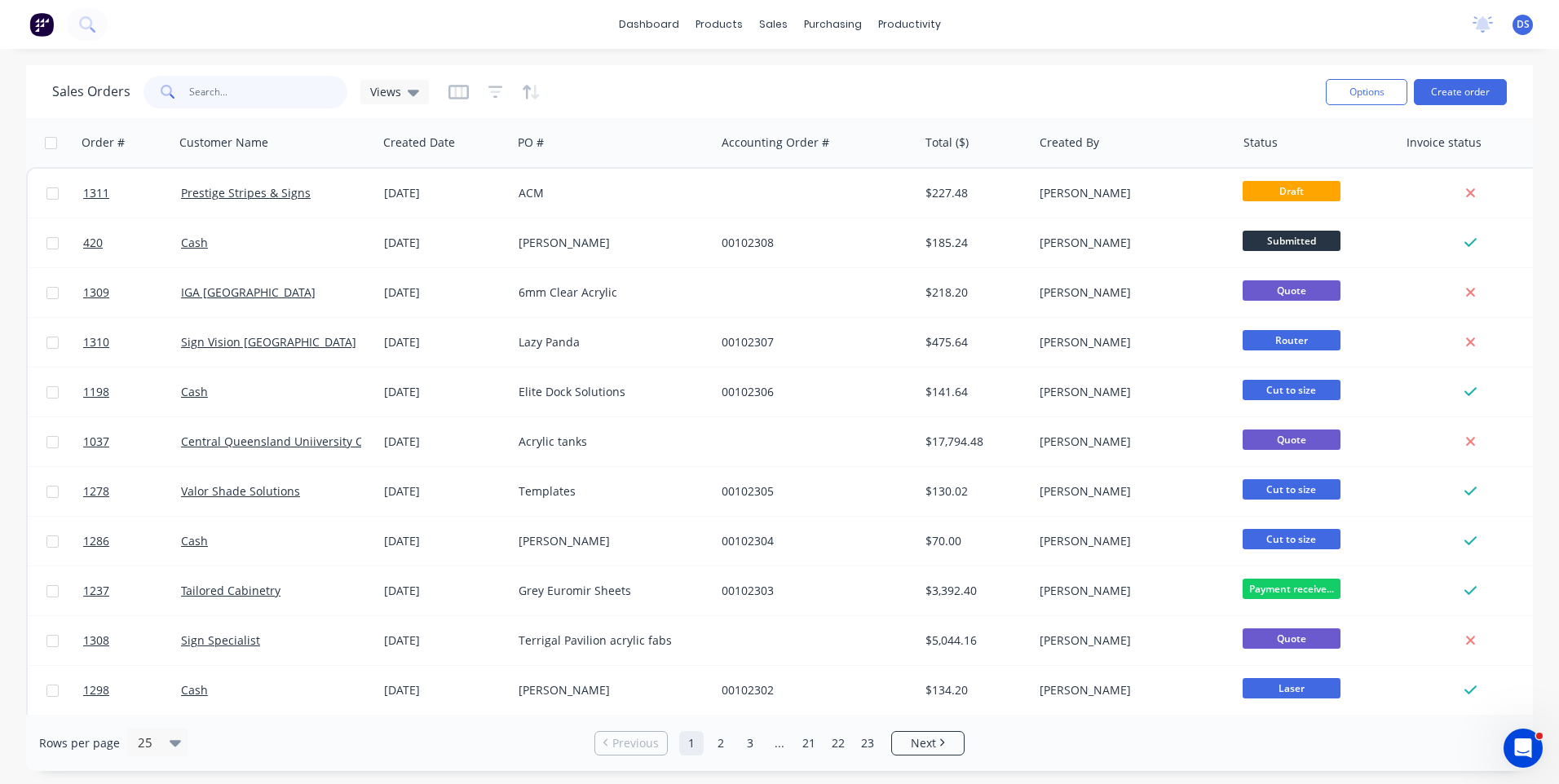
click at [222, 99] on input "text" at bounding box center [268, 92] width 159 height 32
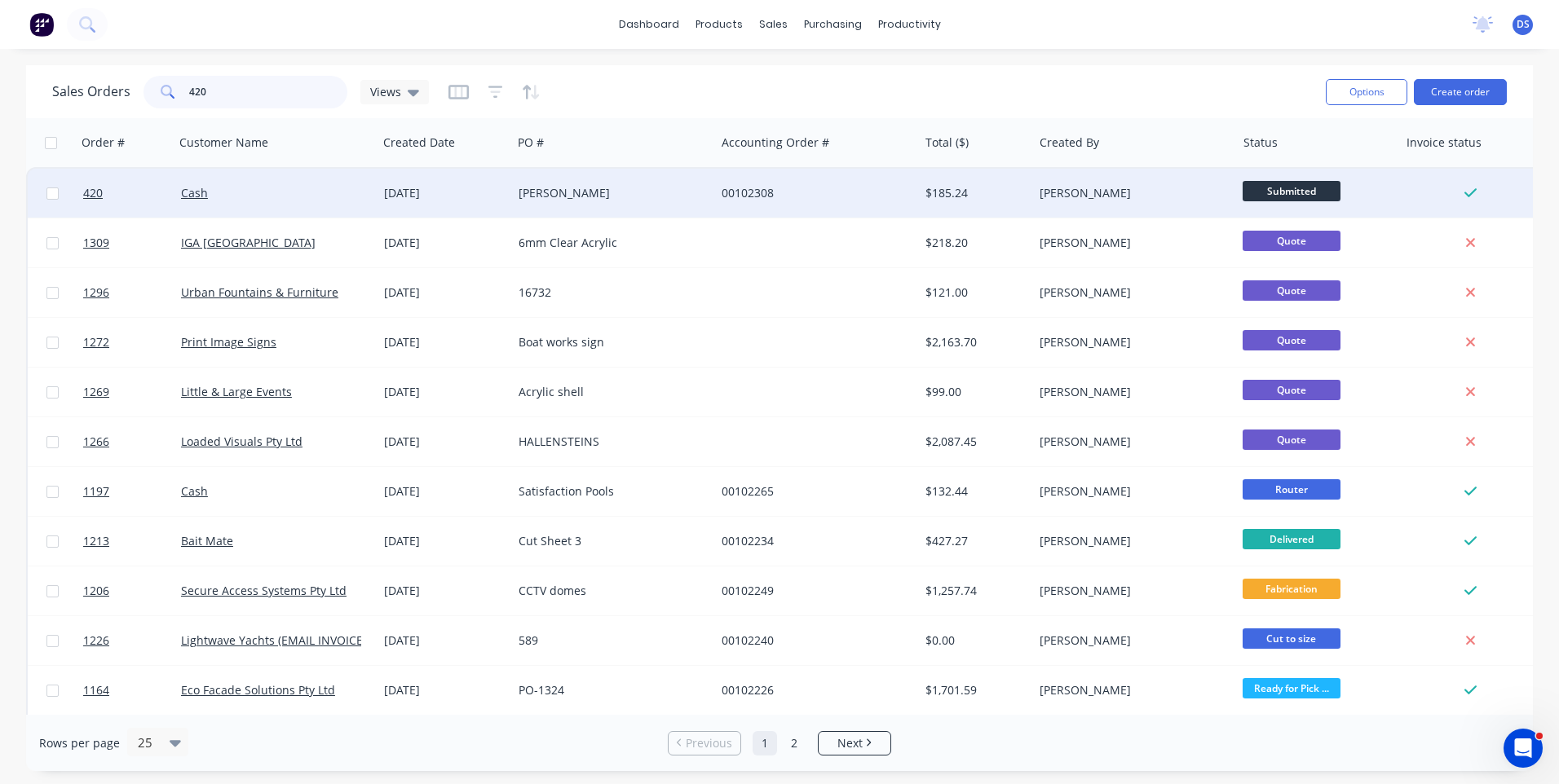
type input "420"
click at [523, 195] on div "[PERSON_NAME]" at bounding box center [609, 193] width 181 height 17
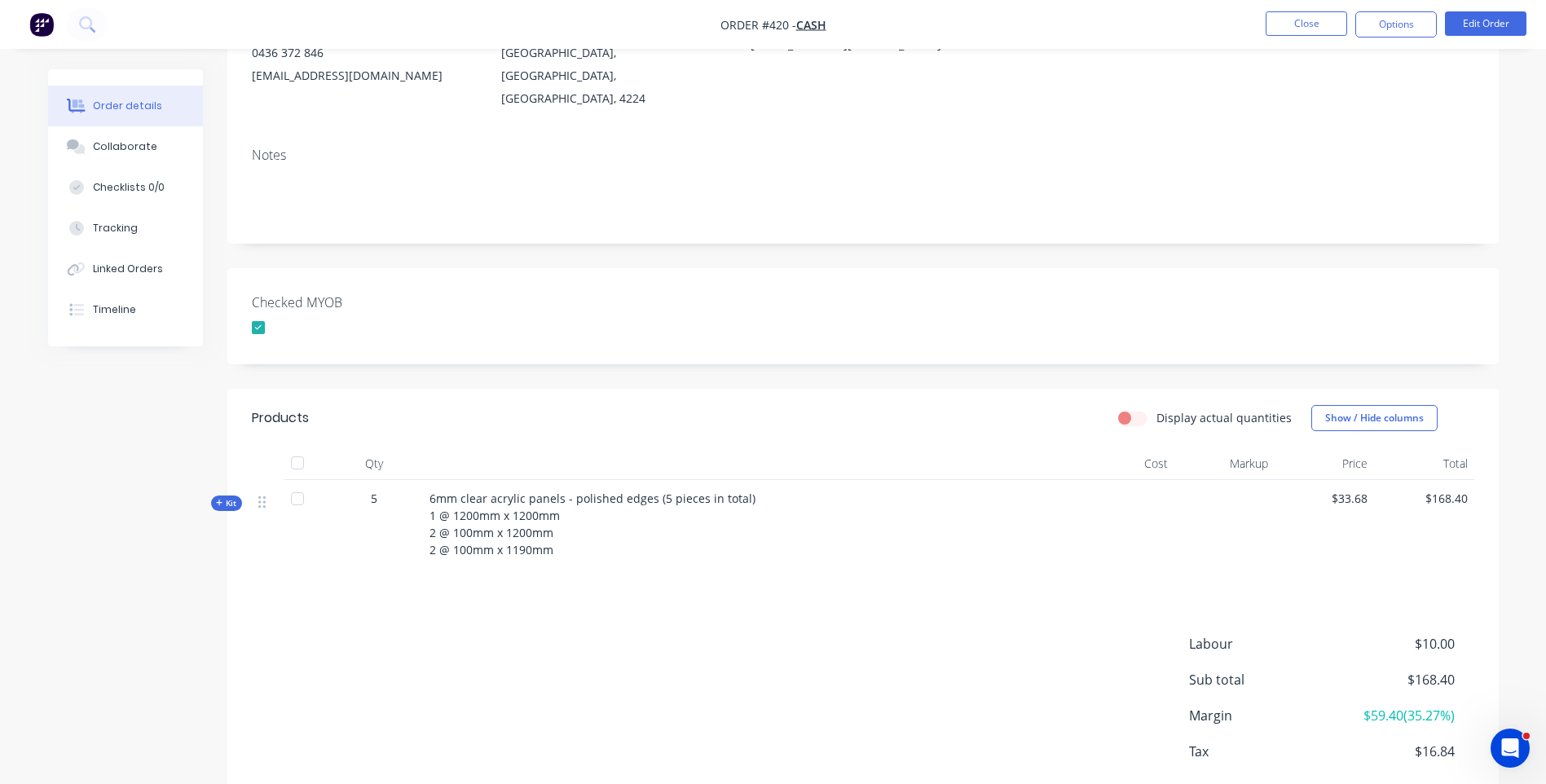
scroll to position [244, 0]
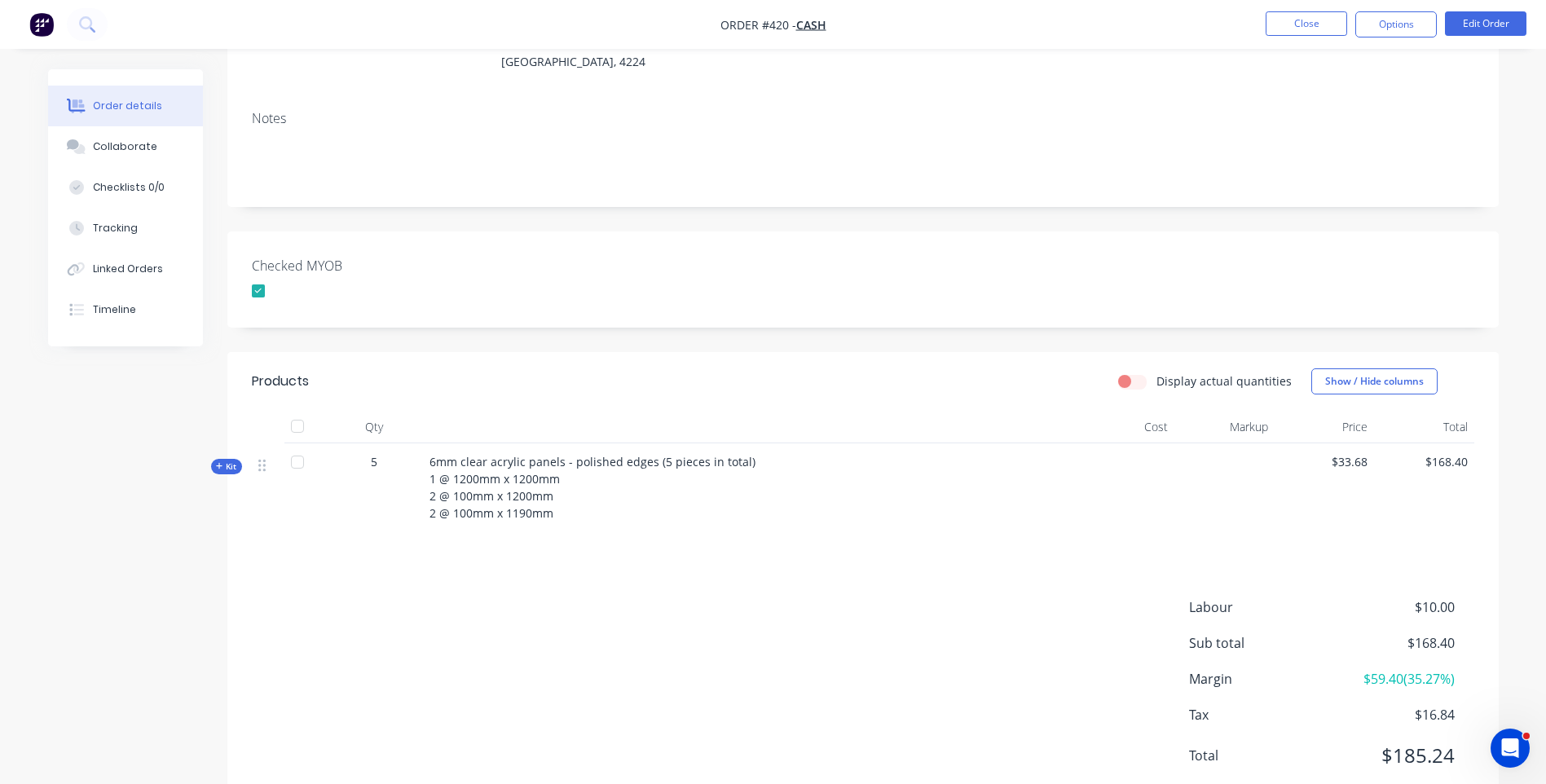
click at [217, 462] on icon at bounding box center [219, 466] width 7 height 8
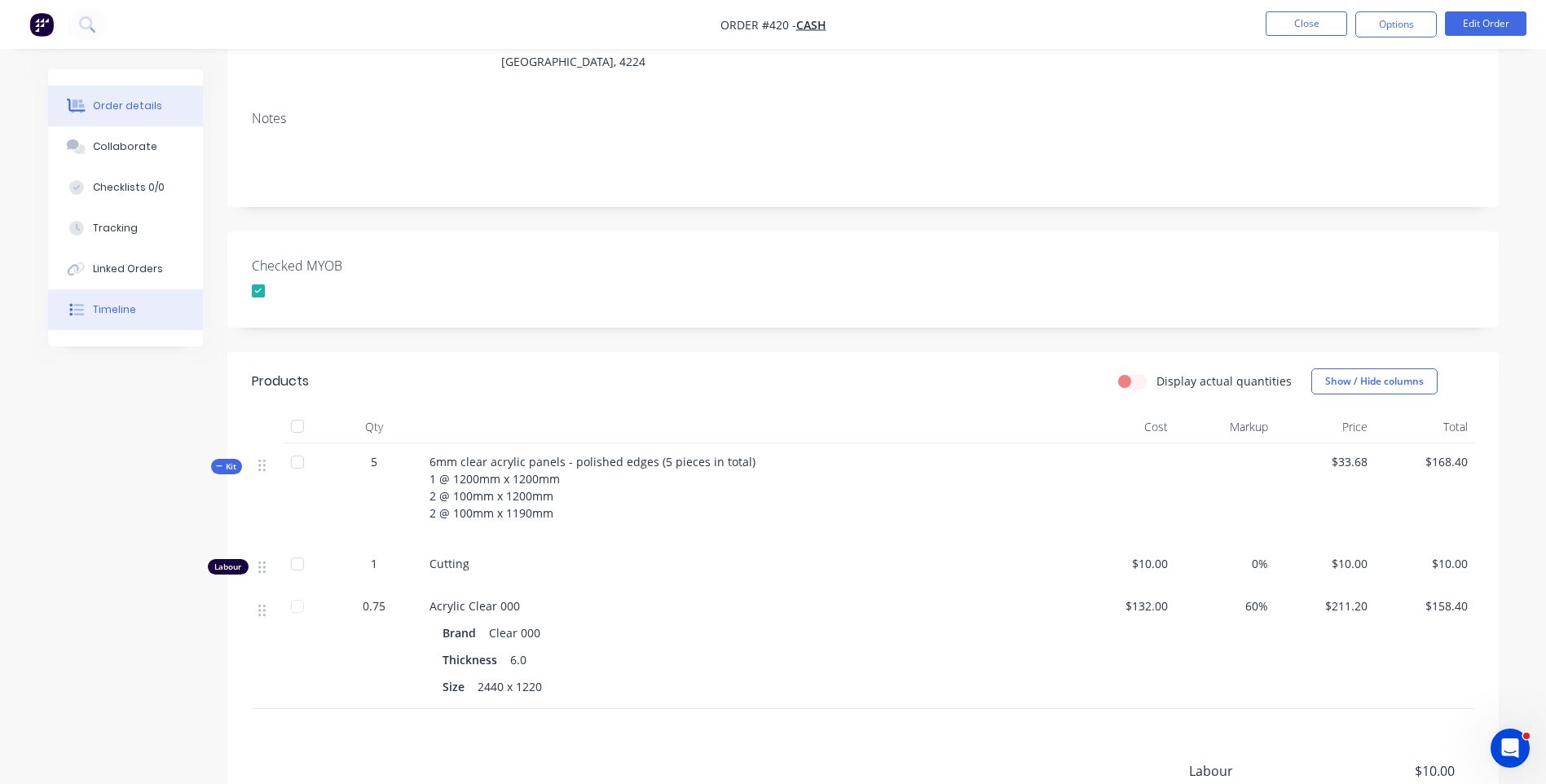
click at [113, 305] on div "Timeline" at bounding box center [114, 310] width 43 height 15
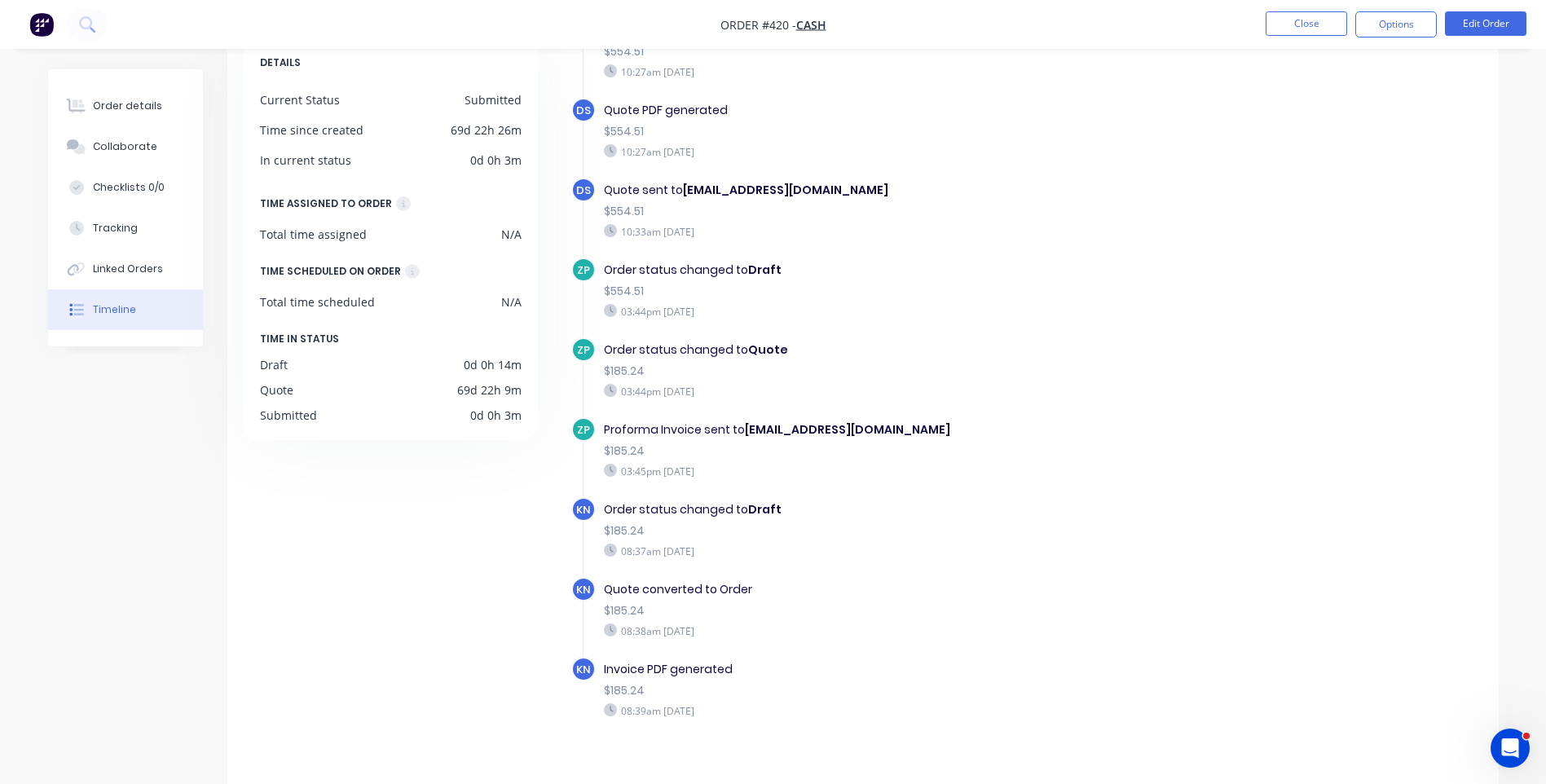
scroll to position [124, 0]
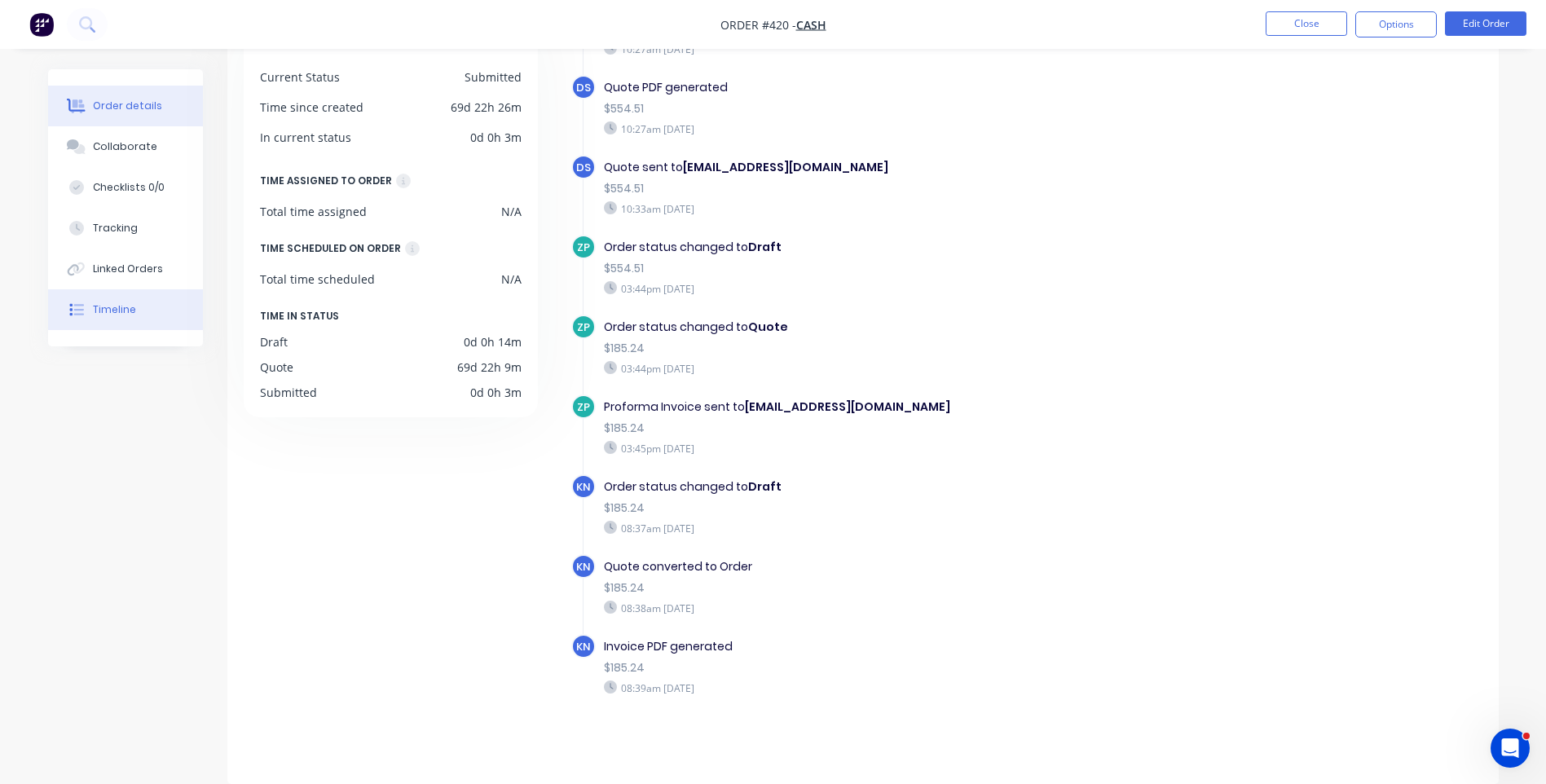
click at [126, 108] on div "Order details" at bounding box center [128, 106] width 70 height 15
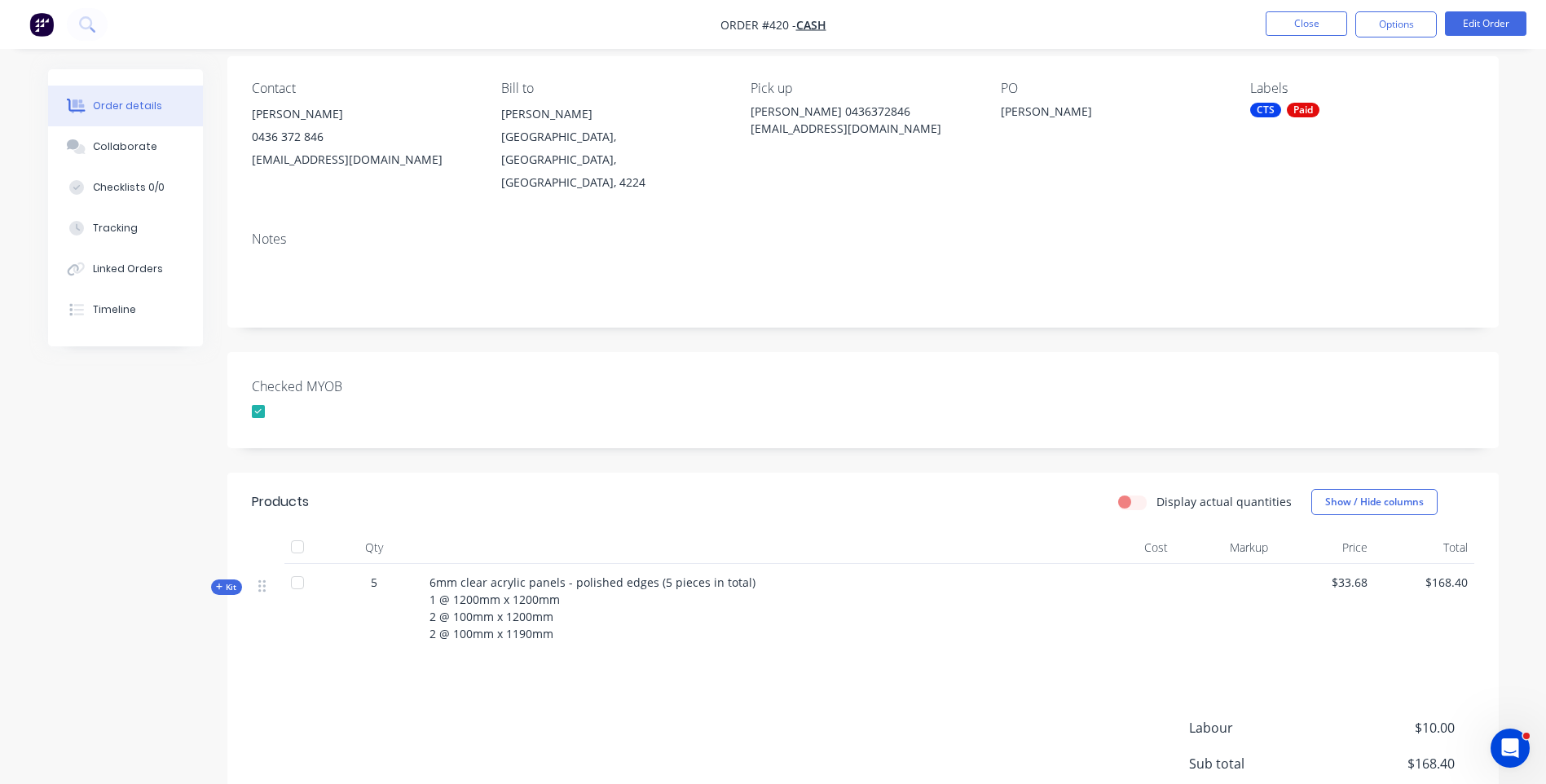
click at [219, 584] on icon at bounding box center [219, 587] width 7 height 7
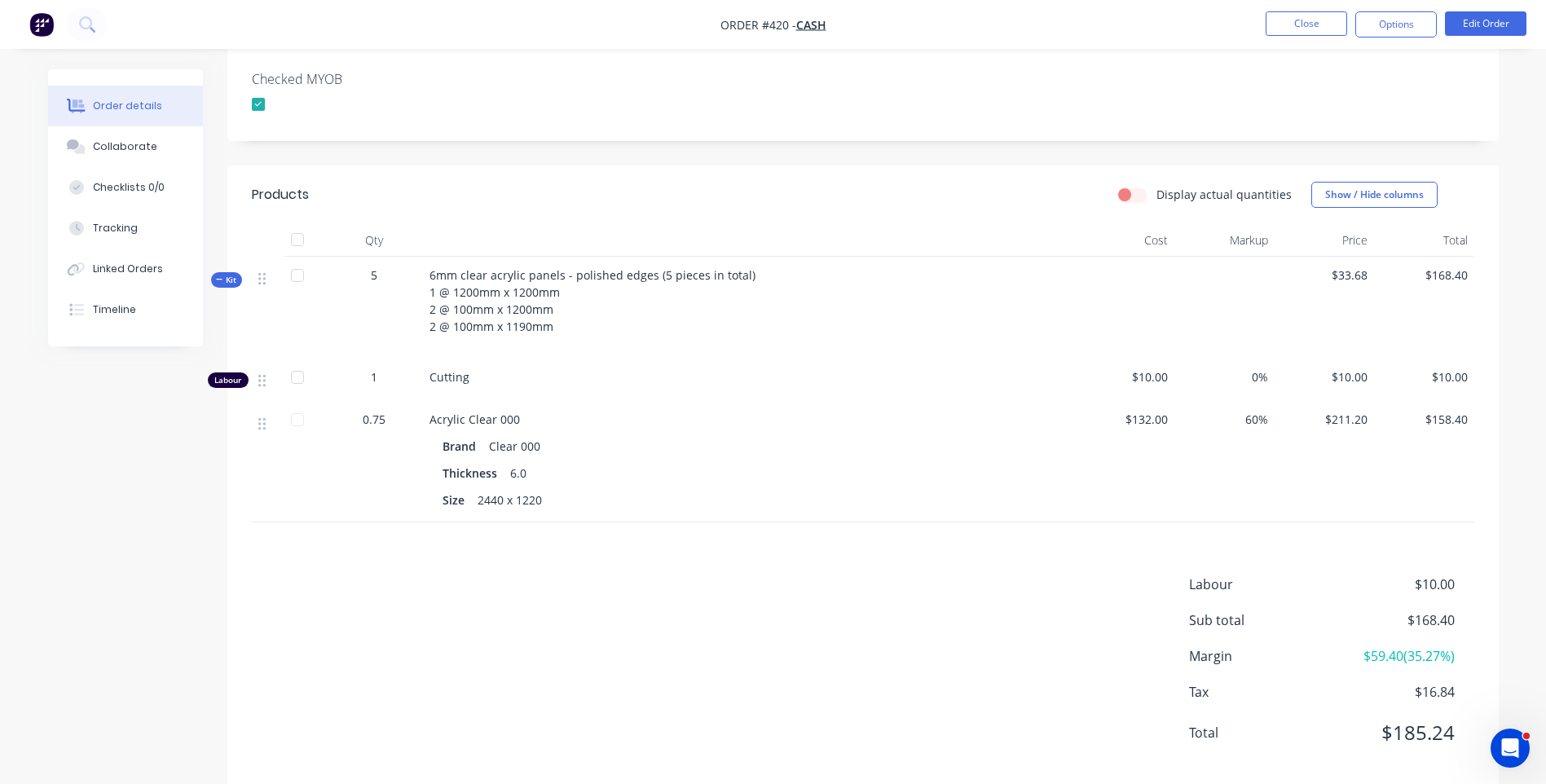
scroll to position [436, 0]
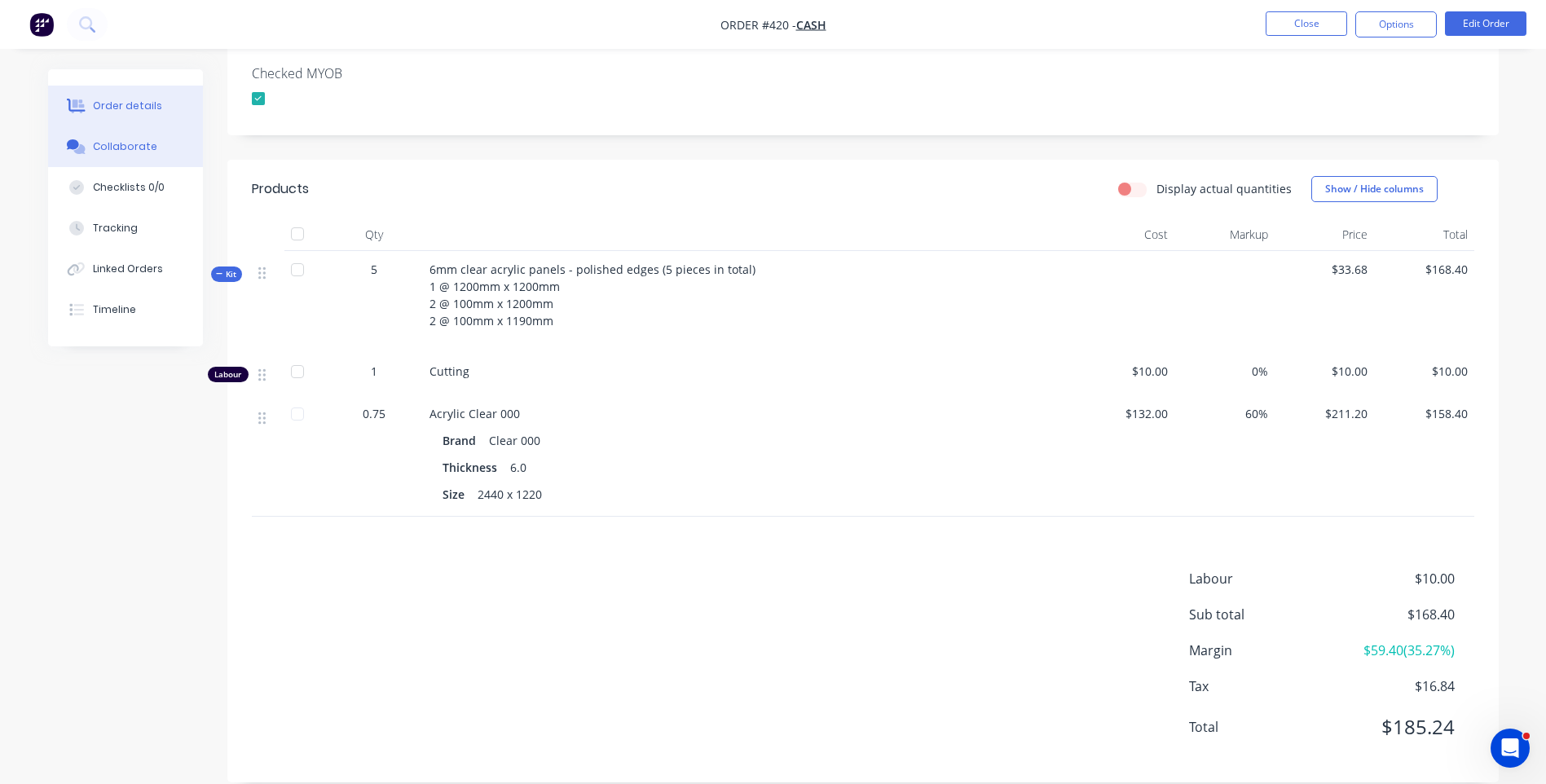
click at [133, 154] on button "Collaborate" at bounding box center [125, 147] width 155 height 41
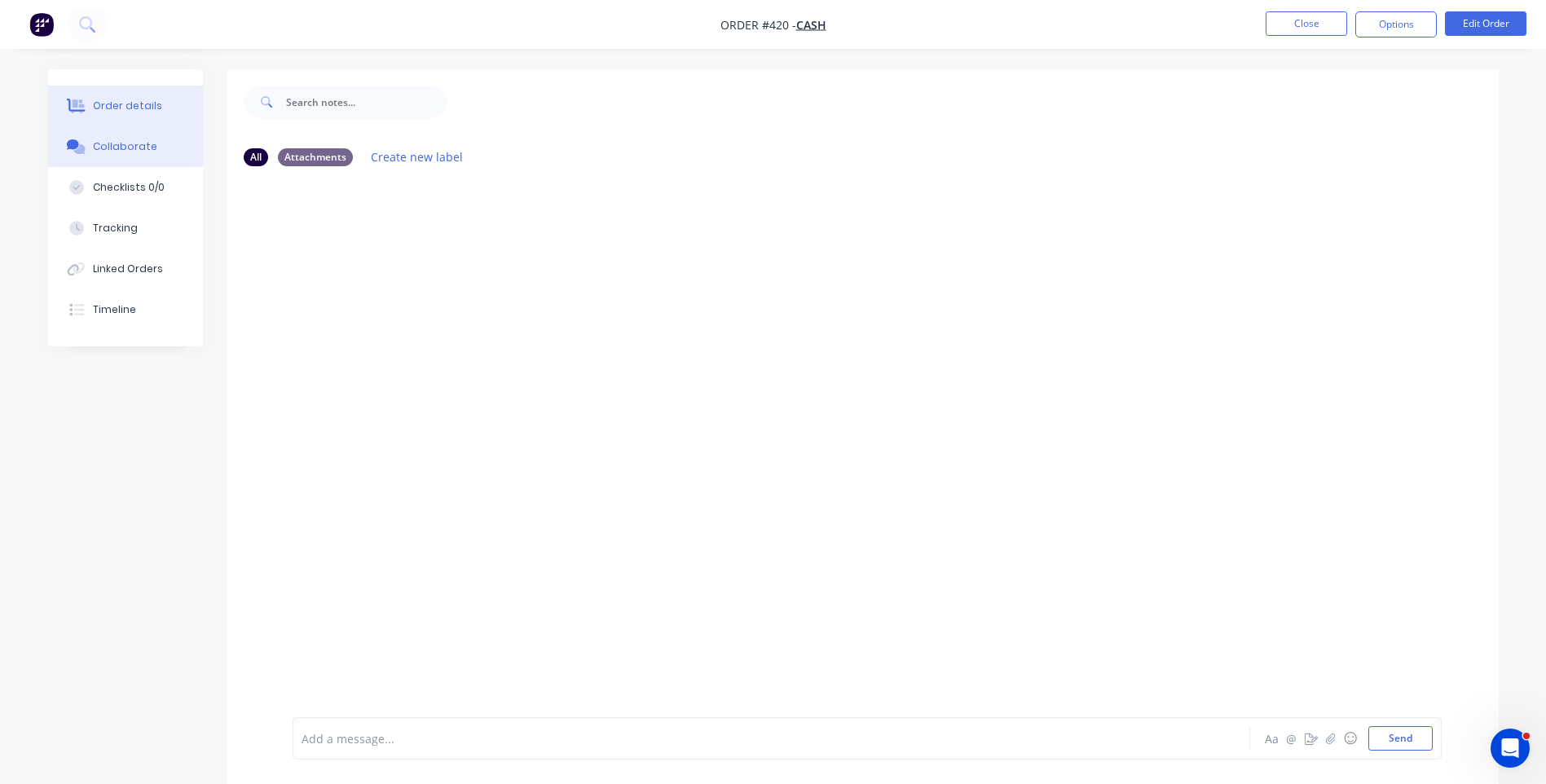
click at [113, 105] on div "Order details" at bounding box center [128, 106] width 70 height 15
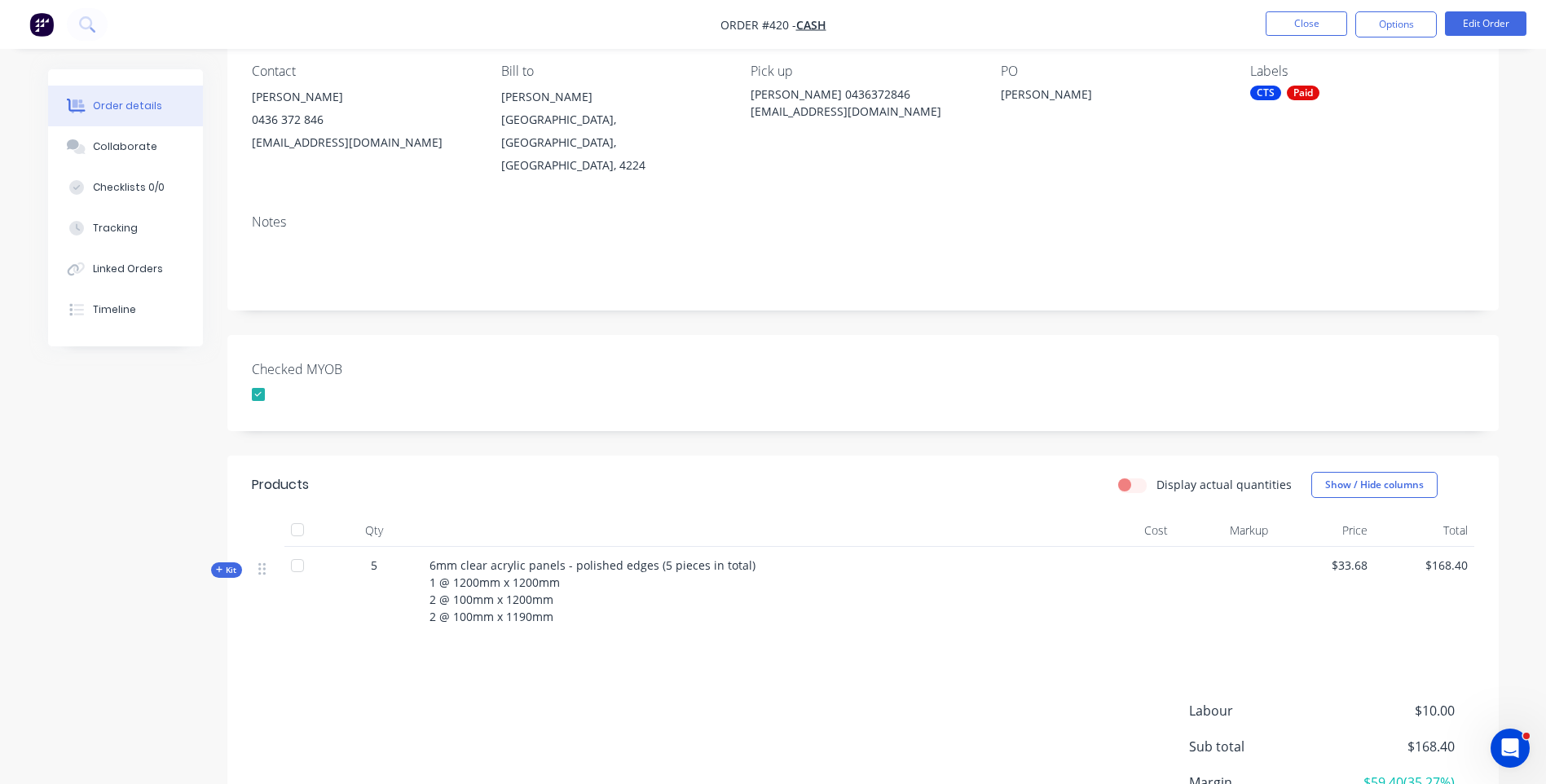
scroll to position [163, 0]
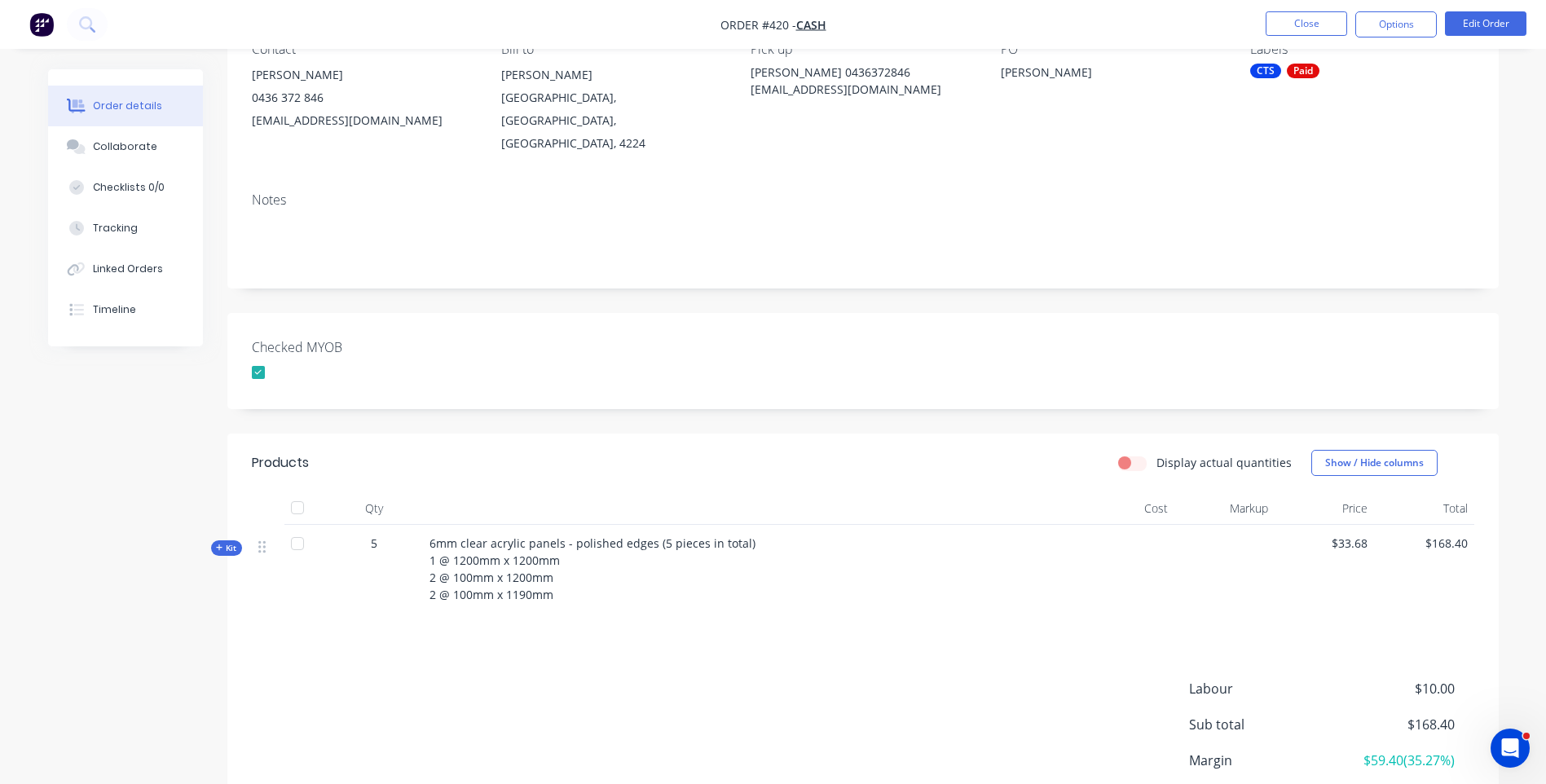
click at [218, 544] on icon at bounding box center [219, 547] width 7 height 7
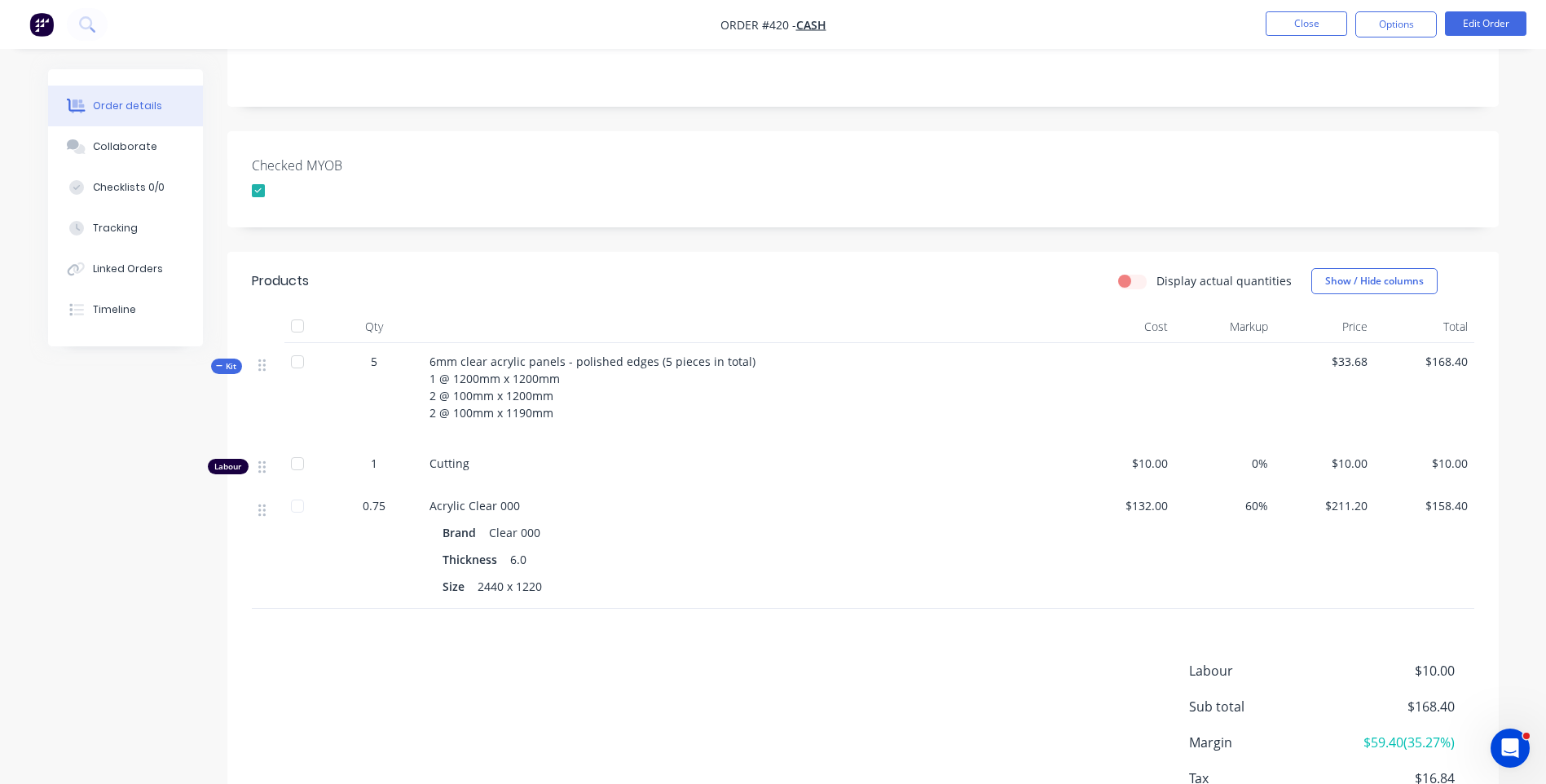
scroll to position [326, 0]
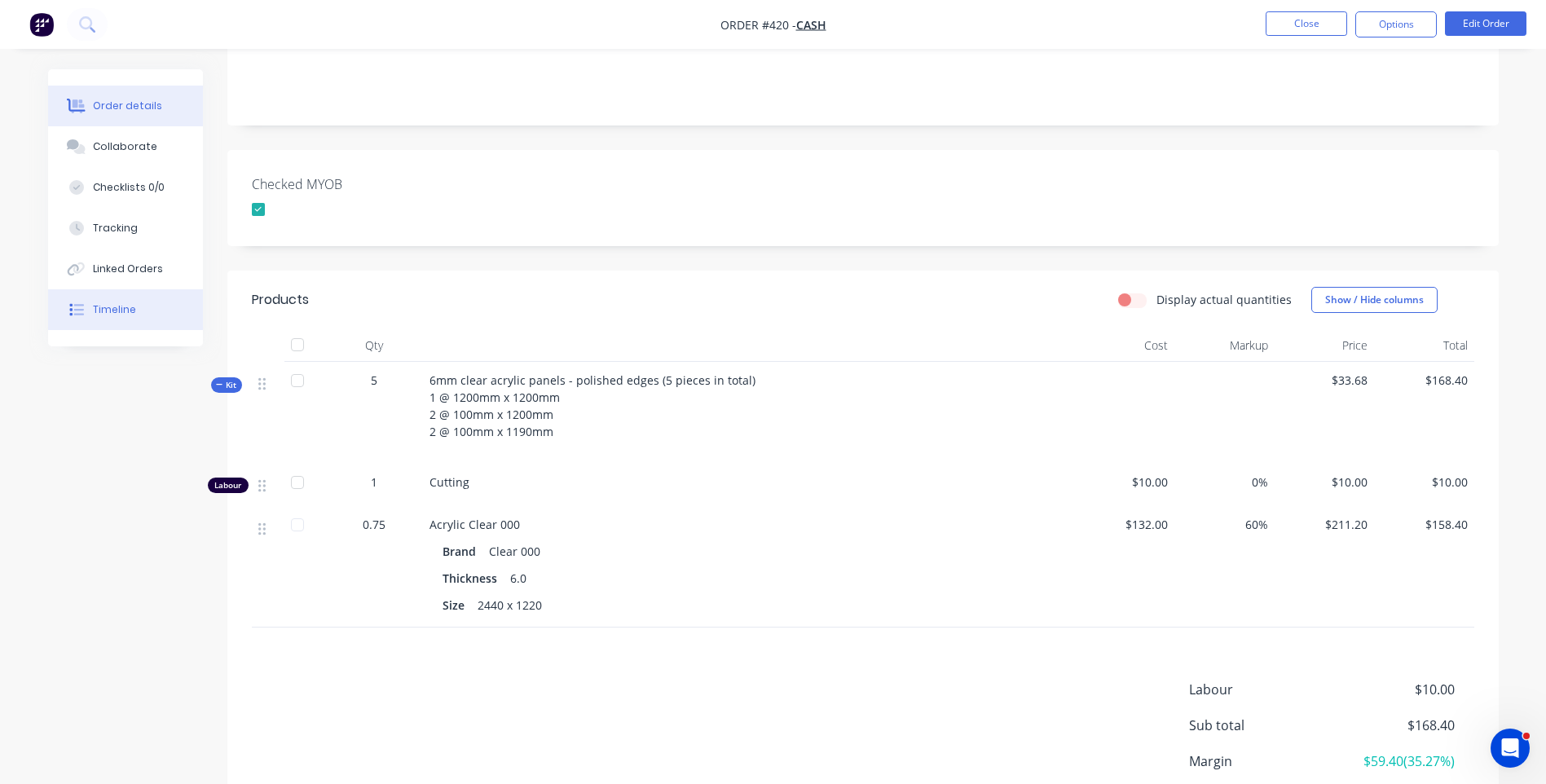
click at [128, 311] on div "Timeline" at bounding box center [114, 310] width 43 height 15
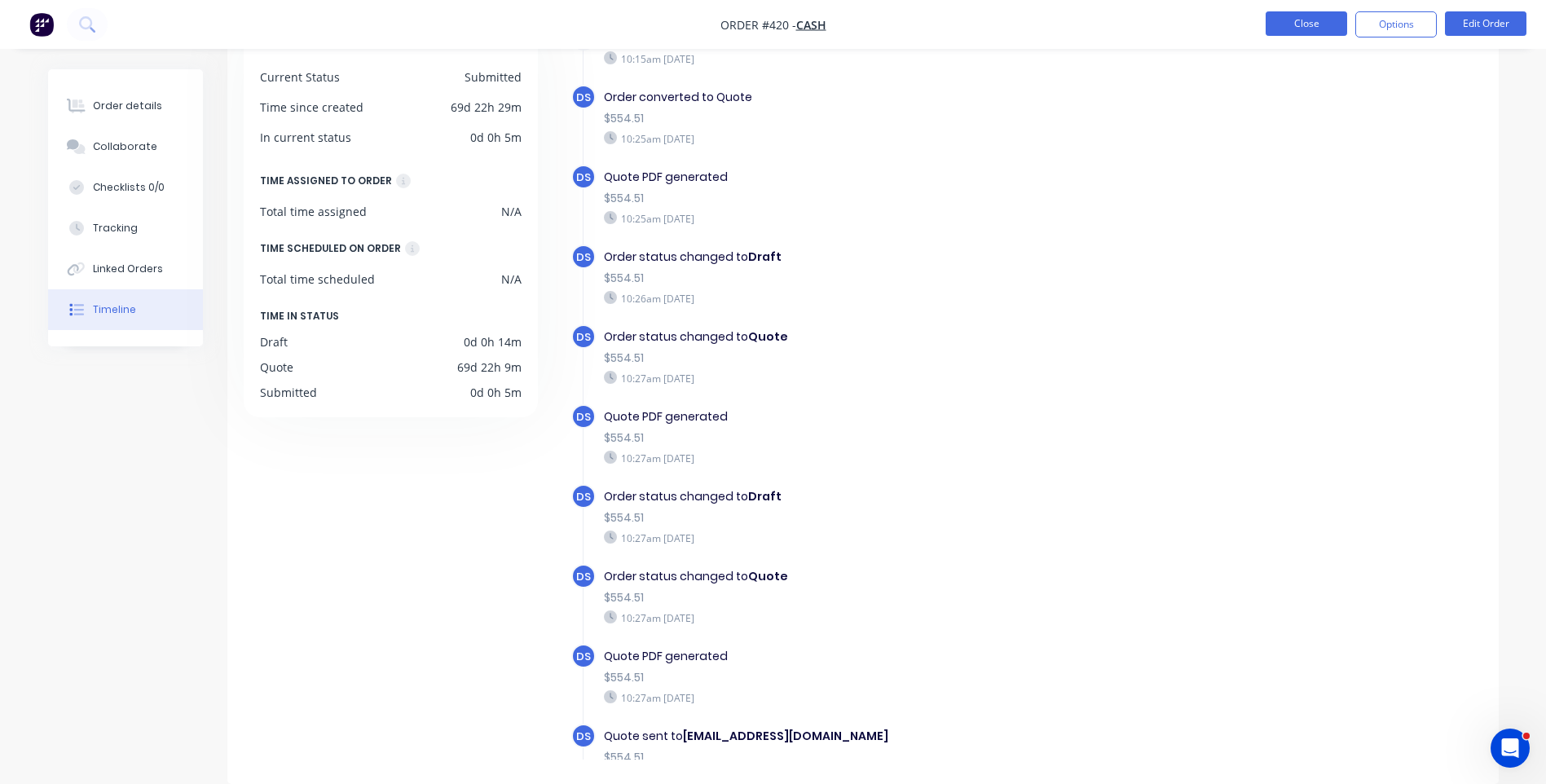
click at [1292, 26] on button "Close" at bounding box center [1306, 24] width 81 height 25
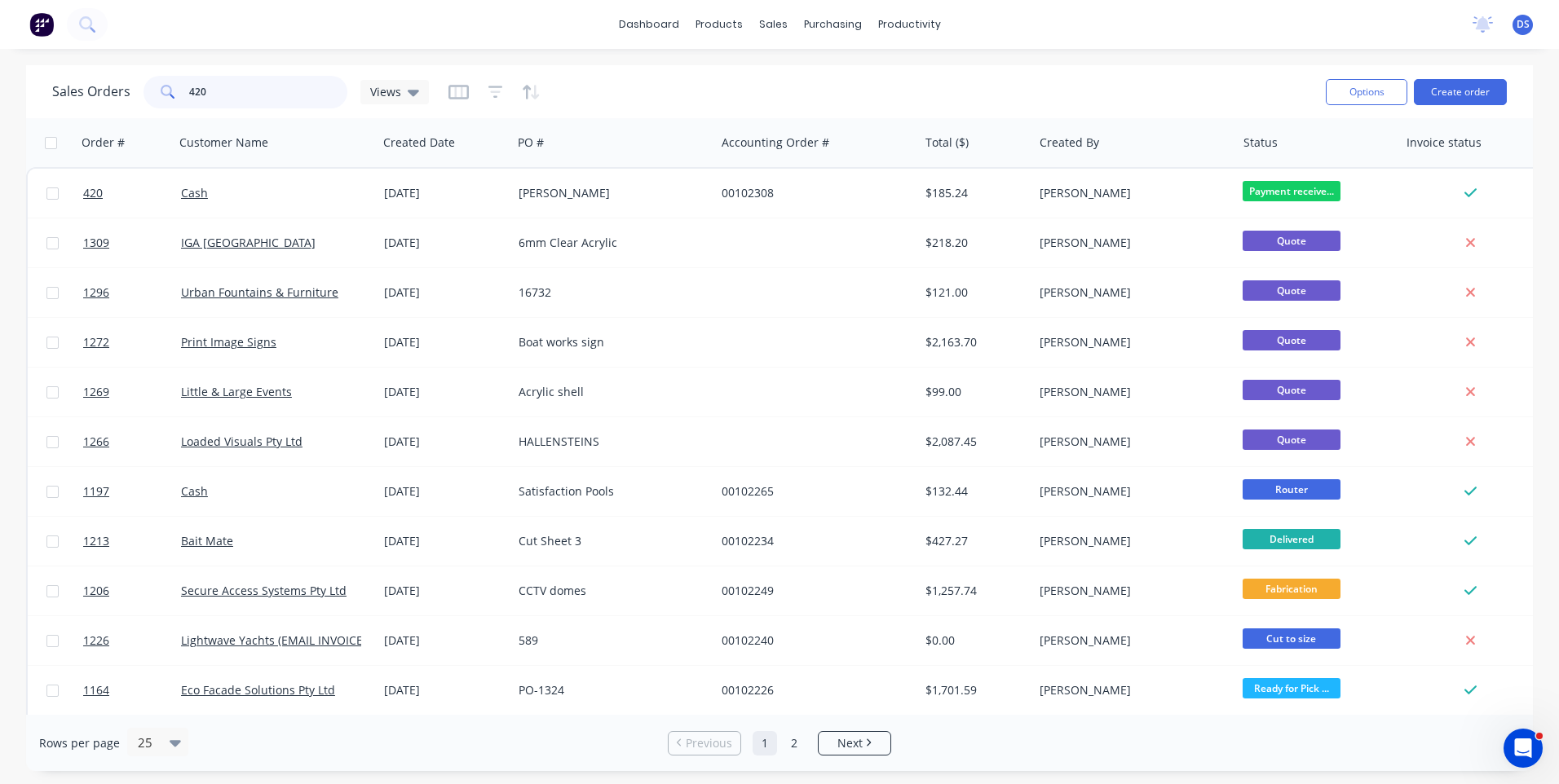
drag, startPoint x: 267, startPoint y: 90, endPoint x: 125, endPoint y: 82, distance: 142.2
click at [125, 82] on div "Sales Orders 420 Views" at bounding box center [240, 92] width 377 height 32
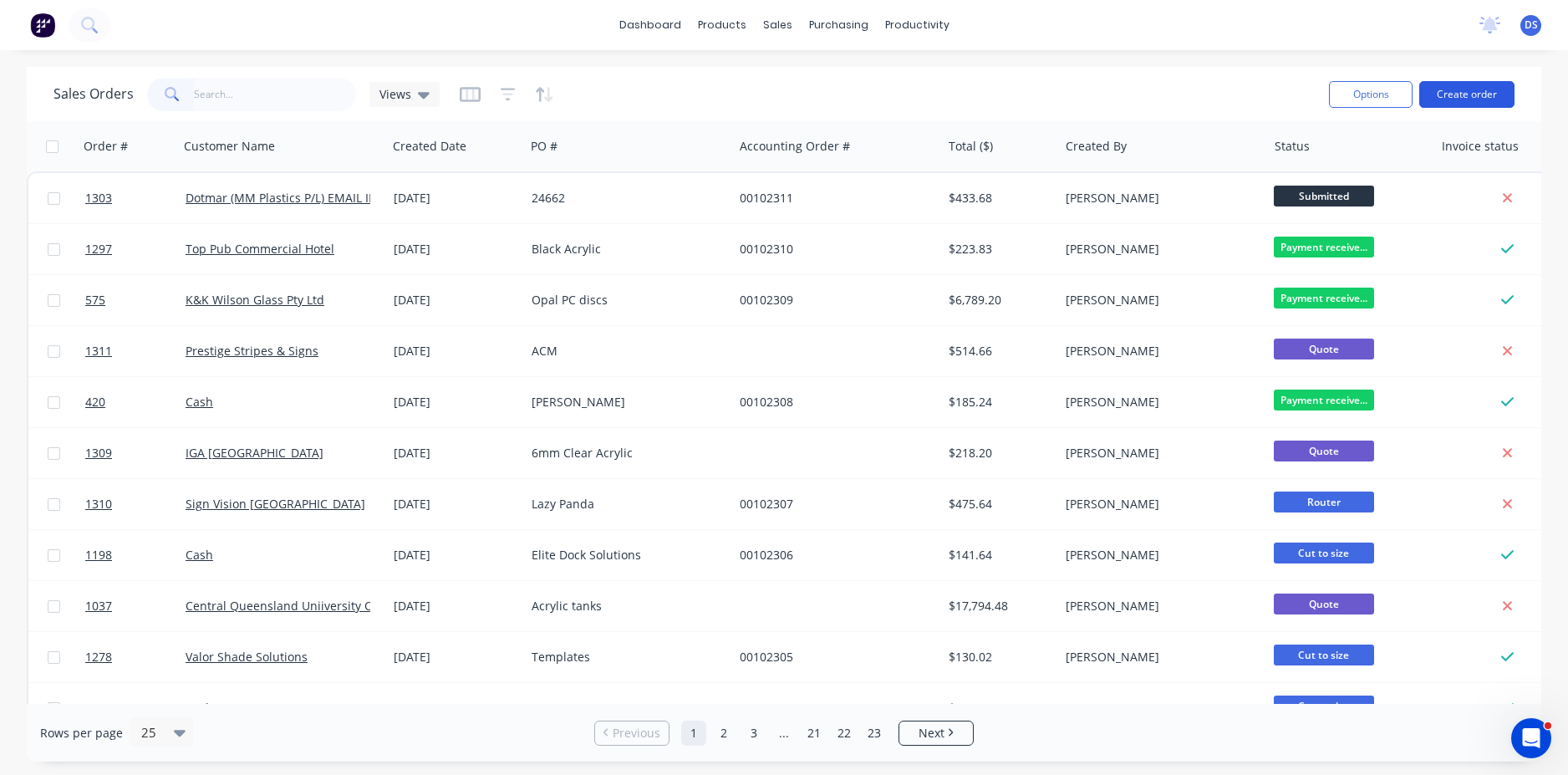
click at [1471, 99] on button "Create order" at bounding box center [1467, 93] width 95 height 26
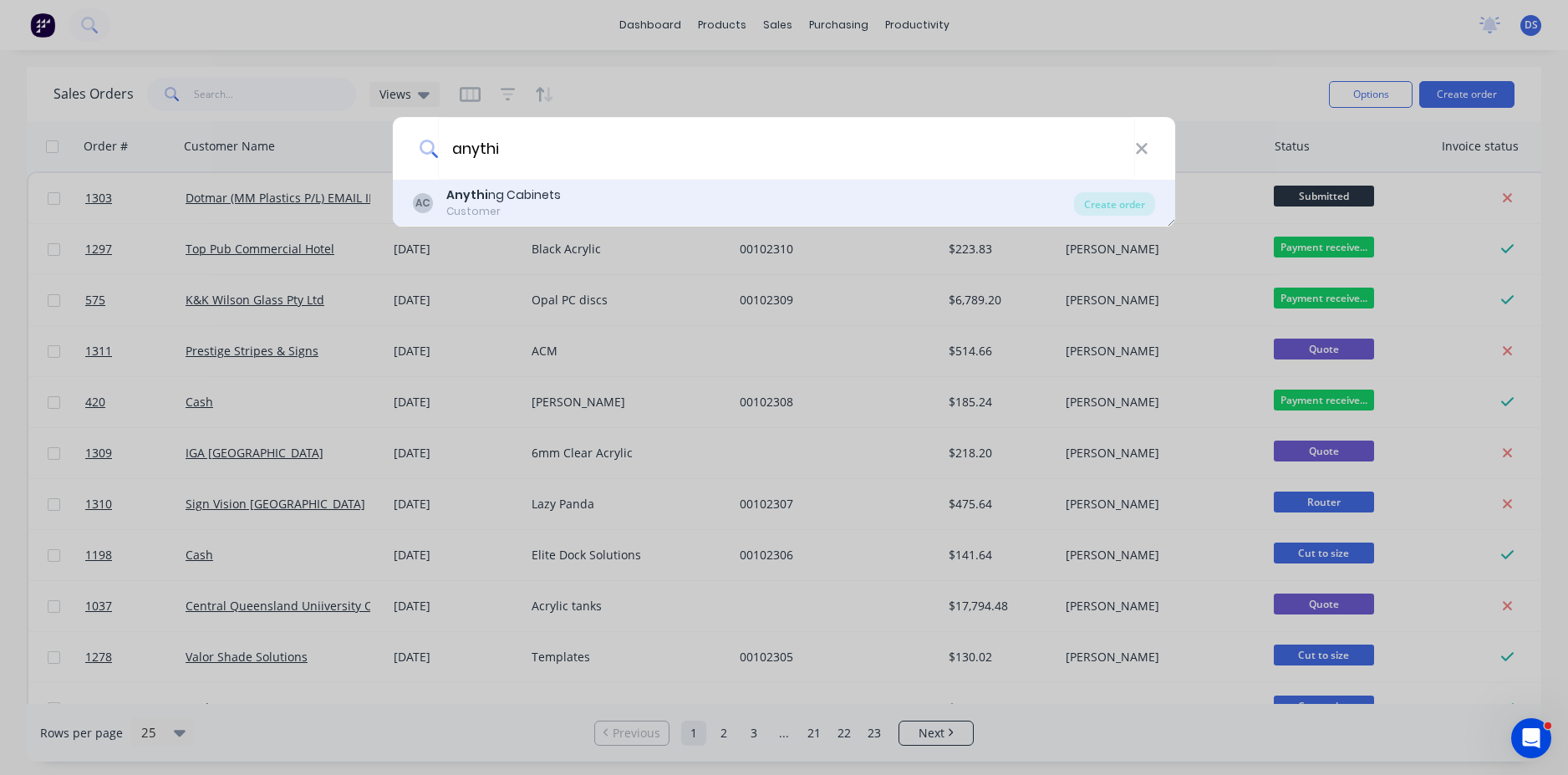
type input "anythi"
click at [479, 196] on b "Anythi" at bounding box center [467, 195] width 42 height 17
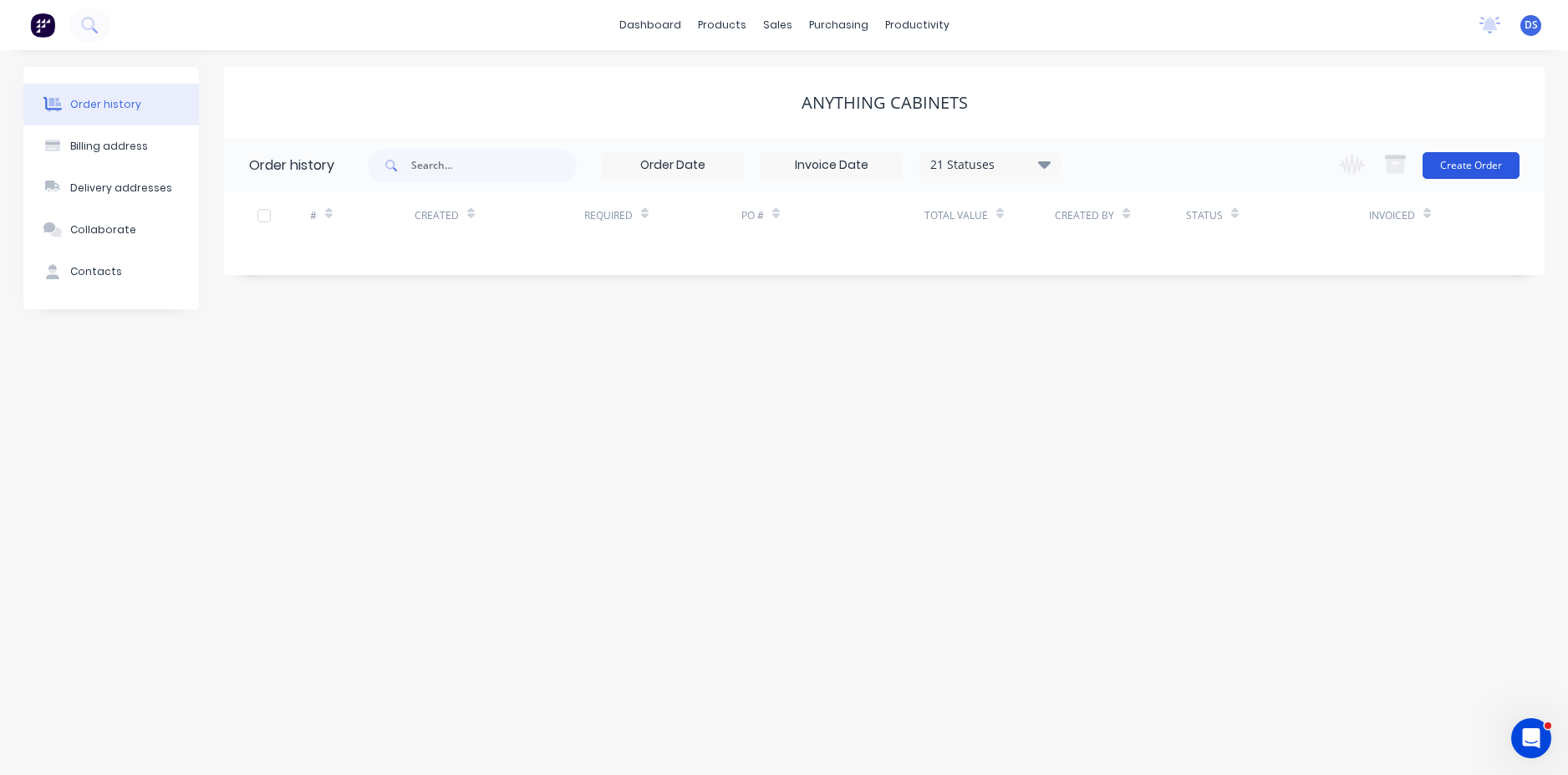
click at [1472, 172] on button "Create Order" at bounding box center [1471, 165] width 97 height 26
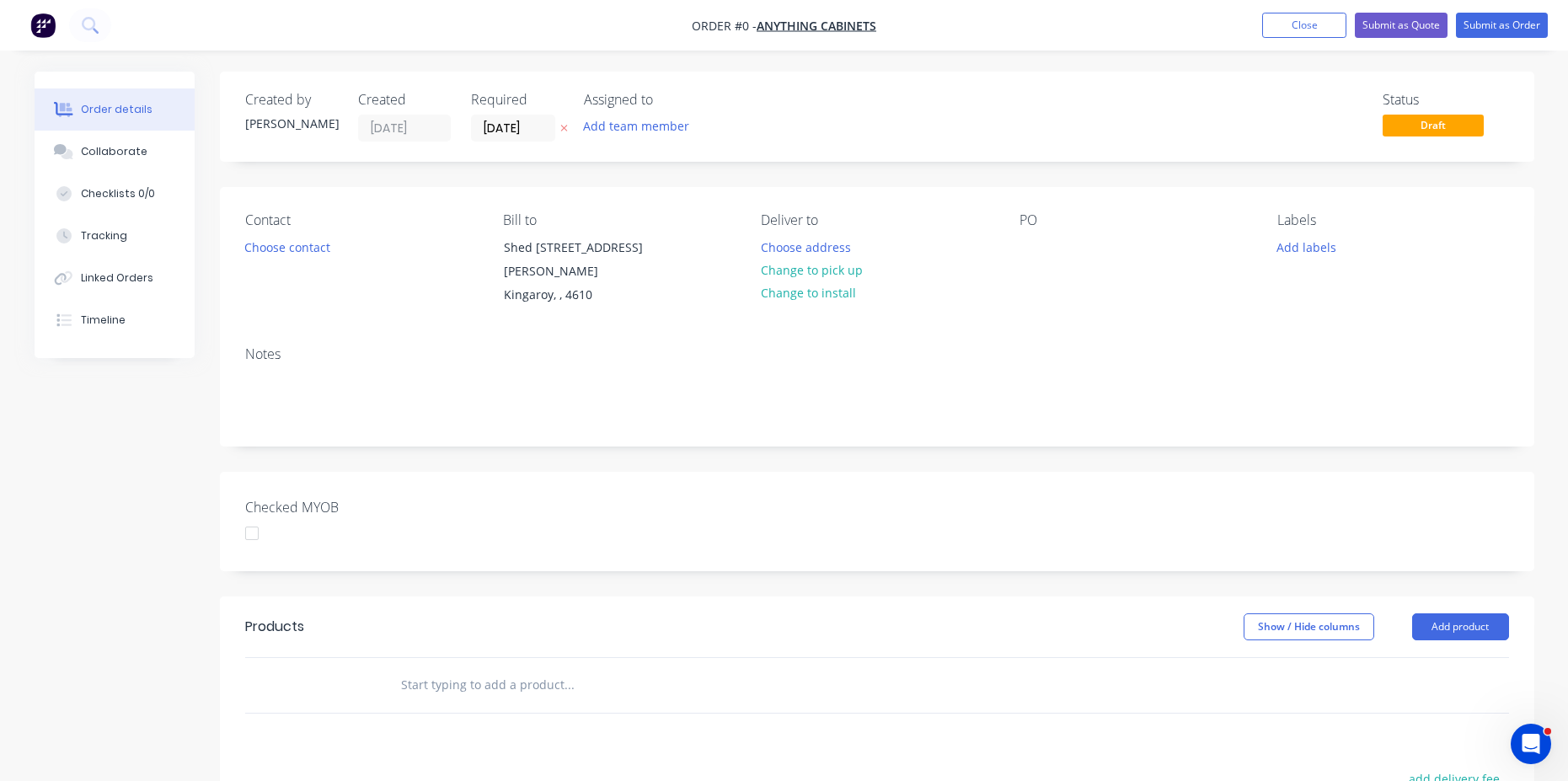
click at [562, 132] on icon at bounding box center [563, 128] width 8 height 10
click at [284, 246] on button "Choose contact" at bounding box center [287, 247] width 104 height 23
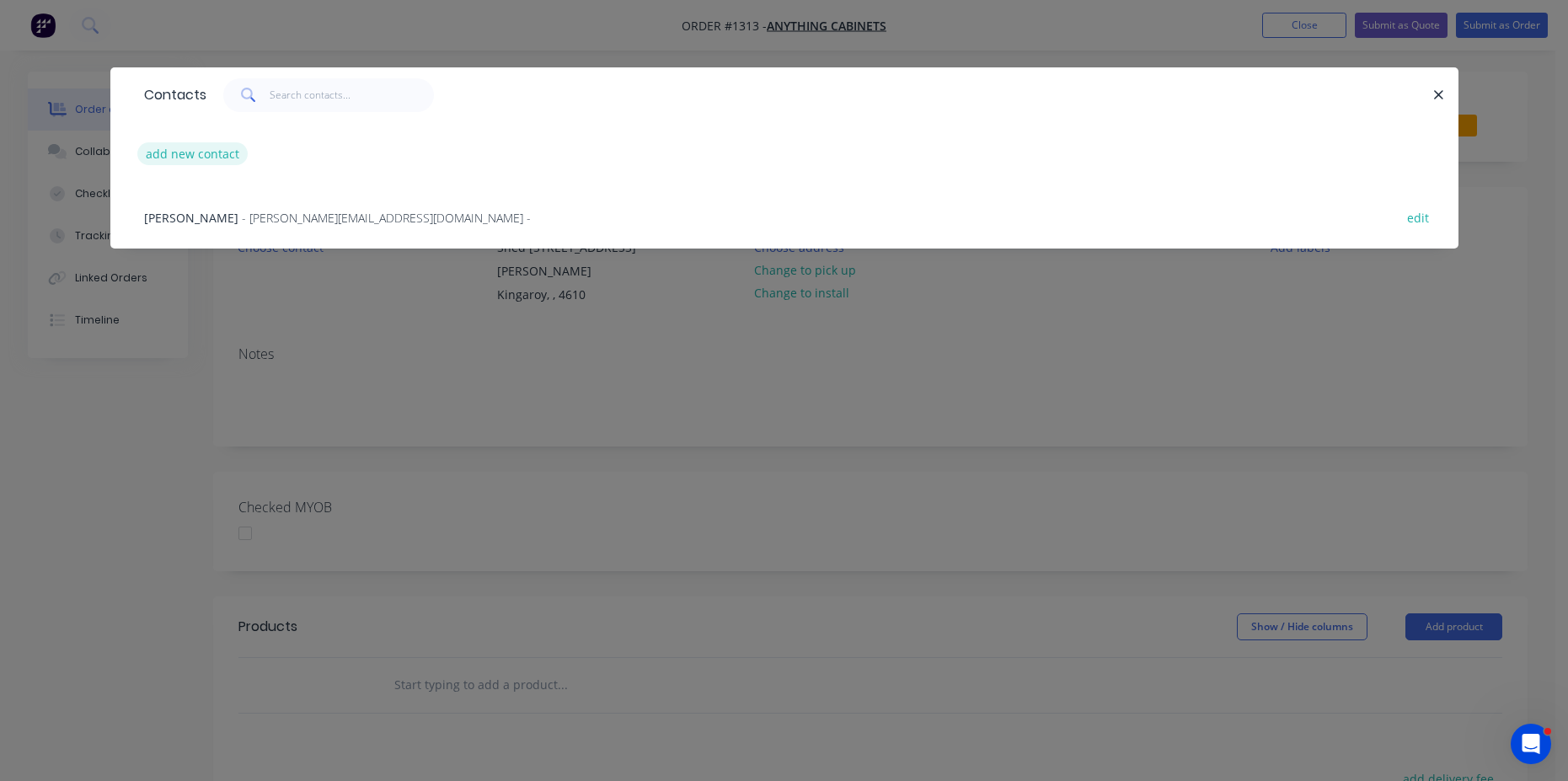
click at [189, 161] on button "add new contact" at bounding box center [193, 153] width 111 height 23
select select "AU"
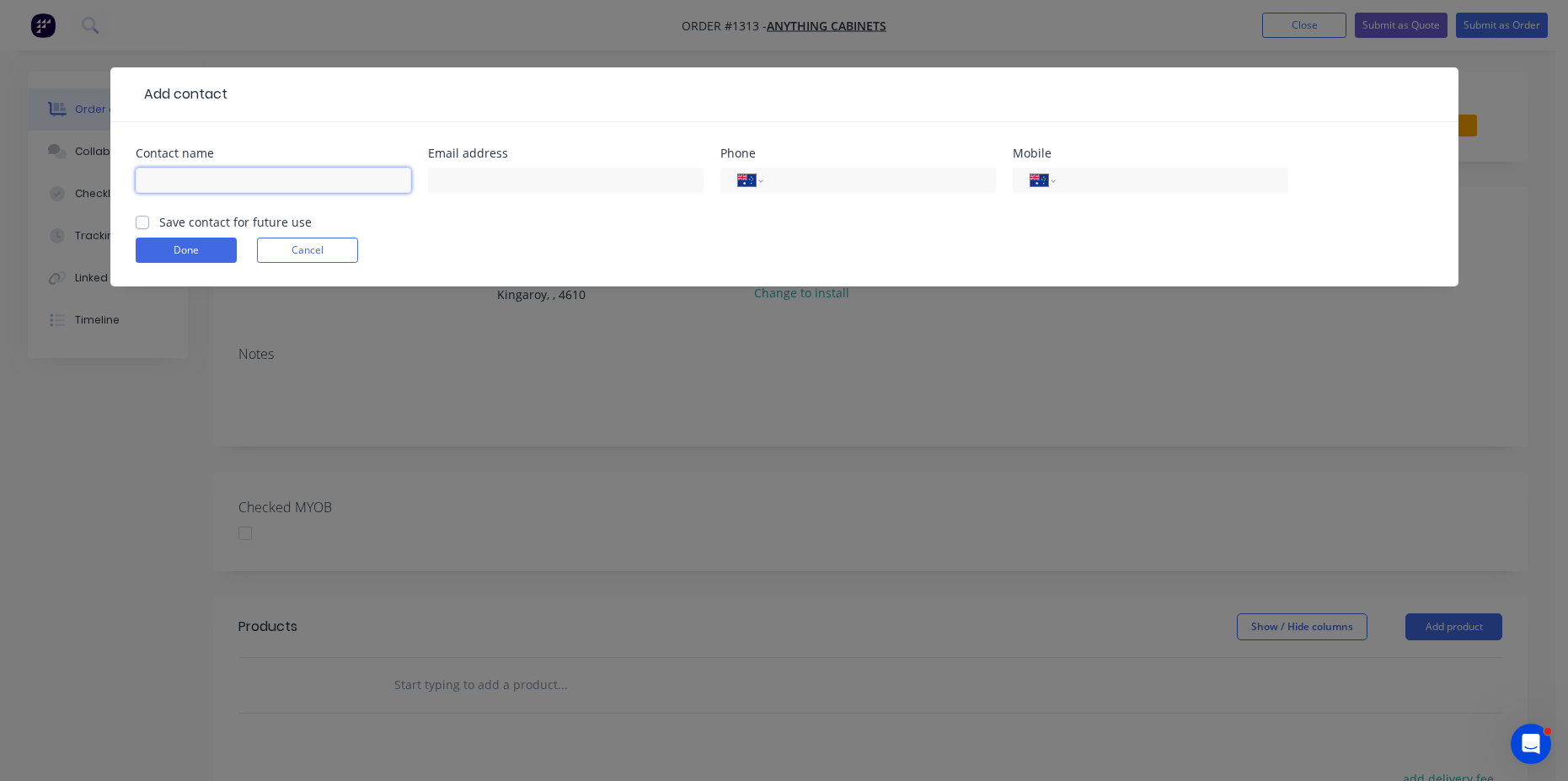
click at [188, 180] on input "text" at bounding box center [273, 181] width 276 height 26
type input "Richard Cox"
drag, startPoint x: 270, startPoint y: 91, endPoint x: 321, endPoint y: 110, distance: 54.4
click at [270, 91] on div at bounding box center [831, 94] width 1206 height 21
paste input "(07) 4332 6111"
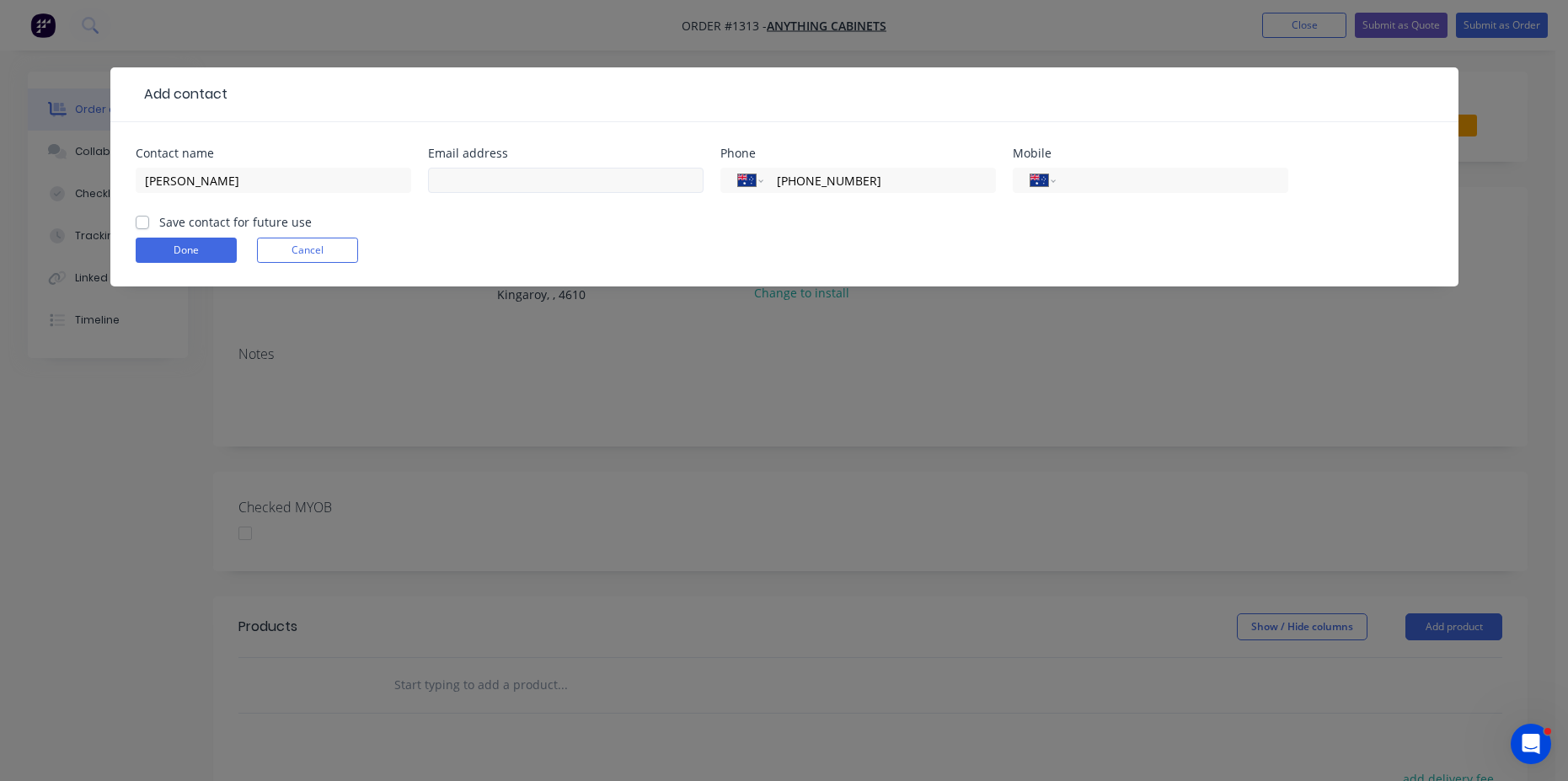
type input "(07) 4332 6111"
click at [470, 178] on input "text" at bounding box center [566, 181] width 276 height 26
type input "admin@anythingcabinets.com.au"
click at [275, 84] on div at bounding box center [831, 94] width 1206 height 21
drag, startPoint x: 140, startPoint y: 220, endPoint x: 151, endPoint y: 224, distance: 11.7
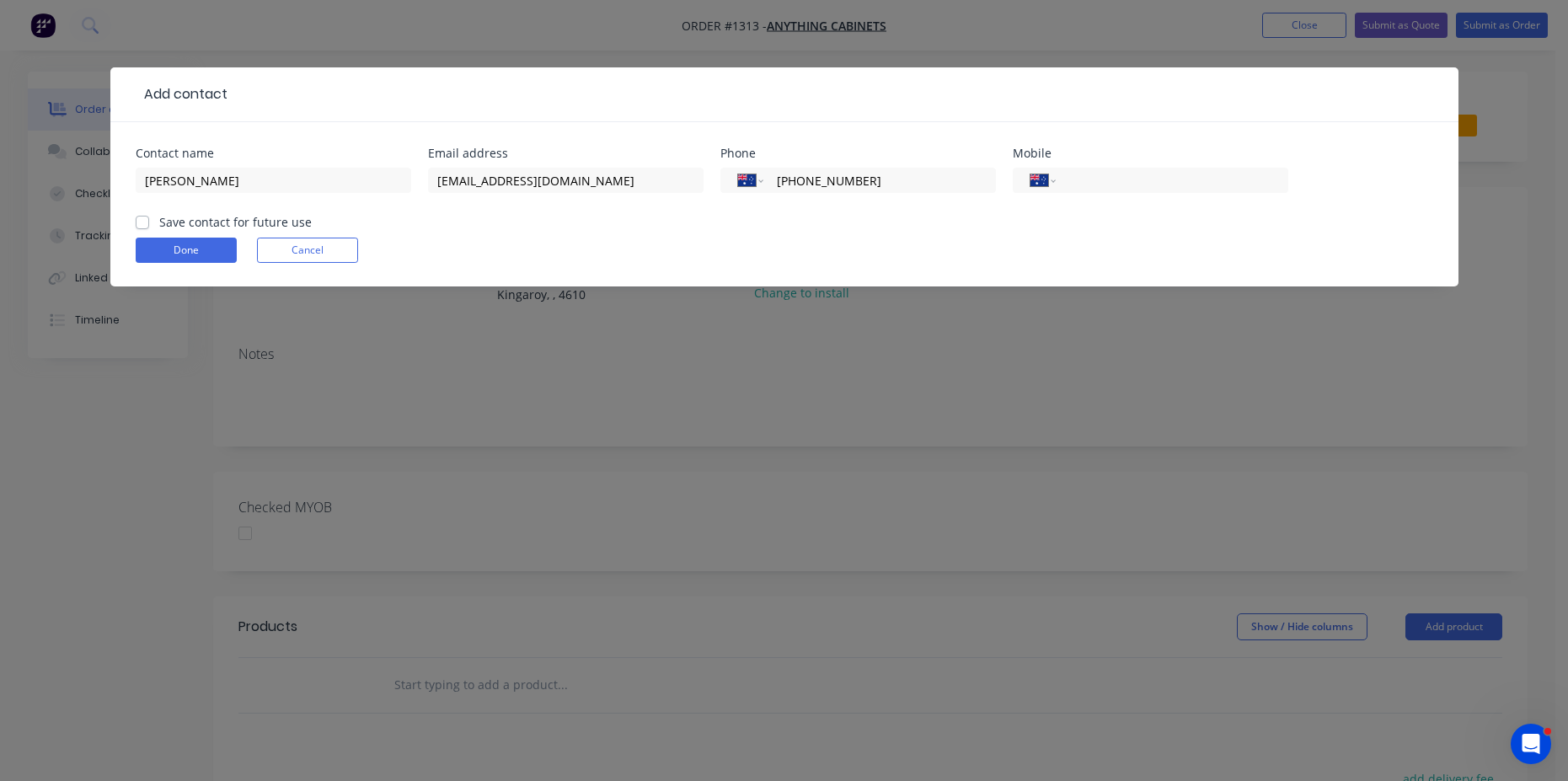
click at [159, 220] on label "Save contact for future use" at bounding box center [235, 222] width 152 height 18
click at [141, 220] on input "Save contact for future use" at bounding box center [142, 221] width 14 height 16
checkbox input "true"
click at [164, 249] on button "Done" at bounding box center [186, 251] width 101 height 26
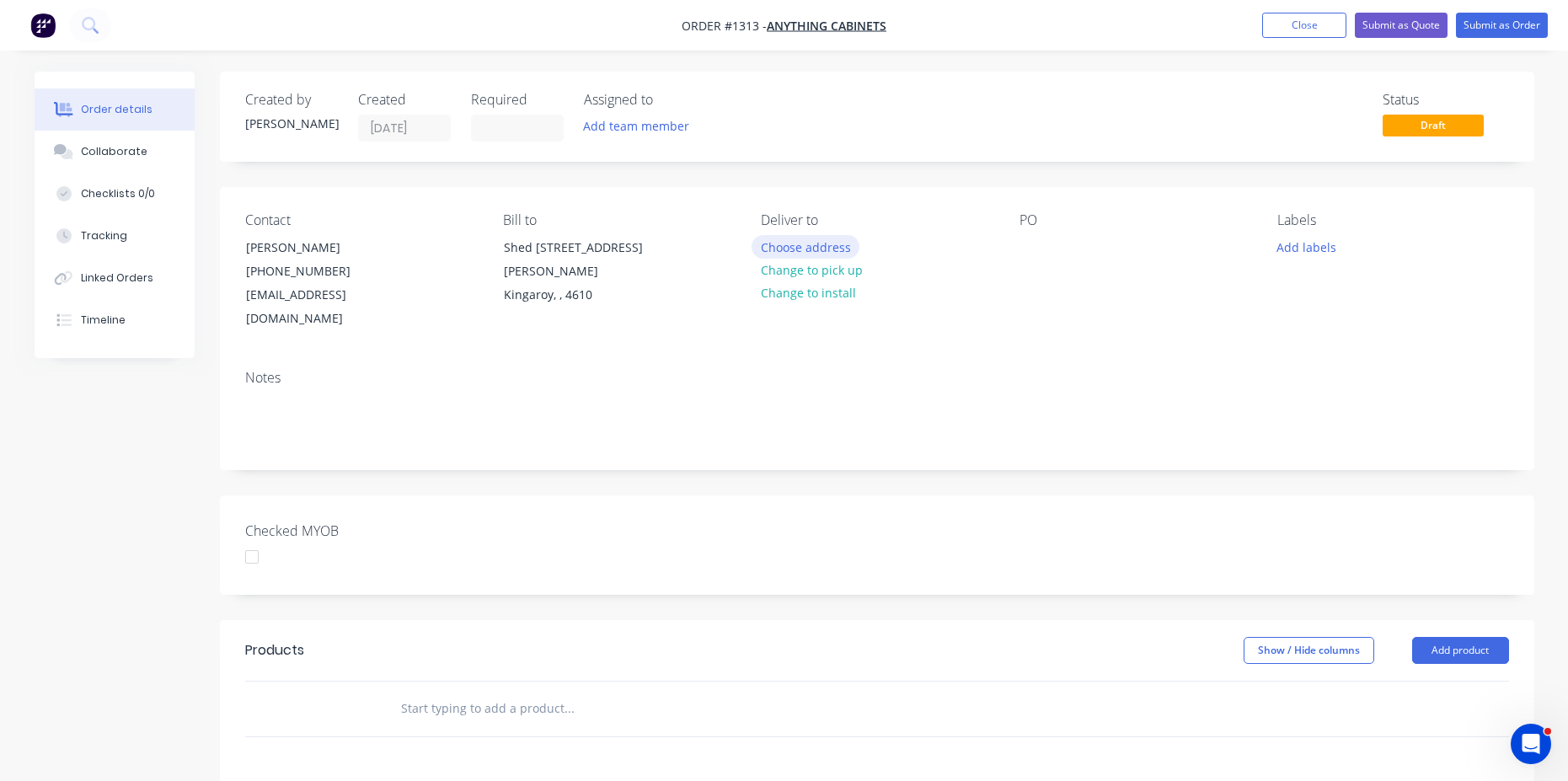
click at [814, 254] on button "Choose address" at bounding box center [806, 247] width 108 height 23
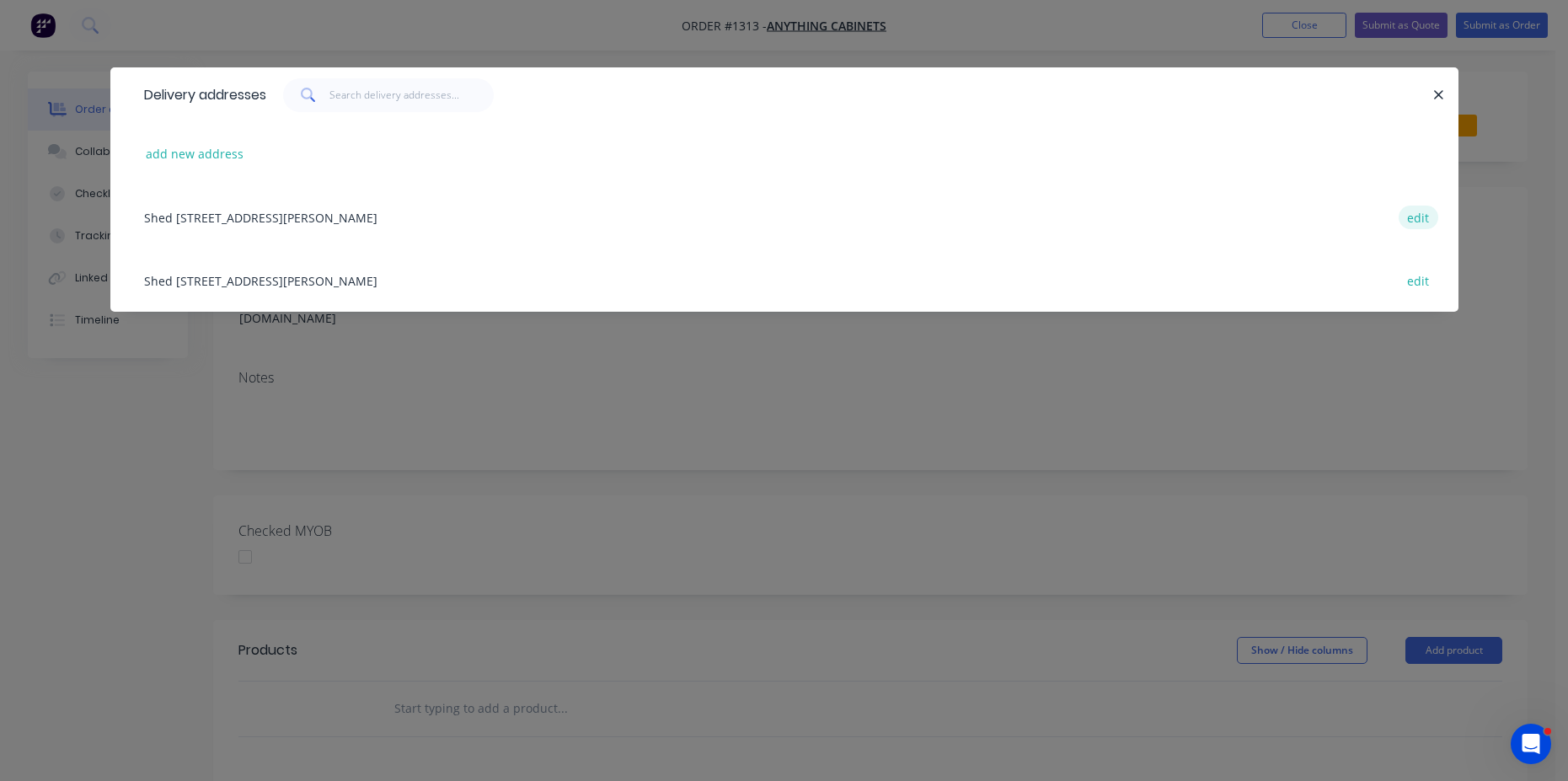
click at [1421, 218] on button "edit" at bounding box center [1419, 217] width 39 height 23
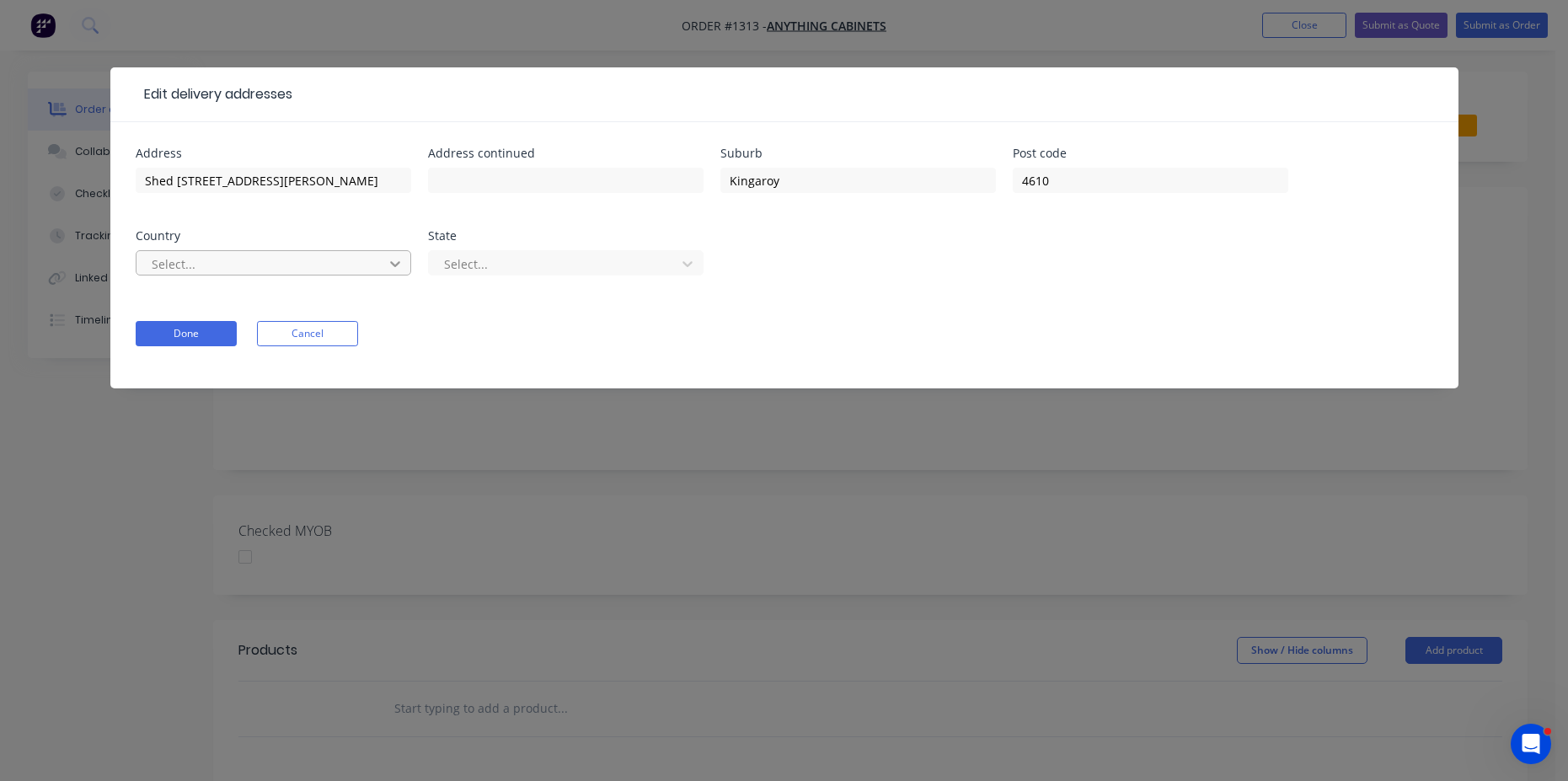
click at [387, 262] on icon at bounding box center [396, 264] width 17 height 17
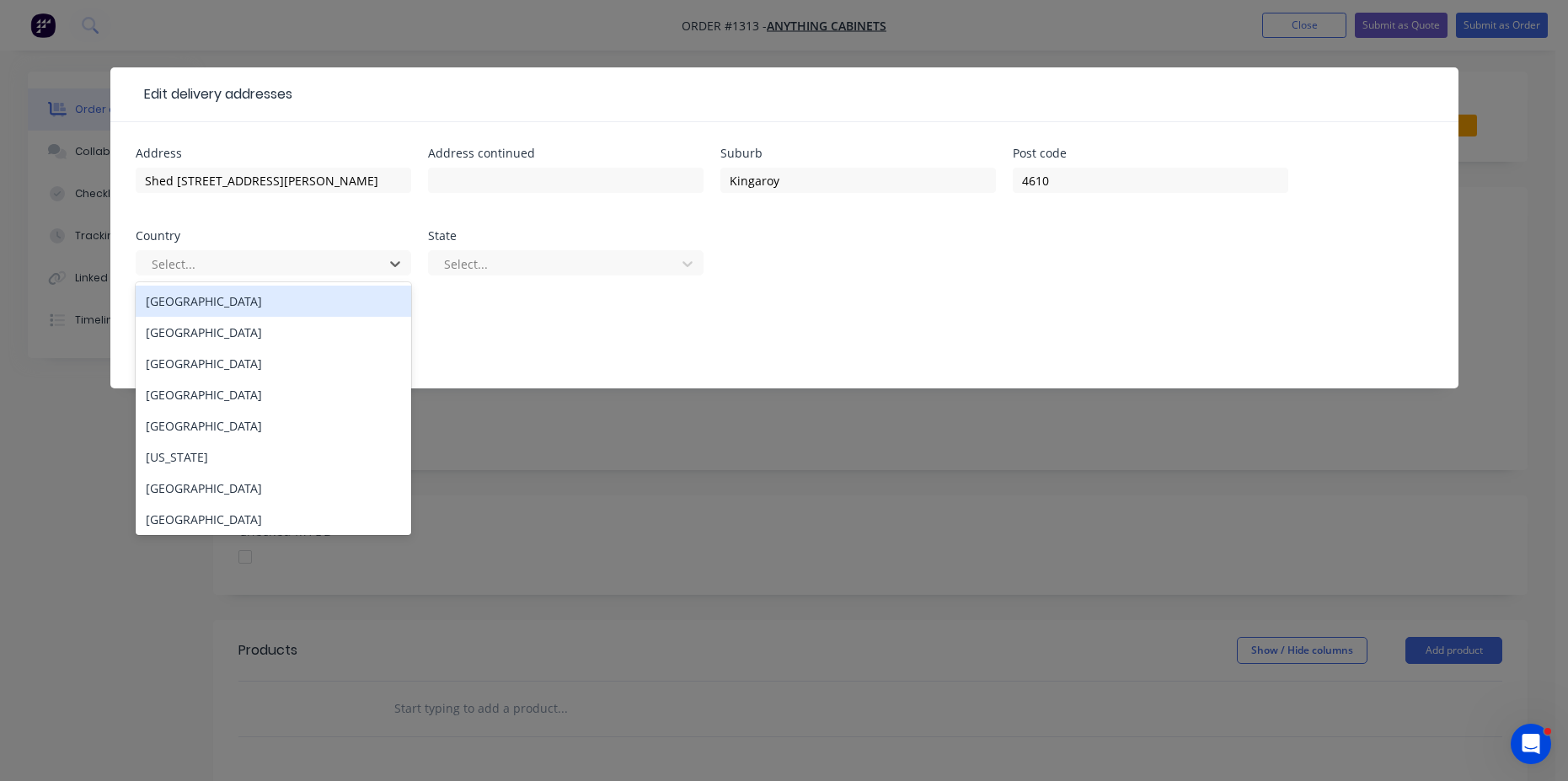
click at [207, 300] on div "Australia" at bounding box center [273, 301] width 276 height 31
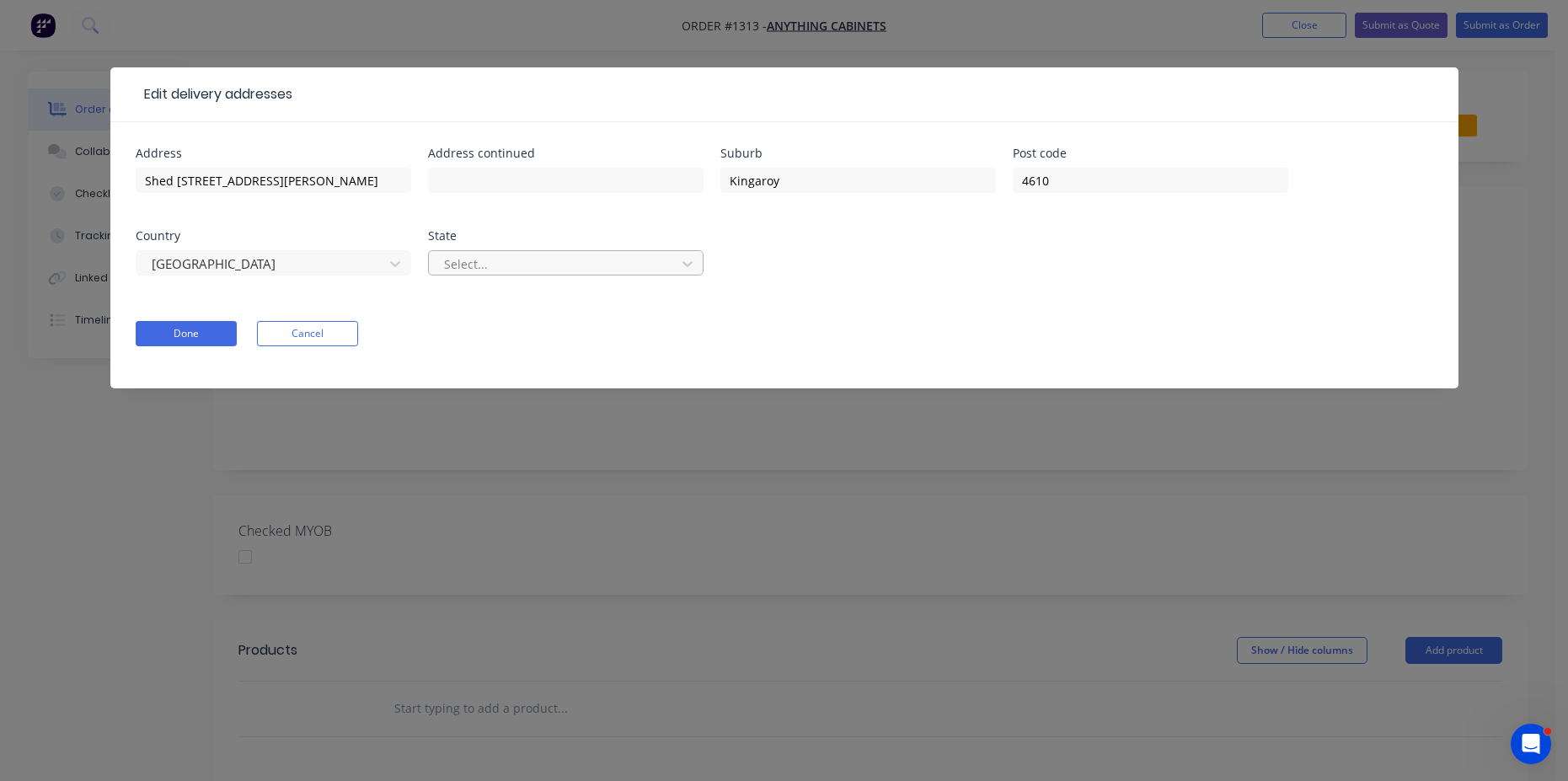
click at [536, 275] on div "Select..." at bounding box center [566, 271] width 276 height 50
click at [542, 267] on div at bounding box center [555, 264] width 225 height 21
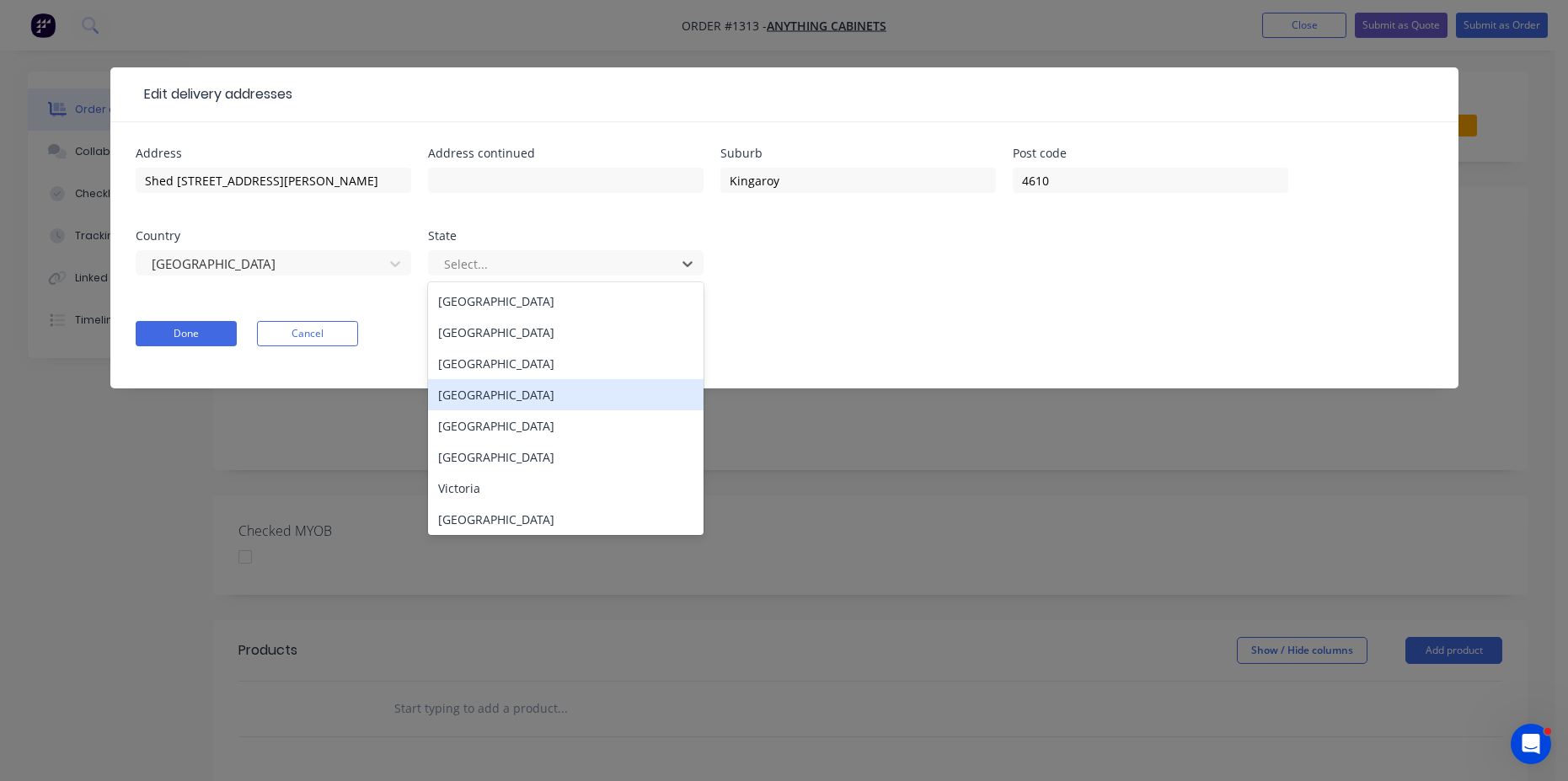
click at [486, 400] on div "Queensland" at bounding box center [566, 395] width 276 height 31
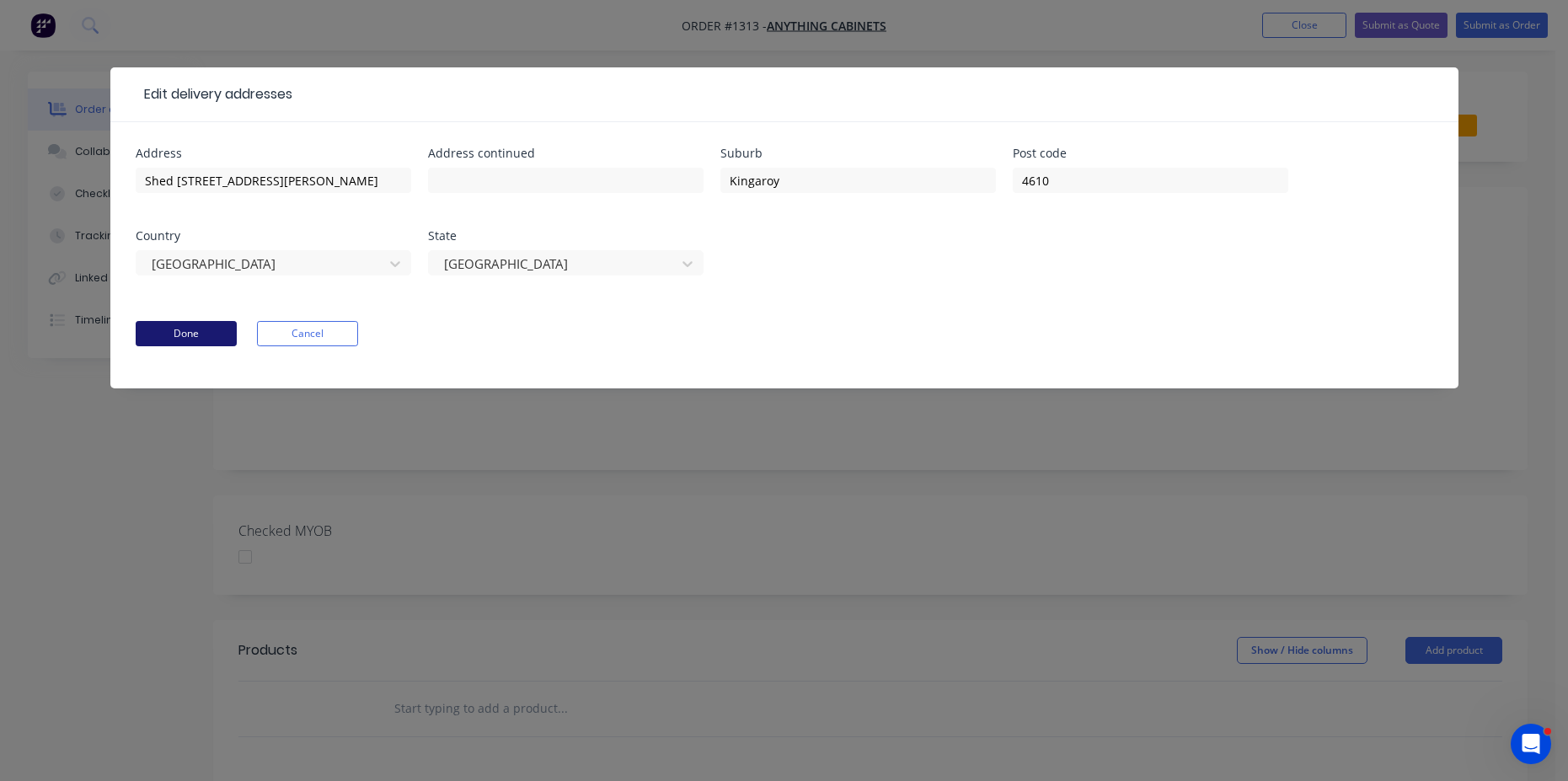
click at [210, 333] on button "Done" at bounding box center [186, 334] width 101 height 26
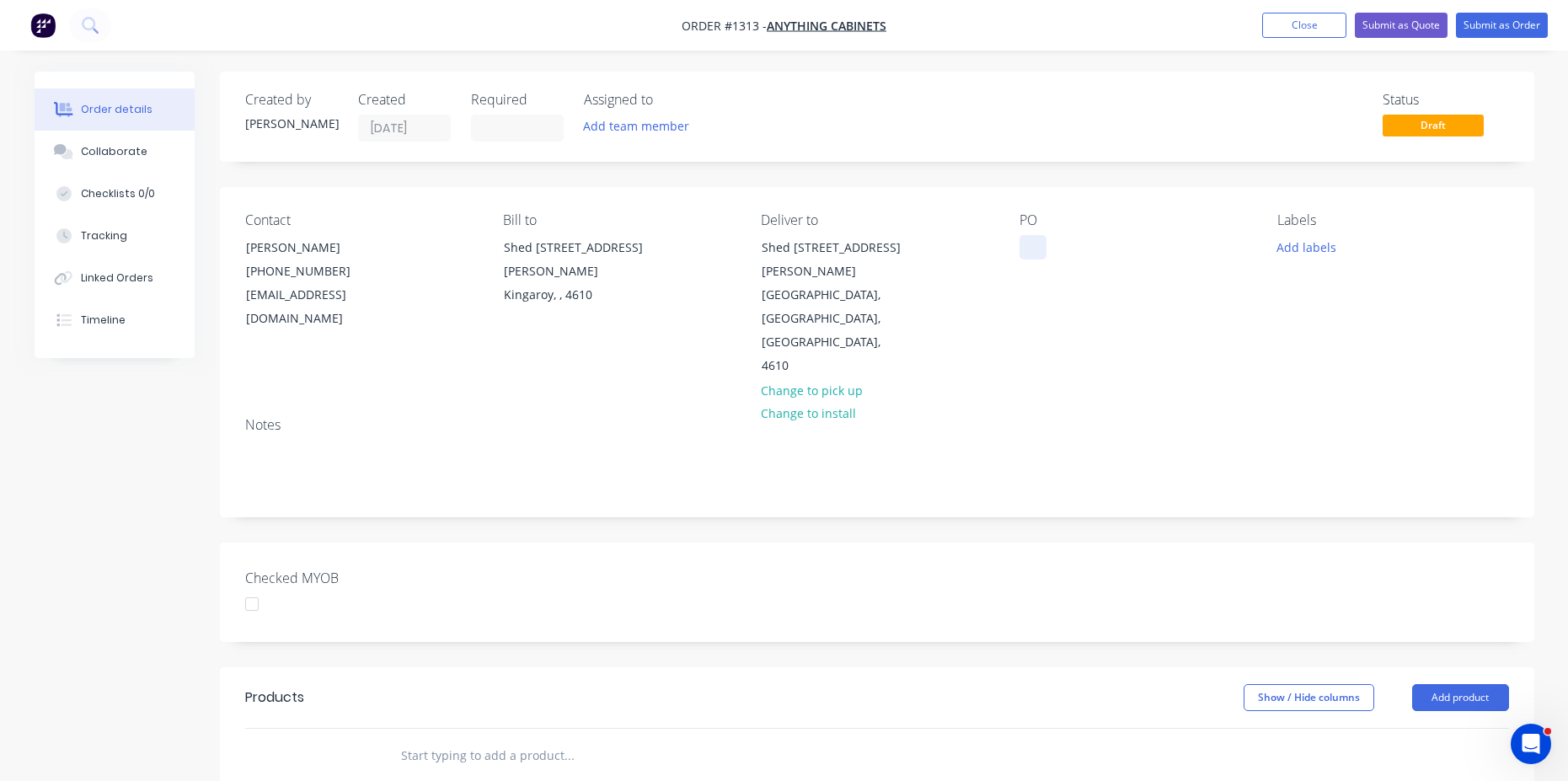
click at [1028, 253] on div at bounding box center [1033, 247] width 27 height 25
click at [1311, 251] on button "Add labels" at bounding box center [1307, 247] width 78 height 23
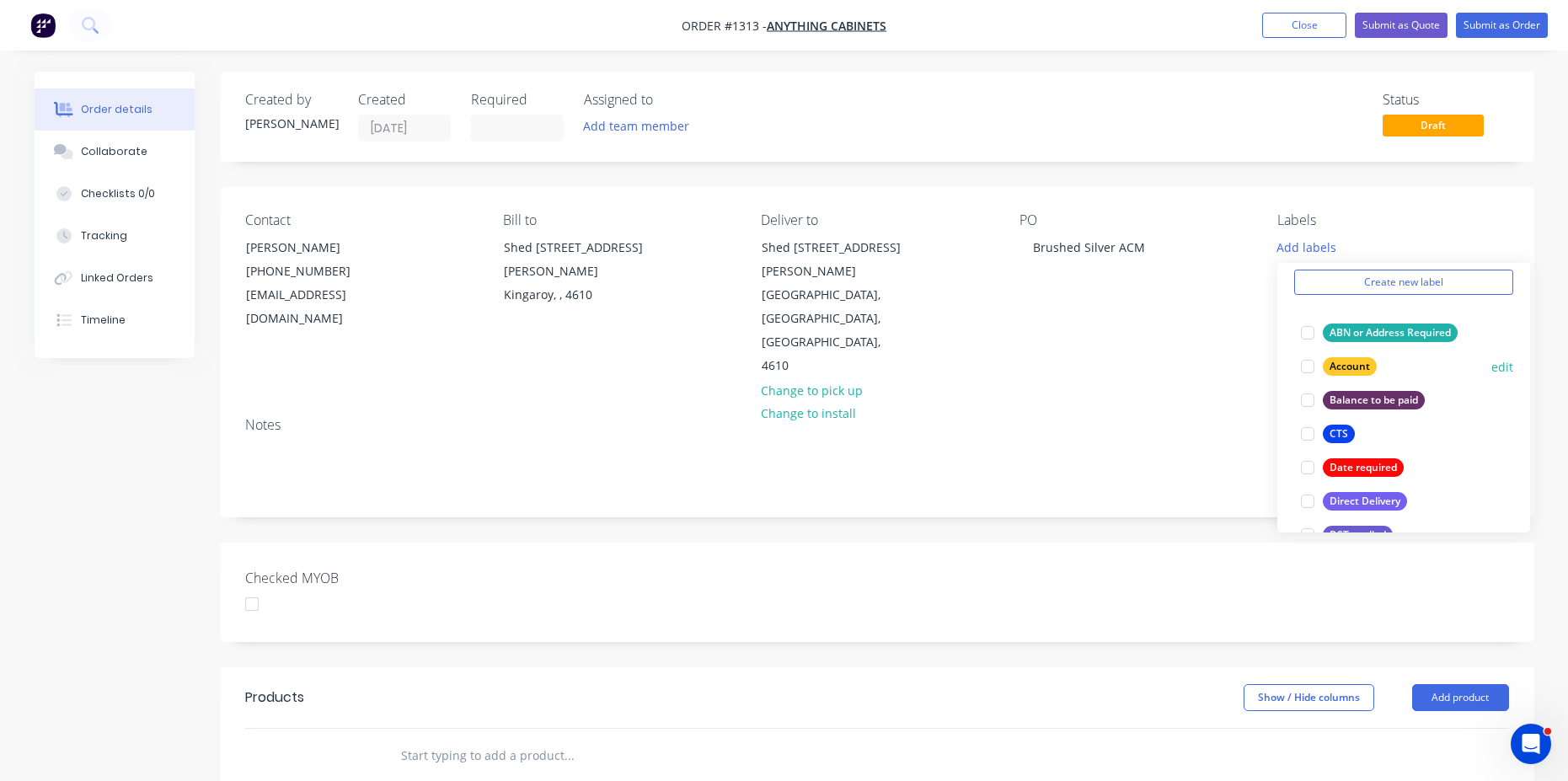
scroll to position [253, 0]
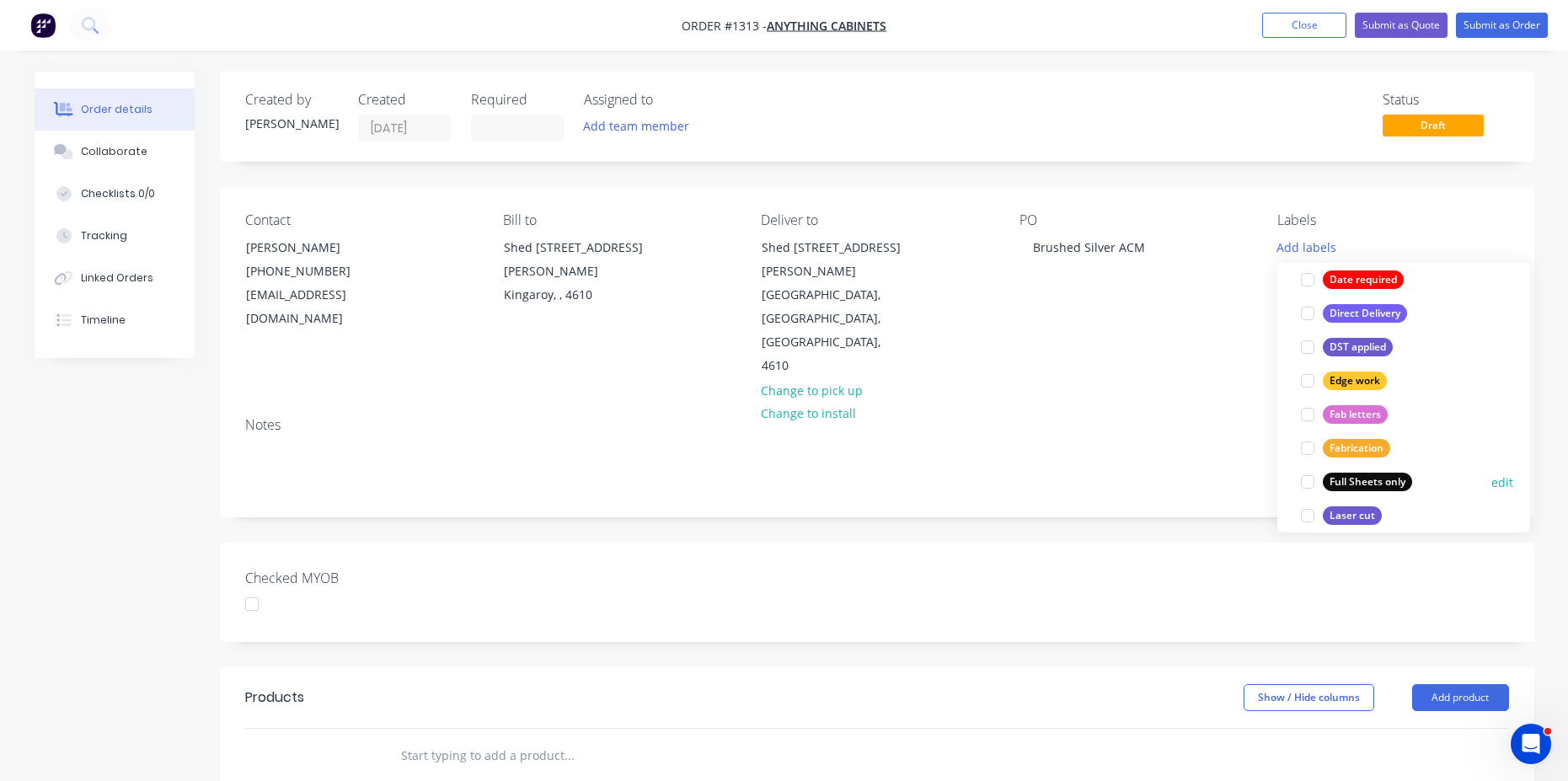
click at [1312, 484] on div at bounding box center [1308, 481] width 33 height 33
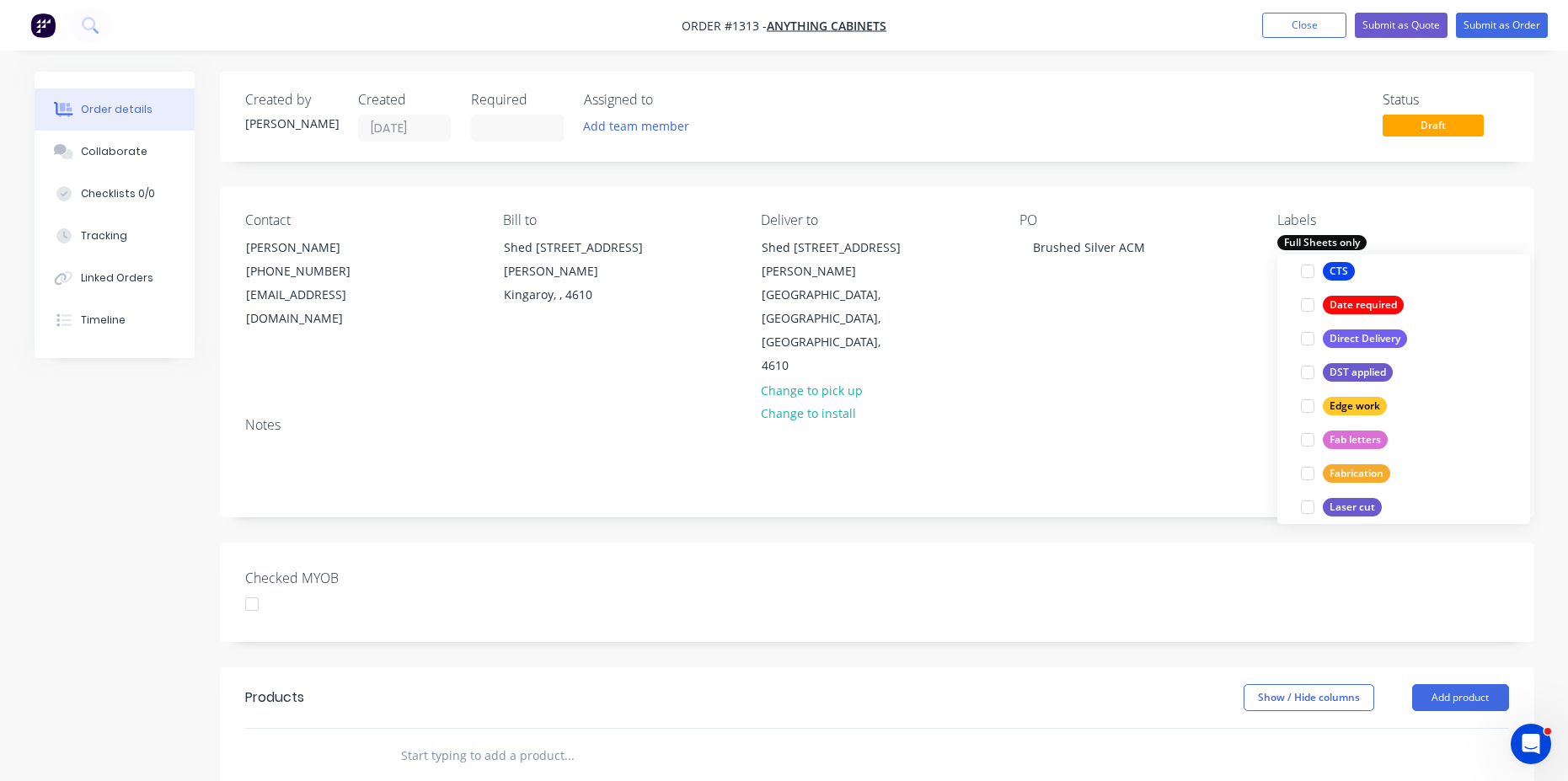
scroll to position [0, 0]
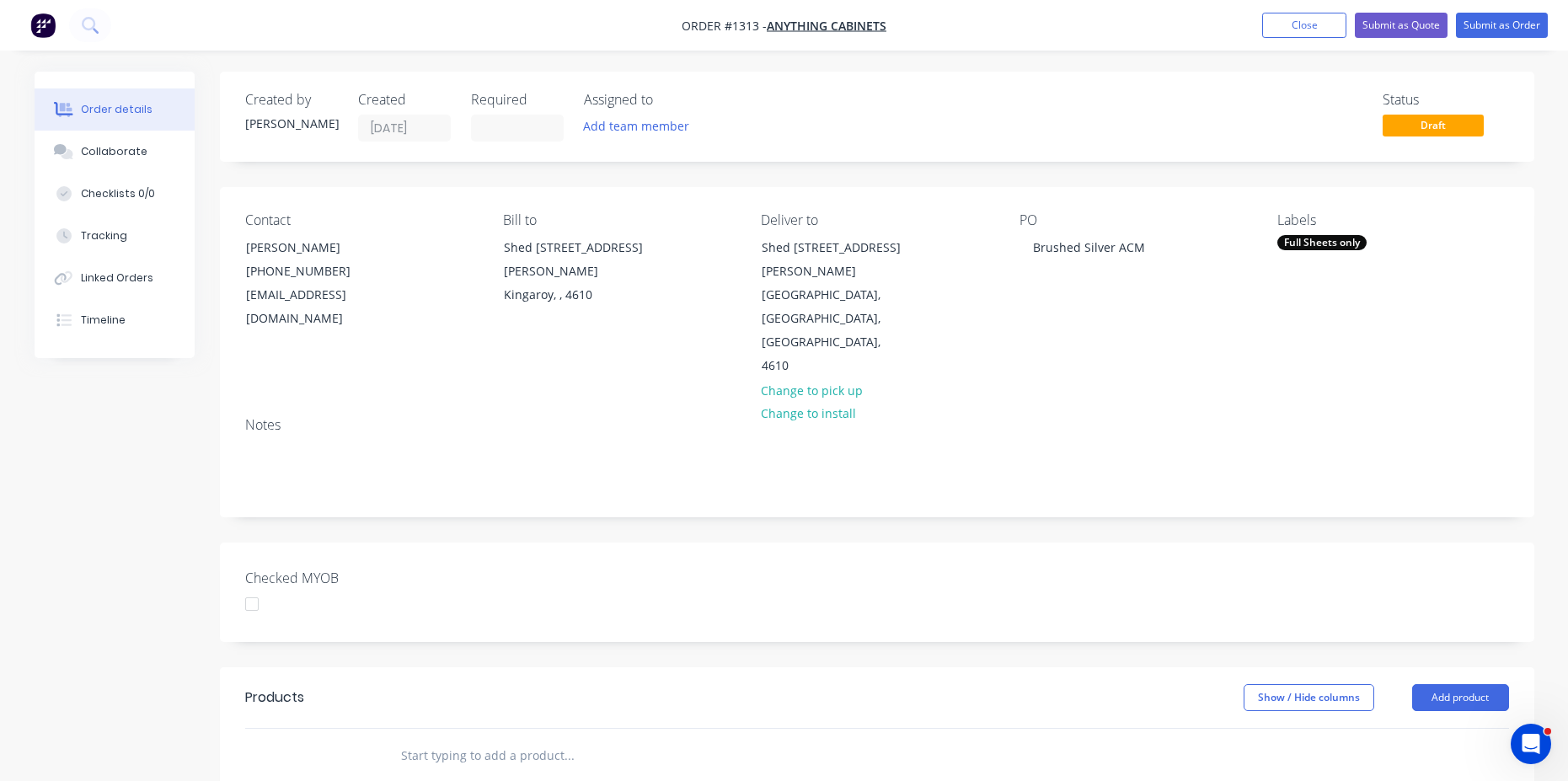
click at [1158, 343] on div "Contact Richard Cox (07) 4332 6111 admin@anythingcabinets.com.au Bill to Shed 2…" at bounding box center [877, 295] width 1315 height 217
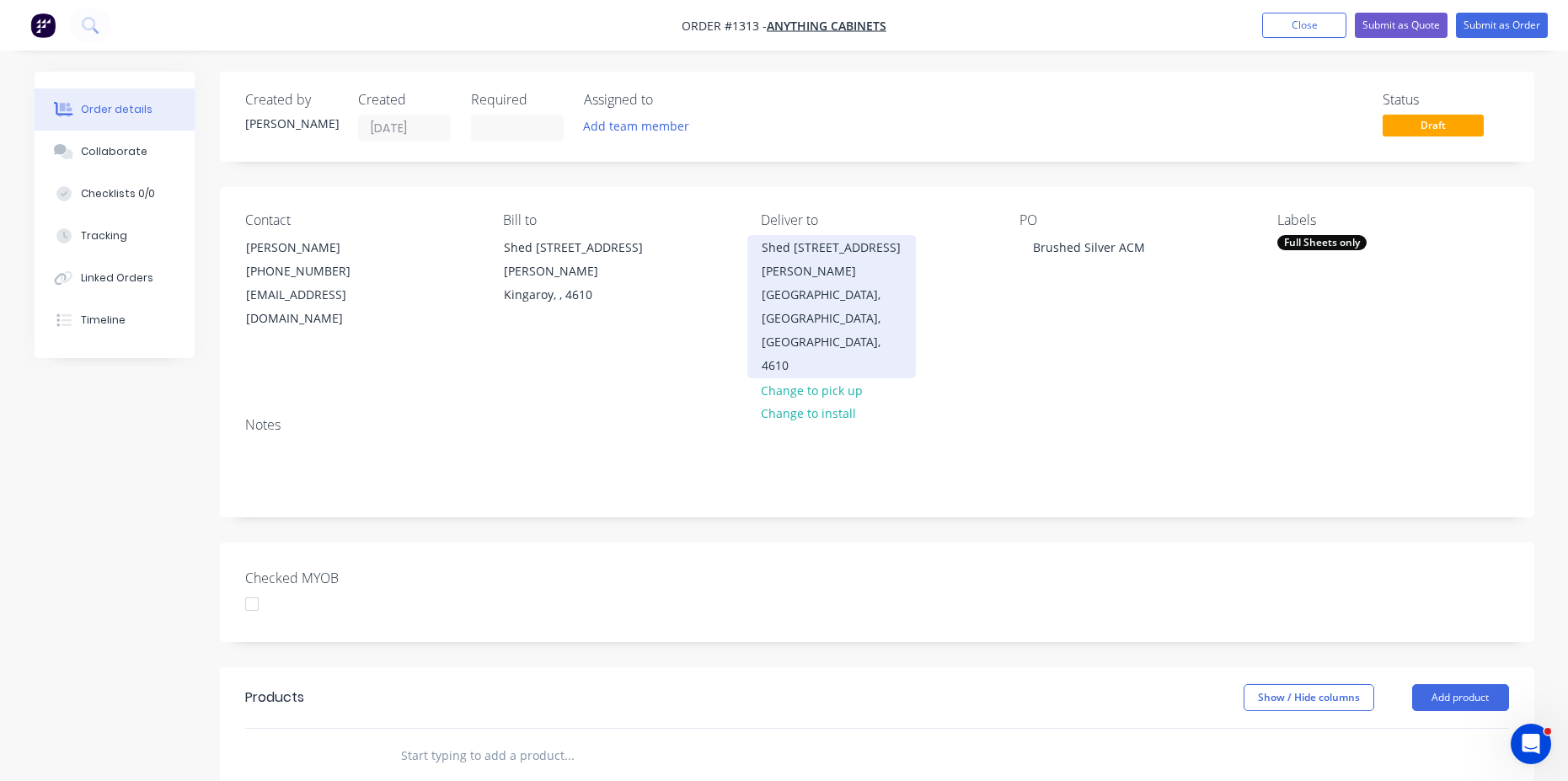
click at [813, 293] on div "Kingaroy, Queensland, Australia, 4610" at bounding box center [832, 331] width 140 height 94
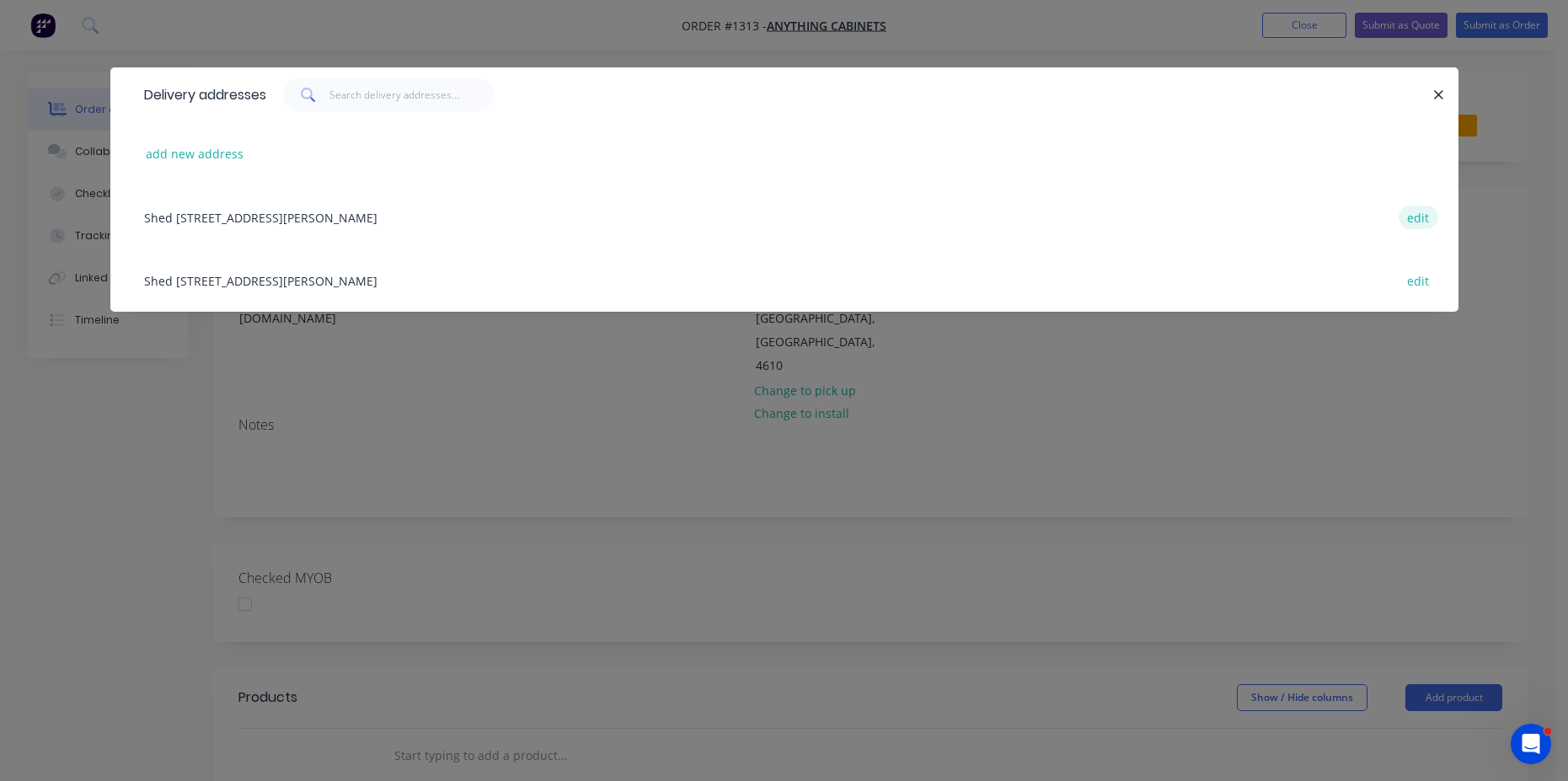
click at [1422, 220] on button "edit" at bounding box center [1419, 217] width 39 height 23
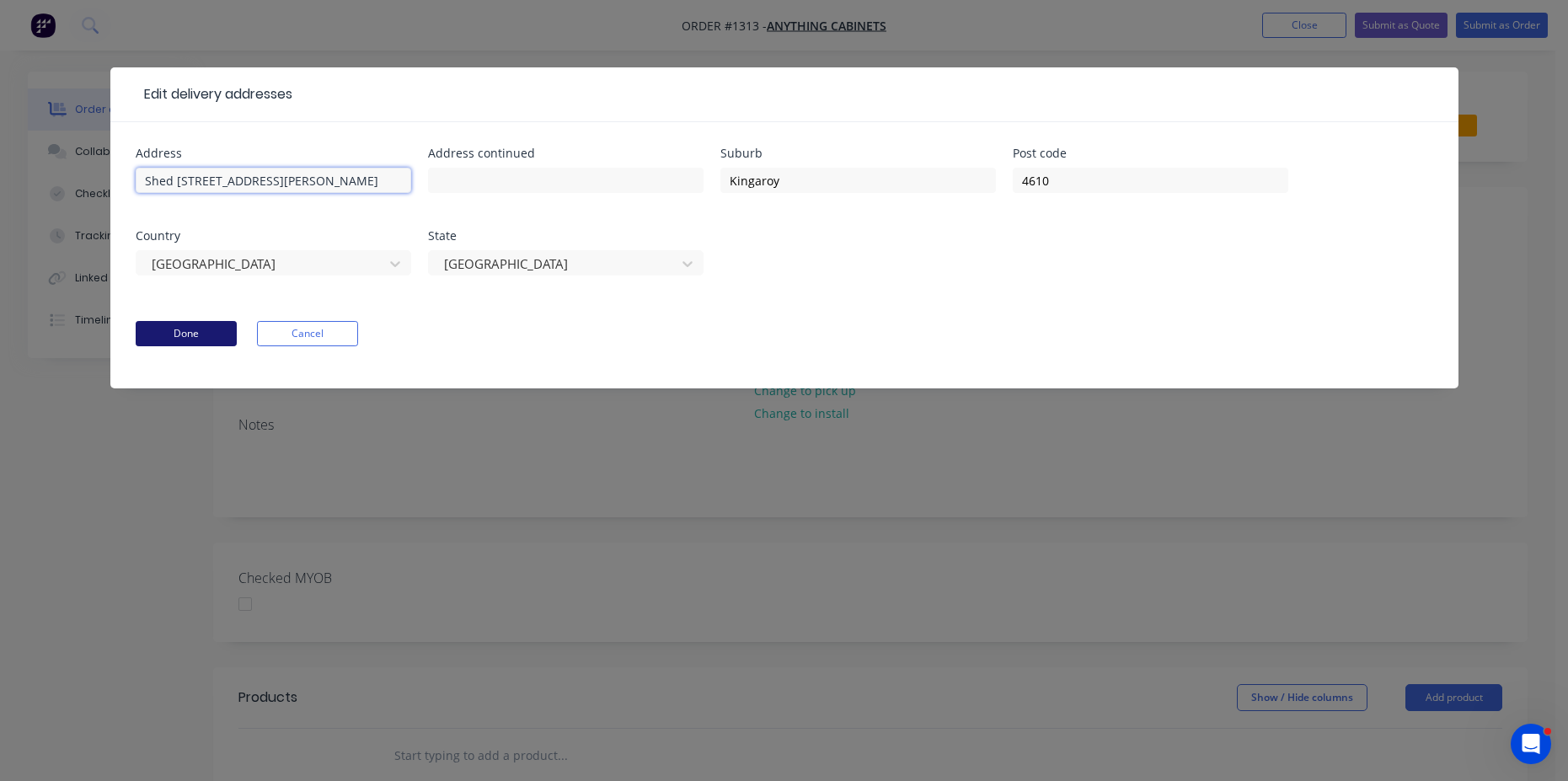
type input "Shed 2/1 Youngman Street"
click at [211, 341] on button "Done" at bounding box center [186, 334] width 101 height 26
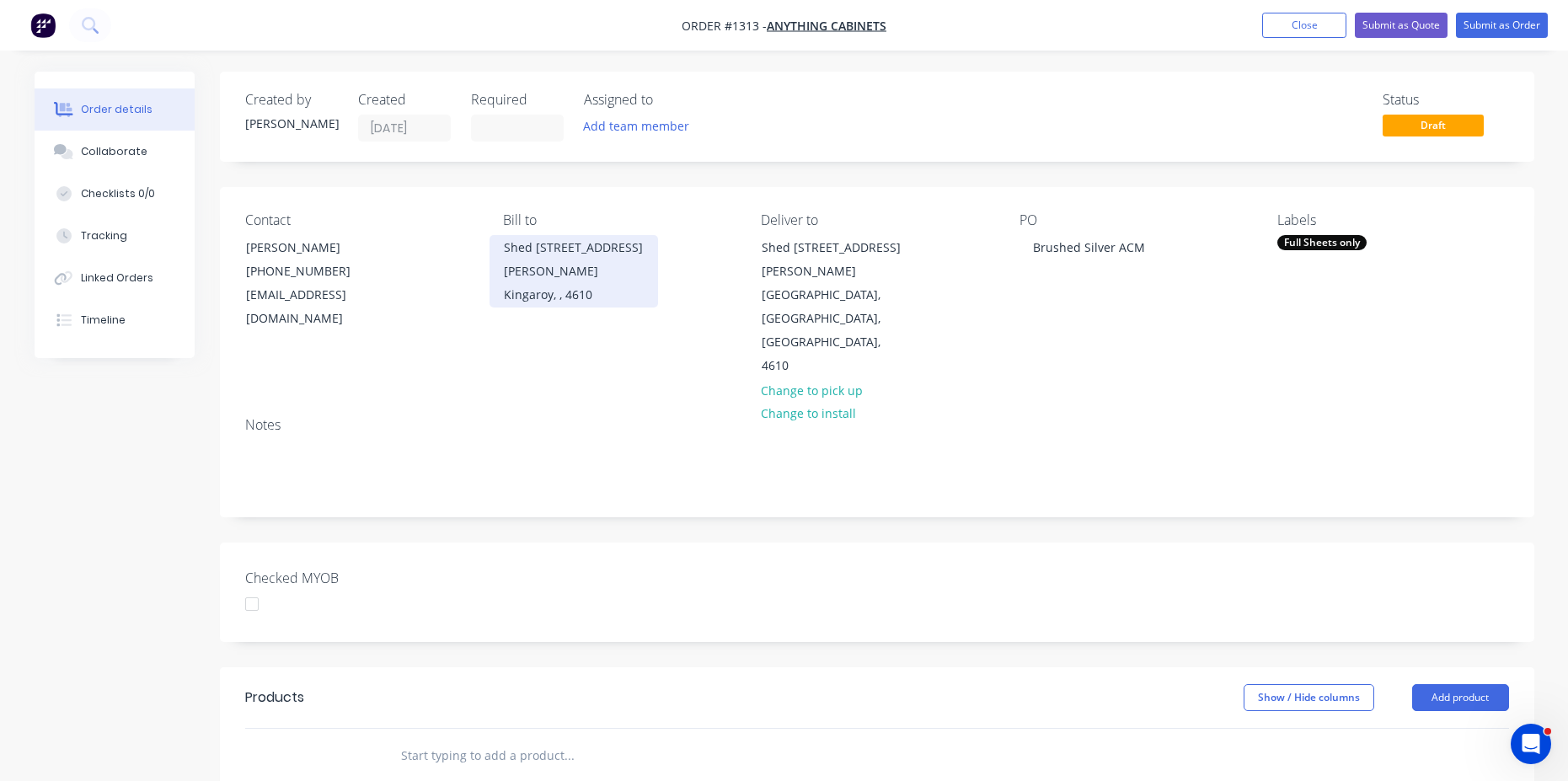
click at [520, 278] on div "Shed 2/1 Youngman street" at bounding box center [574, 259] width 140 height 47
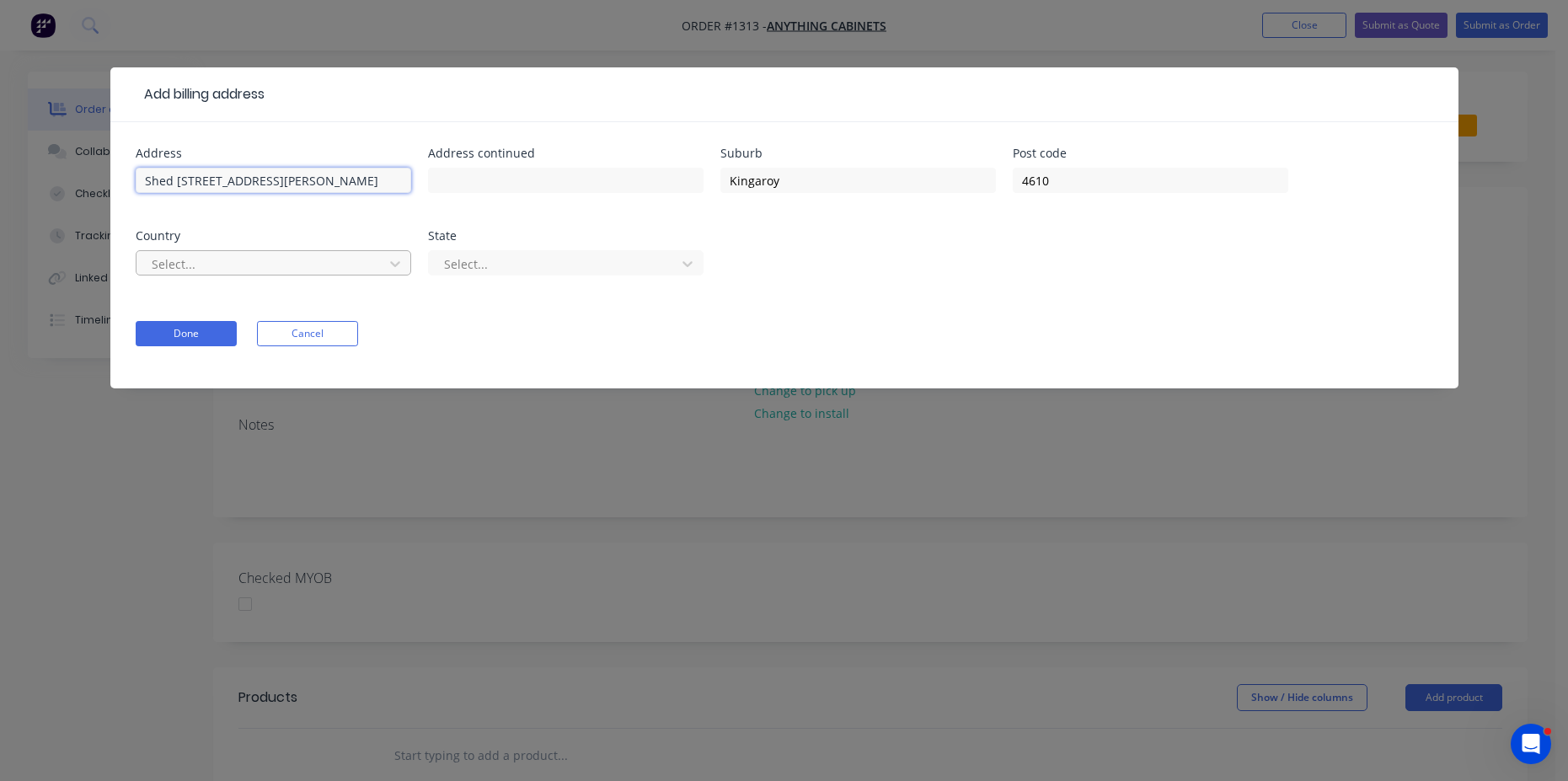
type input "Shed 2/1 Youngman Street"
click at [267, 269] on div at bounding box center [262, 264] width 225 height 21
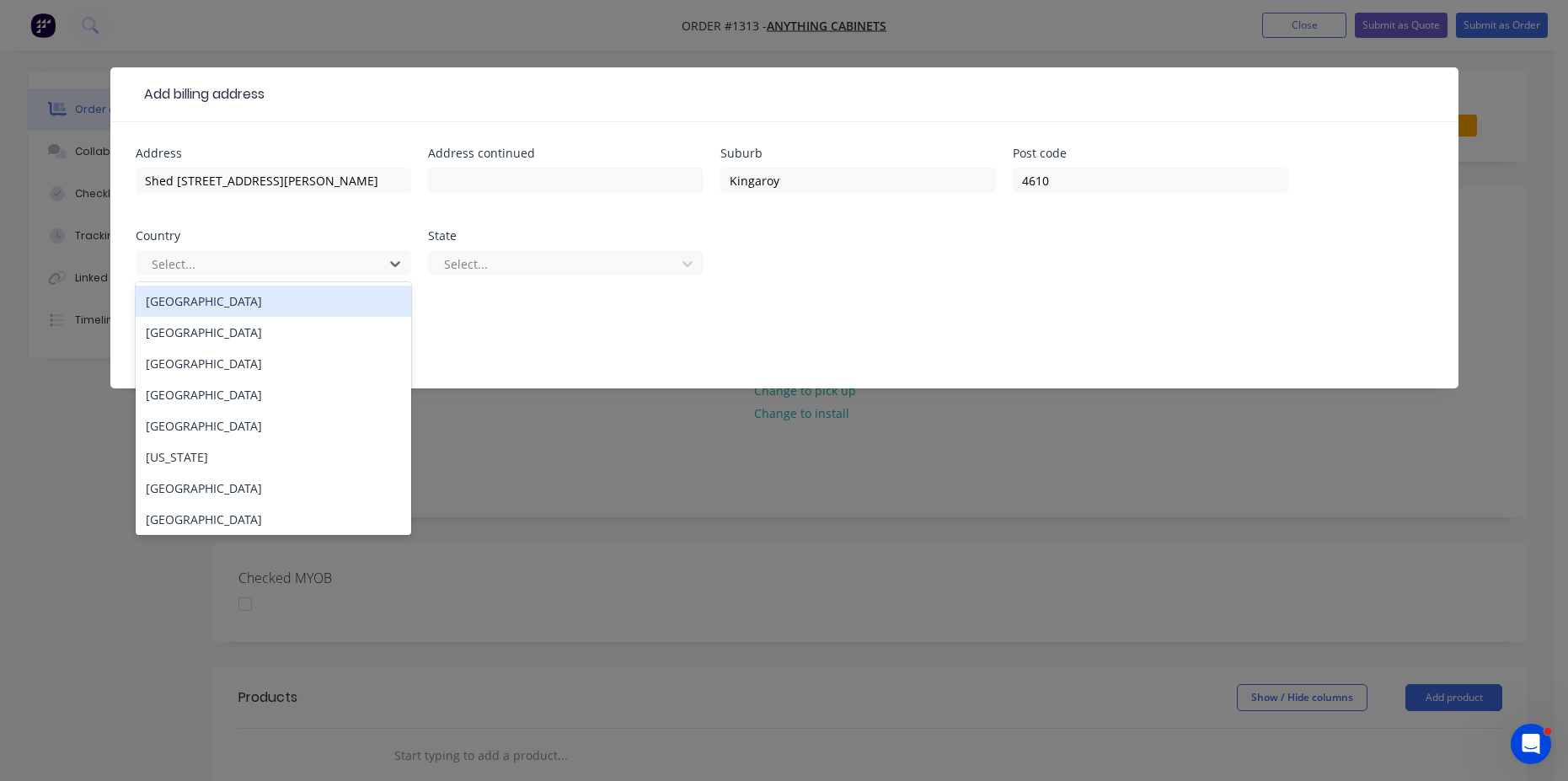
click at [212, 304] on div "Australia" at bounding box center [273, 301] width 276 height 31
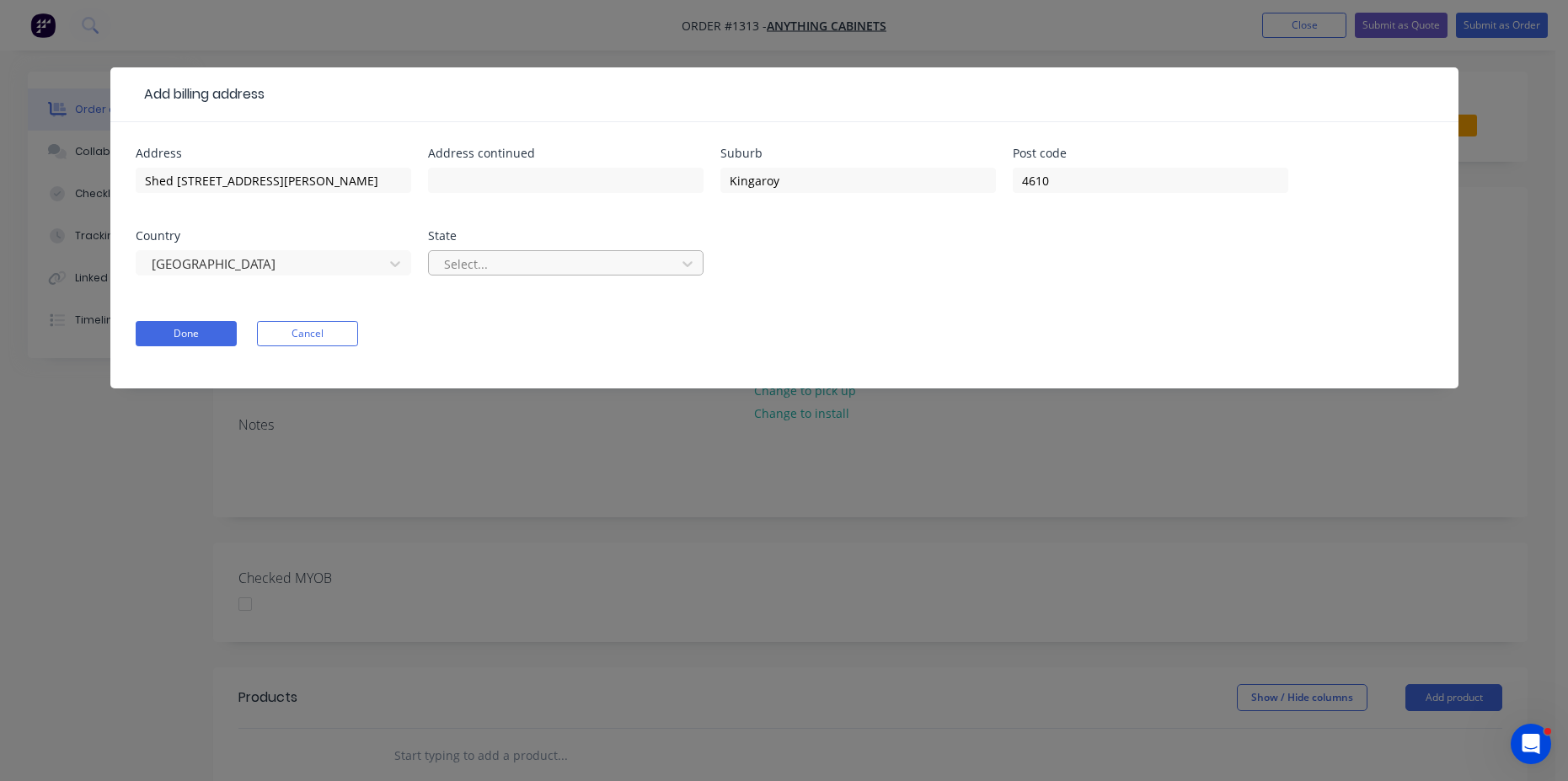
click at [533, 268] on div at bounding box center [555, 264] width 225 height 21
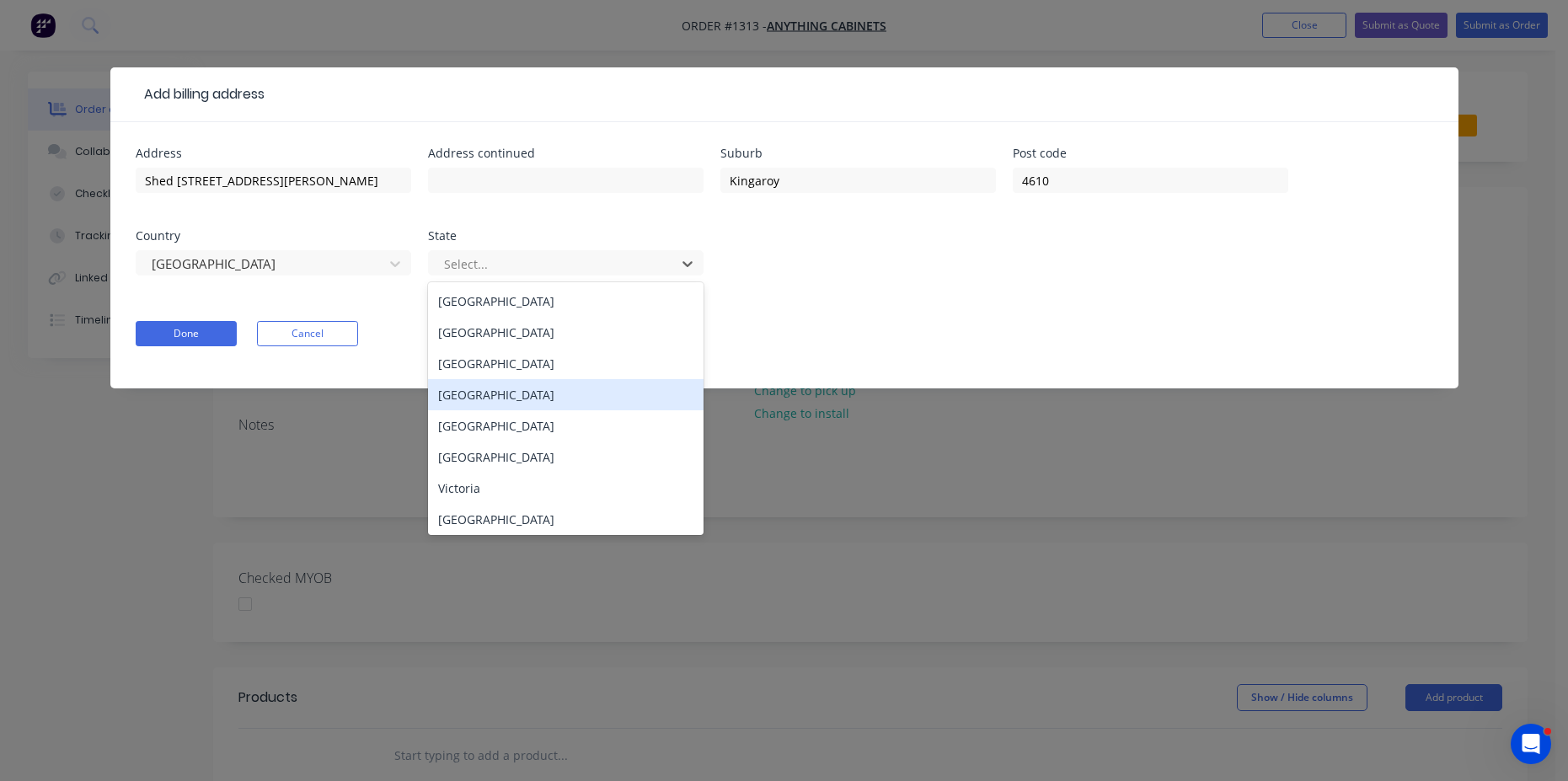
drag, startPoint x: 477, startPoint y: 399, endPoint x: 456, endPoint y: 394, distance: 21.6
click at [473, 400] on div "Queensland" at bounding box center [566, 395] width 276 height 31
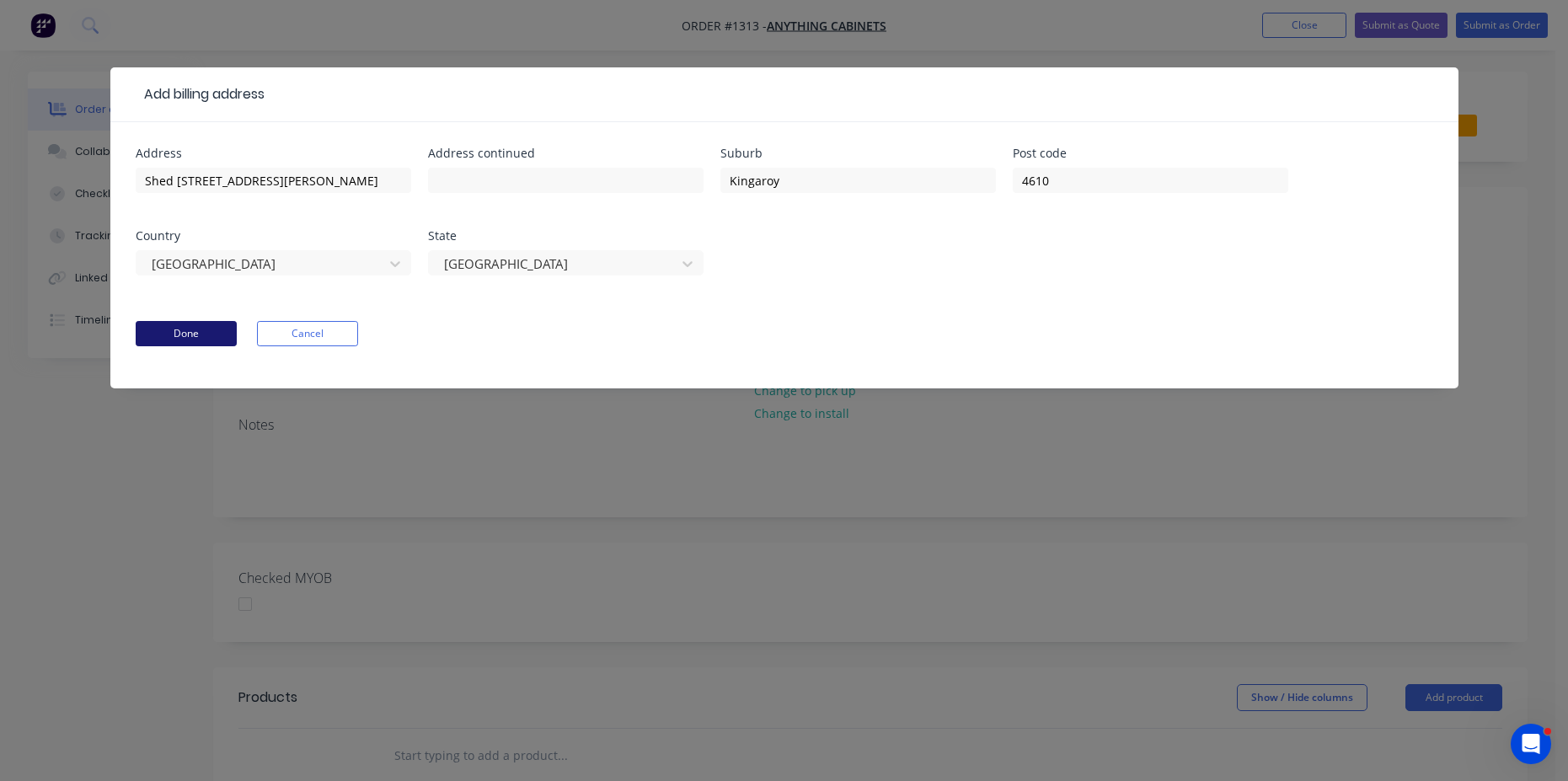
click at [176, 335] on button "Done" at bounding box center [186, 334] width 101 height 26
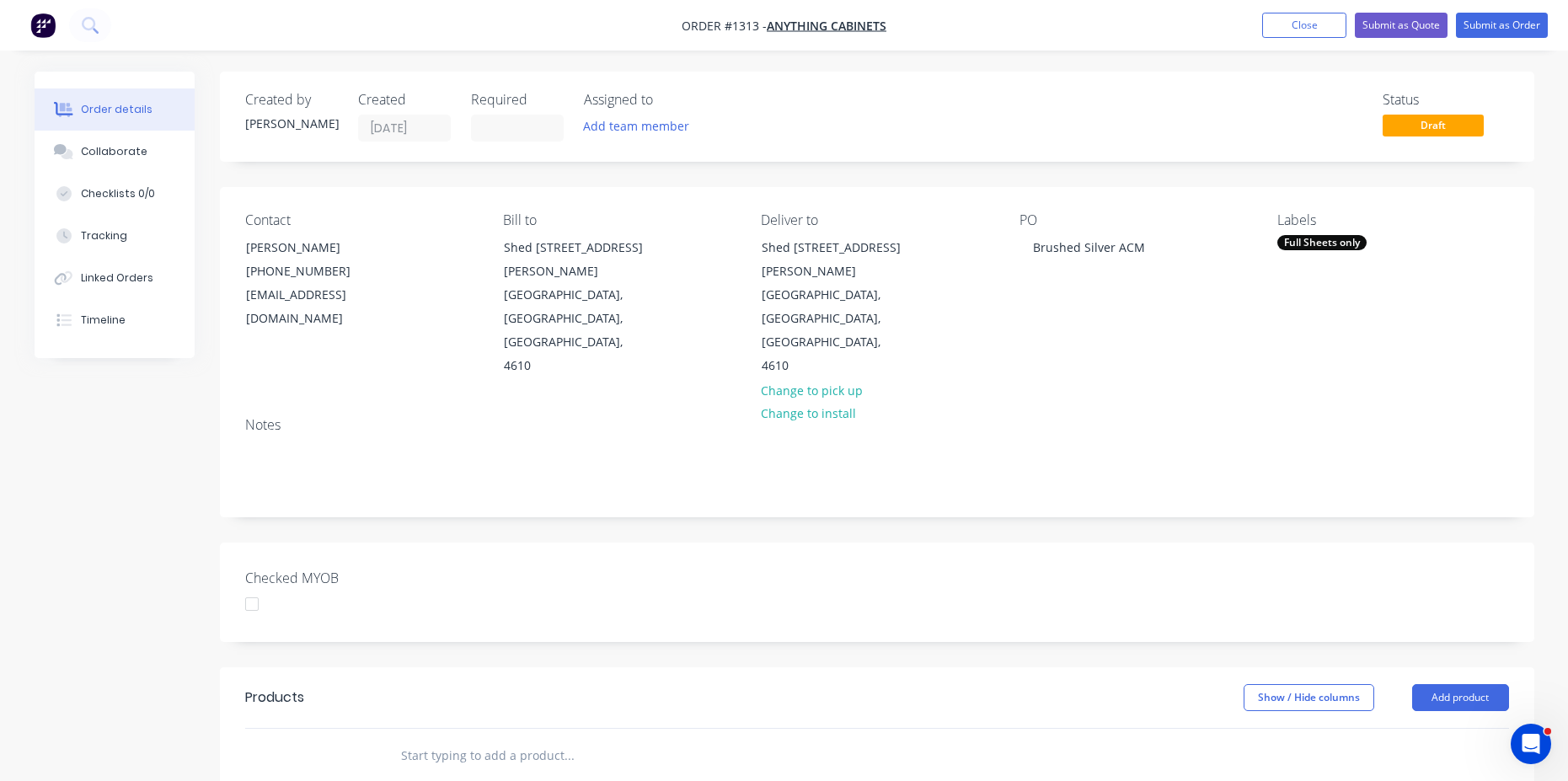
scroll to position [84, 0]
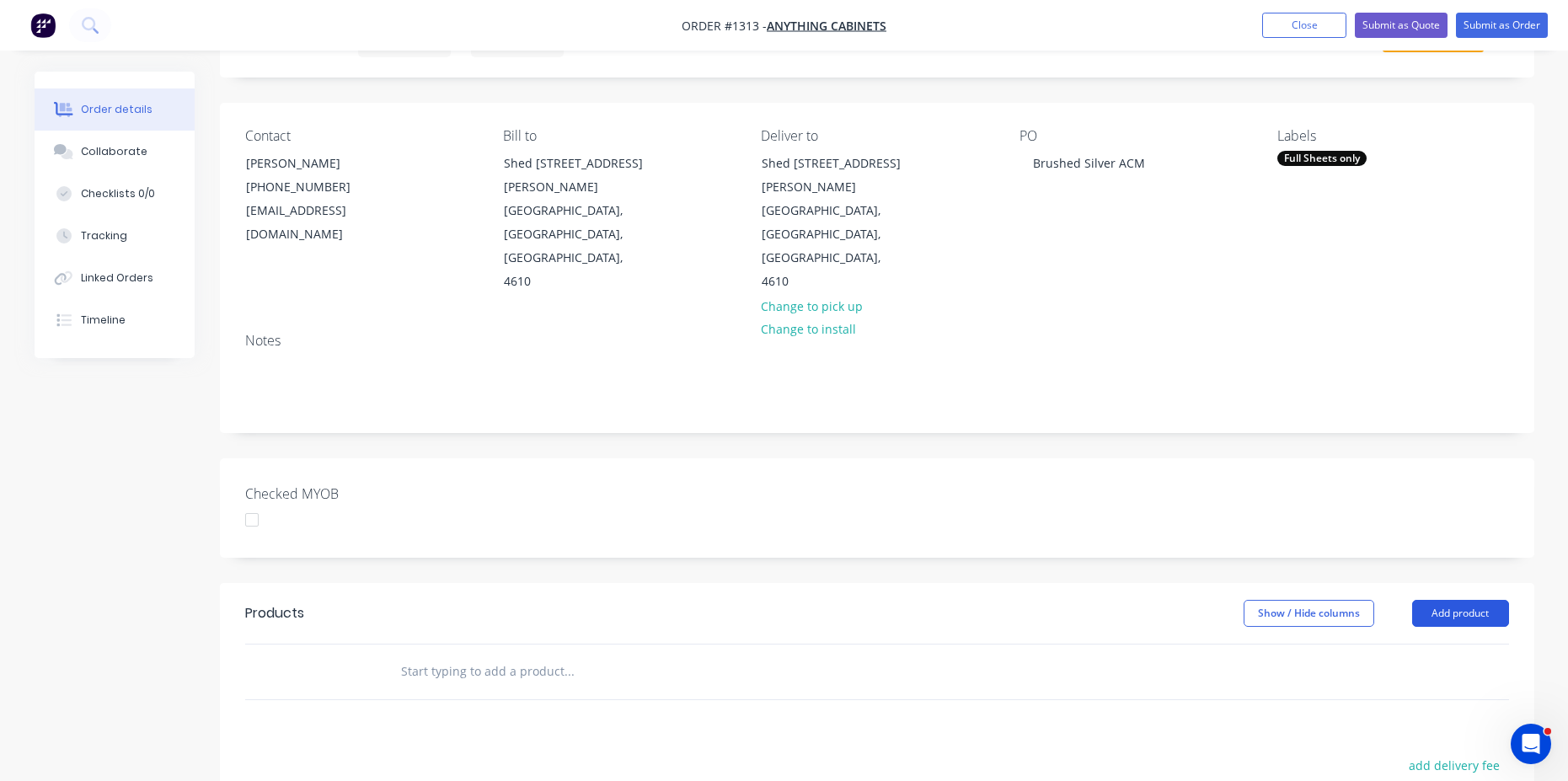
click at [1459, 600] on button "Add product" at bounding box center [1460, 613] width 97 height 27
click at [1419, 644] on div "Product catalogue" at bounding box center [1429, 656] width 130 height 25
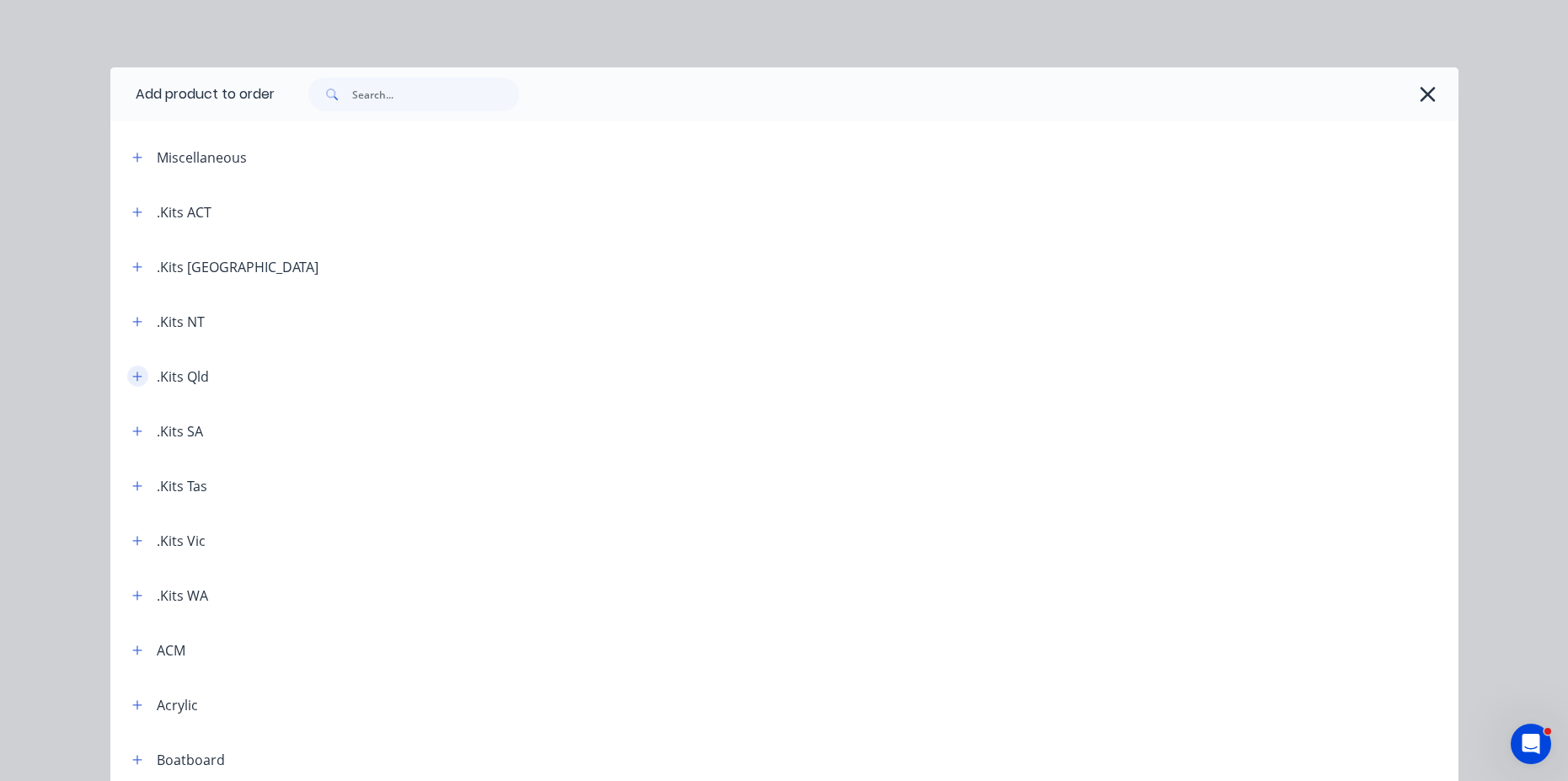
click at [133, 379] on icon "button" at bounding box center [137, 376] width 9 height 9
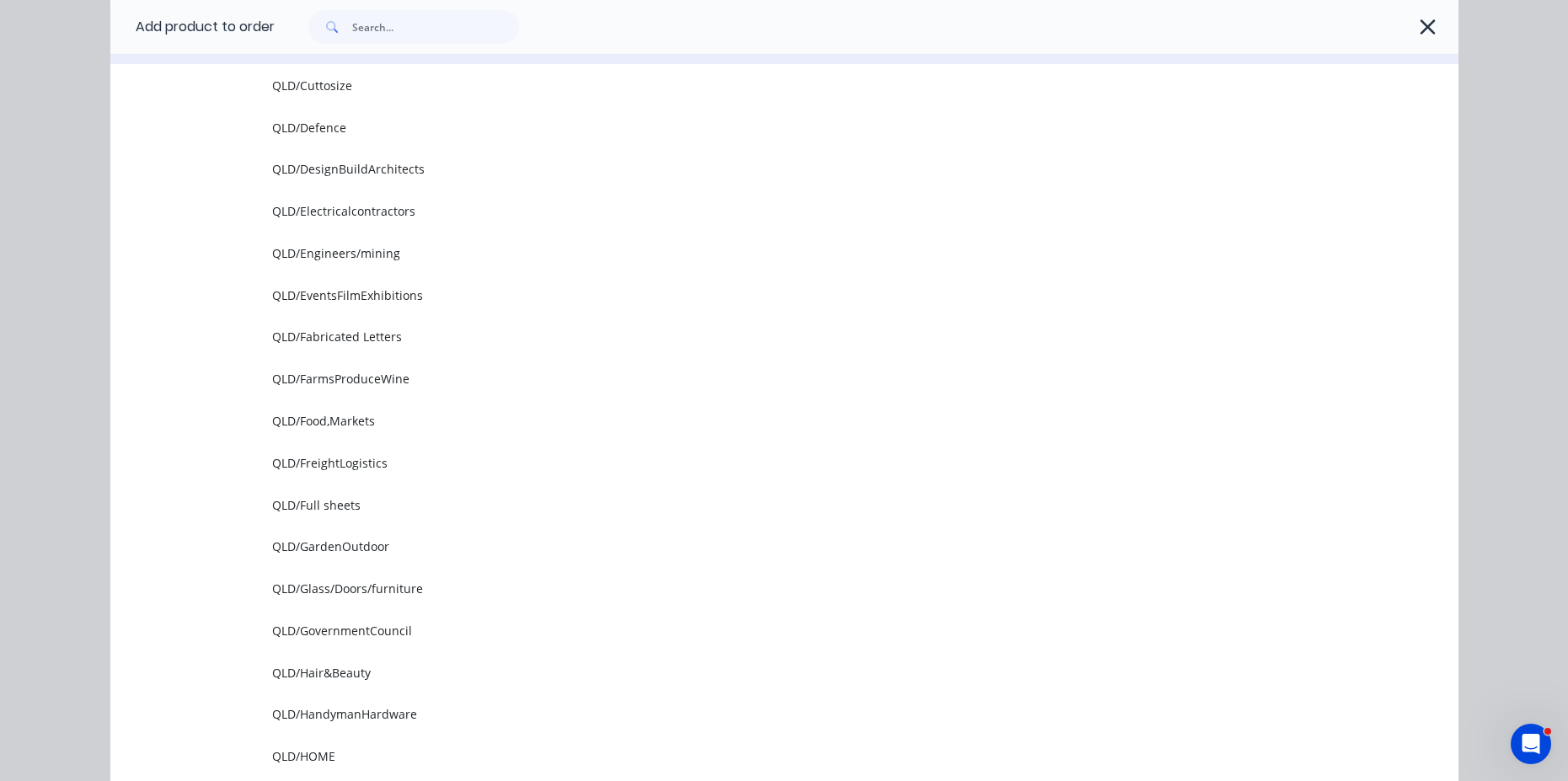
scroll to position [927, 0]
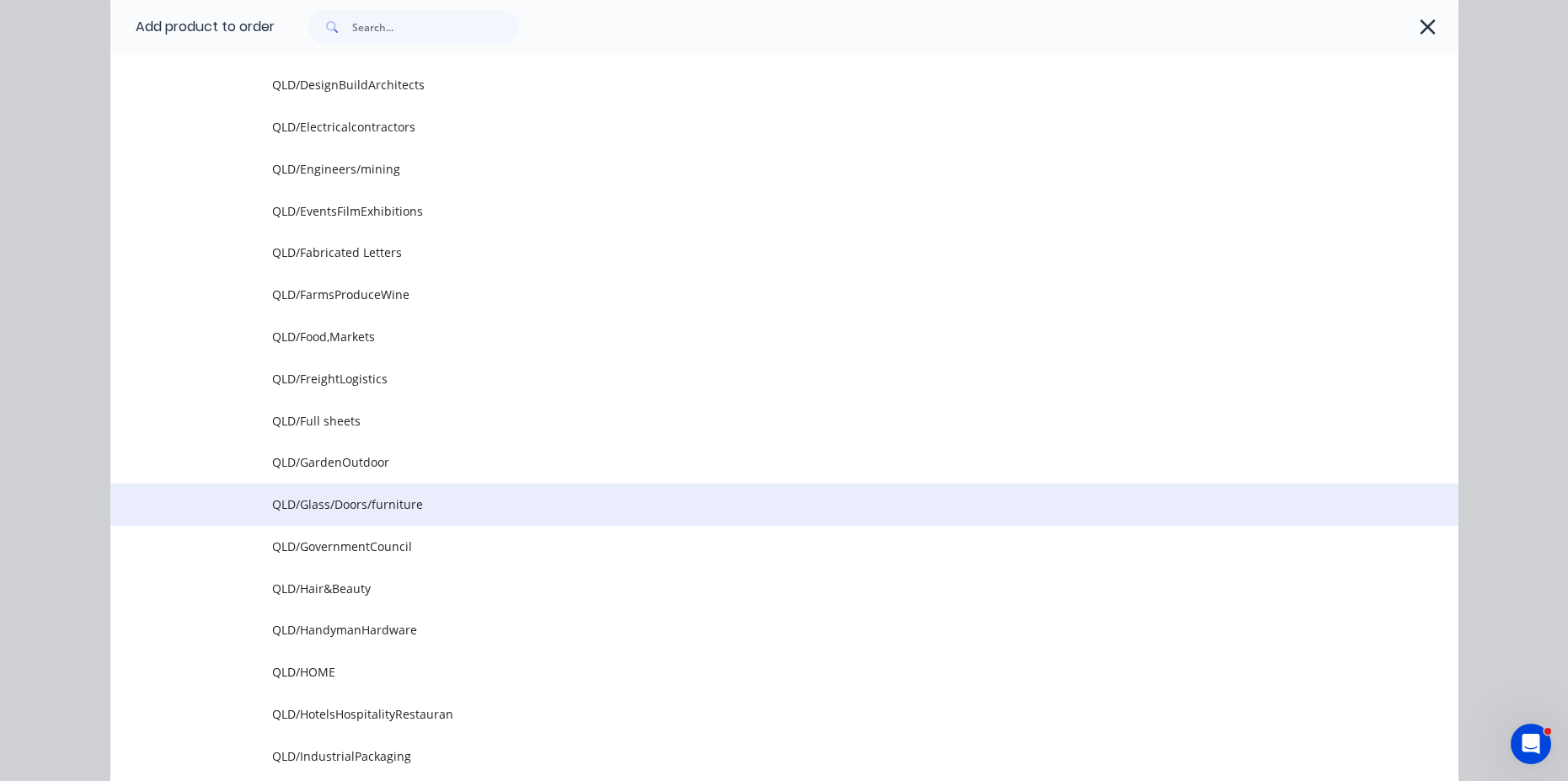
click at [367, 517] on td "QLD/Glass/Doors/furniture" at bounding box center [866, 504] width 1187 height 42
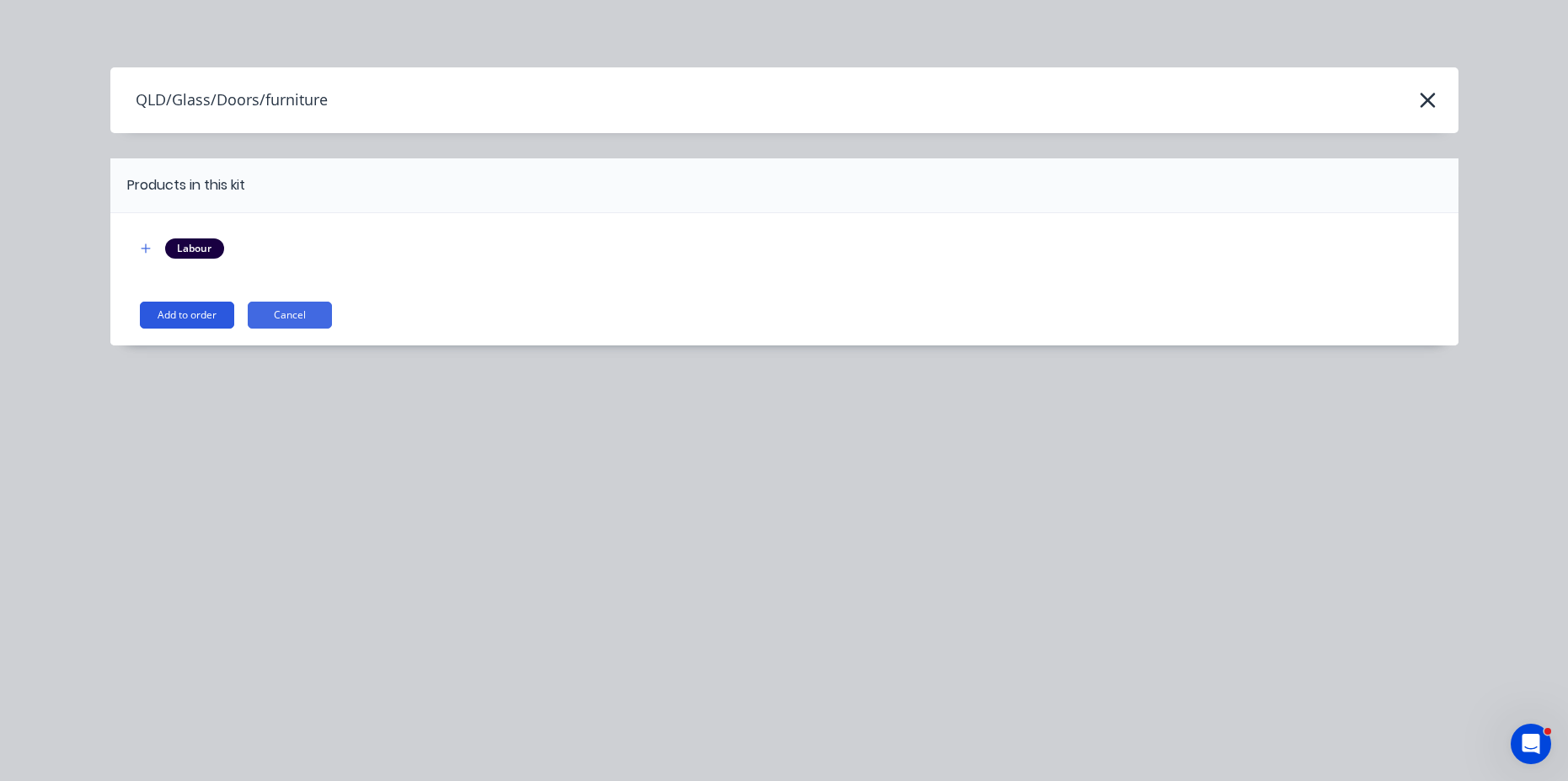
click at [194, 315] on button "Add to order" at bounding box center [187, 314] width 94 height 27
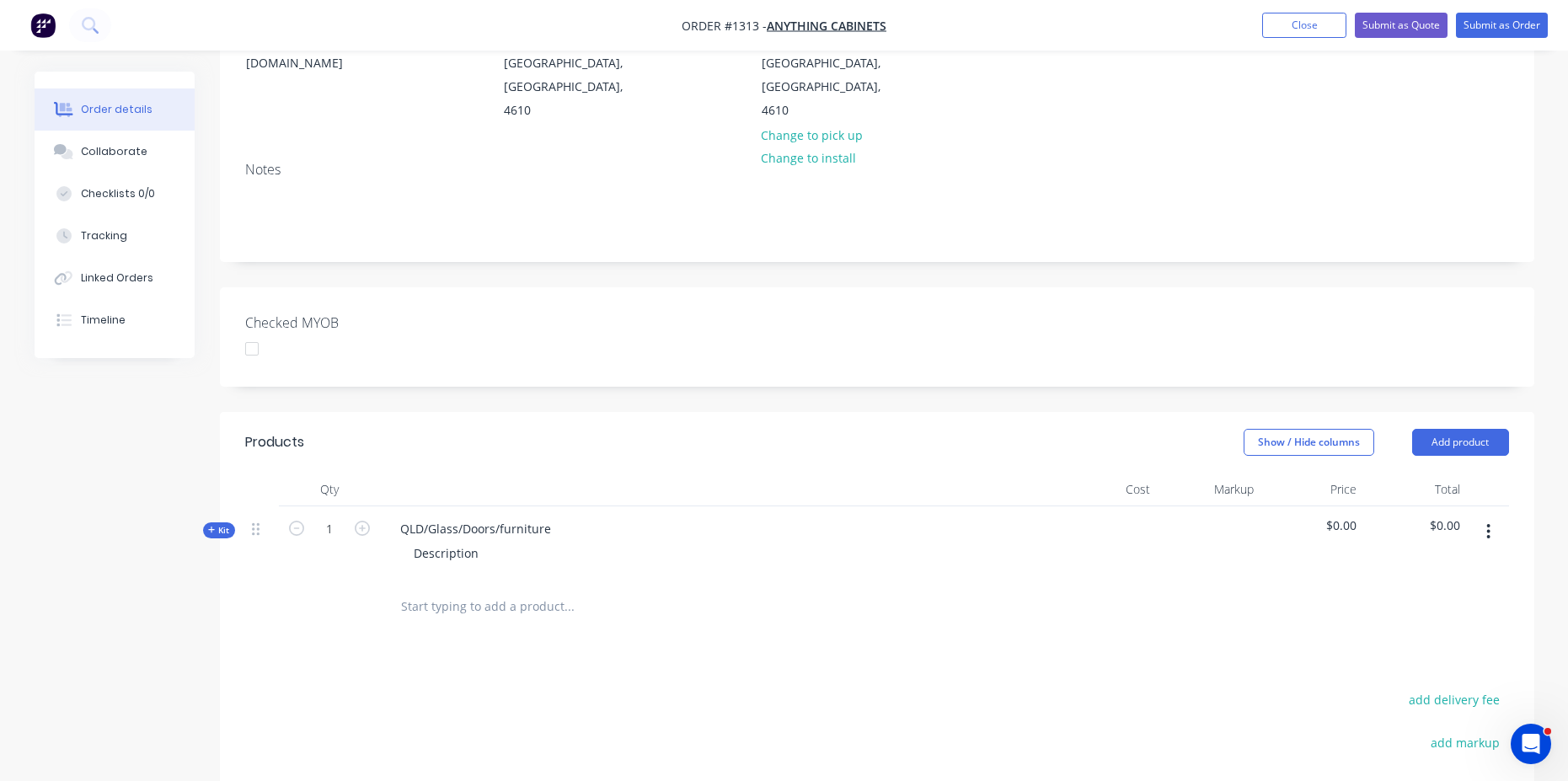
scroll to position [337, 0]
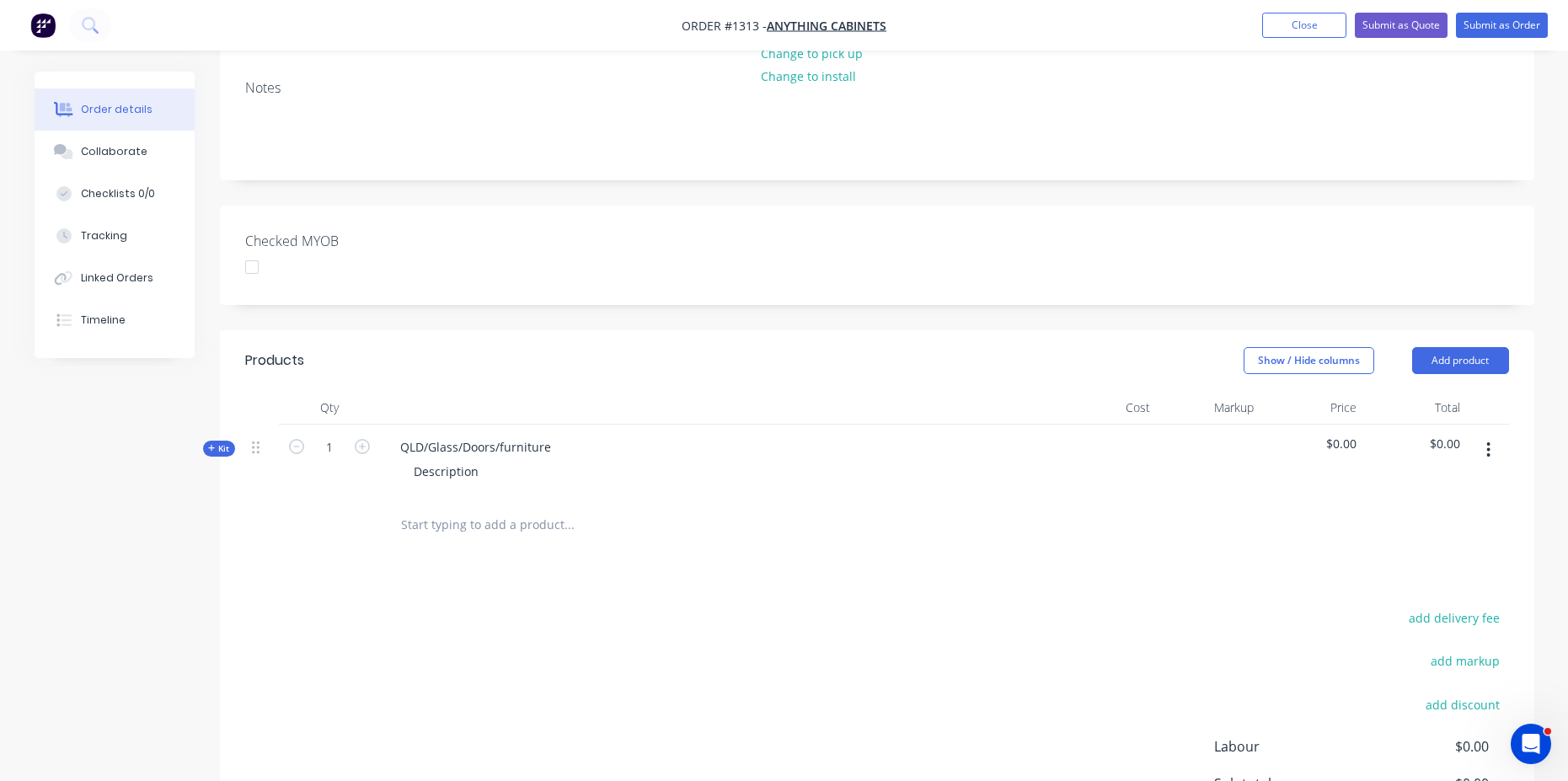
click at [212, 444] on icon at bounding box center [212, 449] width 8 height 9
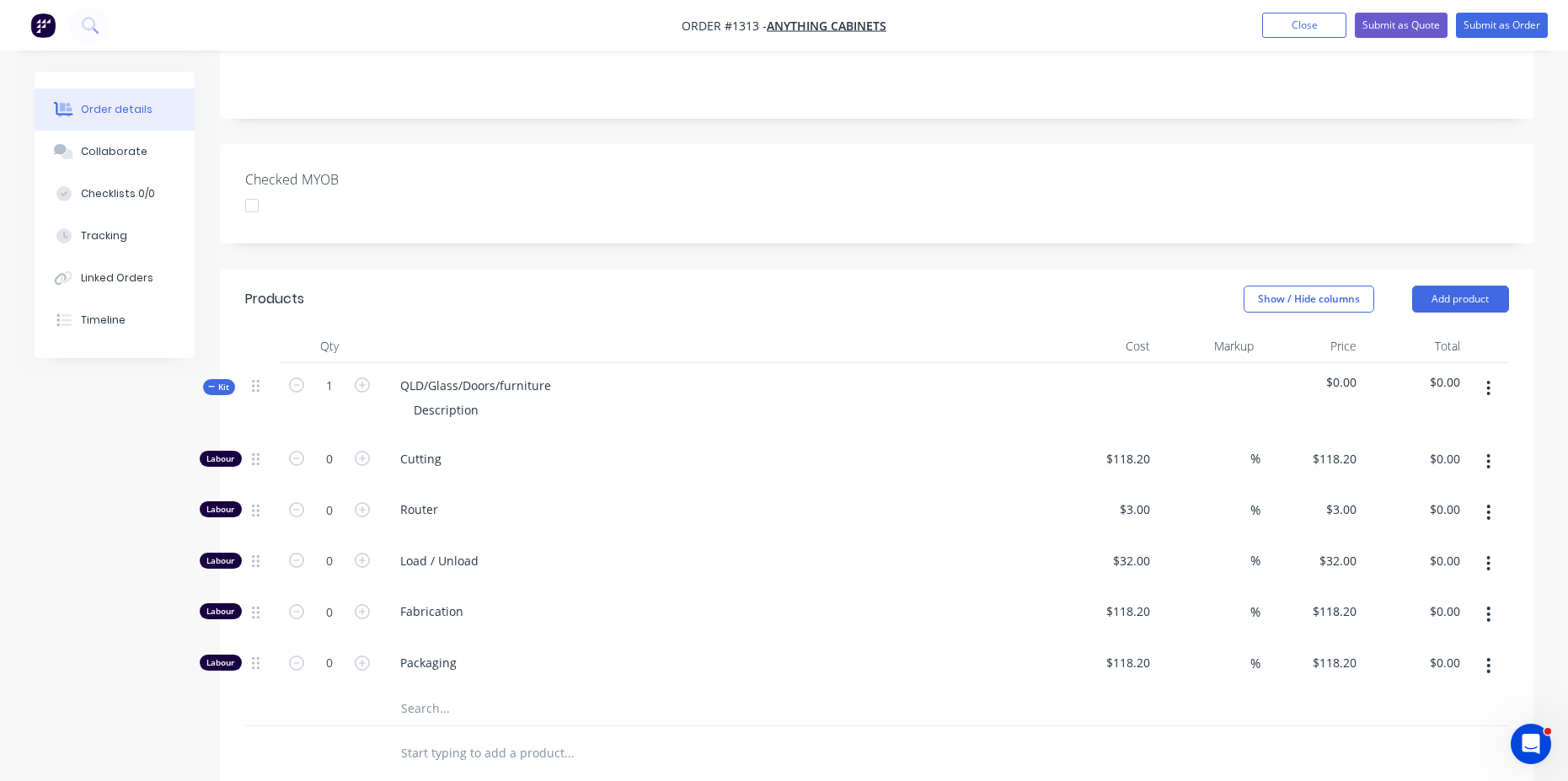
scroll to position [505, 0]
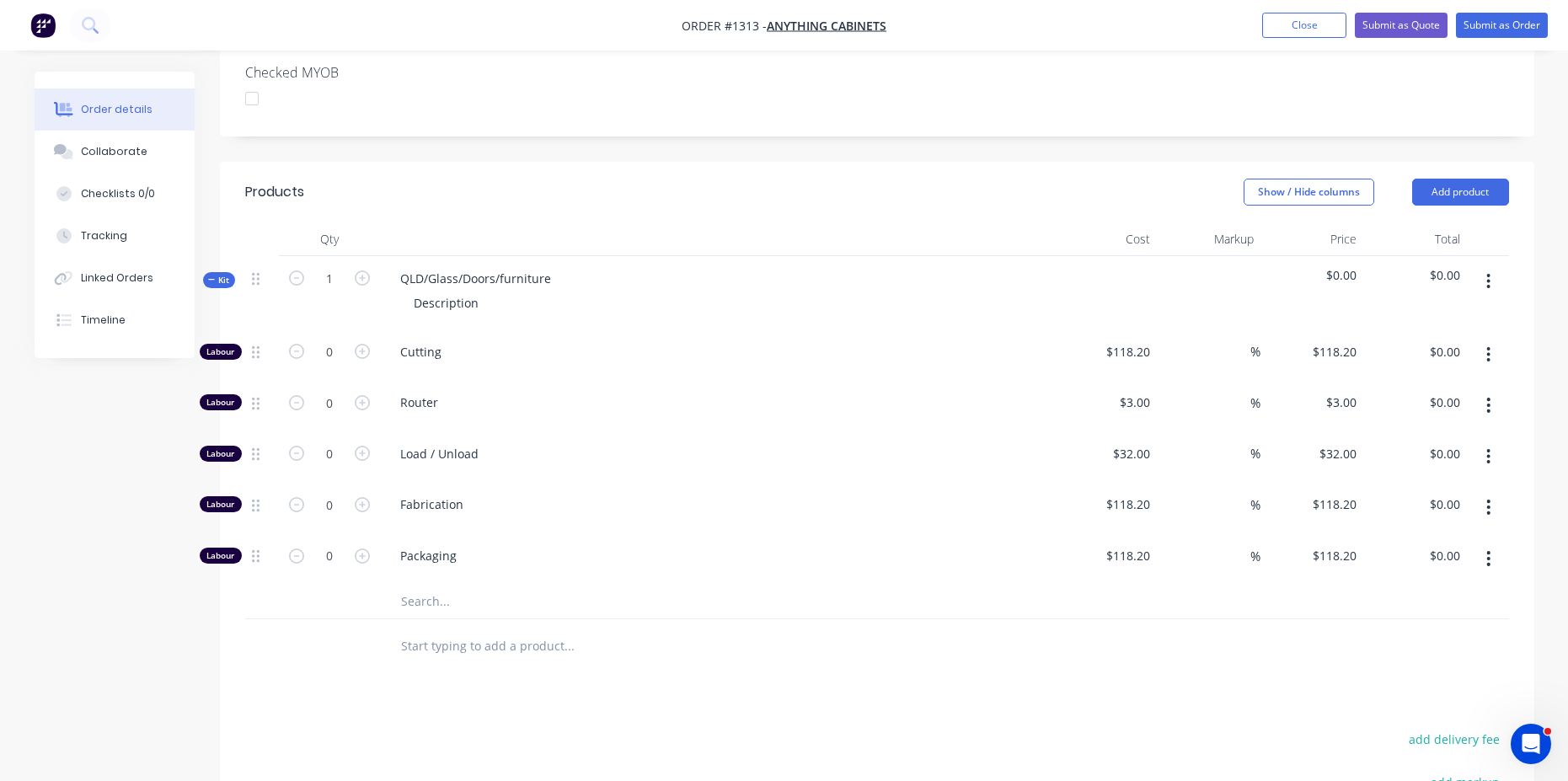
click at [438, 585] on input "text" at bounding box center [569, 601] width 337 height 33
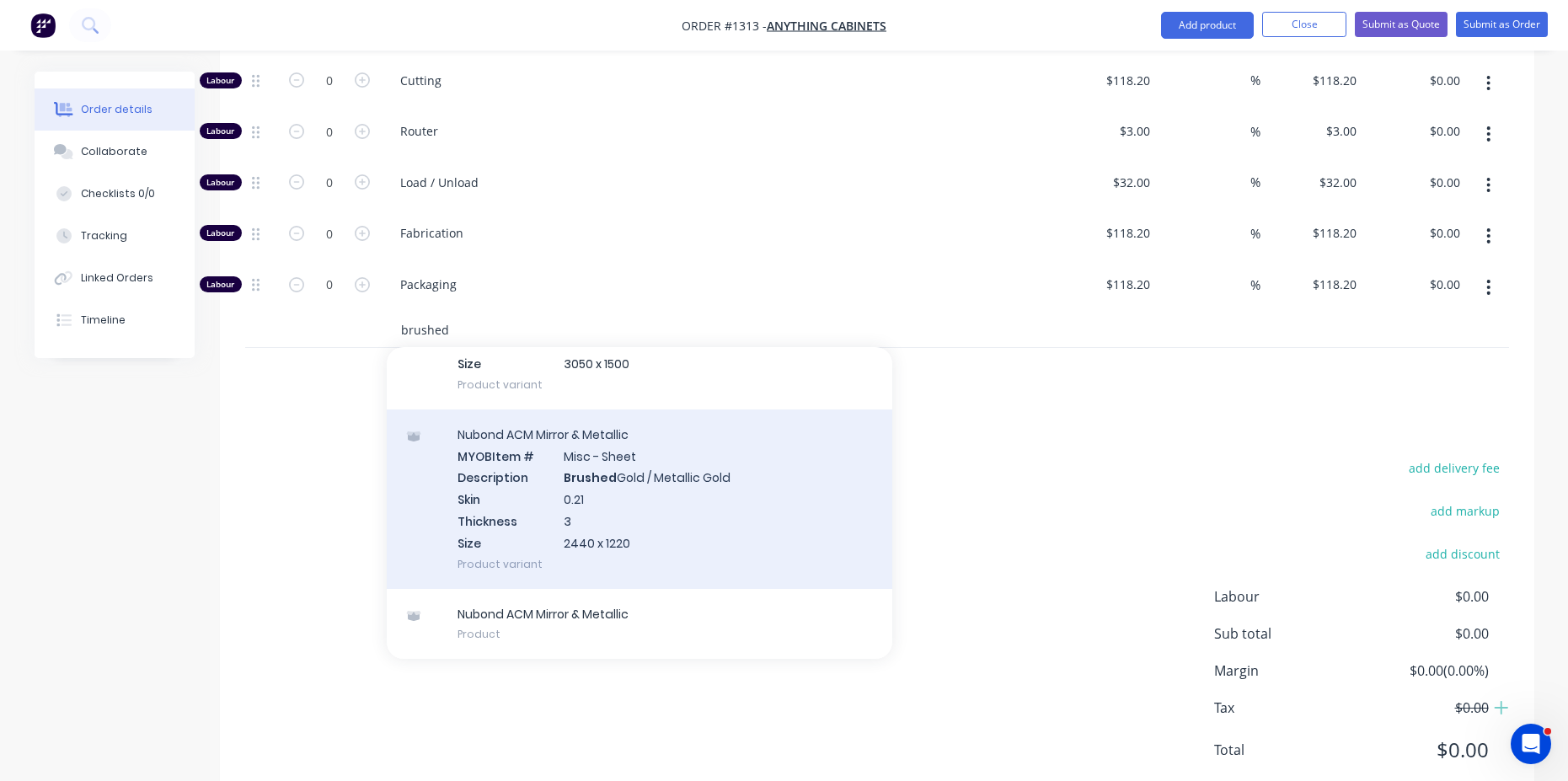
scroll to position [781, 0]
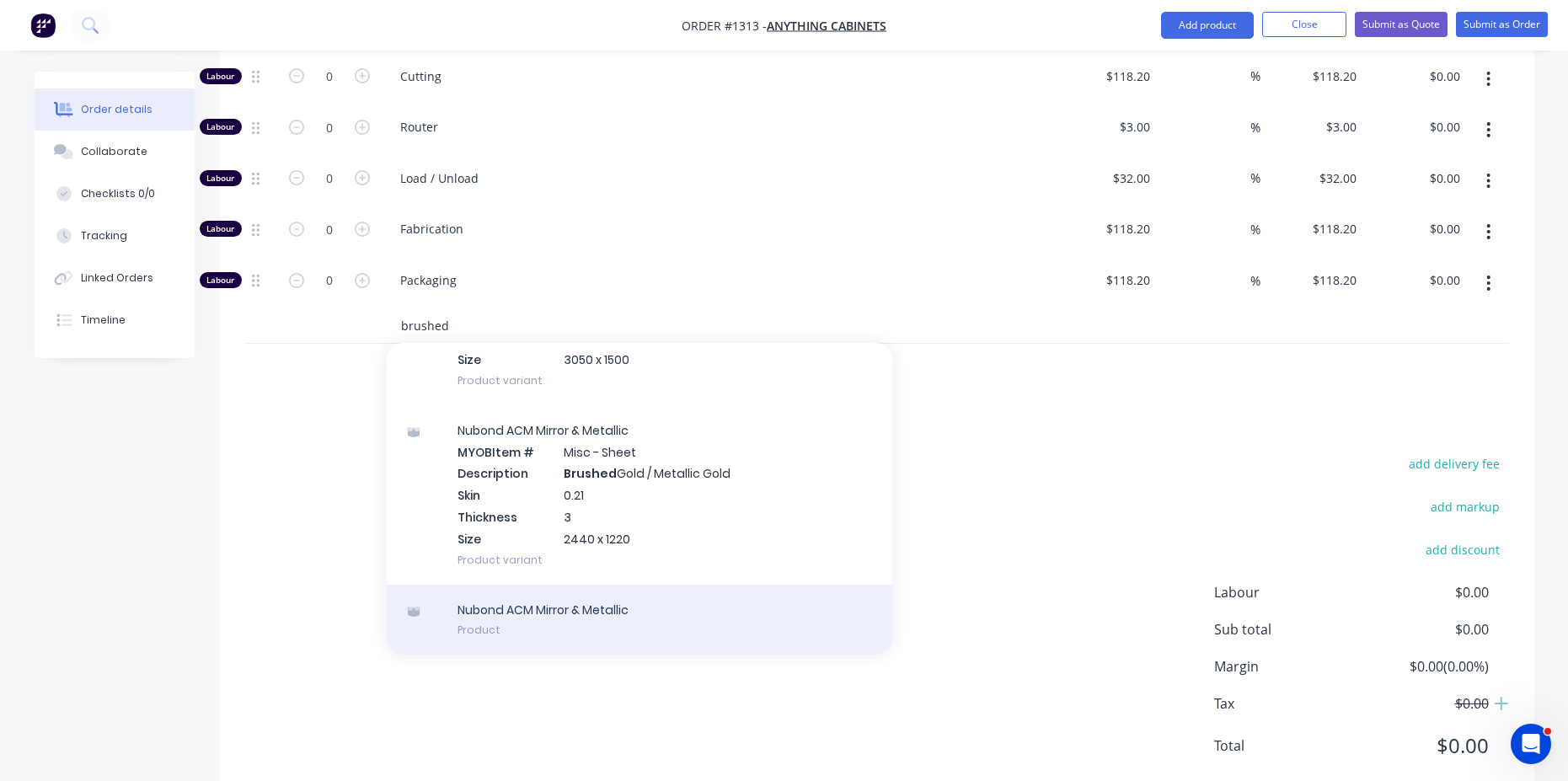
type input "brushed"
click at [604, 585] on div "Nubond ACM Mirror & Metallic Product" at bounding box center [640, 620] width 505 height 71
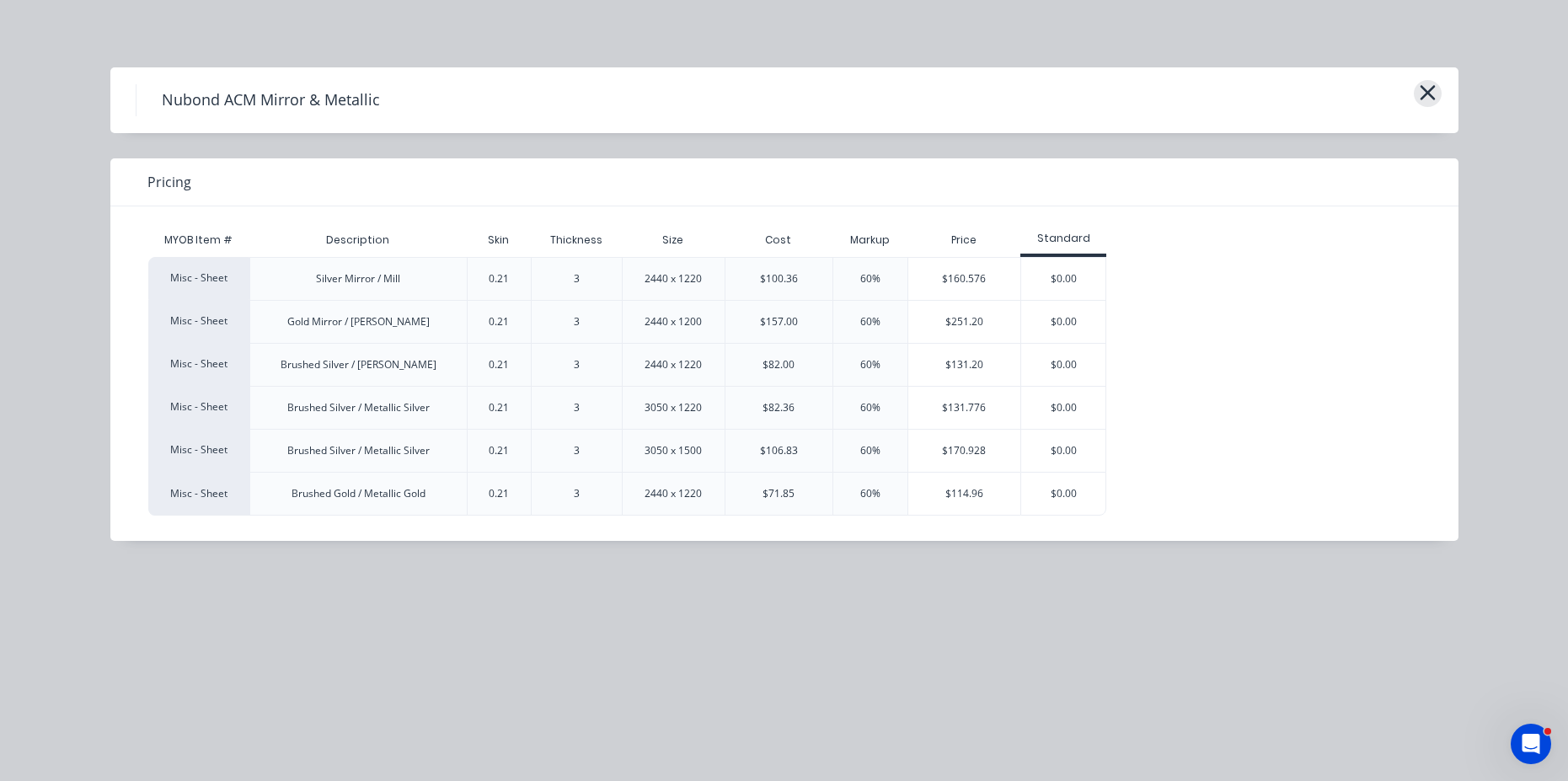
click at [1429, 94] on icon "button" at bounding box center [1428, 92] width 15 height 15
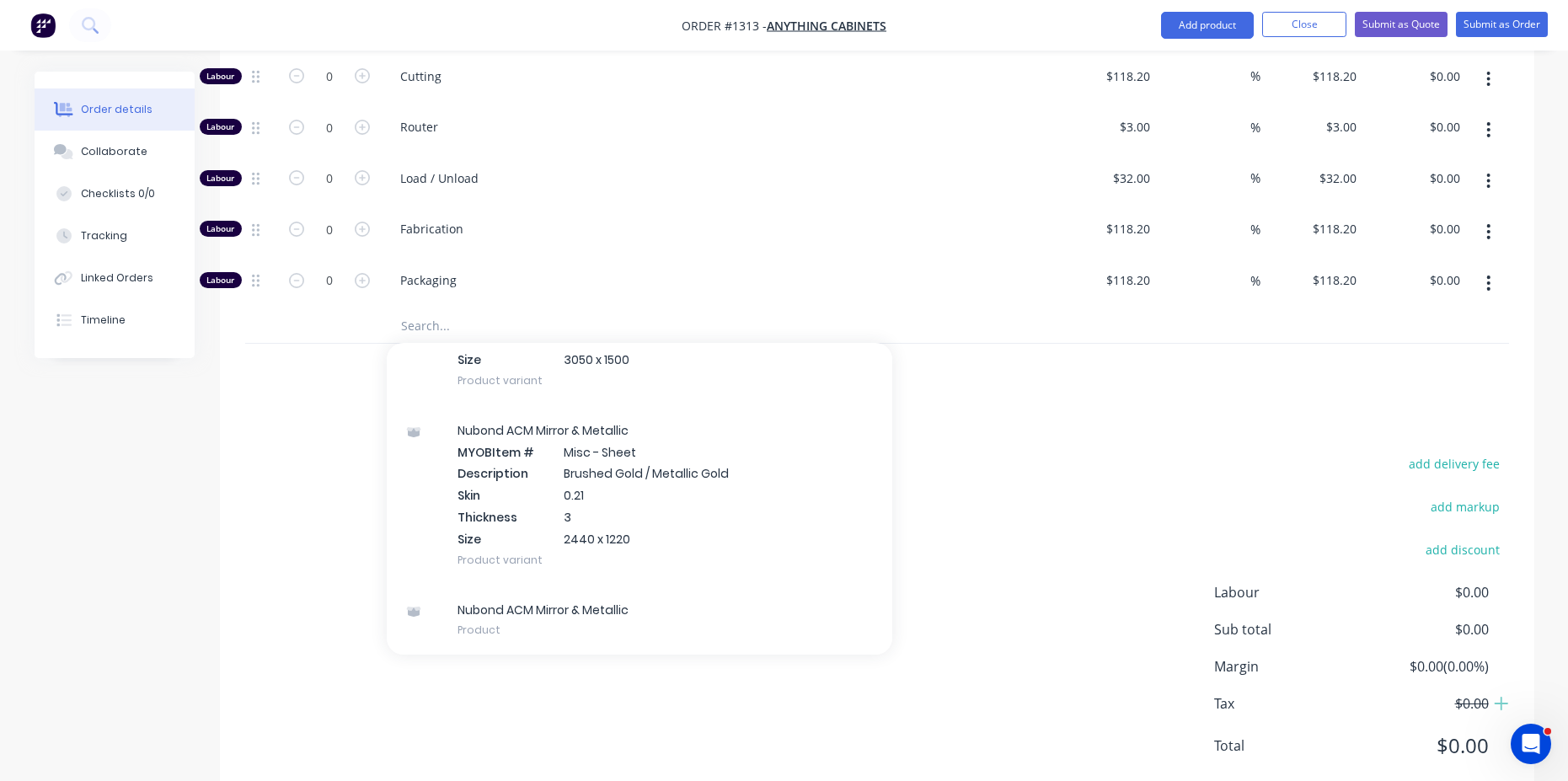
click at [460, 309] on input "text" at bounding box center [569, 325] width 337 height 33
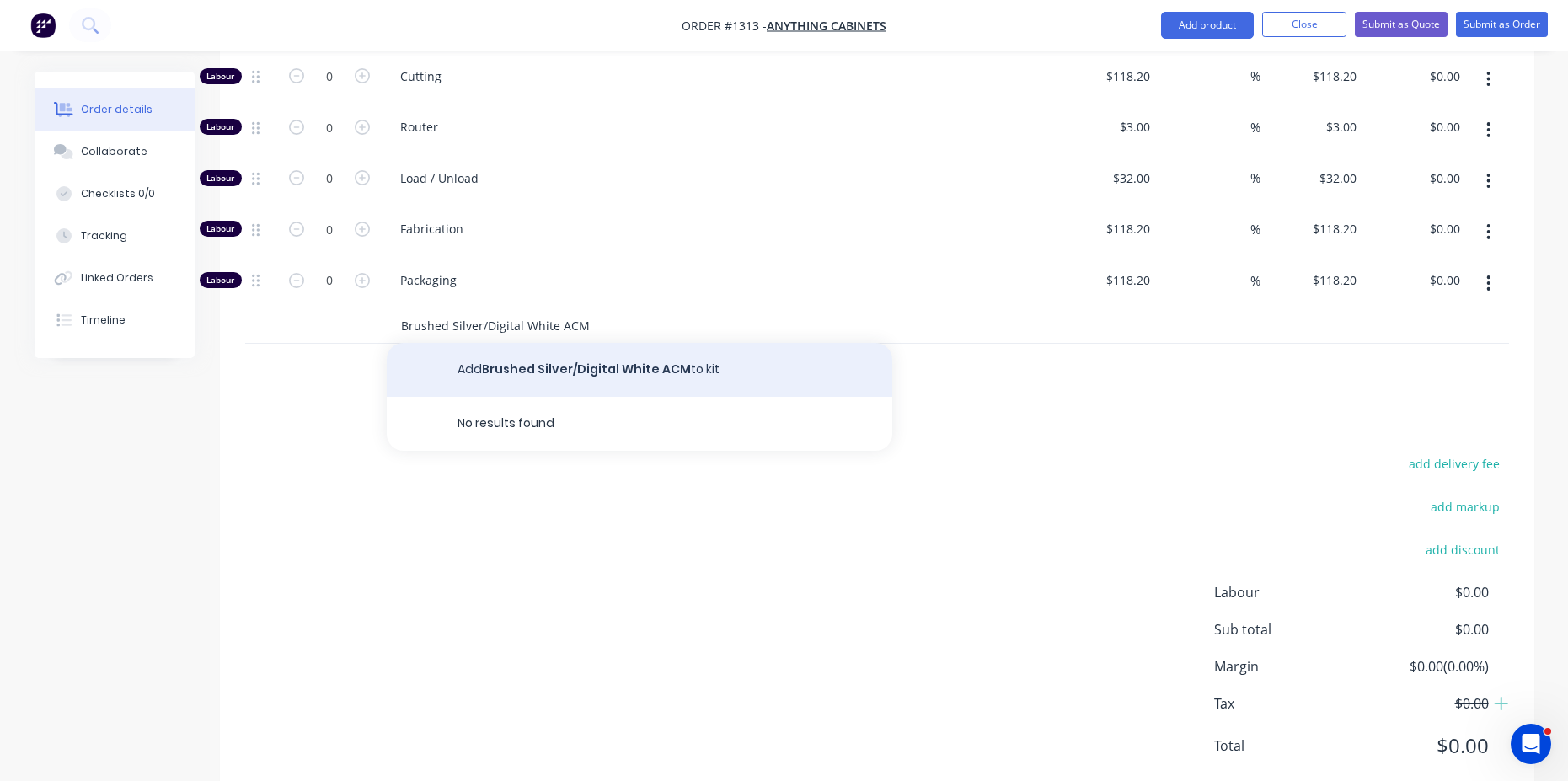
type input "Brushed Silver/Digital White ACM"
click at [520, 343] on button "Add Brushed Silver/Digital White ACM to kit" at bounding box center [640, 370] width 505 height 54
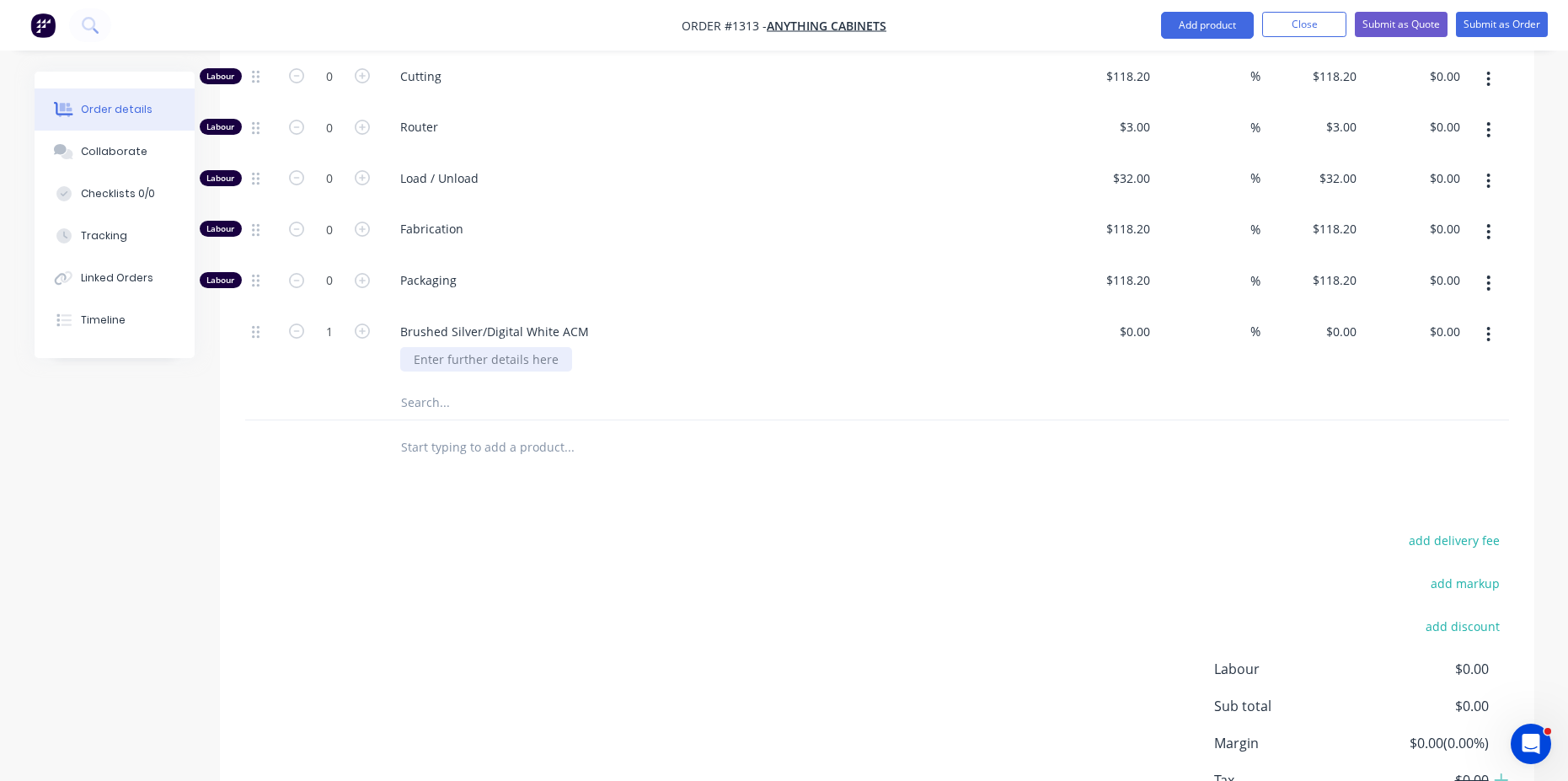
click at [504, 347] on div at bounding box center [486, 359] width 172 height 25
drag, startPoint x: 400, startPoint y: 484, endPoint x: 411, endPoint y: 478, distance: 12.5
click at [411, 478] on div "Products Show / Hide columns Add product Qty Cost Markup Price Total Kit 1 QLD/…" at bounding box center [877, 383] width 1315 height 993
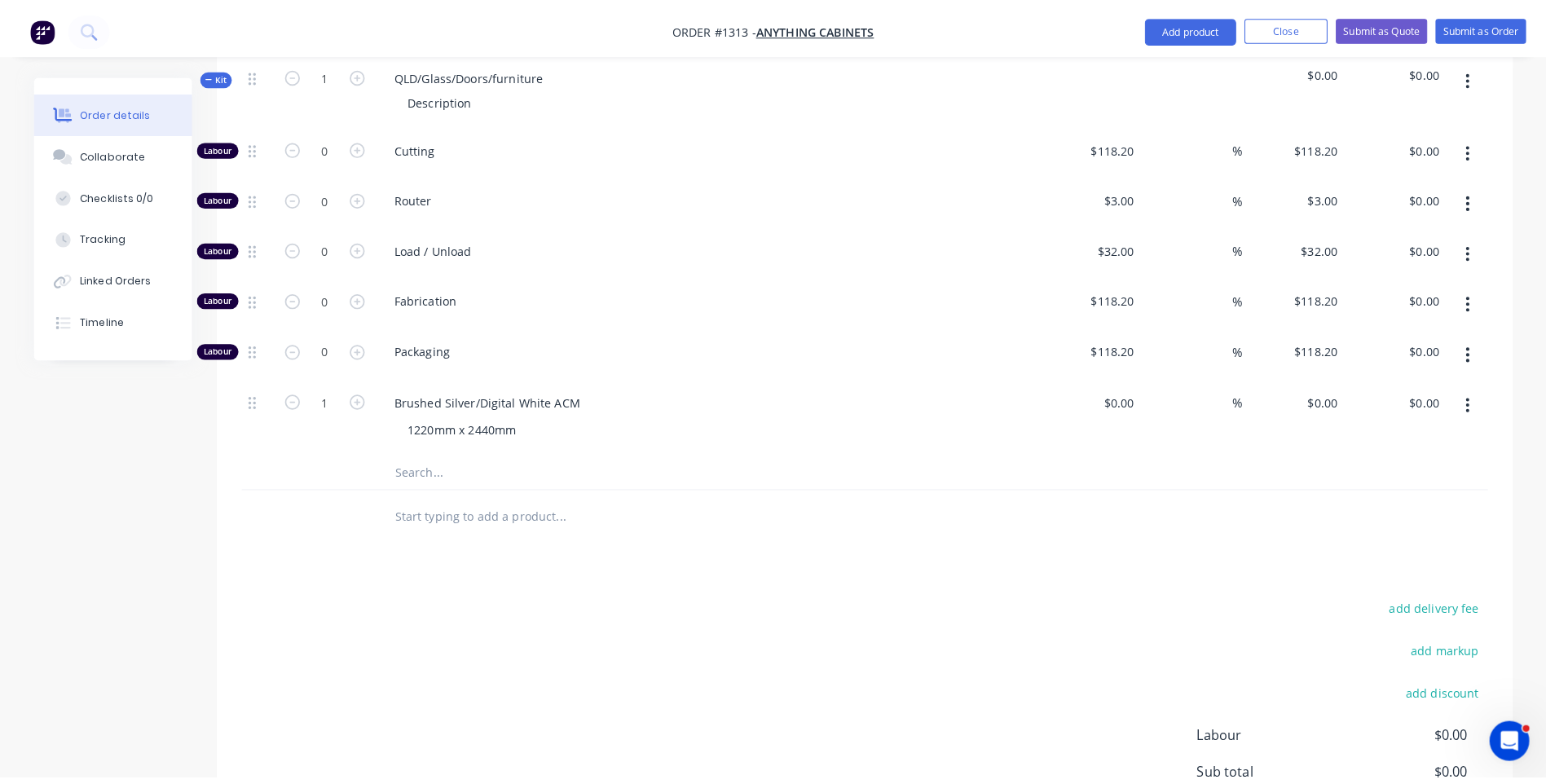
scroll to position [592, 0]
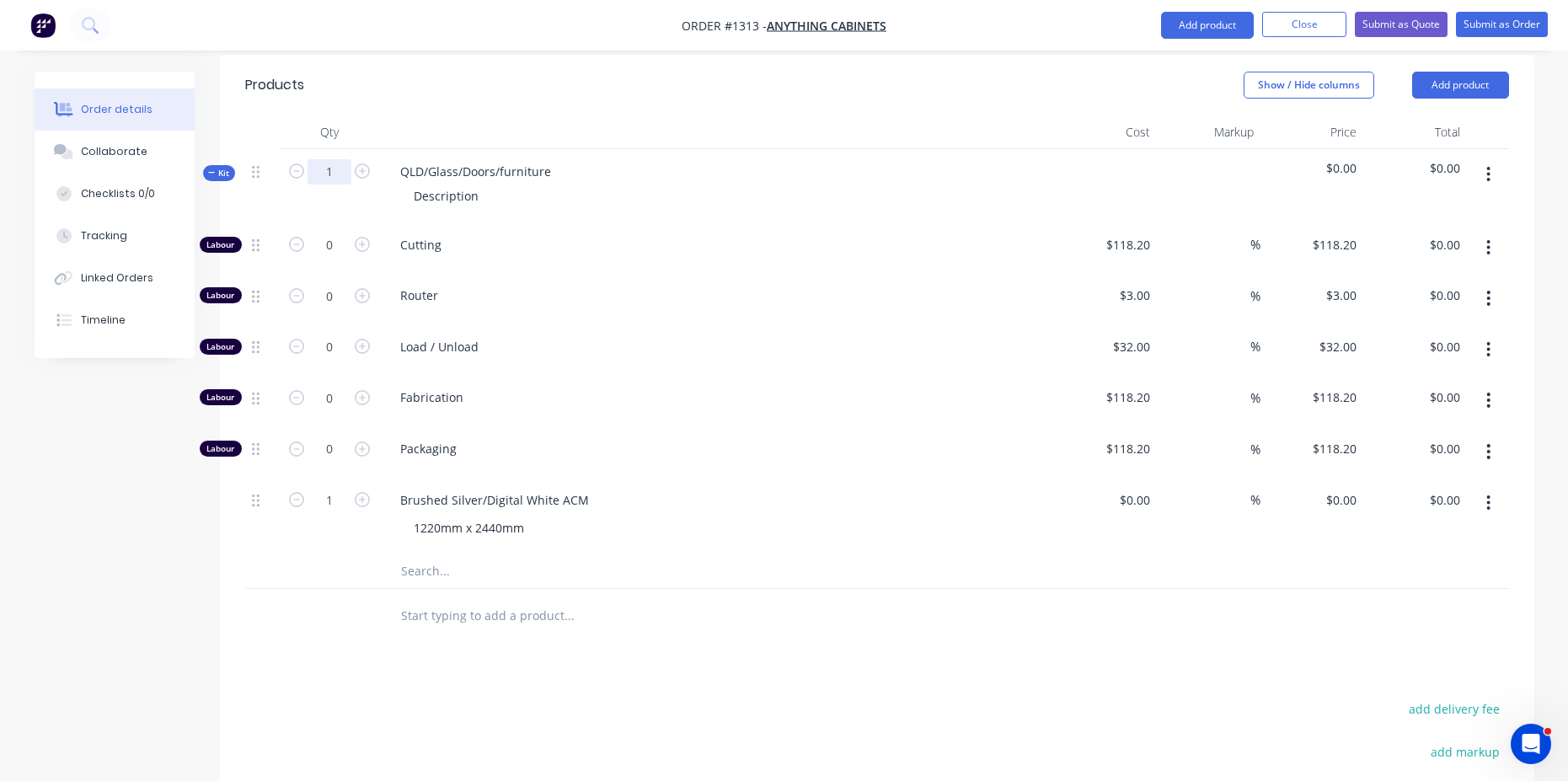
click at [332, 159] on input "1" at bounding box center [329, 172] width 44 height 26
type input "10"
click at [680, 223] on div "Cutting" at bounding box center [717, 248] width 674 height 51
drag, startPoint x: 553, startPoint y: 127, endPoint x: 376, endPoint y: 127, distance: 177.0
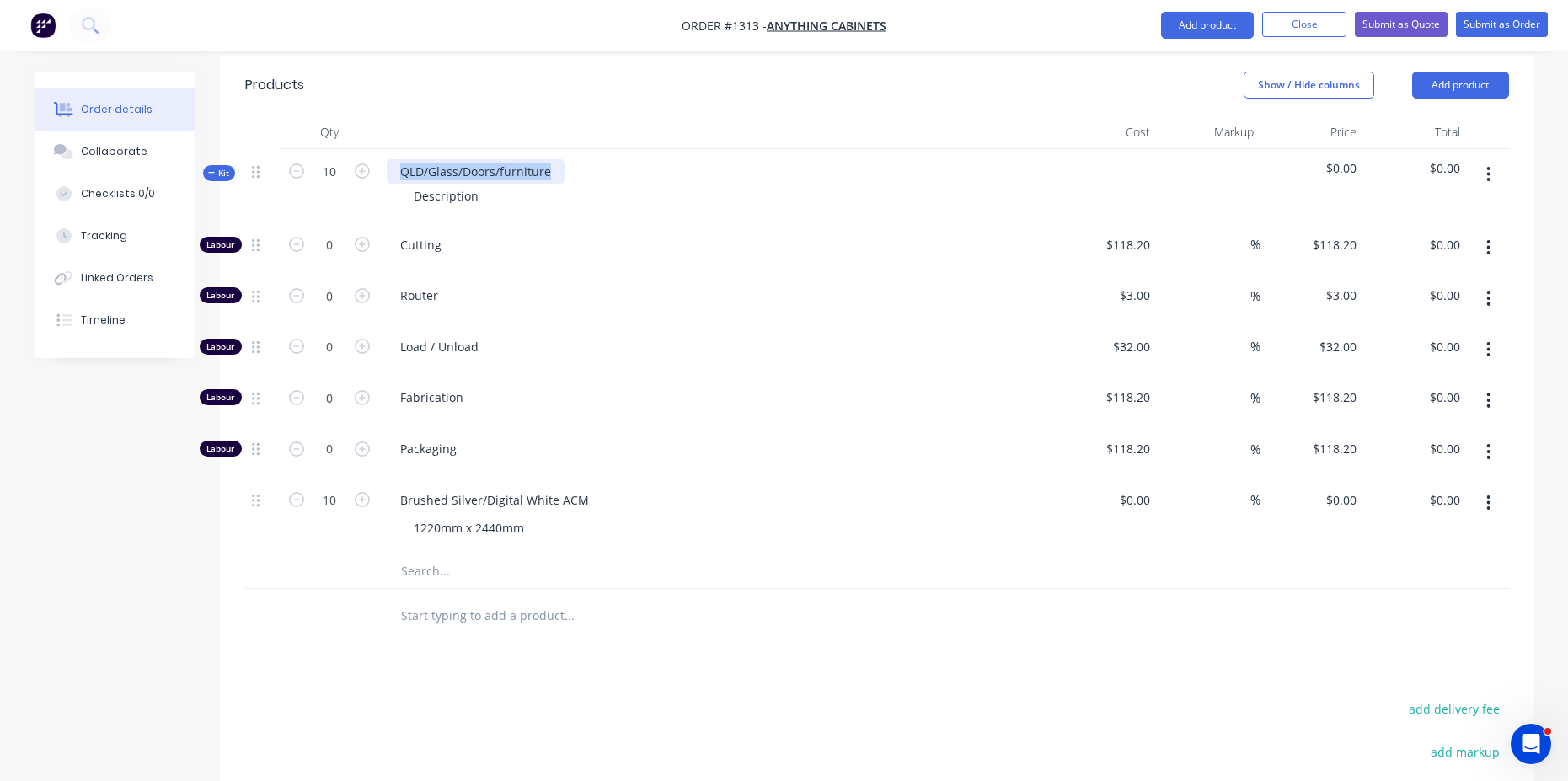
click at [376, 149] on div "Kit 10 QLD/Glass/Doors/furniture Description $0.00 $0.00" at bounding box center [877, 186] width 1264 height 74
drag, startPoint x: 482, startPoint y: 153, endPoint x: 399, endPoint y: 155, distance: 83.0
click at [400, 184] on div "Description" at bounding box center [445, 196] width 92 height 25
click at [665, 338] on span "Load / Unload" at bounding box center [724, 347] width 647 height 18
click at [1131, 488] on div at bounding box center [1144, 500] width 27 height 25
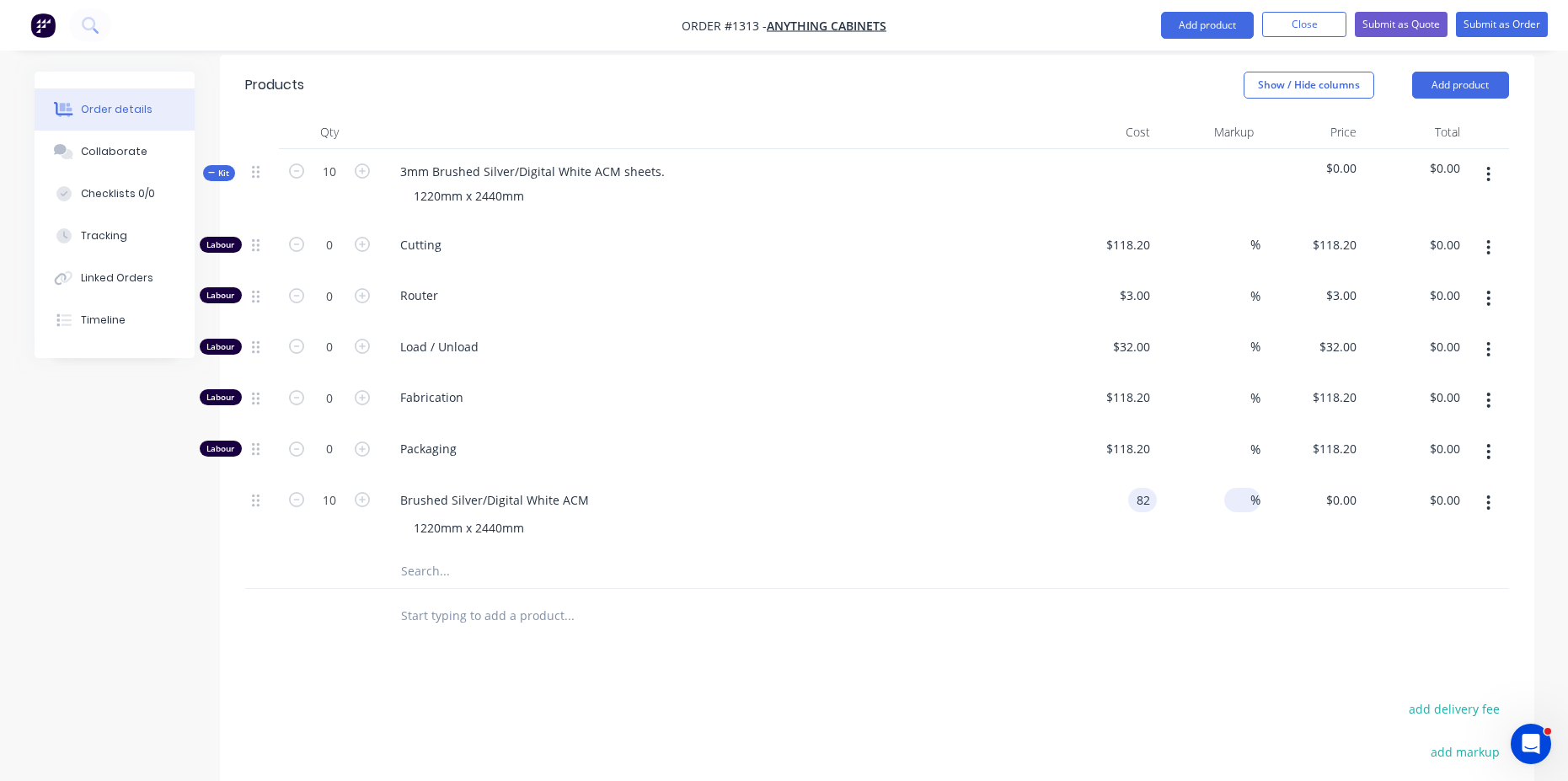
type input "$82.00"
type input "$820.00"
click at [1252, 491] on span "%" at bounding box center [1255, 500] width 10 height 20
type input "60"
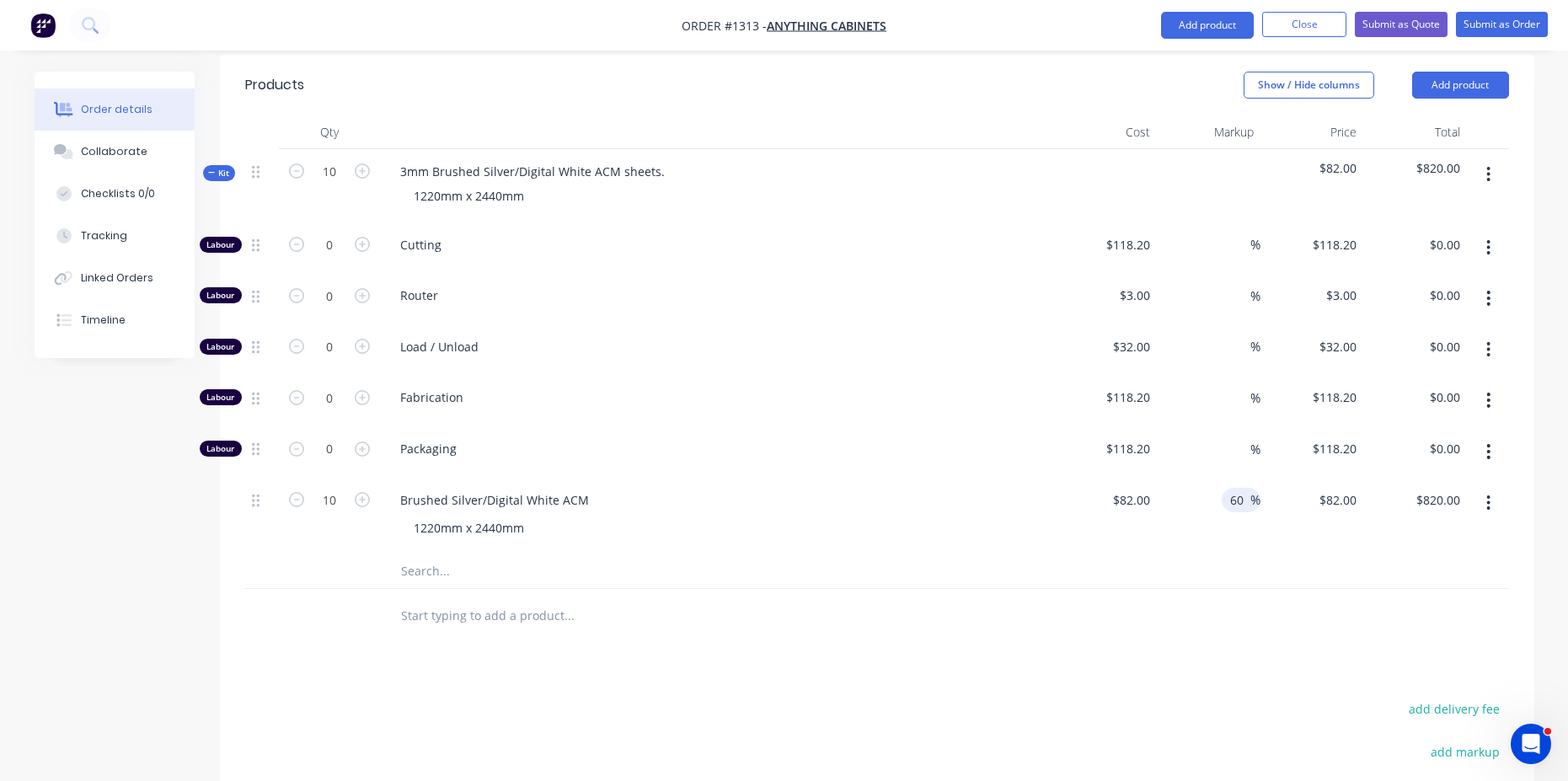
type input "$131.20"
type input "$1,312.00"
click at [1026, 555] on div at bounding box center [877, 572] width 1264 height 34
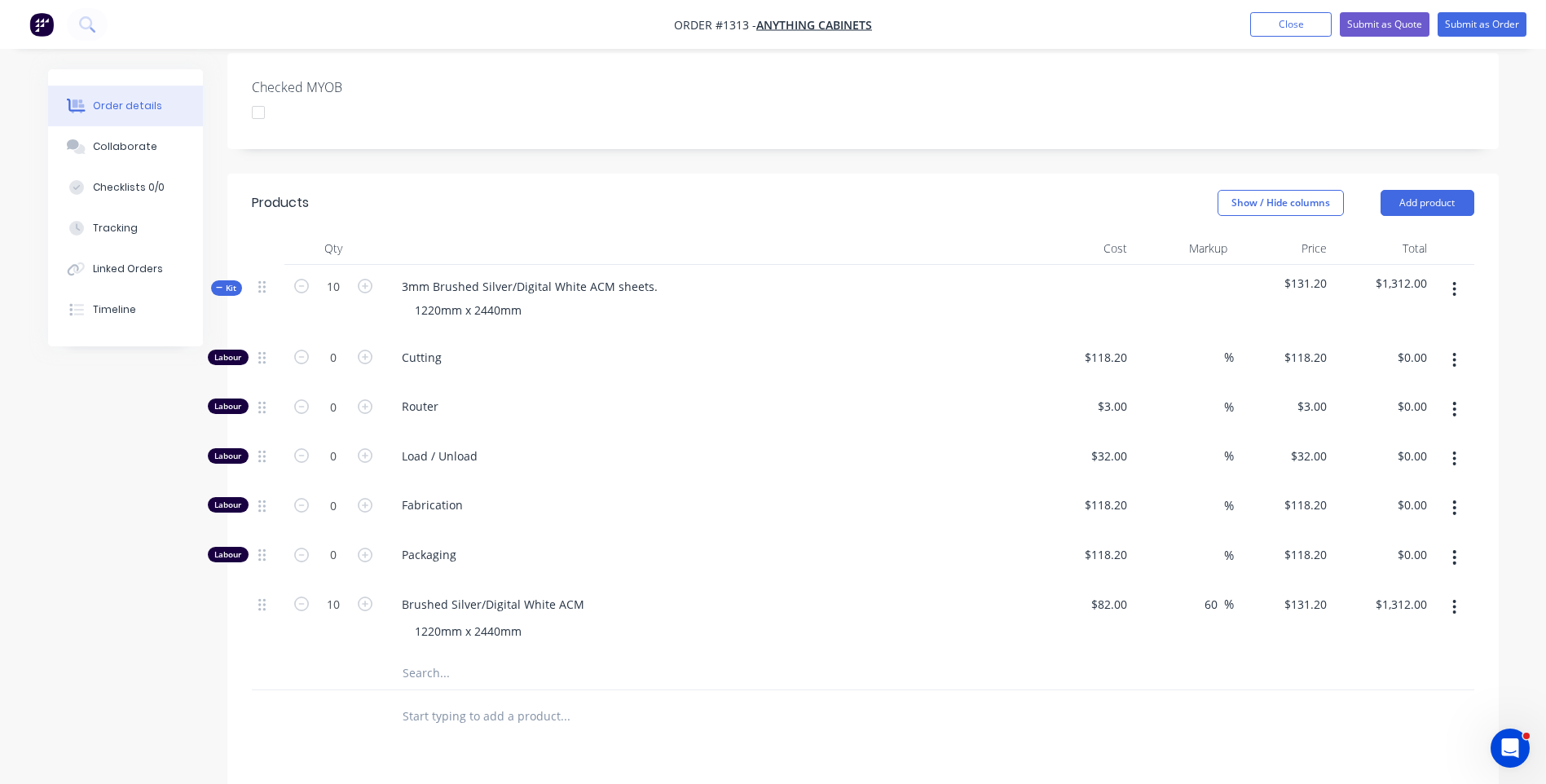
scroll to position [488, 0]
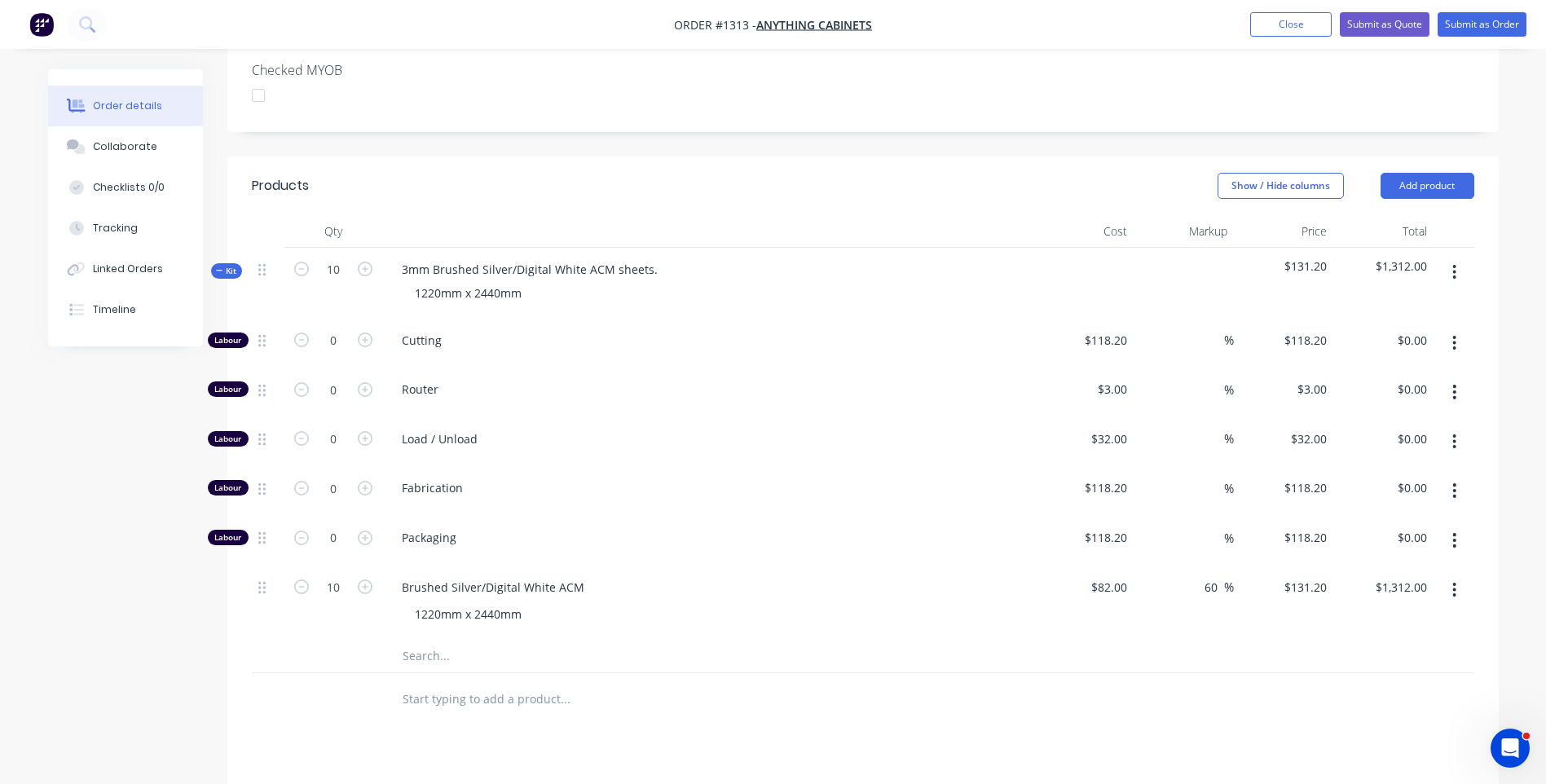
click at [148, 488] on div "Created by Darren Created 27/08/25 Required Assigned to Add team member Status …" at bounding box center [773, 361] width 1451 height 1561
click at [405, 640] on input "text" at bounding box center [565, 656] width 326 height 32
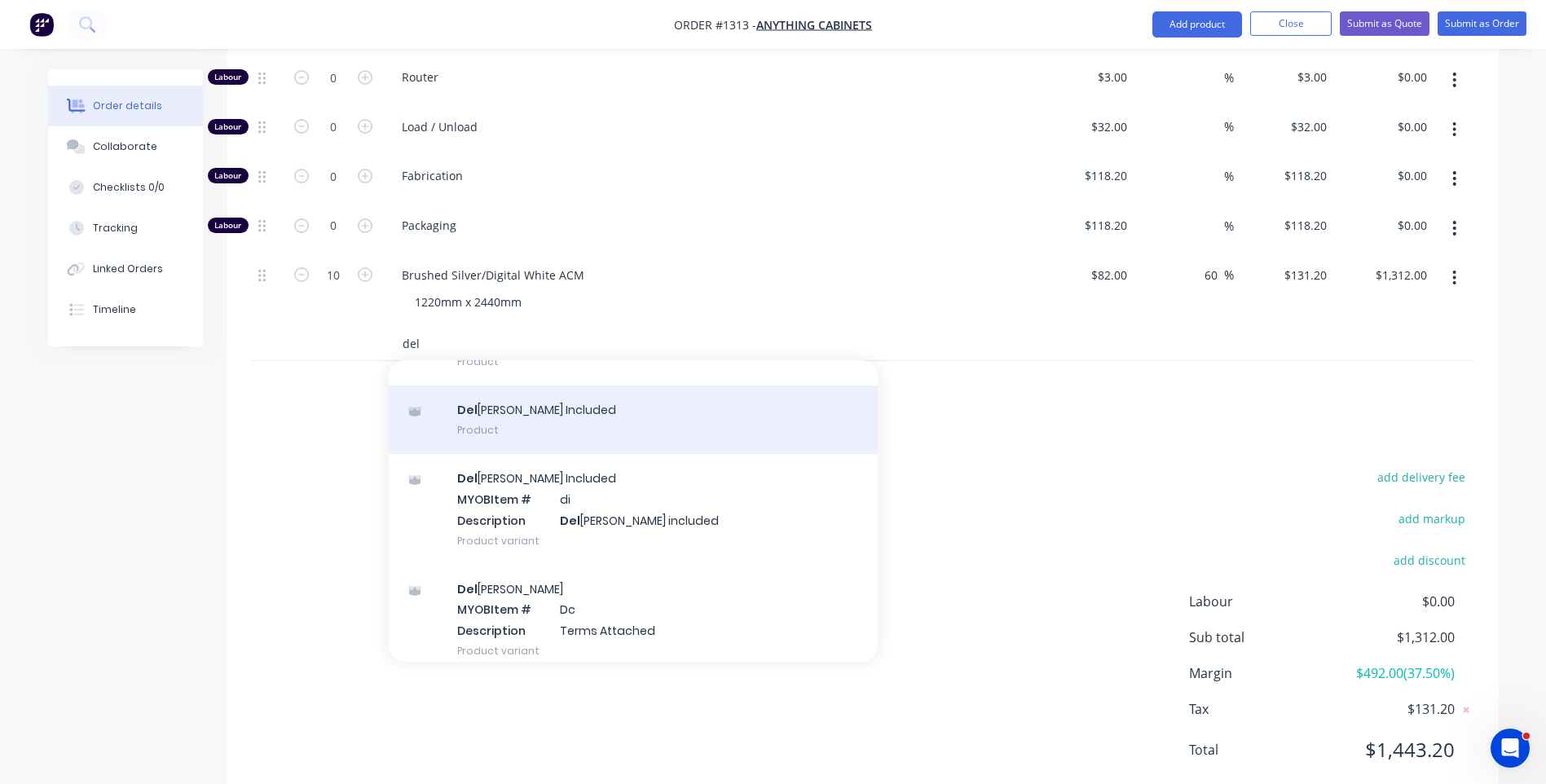
scroll to position [108, 0]
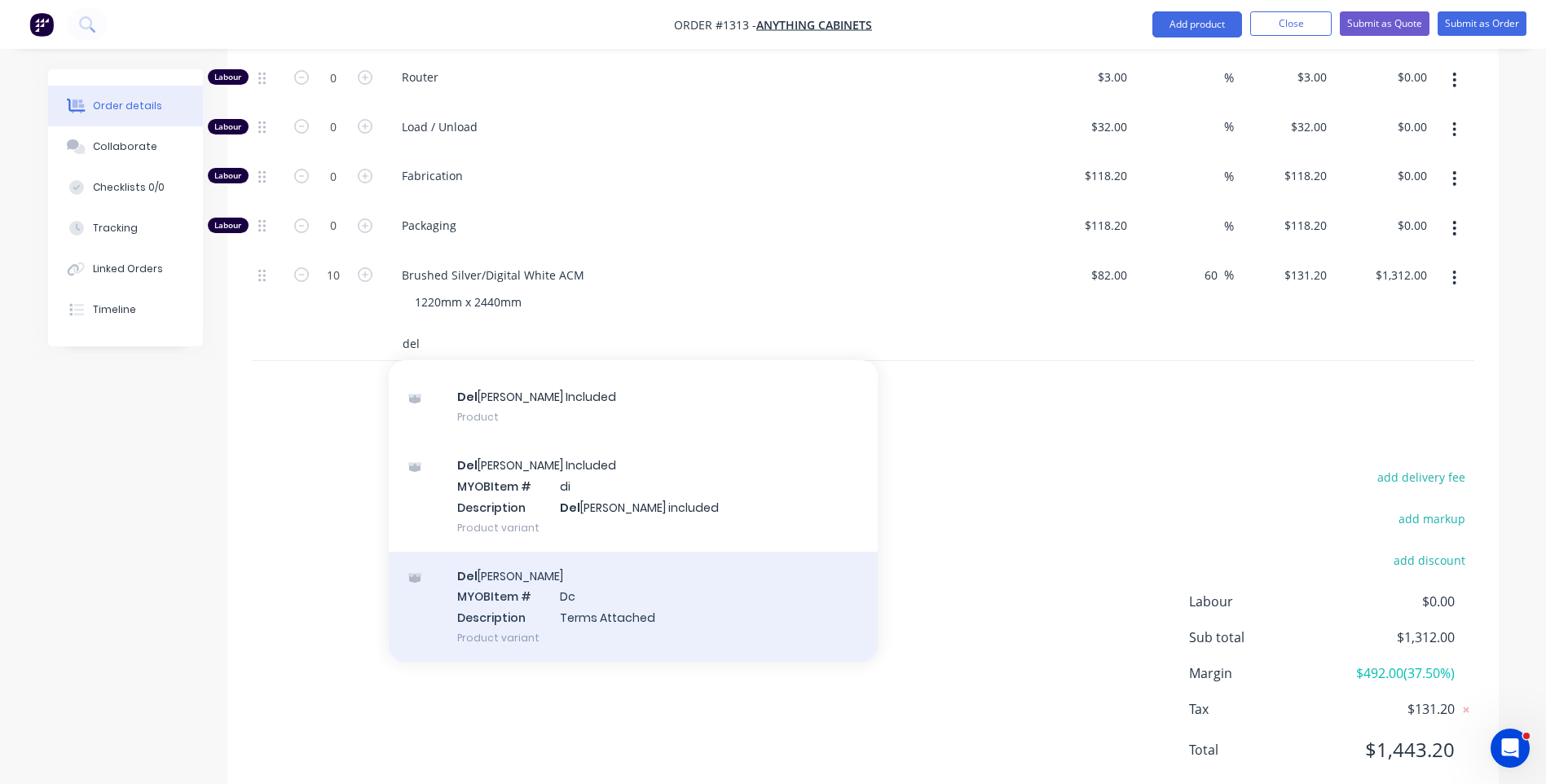
type input "del"
click at [591, 565] on div "Del ivery MYOB Item # Dc Description Terms Attached Product variant" at bounding box center [633, 606] width 489 height 110
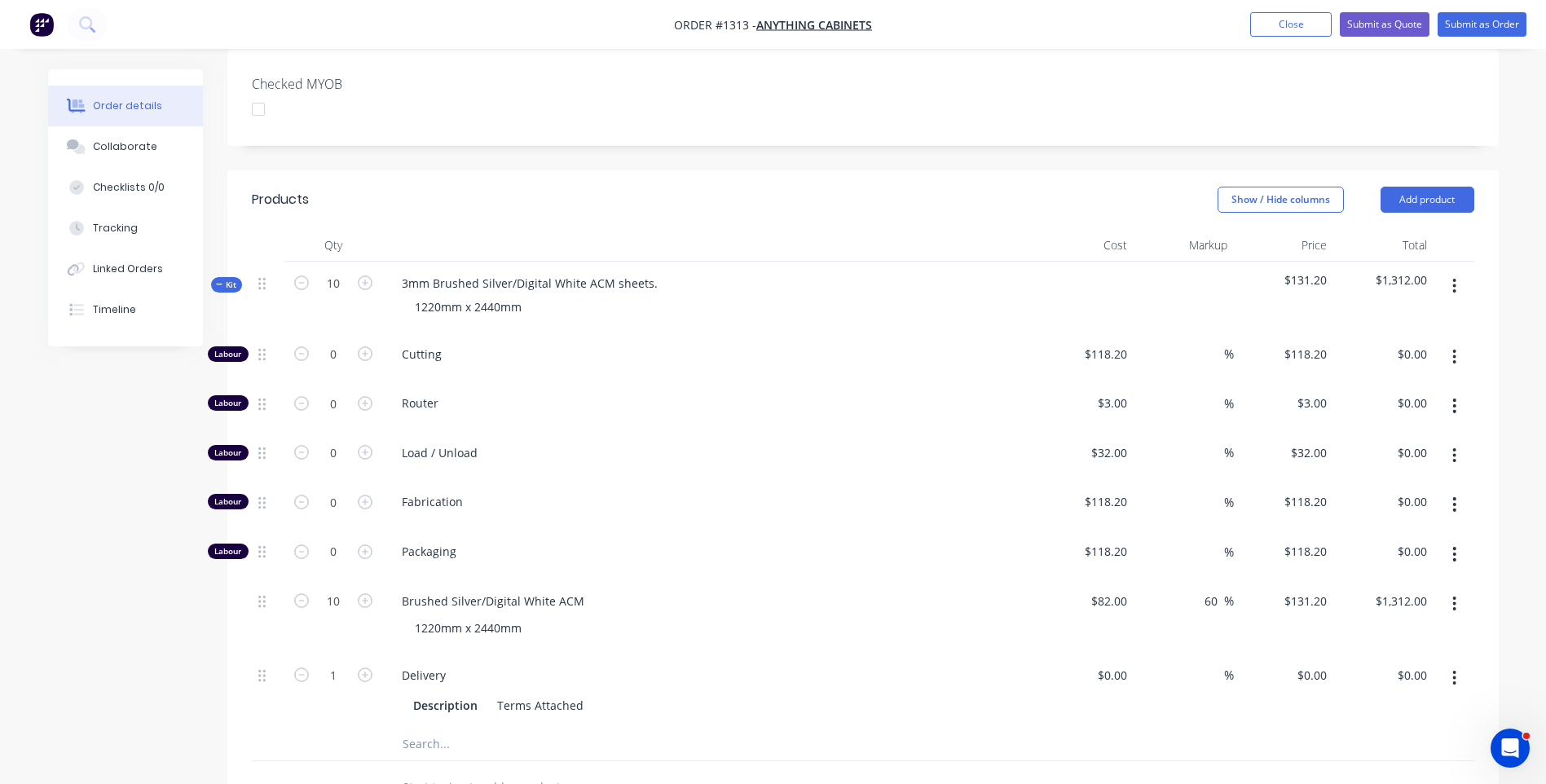
scroll to position [0, 0]
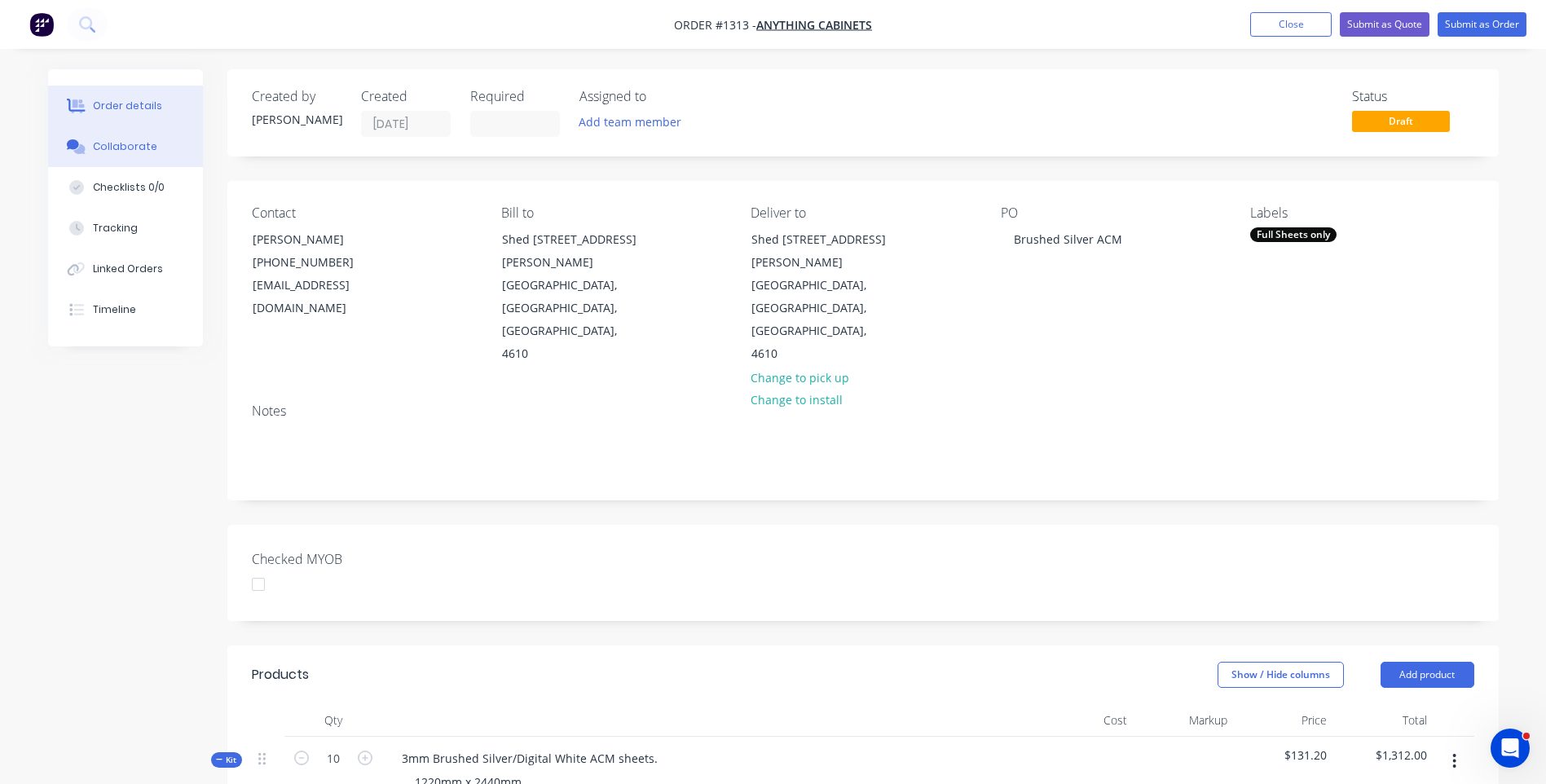
click at [134, 147] on div "Collaborate" at bounding box center [125, 147] width 65 height 15
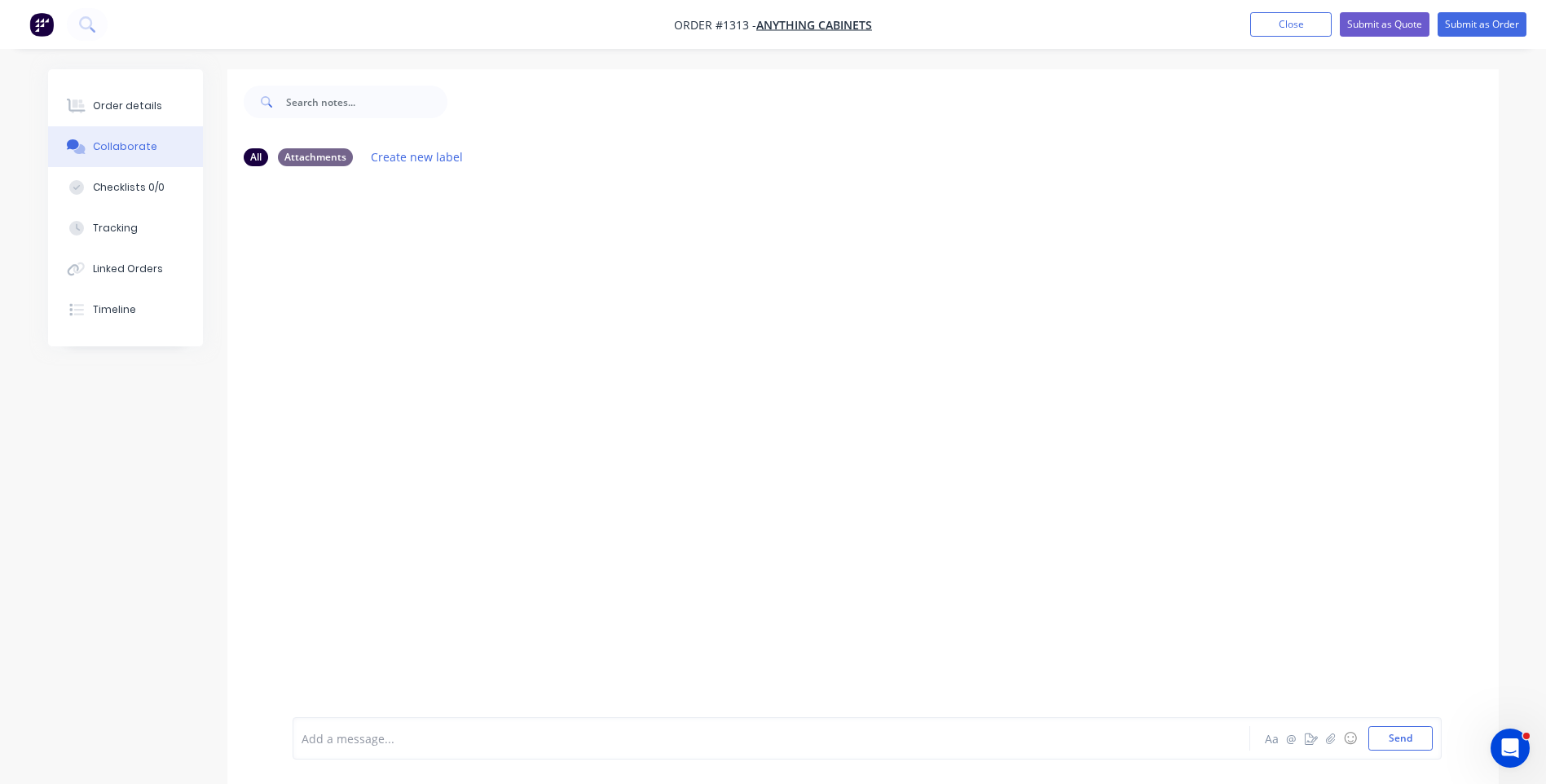
scroll to position [25, 0]
click at [370, 733] on div at bounding box center [726, 738] width 848 height 17
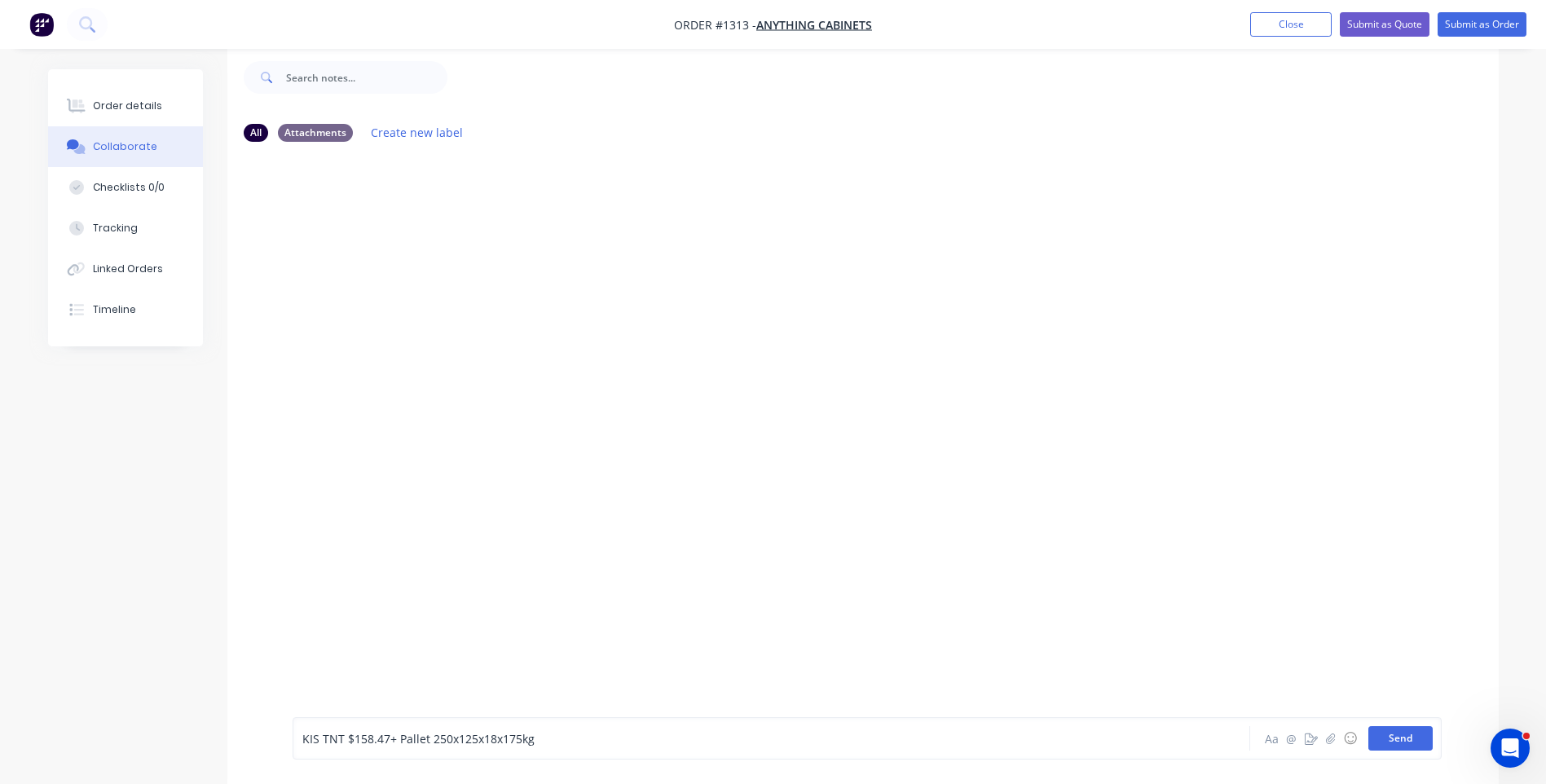
click at [1409, 745] on button "Send" at bounding box center [1400, 738] width 65 height 25
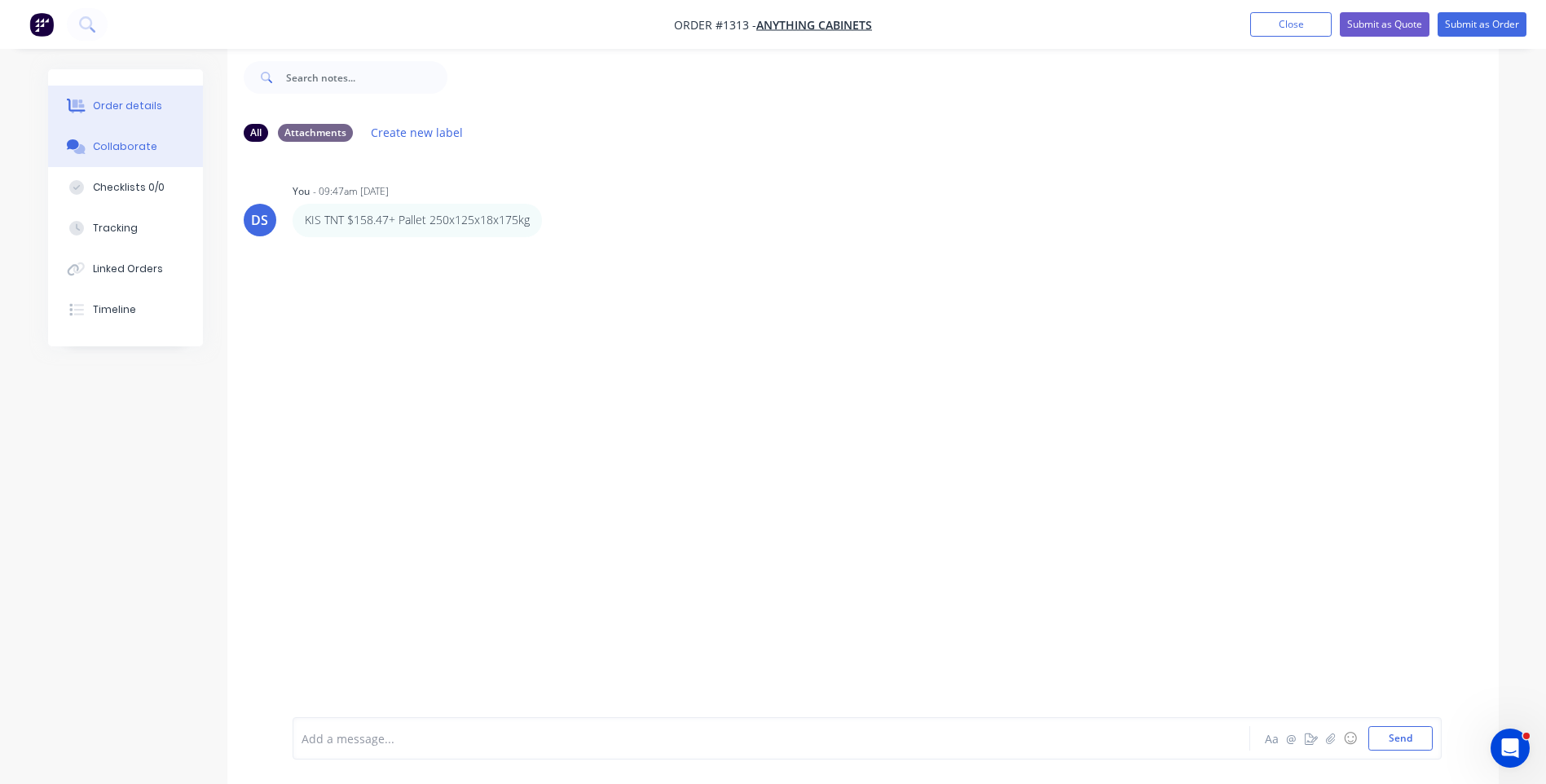
click at [147, 113] on div "Order details" at bounding box center [128, 106] width 70 height 15
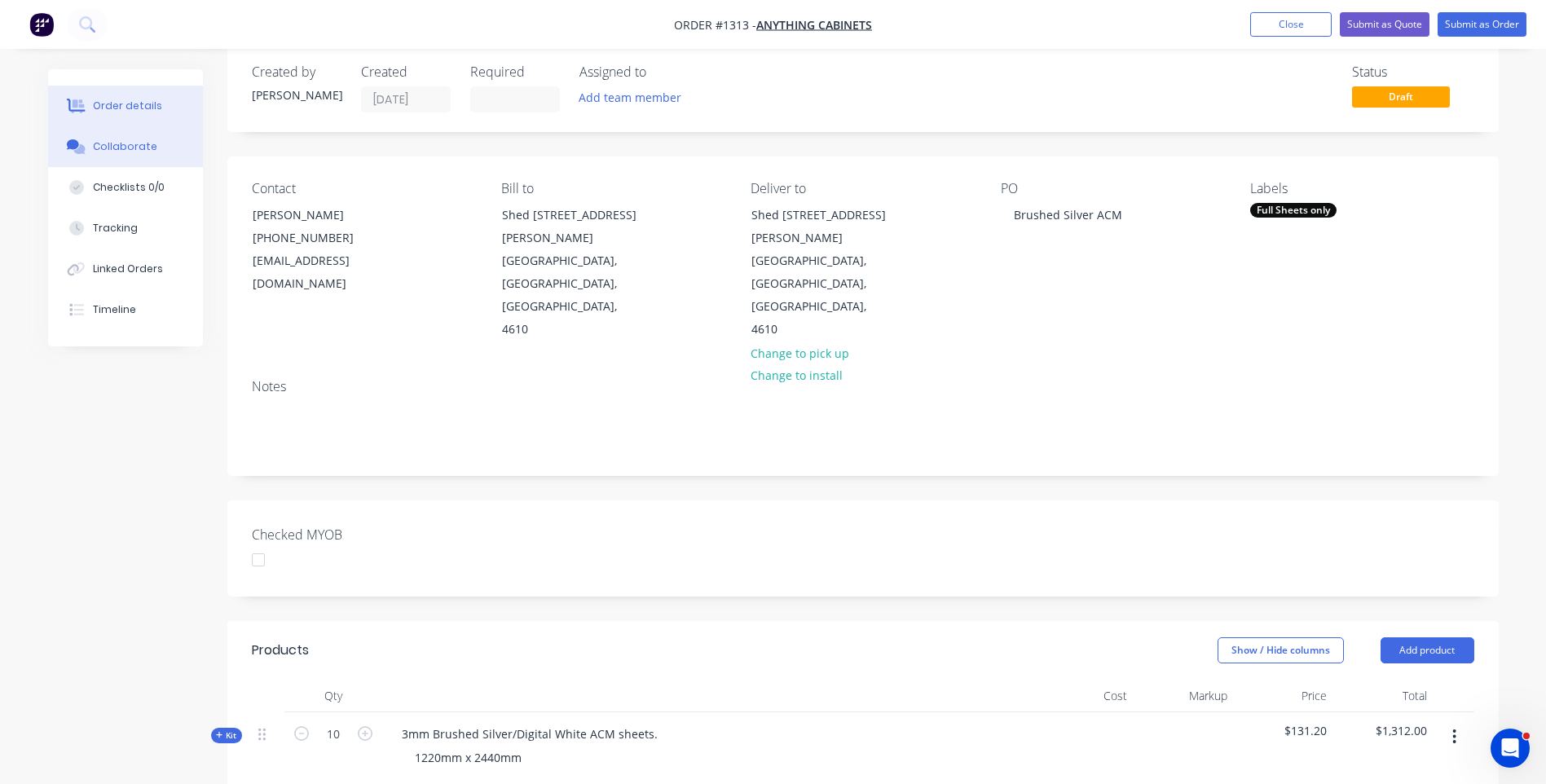
click at [126, 142] on div "Collaborate" at bounding box center [125, 147] width 65 height 15
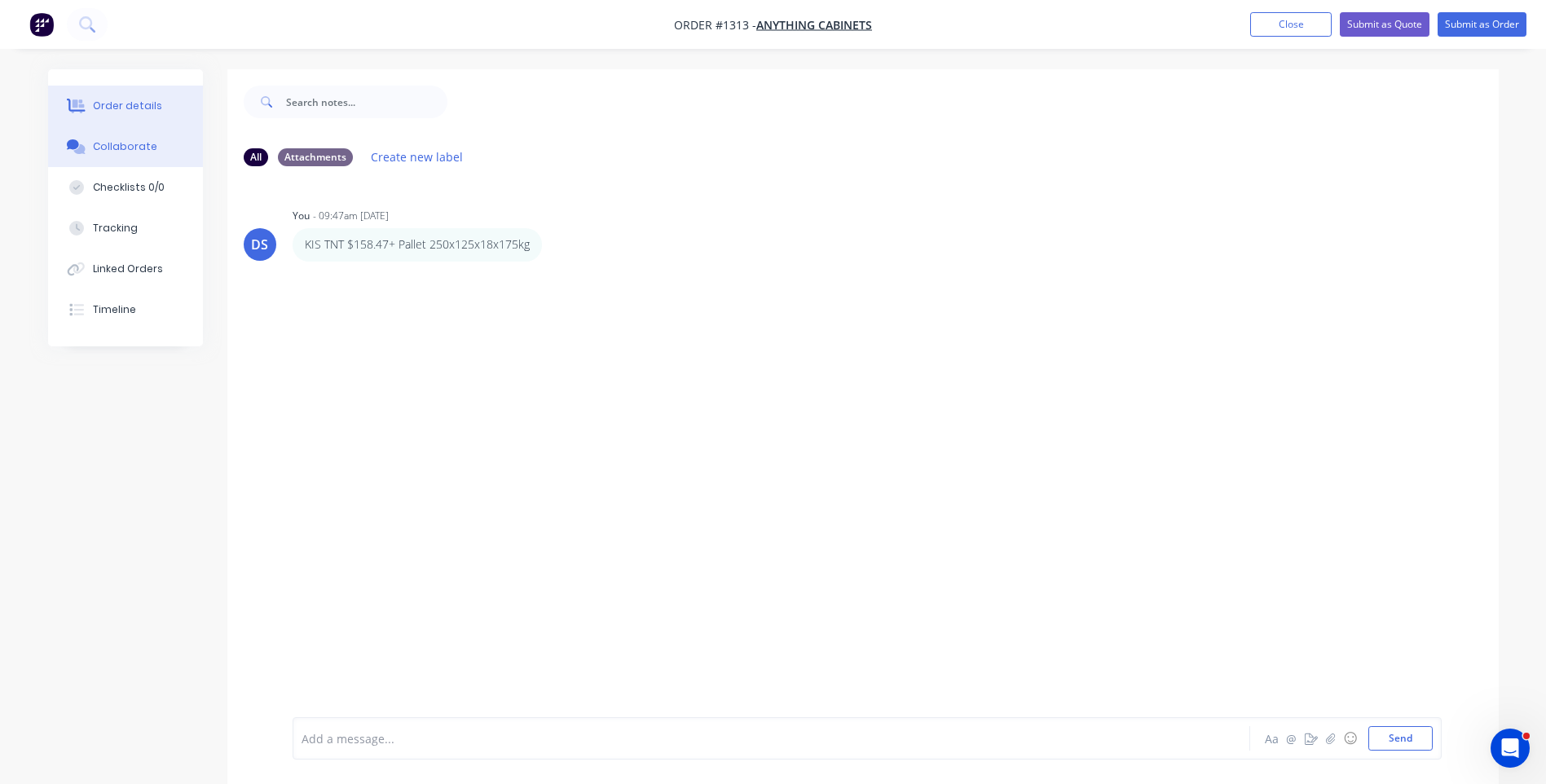
click at [124, 103] on div "Order details" at bounding box center [128, 106] width 70 height 15
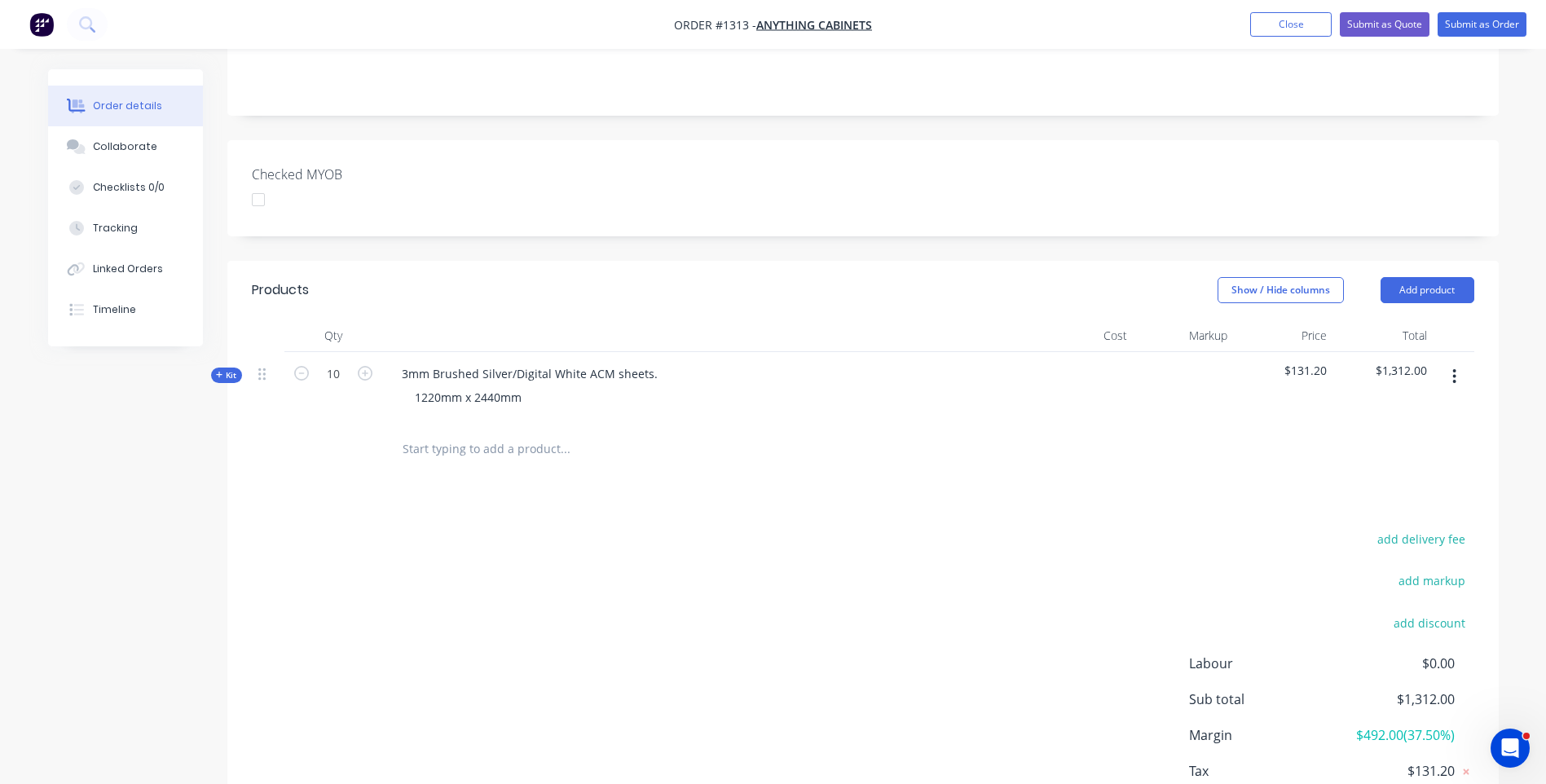
scroll to position [446, 0]
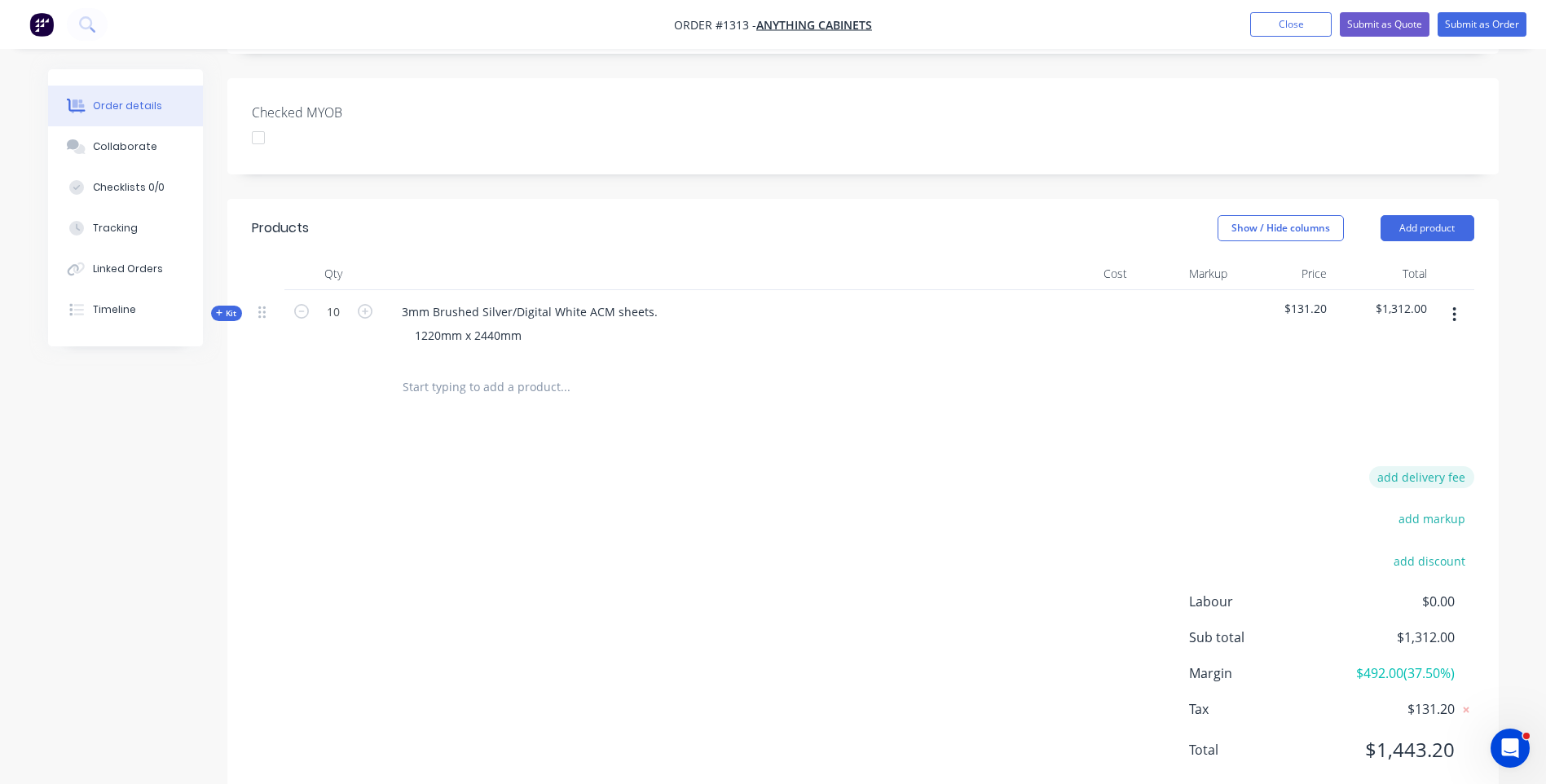
click at [1411, 466] on button "add delivery fee" at bounding box center [1421, 477] width 105 height 22
type input "224"
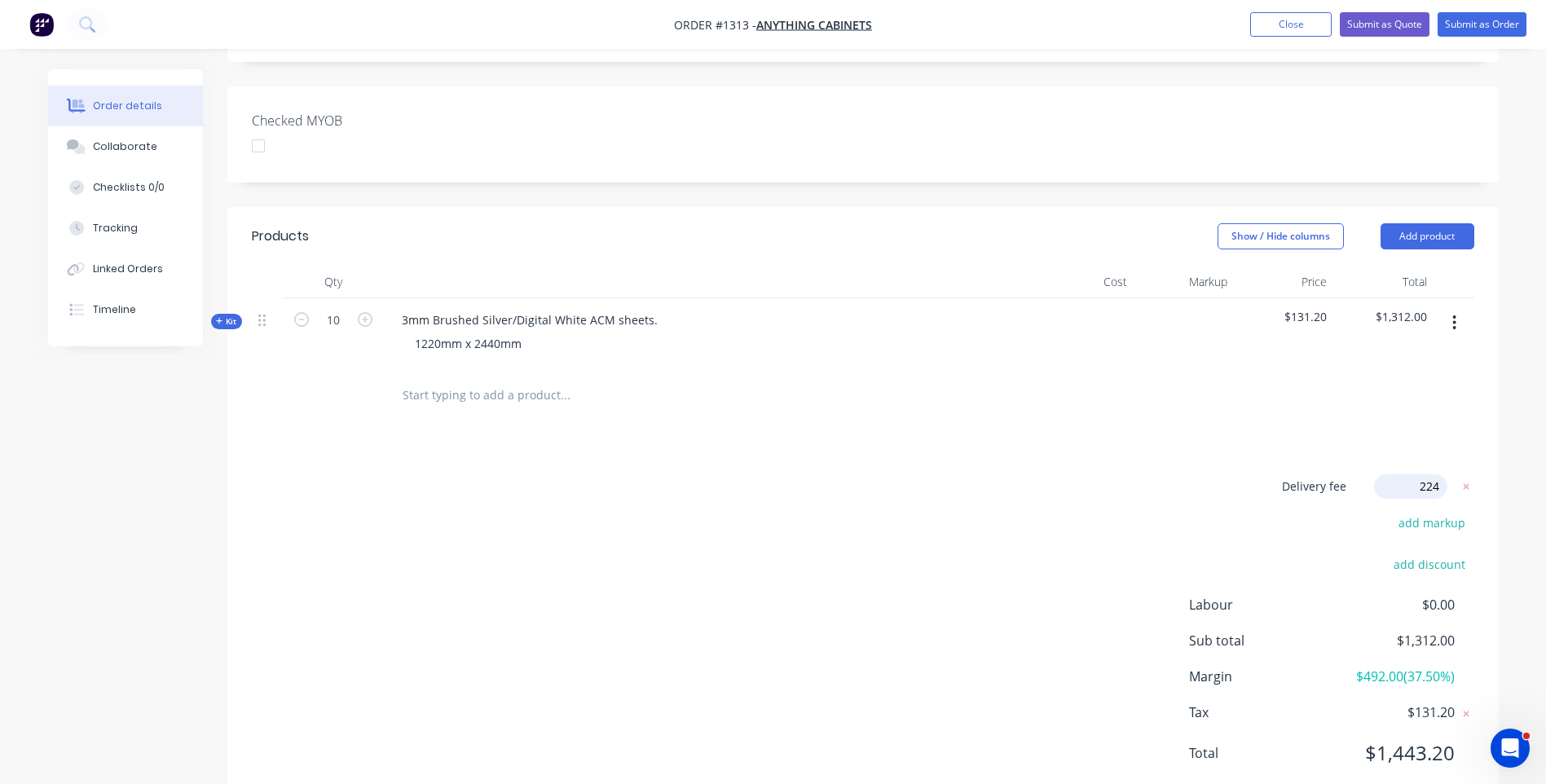
click at [1165, 379] on div "Products Show / Hide columns Add product Qty Cost Markup Price Total Kit 10 3mm…" at bounding box center [863, 507] width 1271 height 602
click at [219, 317] on icon at bounding box center [219, 321] width 7 height 8
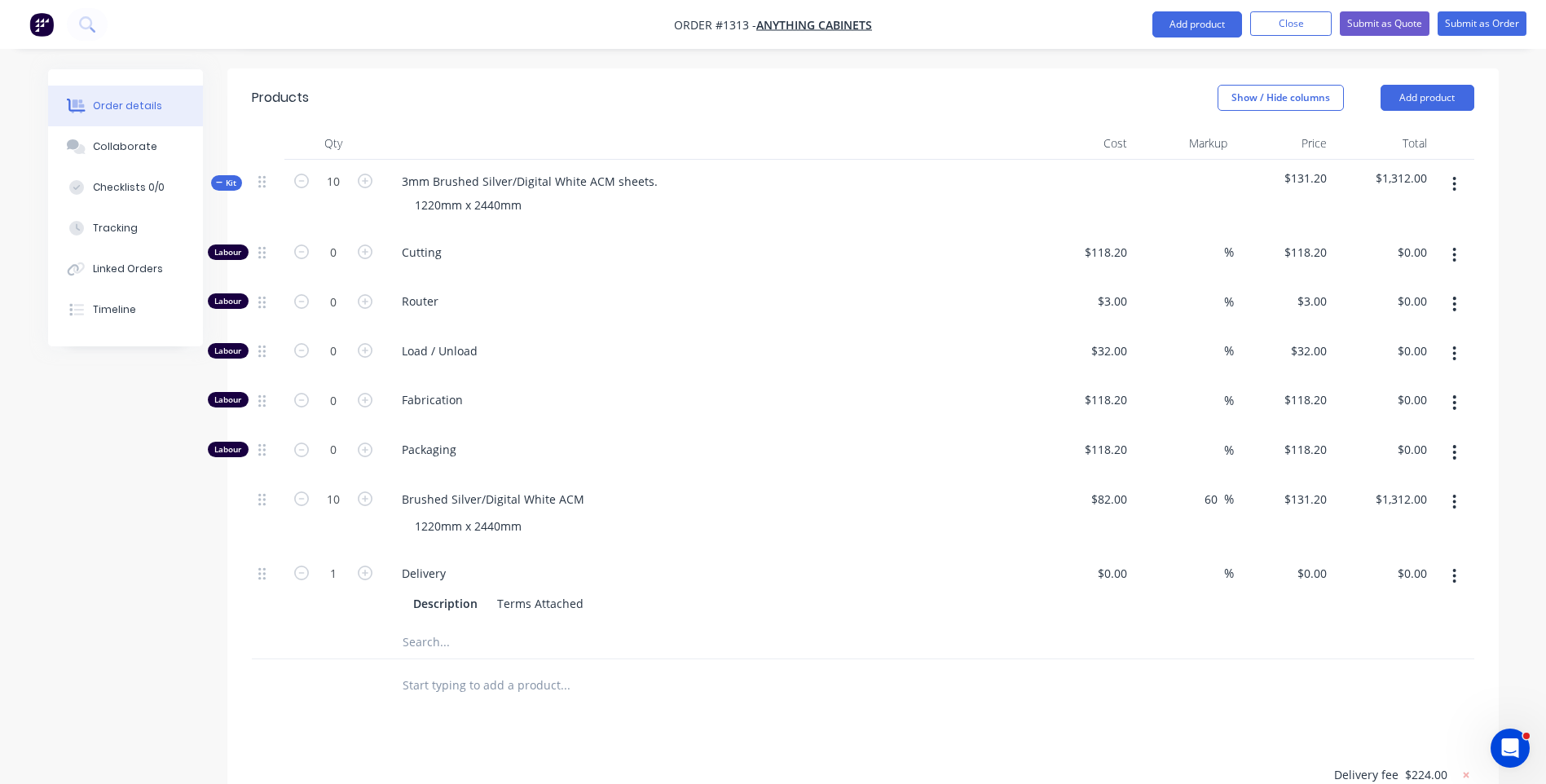
scroll to position [570, 0]
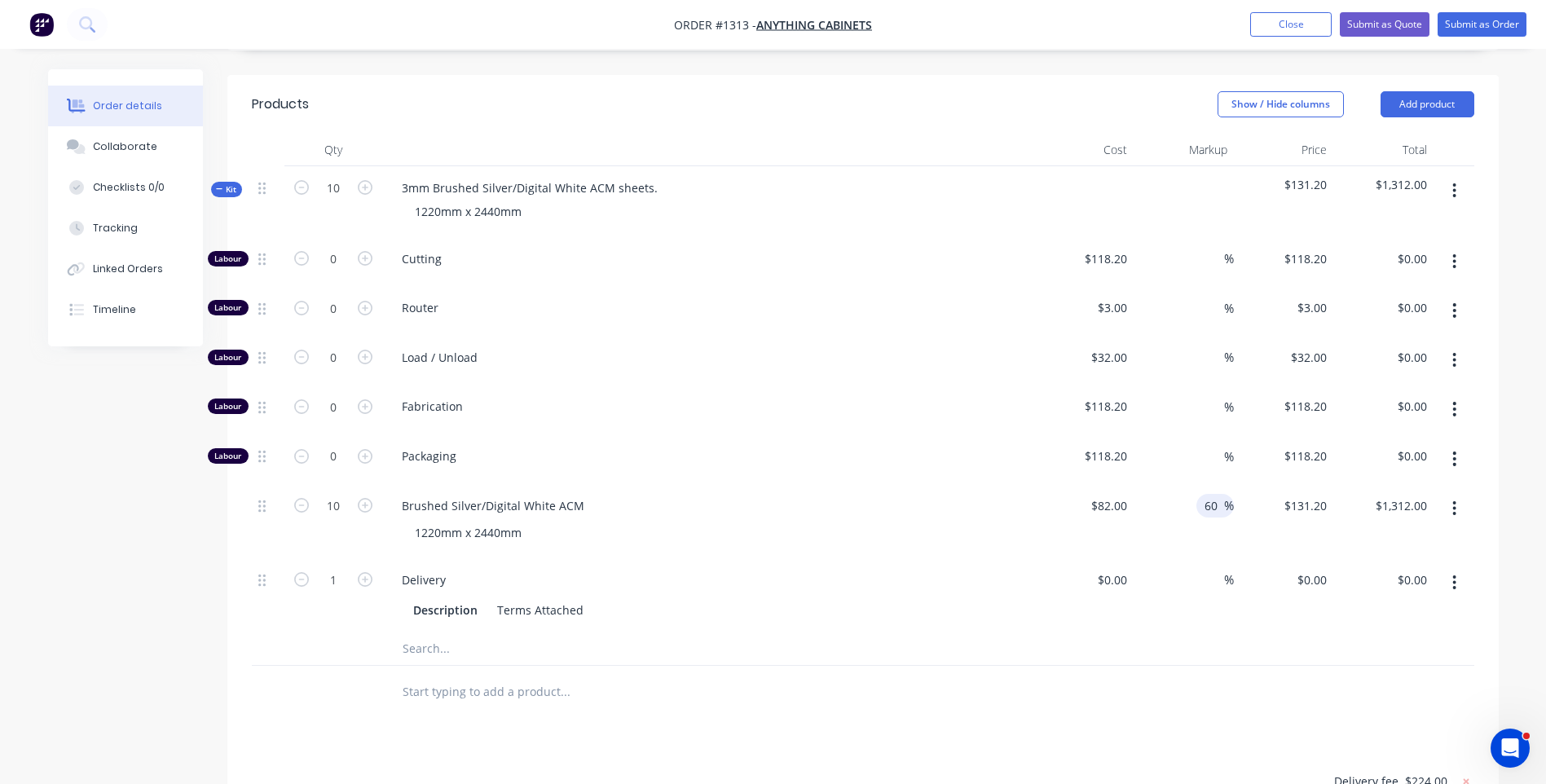
click at [1214, 493] on input "60" at bounding box center [1214, 505] width 22 height 24
type input "50"
click at [986, 509] on div "Brushed Silver/Digital White ACM 1220mm x 2440mm" at bounding box center [708, 522] width 652 height 75
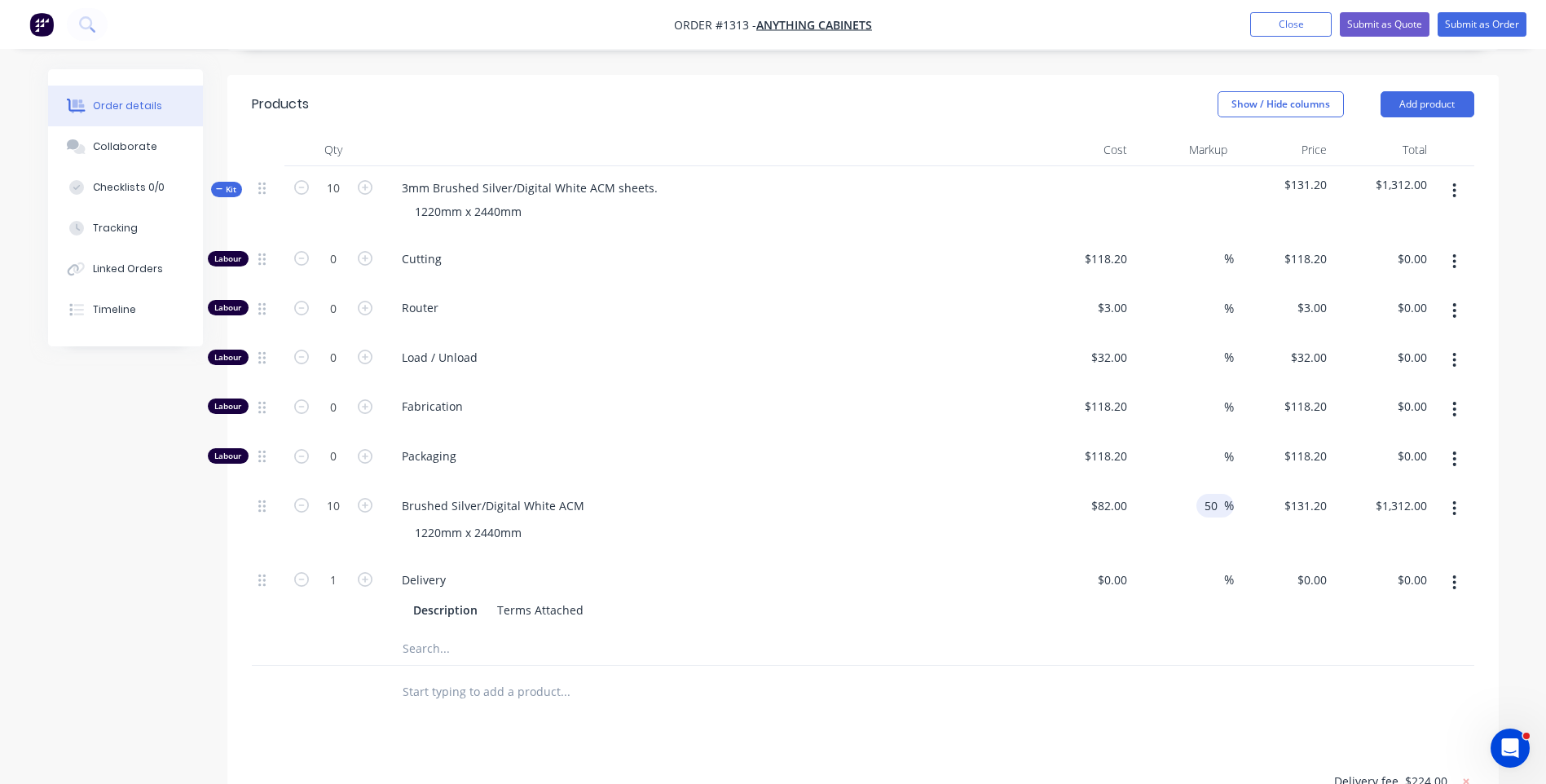
type input "$123.00"
type input "$1,230.00"
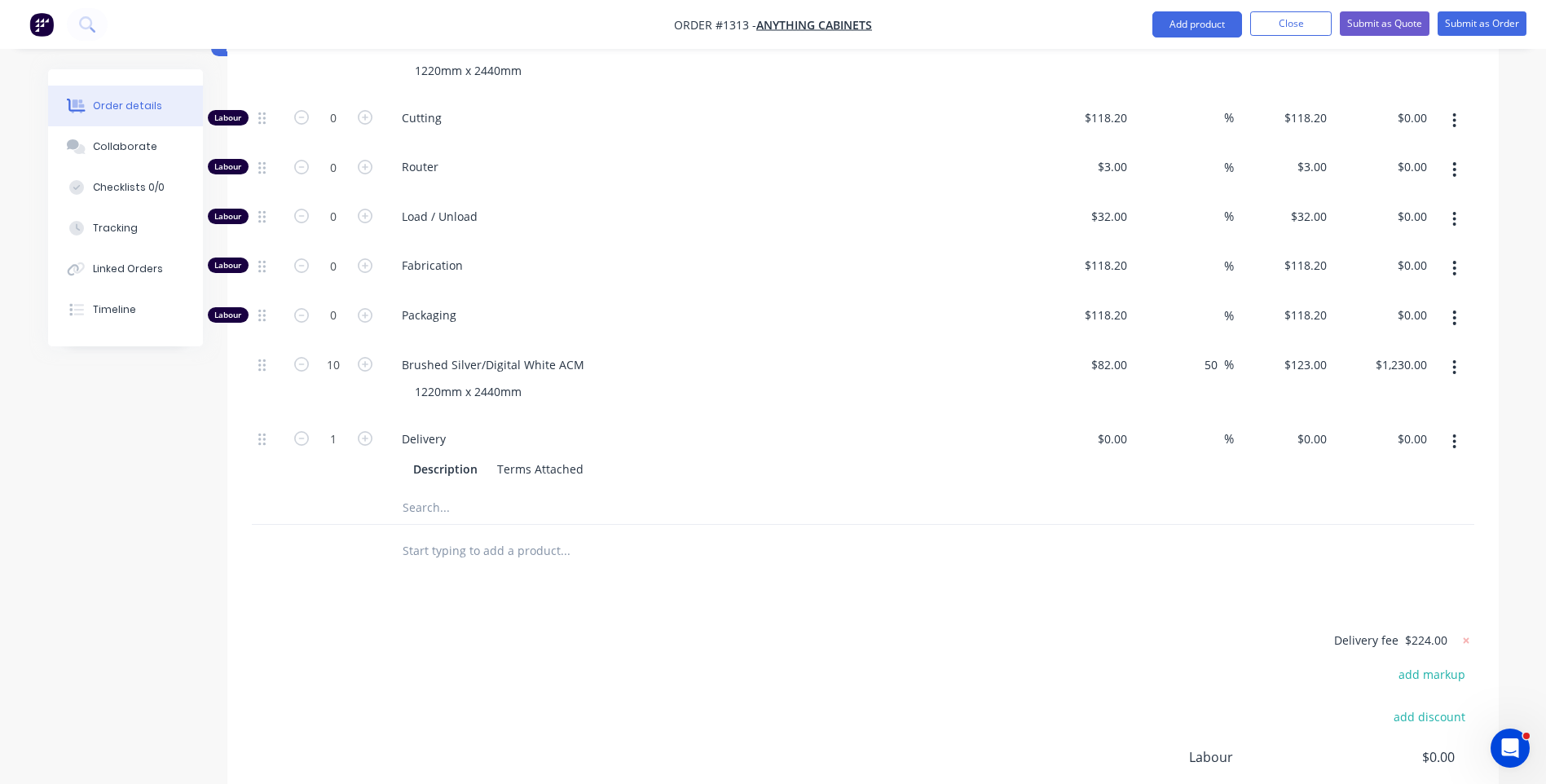
scroll to position [704, 0]
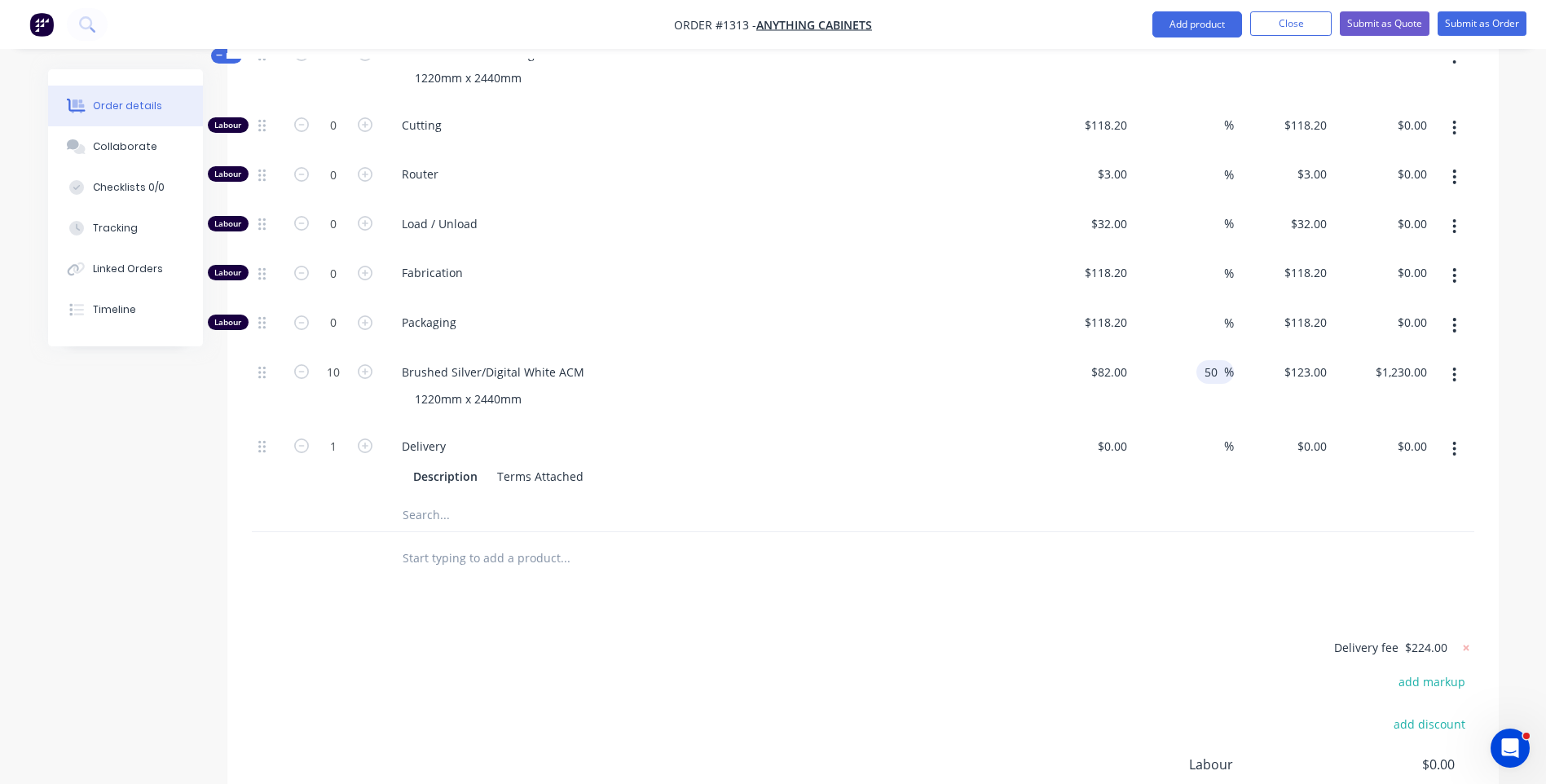
click at [1213, 360] on input "50" at bounding box center [1214, 372] width 22 height 24
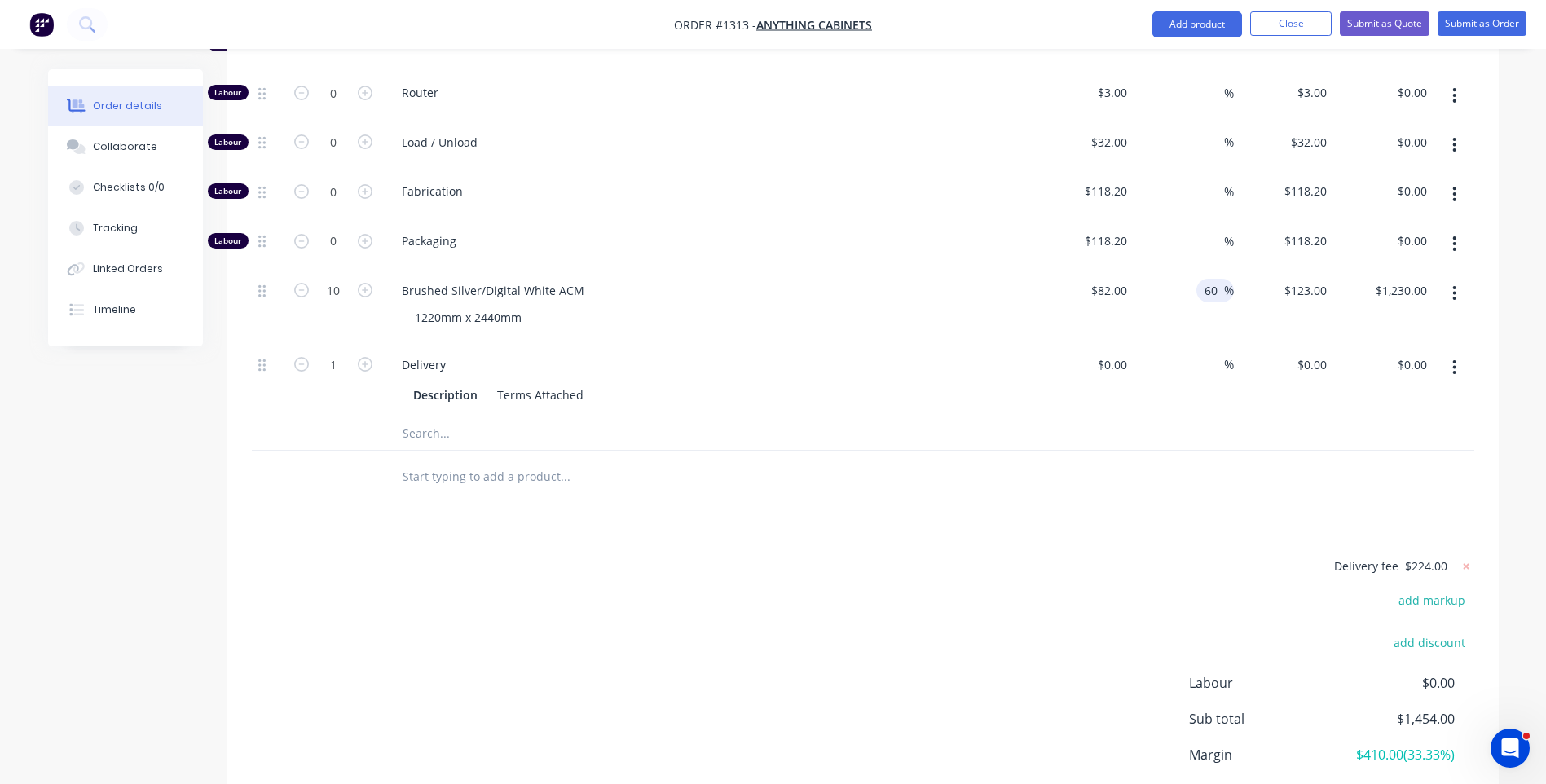
scroll to position [867, 0]
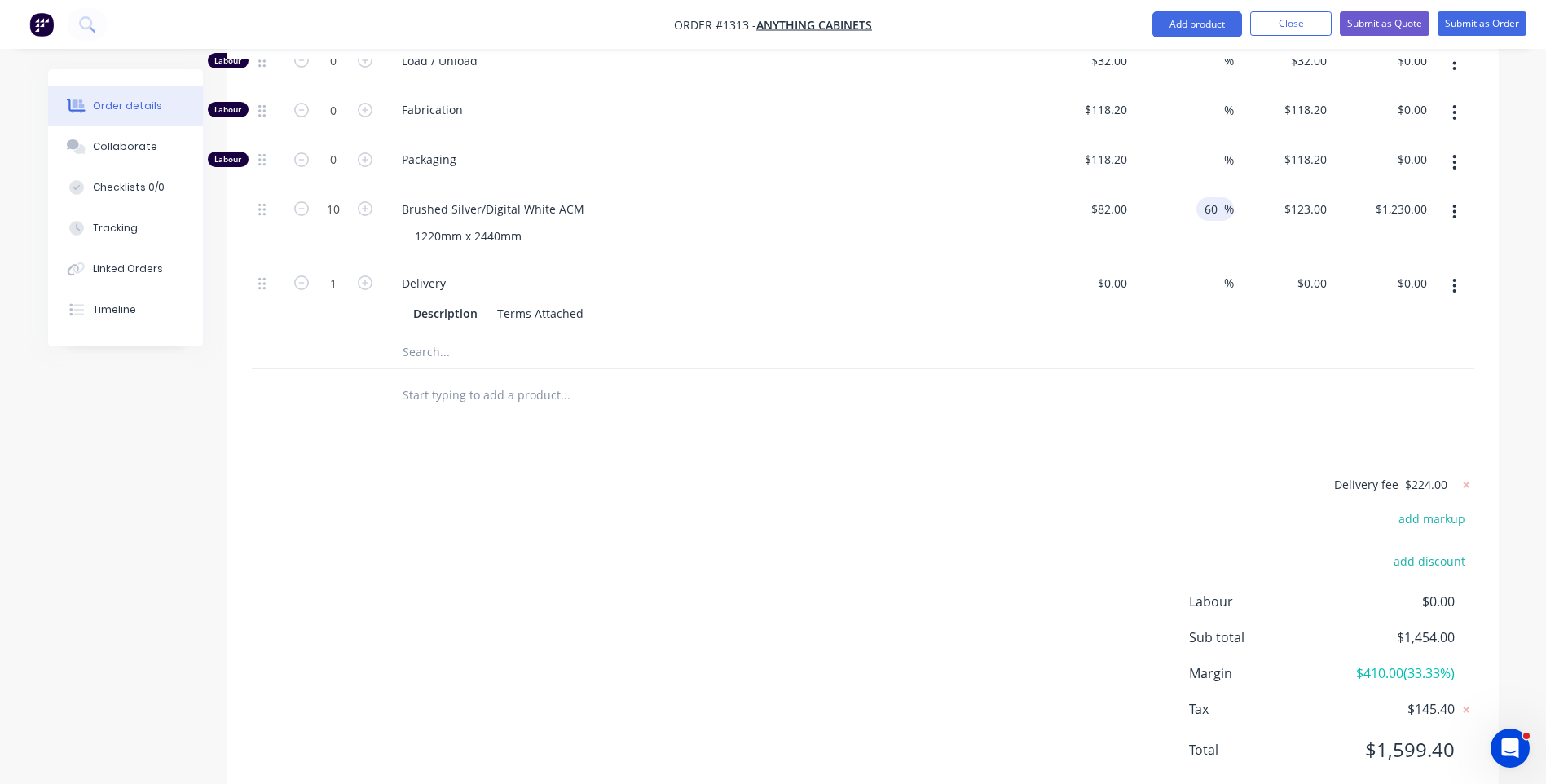
type input "60"
click at [1134, 474] on div "Delivery fee $224.00 add markup add discount Labour $0.00 Sub total $1,454.00 M…" at bounding box center [863, 628] width 1222 height 306
type input "$131.20"
type input "$1,312.00"
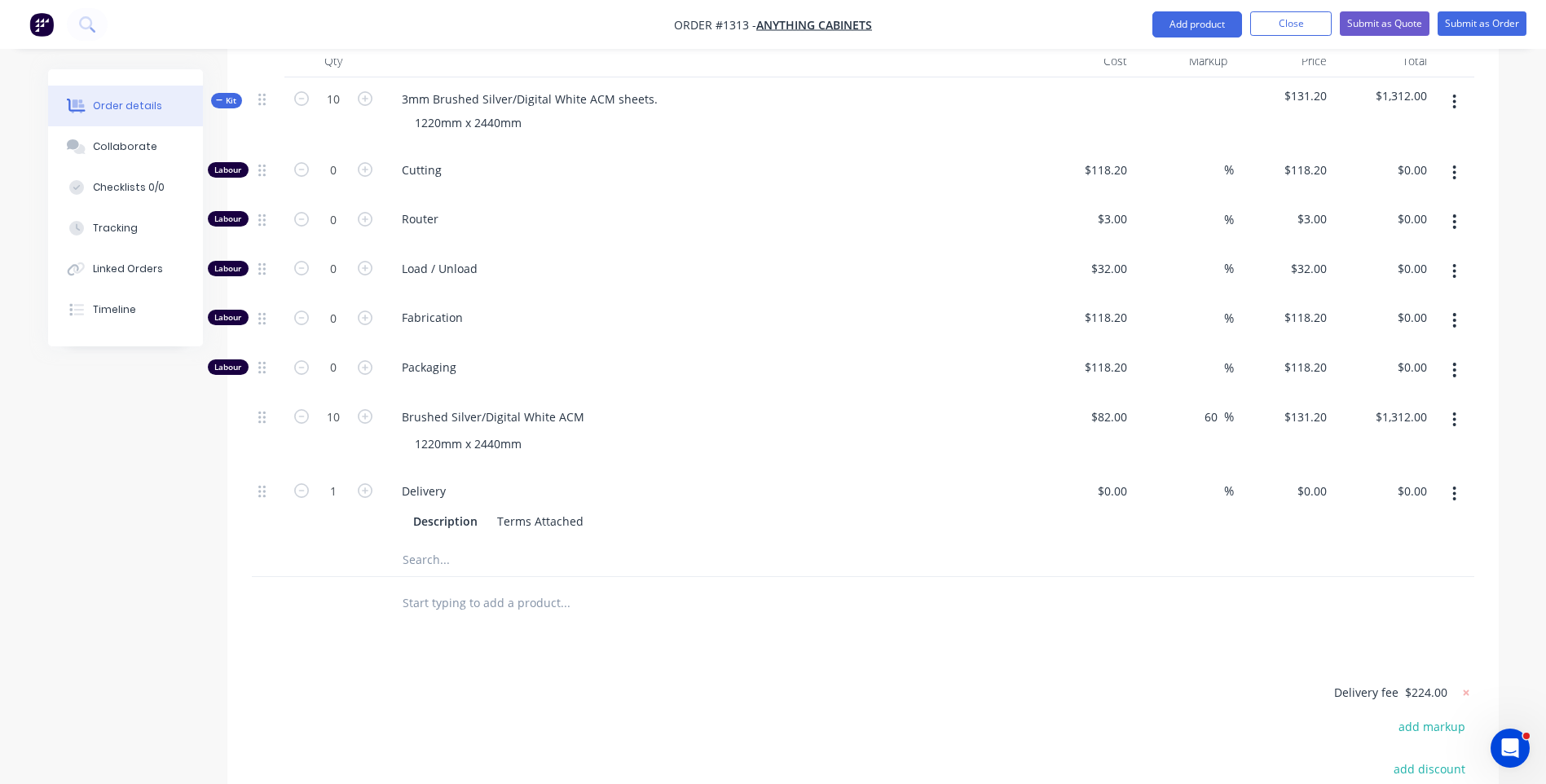
scroll to position [623, 0]
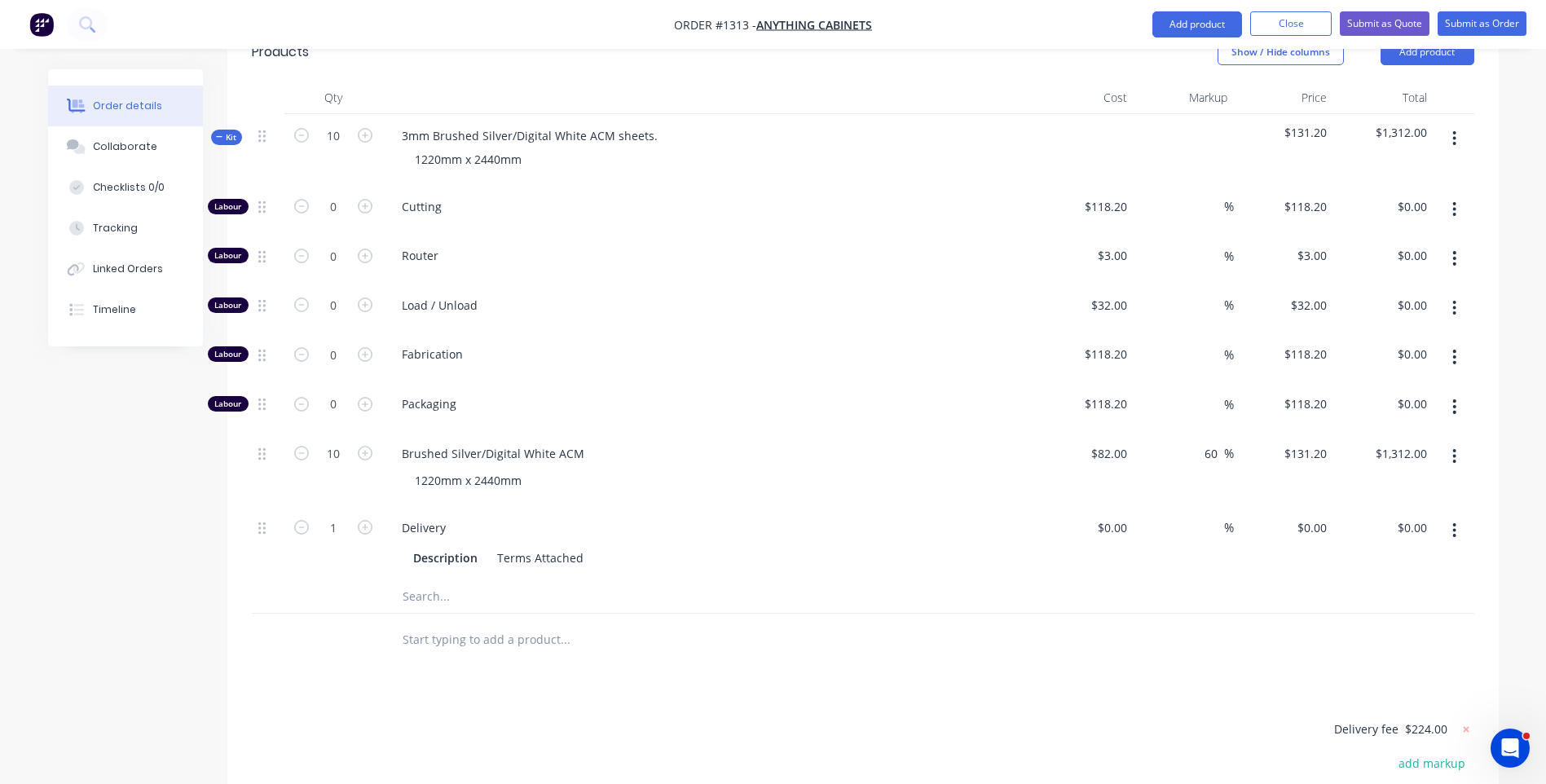
click at [426, 580] on input "text" at bounding box center [565, 596] width 326 height 32
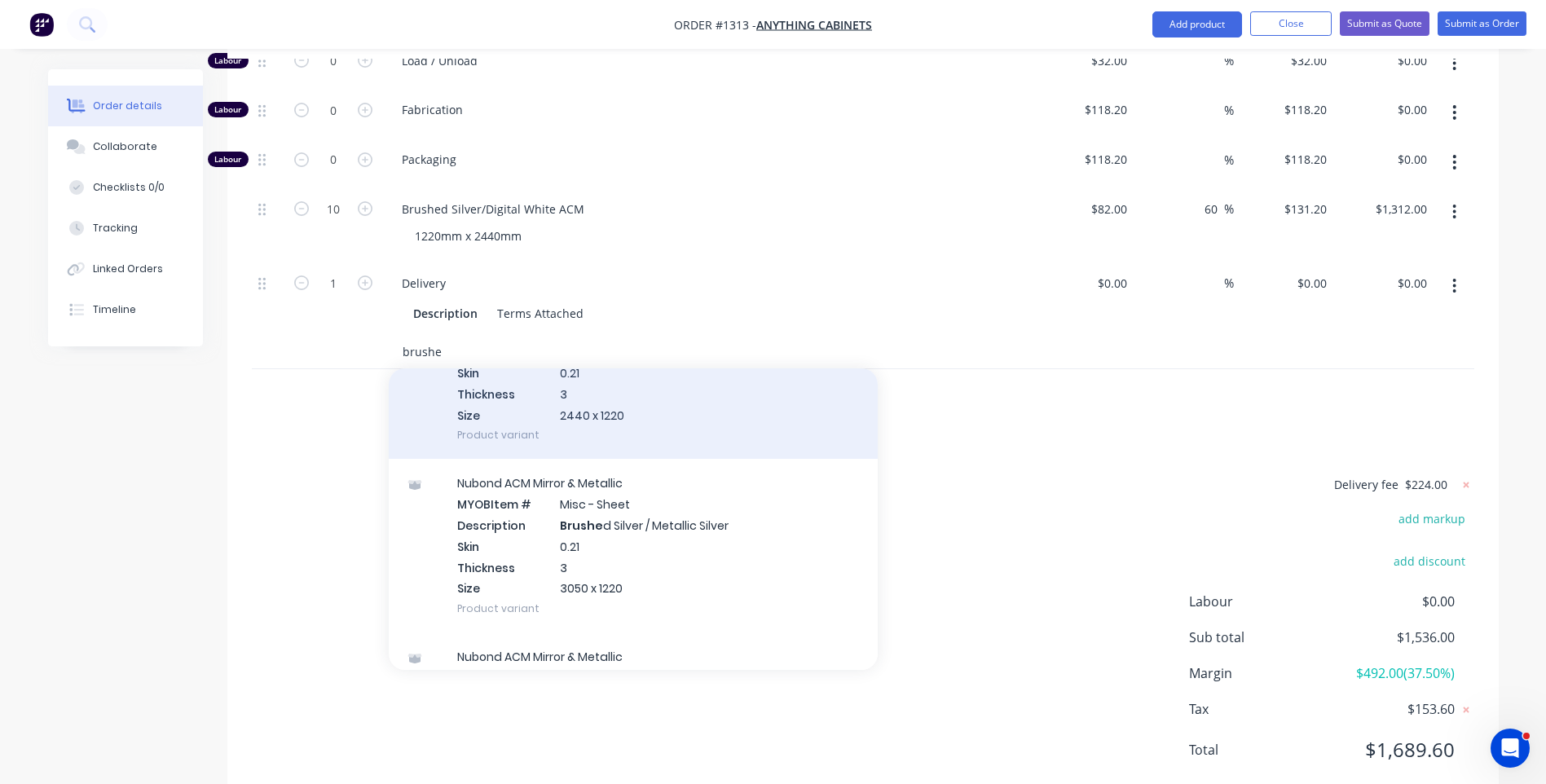
scroll to position [163, 0]
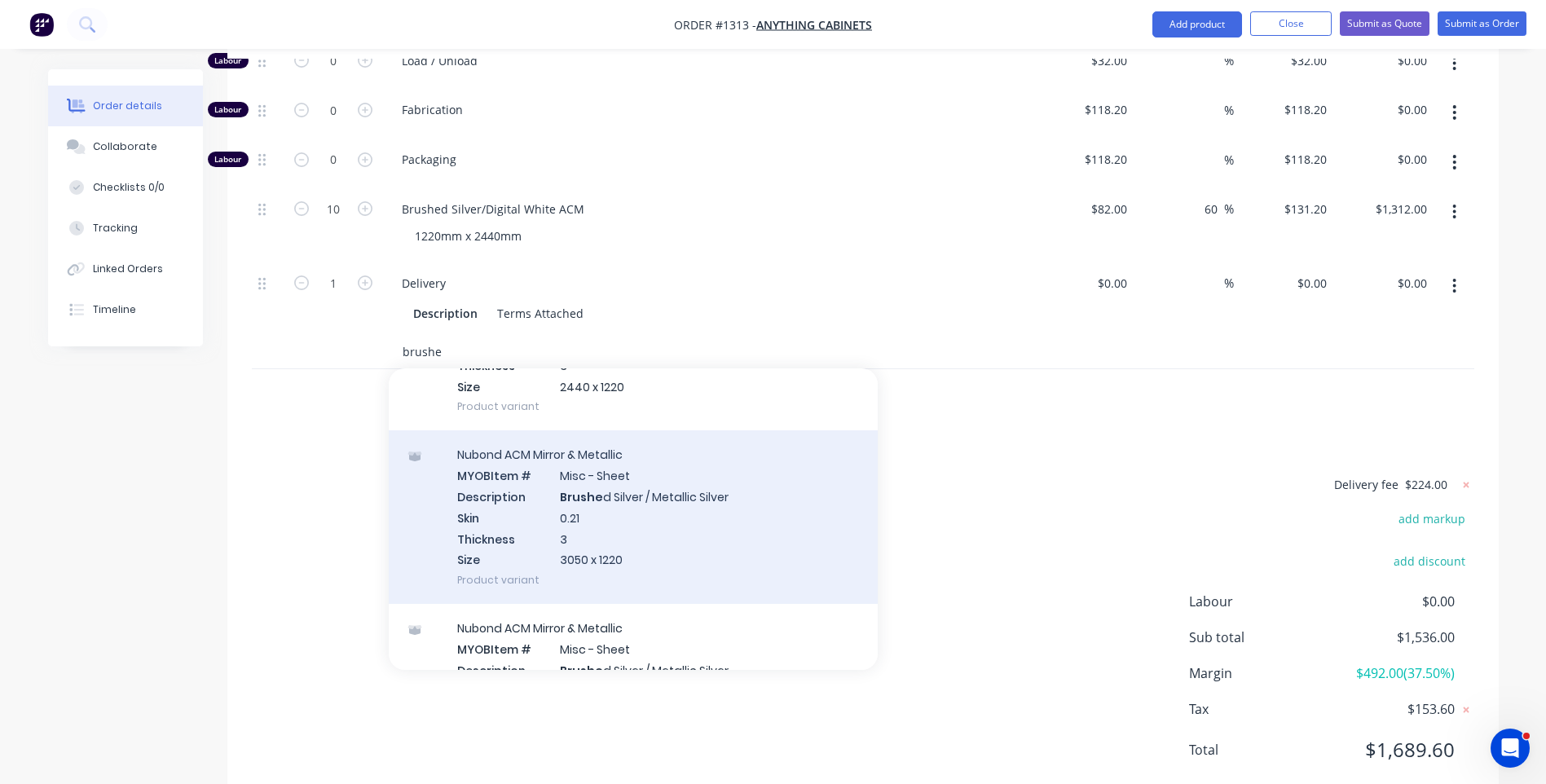
type input "brushe"
click at [595, 477] on div "Nubond ACM Mirror & Metallic MYOB Item # Misc - Sheet Description Brushe d Silv…" at bounding box center [633, 517] width 489 height 174
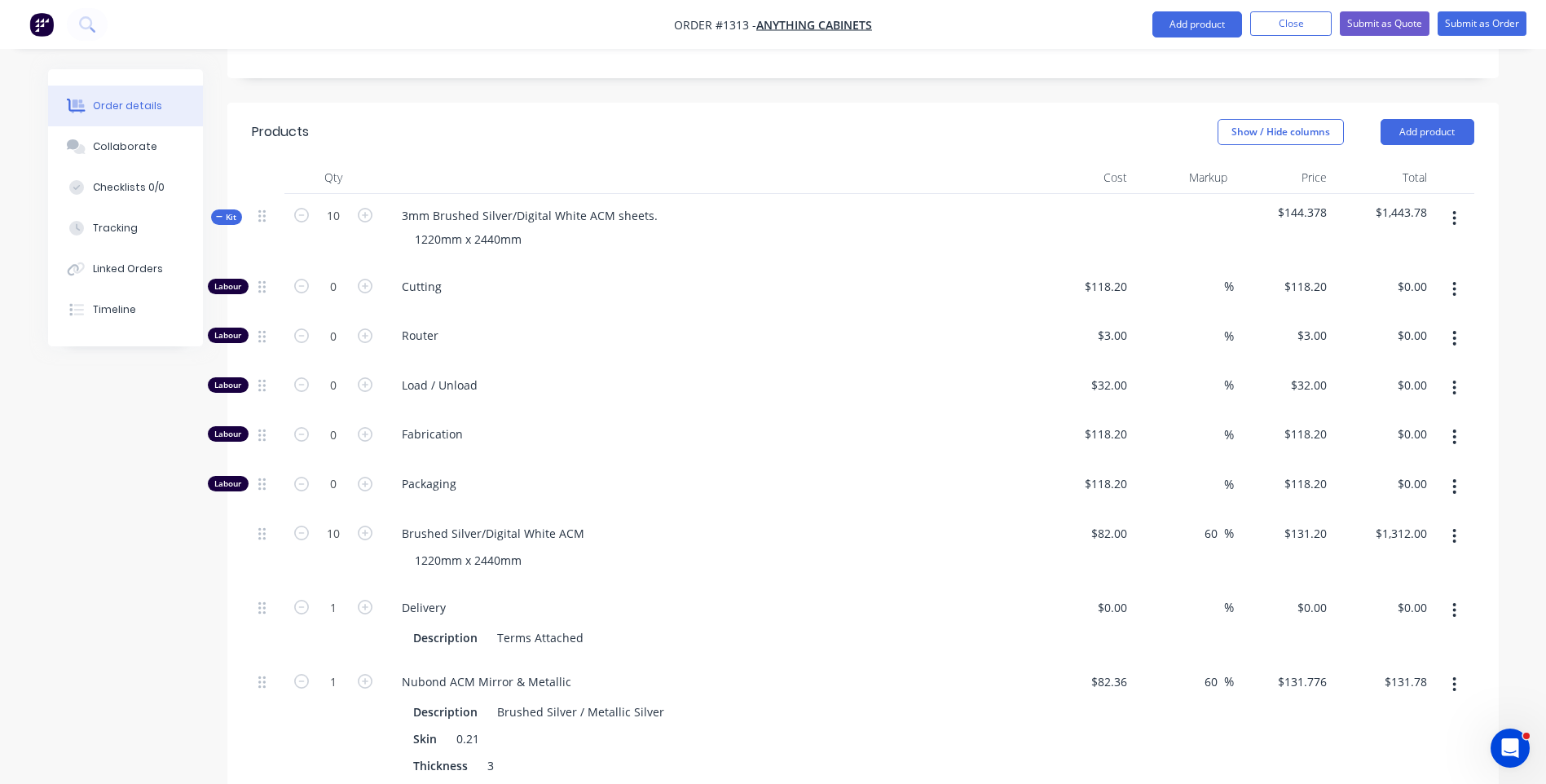
scroll to position [541, 0]
click at [301, 676] on icon "button" at bounding box center [301, 683] width 15 height 15
type input "0"
type input "$0.00"
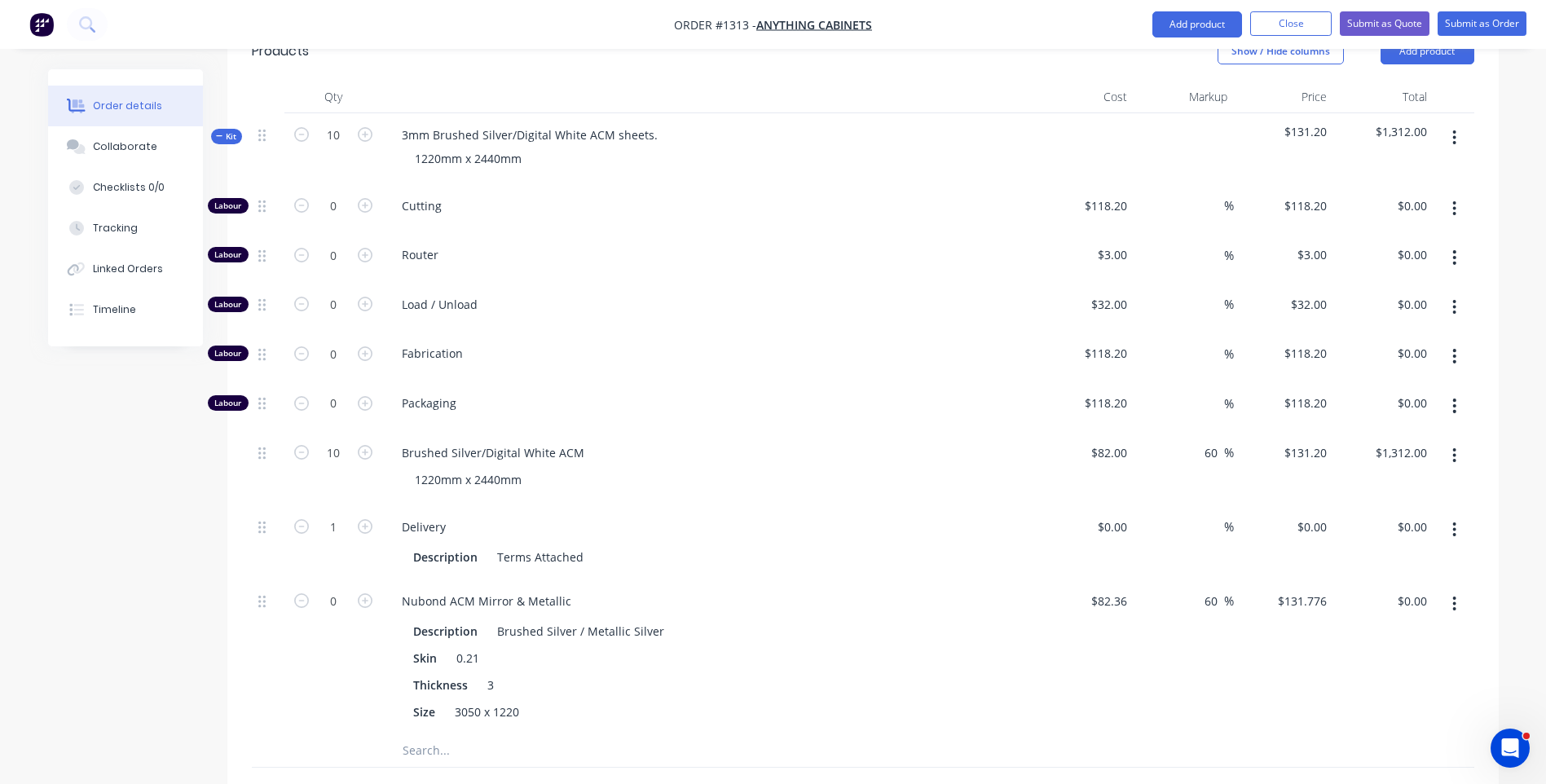
scroll to position [623, 0]
click at [1210, 441] on input "60" at bounding box center [1214, 453] width 22 height 24
click at [1209, 441] on input "60" at bounding box center [1214, 453] width 22 height 24
type input "50"
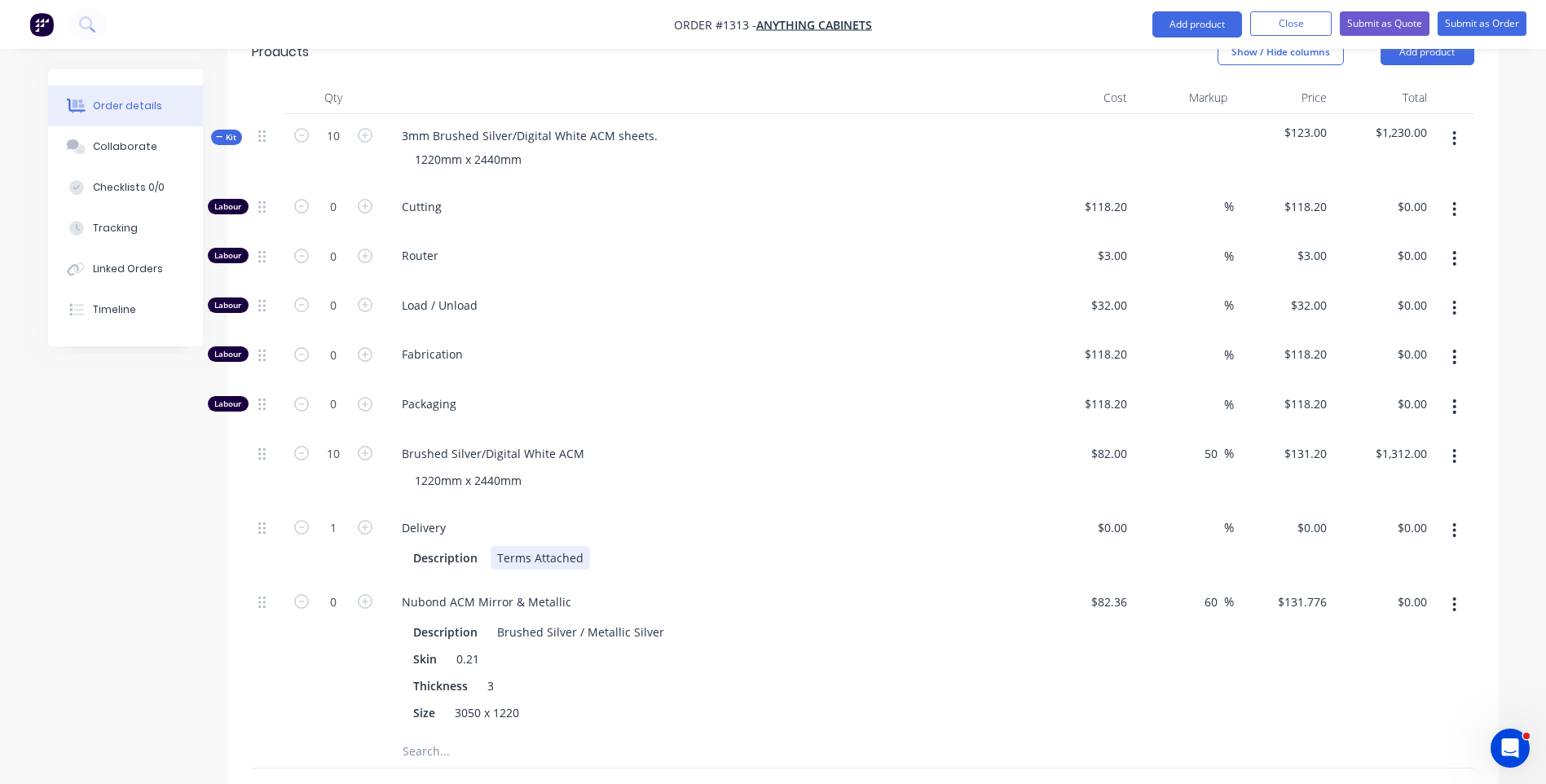
type input "$123.00"
type input "$1,230.00"
click at [1016, 542] on div "Description Terms Attached" at bounding box center [708, 556] width 639 height 26
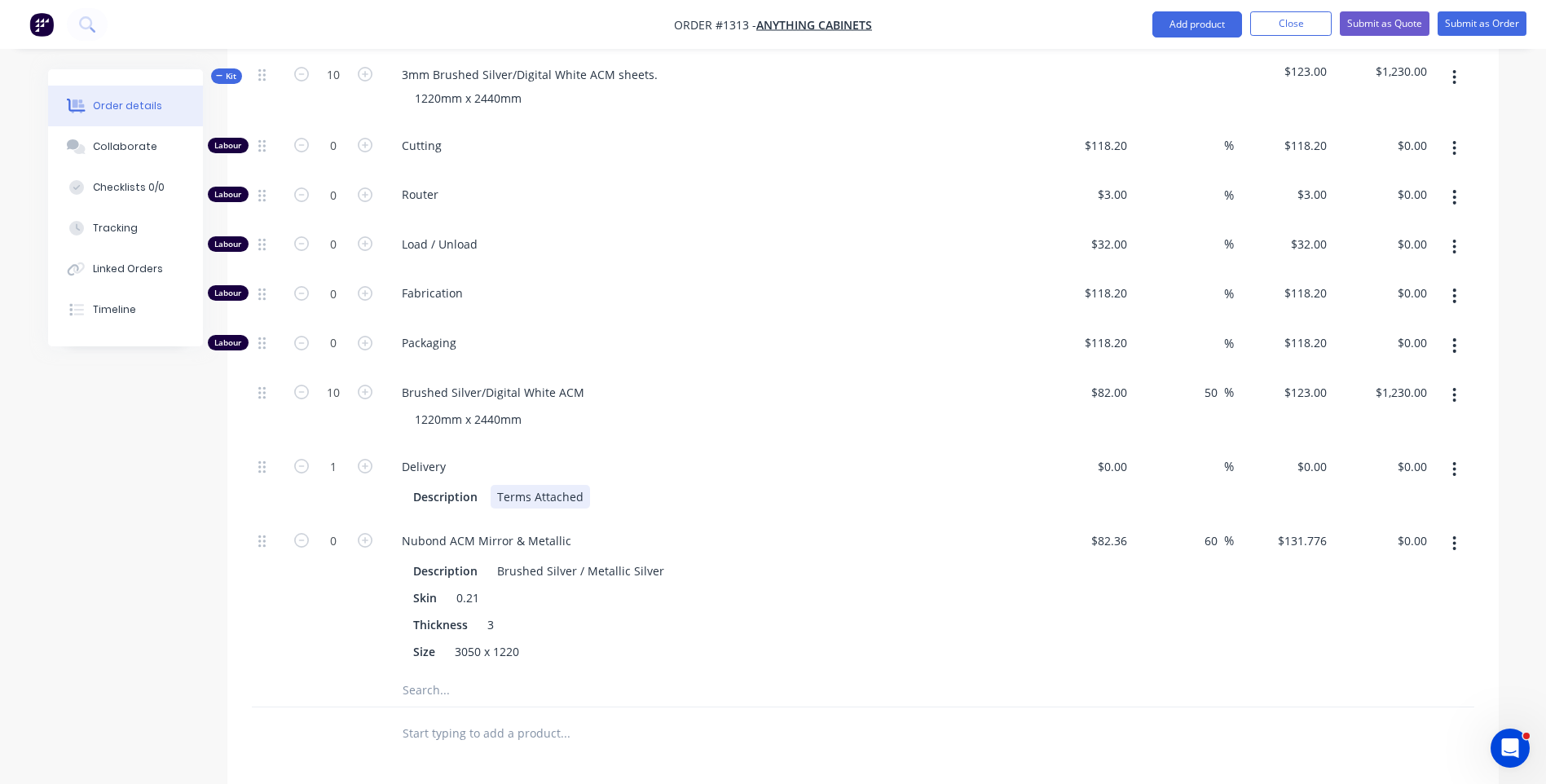
scroll to position [1022, 0]
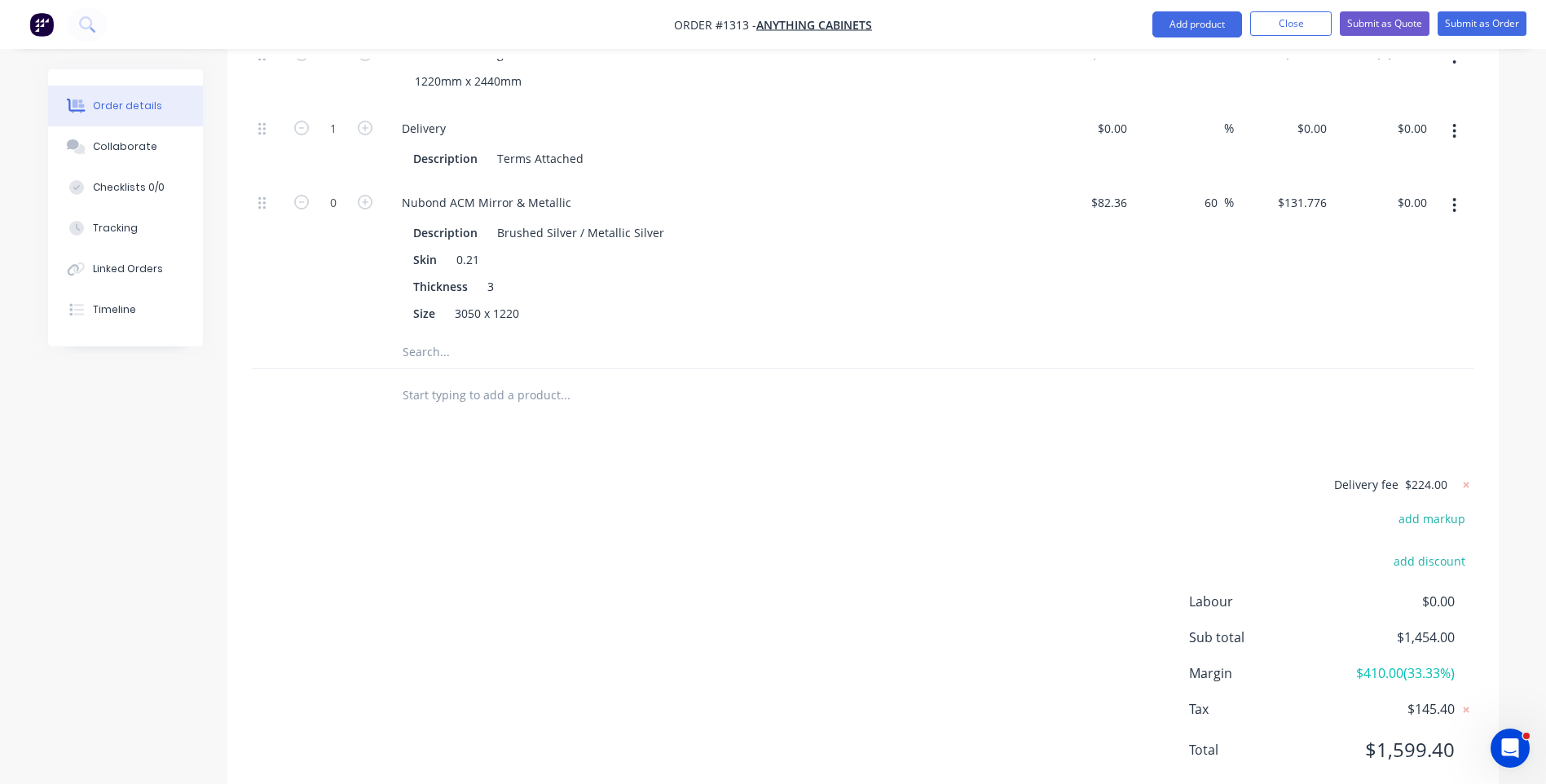
click at [1452, 196] on icon "button" at bounding box center [1454, 205] width 4 height 18
click at [1376, 301] on div "Delete" at bounding box center [1397, 313] width 126 height 24
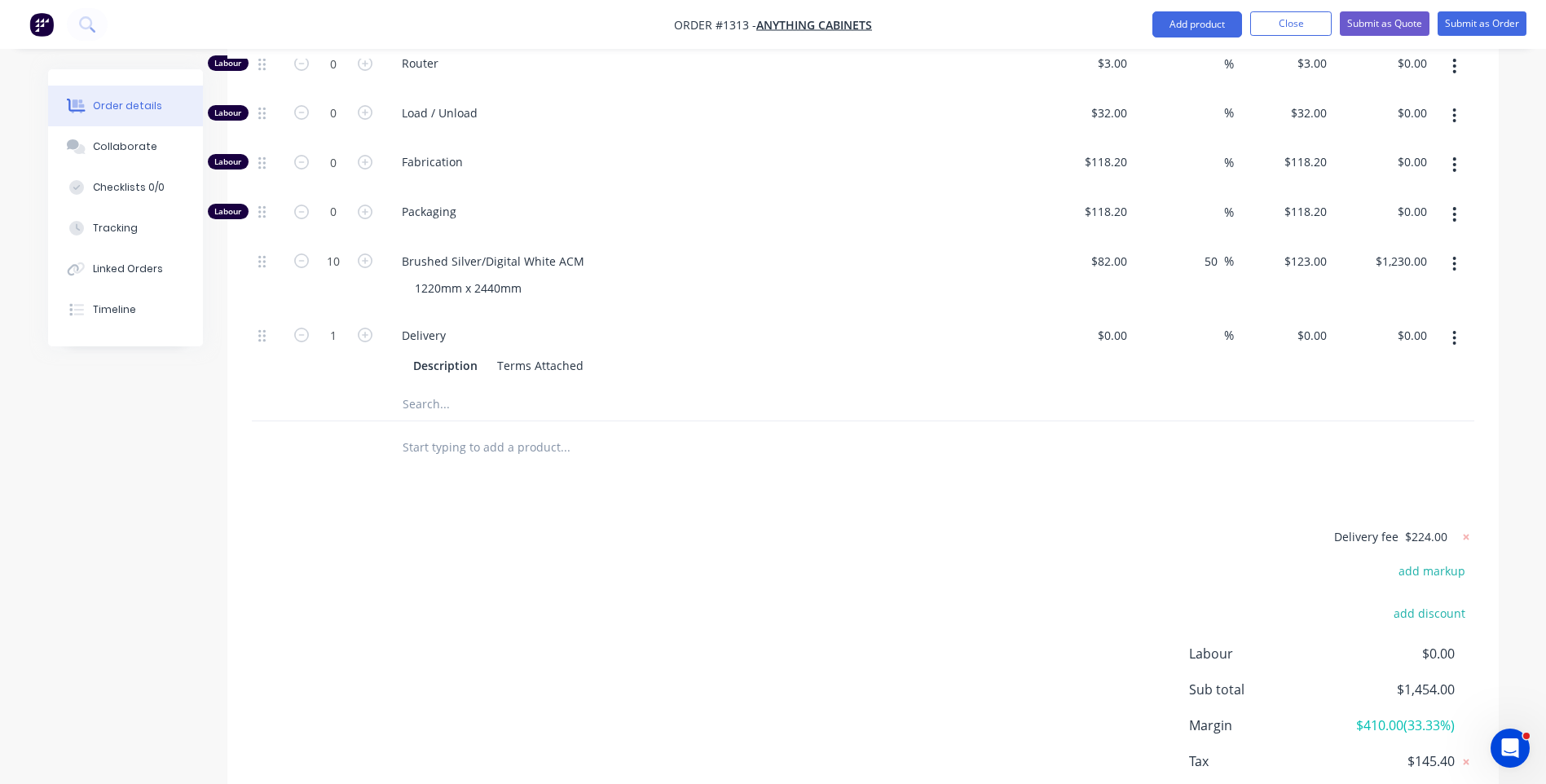
scroll to position [786, 0]
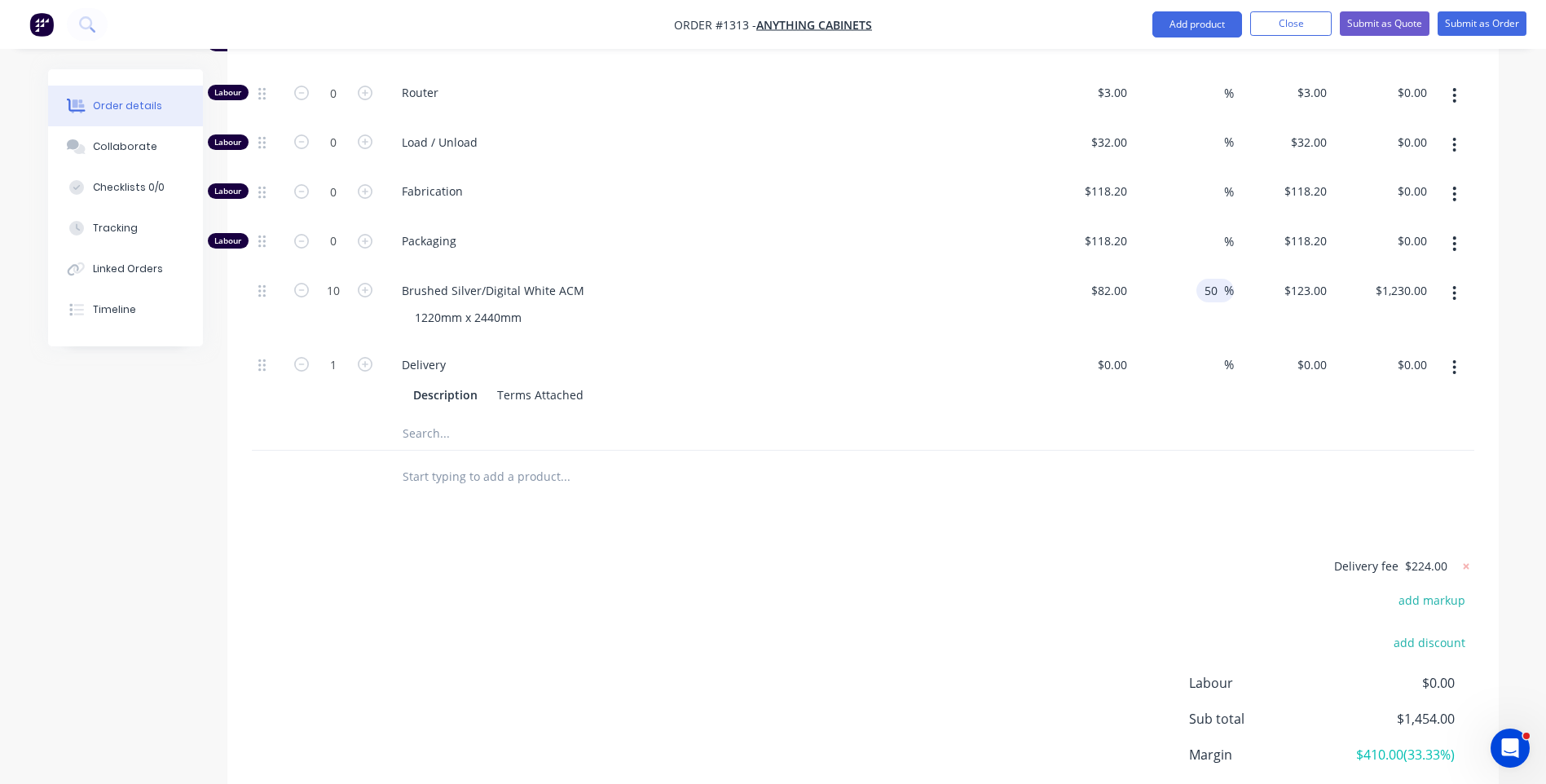
click at [1206, 279] on input "50" at bounding box center [1214, 291] width 22 height 24
click at [1215, 279] on input "50" at bounding box center [1214, 291] width 22 height 24
type input "55"
type input "$127.10"
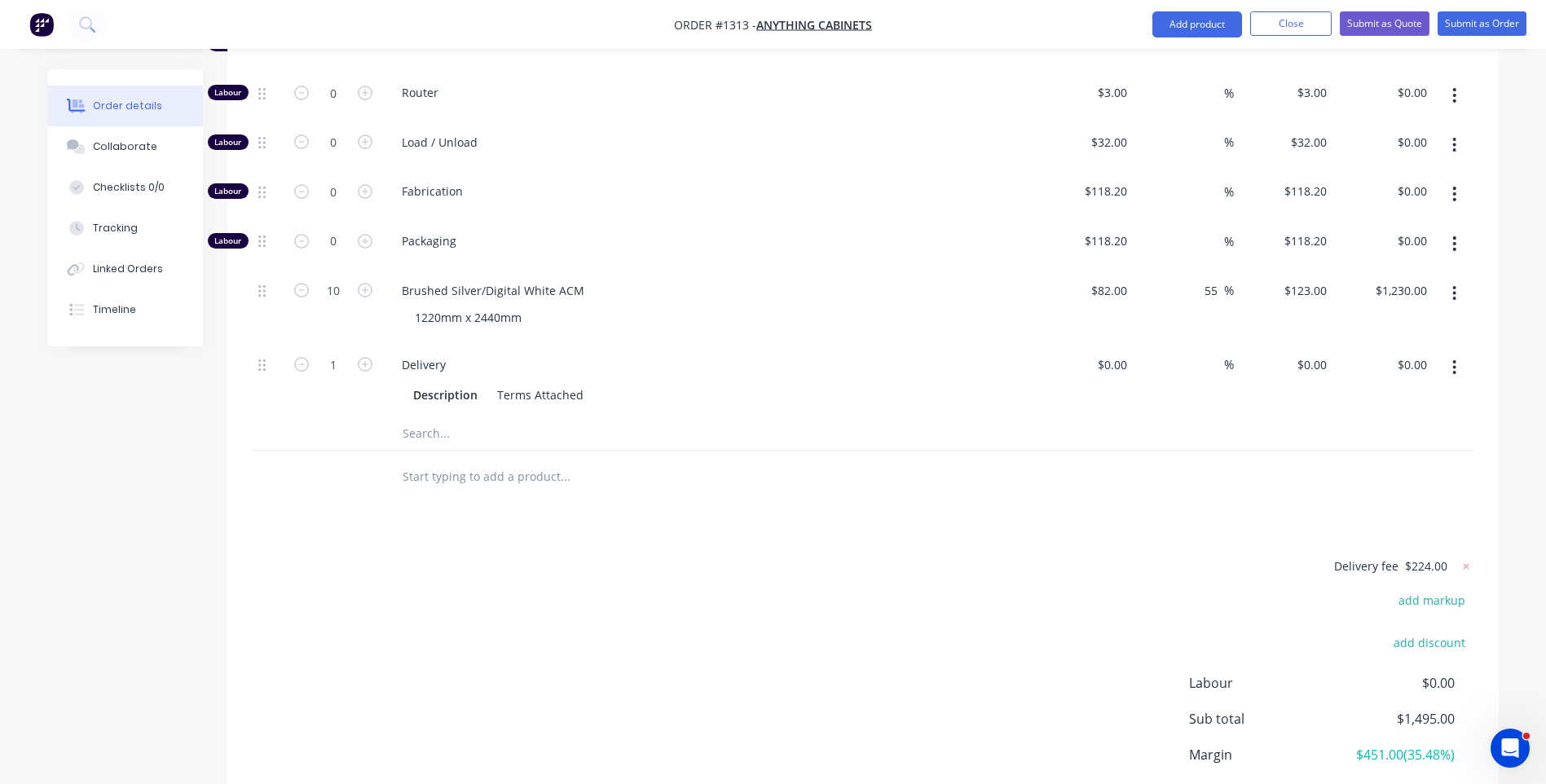
type input "$1,271.00"
click at [1049, 269] on div "$82.00 $82.00" at bounding box center [1084, 306] width 100 height 75
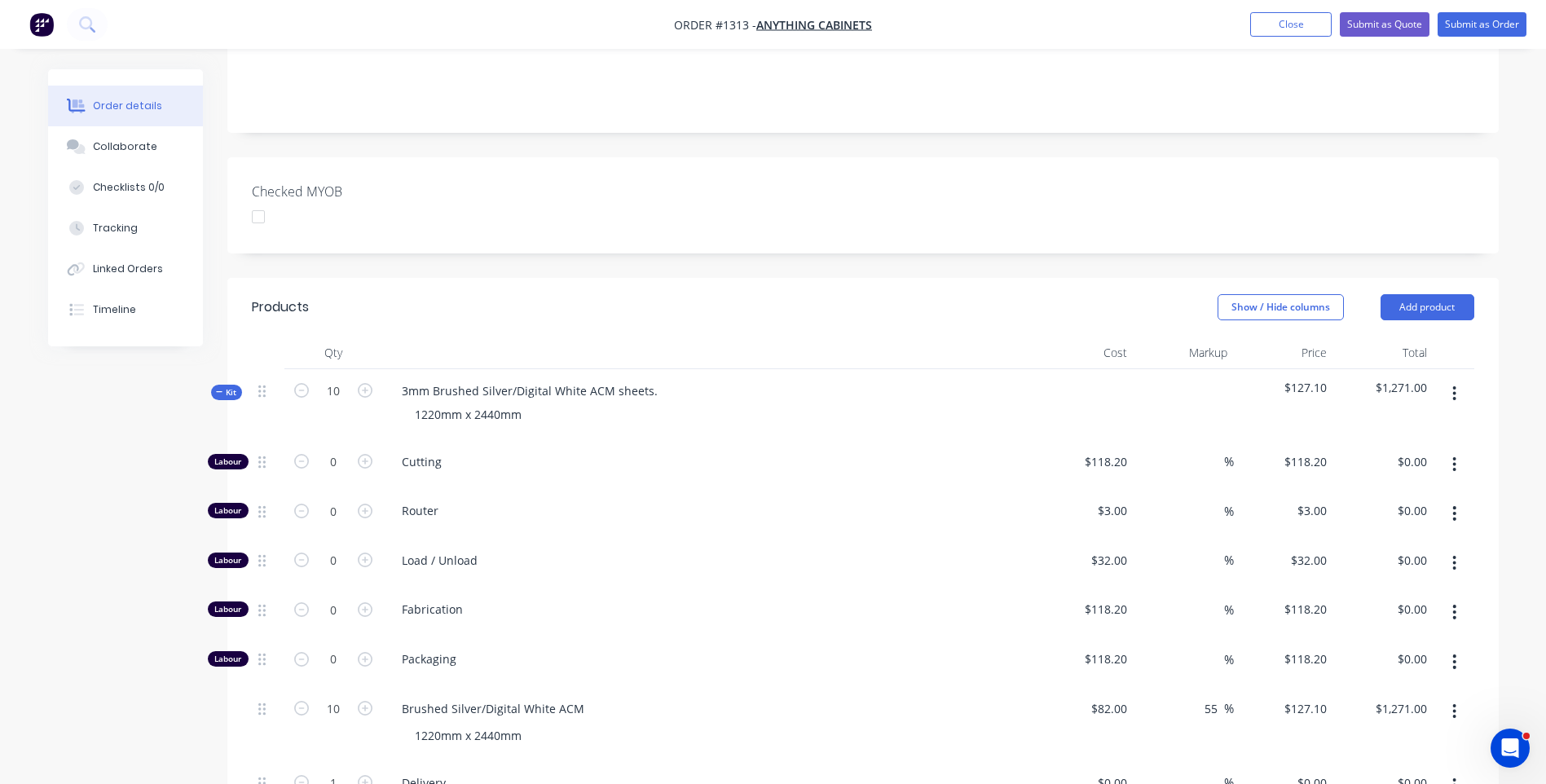
scroll to position [296, 0]
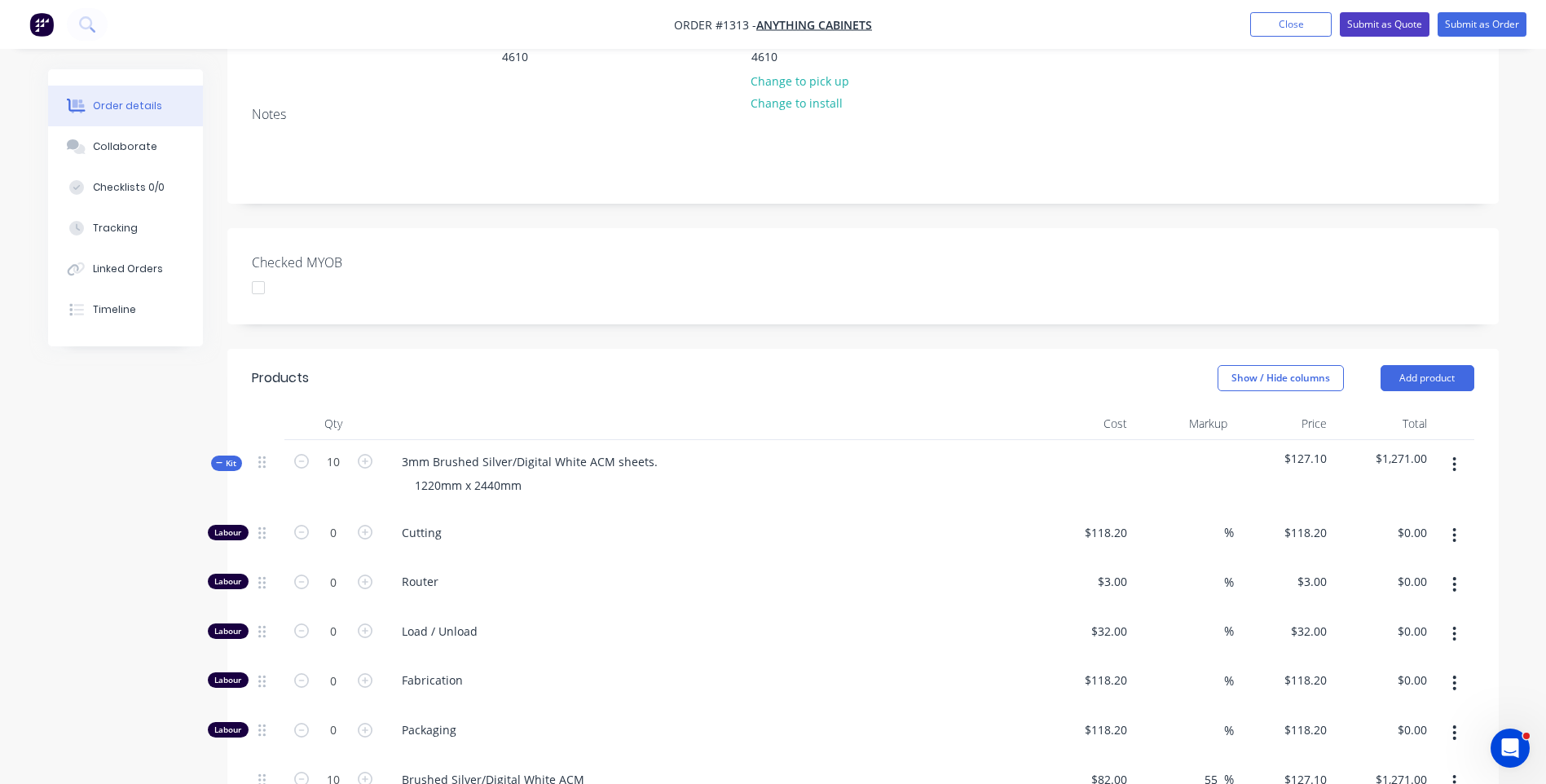
click at [1362, 28] on button "Submit as Quote" at bounding box center [1385, 25] width 89 height 25
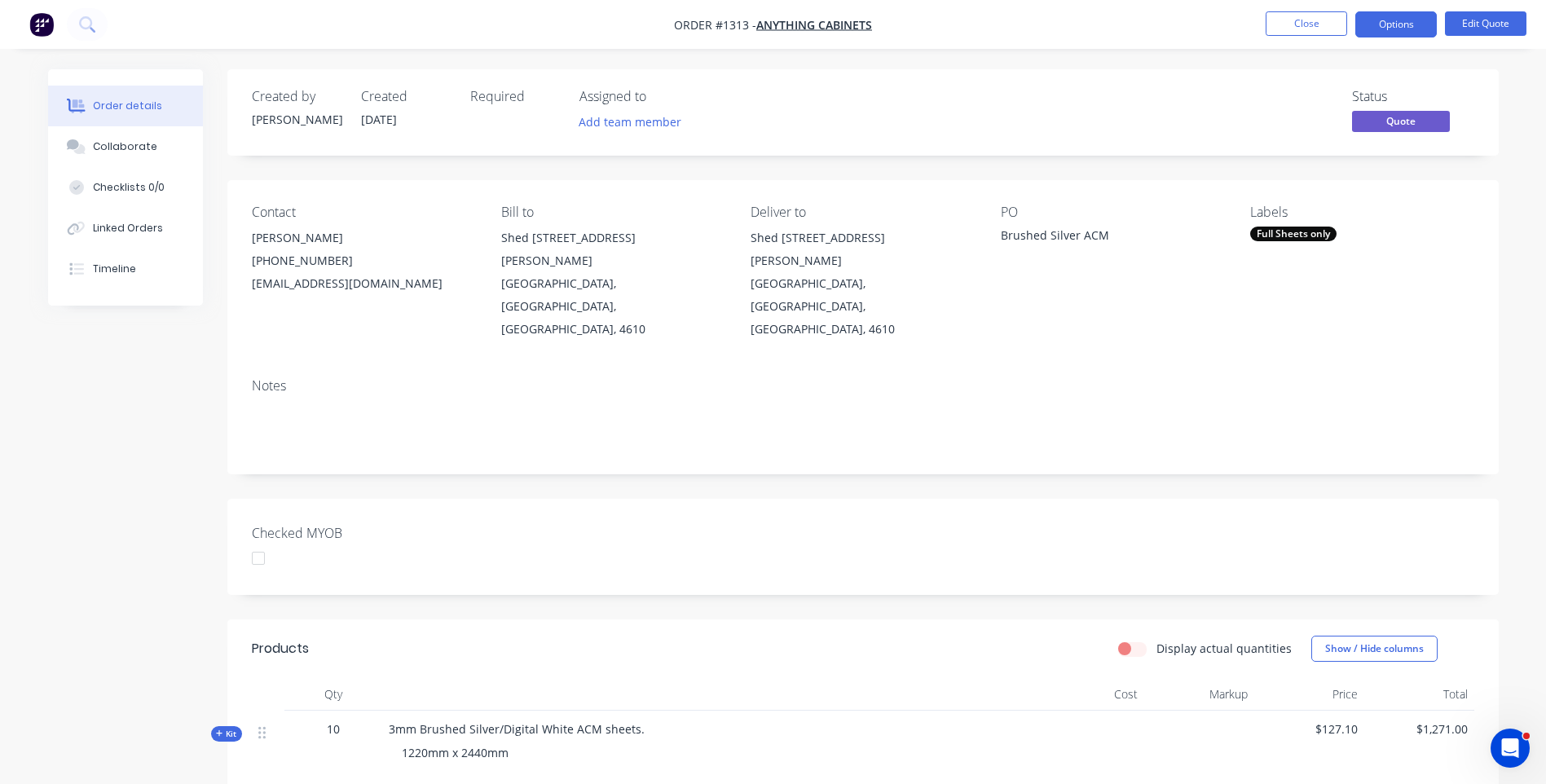
click at [1362, 28] on button "Options" at bounding box center [1396, 24] width 81 height 26
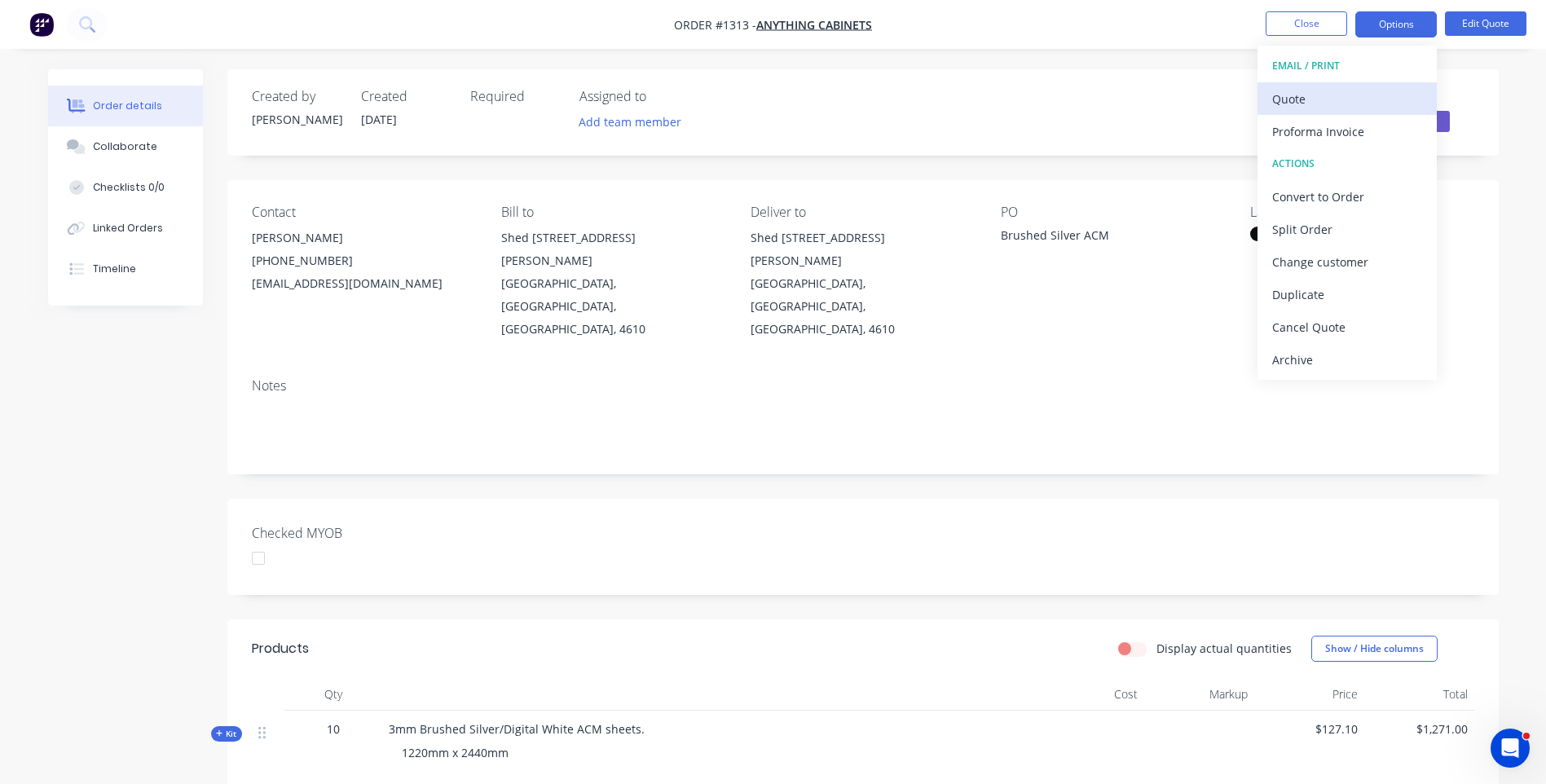
click at [1299, 104] on div "Quote" at bounding box center [1346, 99] width 150 height 24
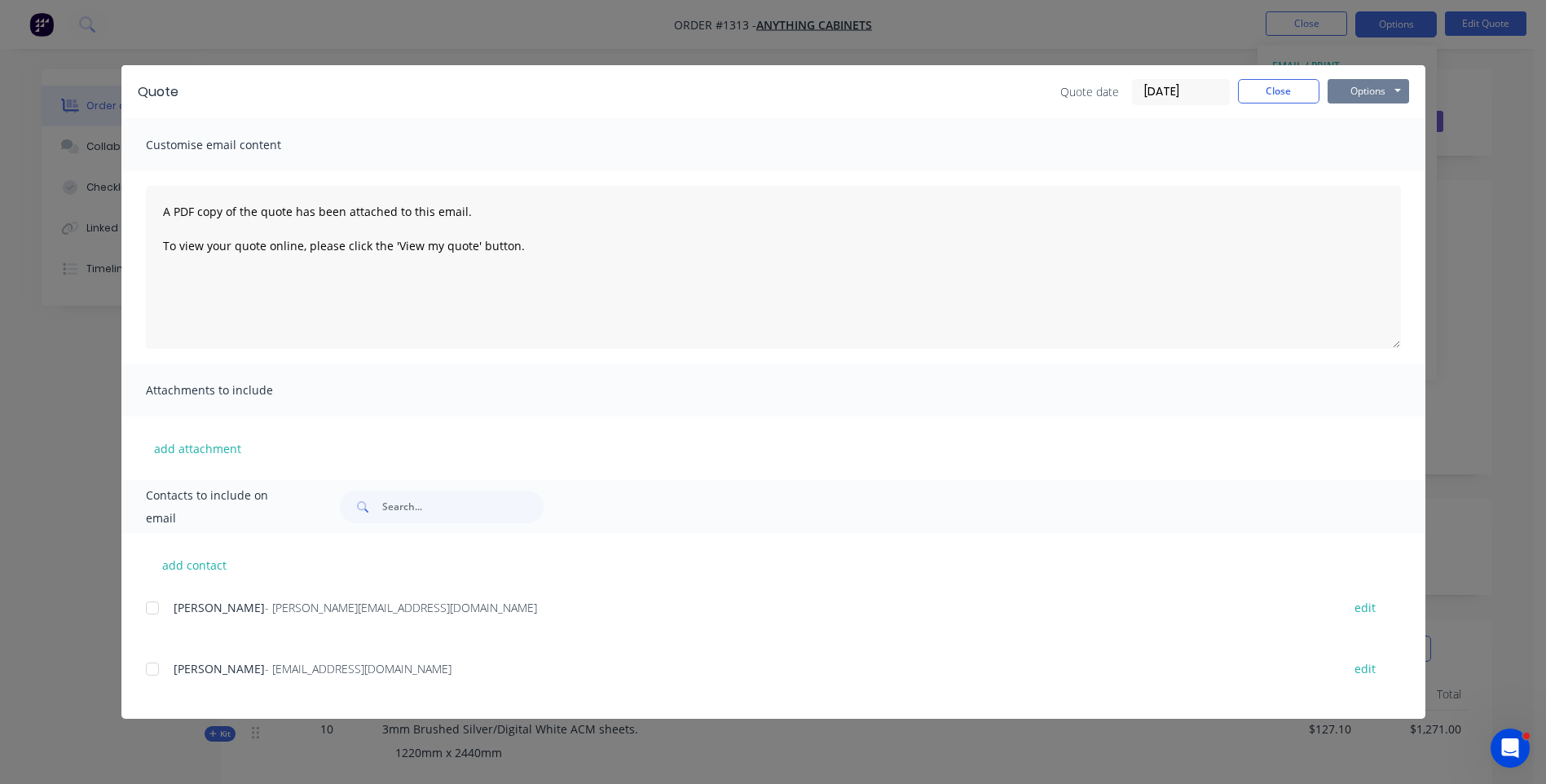
click at [1382, 94] on button "Options" at bounding box center [1368, 91] width 81 height 25
click at [1369, 127] on button "Preview" at bounding box center [1380, 120] width 104 height 26
click at [488, 685] on div "Richard Cox - admin@anythingcabinets.com.au edit" at bounding box center [785, 678] width 1279 height 41
click at [152, 675] on div at bounding box center [152, 668] width 32 height 32
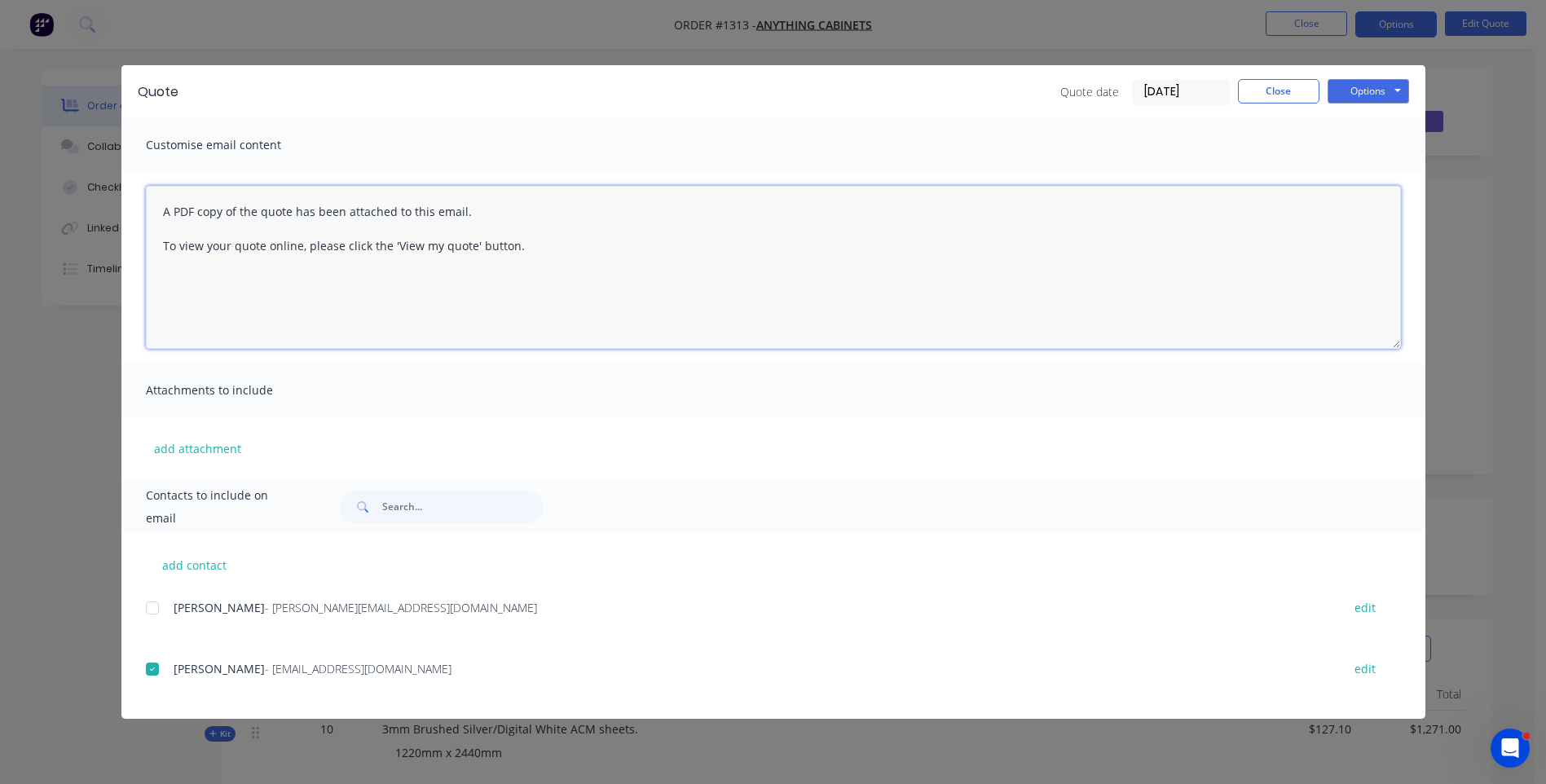
paste textarea "Hi, Please contact us if you have any questions. Regards, Darren sales@allstarp…"
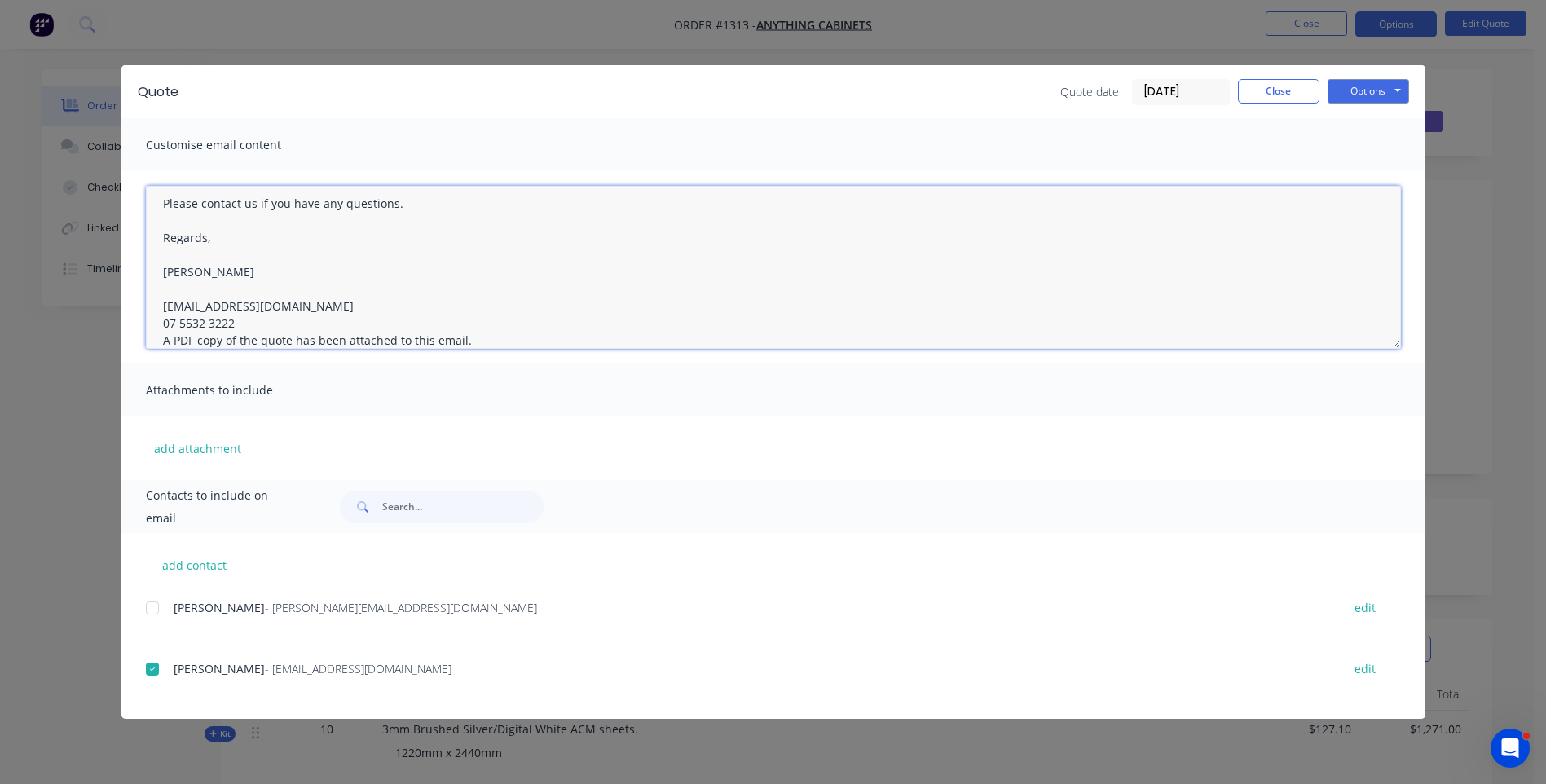
click at [250, 323] on textarea "Hi, Please contact us if you have any questions. Regards, Darren sales@allstarp…" at bounding box center [773, 267] width 1255 height 163
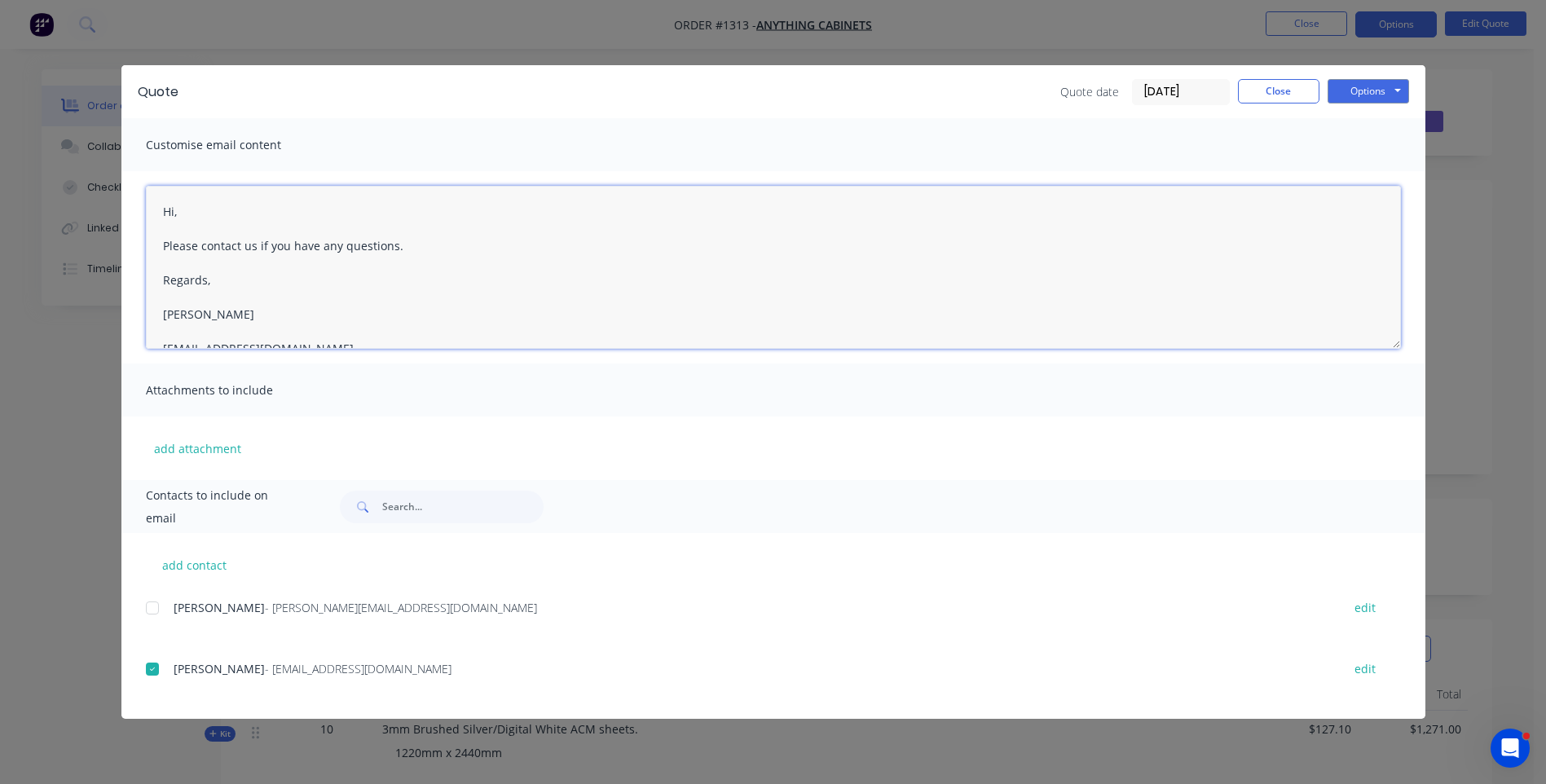
click at [187, 213] on textarea "Hi, Please contact us if you have any questions. Regards, Darren sales@allstarp…" at bounding box center [773, 267] width 1255 height 163
click at [361, 277] on textarea "Hi Richard, Brushed silver/metallic silver is currently out of stock in 1220mm …" at bounding box center [773, 267] width 1255 height 163
click at [478, 283] on textarea "Hi Richard, Brushed silver/metallic silver is currently out of stock in 1220mm …" at bounding box center [773, 267] width 1255 height 163
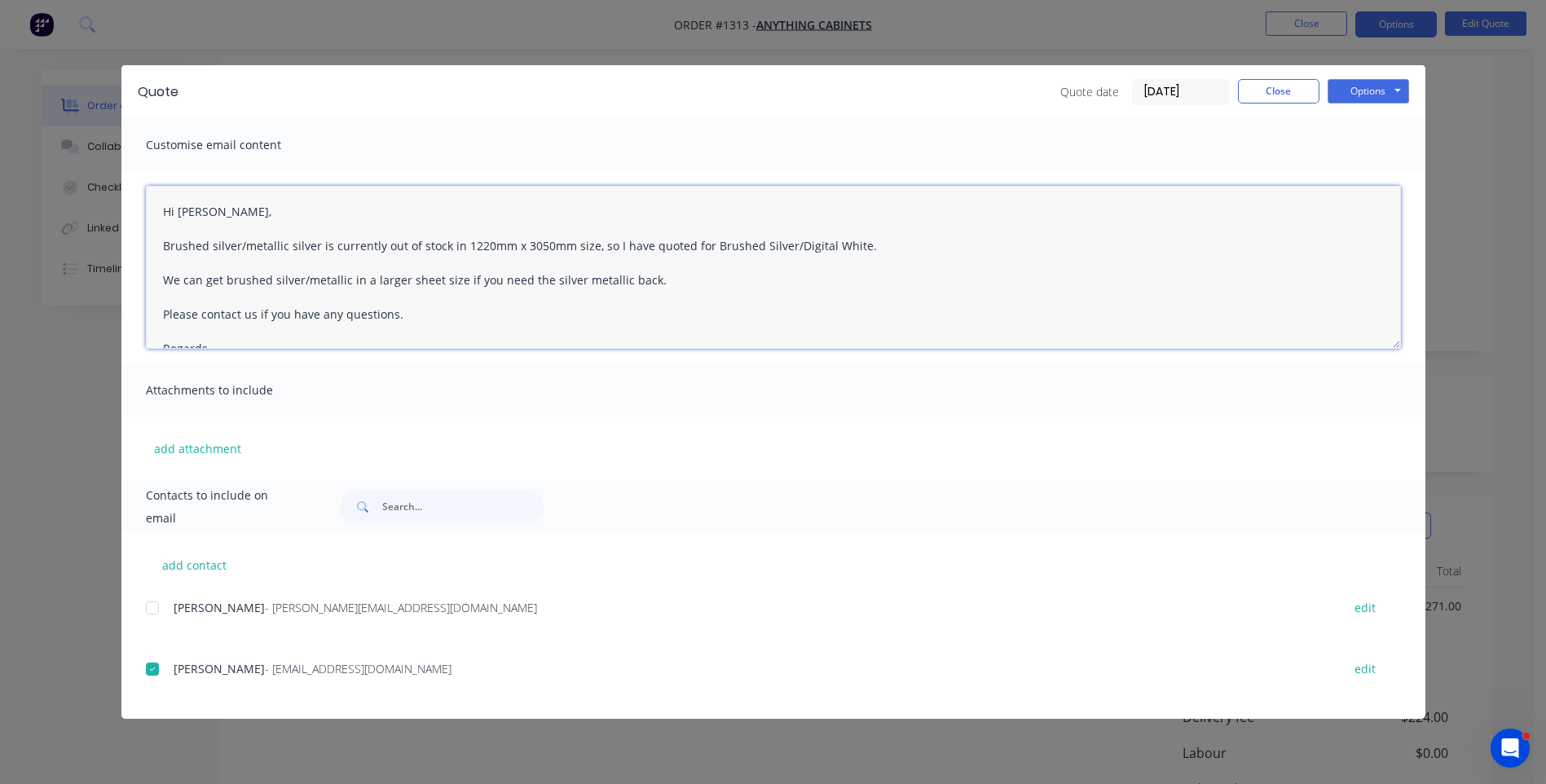
scroll to position [163, 0]
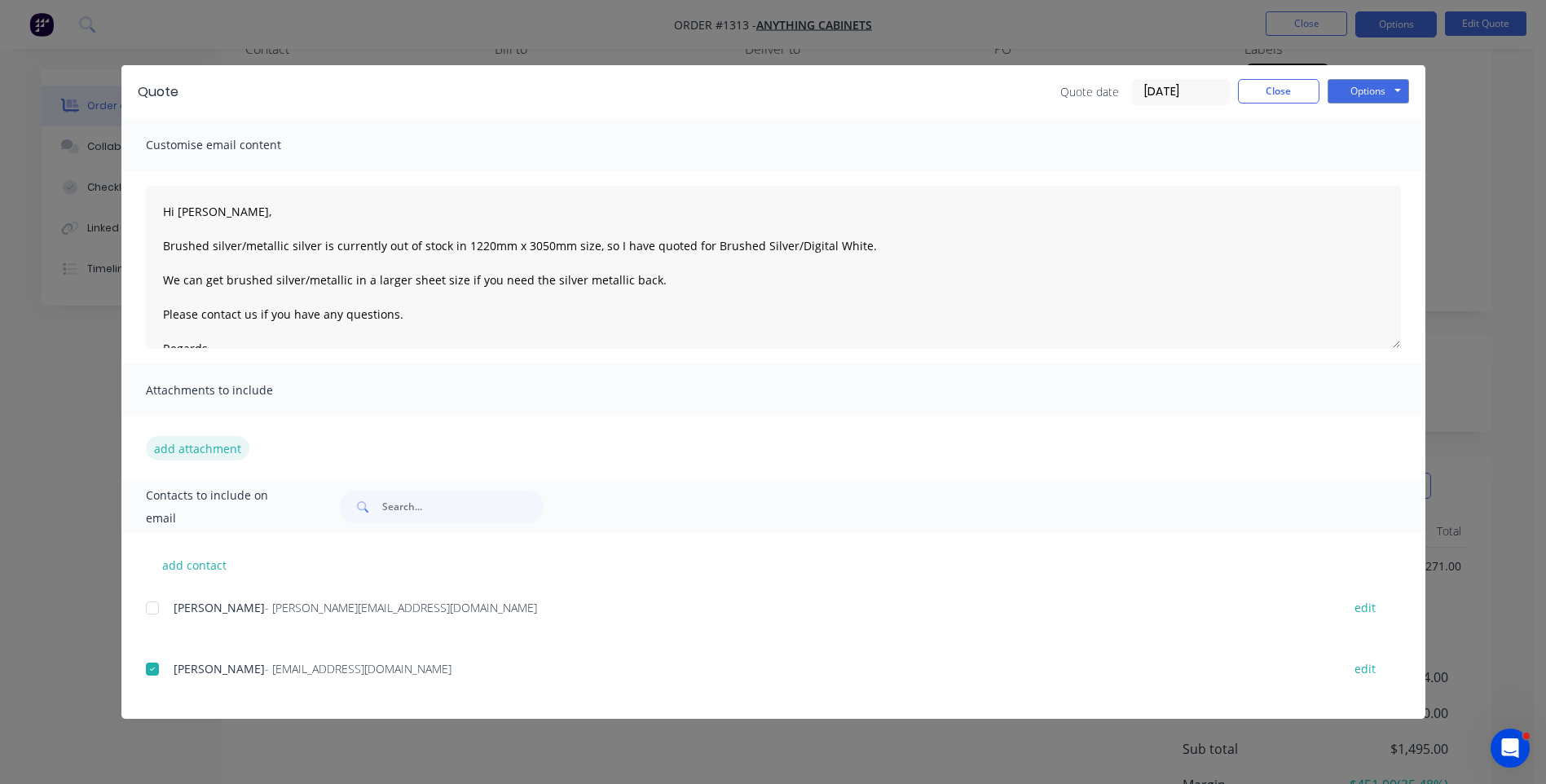
click at [218, 448] on button "add attachment" at bounding box center [197, 449] width 104 height 25
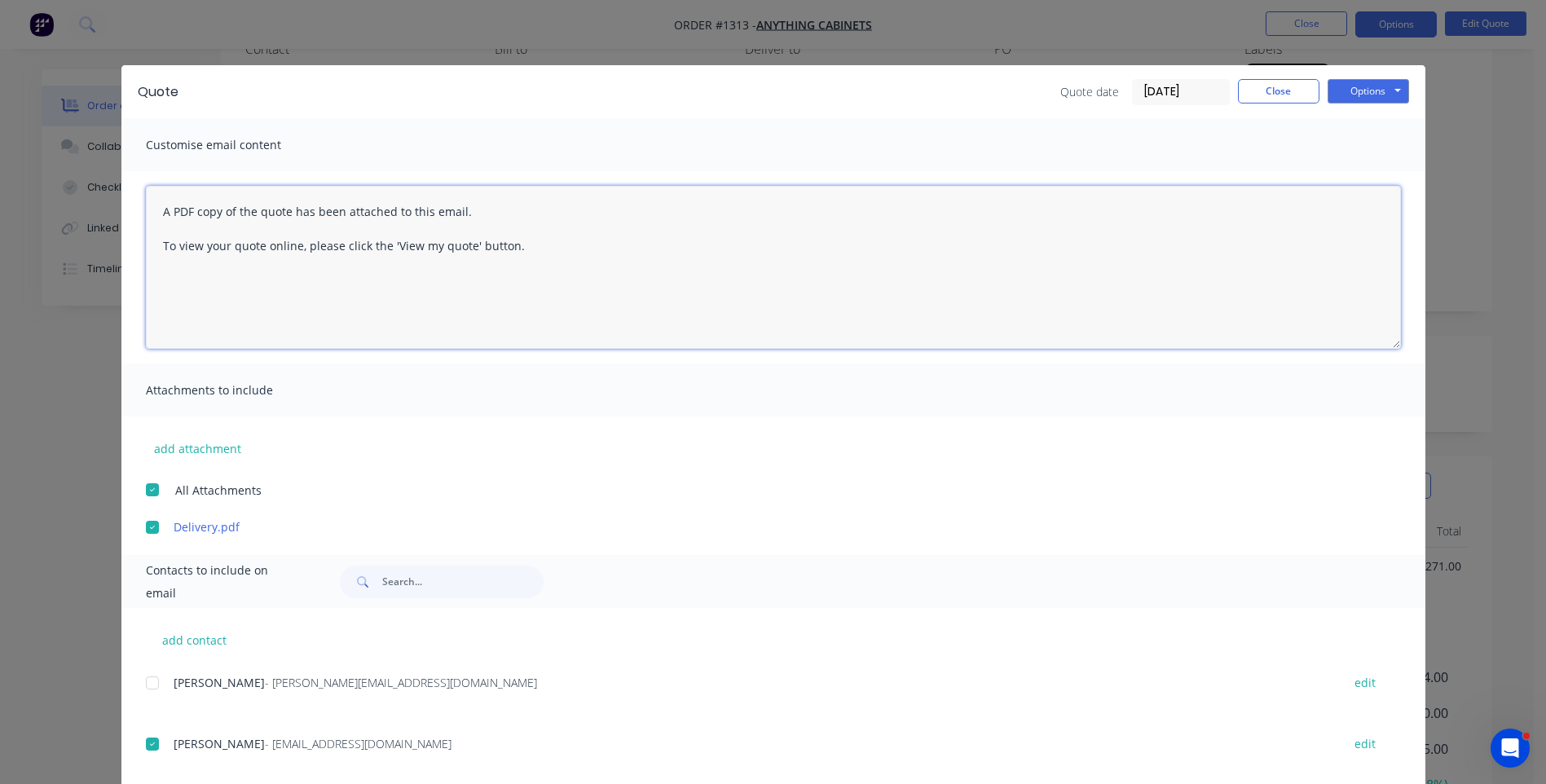
paste textarea "Hi, Please contact us if you have any questions. Regards, Darren sales@allstarp…"
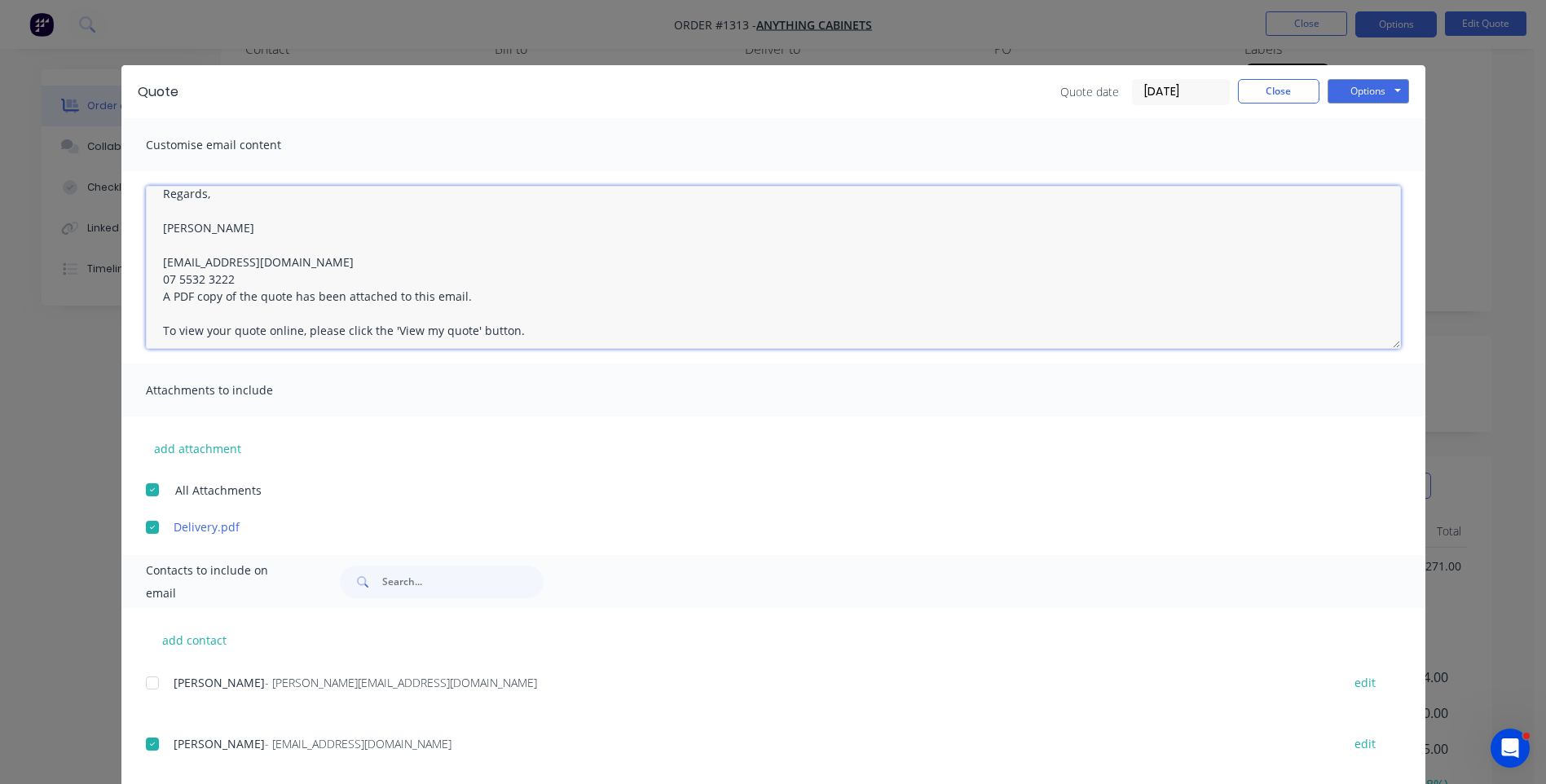
scroll to position [94, 0]
click at [244, 280] on textarea "Hi, Please contact us if you have any questions. Regards, Darren sales@allstarp…" at bounding box center [773, 267] width 1255 height 163
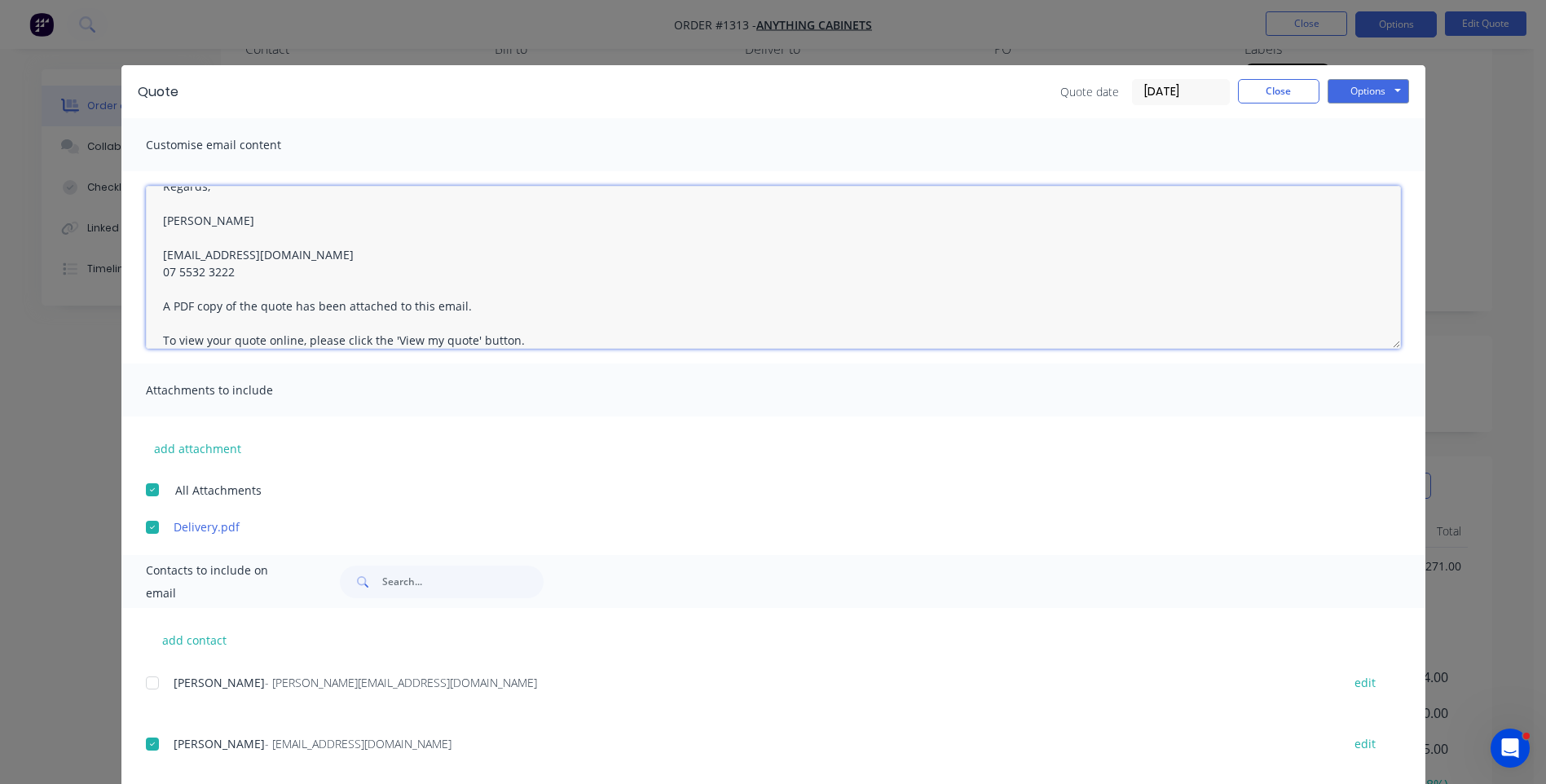
scroll to position [0, 0]
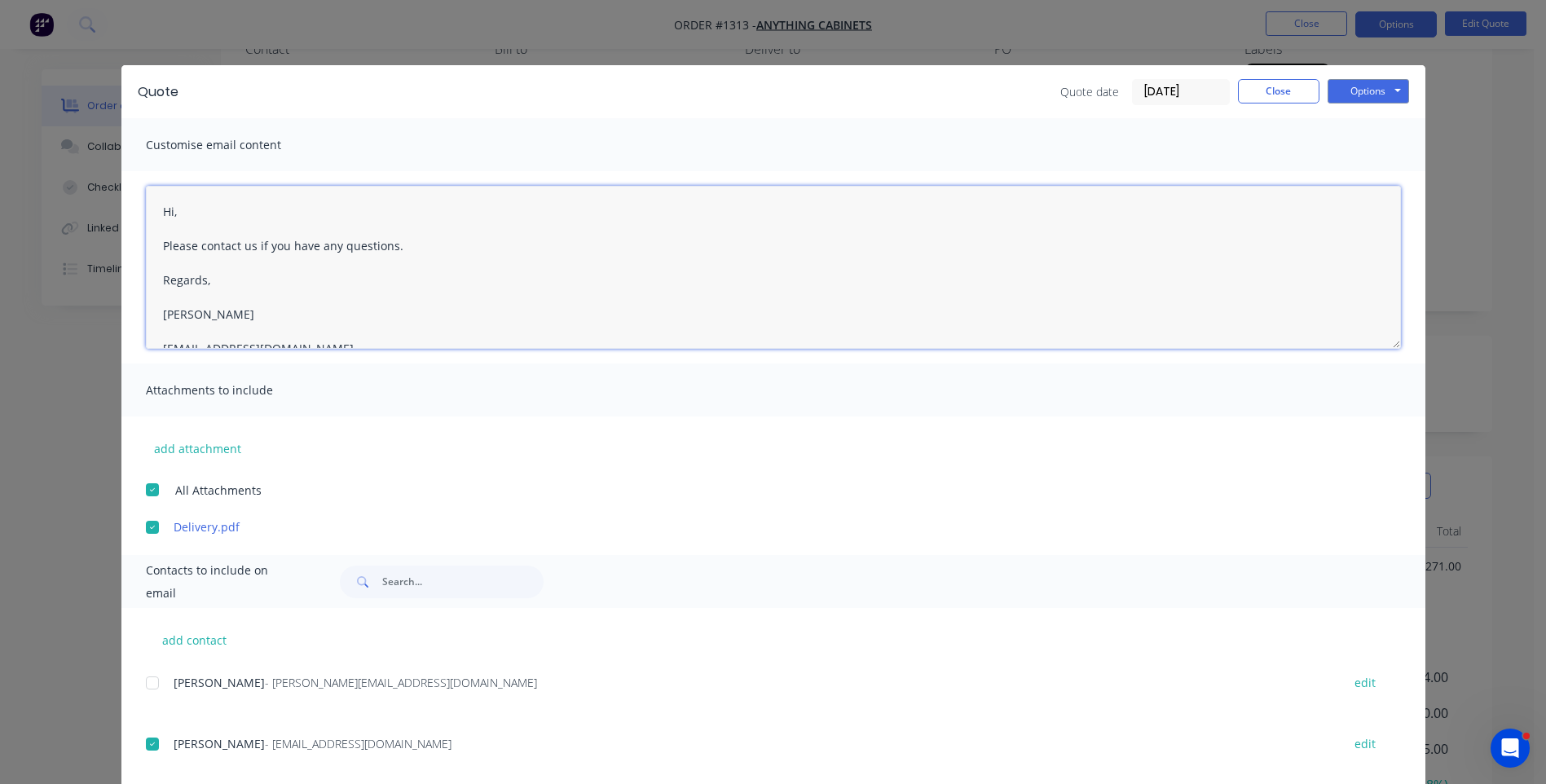
click at [176, 214] on textarea "Hi, Please contact us if you have any questions. Regards, Darren sales@allstarp…" at bounding box center [773, 267] width 1255 height 163
click at [226, 214] on textarea "Hi Richard Please contact us if you have any questions. Regards, Darren sales@a…" at bounding box center [773, 267] width 1255 height 163
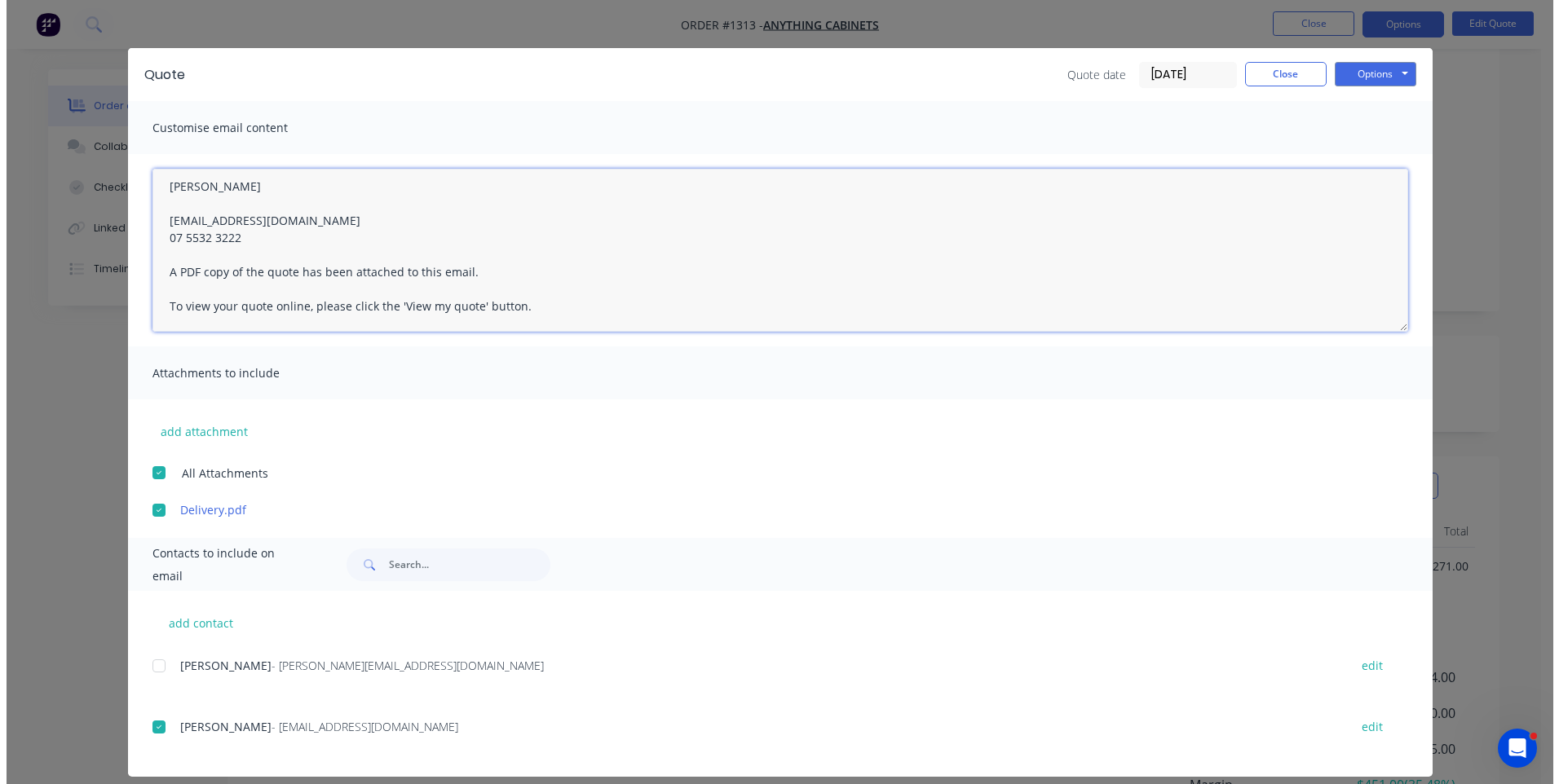
scroll to position [32, 0]
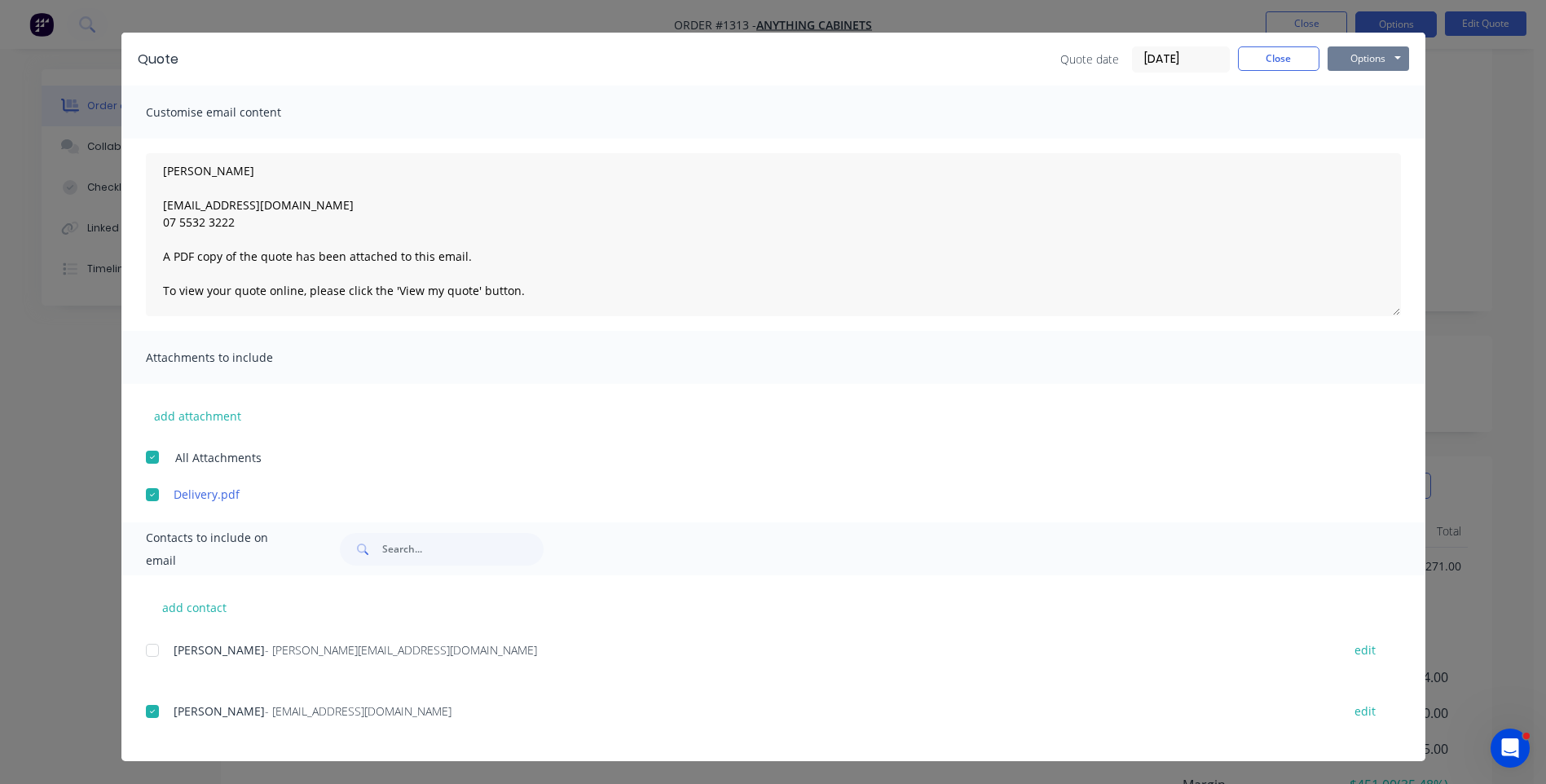
click at [1338, 55] on button "Options" at bounding box center [1368, 59] width 81 height 25
click at [1356, 142] on button "Email" at bounding box center [1380, 142] width 104 height 26
type textarea "A PDF copy of the quote has been attached to this email. To view your quote onl…"
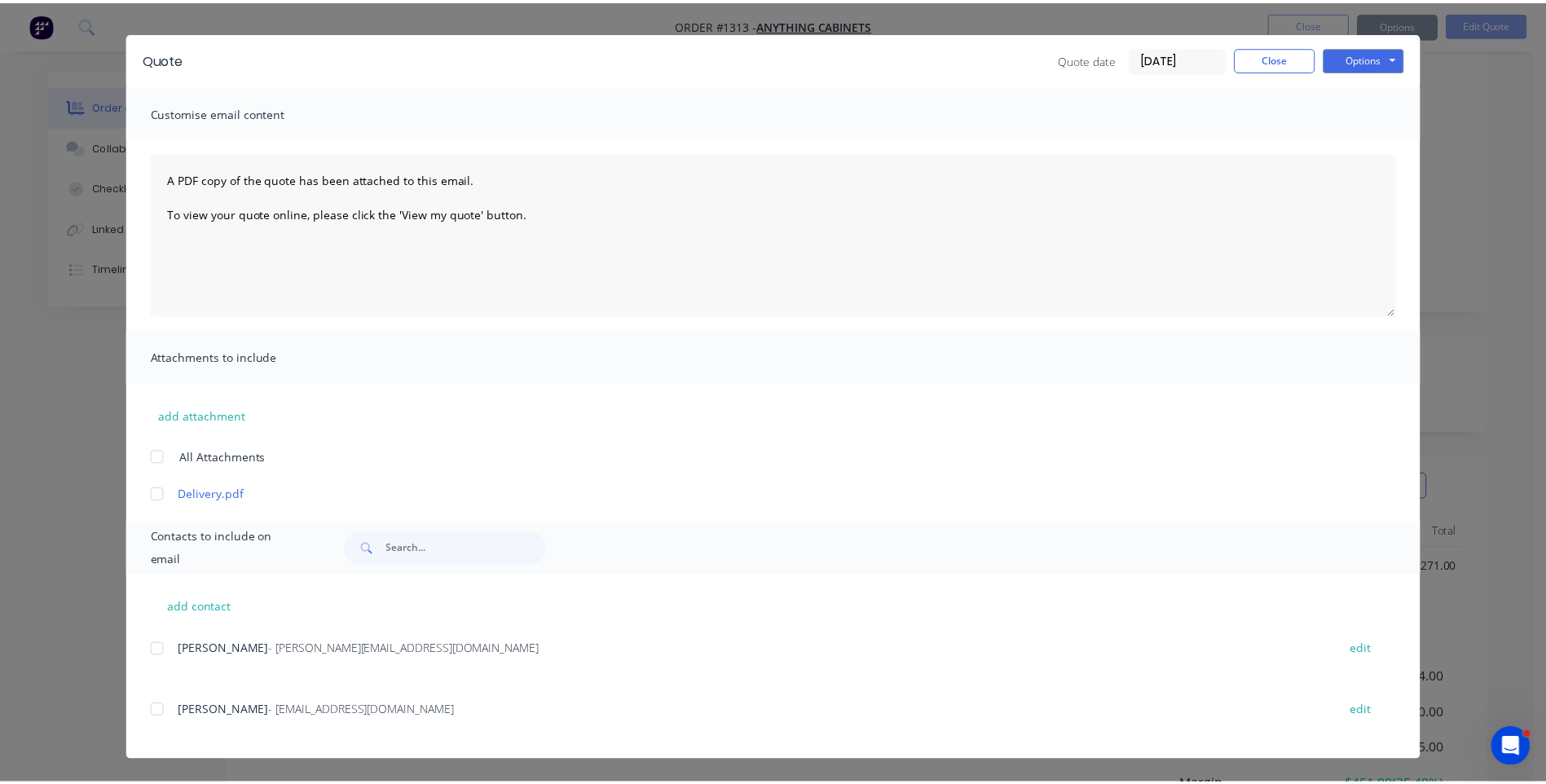
scroll to position [0, 0]
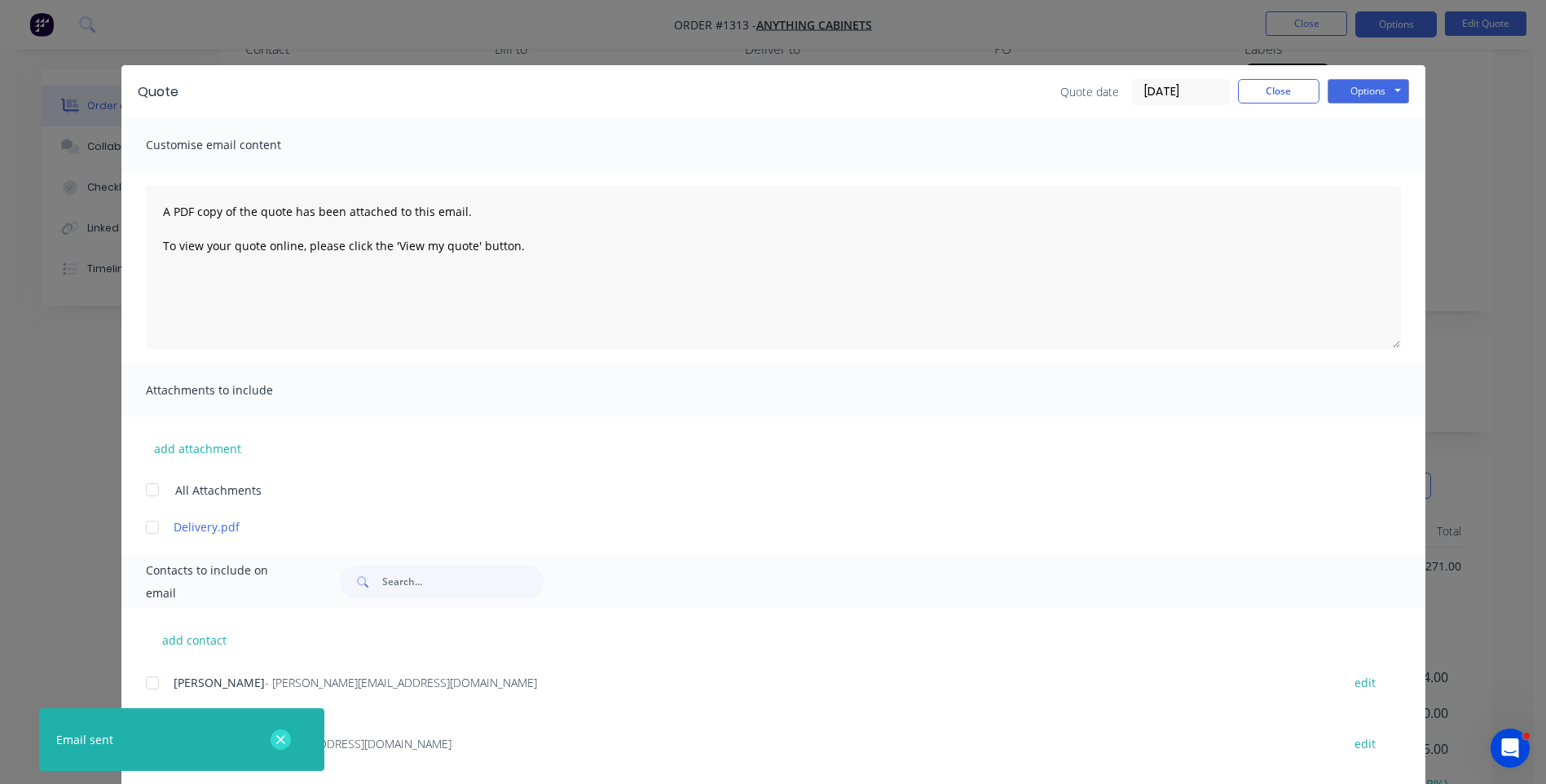
click at [280, 742] on icon "button" at bounding box center [281, 739] width 9 height 9
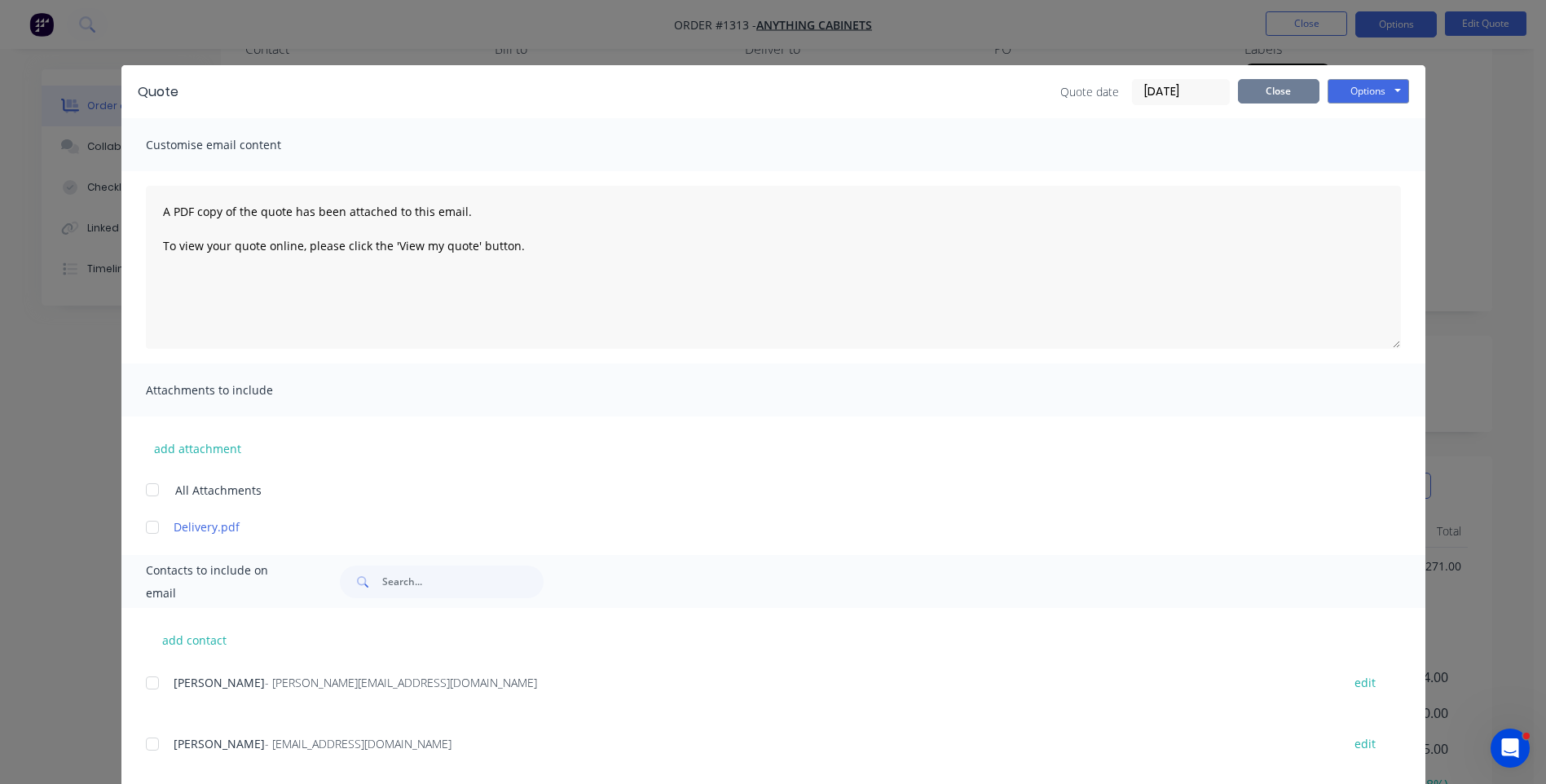
click at [1273, 94] on button "Close" at bounding box center [1279, 91] width 81 height 25
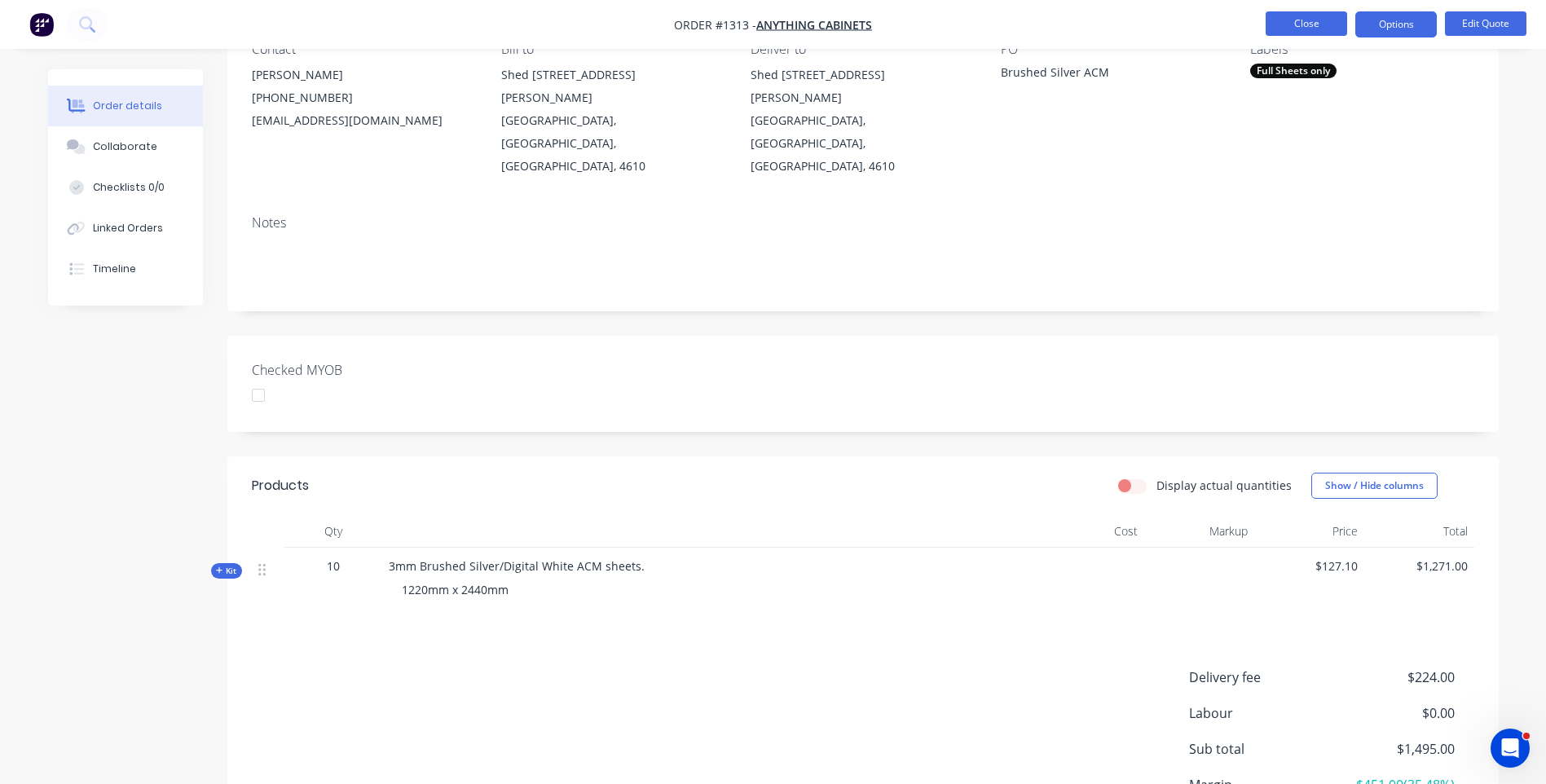
click at [1300, 28] on button "Close" at bounding box center [1306, 24] width 81 height 25
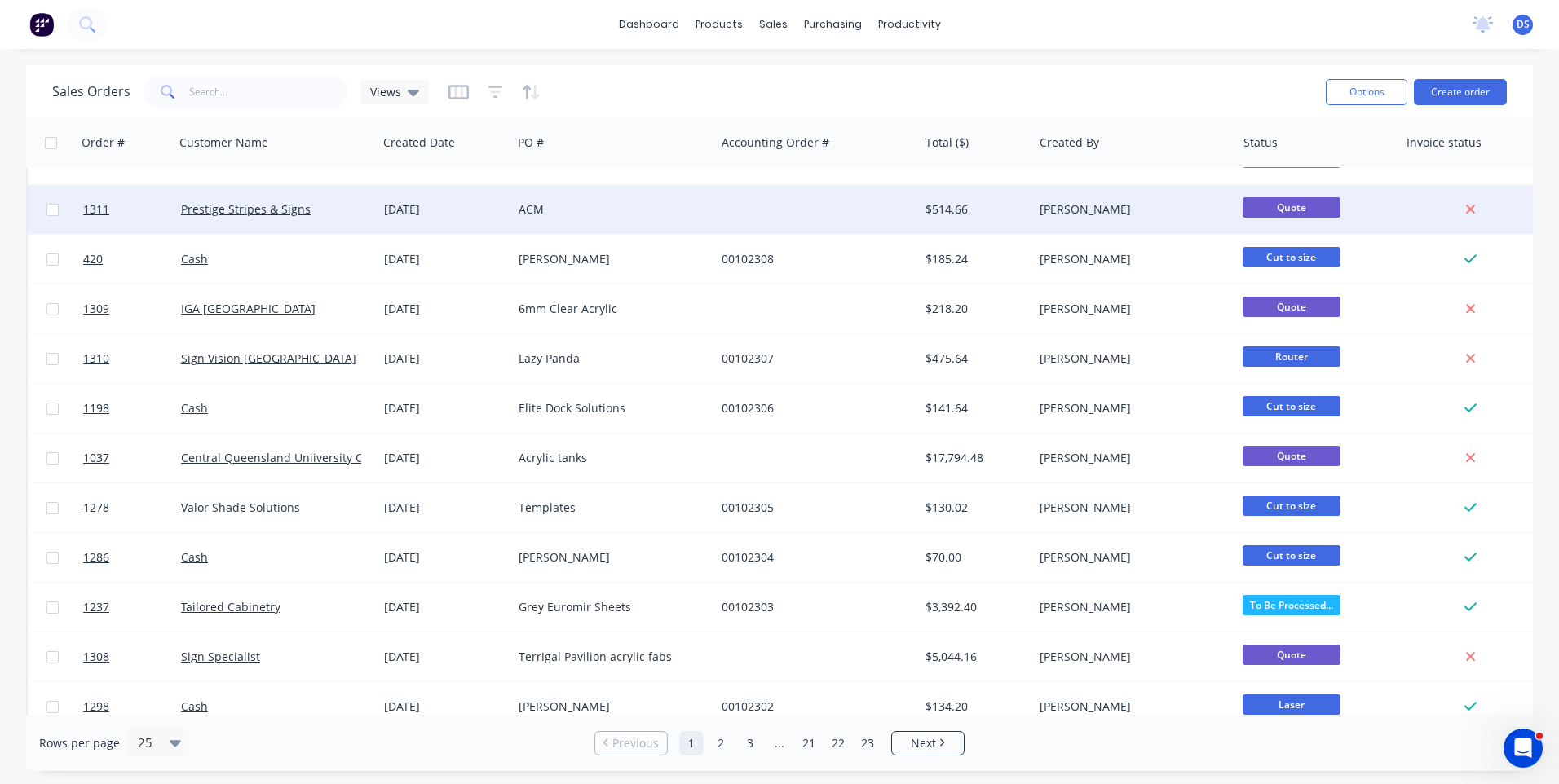
scroll to position [326, 0]
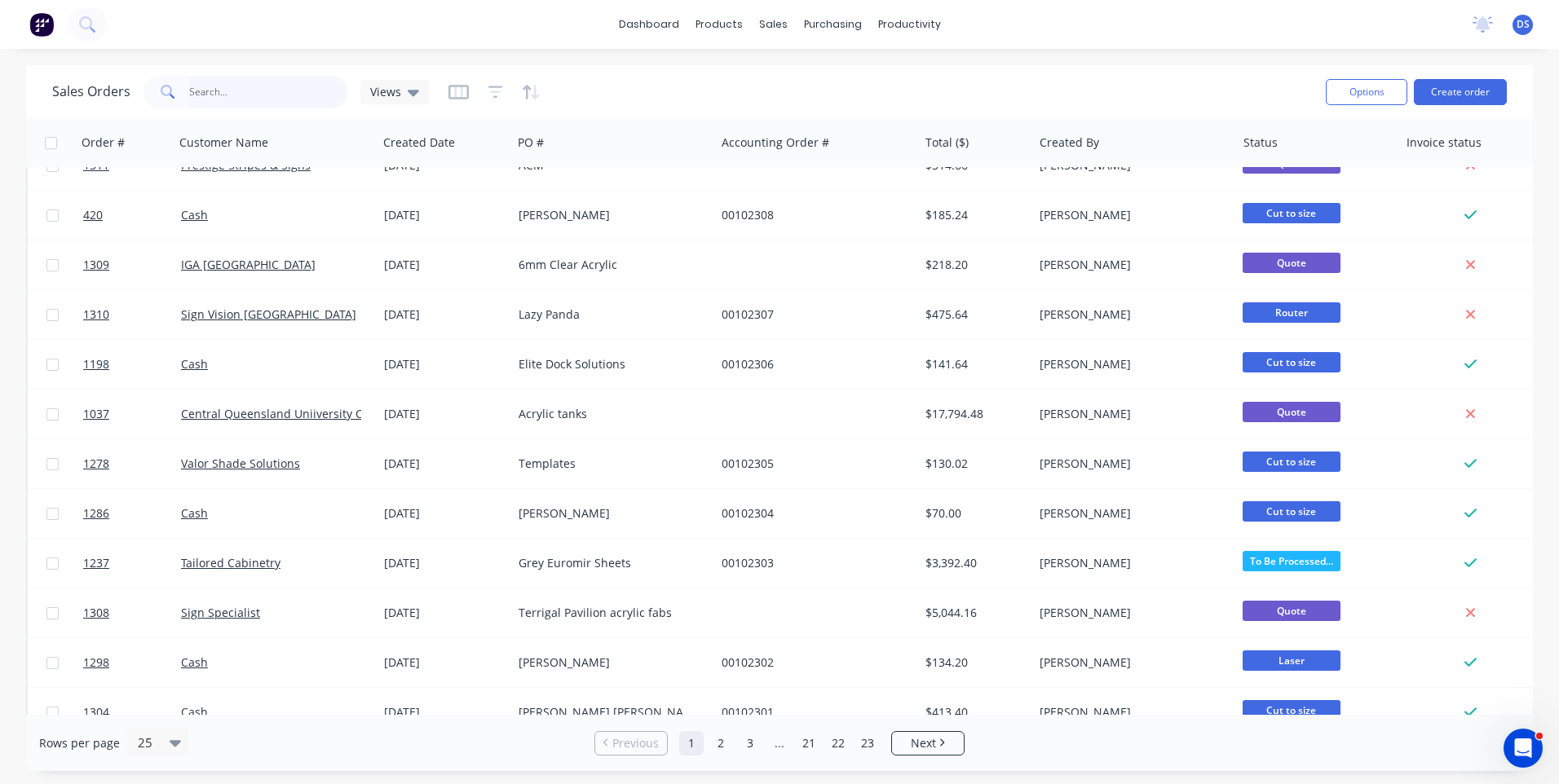
click at [274, 93] on input "text" at bounding box center [268, 92] width 159 height 32
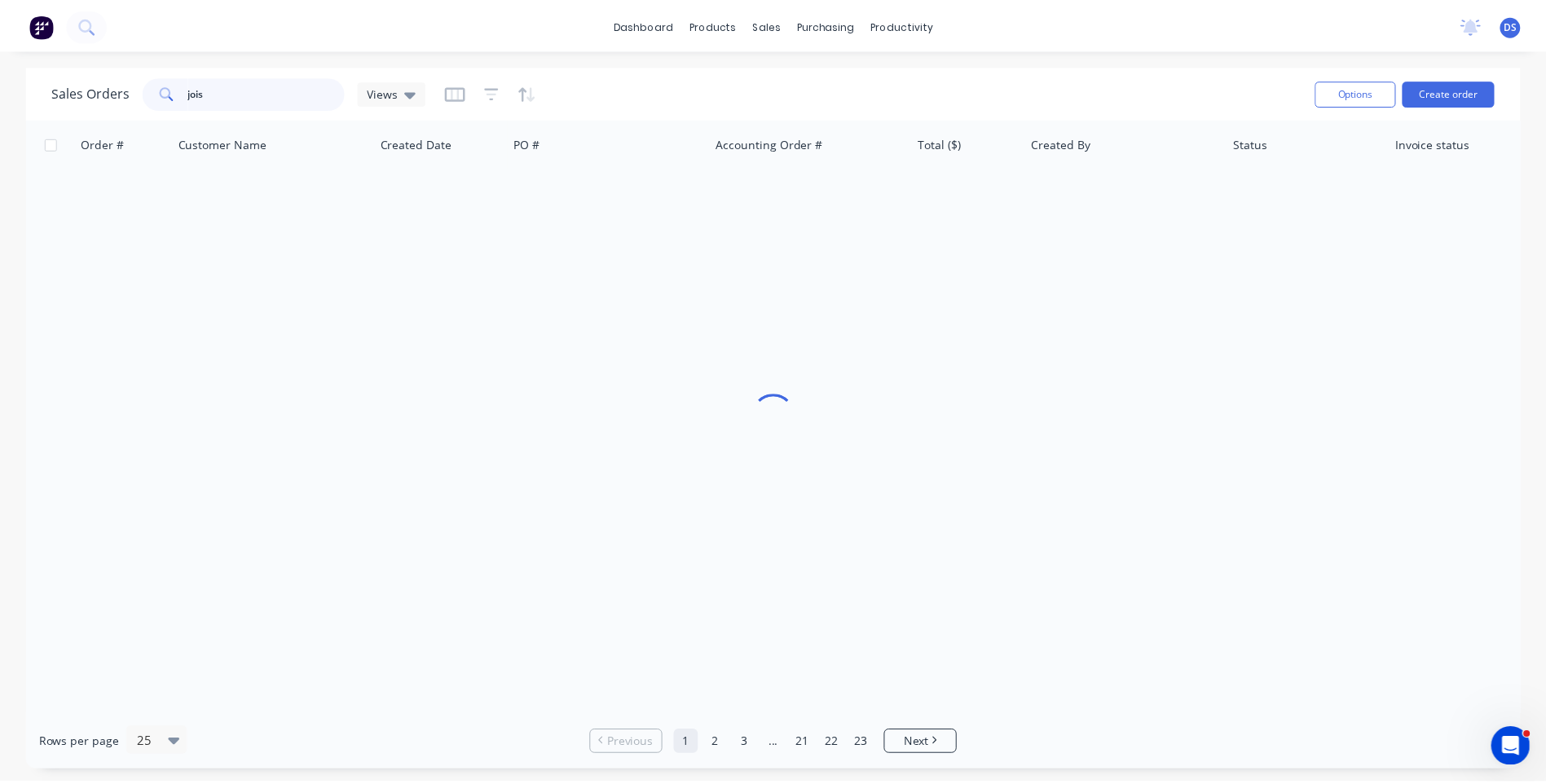
scroll to position [0, 0]
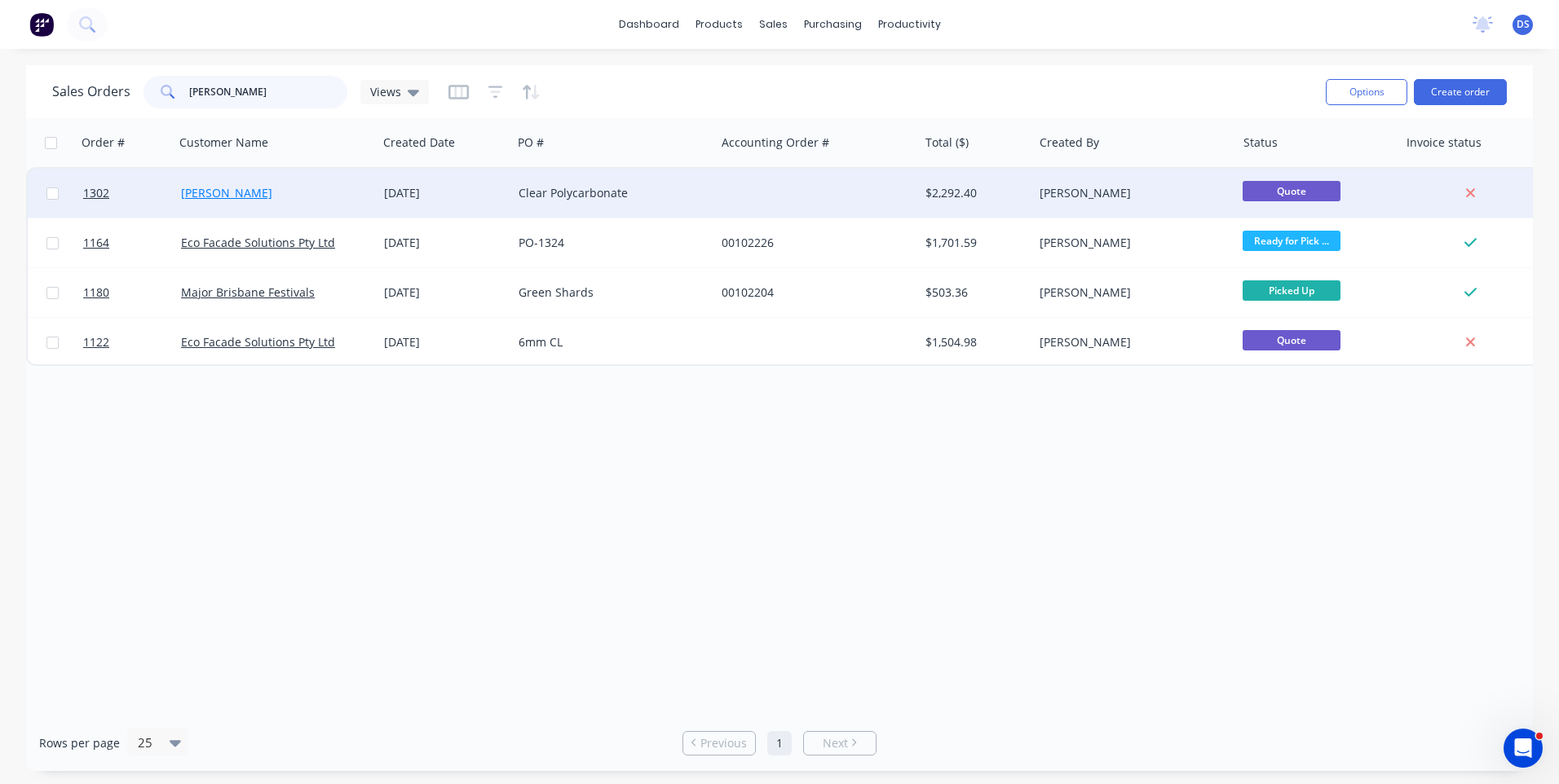
type input "[PERSON_NAME]"
click at [251, 197] on link "[PERSON_NAME]" at bounding box center [226, 192] width 91 height 16
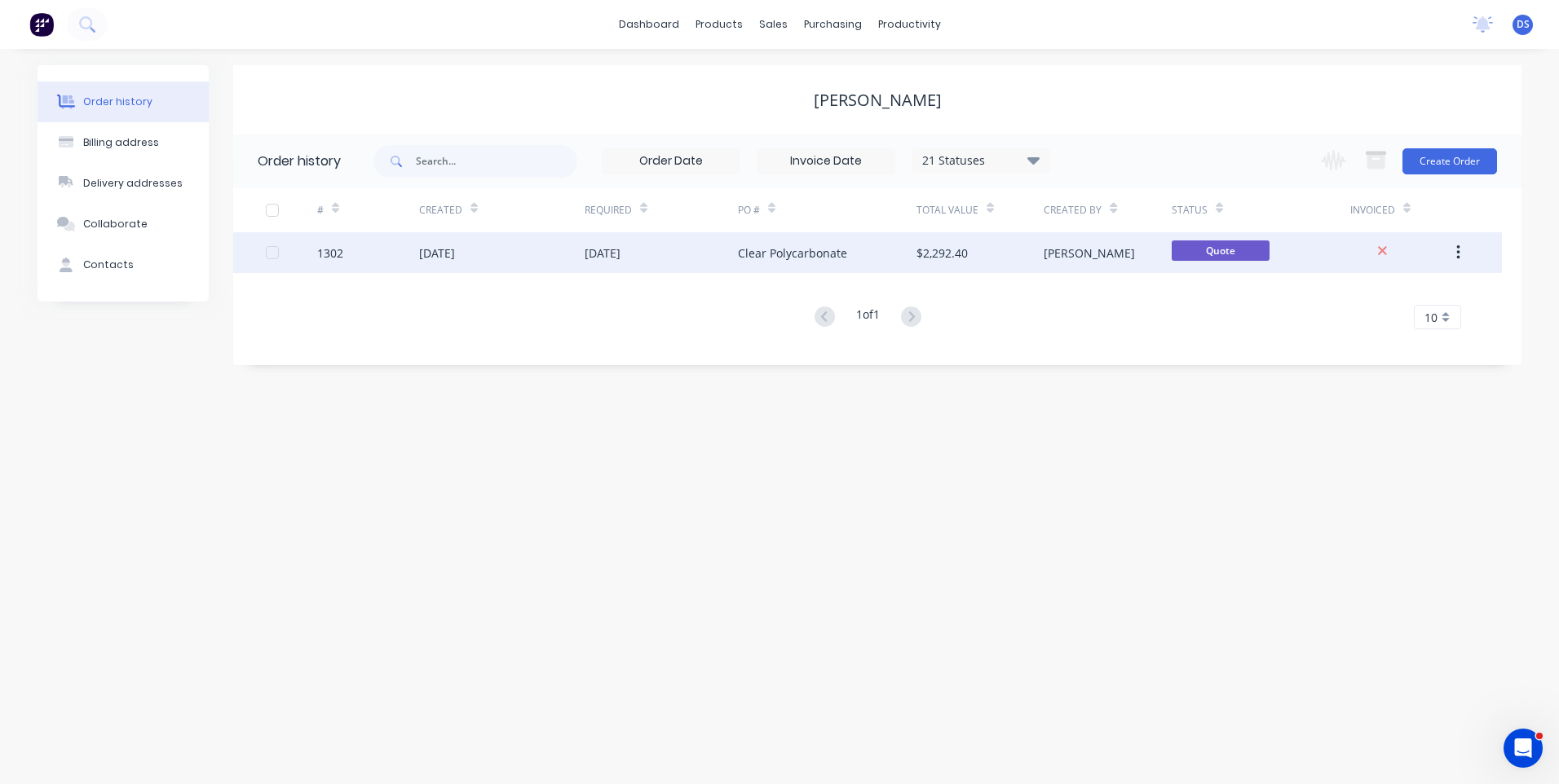
click at [654, 257] on div "26 Aug 2025" at bounding box center [661, 252] width 153 height 41
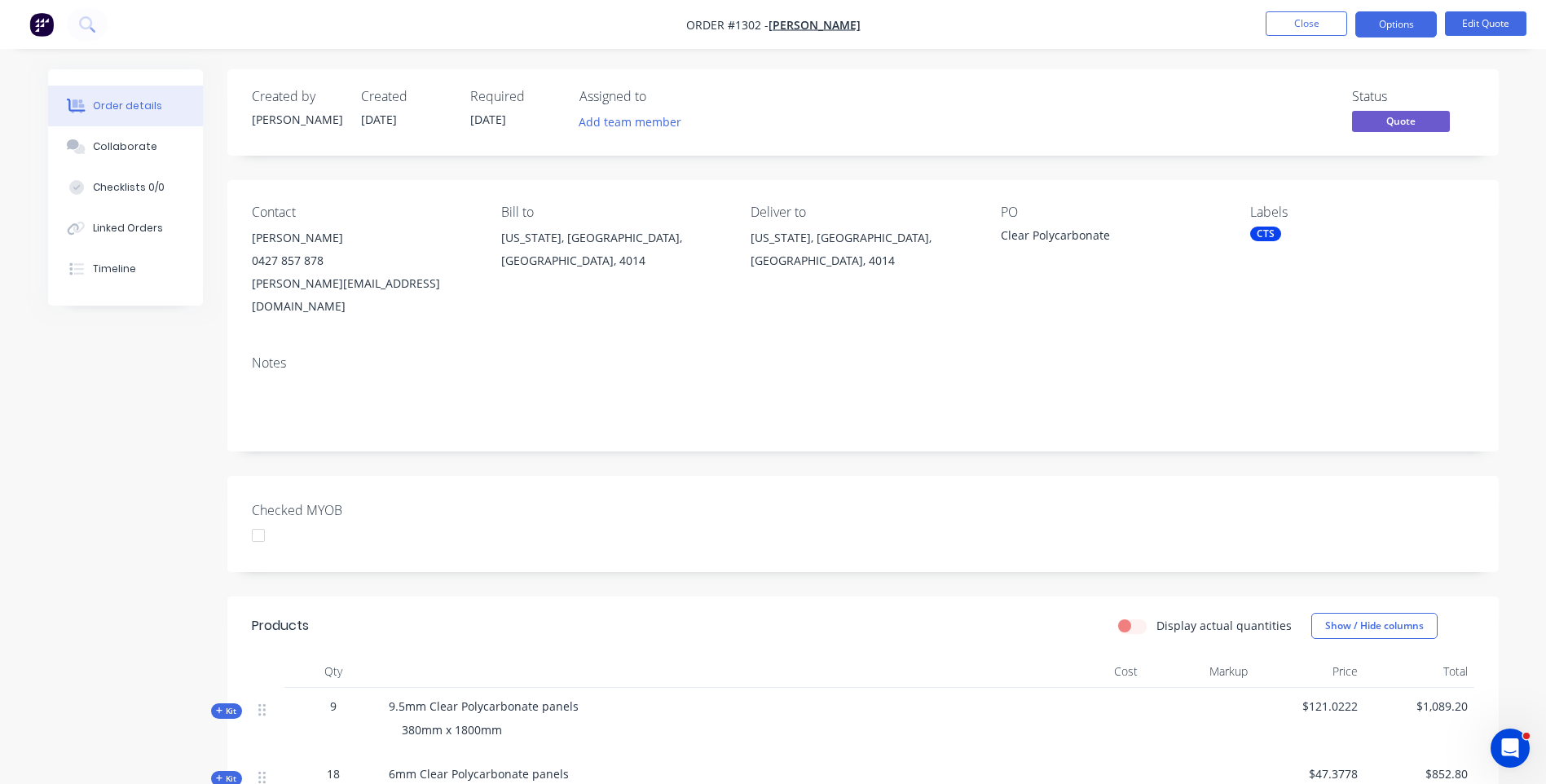
drag, startPoint x: 807, startPoint y: 22, endPoint x: 876, endPoint y: 17, distance: 69.2
click at [876, 17] on nav "Order #1302 - Joshua Pounder Close Options Edit Quote" at bounding box center [773, 24] width 1546 height 49
click at [821, 26] on span "Joshua Pounder" at bounding box center [814, 25] width 92 height 16
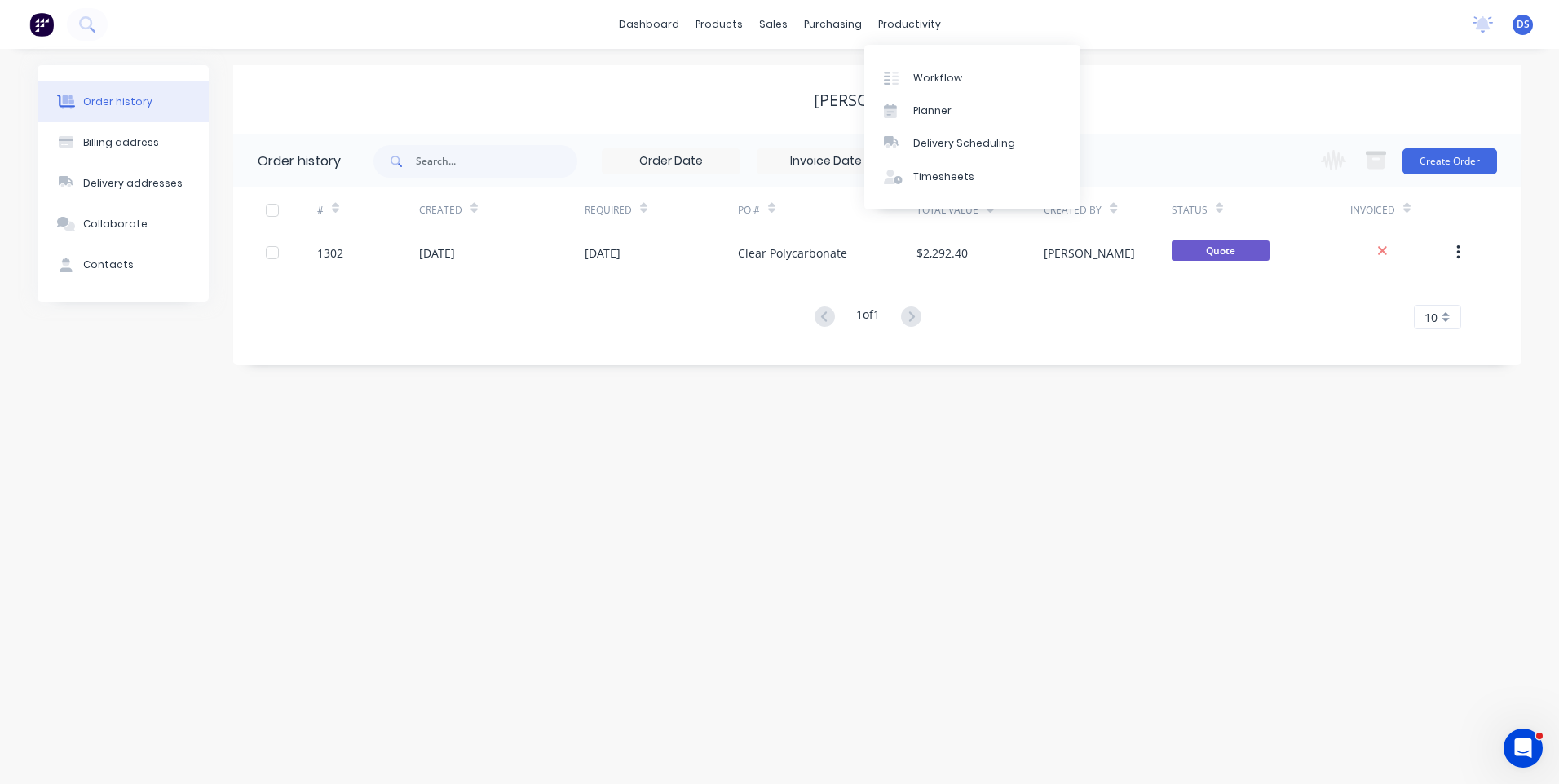
click at [841, 99] on div "Joshua Pounder" at bounding box center [877, 100] width 128 height 20
click at [148, 140] on div "Billing address" at bounding box center [121, 142] width 76 height 15
select select "AU"
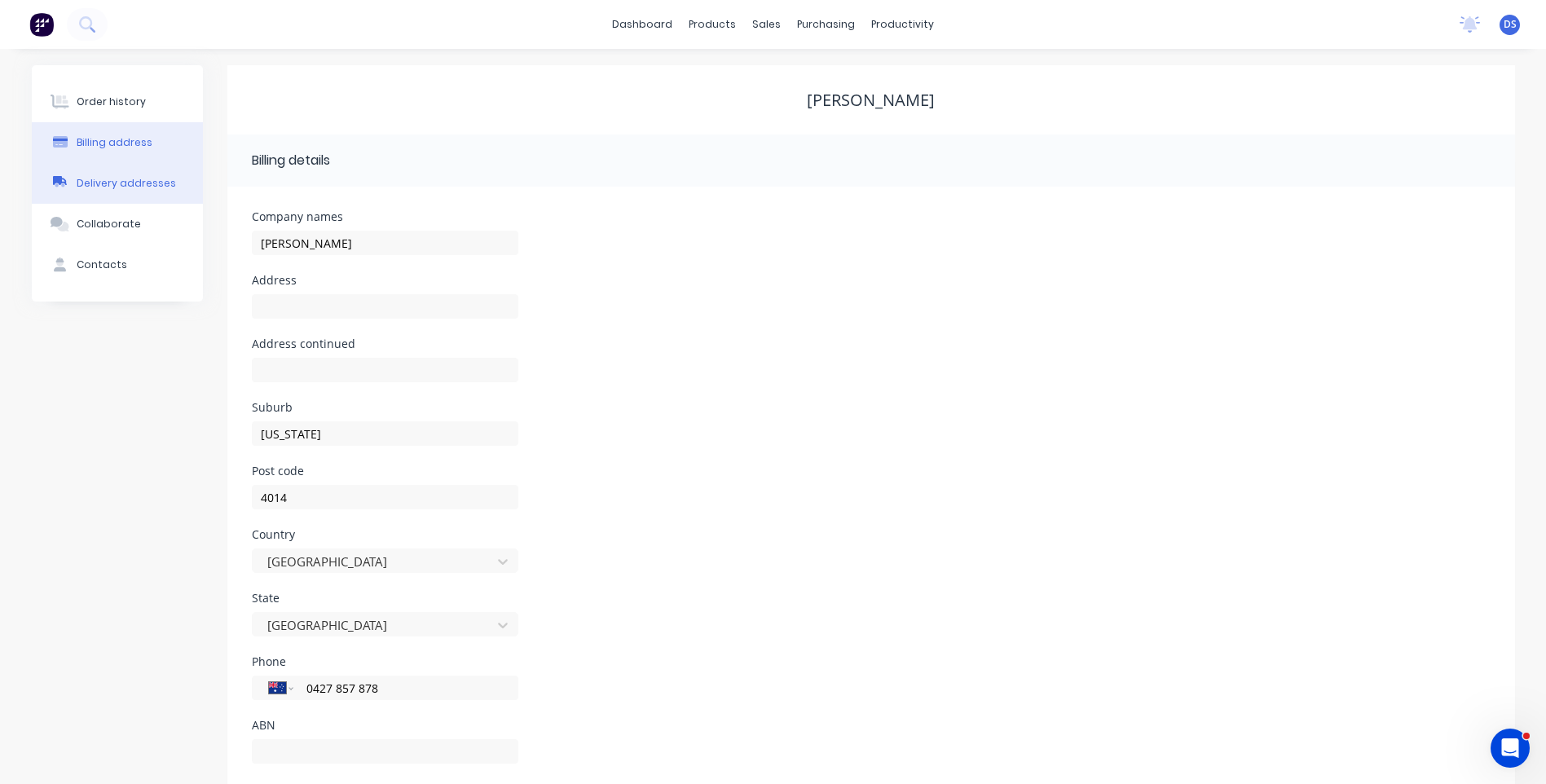
click at [137, 183] on div "Delivery addresses" at bounding box center [127, 184] width 99 height 15
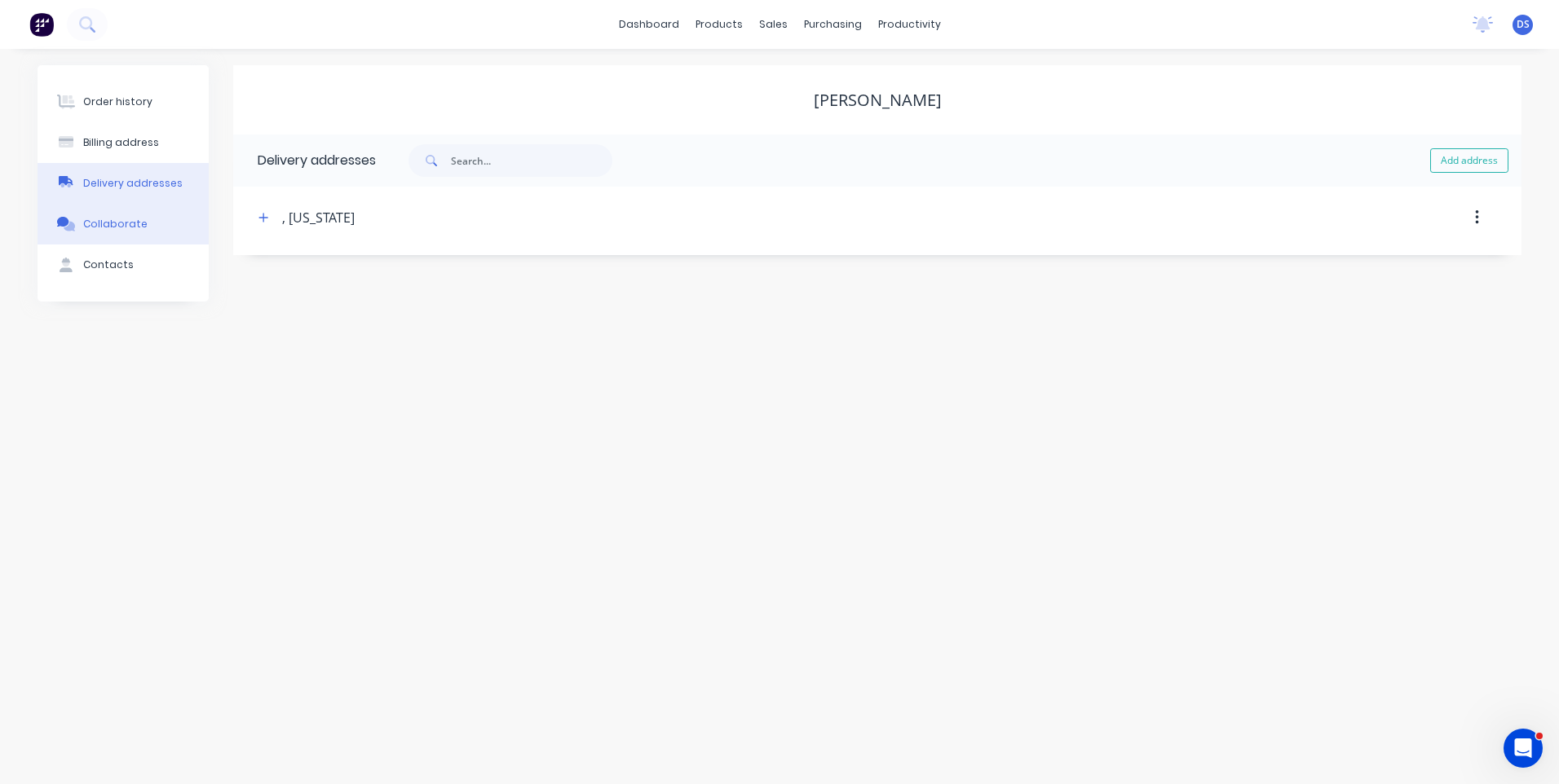
click at [122, 233] on button "Collaborate" at bounding box center [123, 224] width 171 height 41
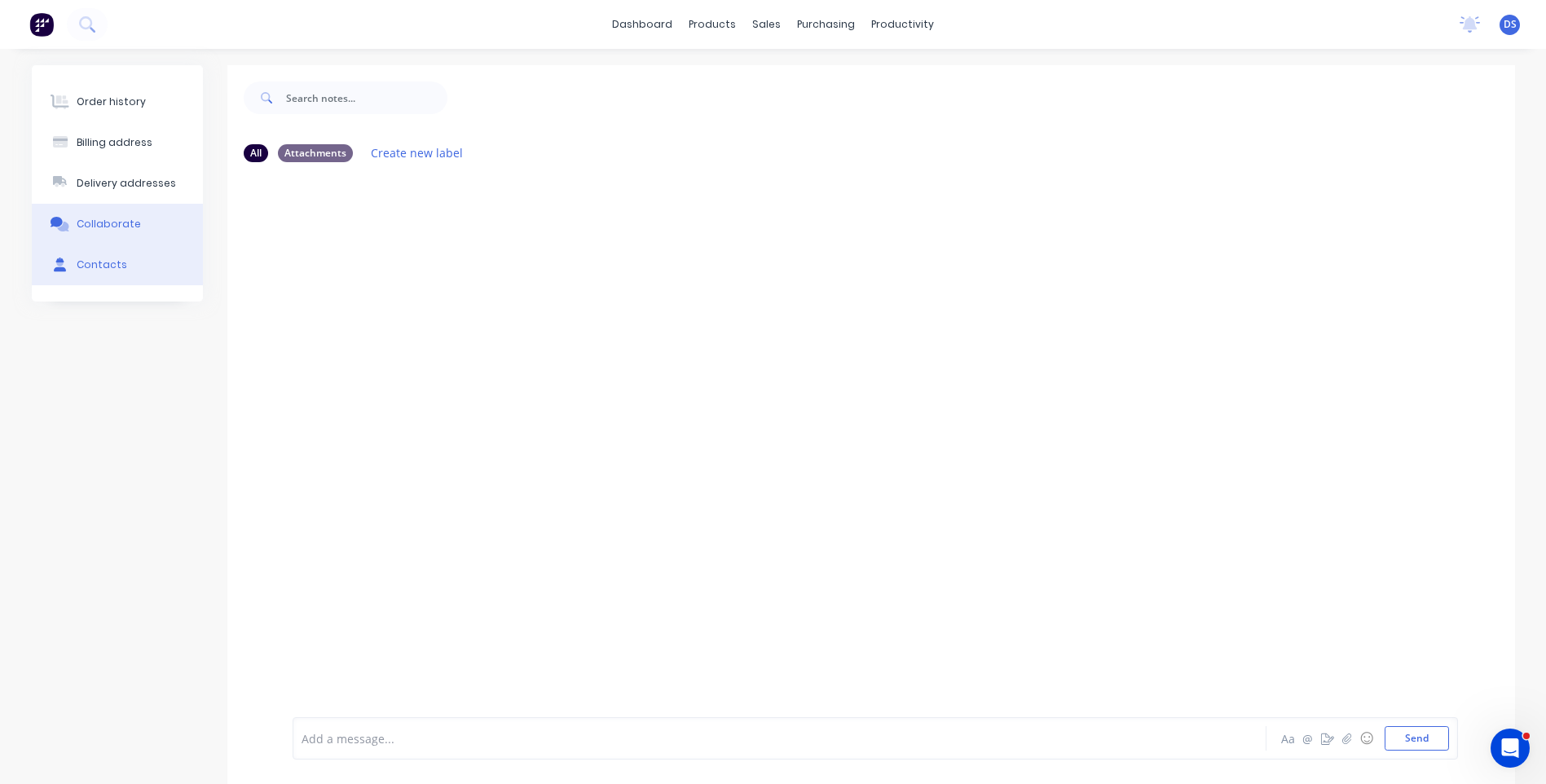
click at [99, 265] on div "Contacts" at bounding box center [102, 265] width 51 height 15
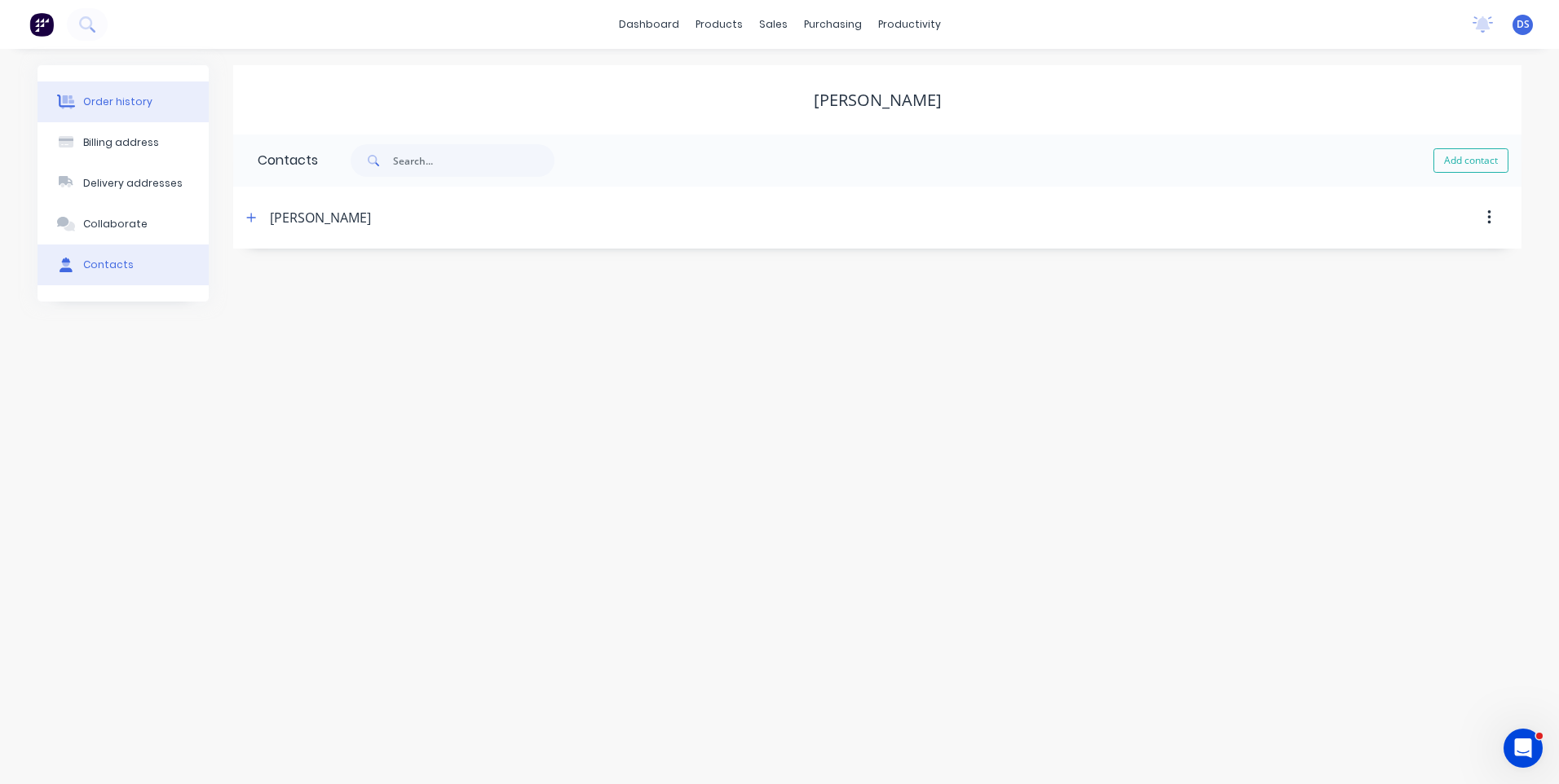
drag, startPoint x: 114, startPoint y: 100, endPoint x: 128, endPoint y: 112, distance: 18.4
click at [118, 100] on div "Order history" at bounding box center [118, 102] width 70 height 15
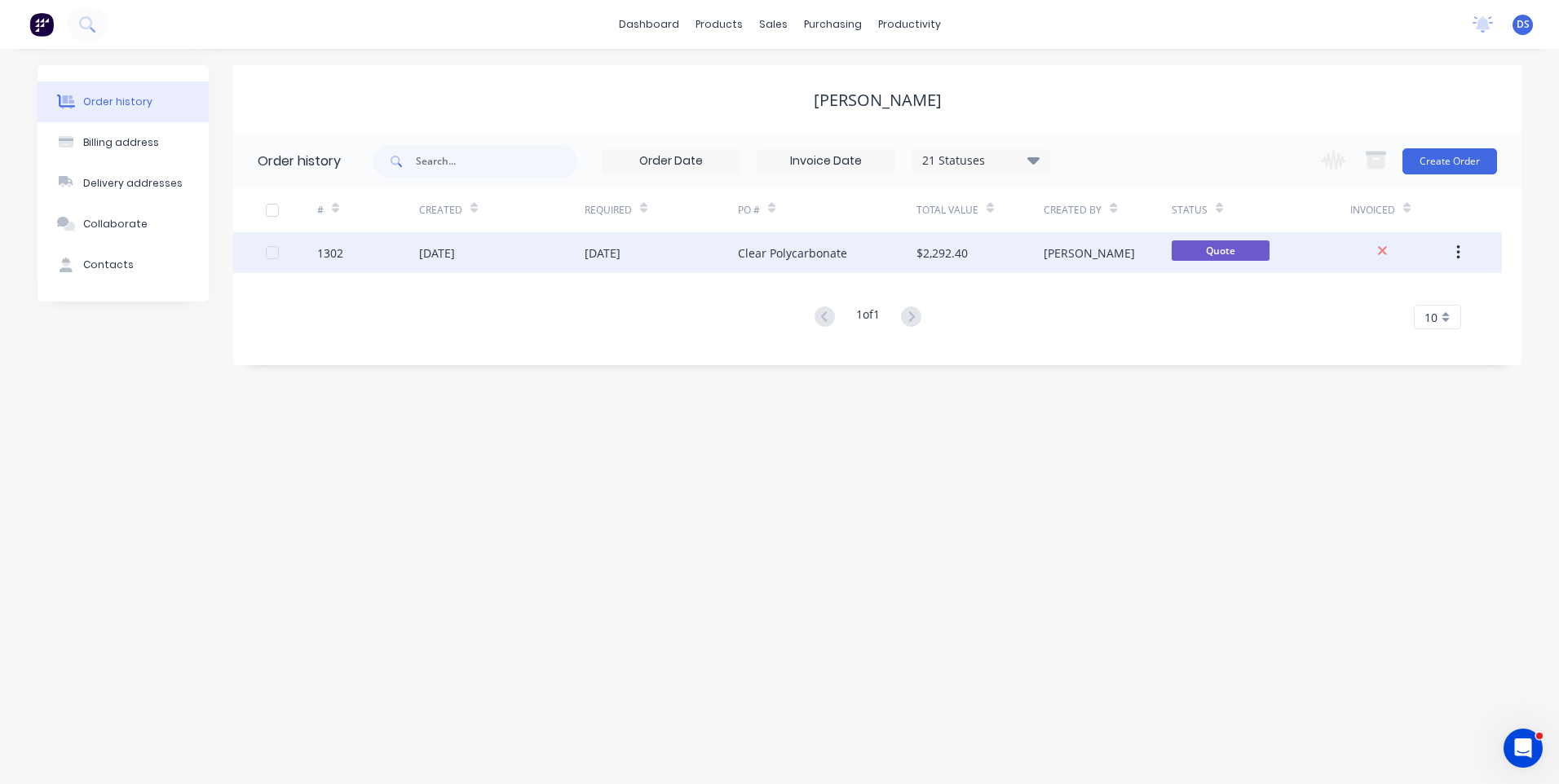
click at [510, 267] on div "[DATE]" at bounding box center [502, 252] width 166 height 41
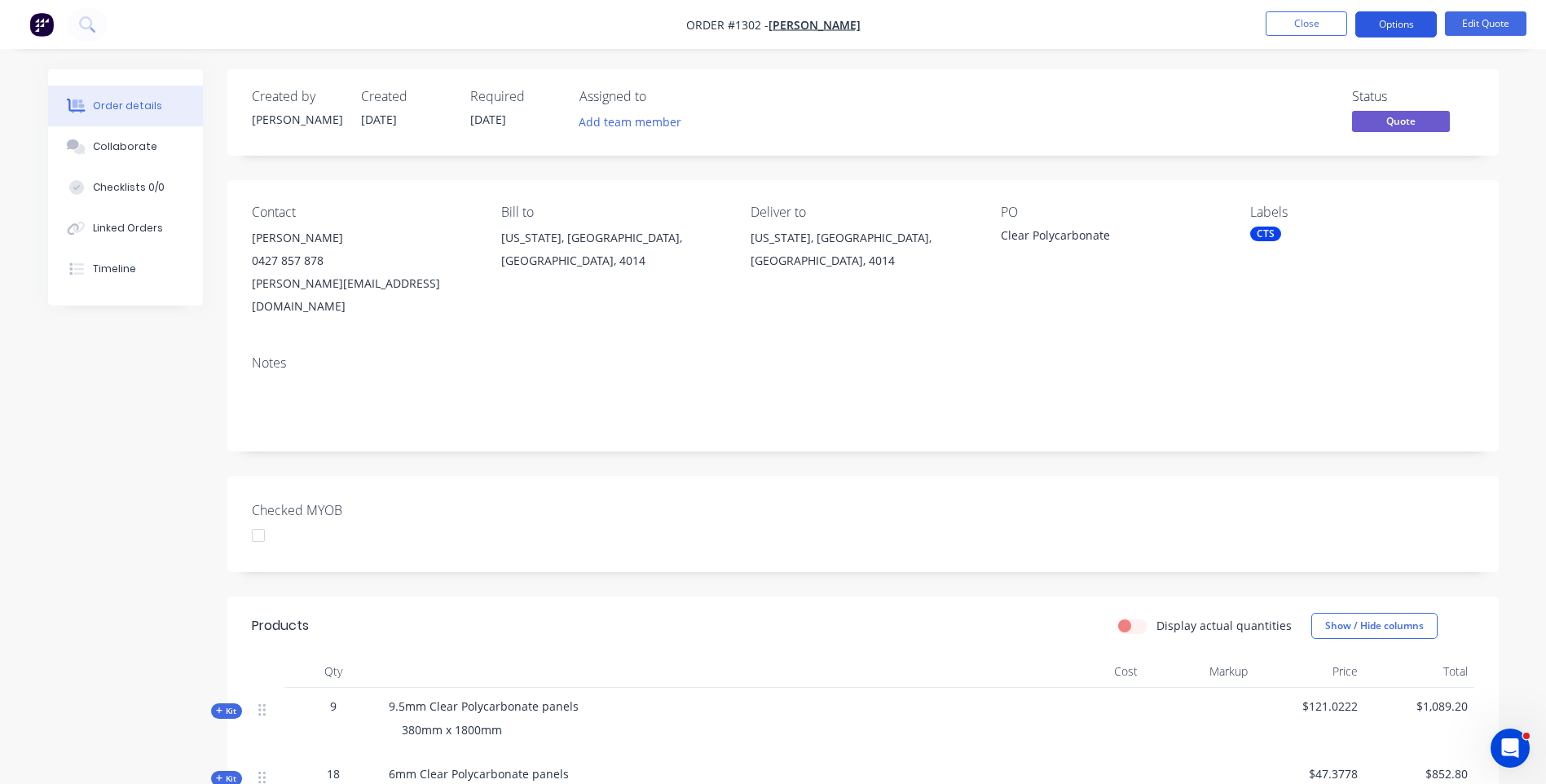
click at [1399, 26] on button "Options" at bounding box center [1396, 24] width 81 height 26
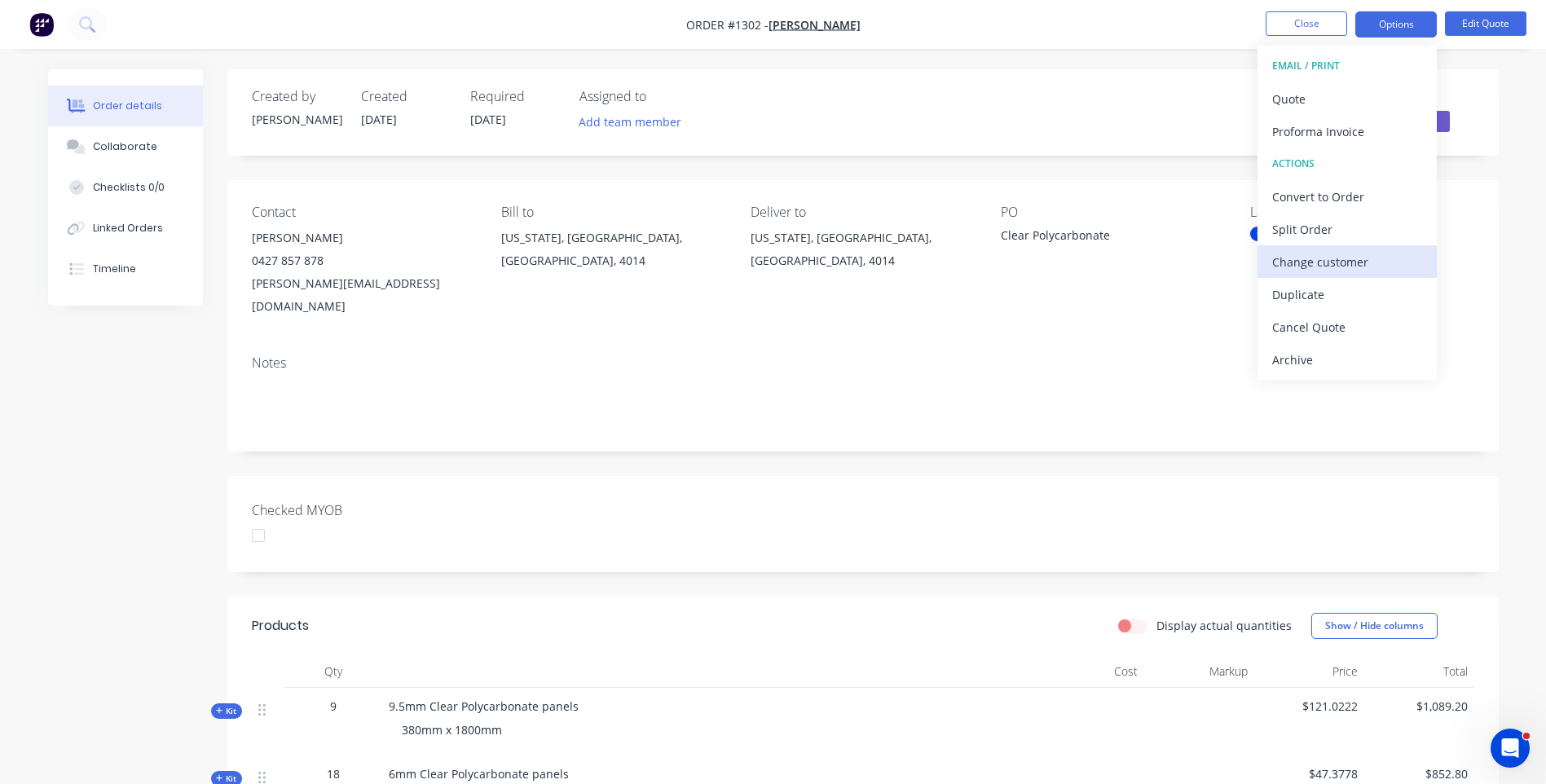
click at [1295, 266] on div "Change customer" at bounding box center [1346, 262] width 150 height 24
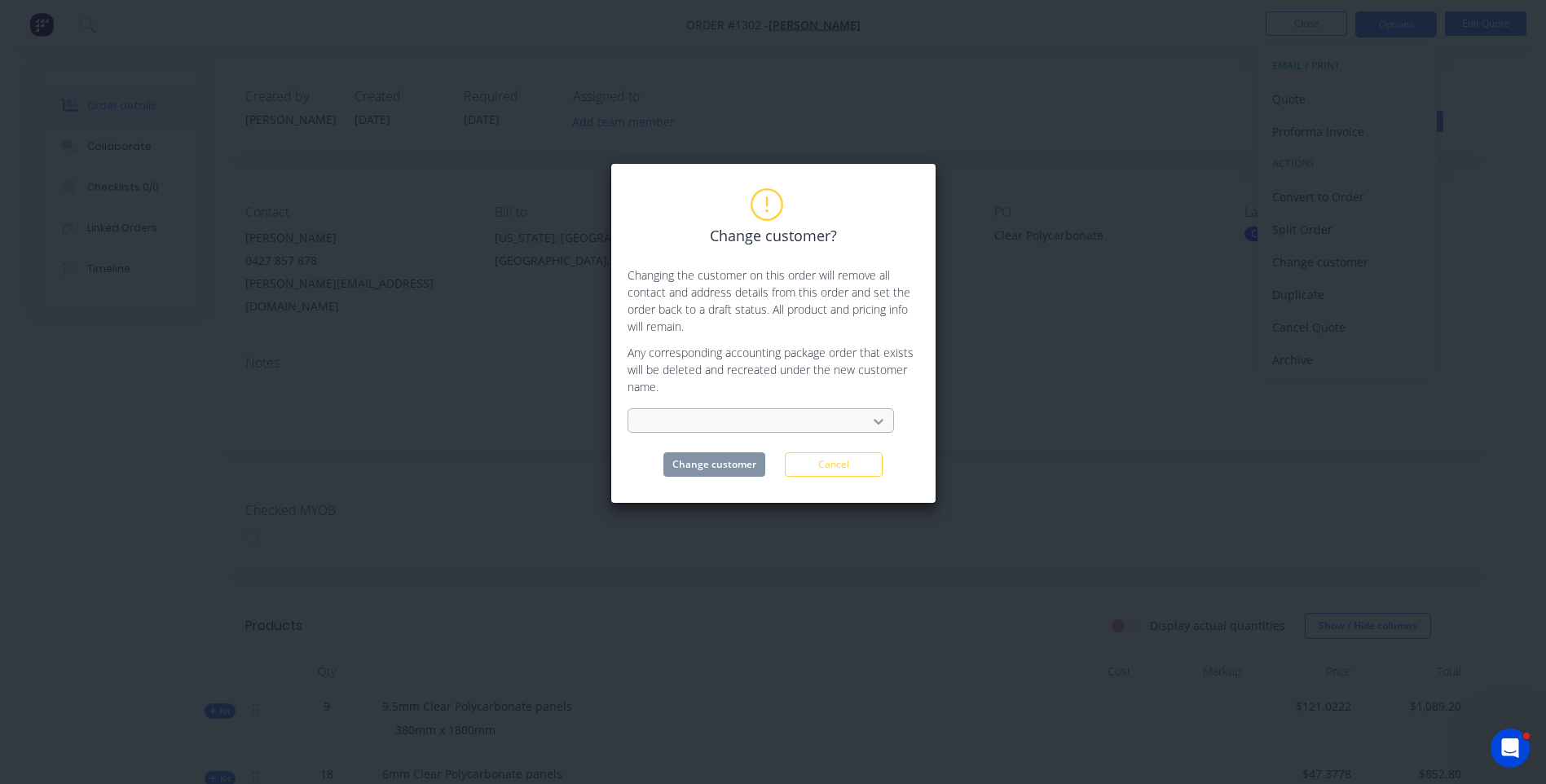
click at [886, 424] on icon at bounding box center [879, 421] width 17 height 17
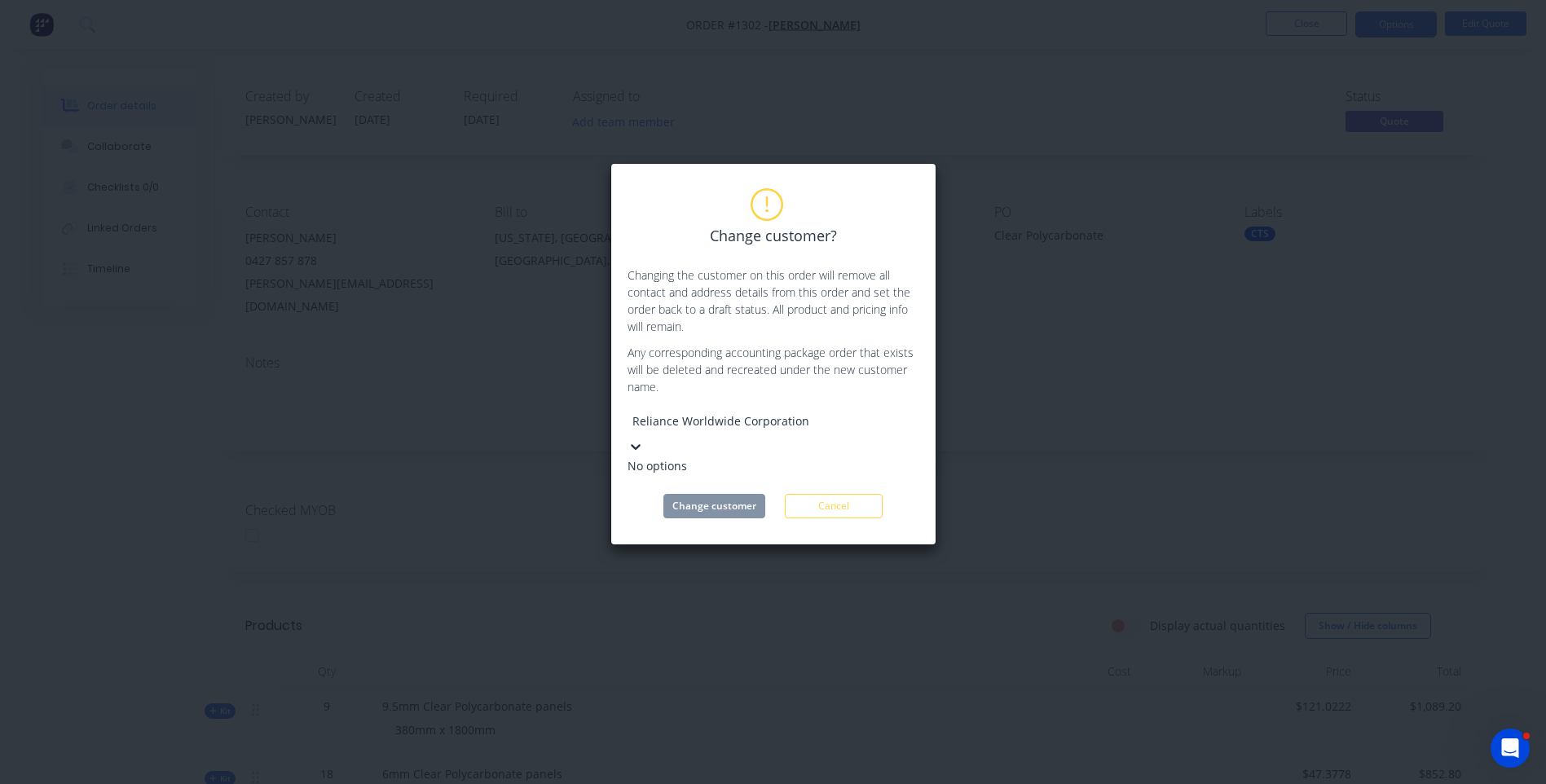
type input "Reliance Worldwide Corporation"
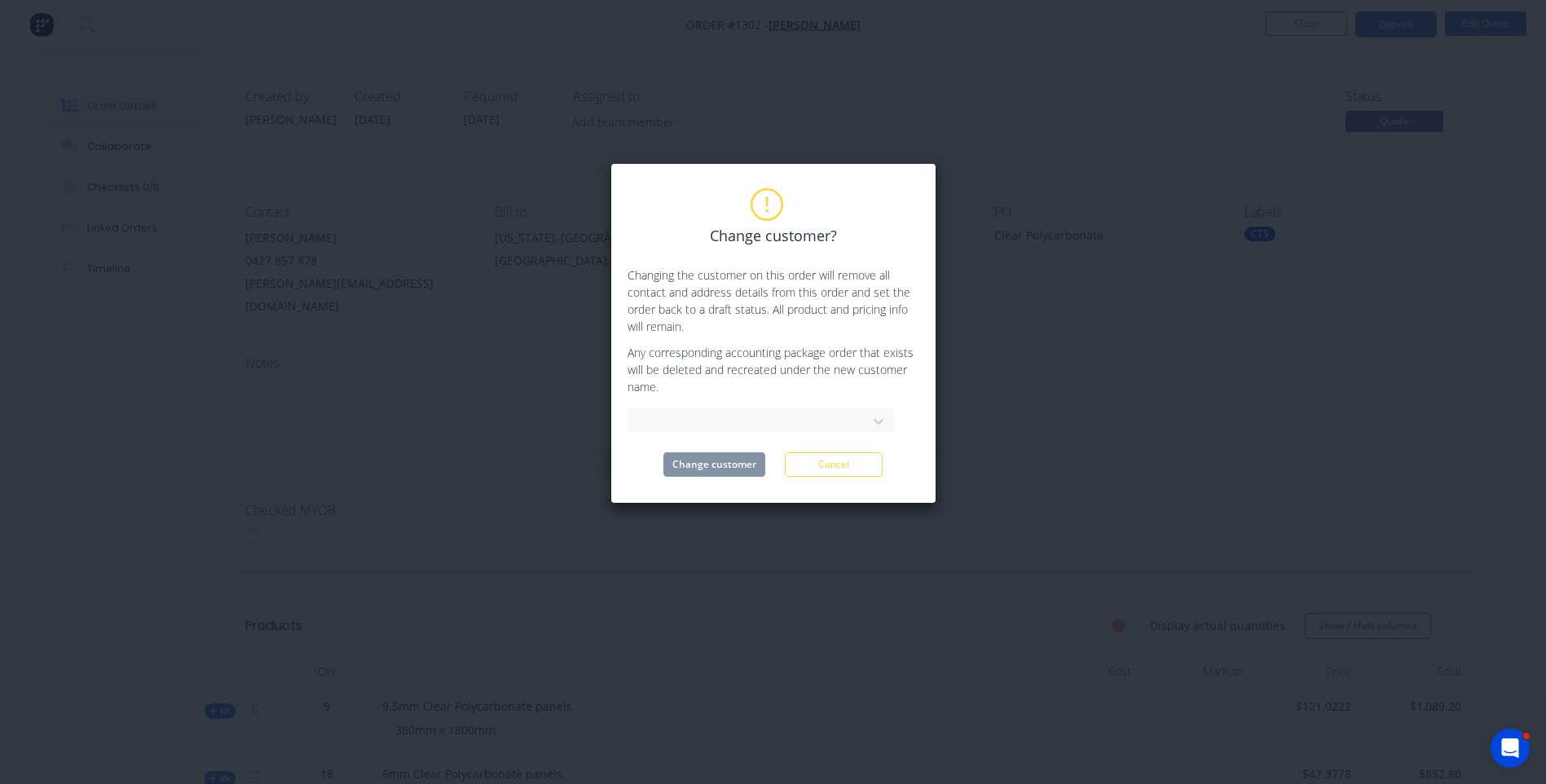
click at [765, 552] on div "Change customer? Changing the customer on this order will remove all contact an…" at bounding box center [773, 392] width 1546 height 784
click at [844, 460] on button "Cancel" at bounding box center [834, 464] width 98 height 25
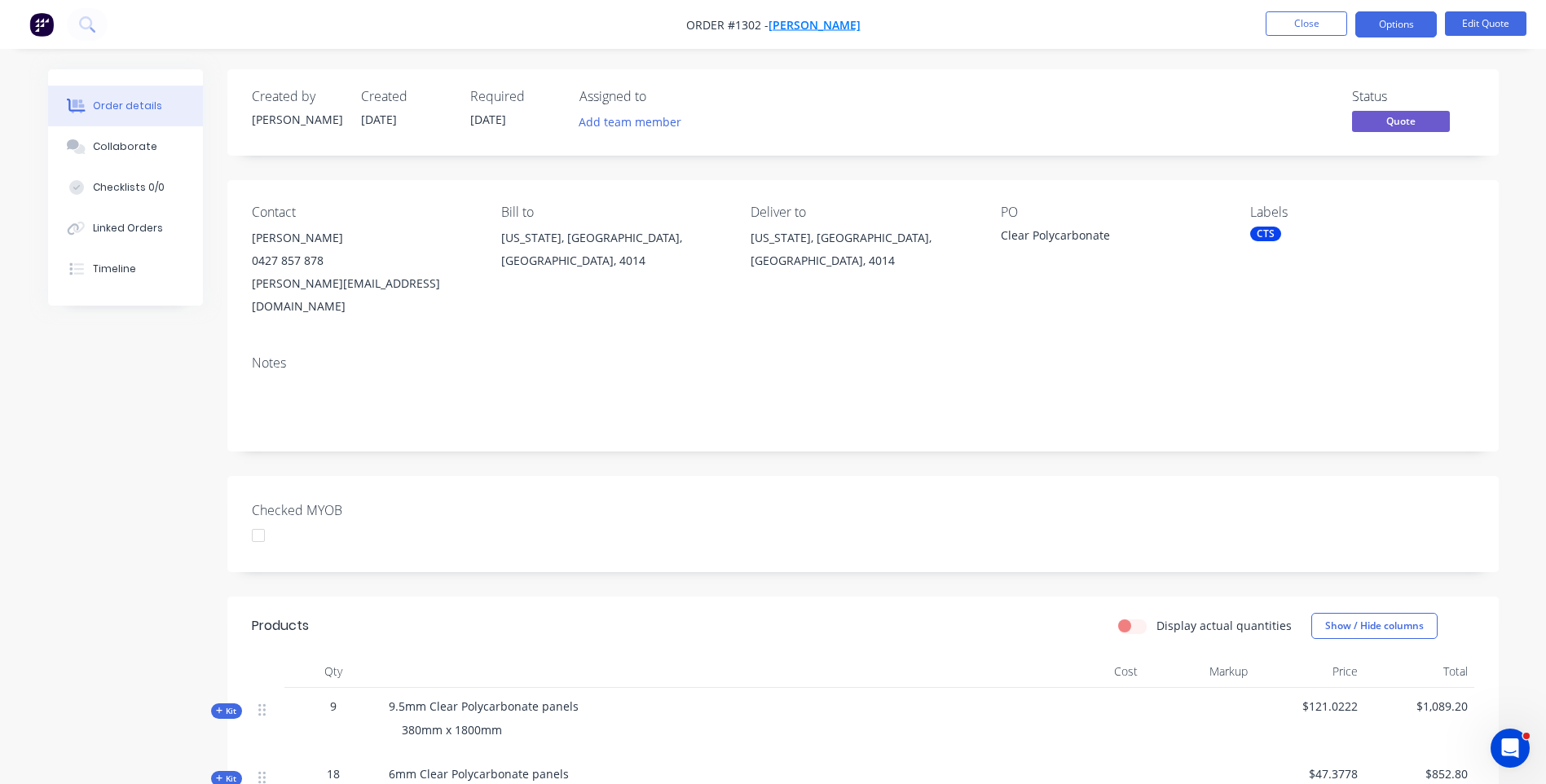
click at [817, 23] on span "Joshua Pounder" at bounding box center [814, 25] width 92 height 16
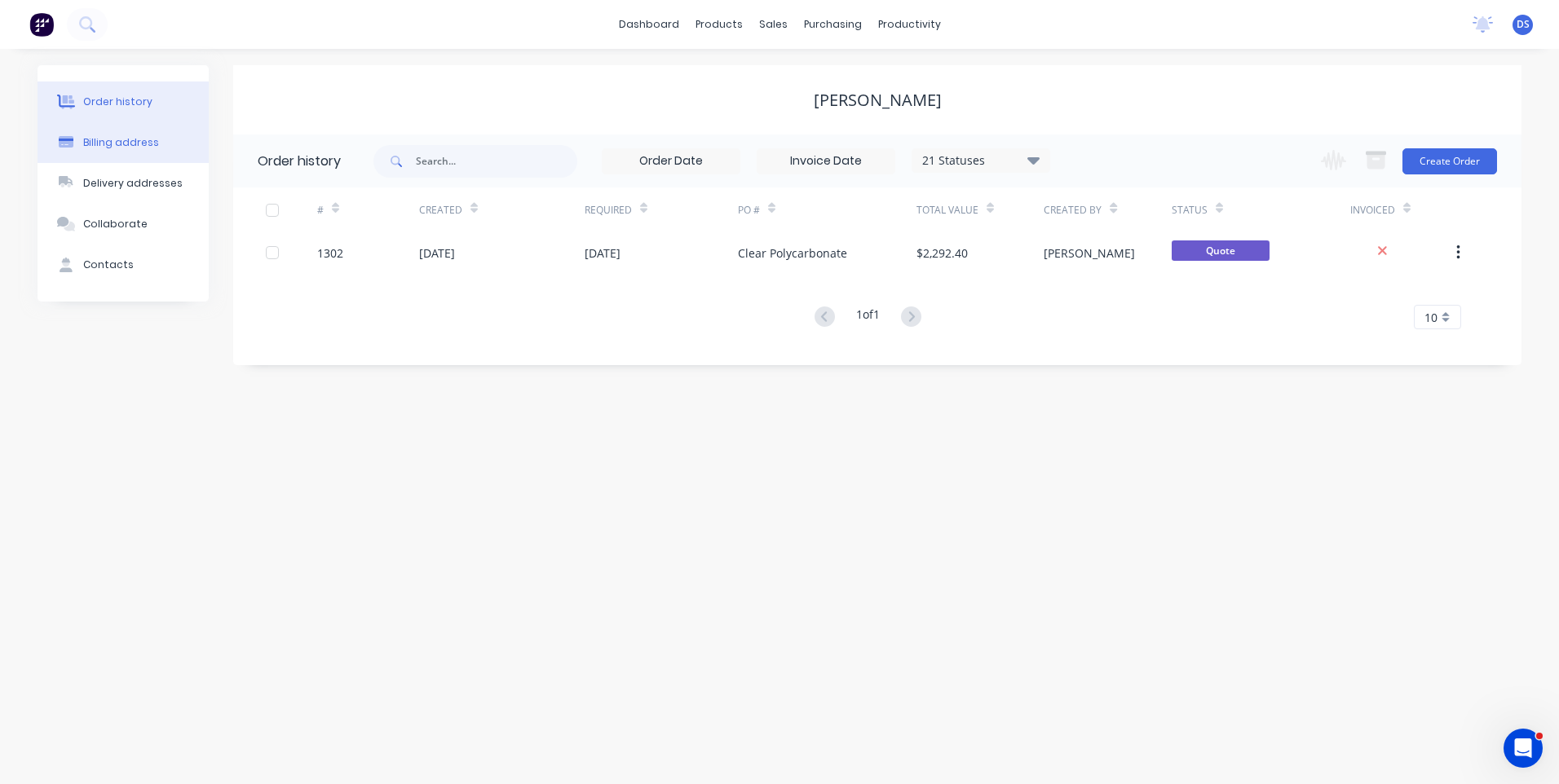
click at [109, 143] on div "Billing address" at bounding box center [121, 142] width 76 height 15
select select "AU"
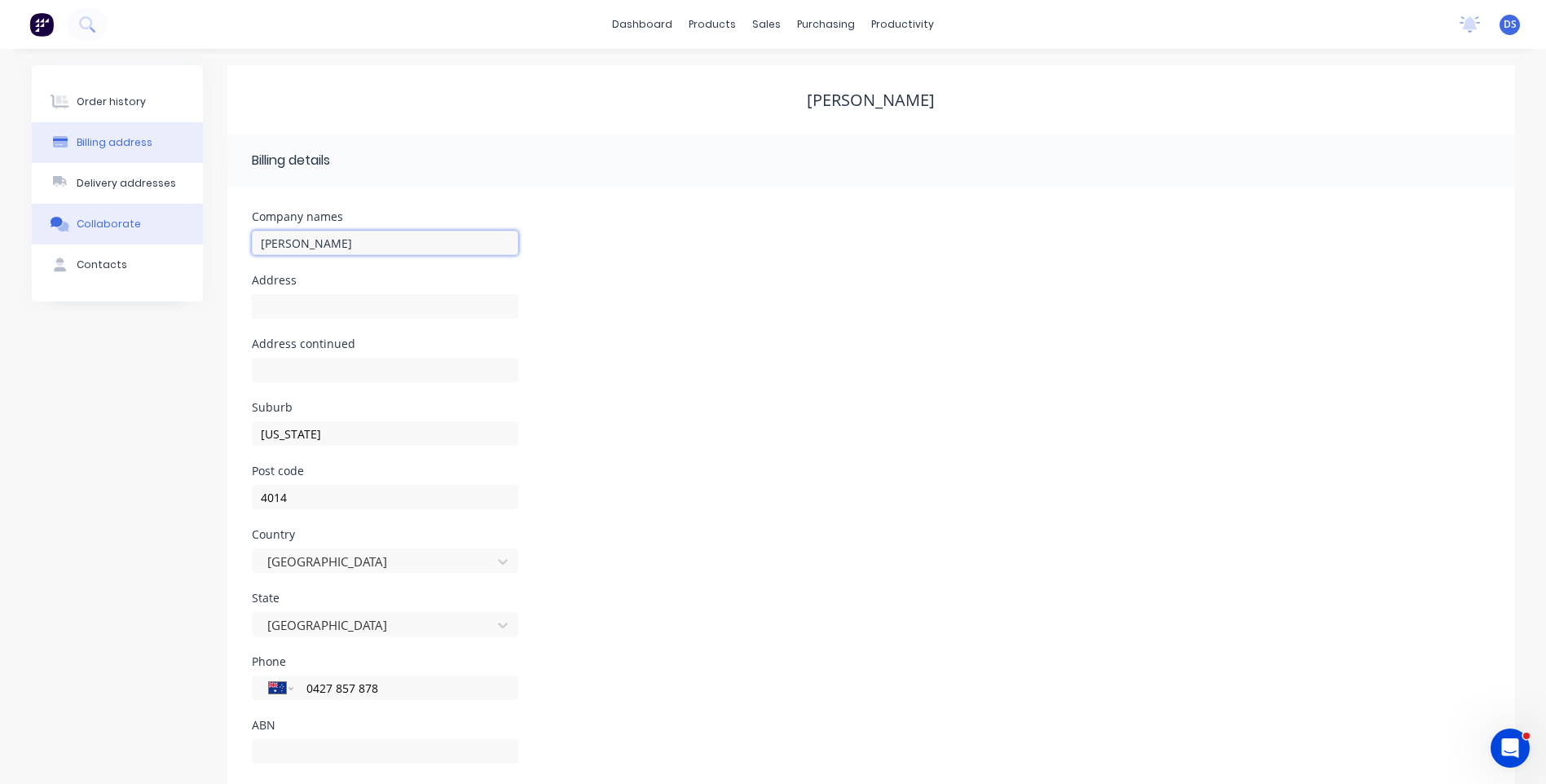
drag, startPoint x: 361, startPoint y: 245, endPoint x: 181, endPoint y: 233, distance: 180.4
click at [181, 233] on div "Order history Billing address Delivery addresses Collaborate Contacts Joshua Po…" at bounding box center [773, 432] width 1483 height 734
type input "Reliance Worldwide Corporation"
click at [334, 301] on input "text" at bounding box center [385, 306] width 267 height 25
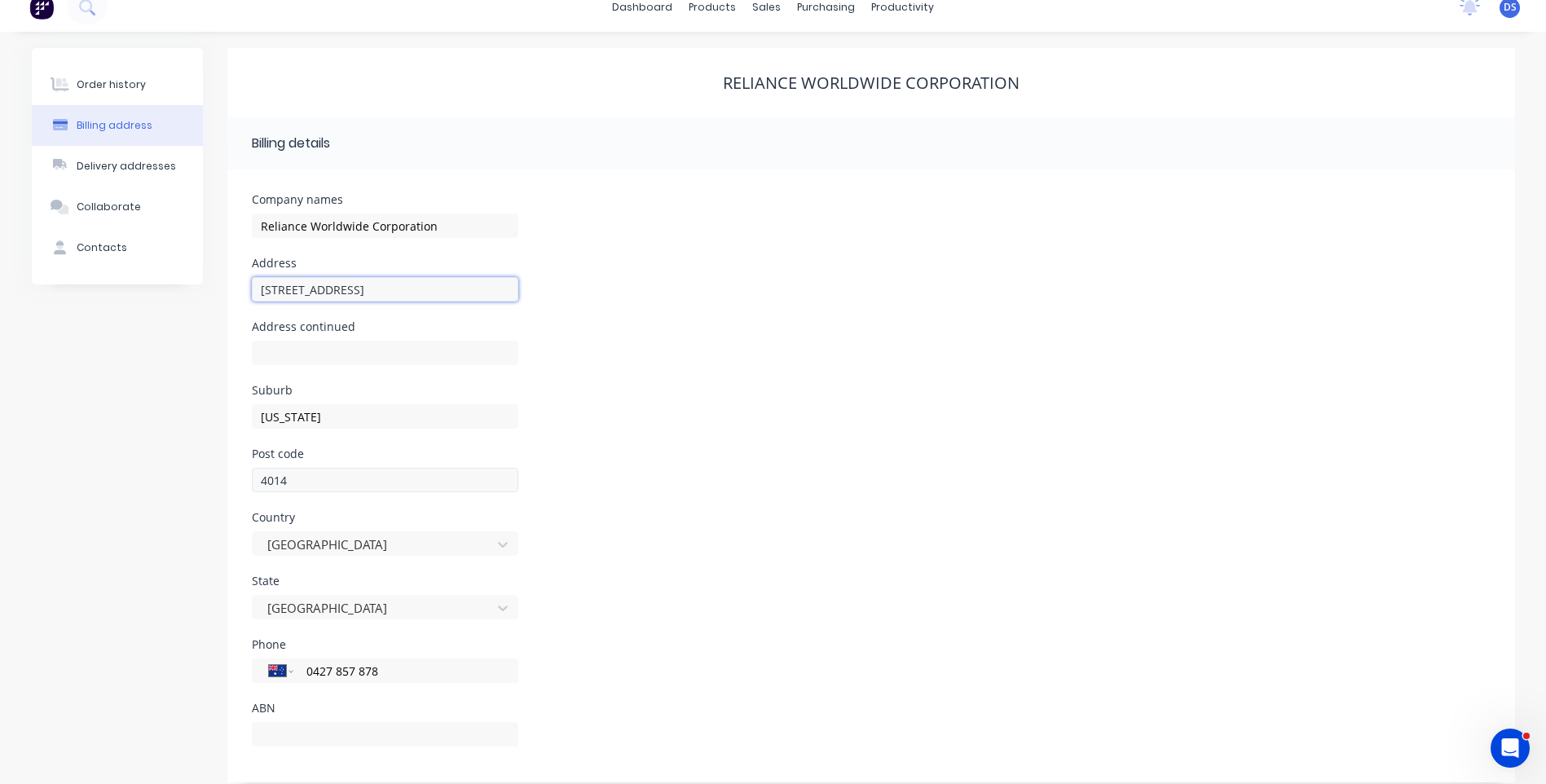
scroll to position [31, 0]
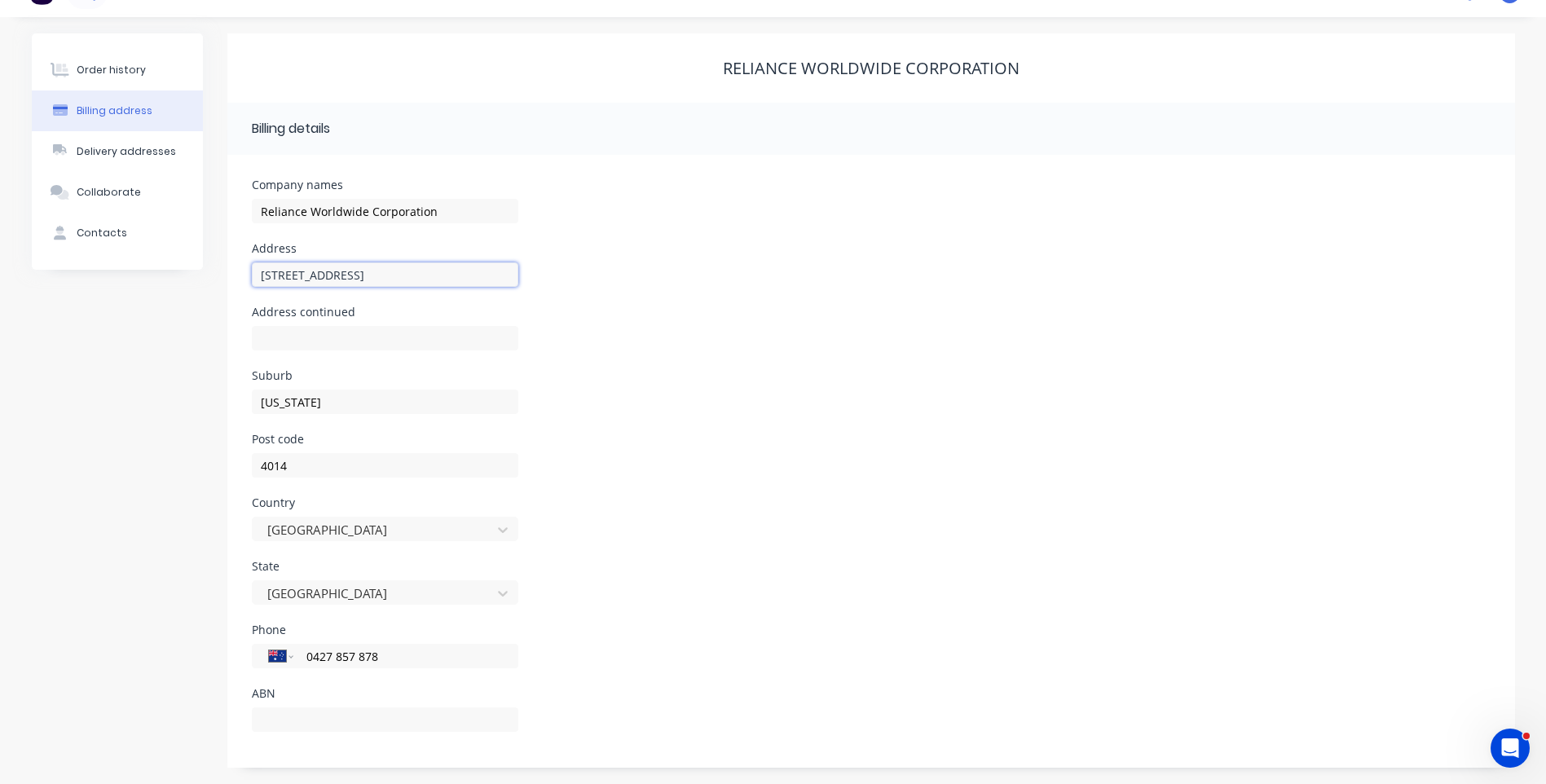
type input "Unit 1-2/68 Lisgar Street"
click at [894, 477] on div "Post code 4014" at bounding box center [871, 465] width 1239 height 64
click at [128, 147] on div "Delivery addresses" at bounding box center [127, 152] width 99 height 15
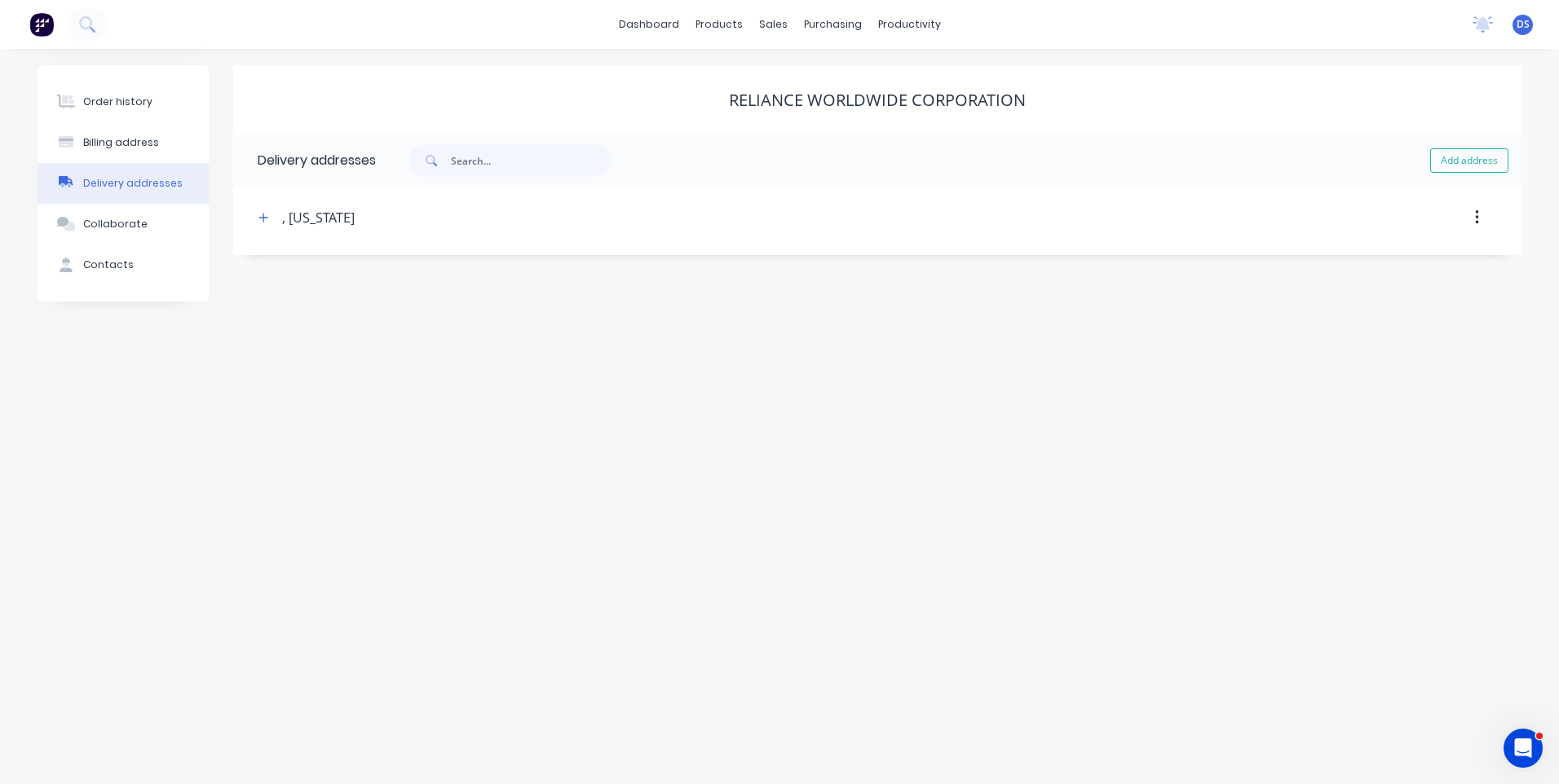
click at [1479, 219] on button "button" at bounding box center [1477, 217] width 38 height 29
click at [268, 219] on icon "button" at bounding box center [263, 218] width 10 height 12
click at [349, 274] on input "text" at bounding box center [403, 281] width 267 height 25
type input "Unit 1-2/68 Lisgar Street"
click at [739, 446] on div "Post code 4014" at bounding box center [877, 470] width 1214 height 64
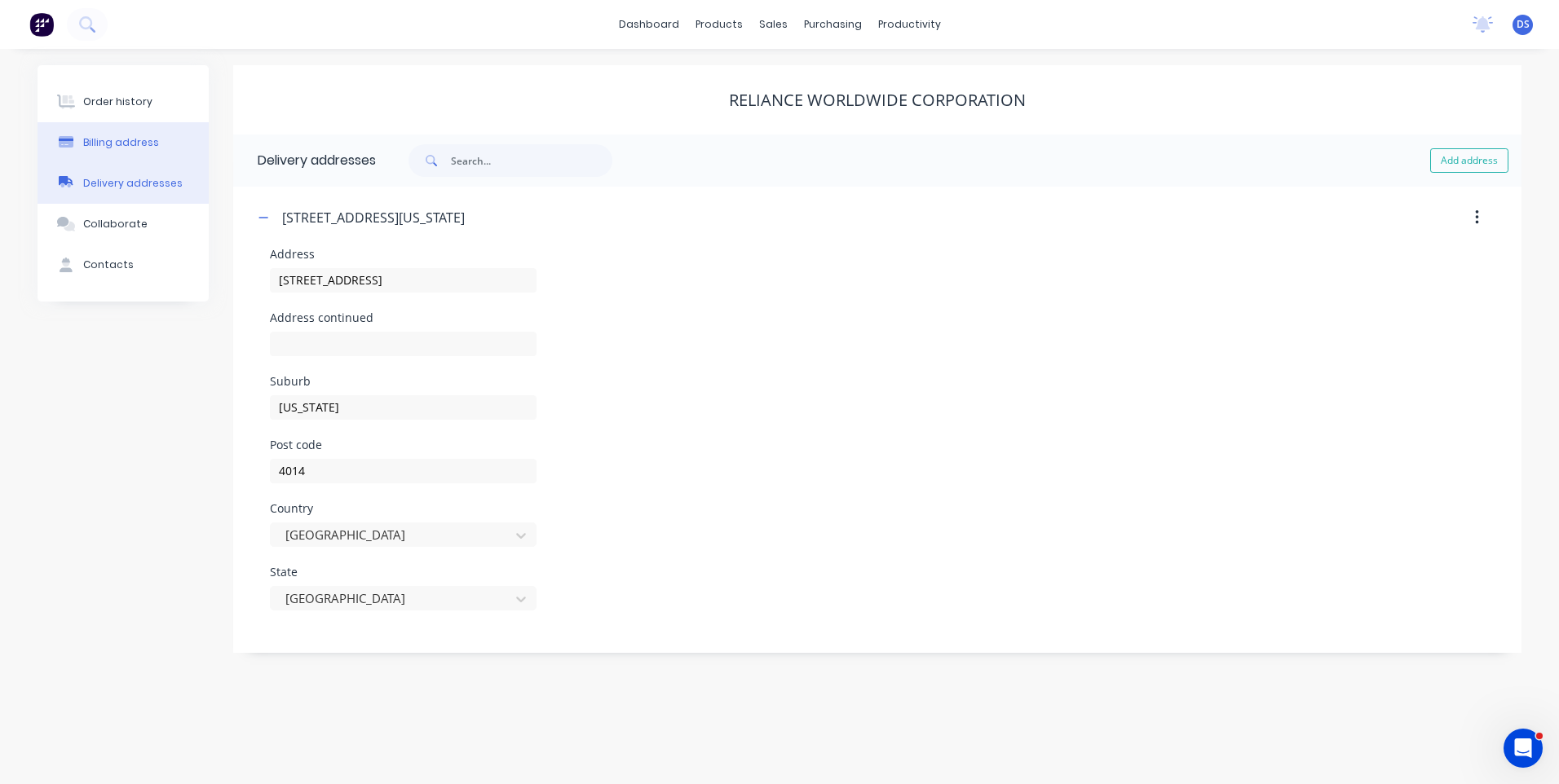
click at [124, 143] on div "Billing address" at bounding box center [121, 142] width 76 height 15
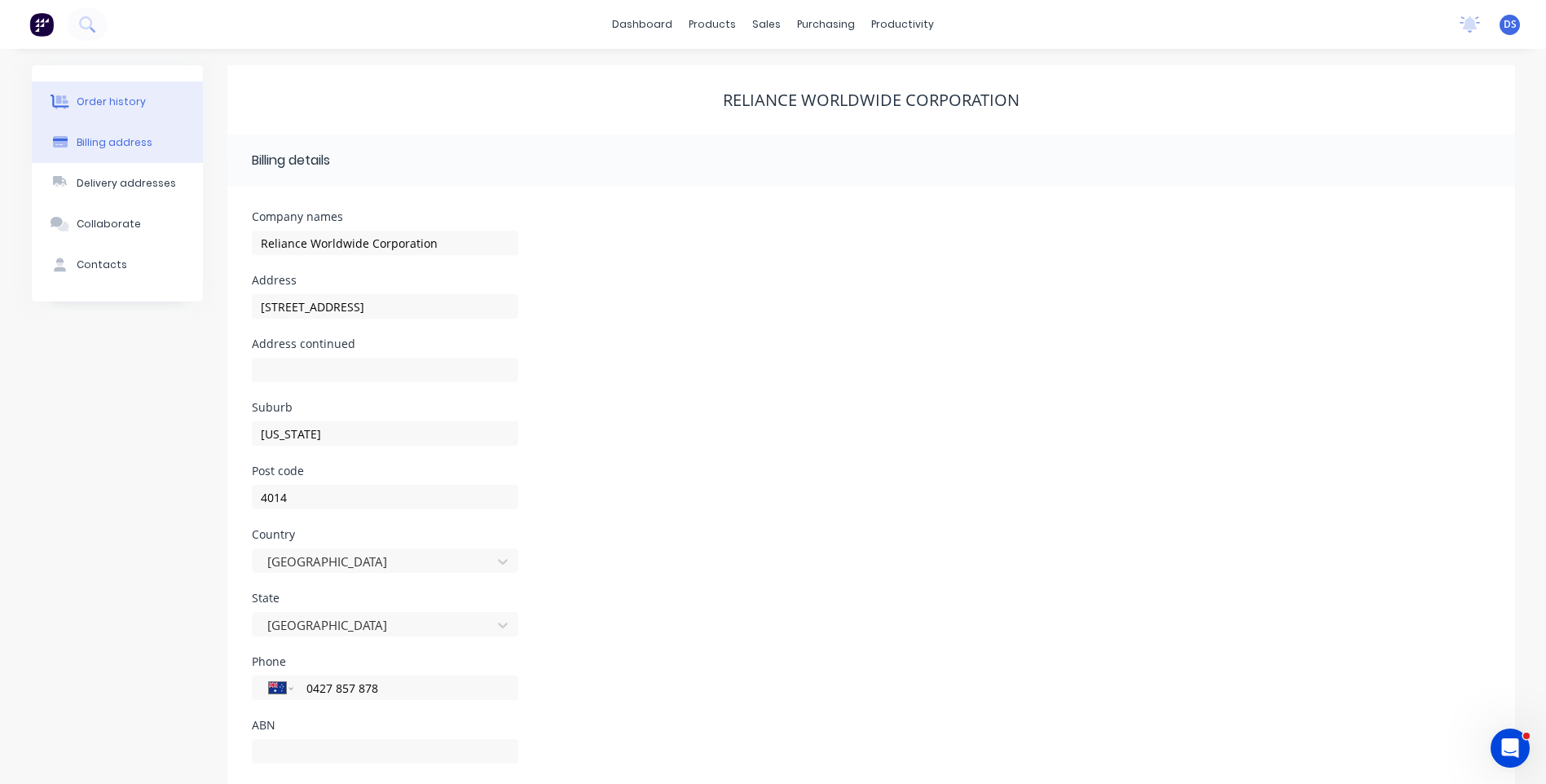
click at [128, 101] on div "Order history" at bounding box center [112, 102] width 70 height 15
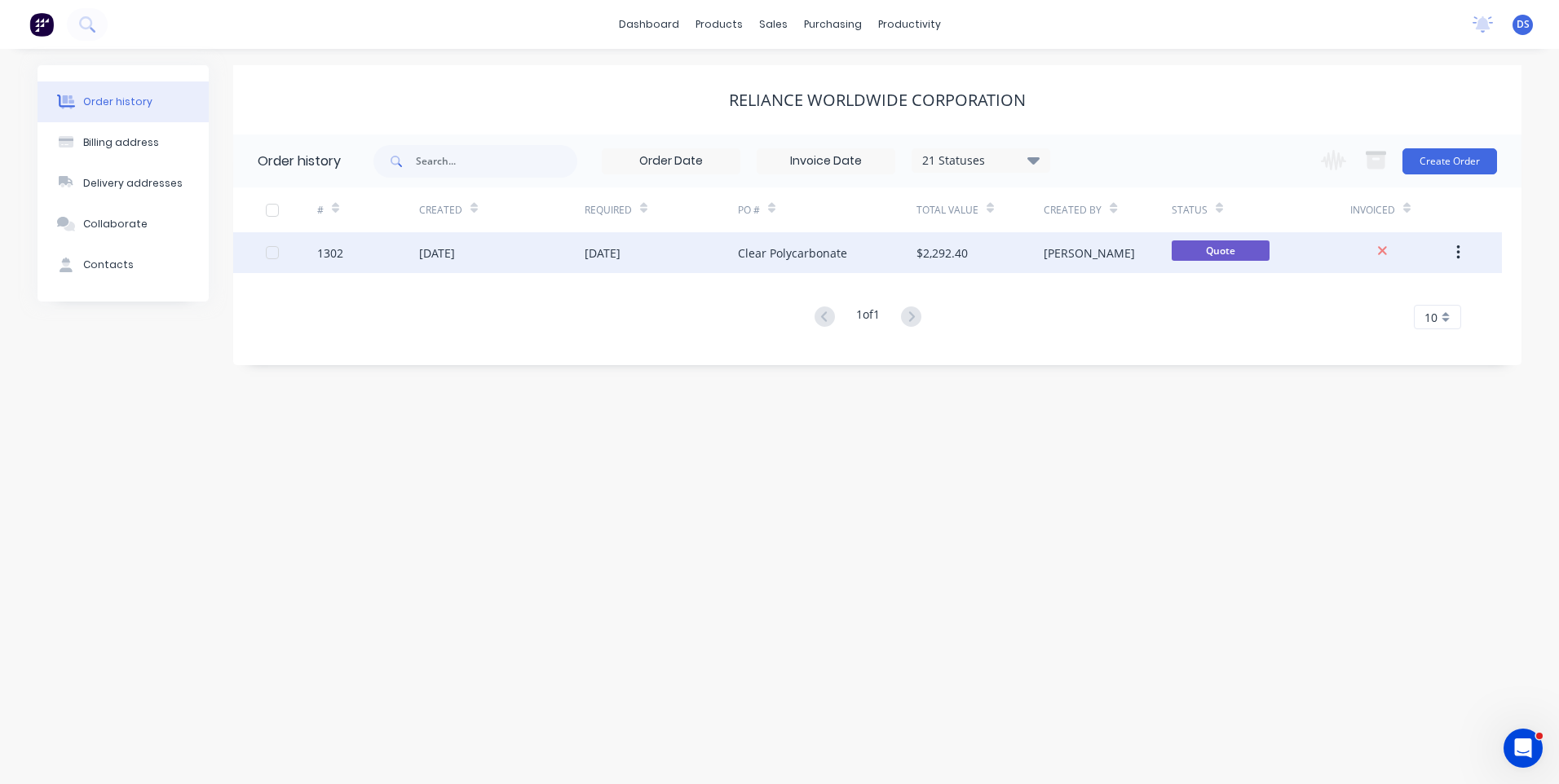
click at [616, 257] on div "[DATE]" at bounding box center [602, 253] width 36 height 17
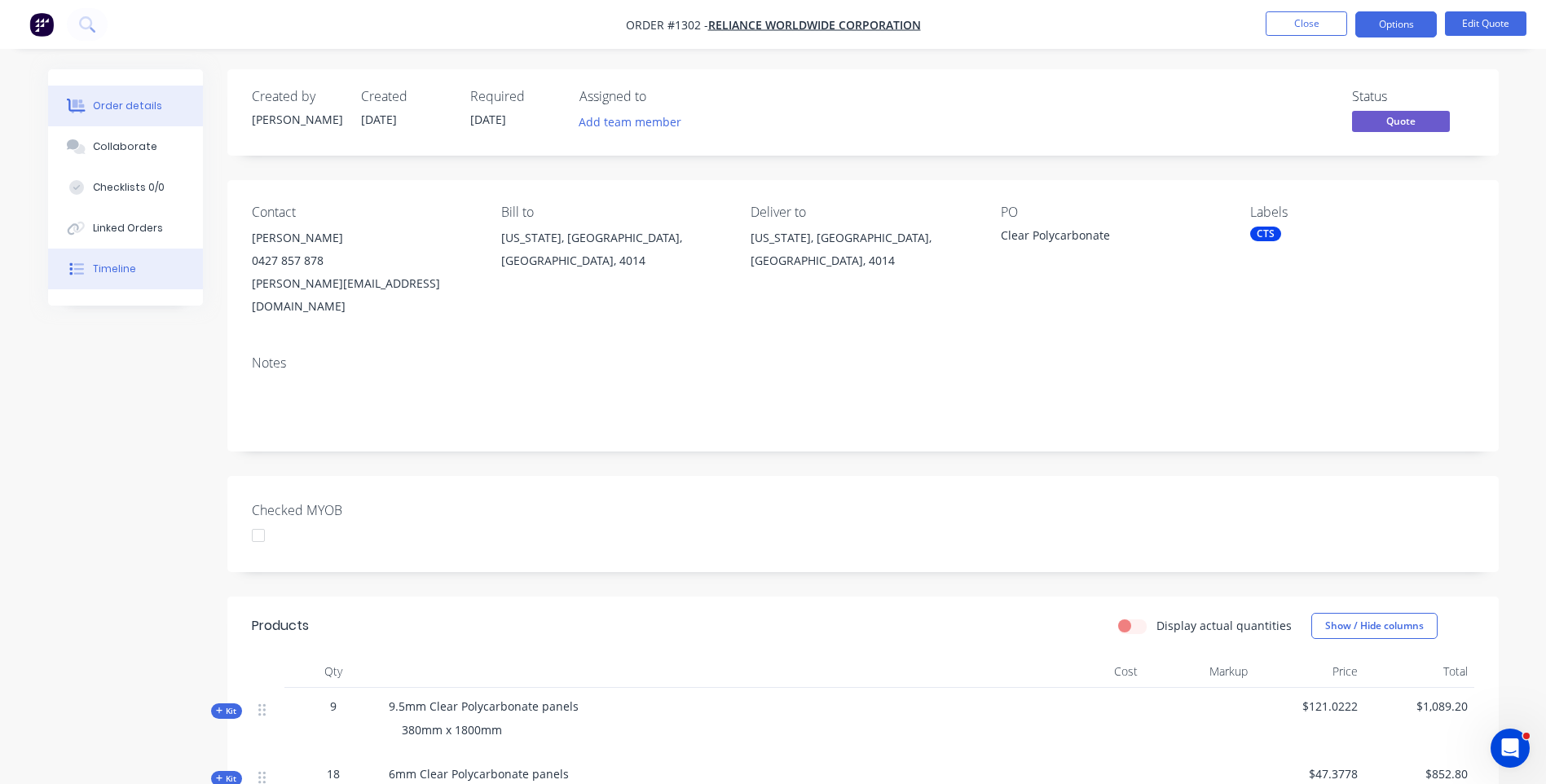
click at [118, 272] on div "Timeline" at bounding box center [114, 269] width 43 height 15
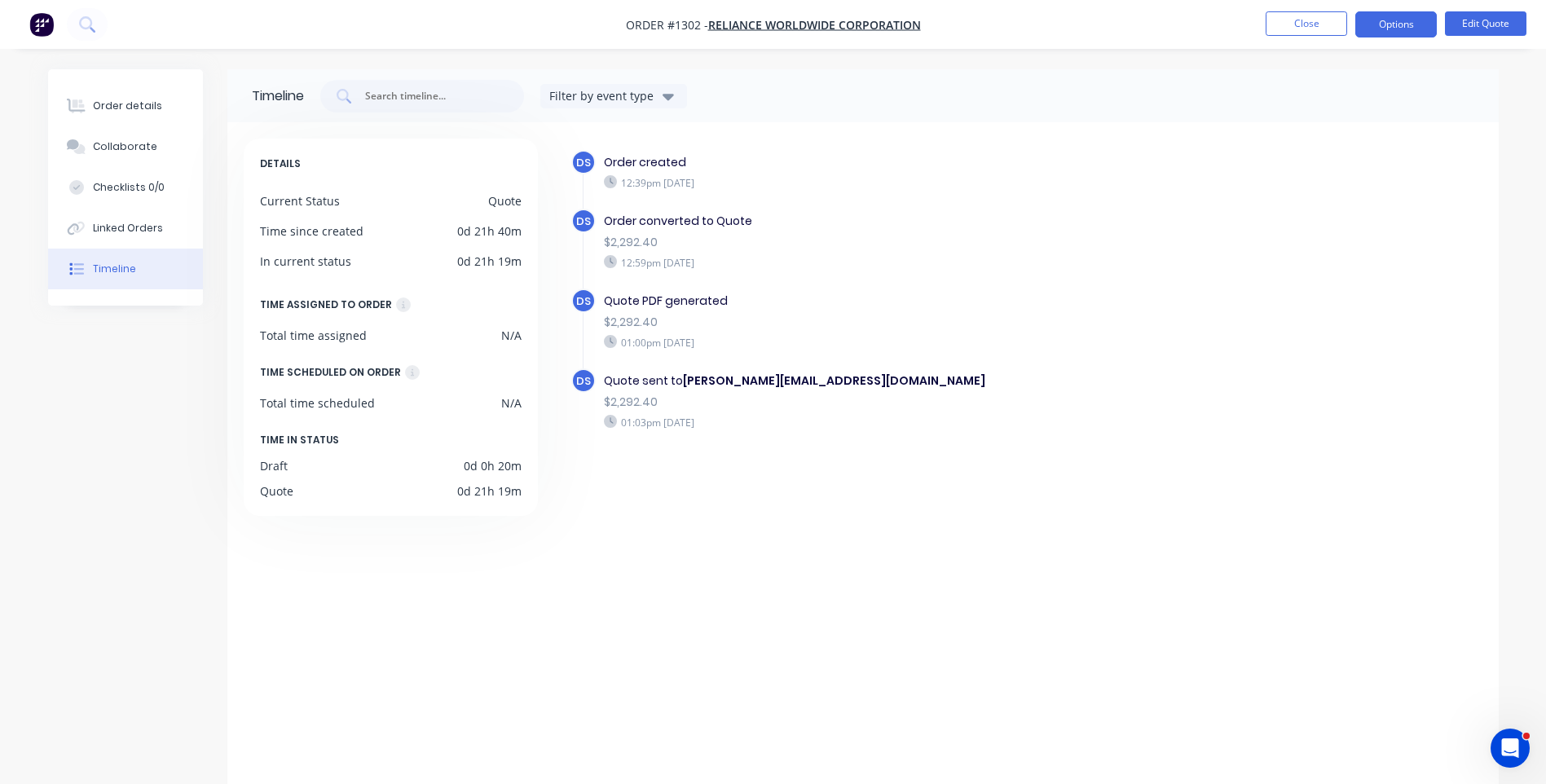
click at [585, 507] on div "DS Order created 12:39pm Tuesday 26/08/25 DS Order converted to Quote $2,292.40…" at bounding box center [1018, 459] width 929 height 642
click at [113, 106] on div "Order details" at bounding box center [128, 106] width 70 height 15
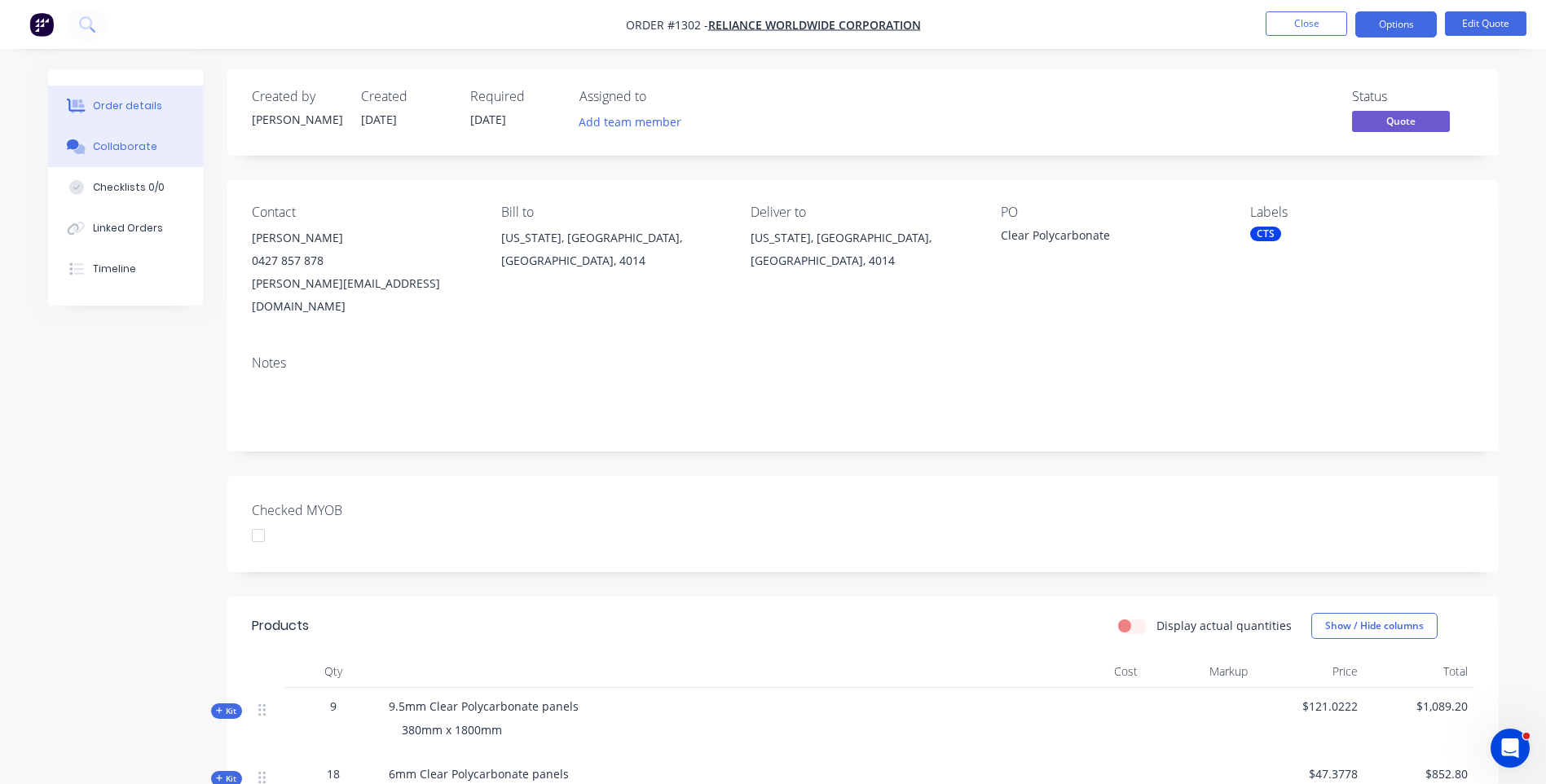
click at [125, 149] on div "Collaborate" at bounding box center [125, 147] width 65 height 15
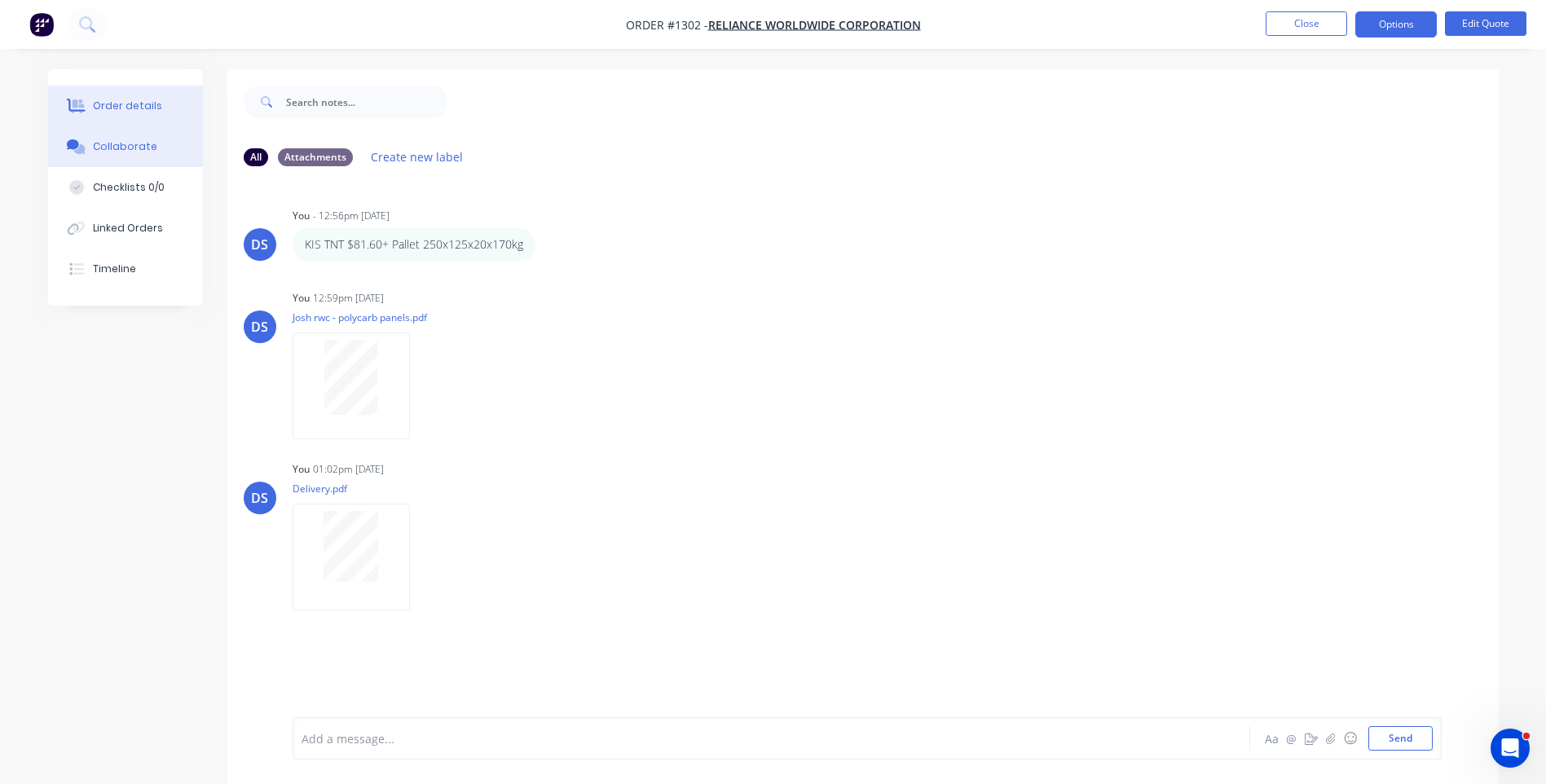
click at [123, 111] on div "Order details" at bounding box center [128, 106] width 70 height 15
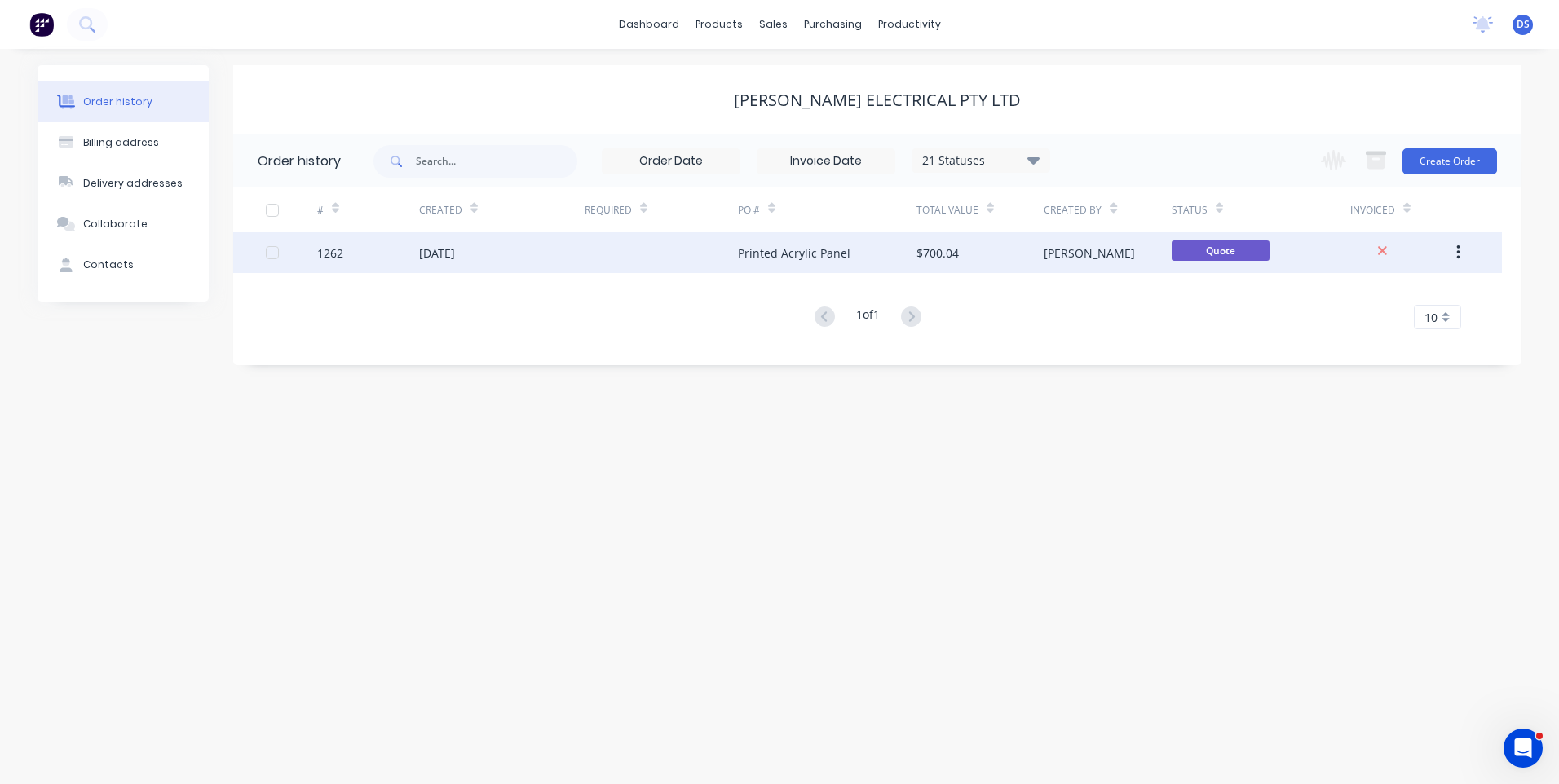
click at [463, 262] on div "[DATE]" at bounding box center [502, 252] width 166 height 41
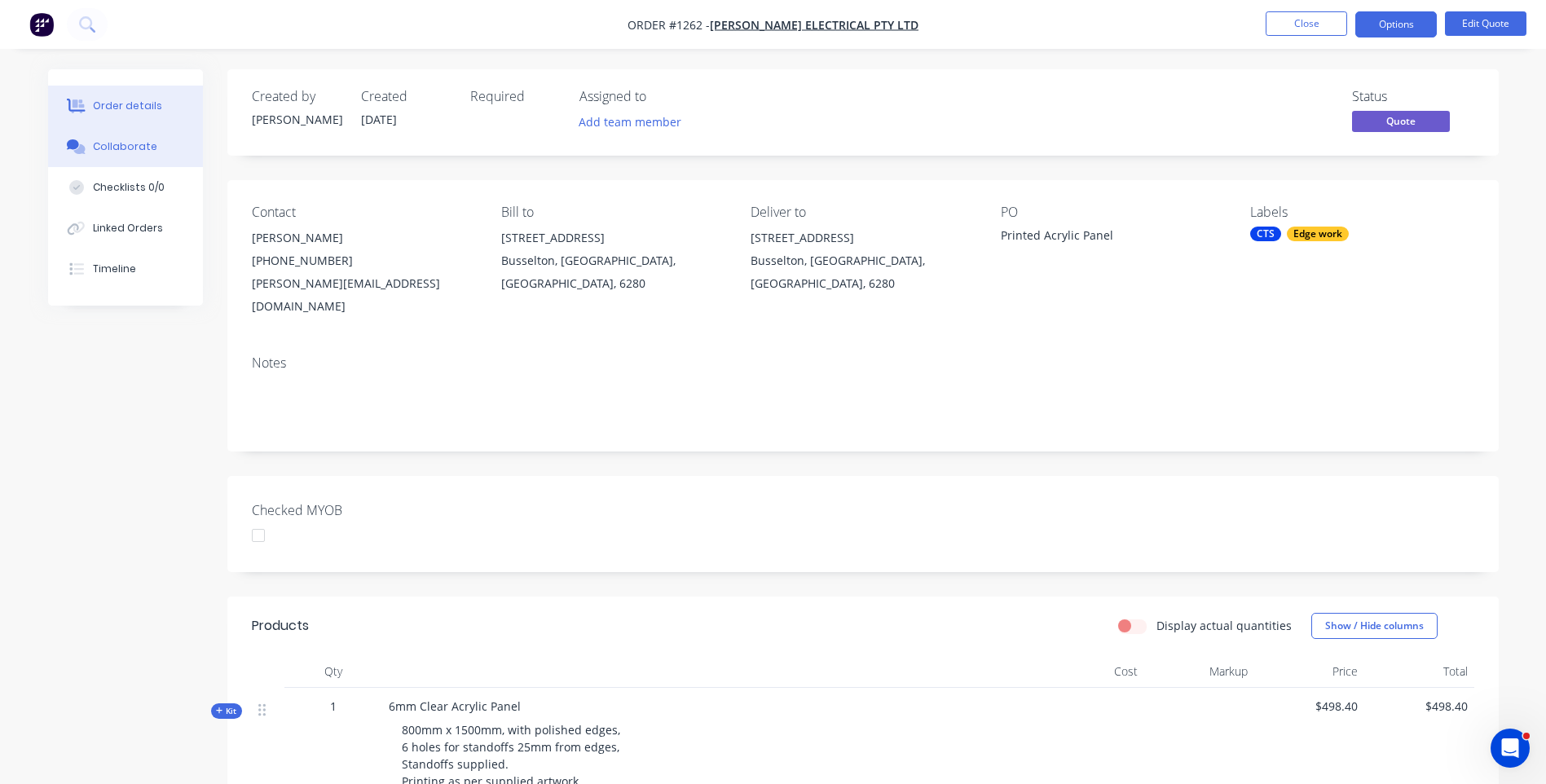
click at [123, 152] on div "Collaborate" at bounding box center [125, 147] width 65 height 15
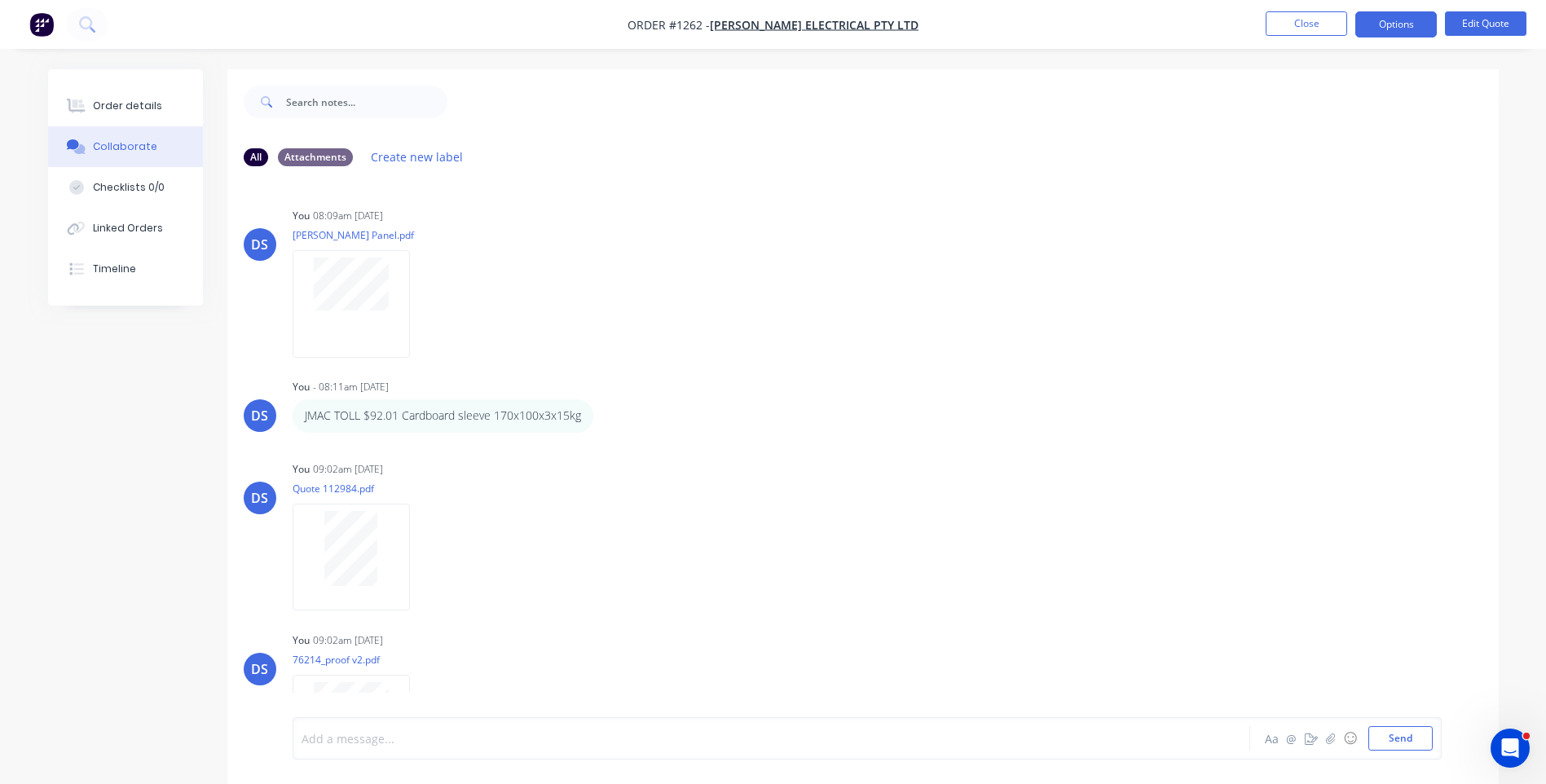
click at [382, 741] on div at bounding box center [726, 738] width 848 height 17
click at [1398, 739] on button "Send" at bounding box center [1400, 738] width 65 height 25
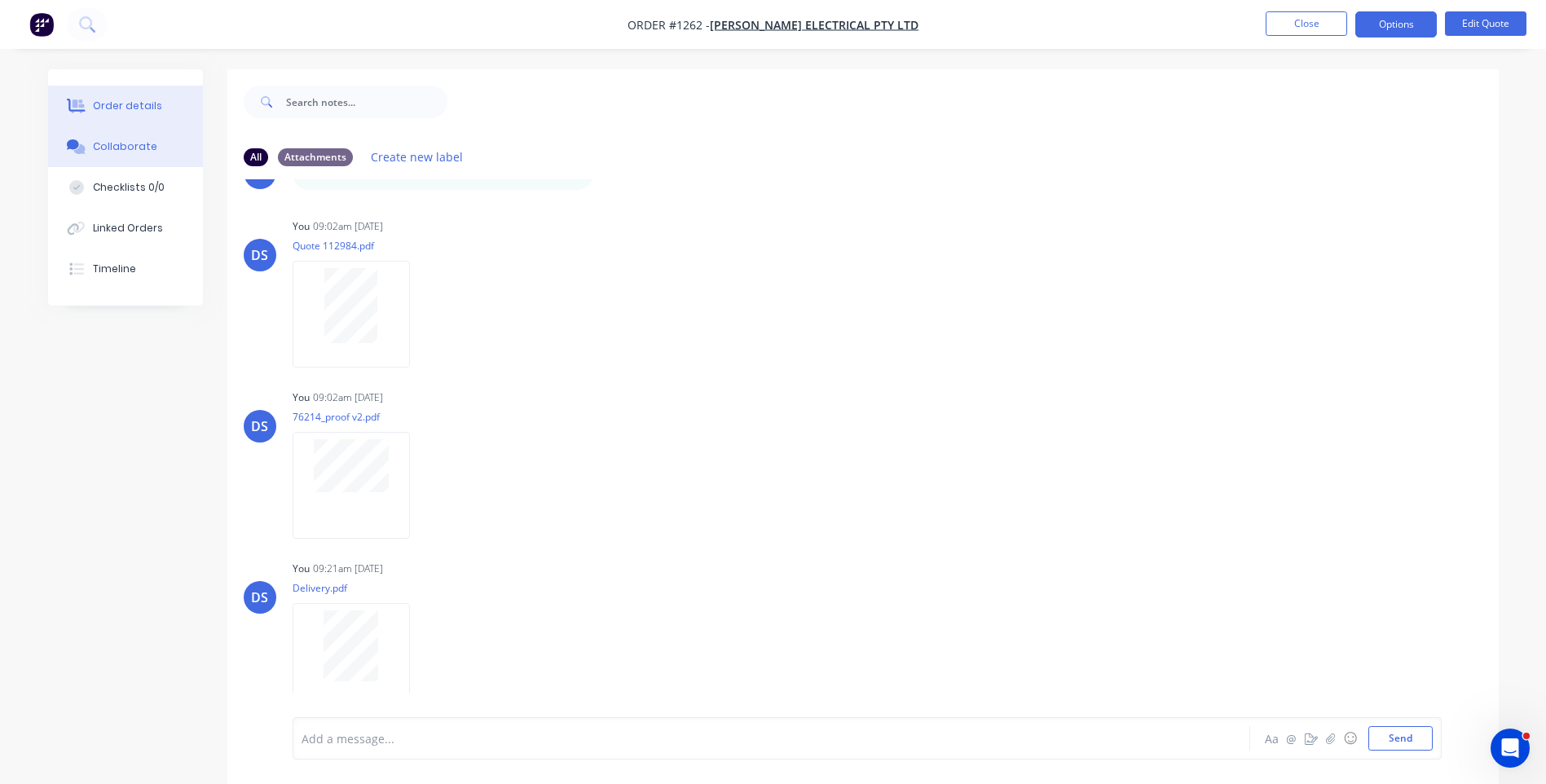
click at [142, 108] on div "Order details" at bounding box center [128, 106] width 70 height 15
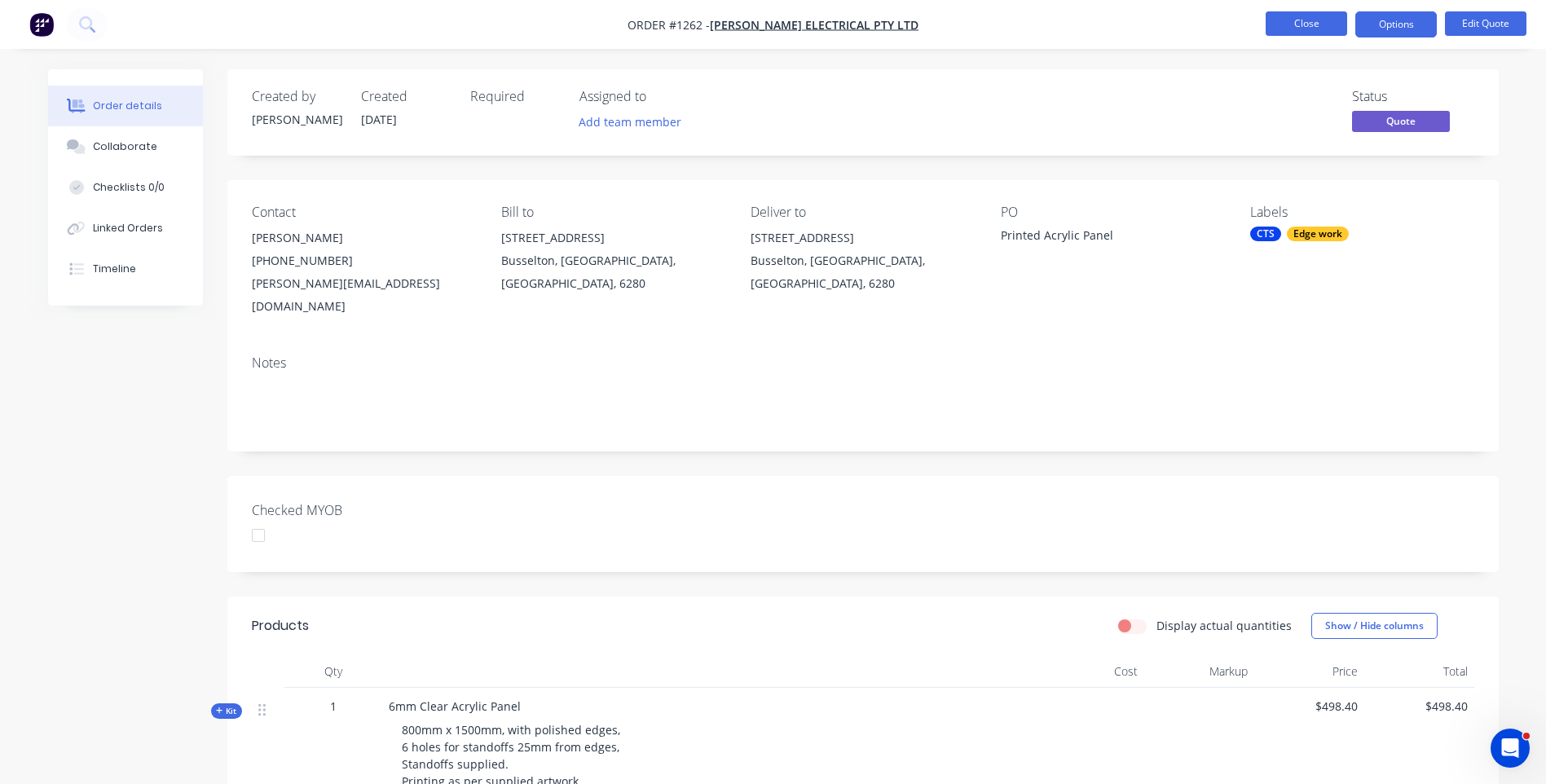
click at [1310, 28] on button "Close" at bounding box center [1306, 24] width 81 height 25
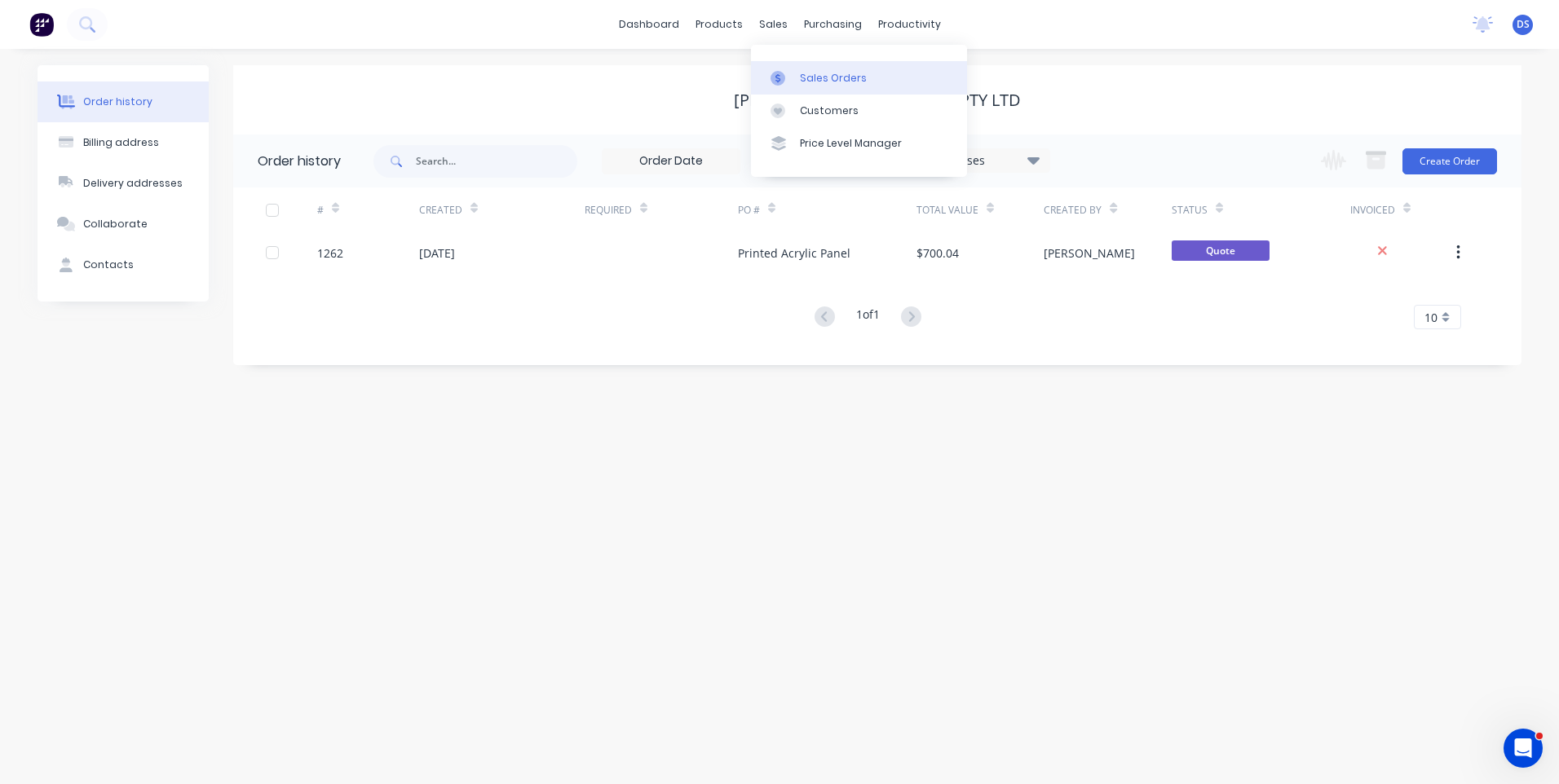
click at [813, 81] on div "Sales Orders" at bounding box center [833, 79] width 67 height 15
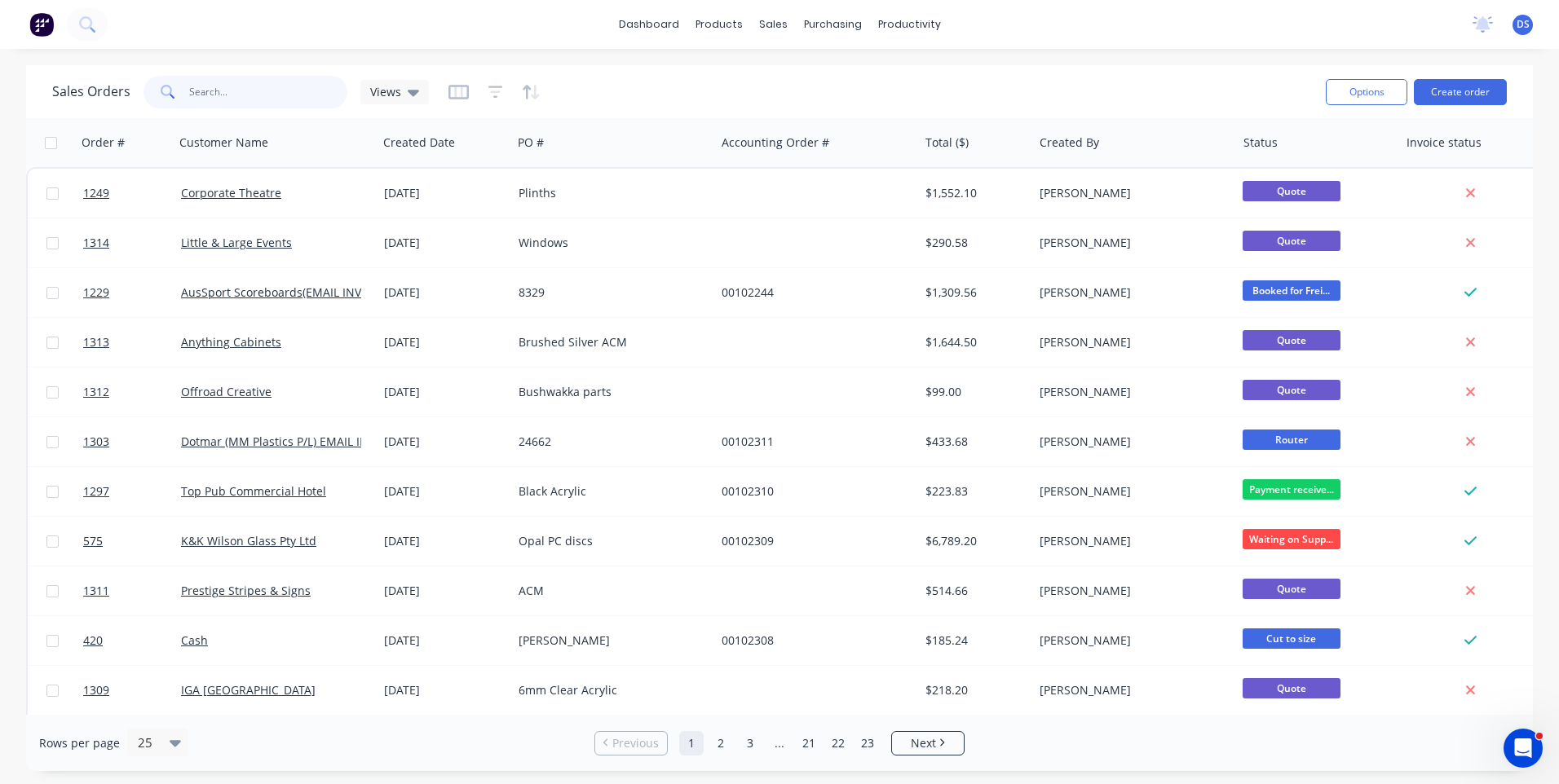
click at [240, 96] on input "text" at bounding box center [268, 92] width 159 height 32
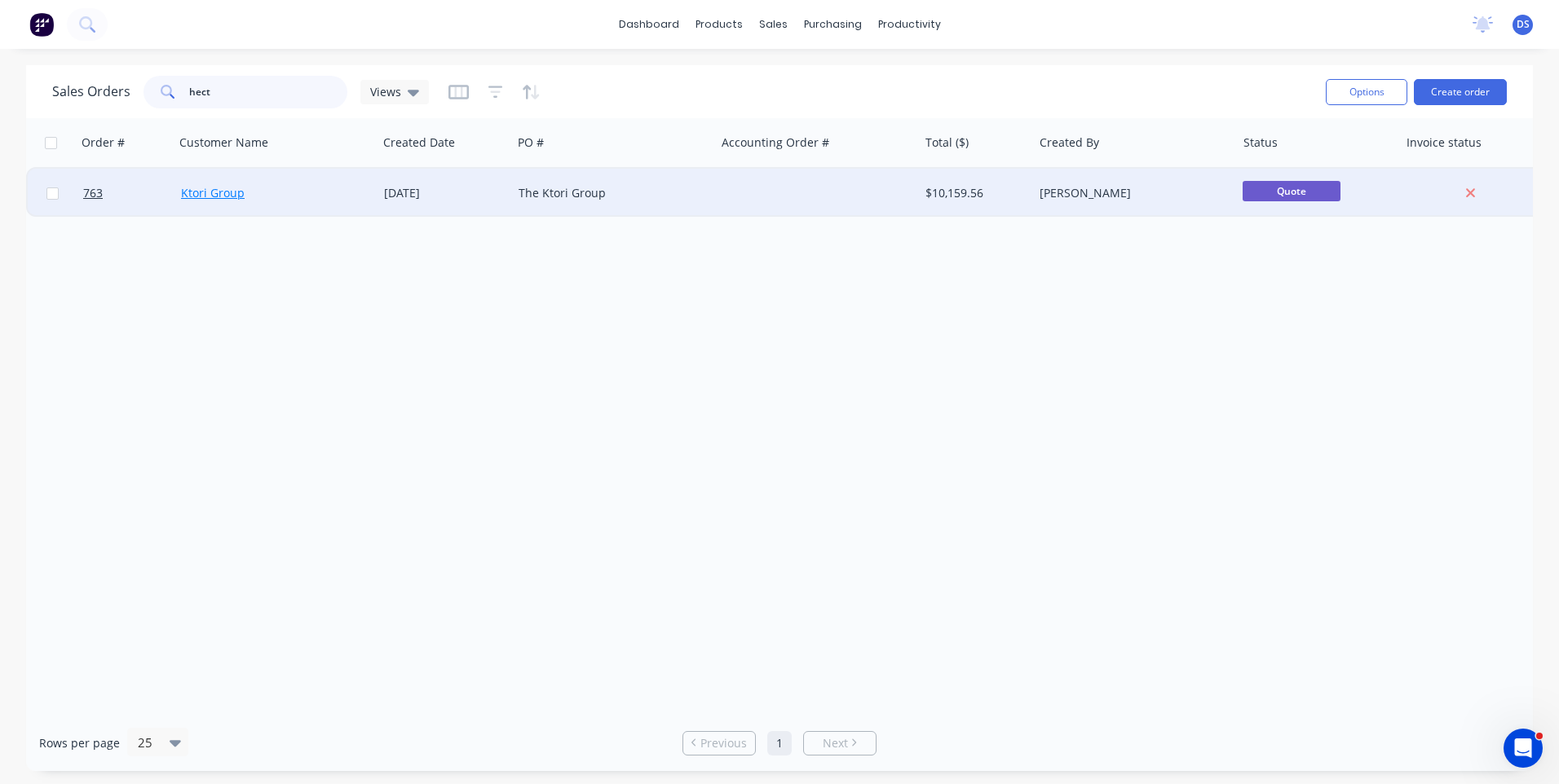
type input "hect"
click at [212, 192] on link "Ktori Group" at bounding box center [212, 192] width 64 height 16
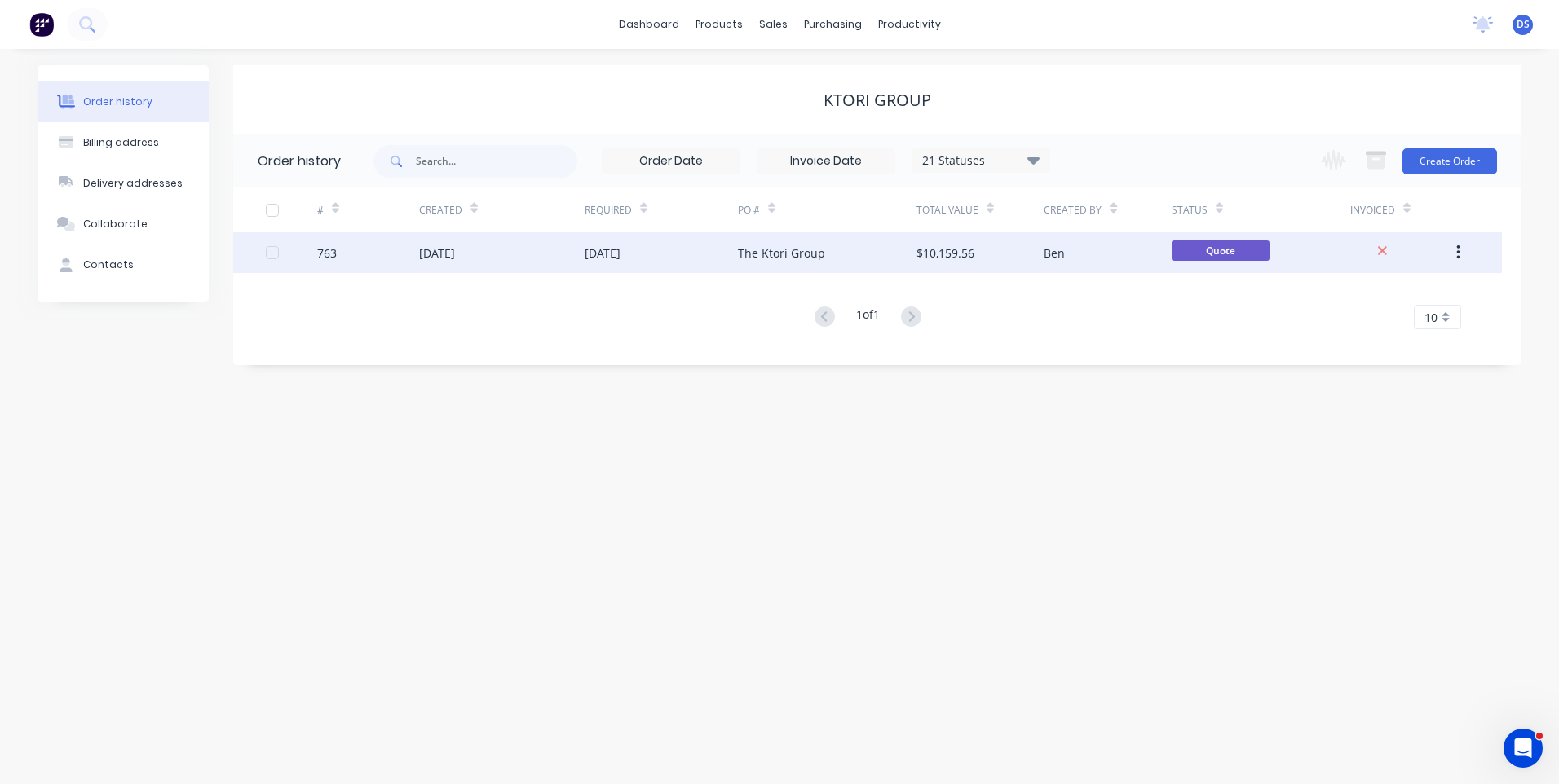
click at [617, 262] on div "[DATE]" at bounding box center [661, 252] width 153 height 41
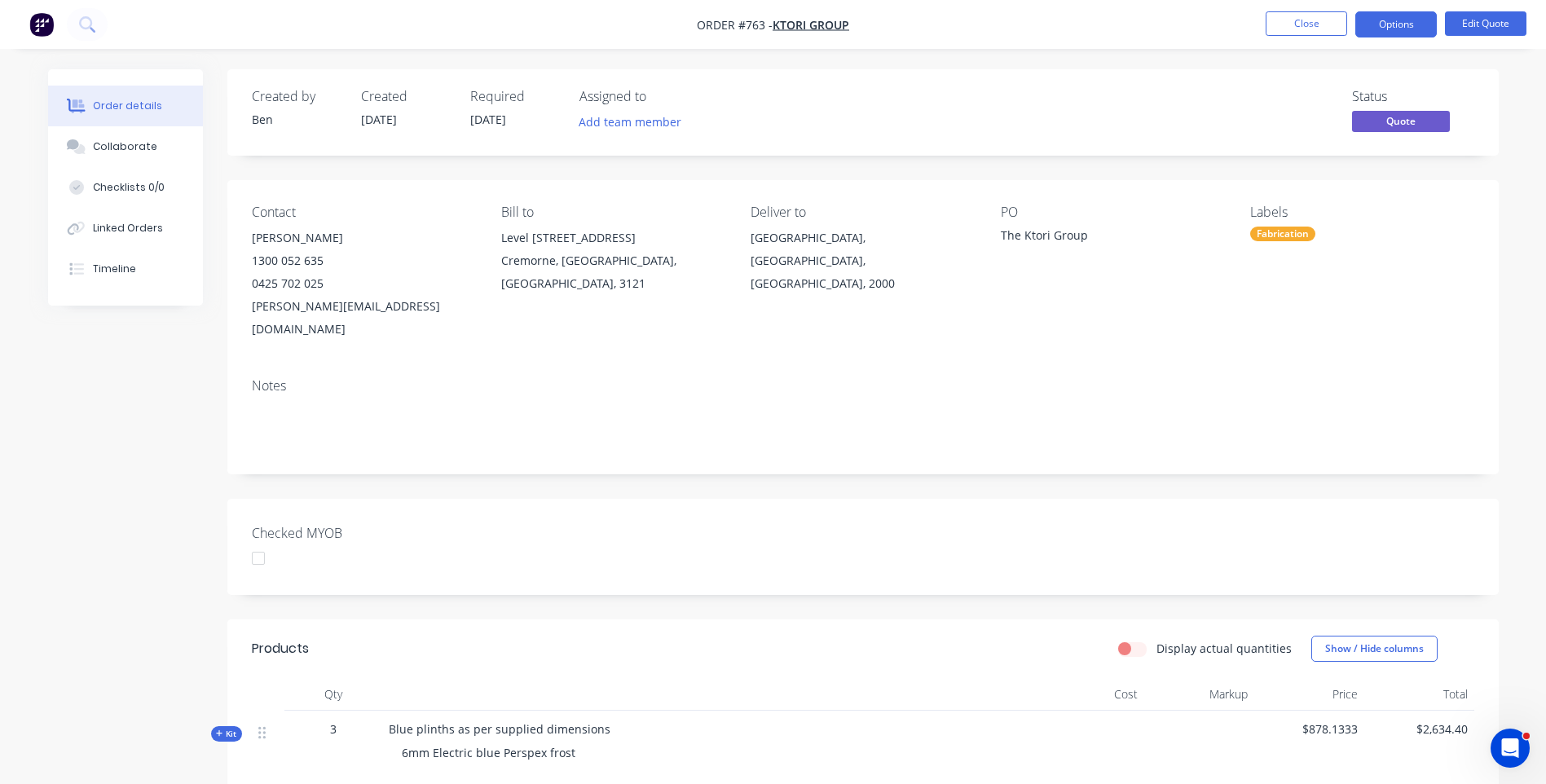
click at [132, 520] on div "Created by [PERSON_NAME] Created [DATE] Required [DATE] Assigned to Add team me…" at bounding box center [773, 739] width 1451 height 1340
click at [98, 436] on div "Created by [PERSON_NAME] Created [DATE] Required [DATE] Assigned to Add team me…" at bounding box center [773, 739] width 1451 height 1340
drag, startPoint x: 321, startPoint y: 282, endPoint x: 253, endPoint y: 286, distance: 68.1
click at [253, 286] on div "0425 702 025" at bounding box center [364, 284] width 224 height 23
copy div "0425 702 025"
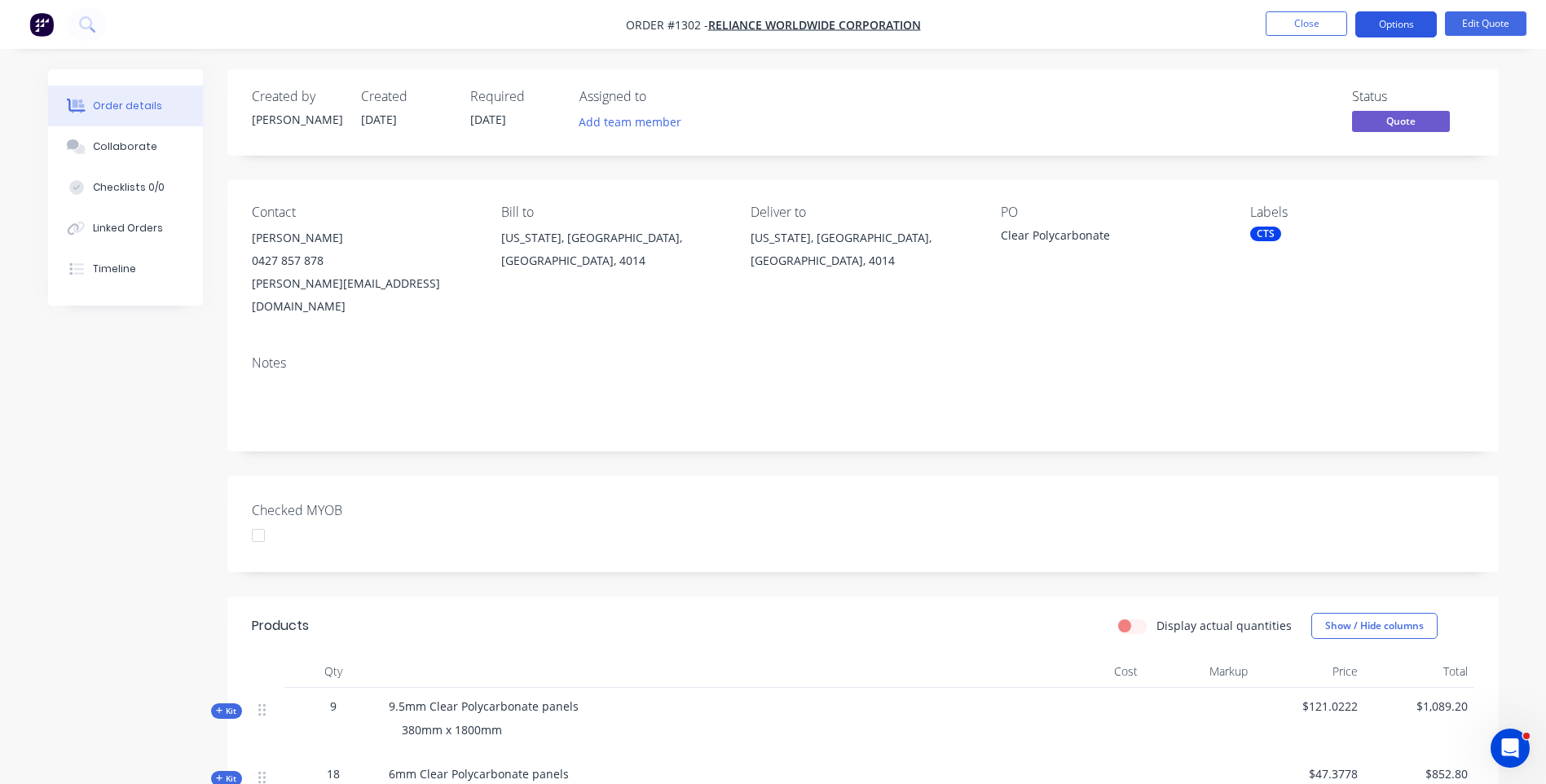
click at [1384, 28] on button "Options" at bounding box center [1396, 24] width 81 height 26
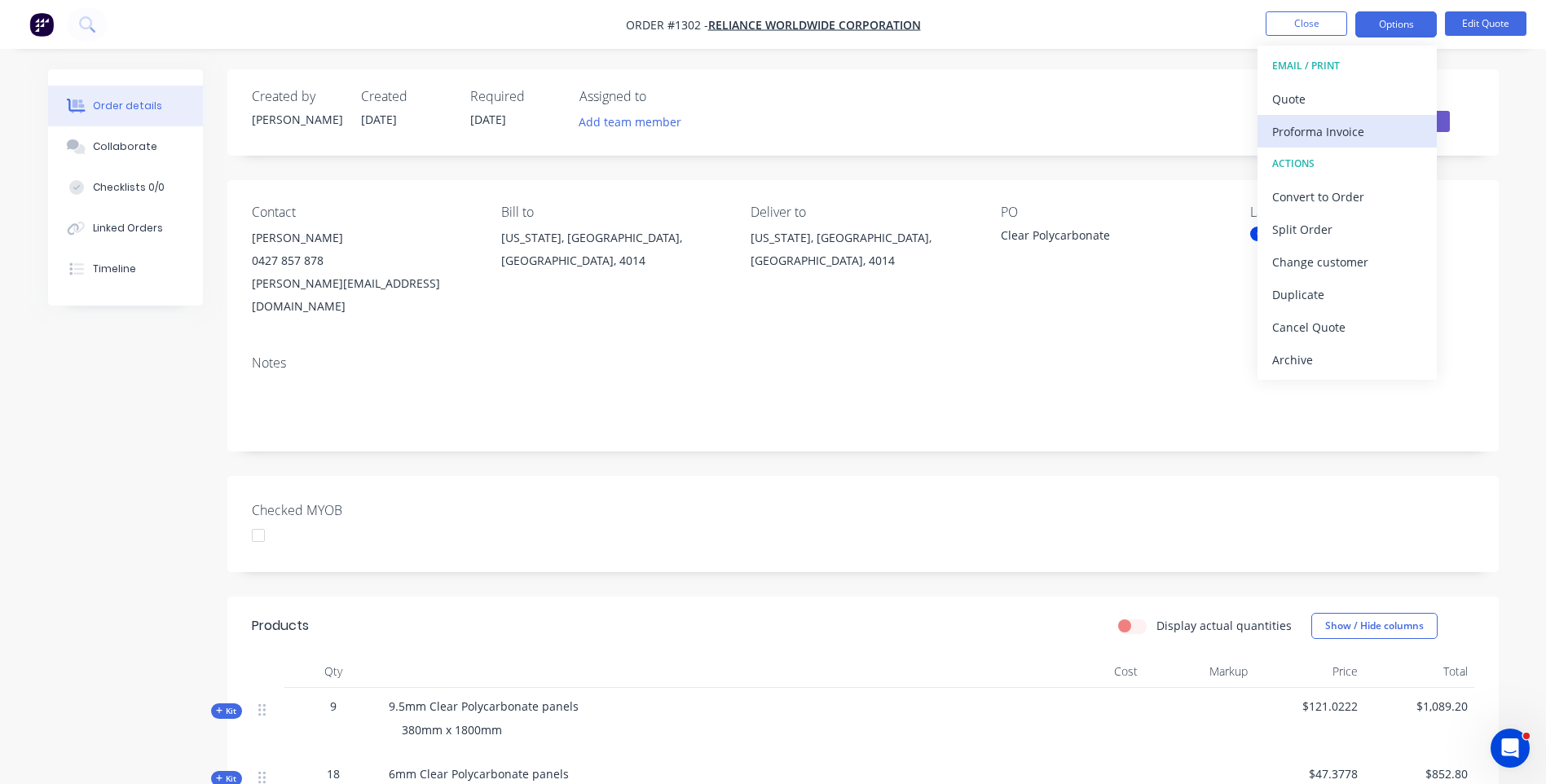
click at [1312, 133] on div "Proforma Invoice" at bounding box center [1346, 132] width 150 height 24
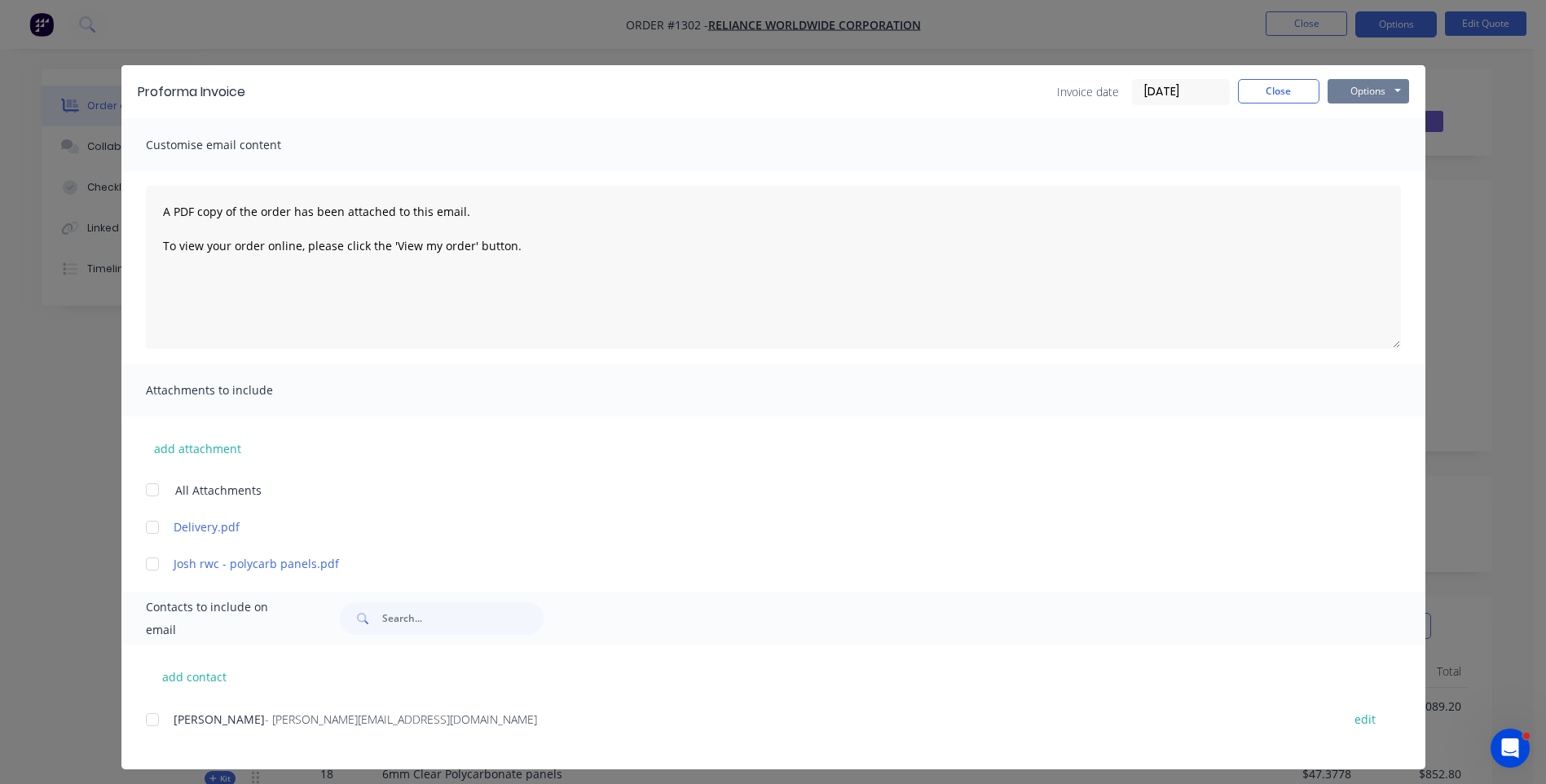
click at [1368, 93] on button "Options" at bounding box center [1368, 91] width 81 height 25
click at [1370, 123] on button "Preview" at bounding box center [1380, 120] width 104 height 26
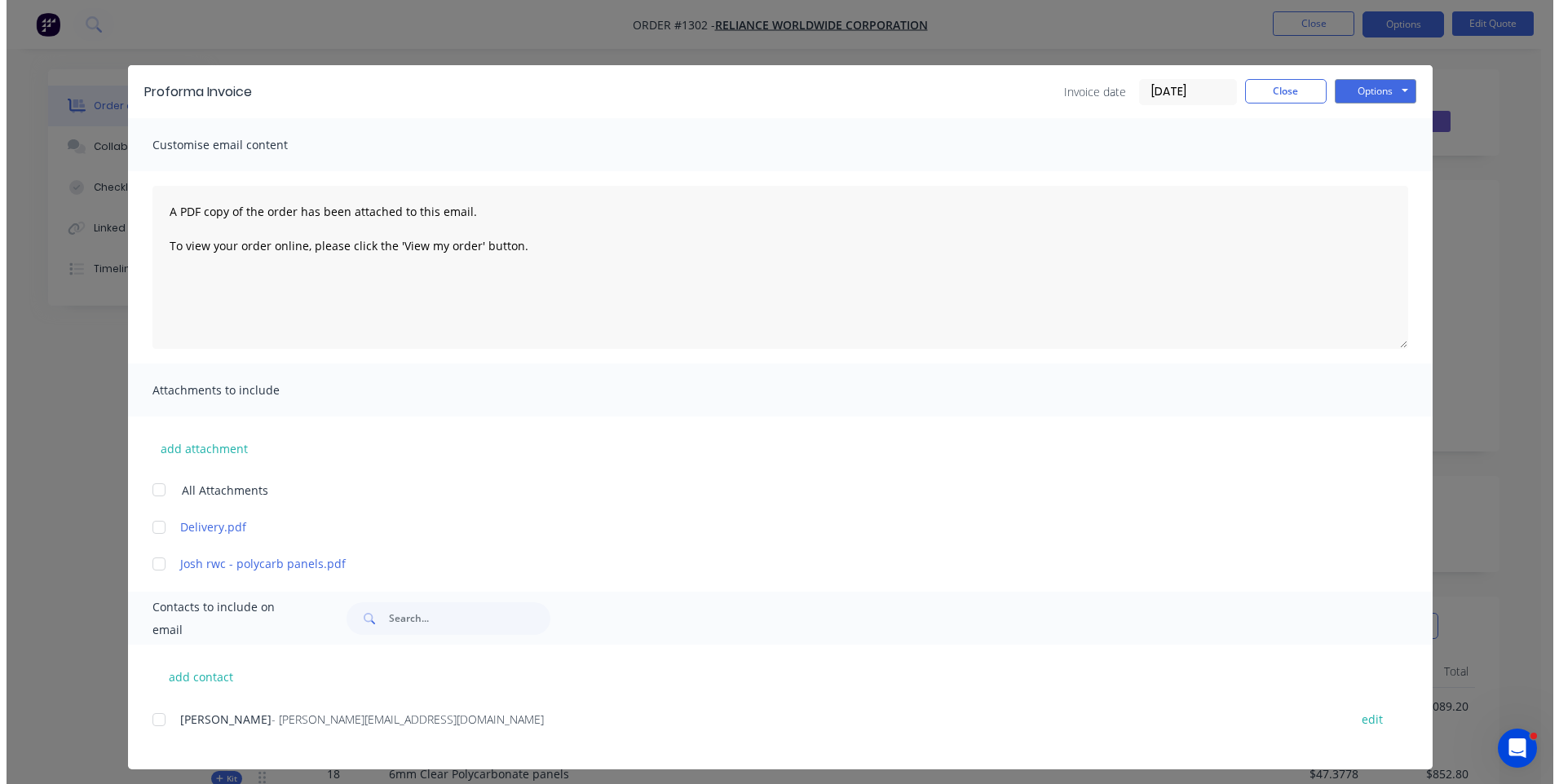
scroll to position [8, 0]
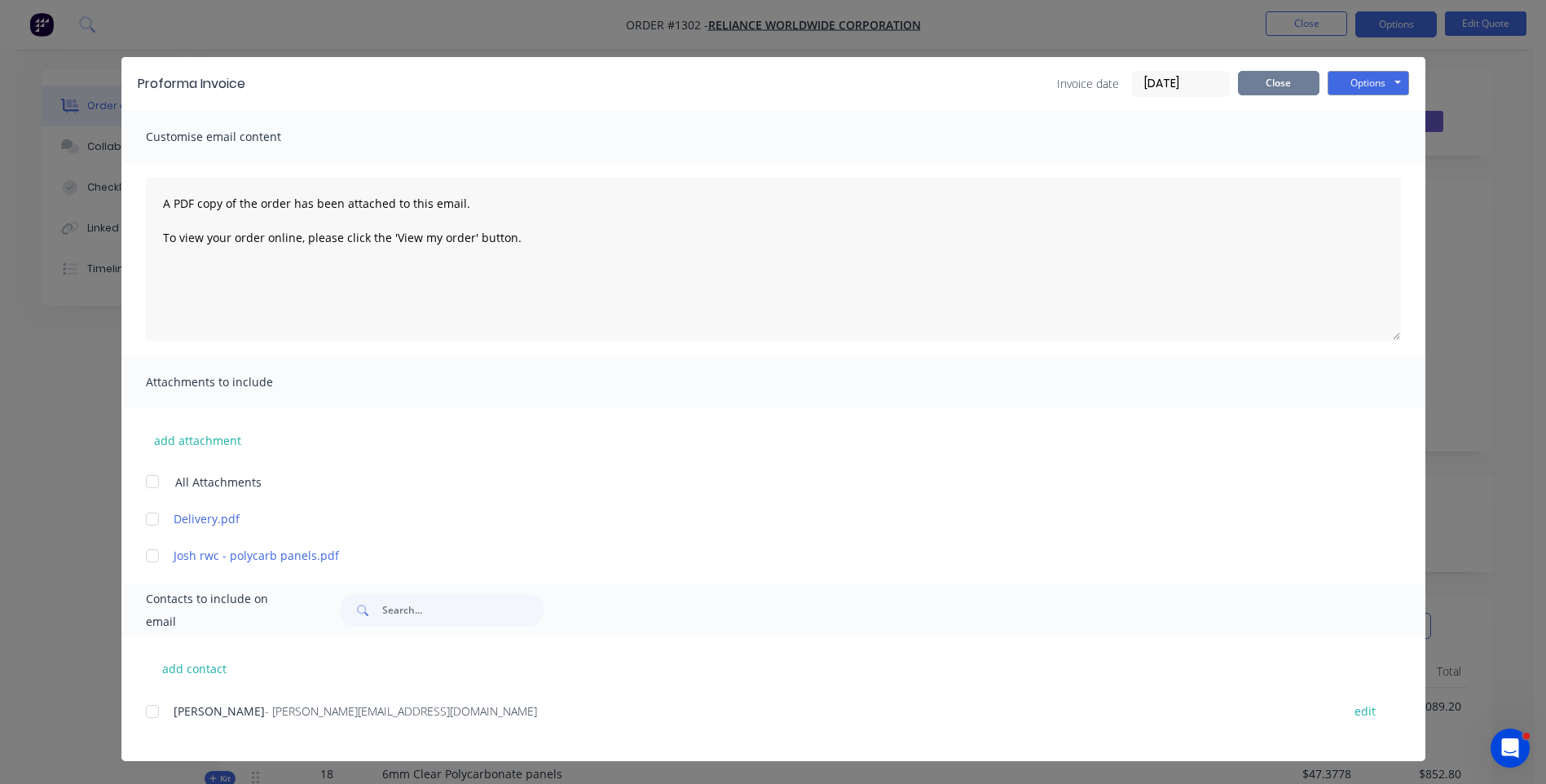
click at [1264, 89] on button "Close" at bounding box center [1279, 84] width 81 height 25
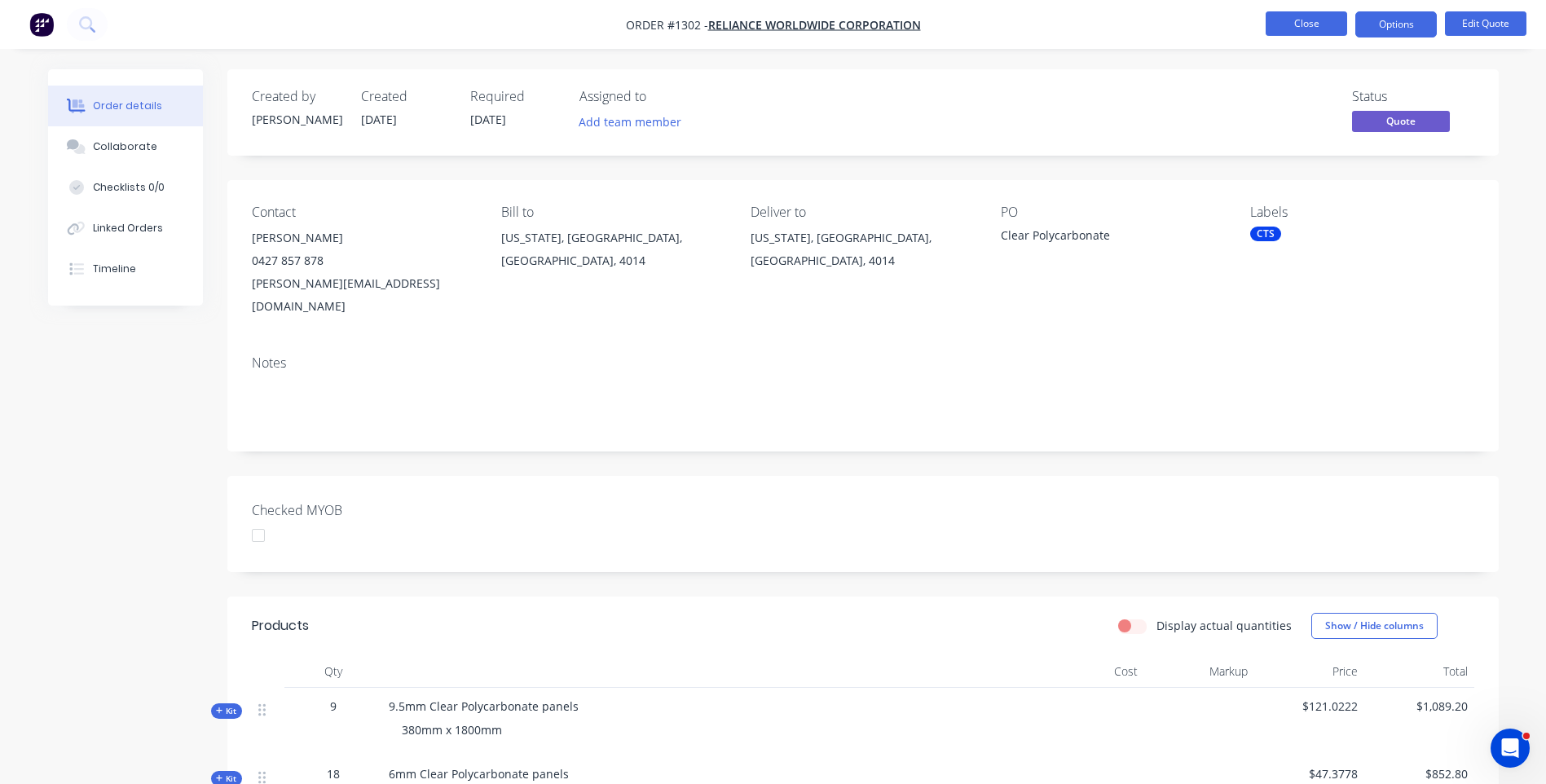
click at [1308, 29] on button "Close" at bounding box center [1306, 24] width 81 height 25
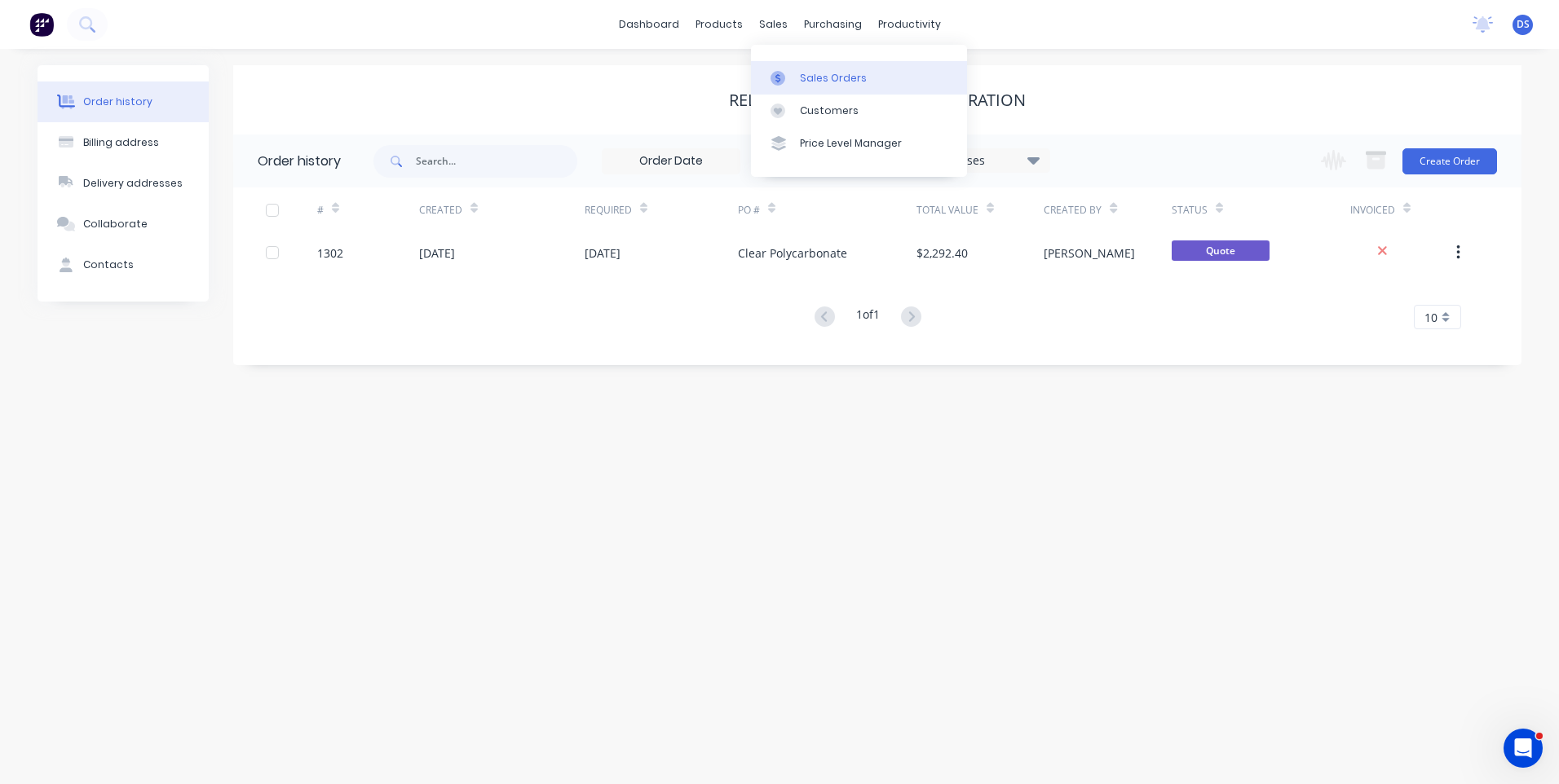
click at [826, 78] on div "Sales Orders" at bounding box center [833, 79] width 67 height 15
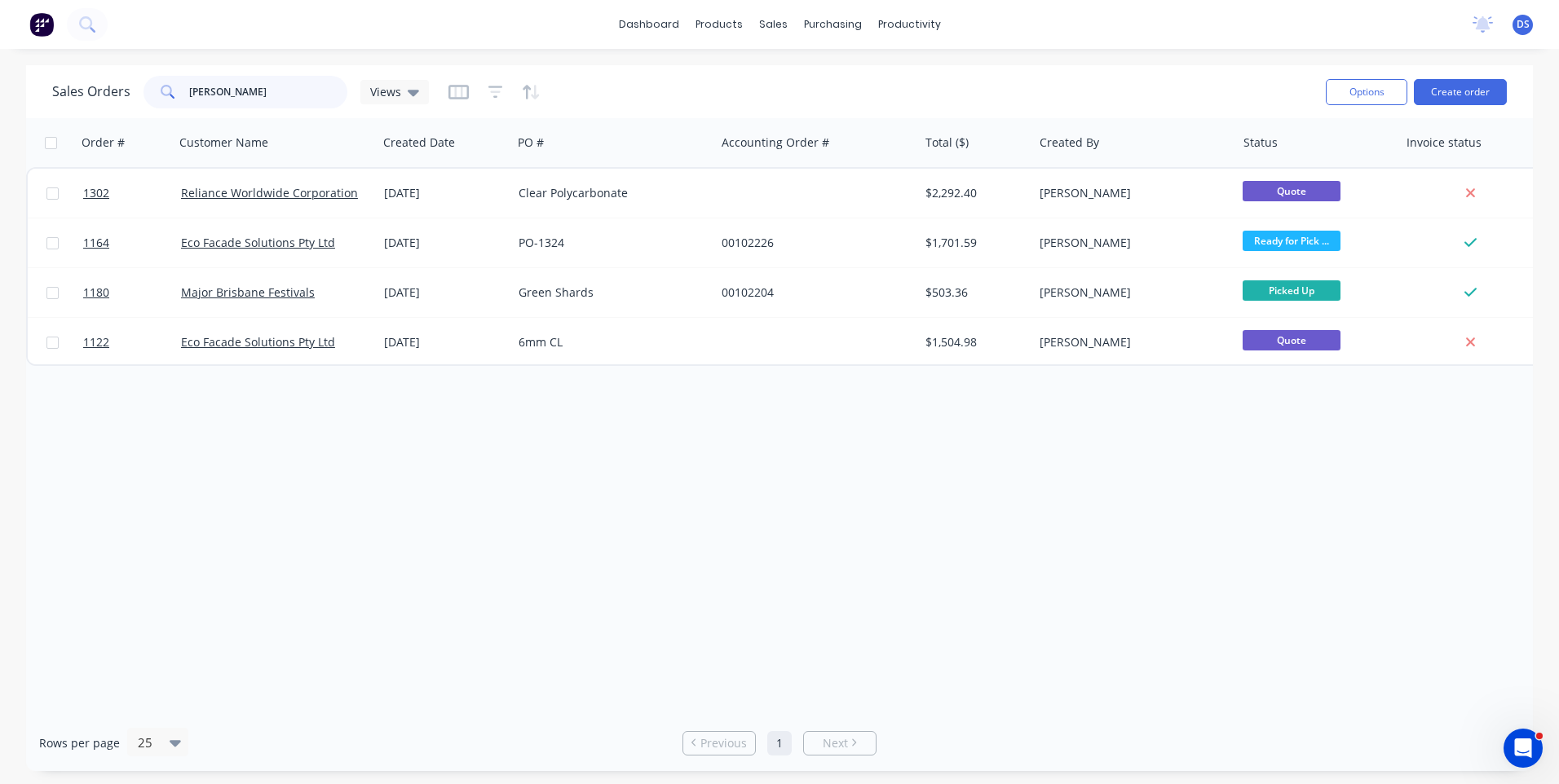
drag, startPoint x: 271, startPoint y: 92, endPoint x: 94, endPoint y: 79, distance: 177.5
click at [94, 79] on div "Sales Orders [PERSON_NAME] Views" at bounding box center [240, 92] width 377 height 32
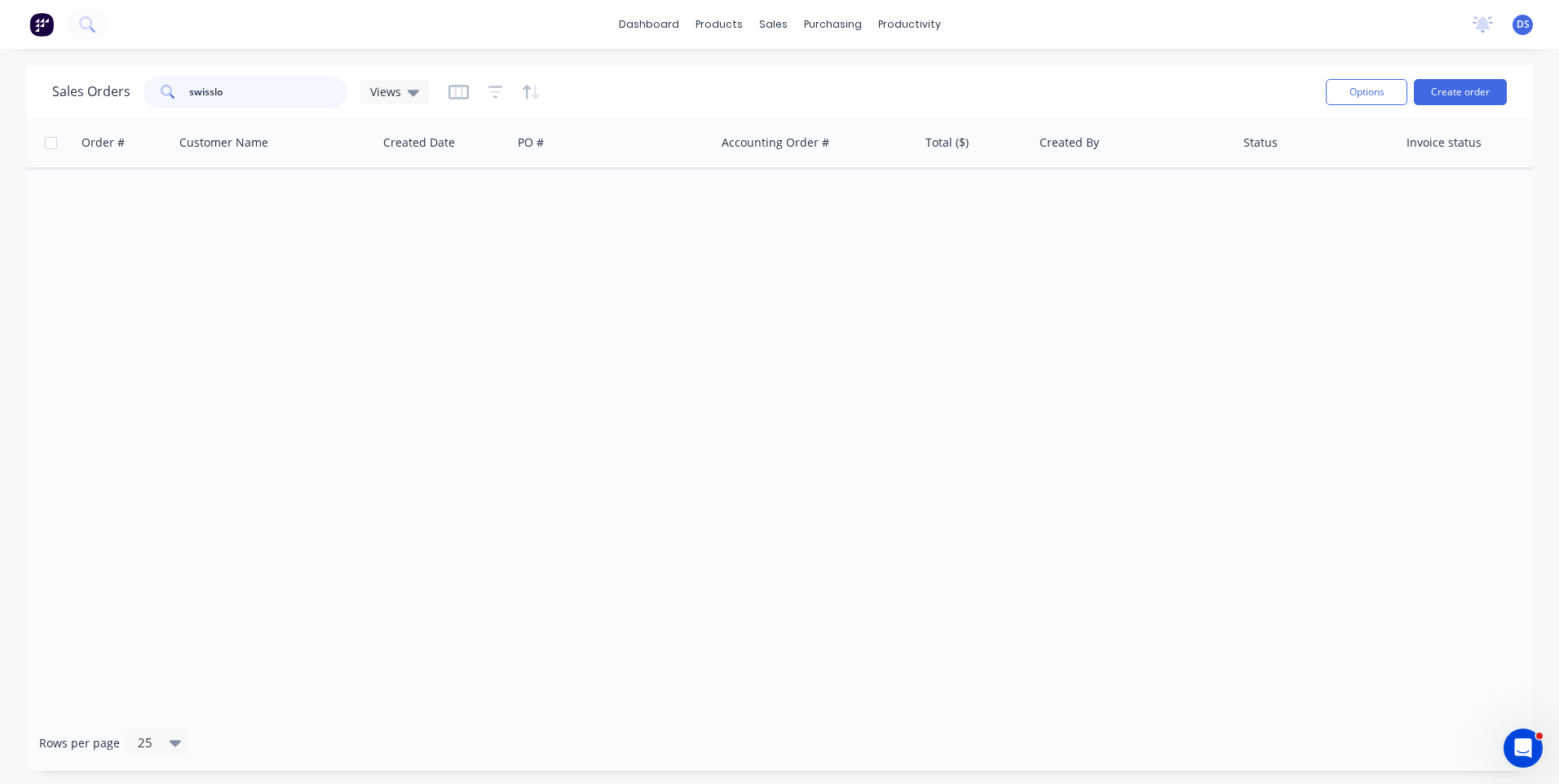
type input "swisslog"
drag, startPoint x: 274, startPoint y: 96, endPoint x: 143, endPoint y: 96, distance: 131.0
click at [143, 96] on div "swisslog" at bounding box center [245, 92] width 204 height 32
click at [167, 299] on div "Order # Customer Name Created Date PO # Accounting Order # Total ($) Created By…" at bounding box center [779, 416] width 1507 height 596
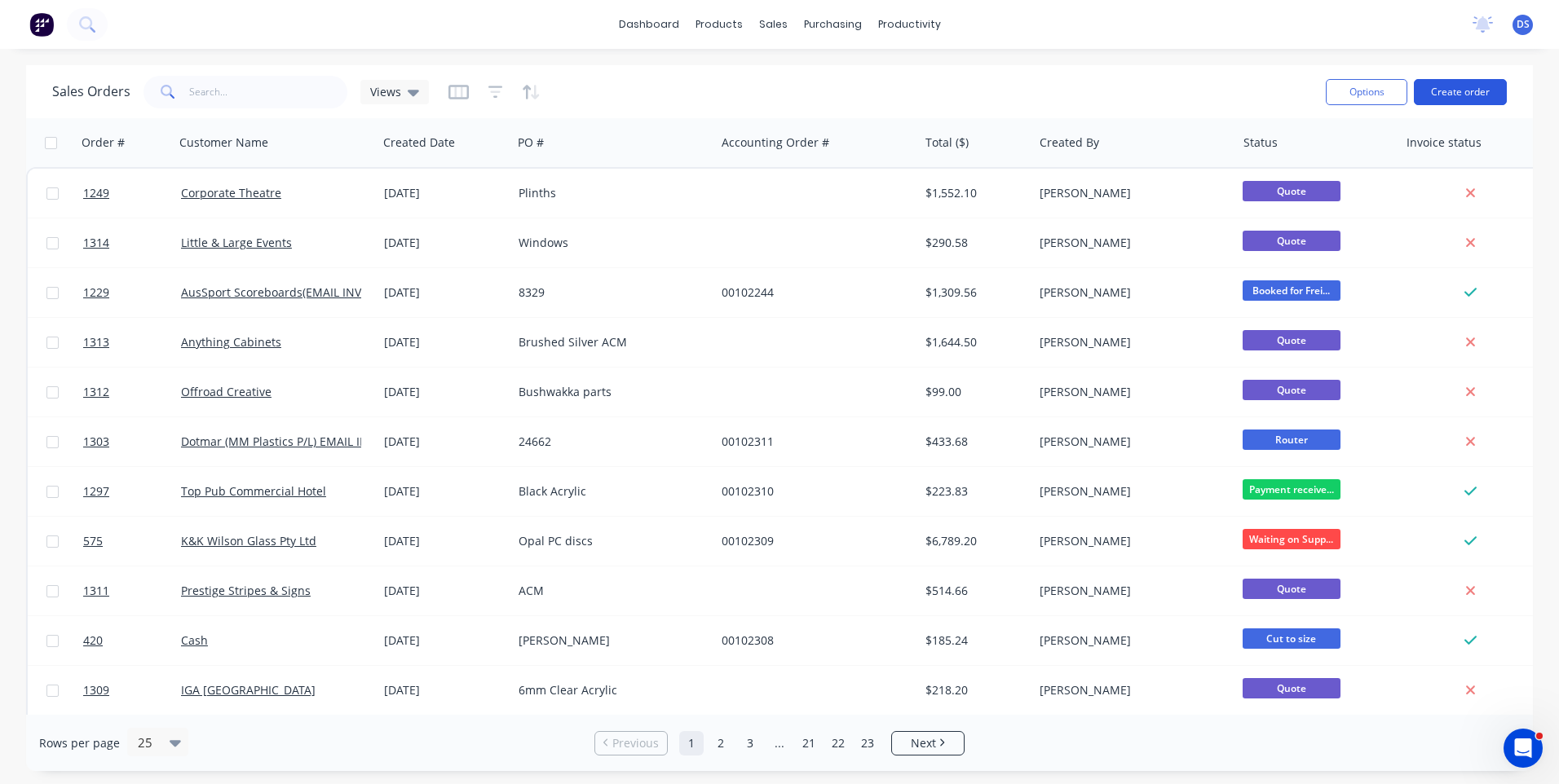
click at [1447, 98] on button "Create order" at bounding box center [1460, 91] width 93 height 26
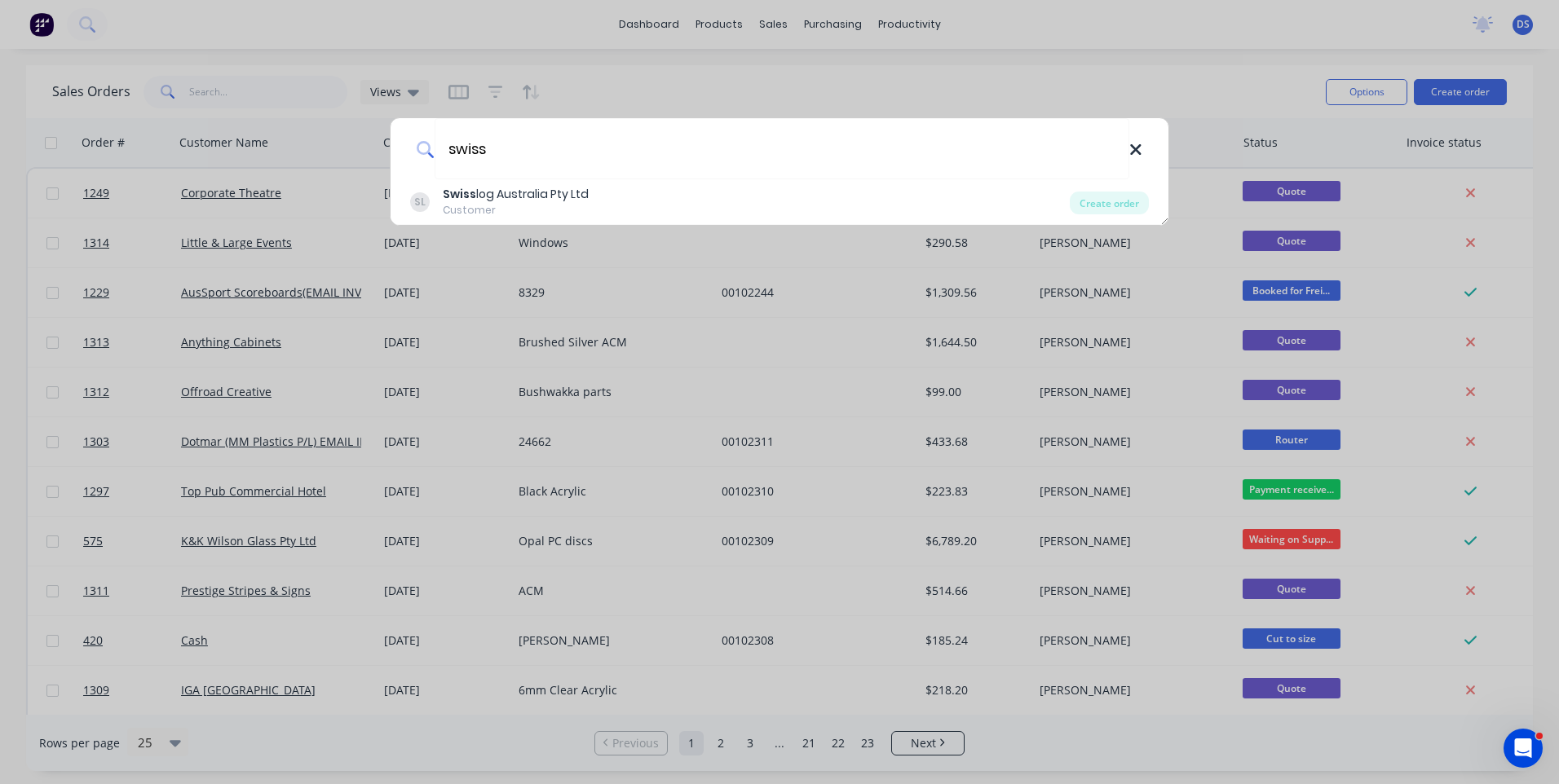
type input "swiss"
click at [1137, 149] on icon at bounding box center [1135, 149] width 11 height 11
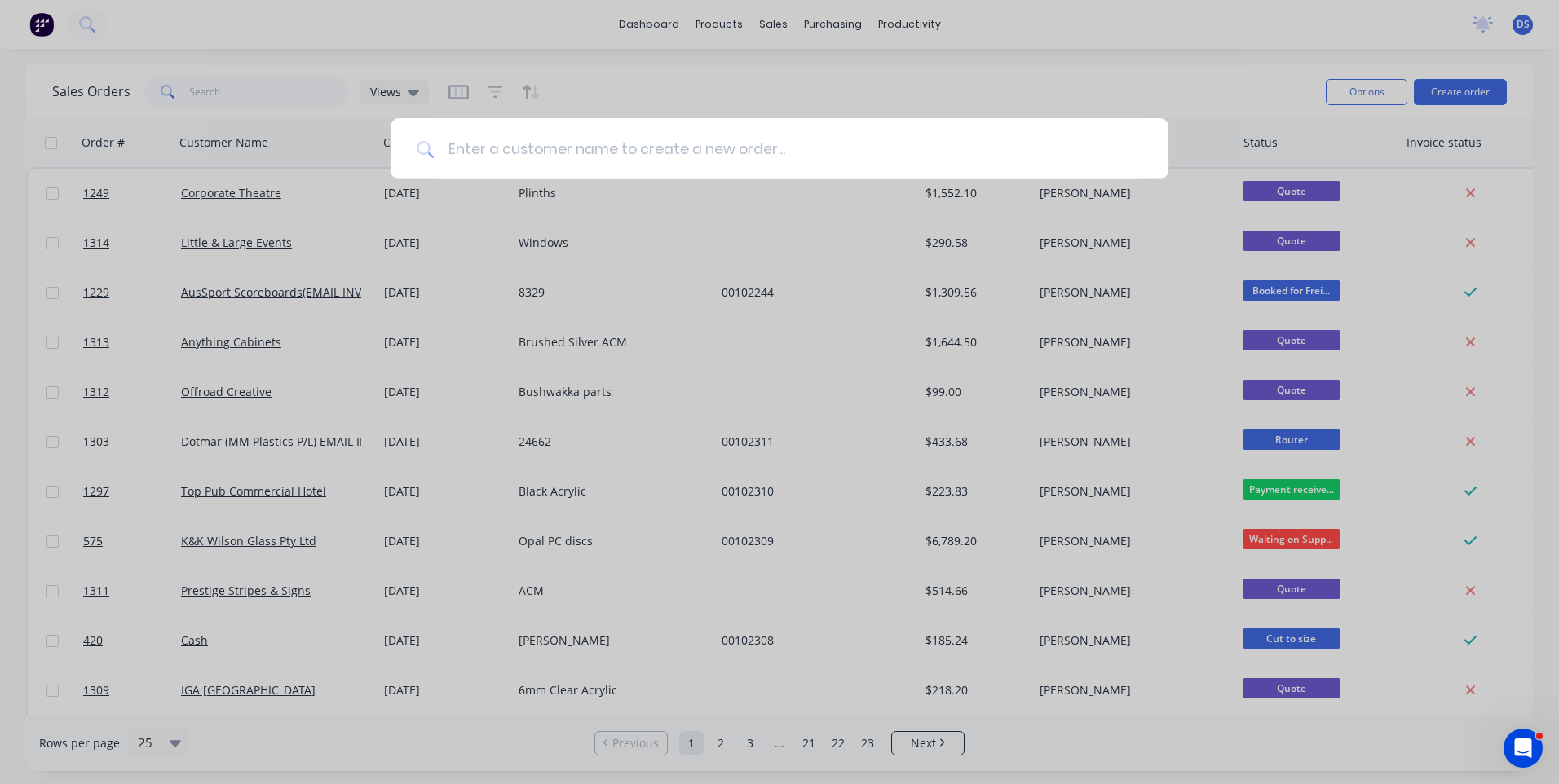
click at [1020, 91] on div at bounding box center [780, 392] width 1559 height 784
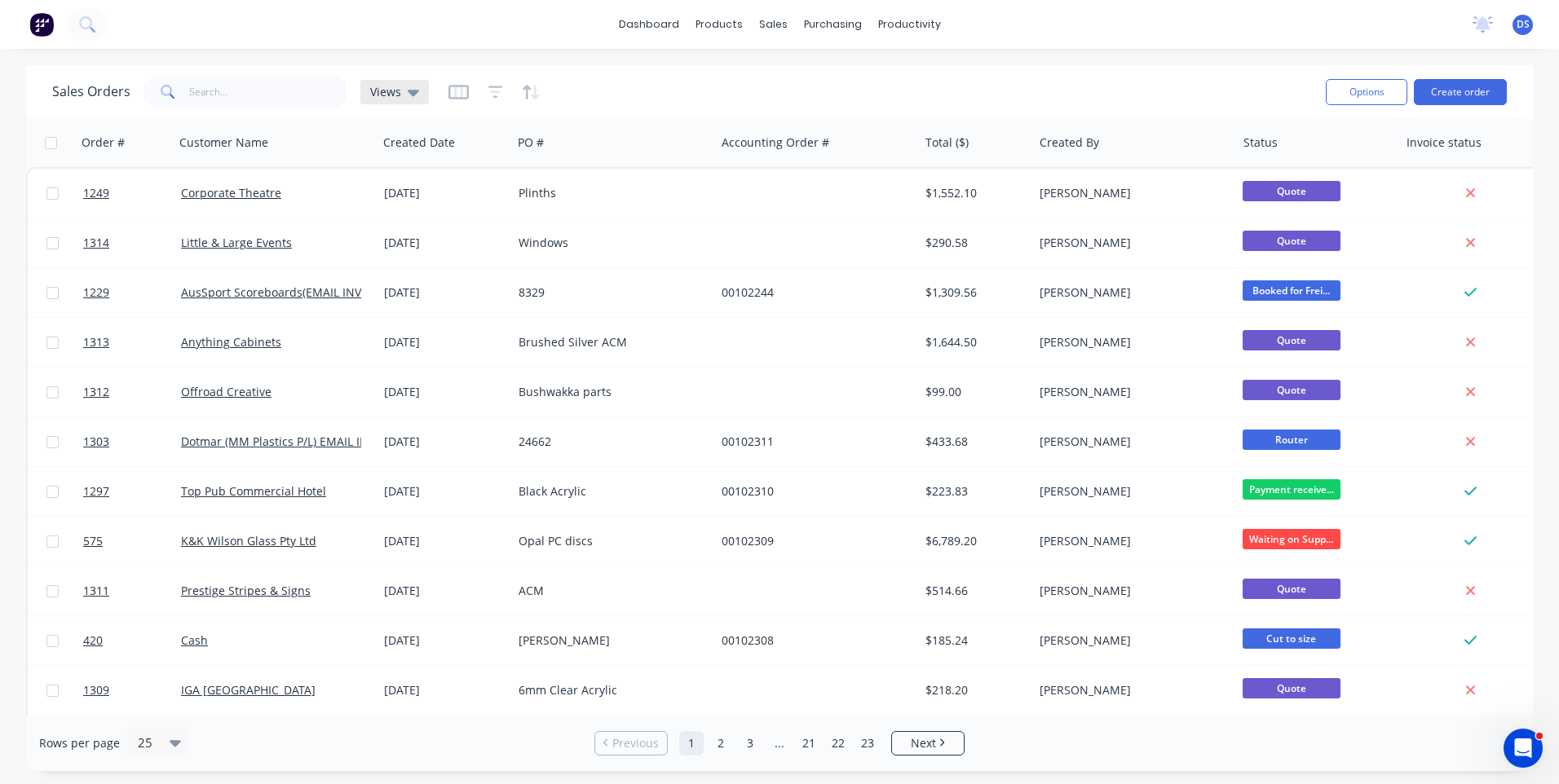
click at [417, 99] on div "Views" at bounding box center [394, 92] width 69 height 25
click at [418, 266] on button "Archived Orders" at bounding box center [458, 263] width 186 height 19
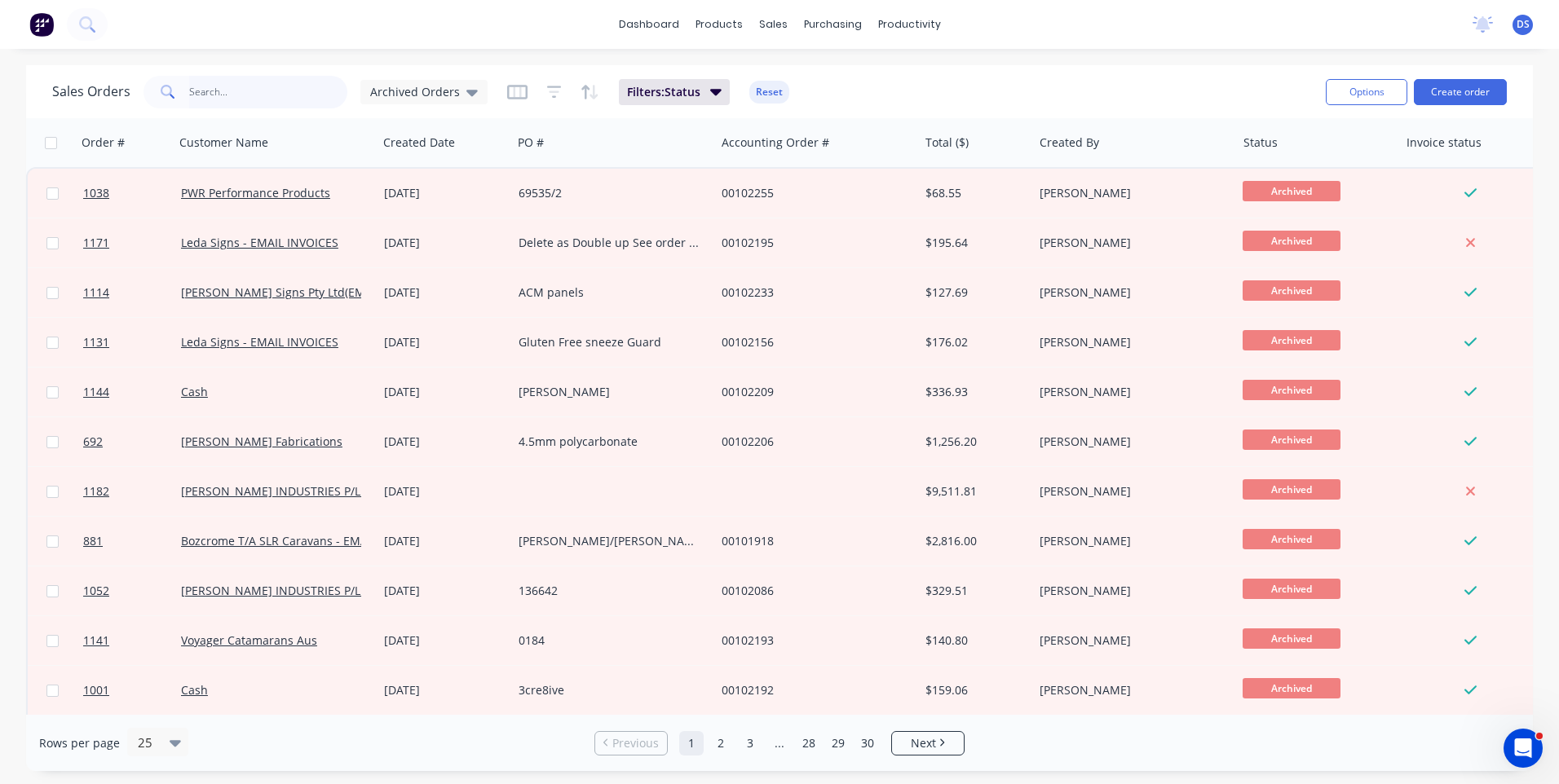
click at [256, 91] on input "text" at bounding box center [268, 92] width 159 height 32
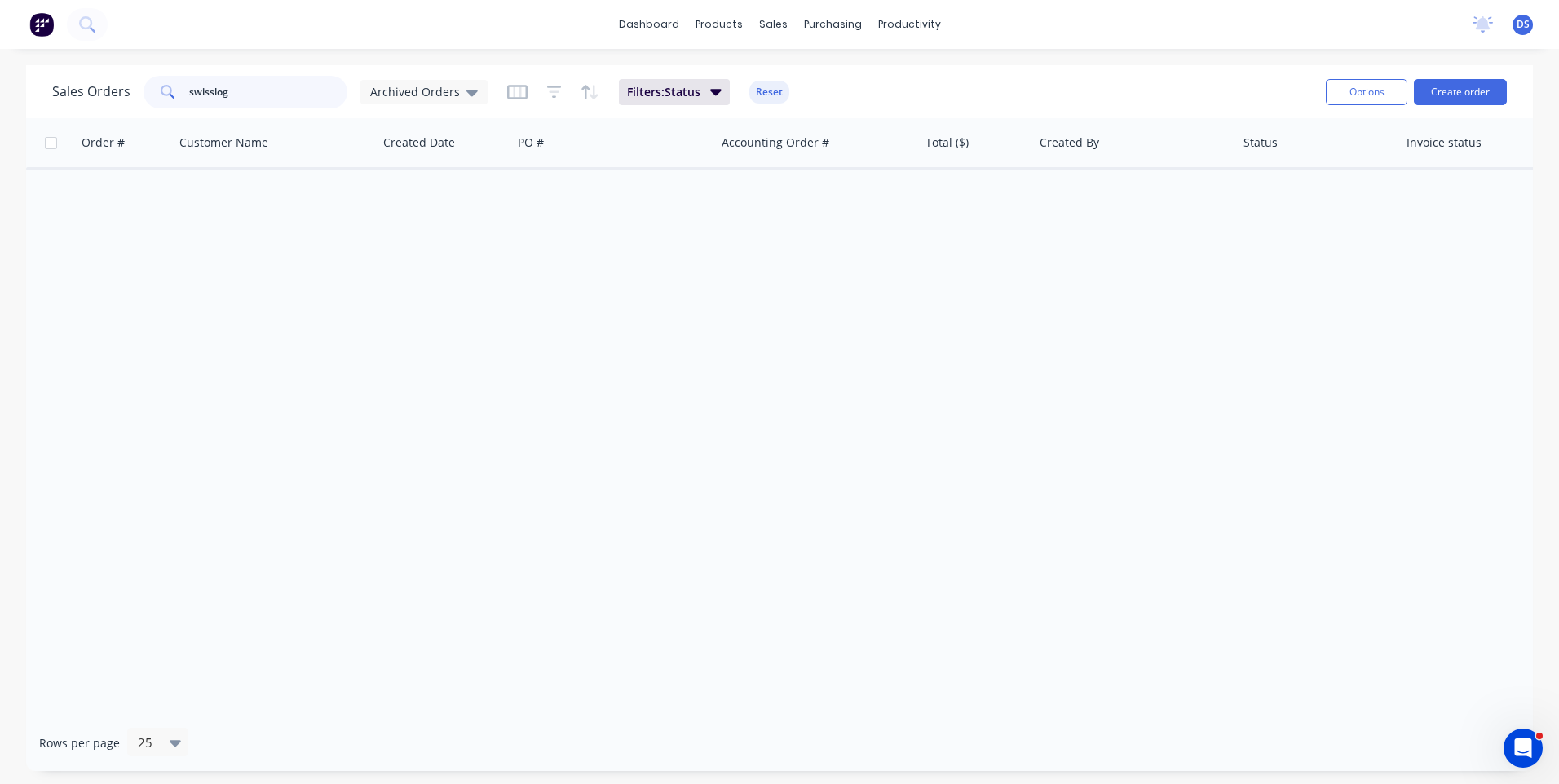
type input "swisslog"
